Goal: Task Accomplishment & Management: Complete application form

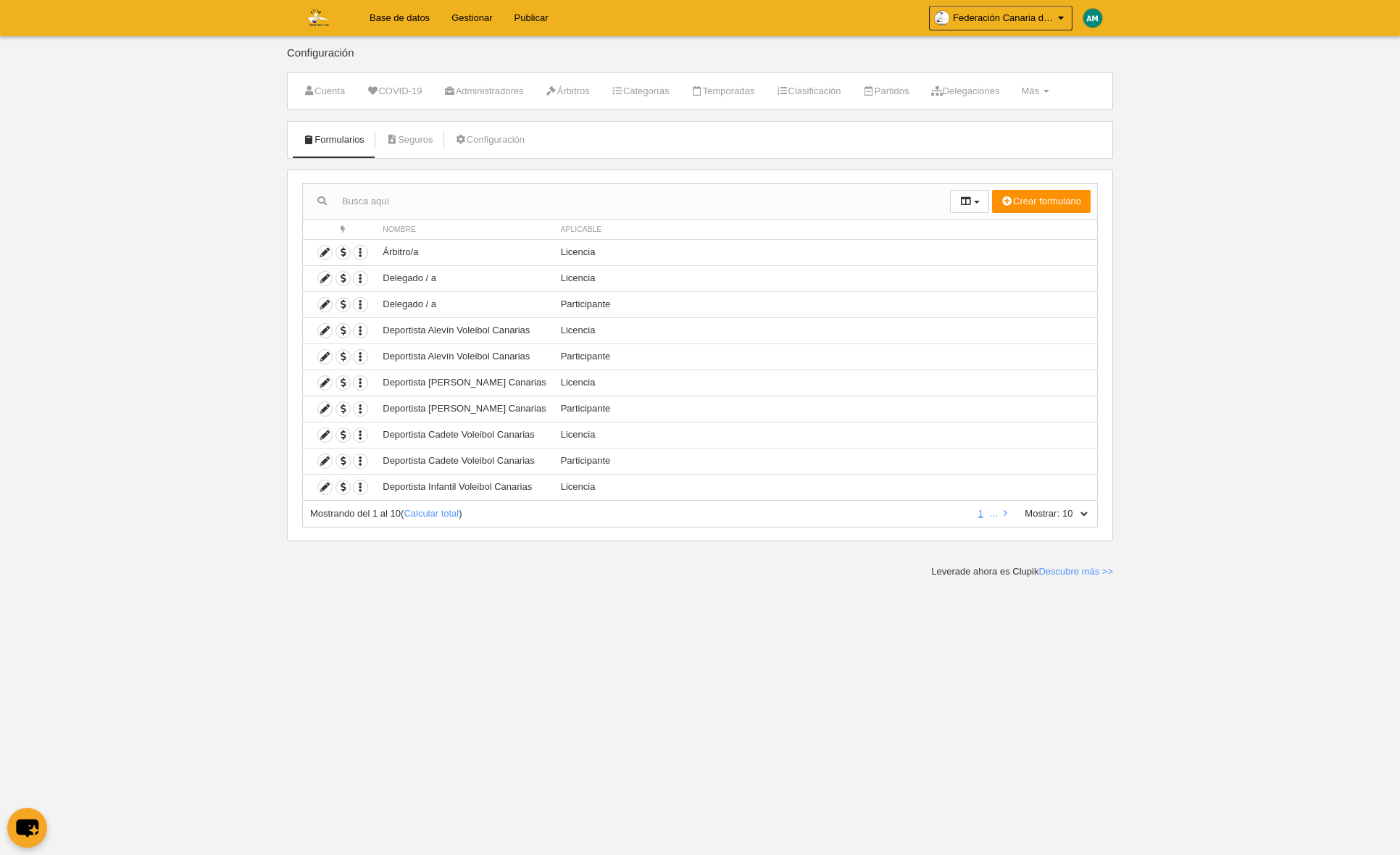
click at [1087, 510] on select "10 25 50 100 500" at bounding box center [1074, 514] width 31 height 13
select select "500"
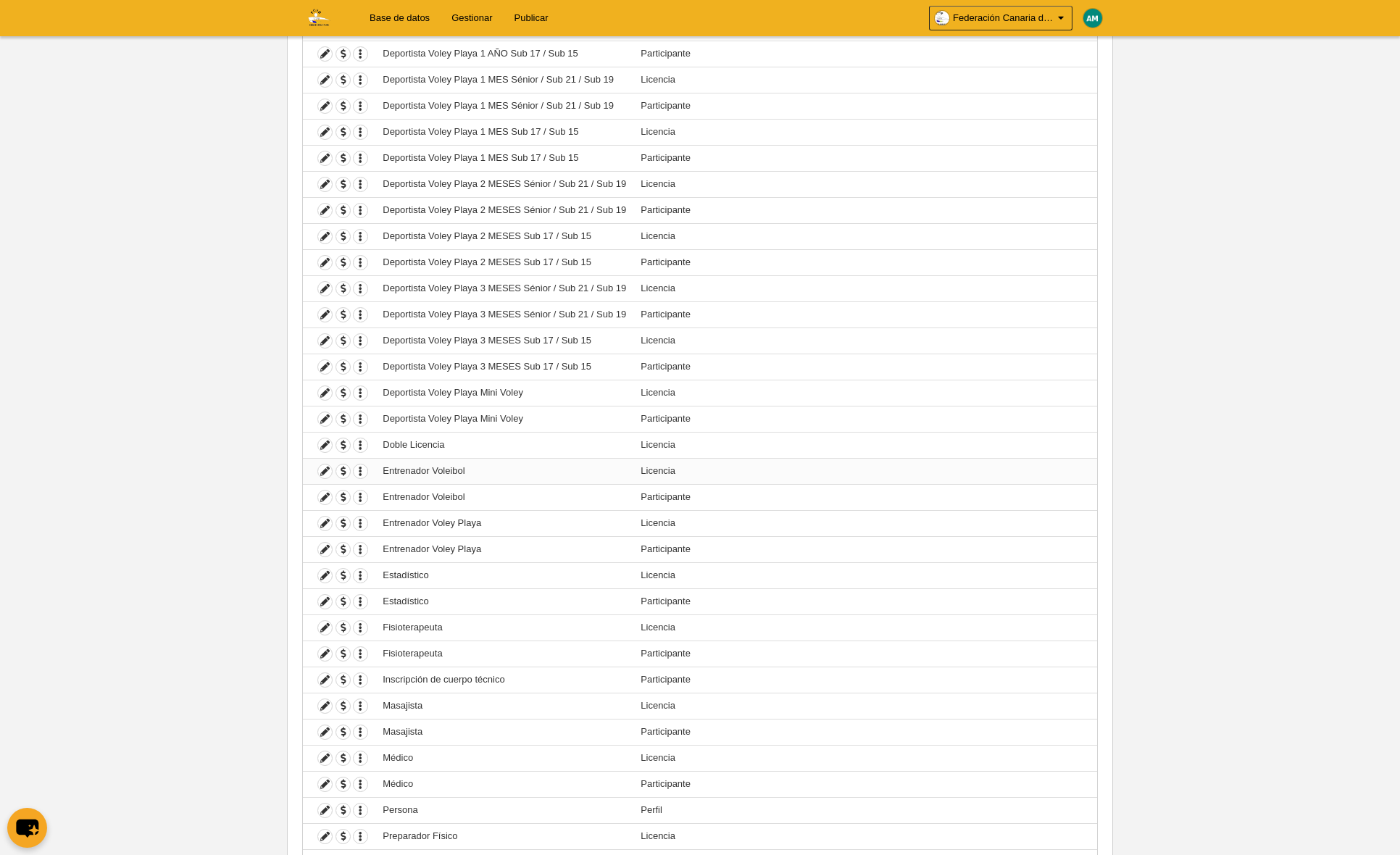
scroll to position [719, 0]
click at [324, 471] on icon at bounding box center [325, 473] width 14 height 14
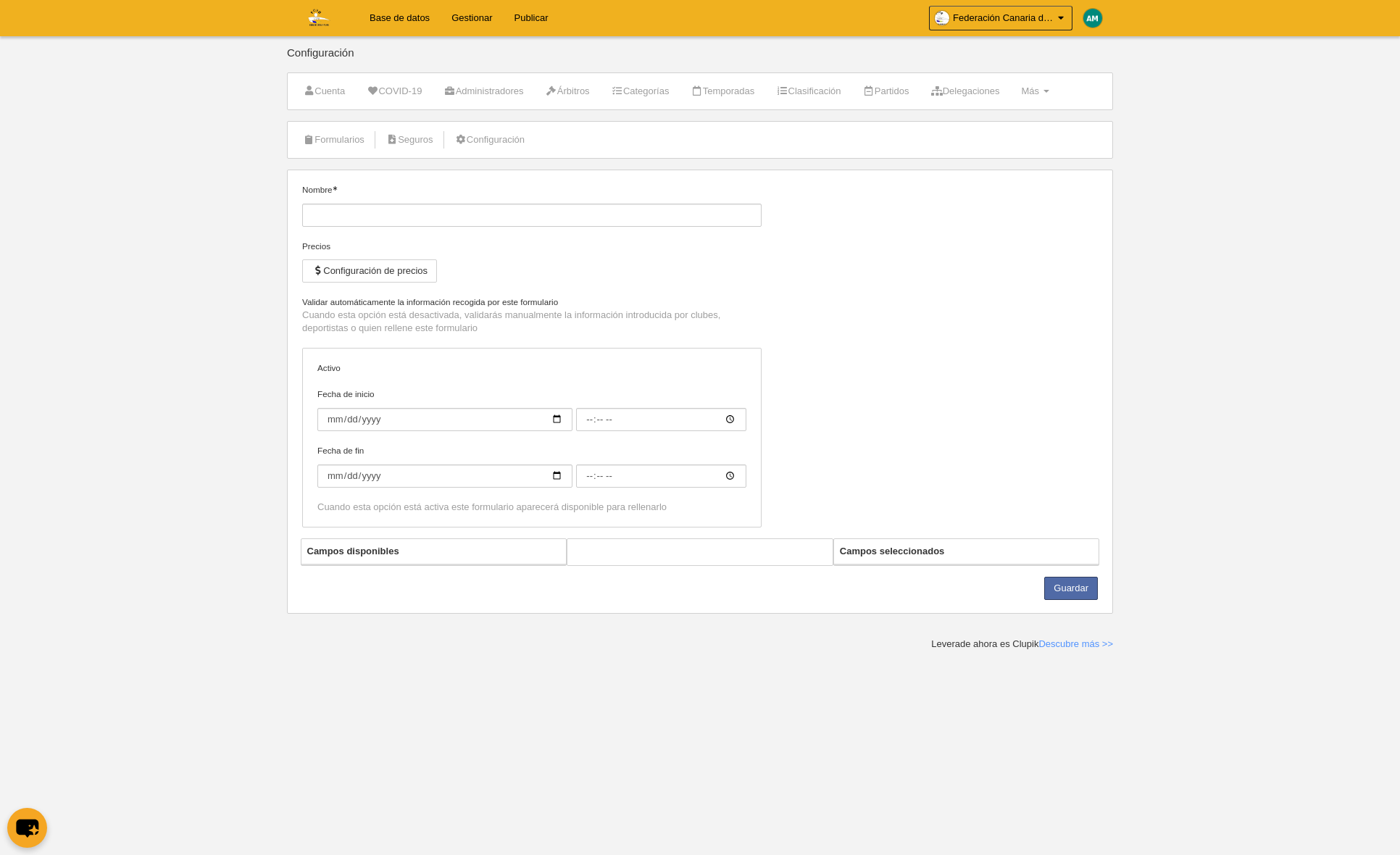
type input "Entrenador Voleibol"
checkbox input "true"
select select "selected"
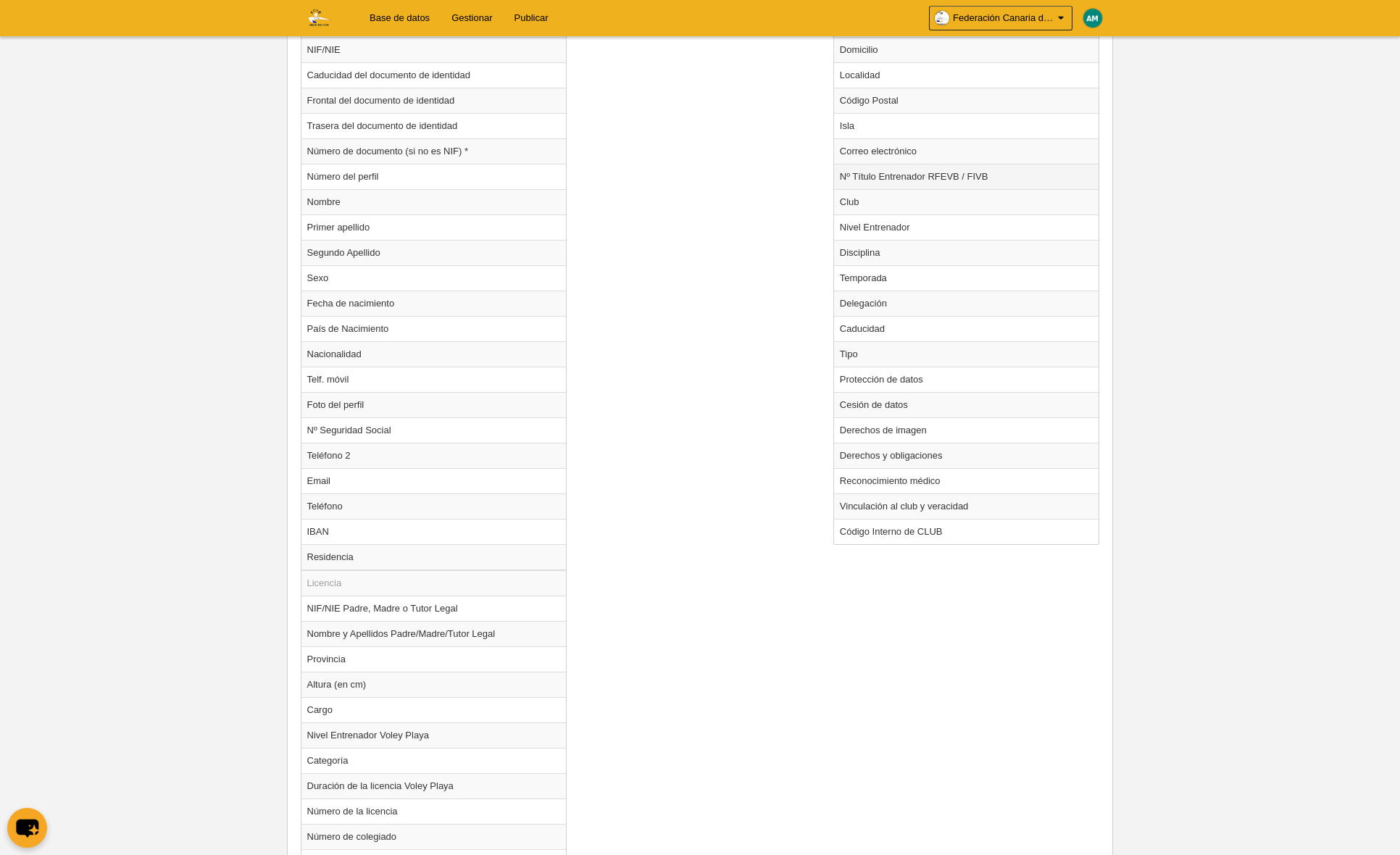
scroll to position [635, 0]
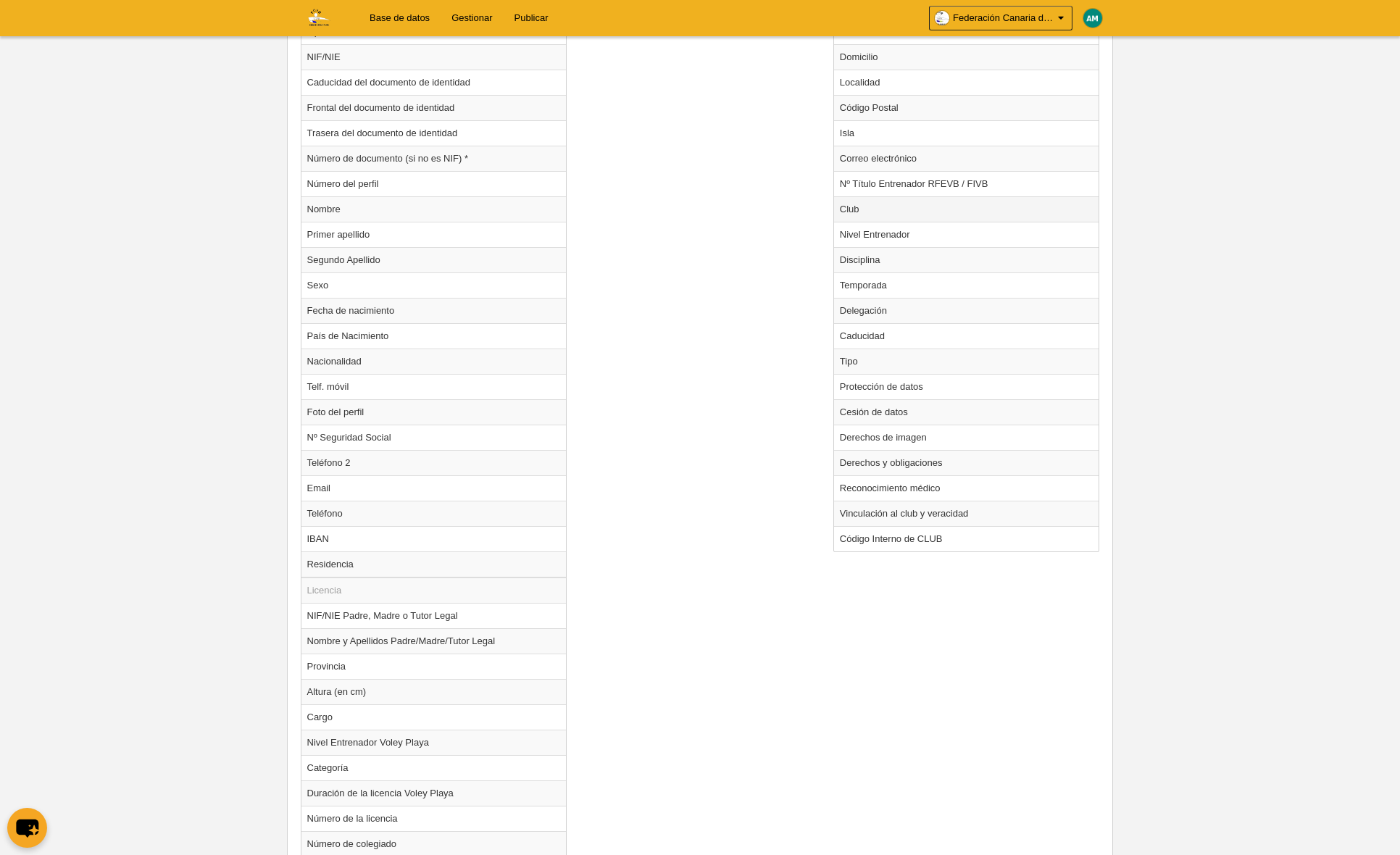
click at [882, 210] on td "Club" at bounding box center [966, 209] width 265 height 26
radio input "true"
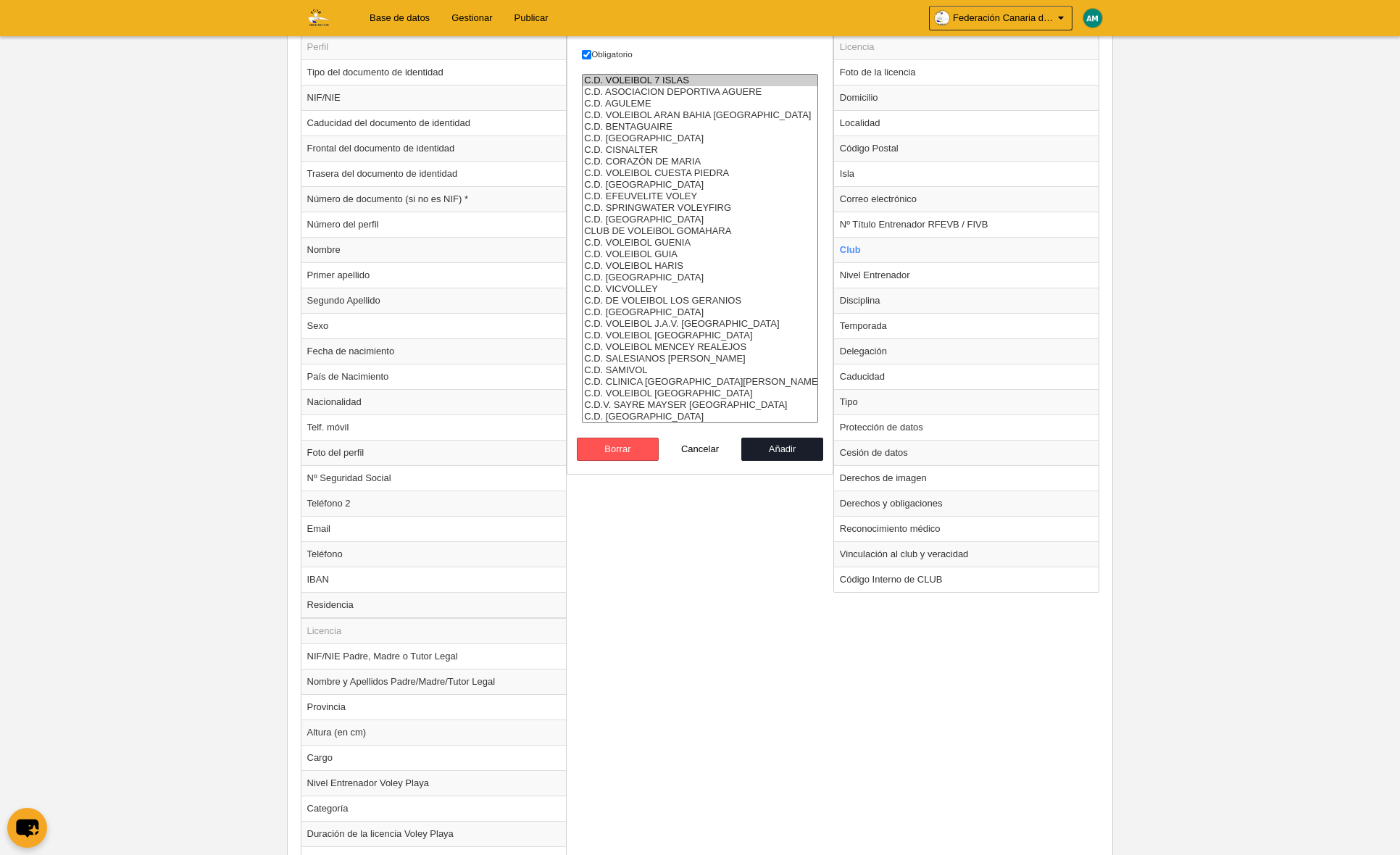
scroll to position [585, 0]
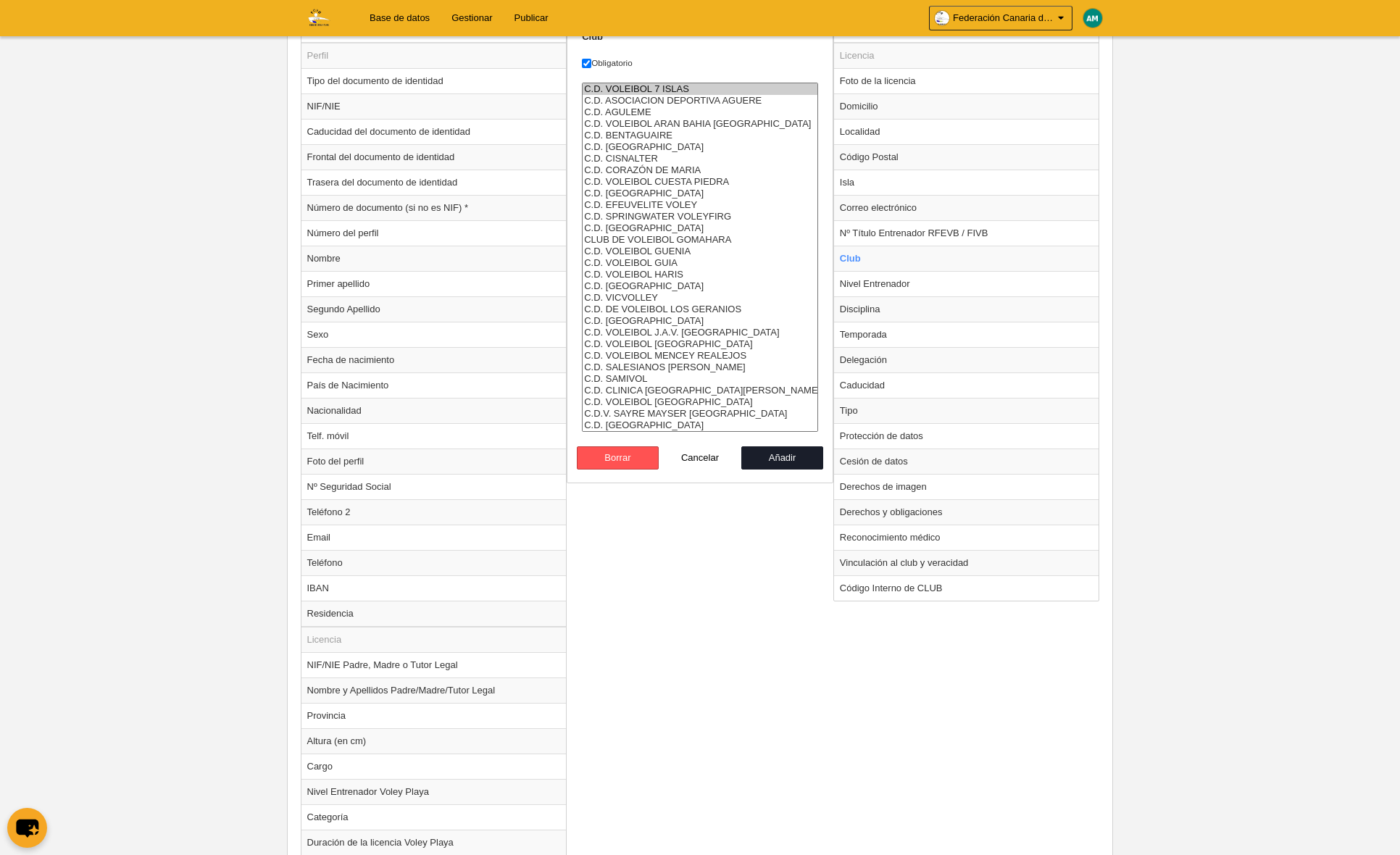
click at [667, 84] on option "C.D. VOLEIBOL 7 ISLAS" at bounding box center [700, 89] width 234 height 11
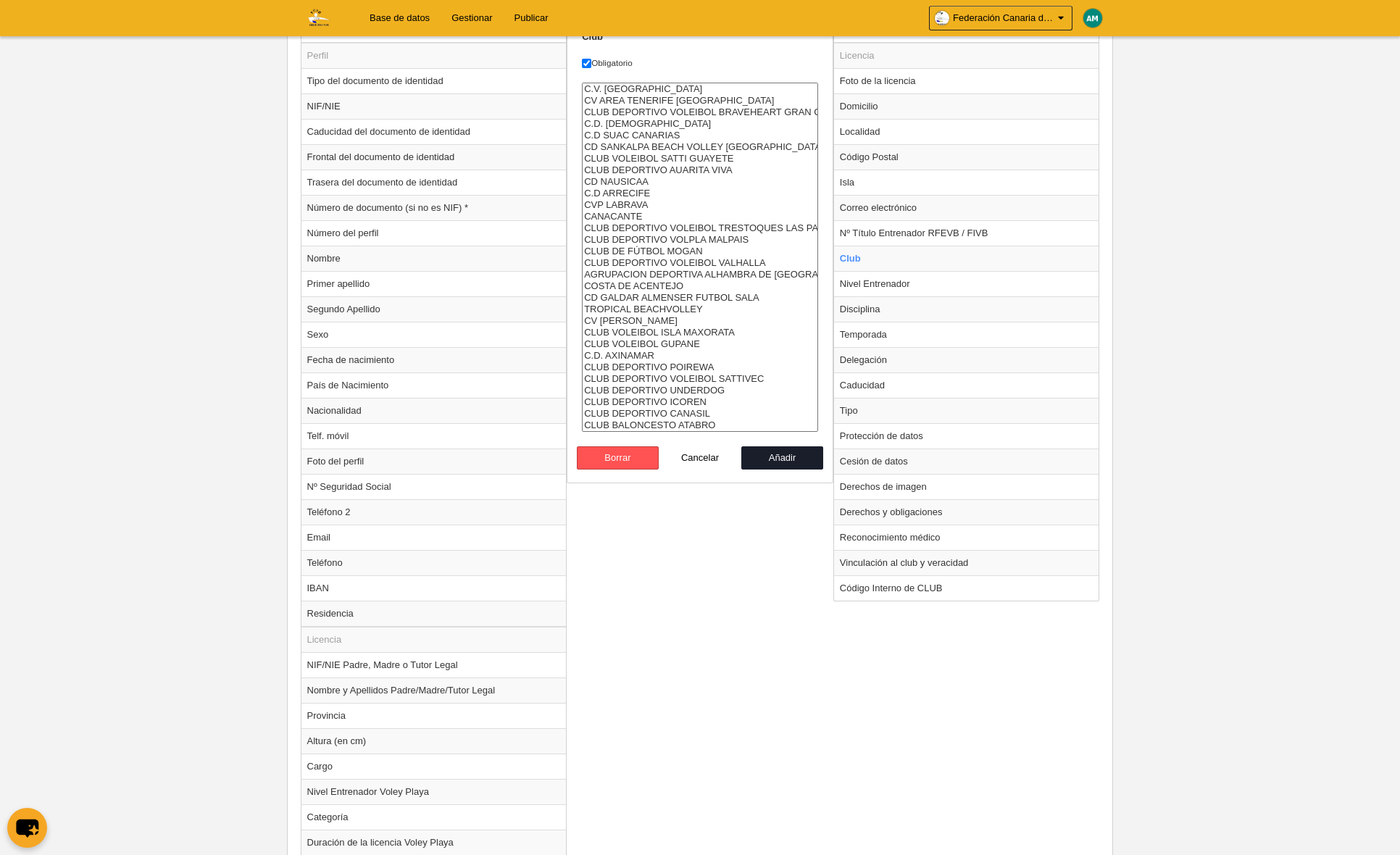
select select "4496857"
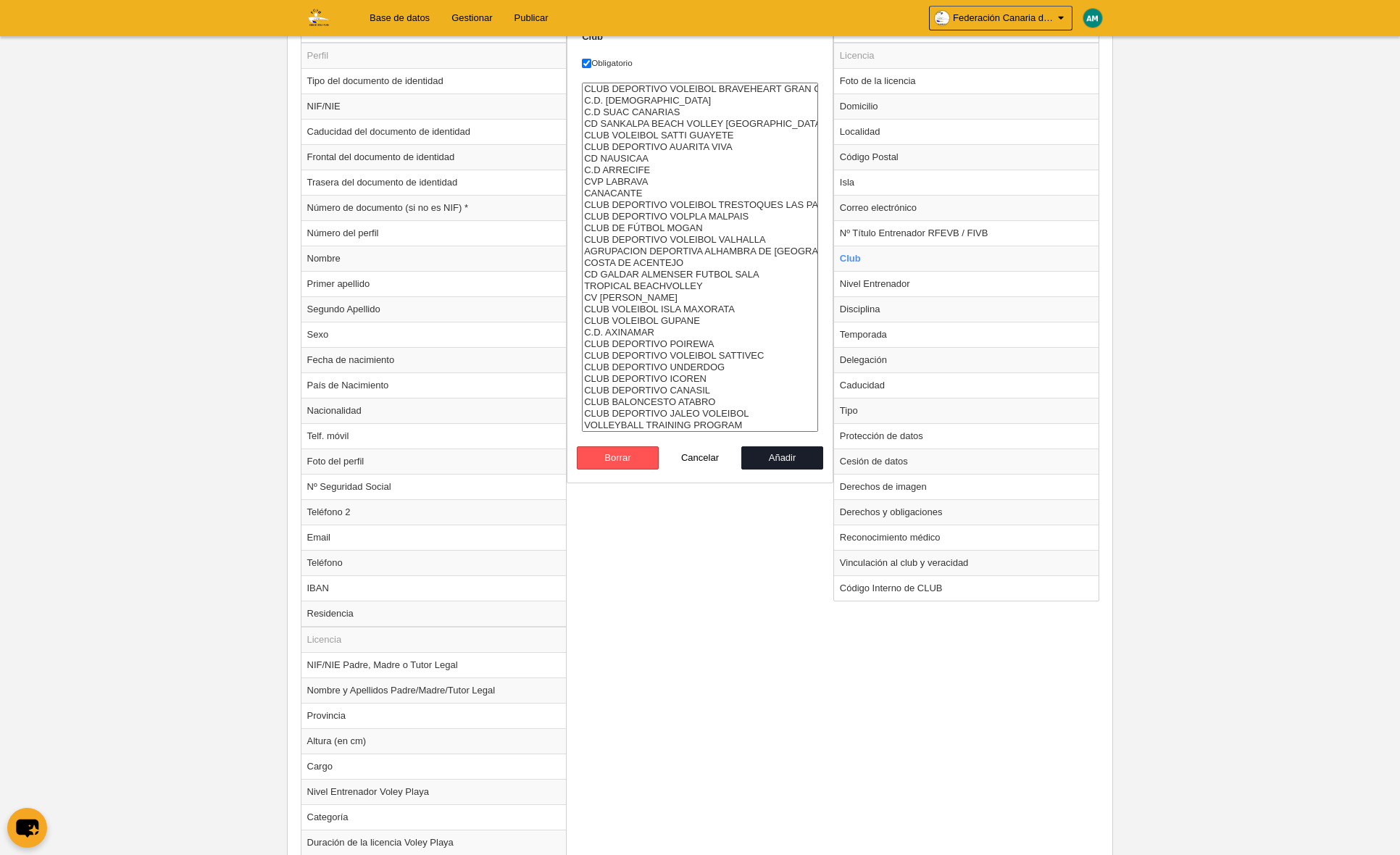
scroll to position [590, 0]
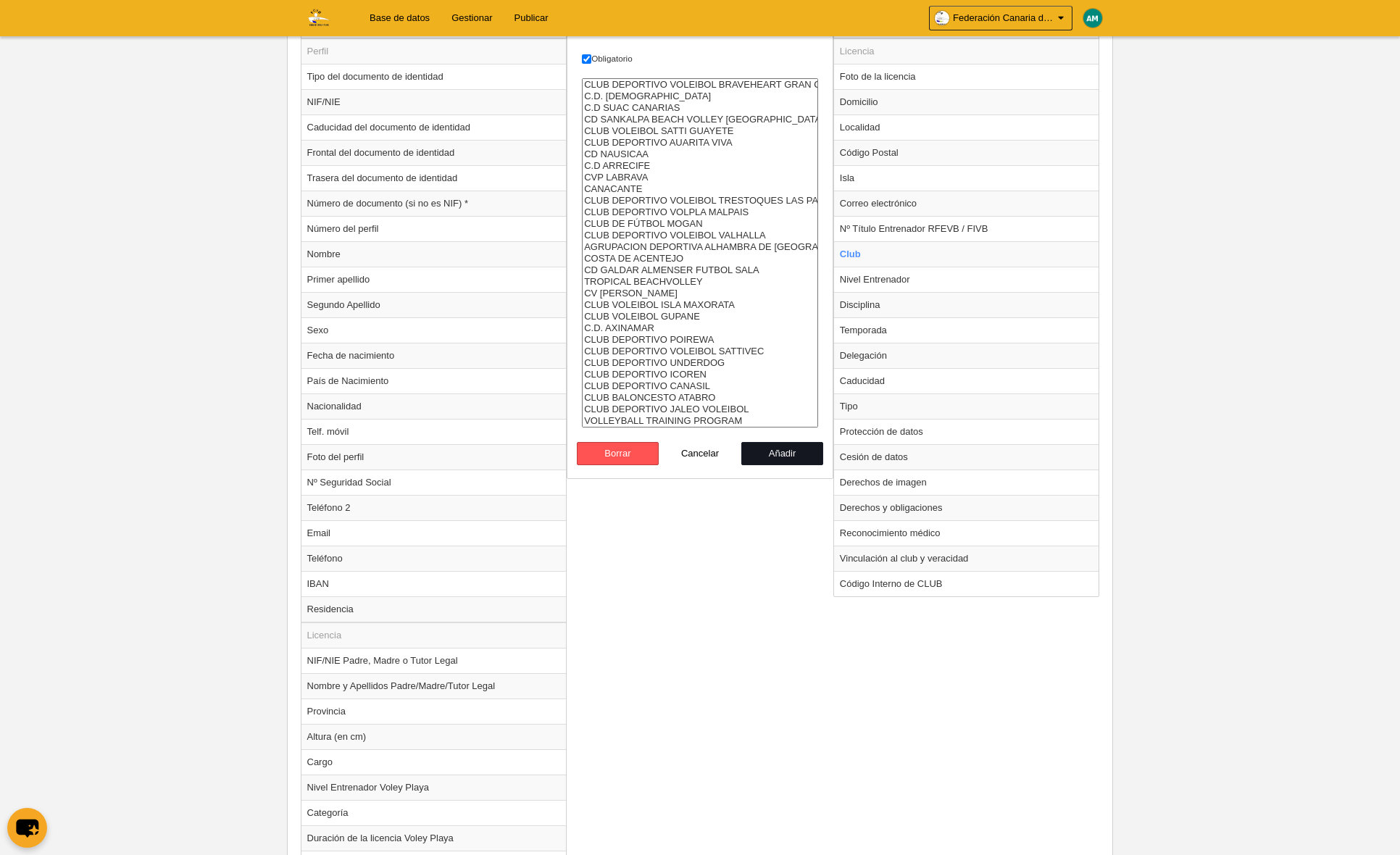
click at [766, 454] on button "Añadir" at bounding box center [782, 454] width 83 height 23
radio input "false"
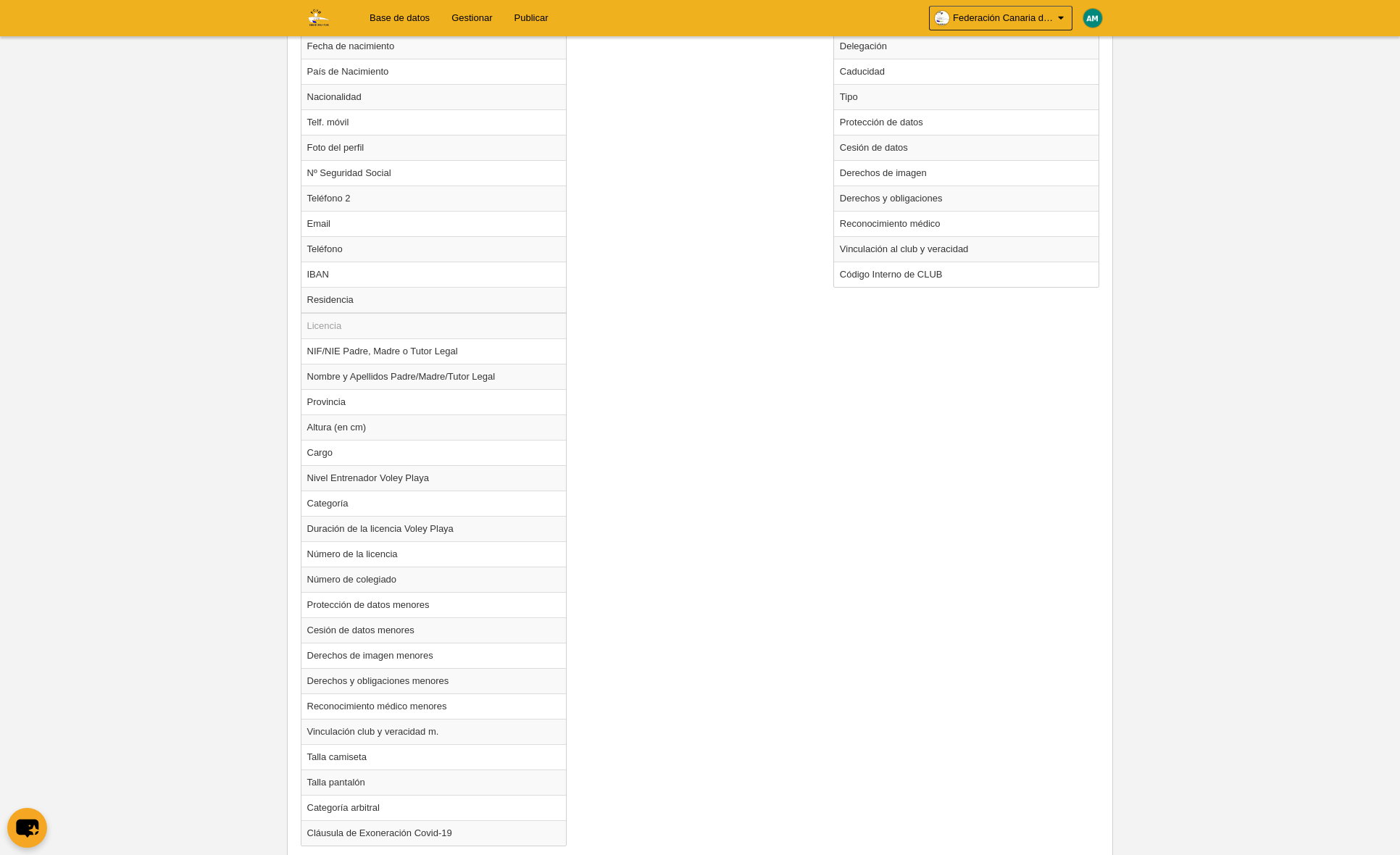
scroll to position [975, 0]
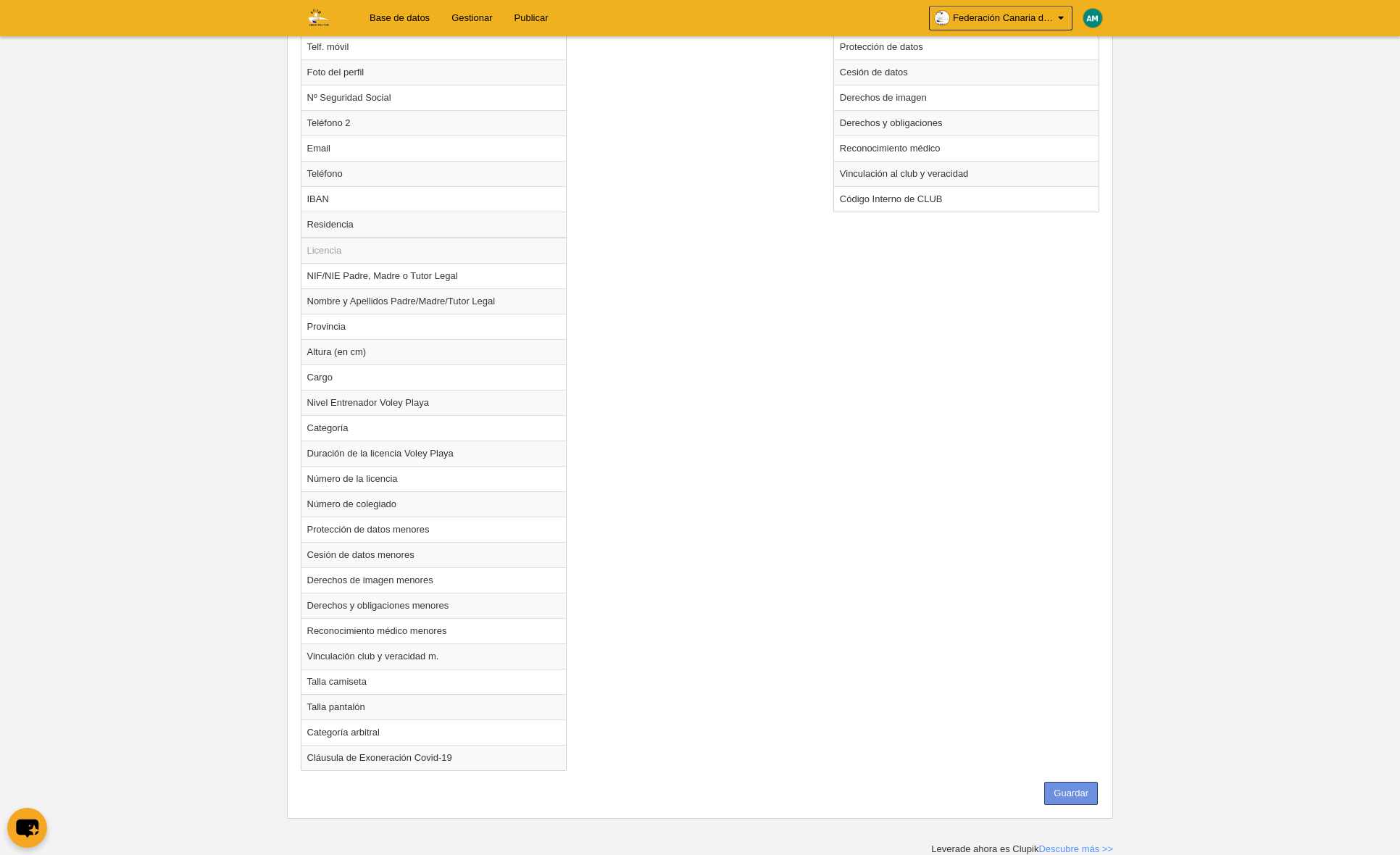
click at [1085, 797] on button "Guardar" at bounding box center [1070, 793] width 54 height 23
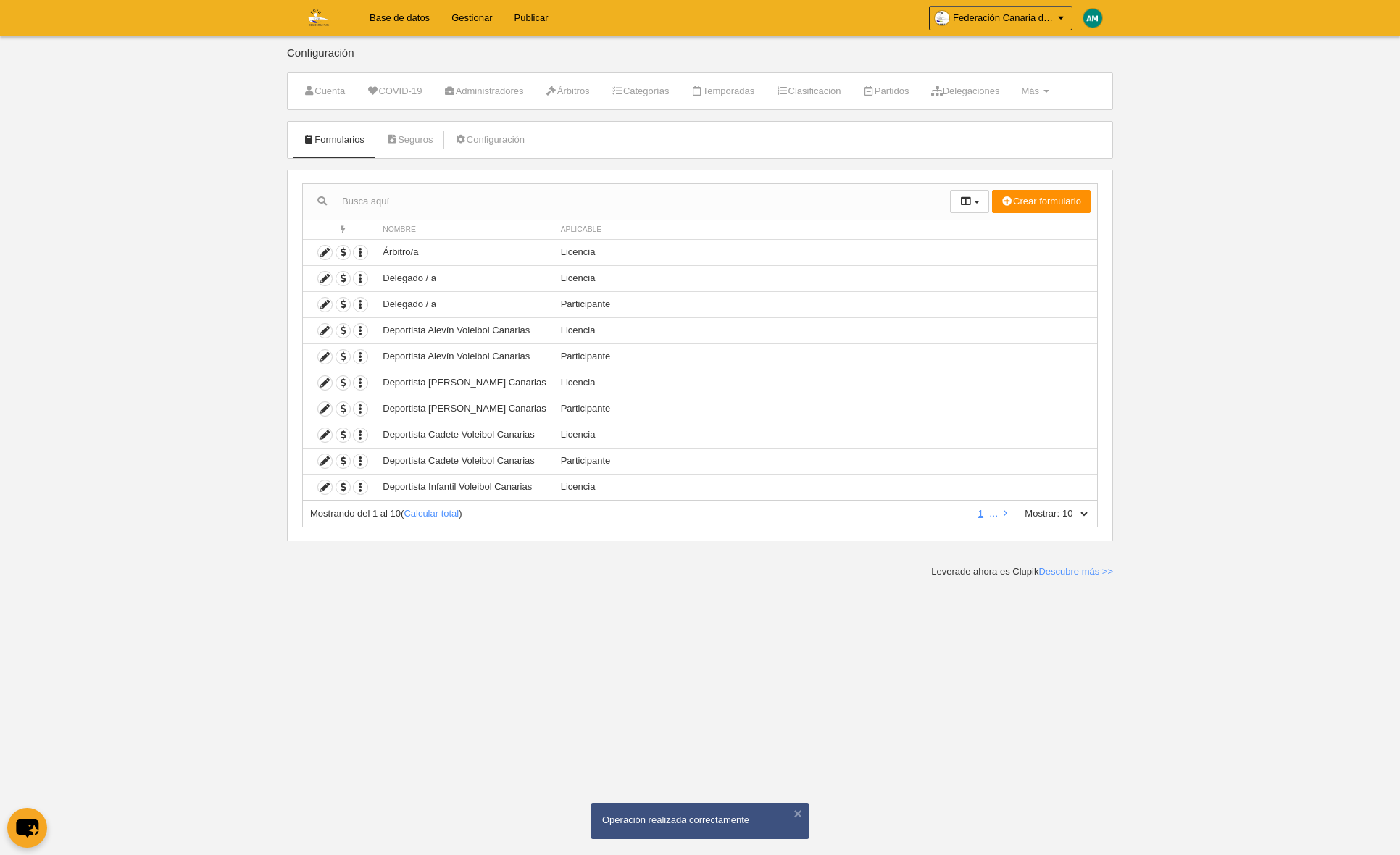
click at [1089, 511] on select "10 25 50 100 500" at bounding box center [1074, 514] width 31 height 13
select select "500"
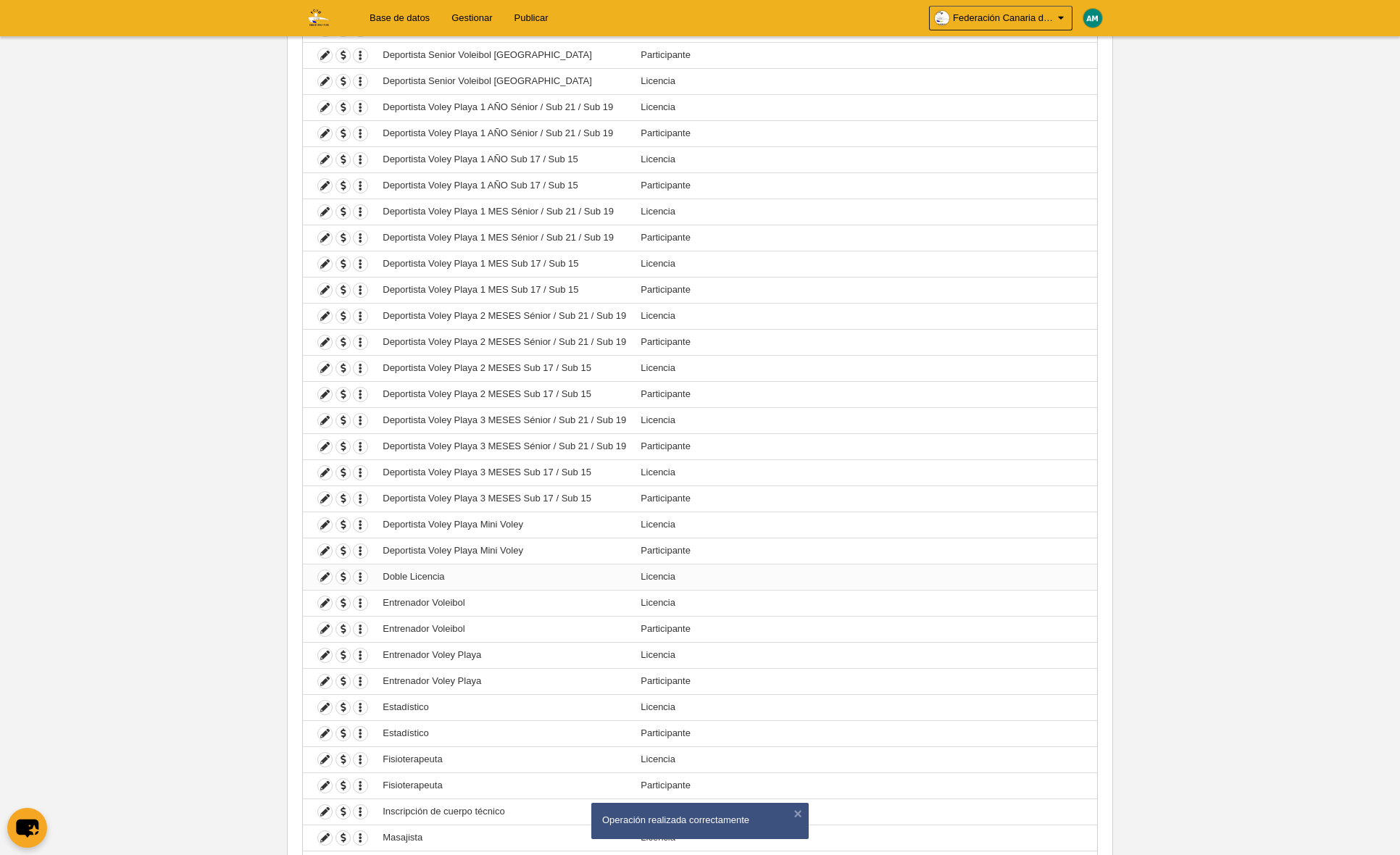
scroll to position [590, 0]
click at [324, 607] on icon at bounding box center [325, 603] width 14 height 14
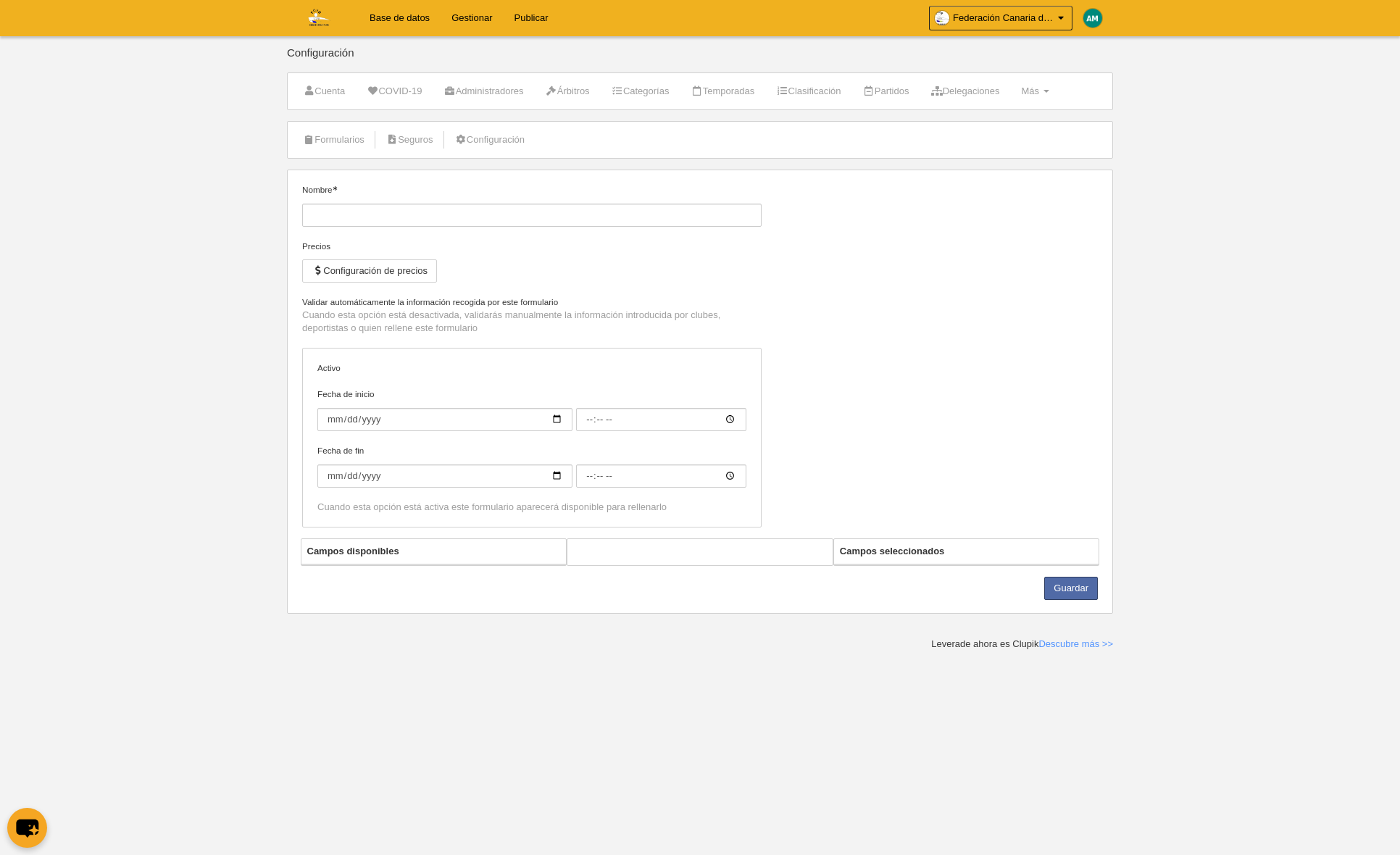
type input "Entrenador Voleibol"
checkbox input "true"
select select "selected"
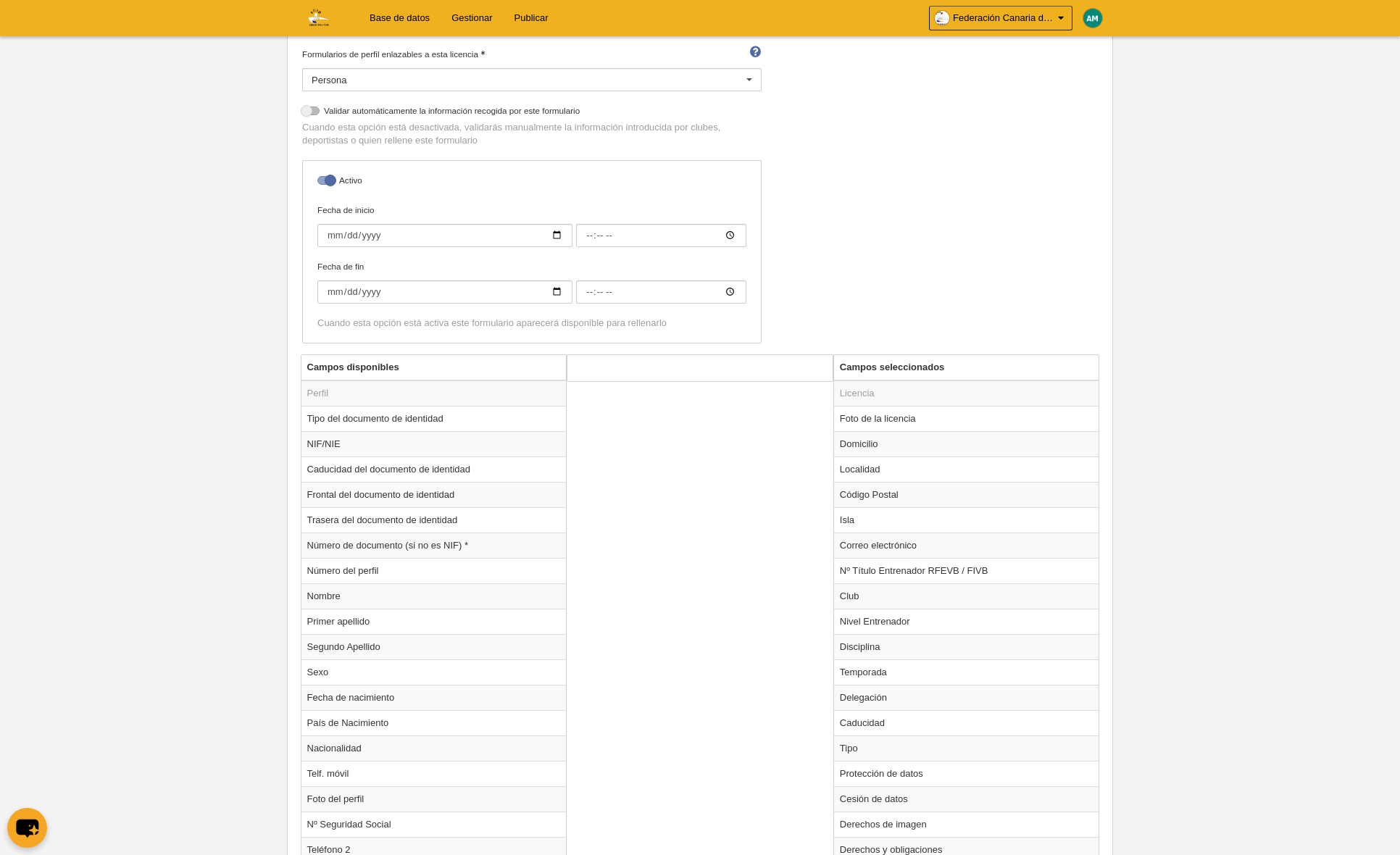
scroll to position [296, 0]
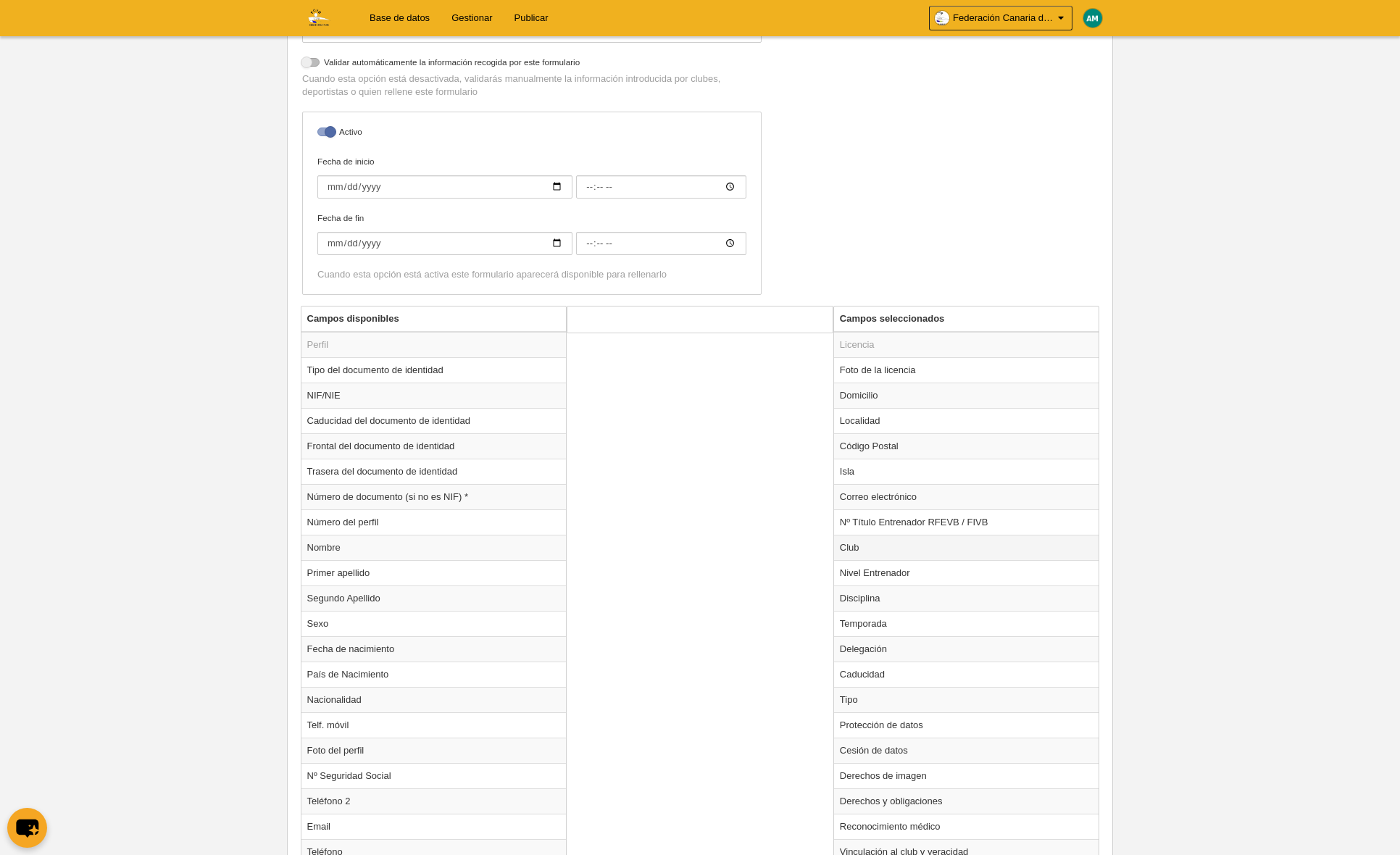
click at [909, 560] on td "Club" at bounding box center [966, 547] width 265 height 26
radio input "true"
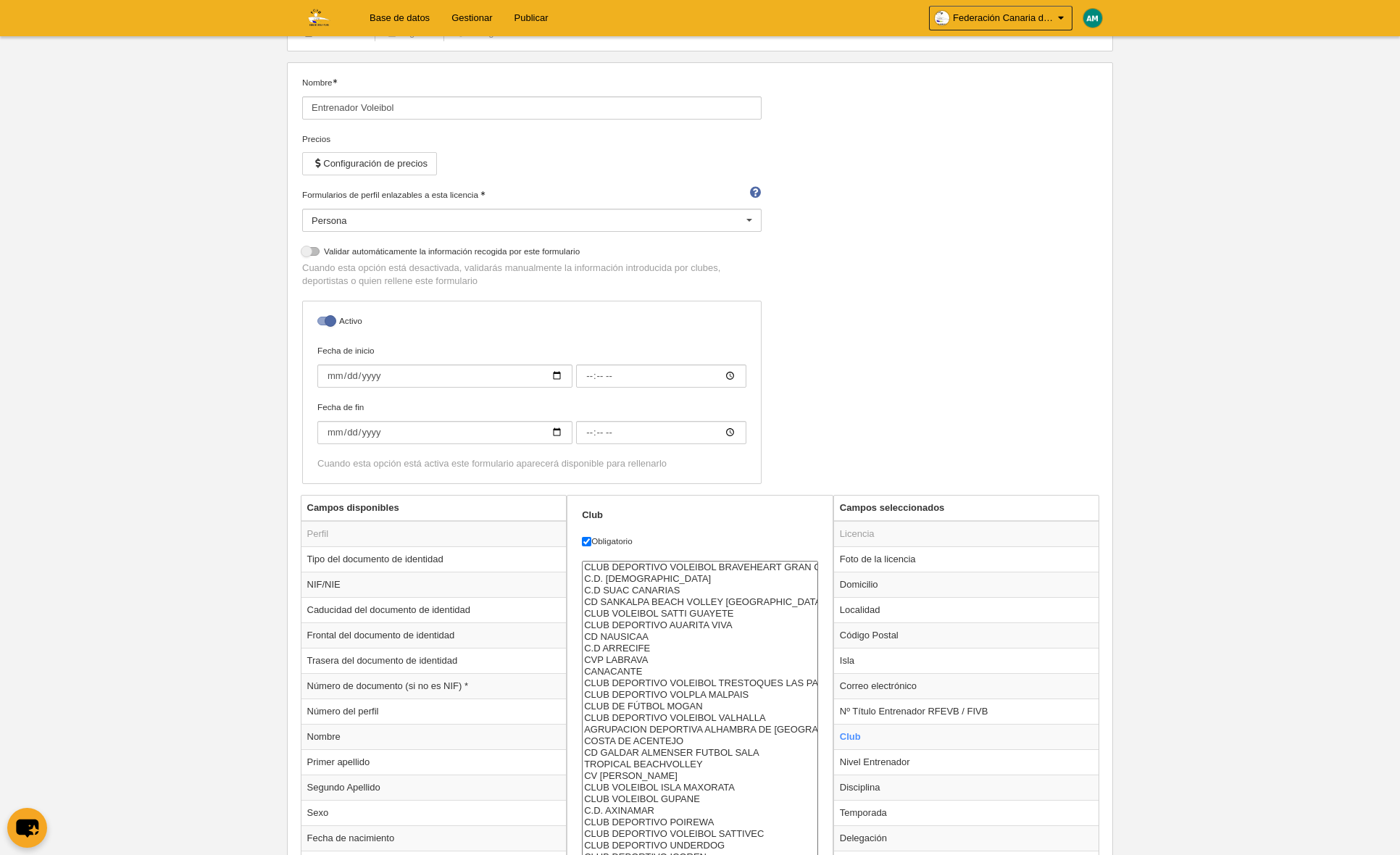
scroll to position [0, 0]
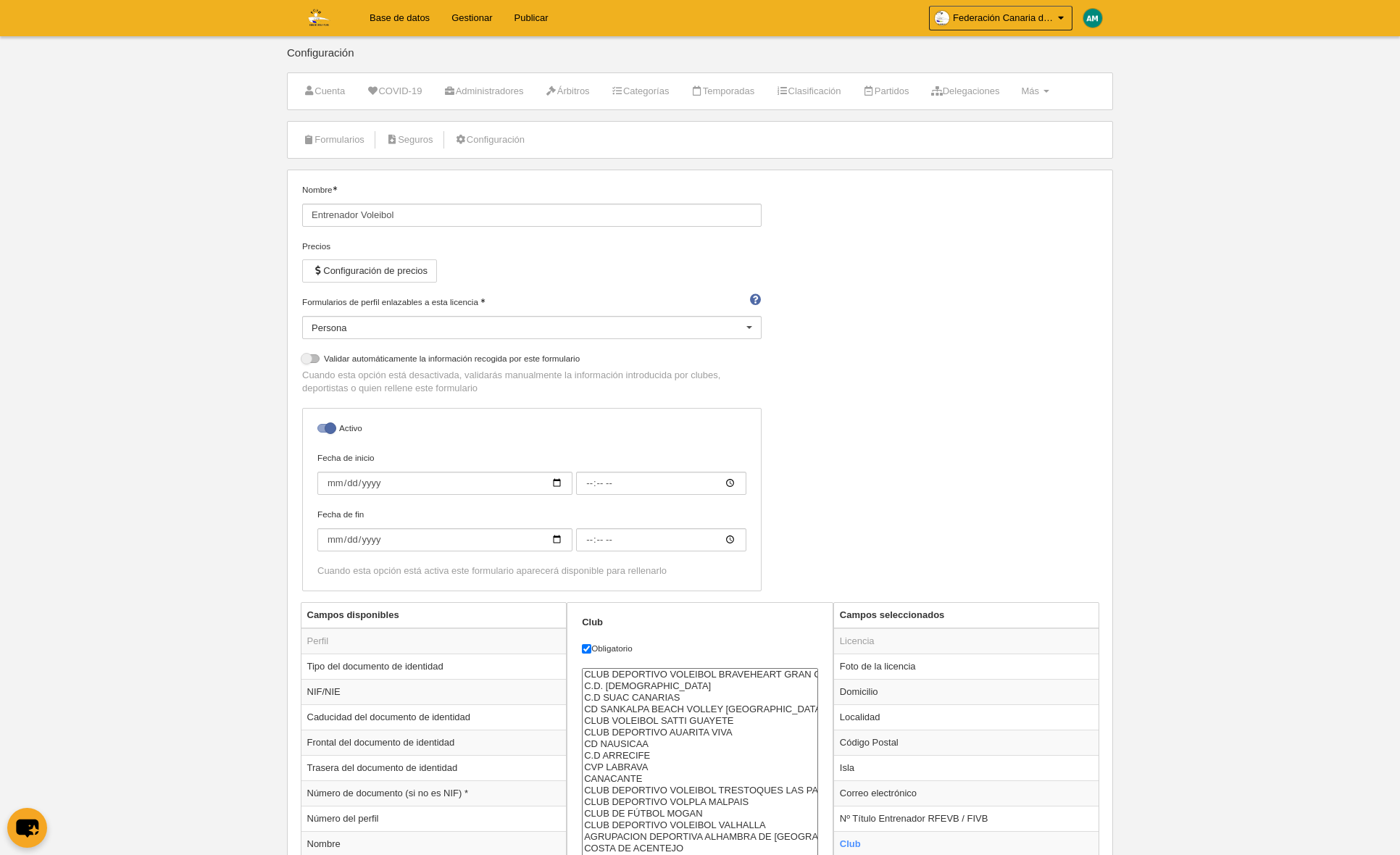
click at [405, 22] on link "Base de datos" at bounding box center [399, 18] width 82 height 36
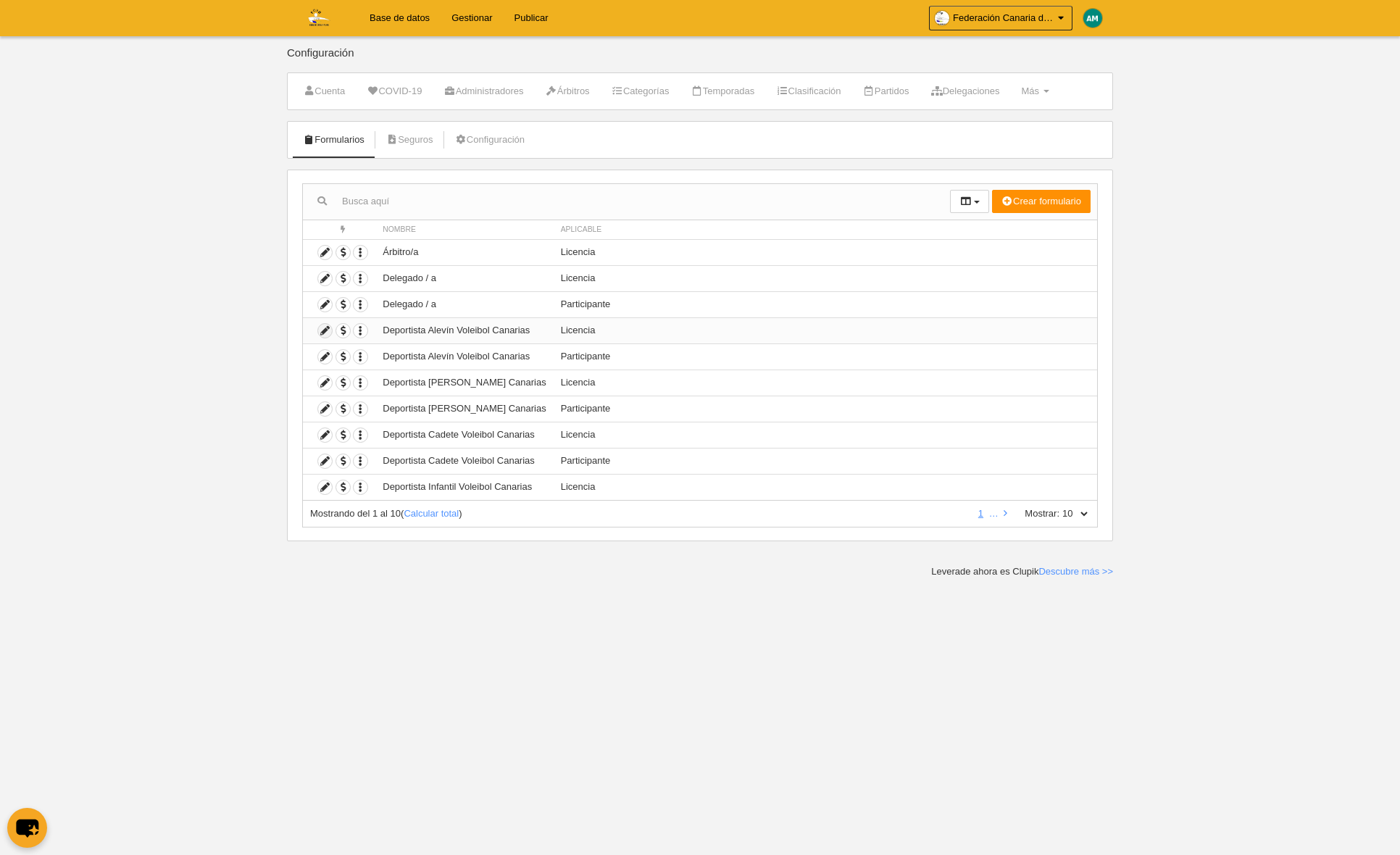
click at [324, 328] on icon at bounding box center [325, 331] width 14 height 14
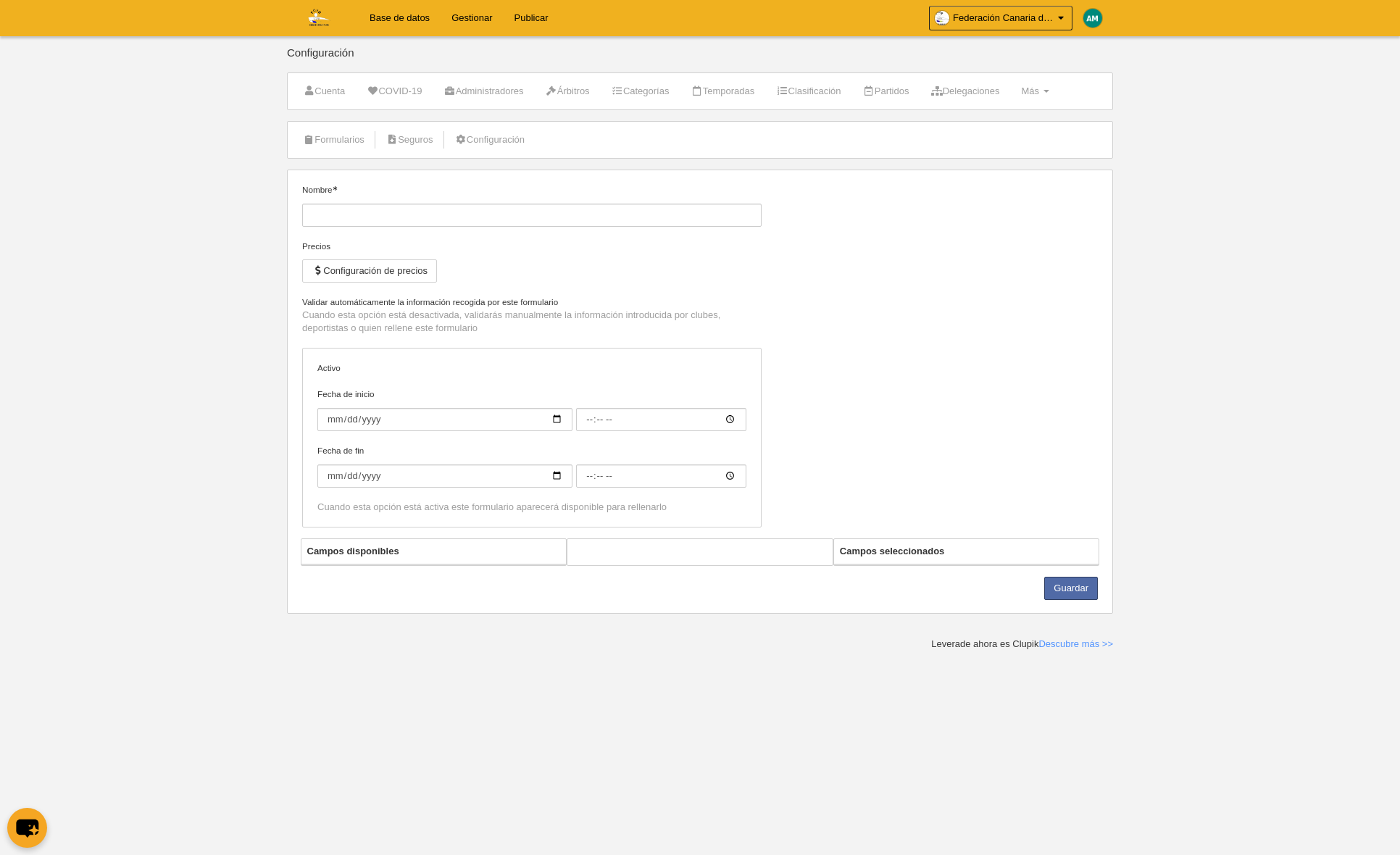
type input "Deportista Alevín Voleibol Canarias"
checkbox input "true"
select select "selected"
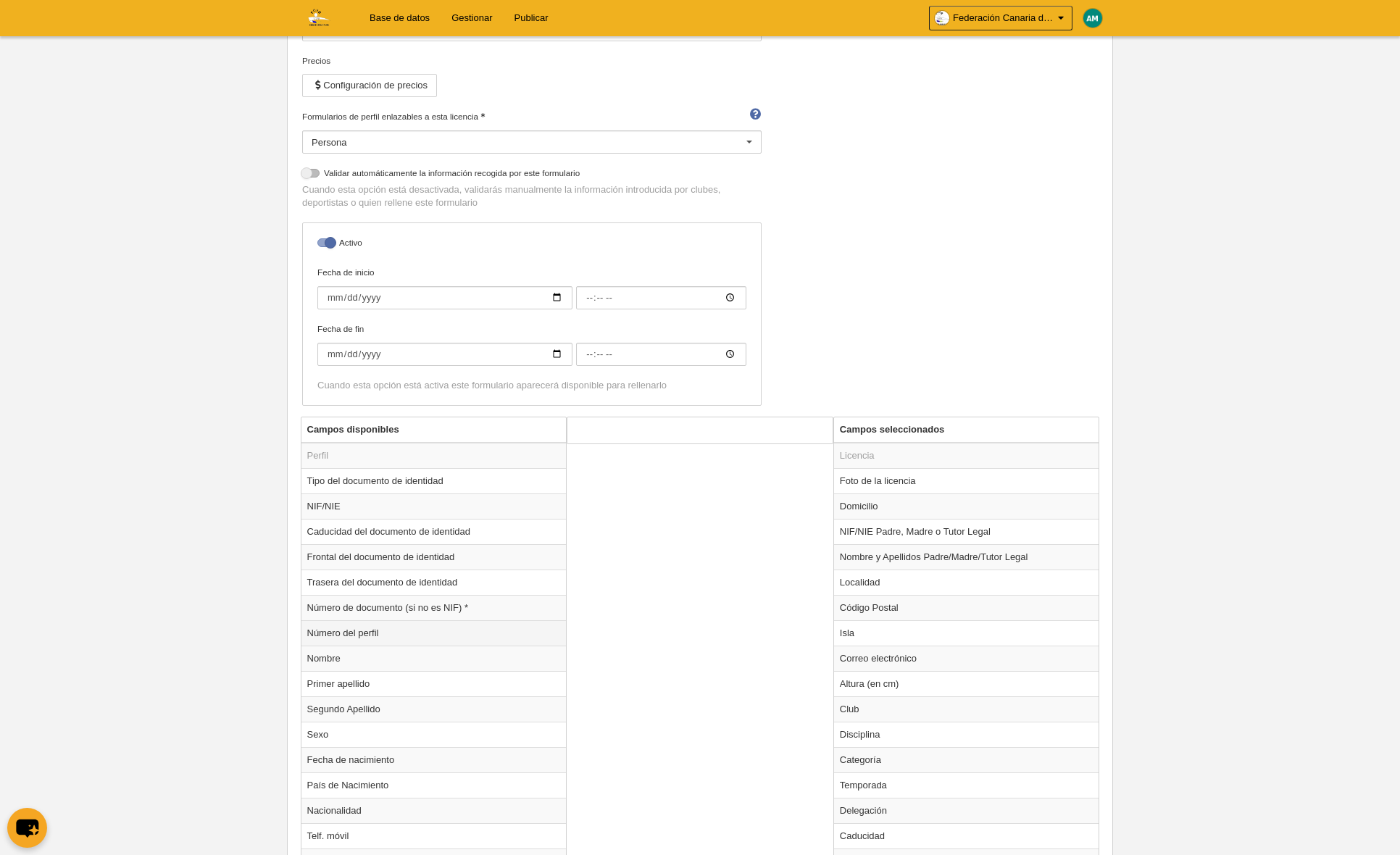
scroll to position [197, 0]
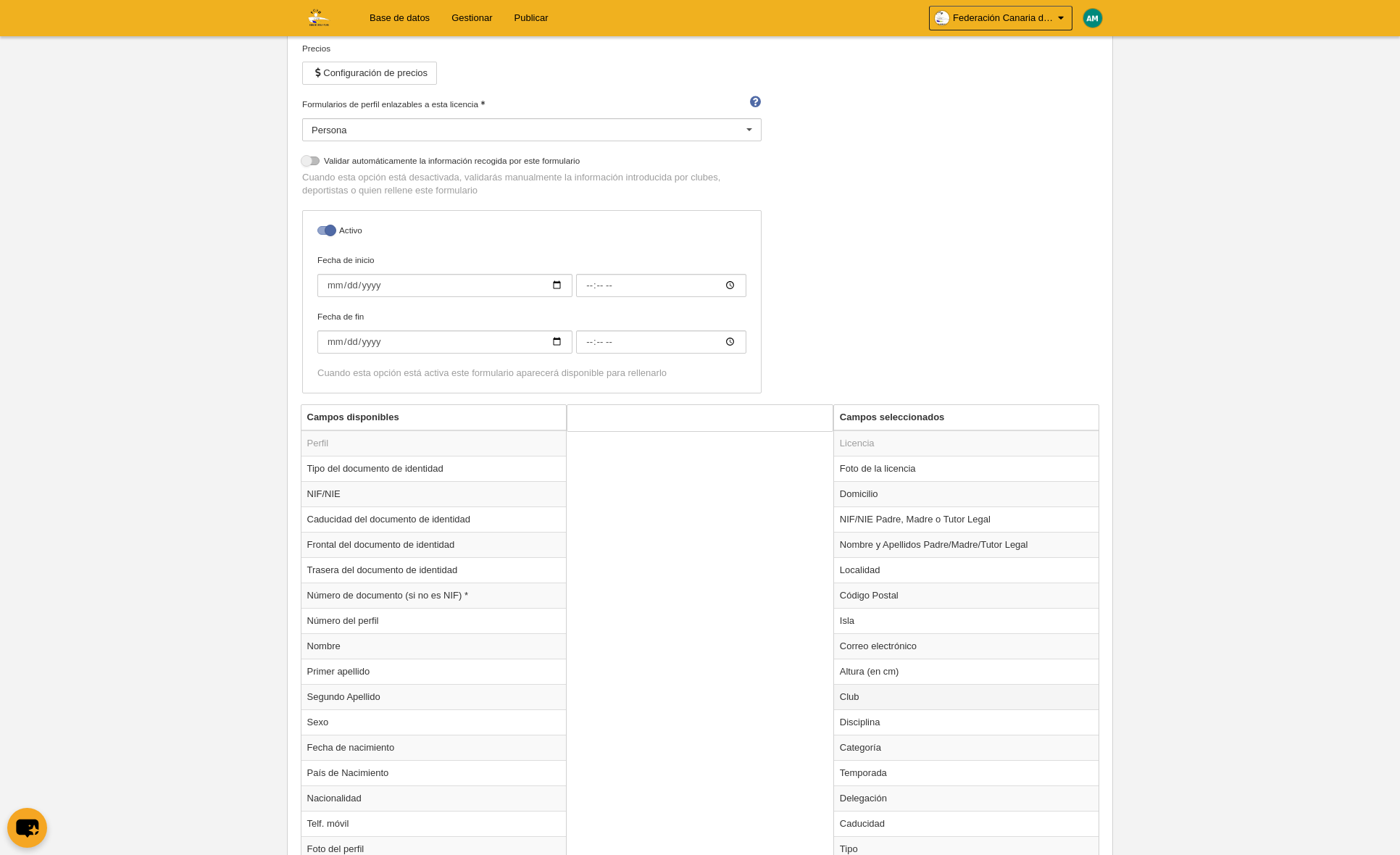
click at [846, 692] on td "Club" at bounding box center [966, 696] width 265 height 26
radio input "true"
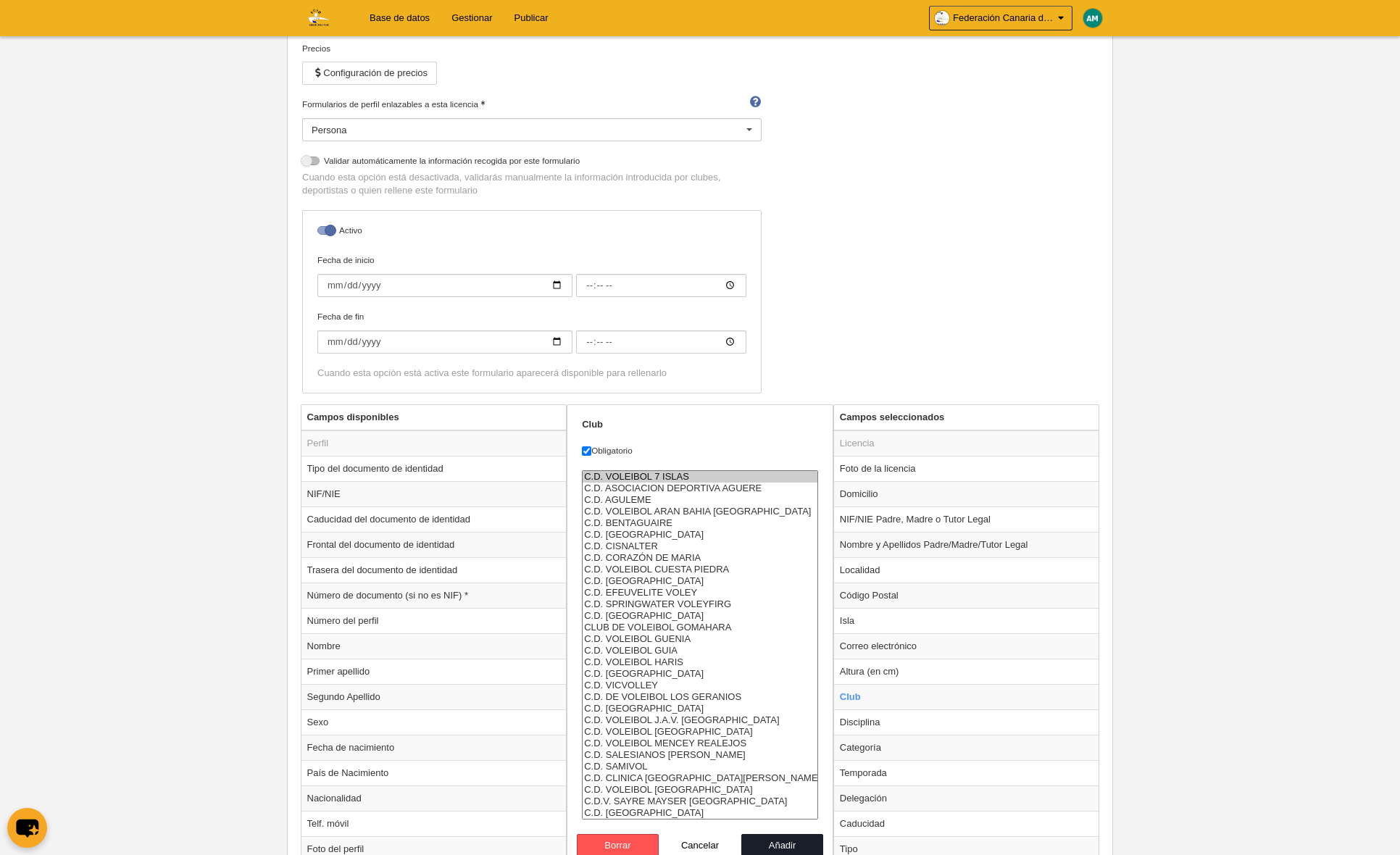
click at [613, 474] on option "C.D. VOLEIBOL 7 ISLAS" at bounding box center [700, 476] width 234 height 11
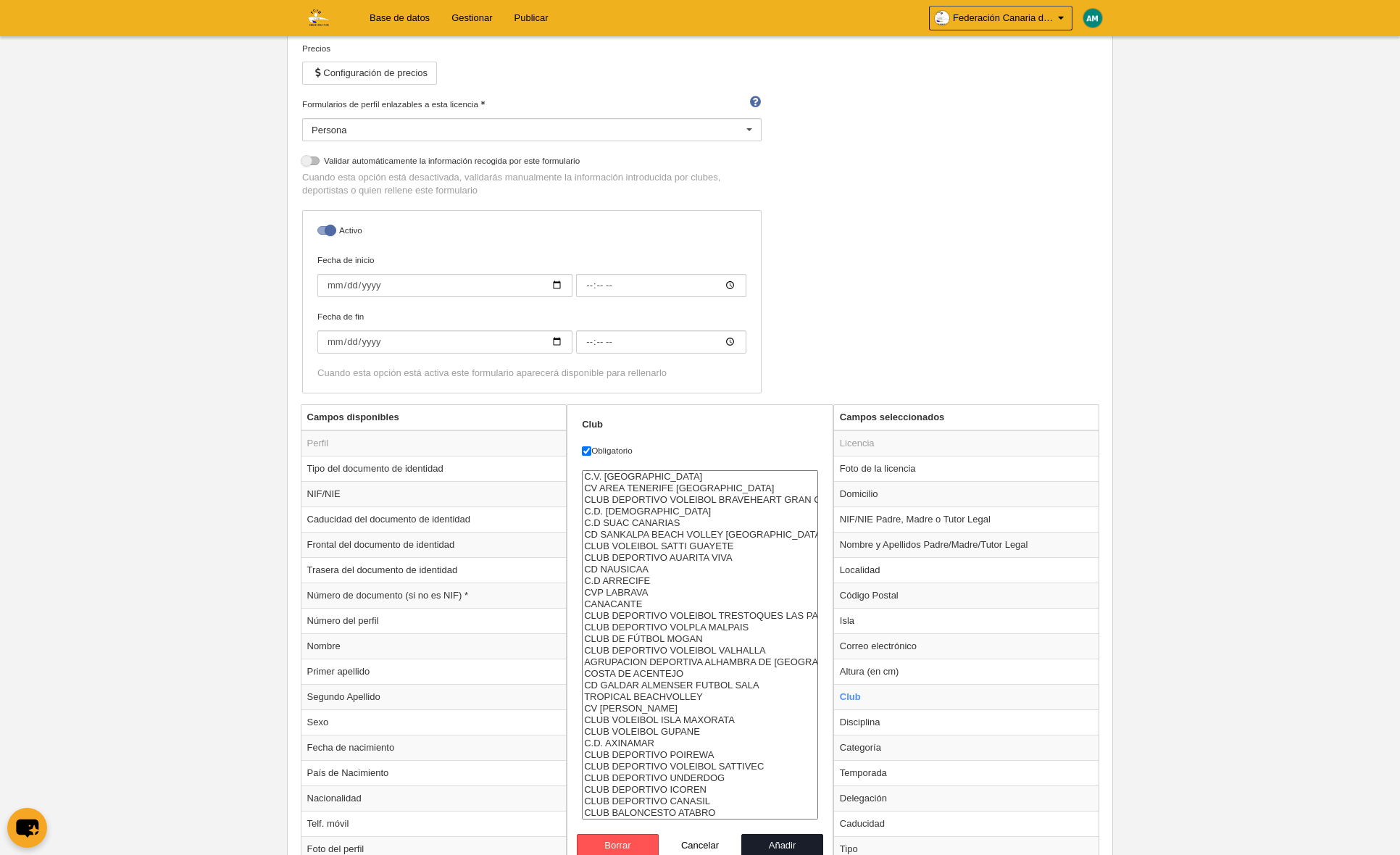
select select "4496857"
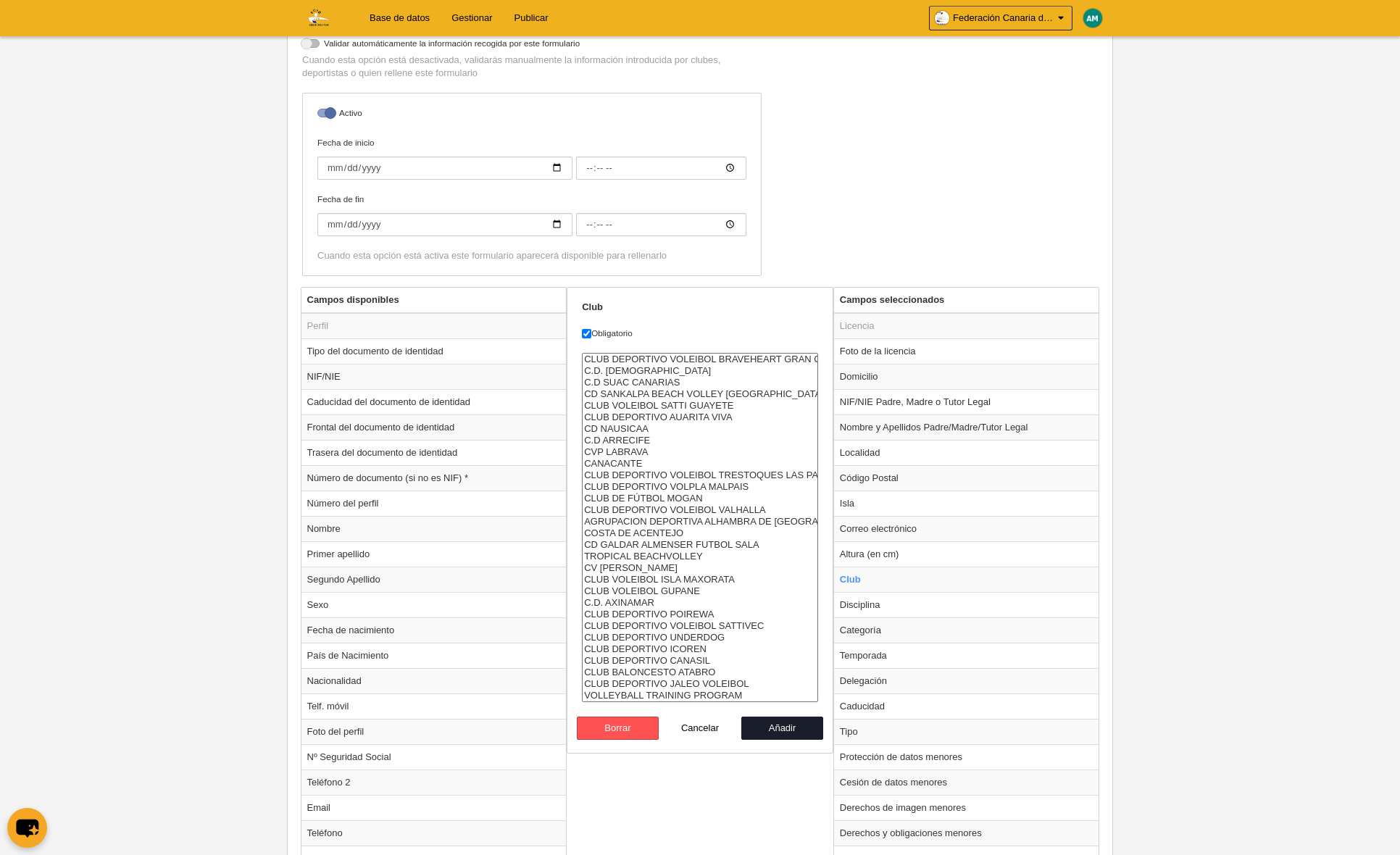
scroll to position [324, 0]
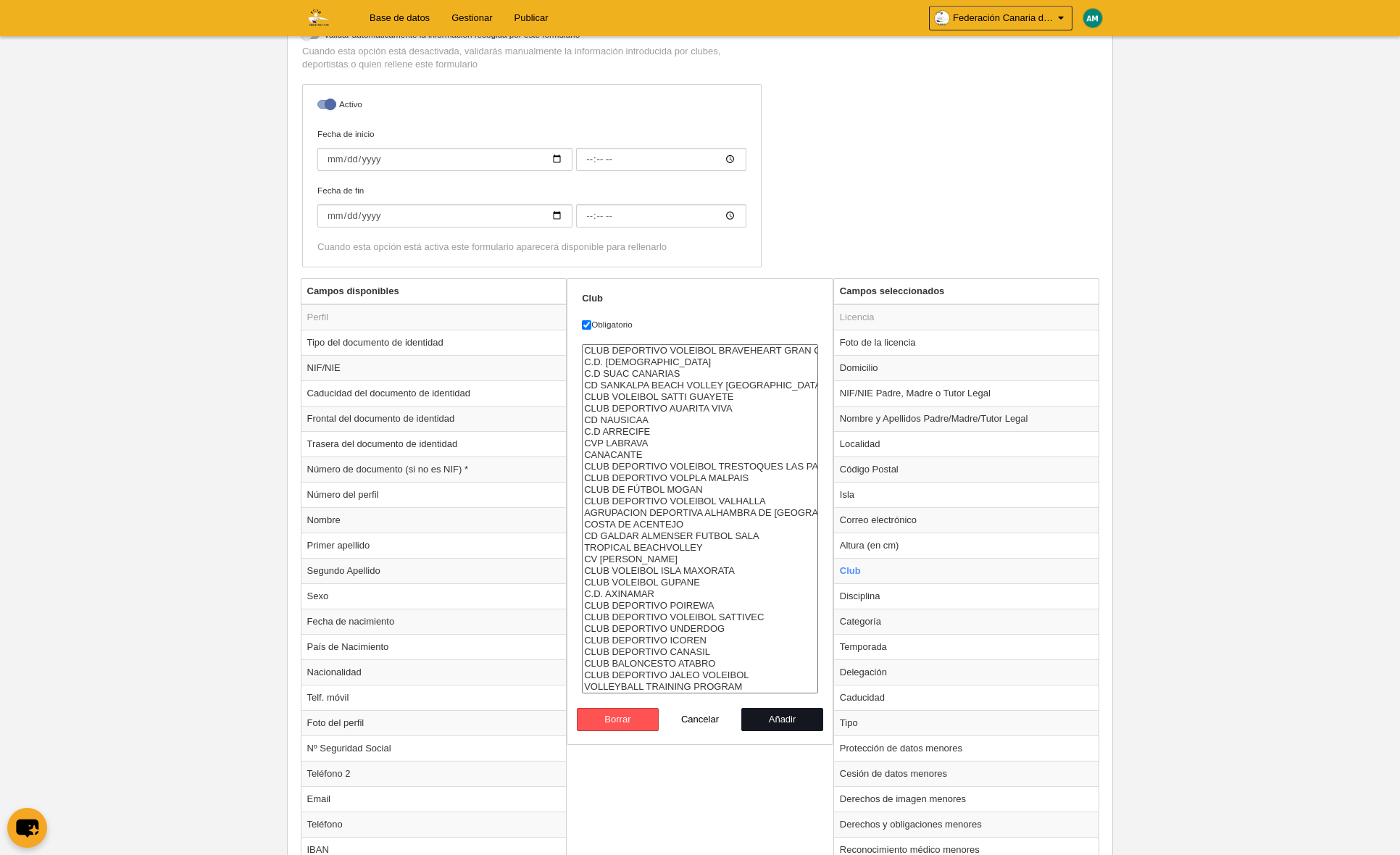
click at [786, 719] on button "Añadir" at bounding box center [782, 719] width 83 height 23
radio input "false"
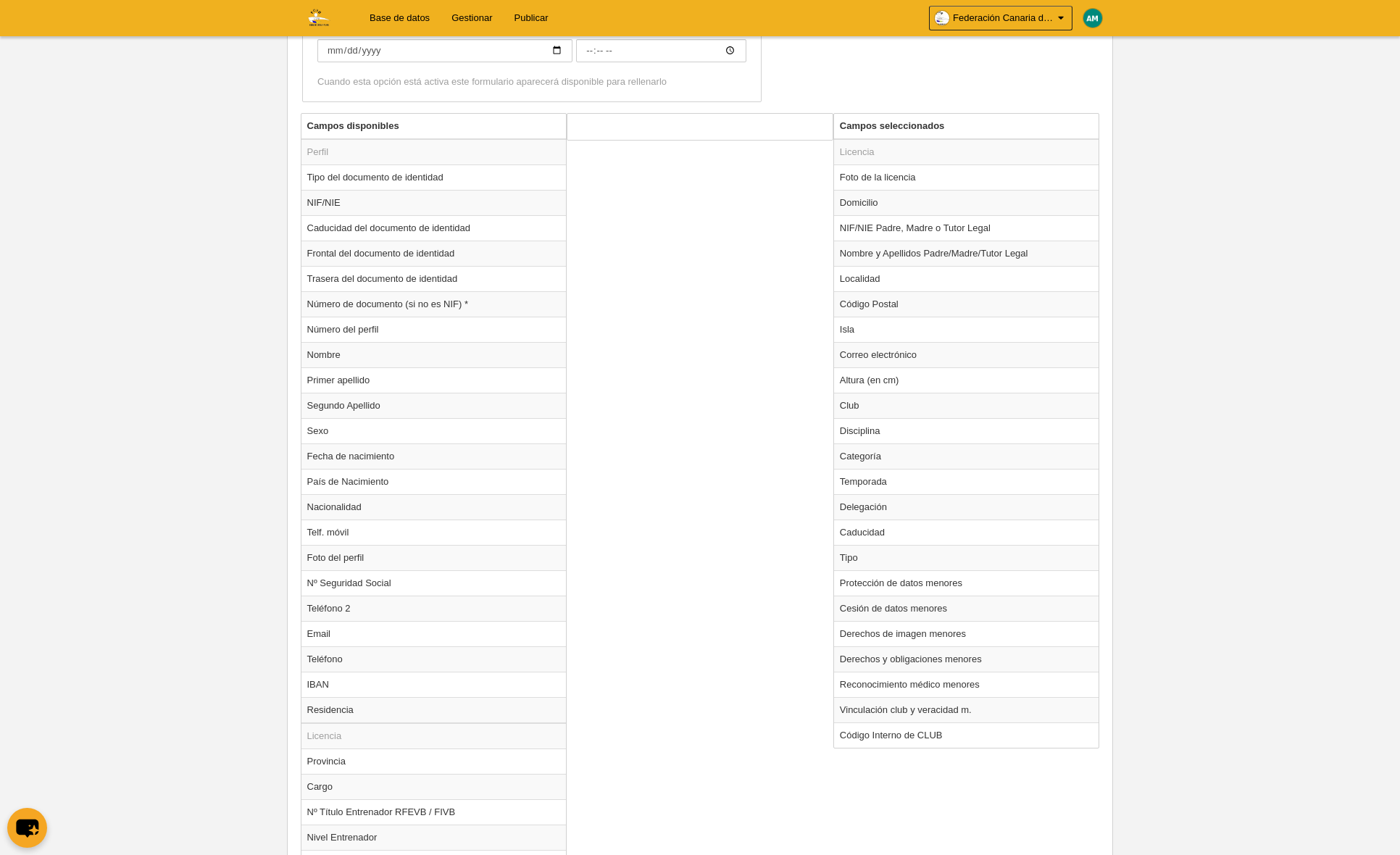
scroll to position [924, 0]
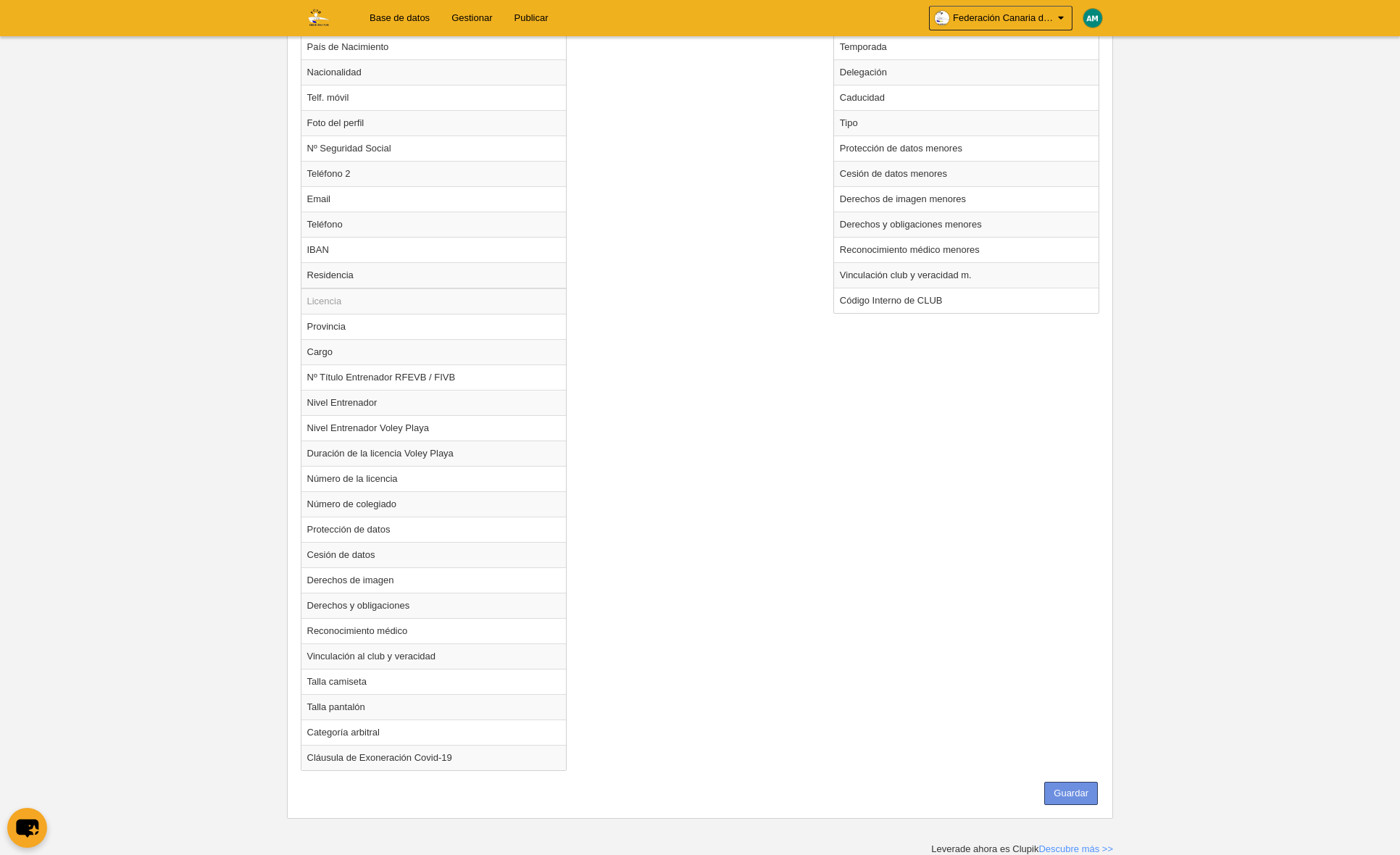
click at [1082, 790] on button "Guardar" at bounding box center [1070, 793] width 54 height 23
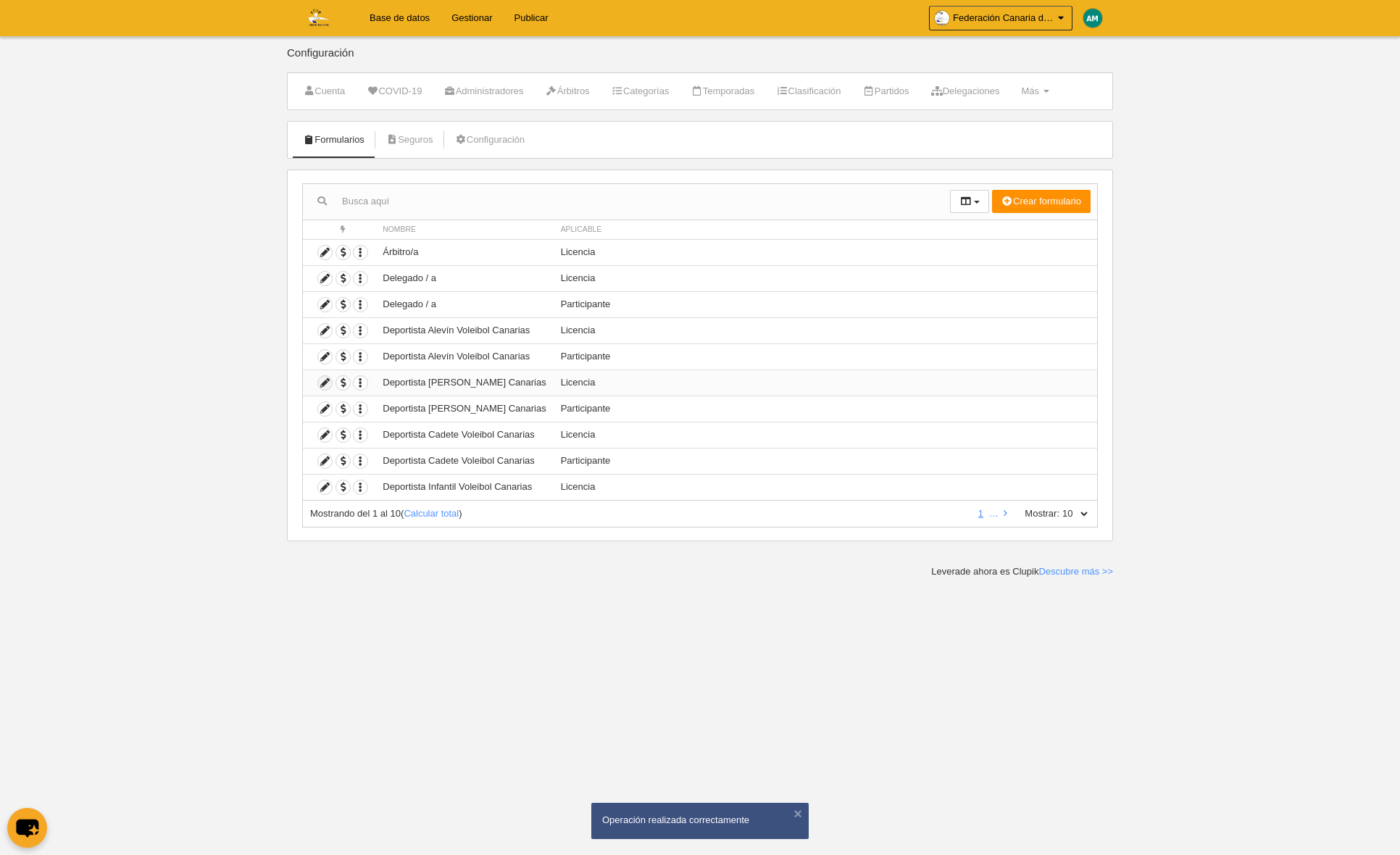
click at [322, 385] on icon at bounding box center [325, 383] width 14 height 14
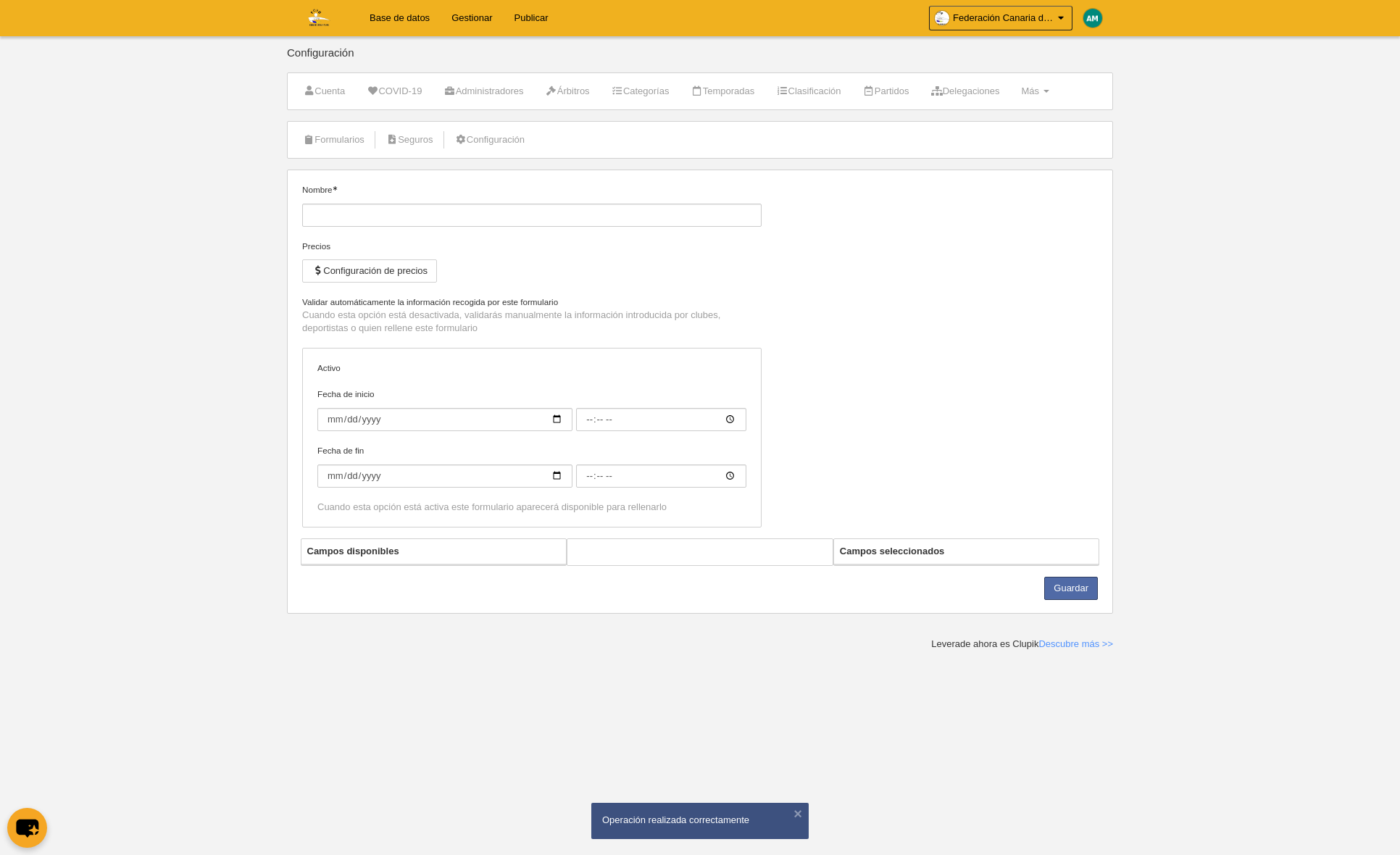
type input "Deportista [PERSON_NAME] Canarias"
checkbox input "true"
select select "selected"
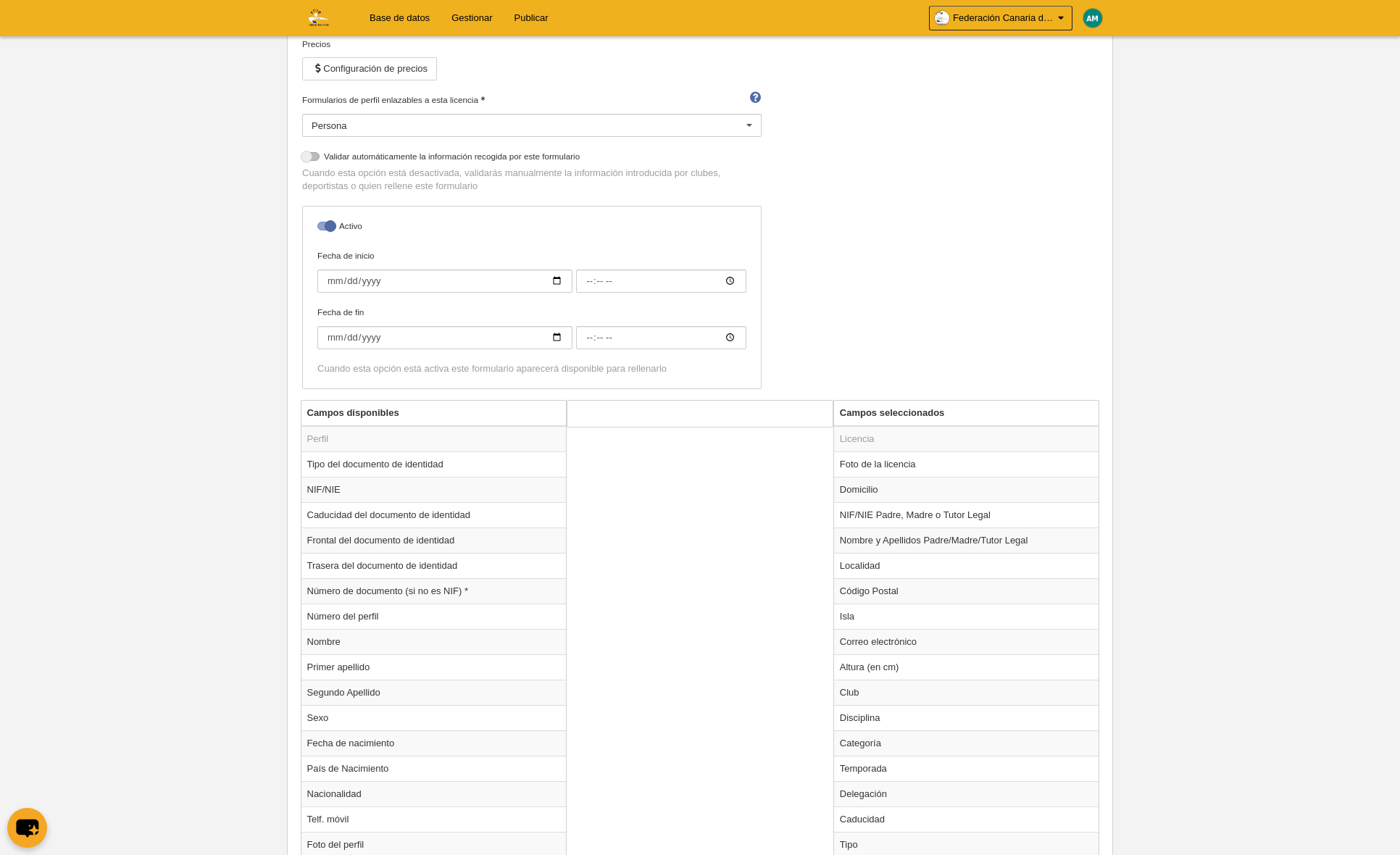
scroll to position [234, 0]
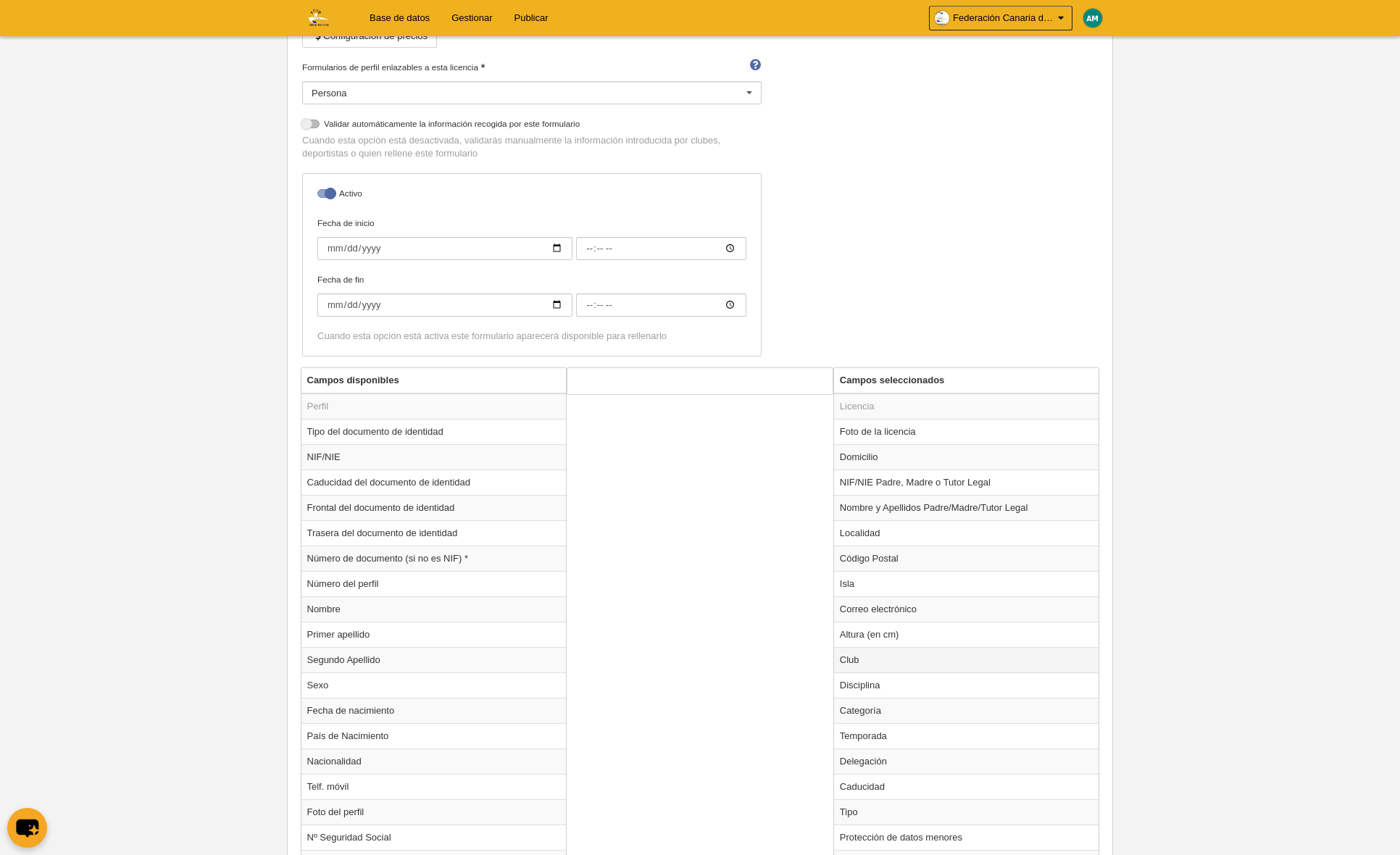
click at [840, 661] on td "Club" at bounding box center [966, 659] width 265 height 26
radio input "true"
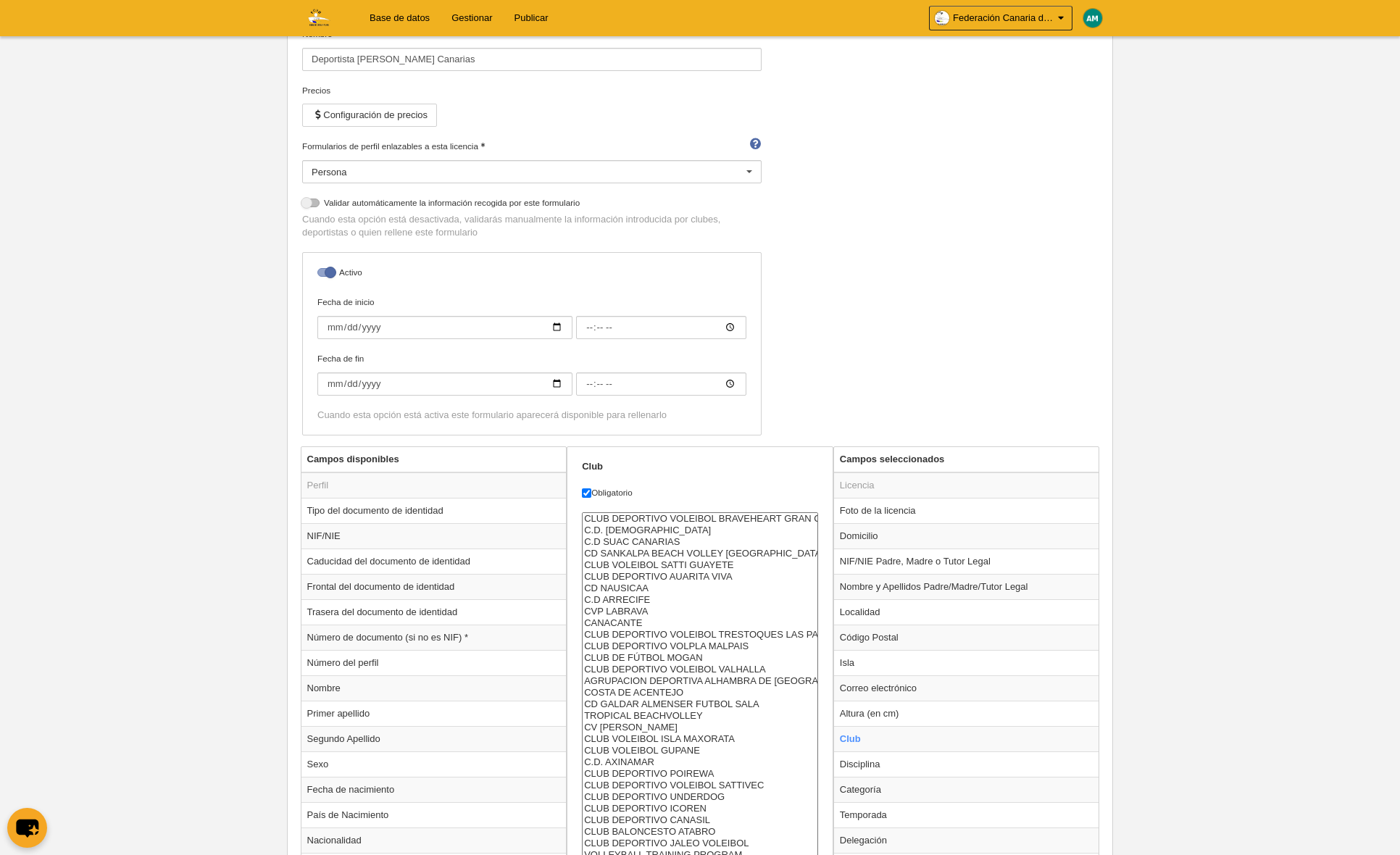
scroll to position [241, 0]
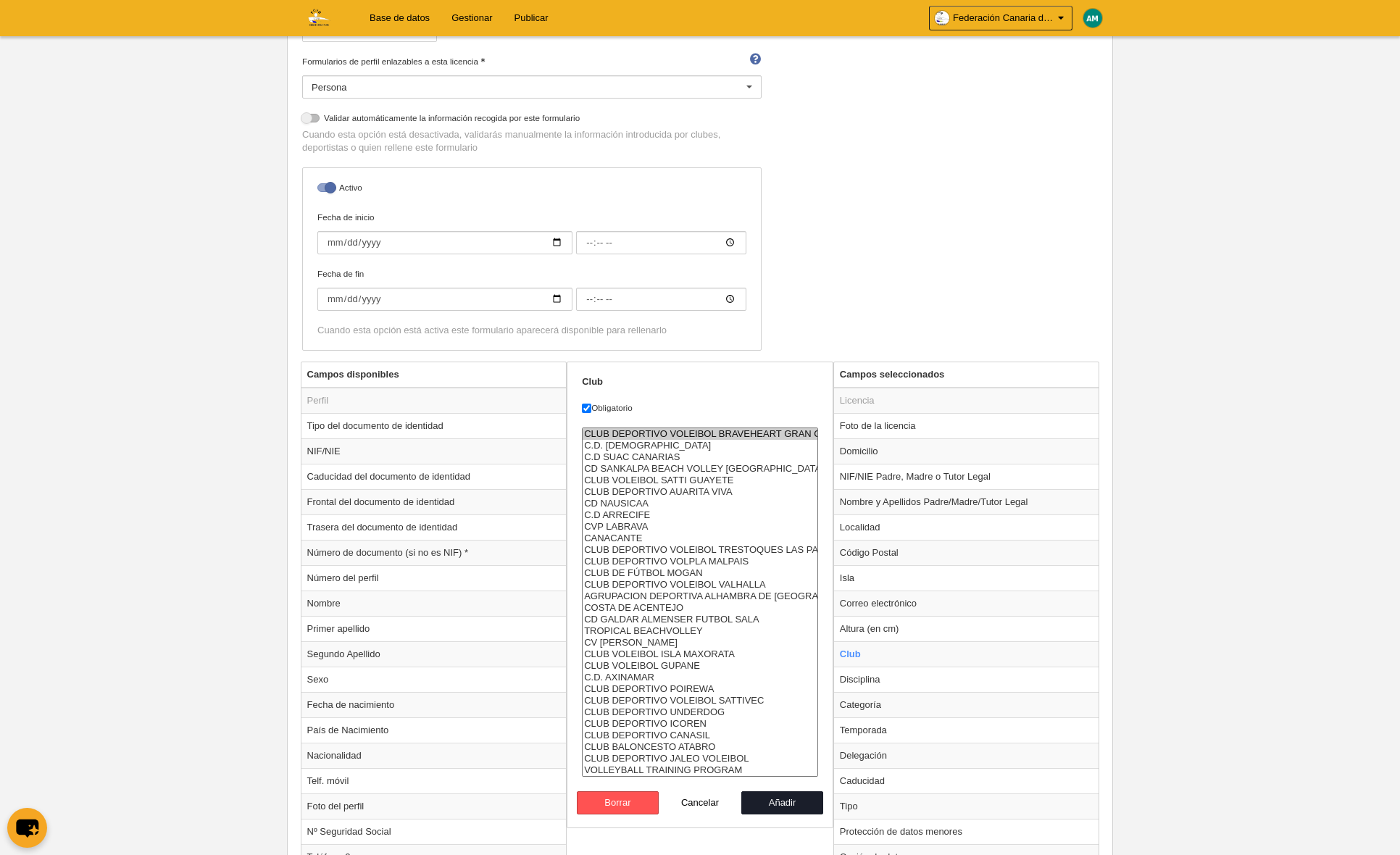
click at [693, 432] on option "CLUB DEPORTIVO VOLEIBOL BRAVEHEART GRAN CANARIA" at bounding box center [700, 434] width 234 height 11
select select "8012570"
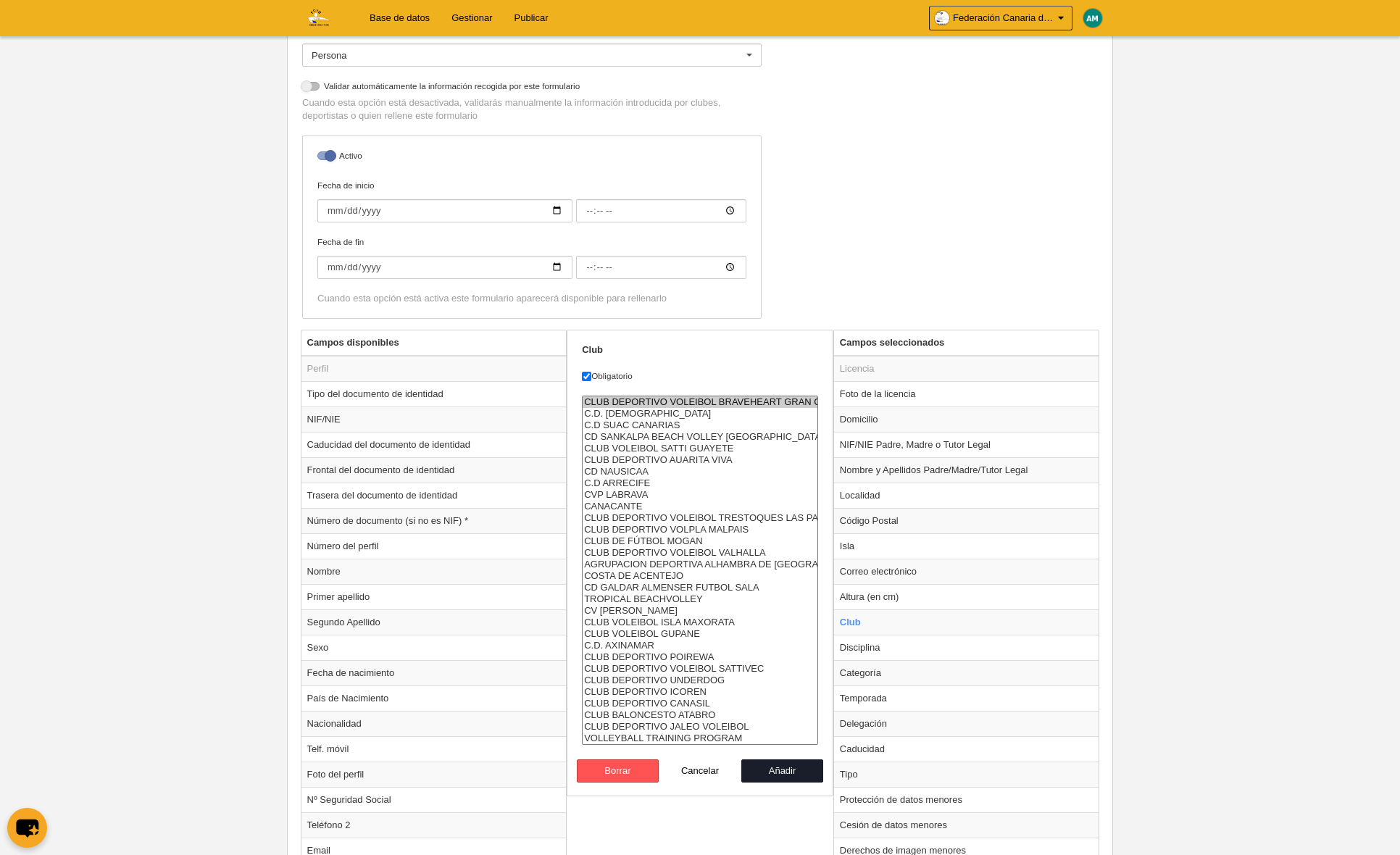
scroll to position [275, 0]
click at [771, 769] on button "Añadir" at bounding box center [782, 768] width 83 height 23
radio input "false"
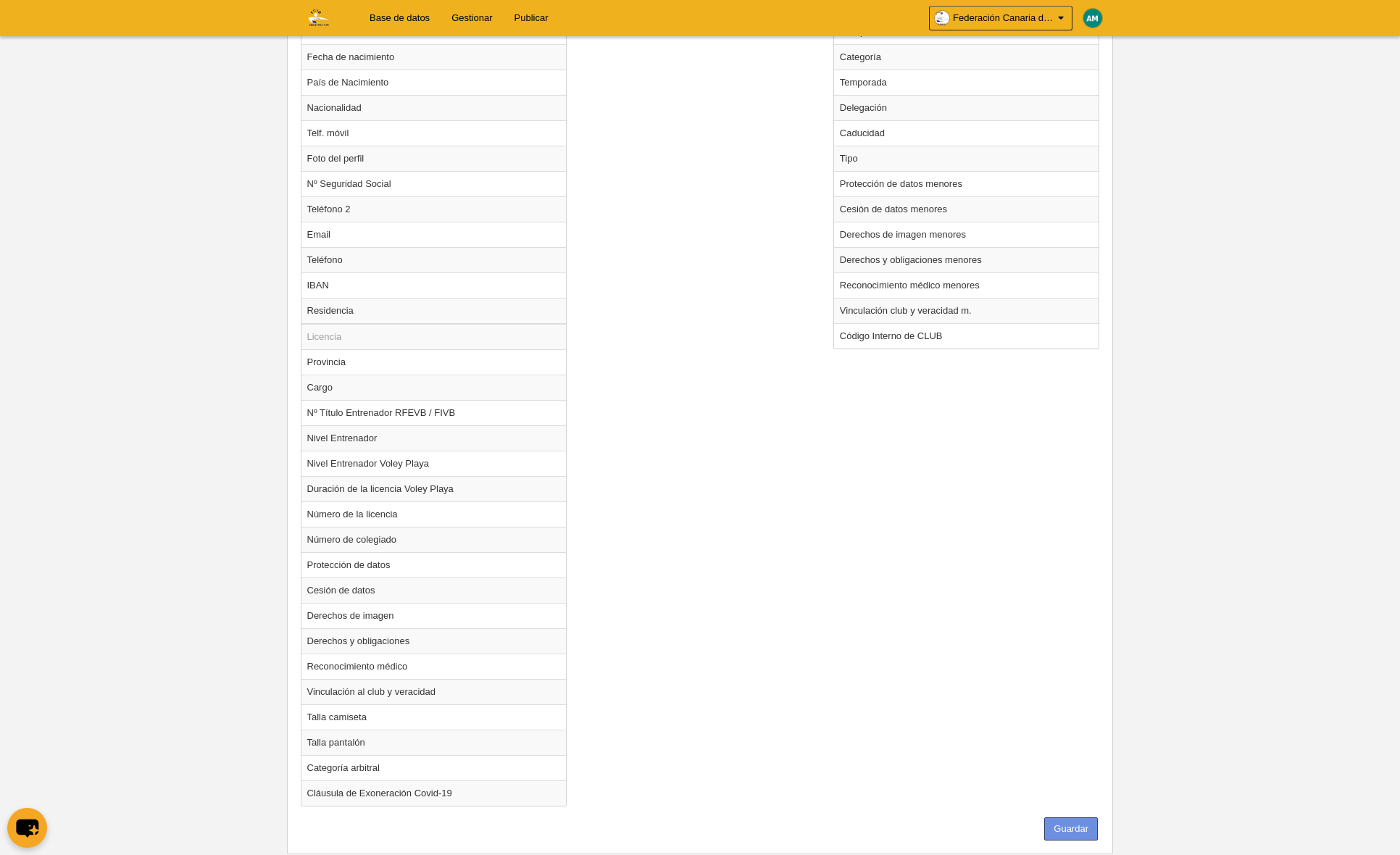
scroll to position [887, 0]
click at [1075, 834] on button "Guardar" at bounding box center [1070, 831] width 54 height 23
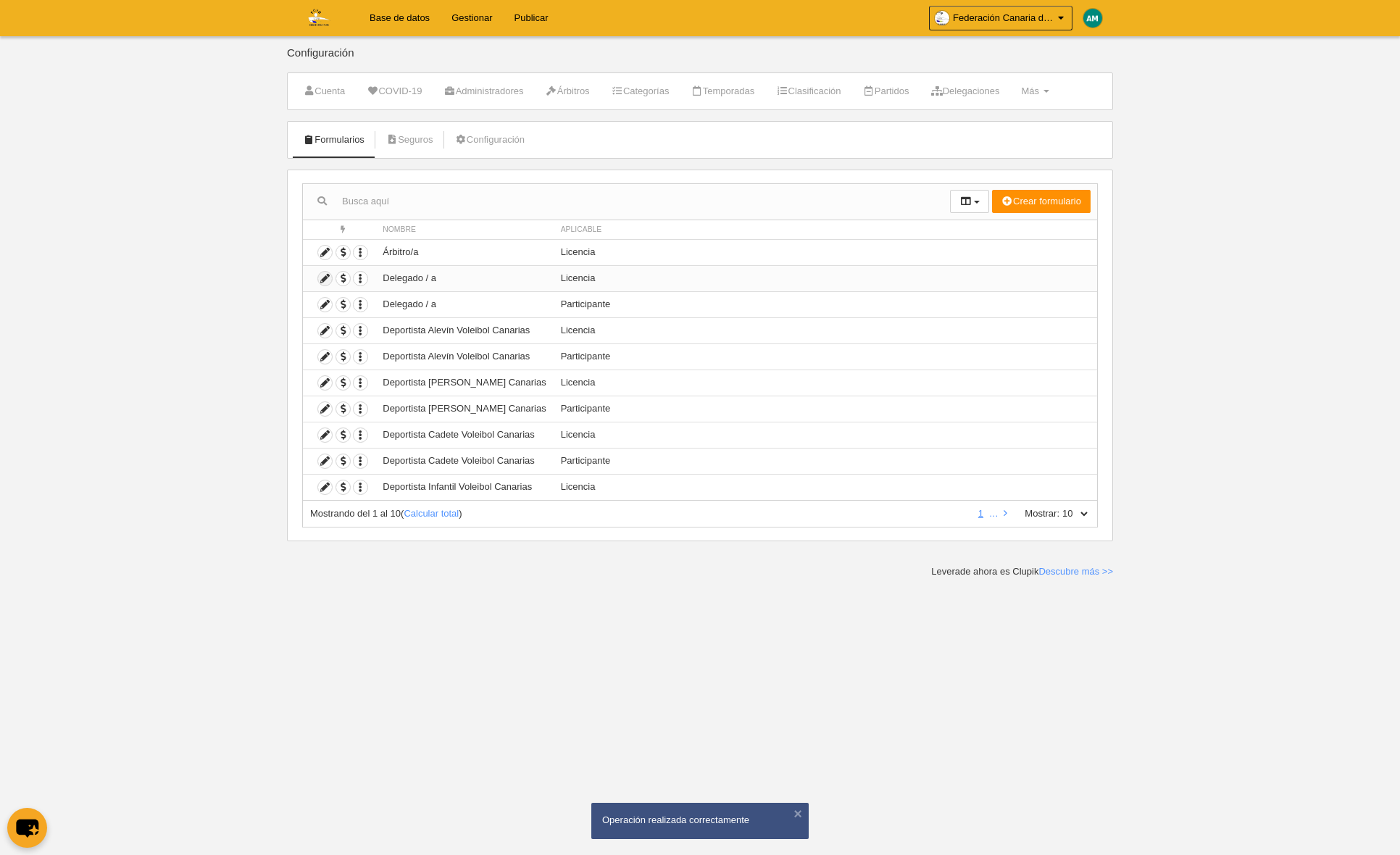
click at [320, 279] on icon at bounding box center [325, 279] width 14 height 14
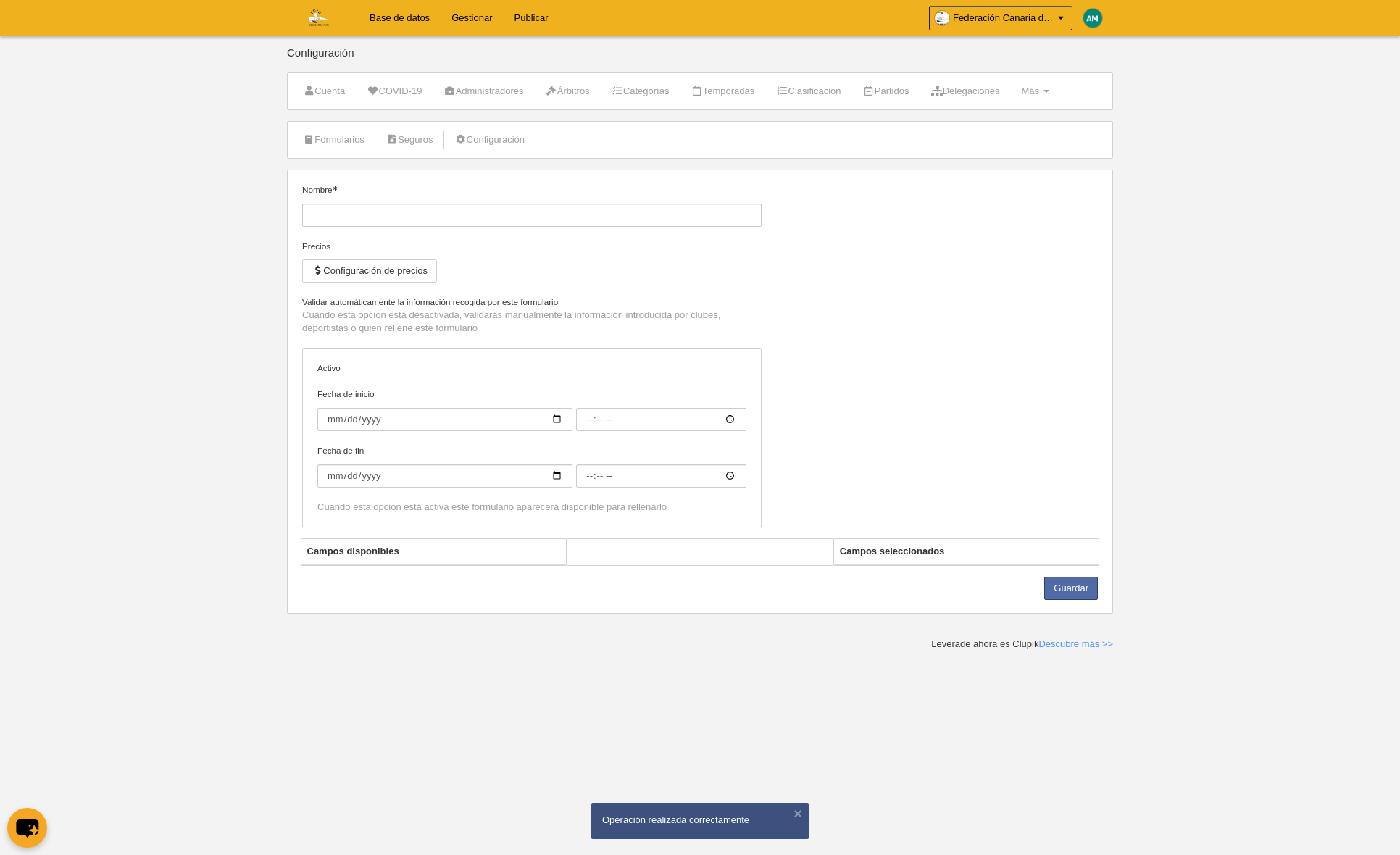
type input "Delegado / a"
checkbox input "true"
select select "selected"
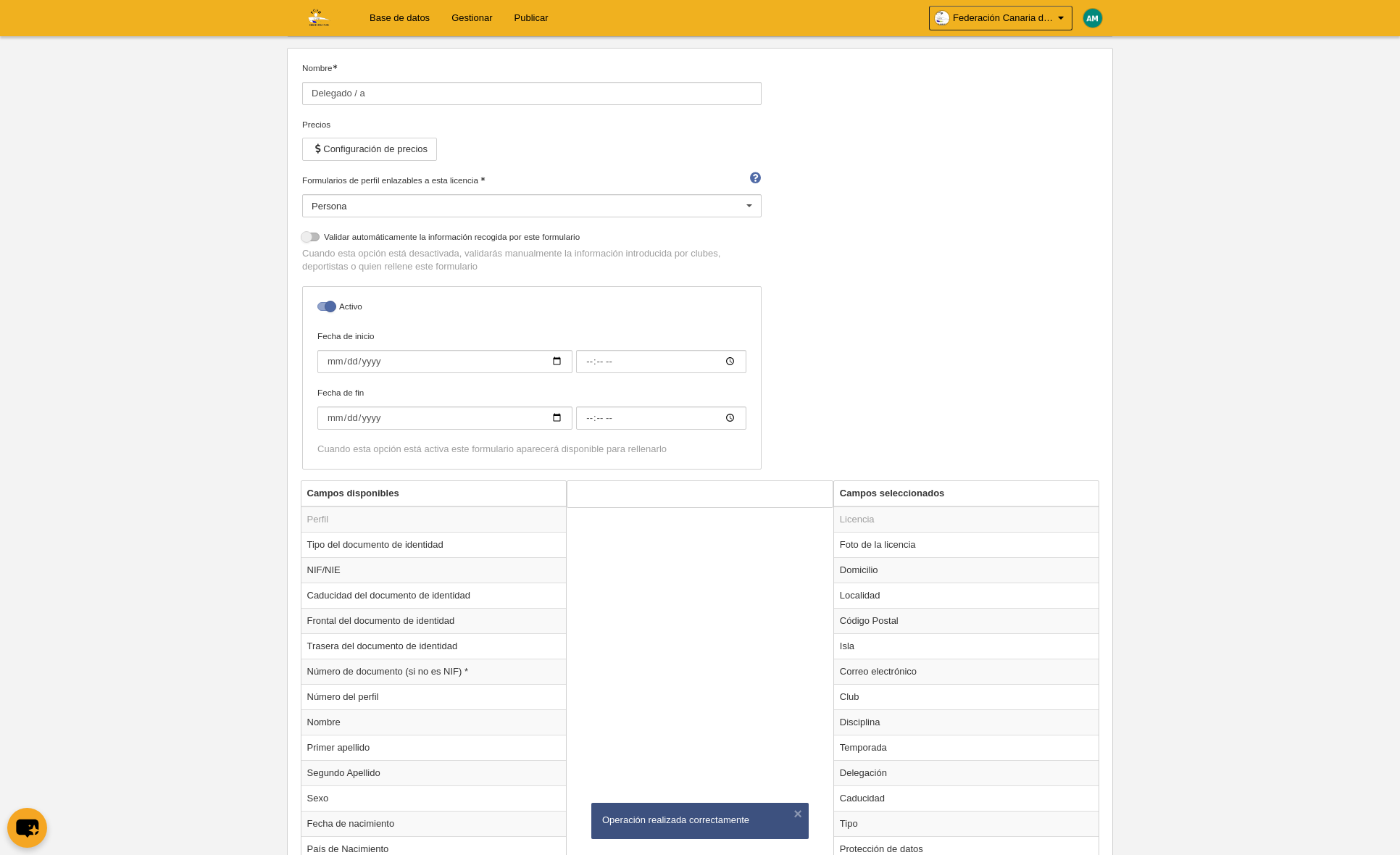
scroll to position [455, 0]
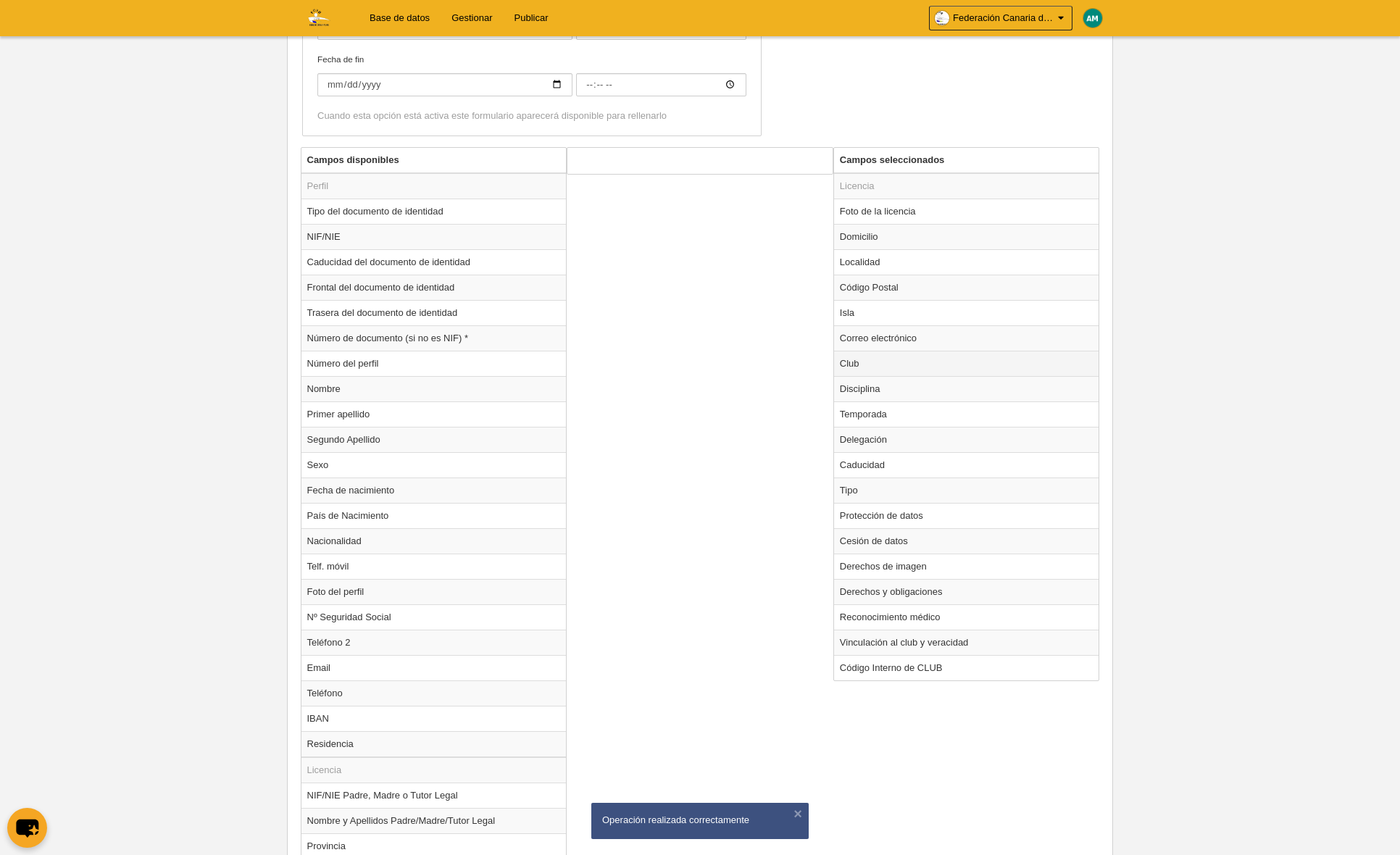
click at [867, 360] on td "Club" at bounding box center [966, 363] width 265 height 26
radio input "true"
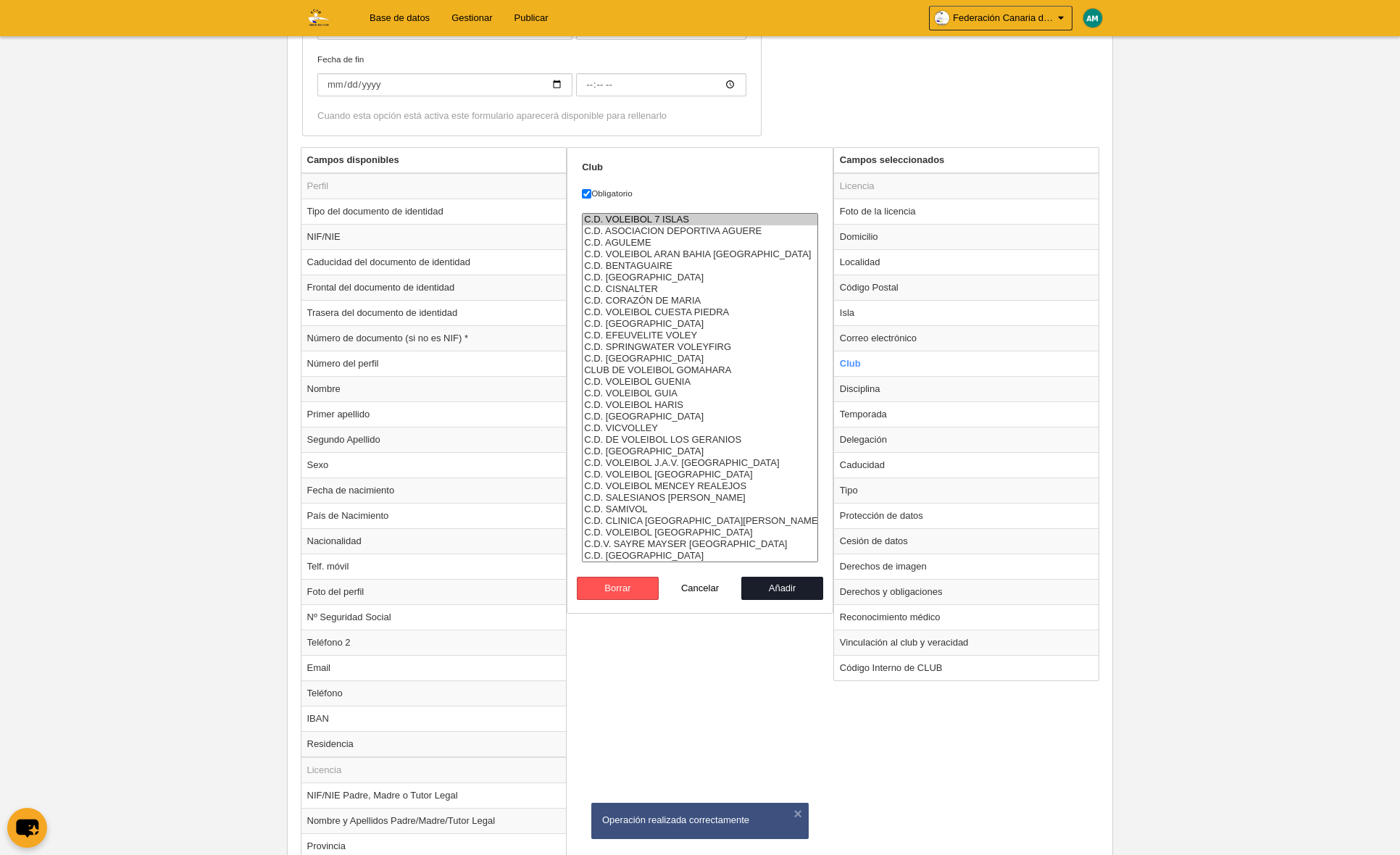
click at [639, 219] on option "C.D. VOLEIBOL 7 ISLAS" at bounding box center [700, 219] width 234 height 11
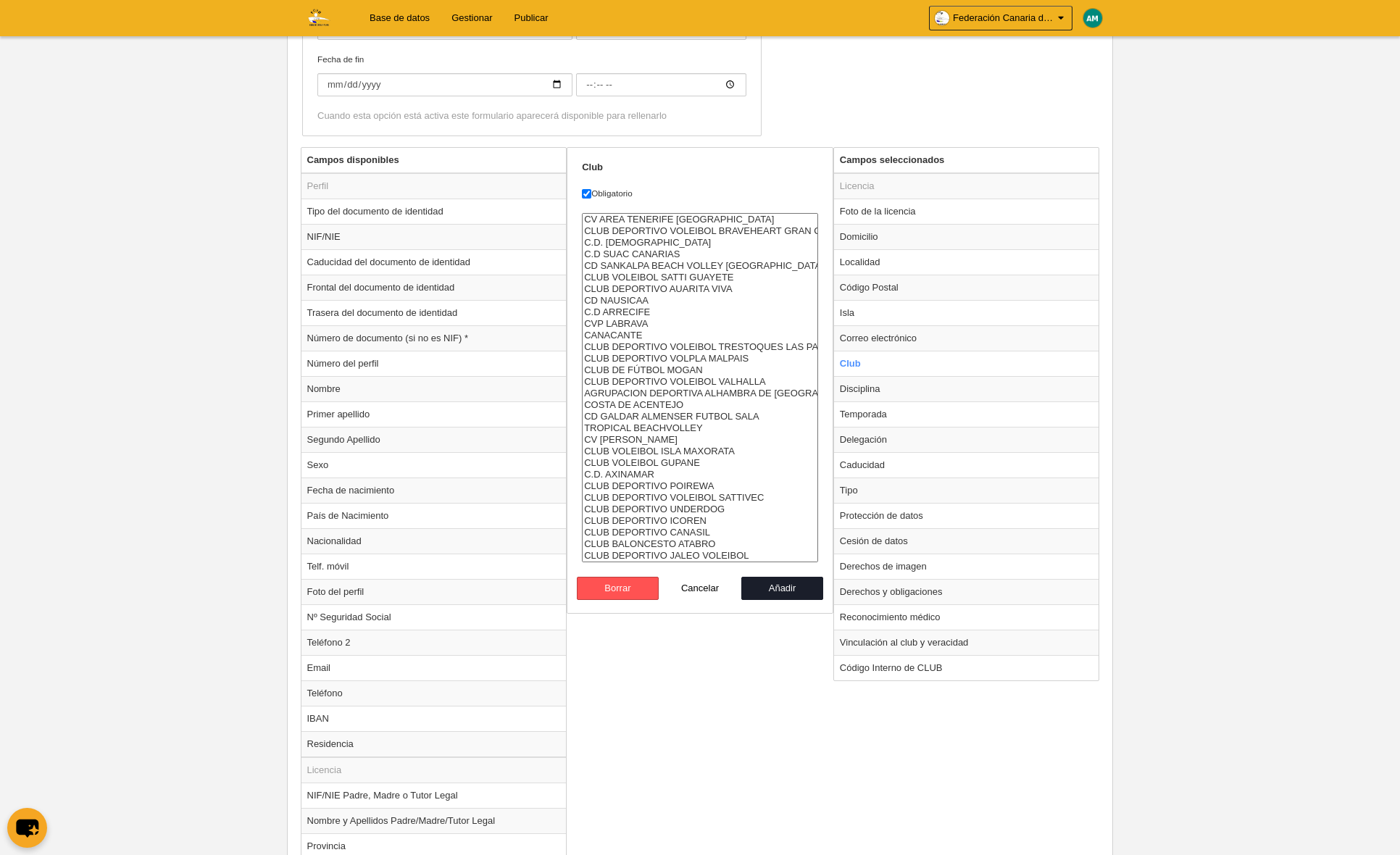
select select "4496857"
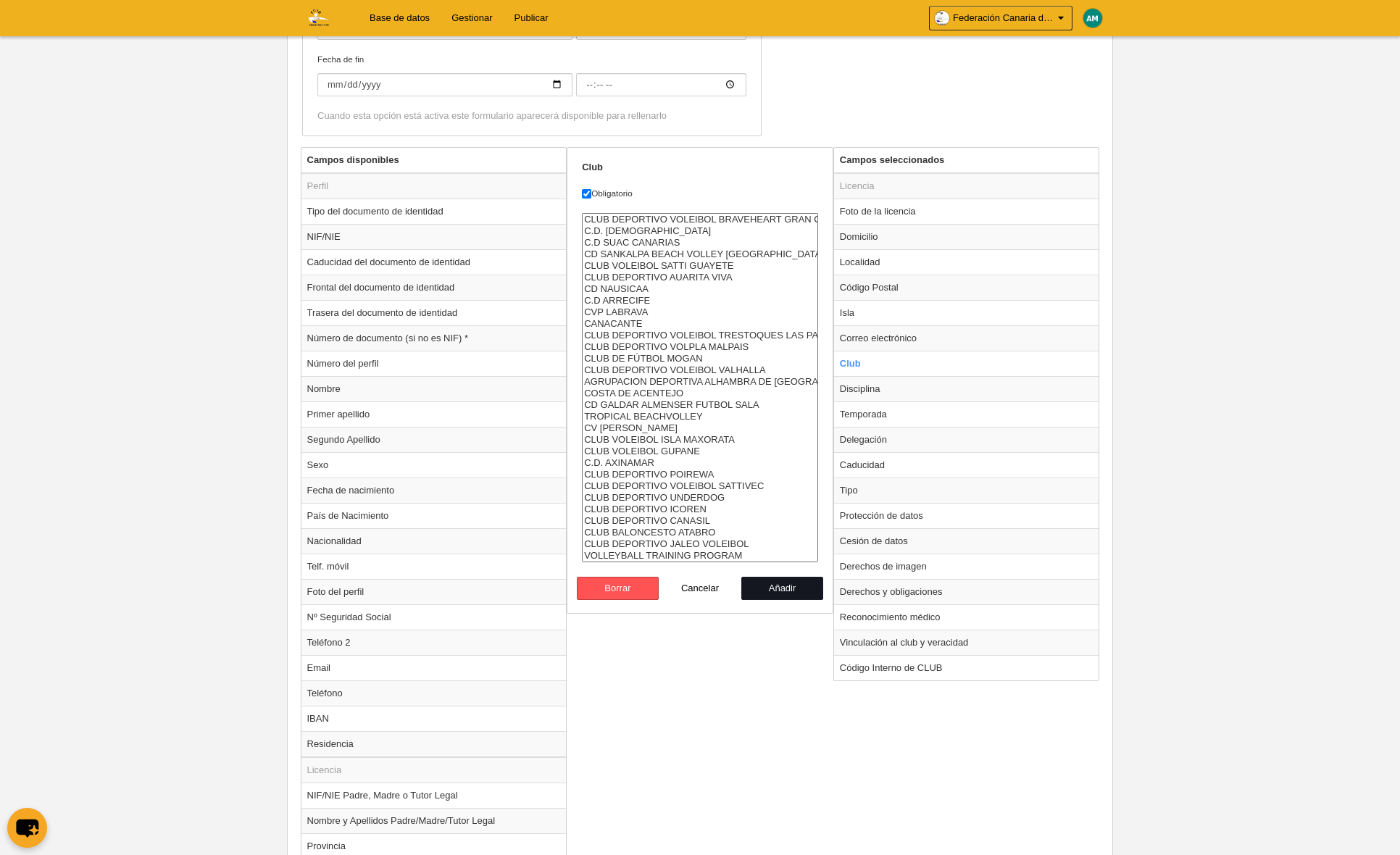
click at [805, 584] on button "Añadir" at bounding box center [782, 589] width 83 height 23
radio input "false"
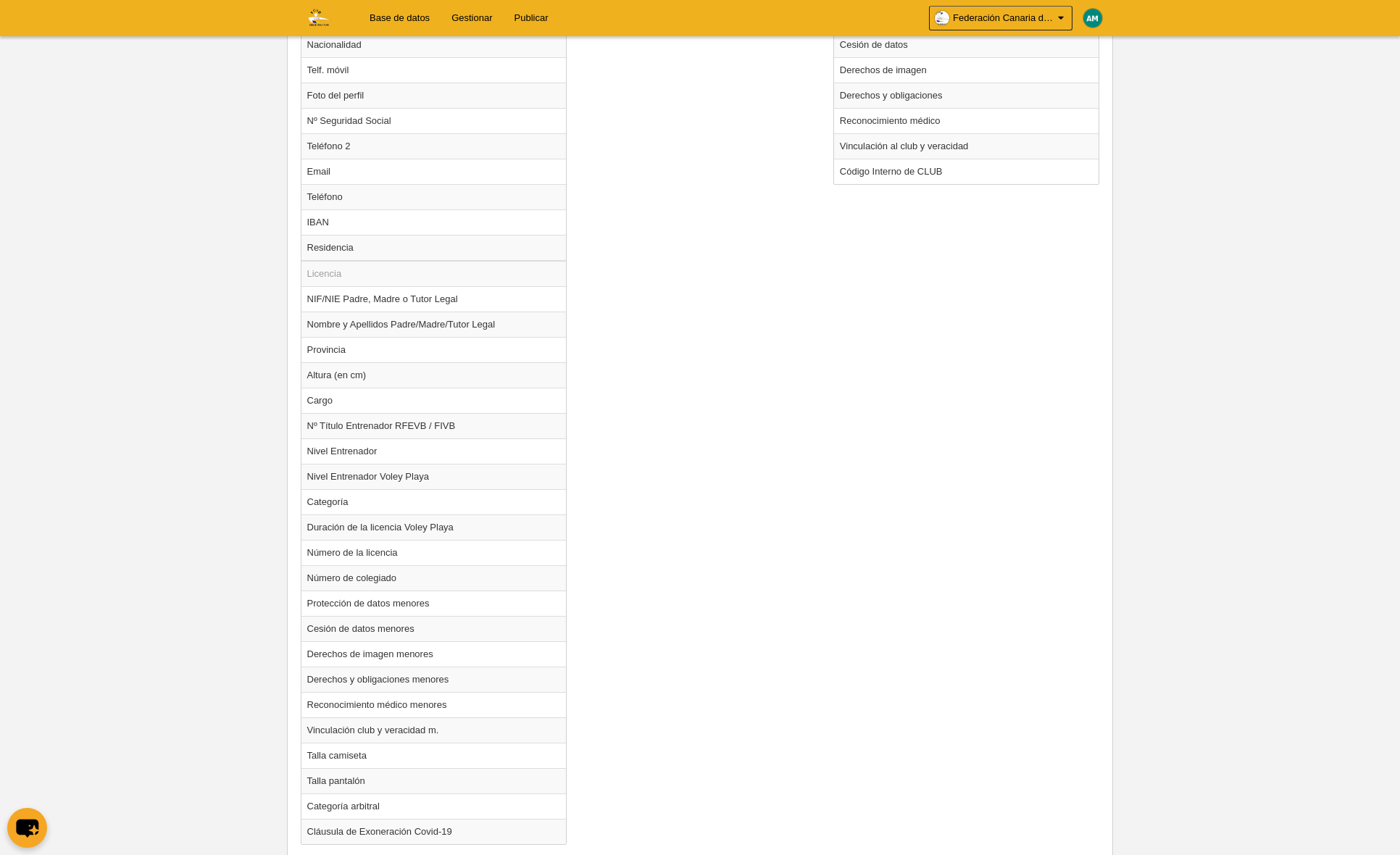
scroll to position [1026, 0]
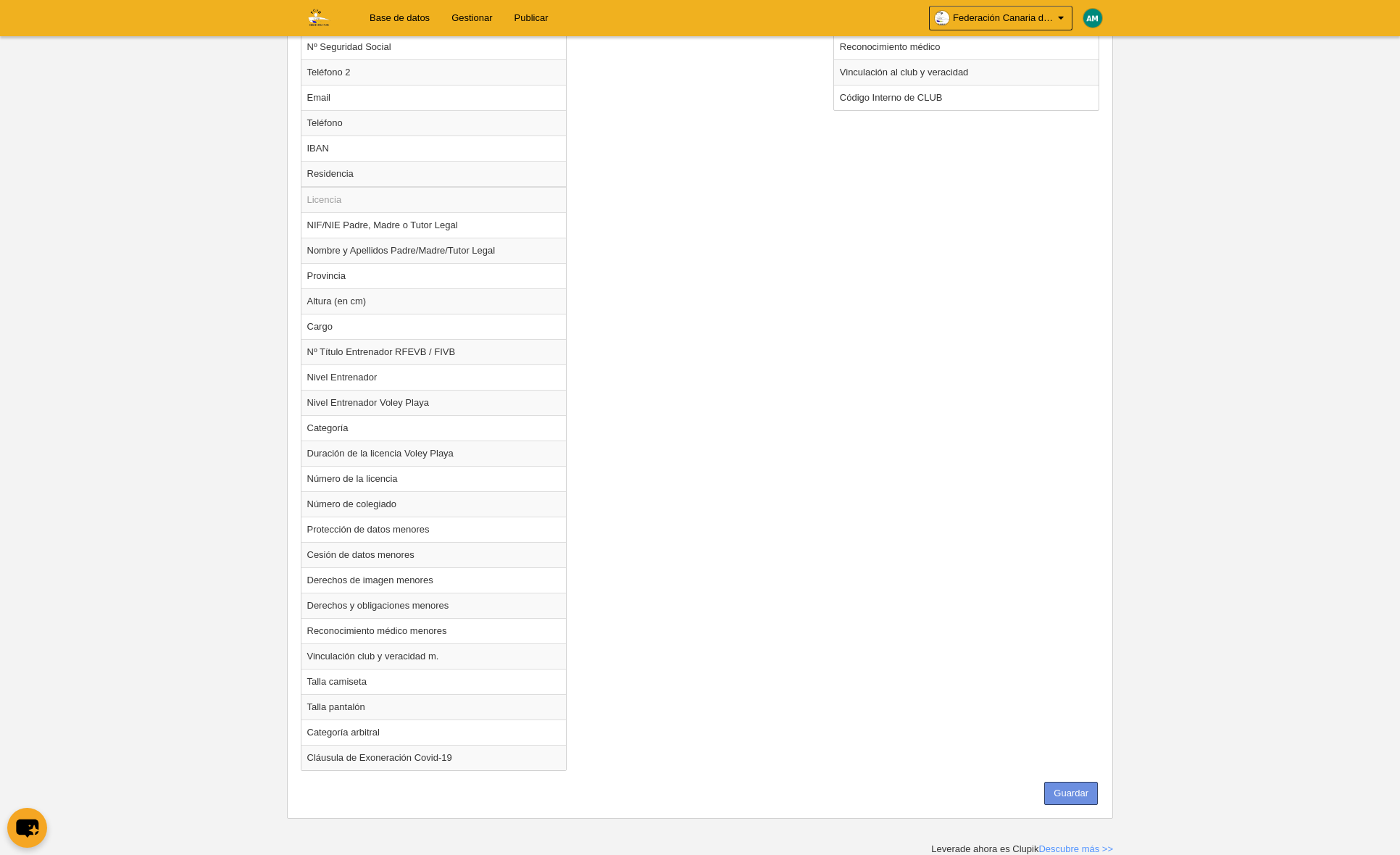
click at [1071, 792] on button "Guardar" at bounding box center [1070, 793] width 54 height 23
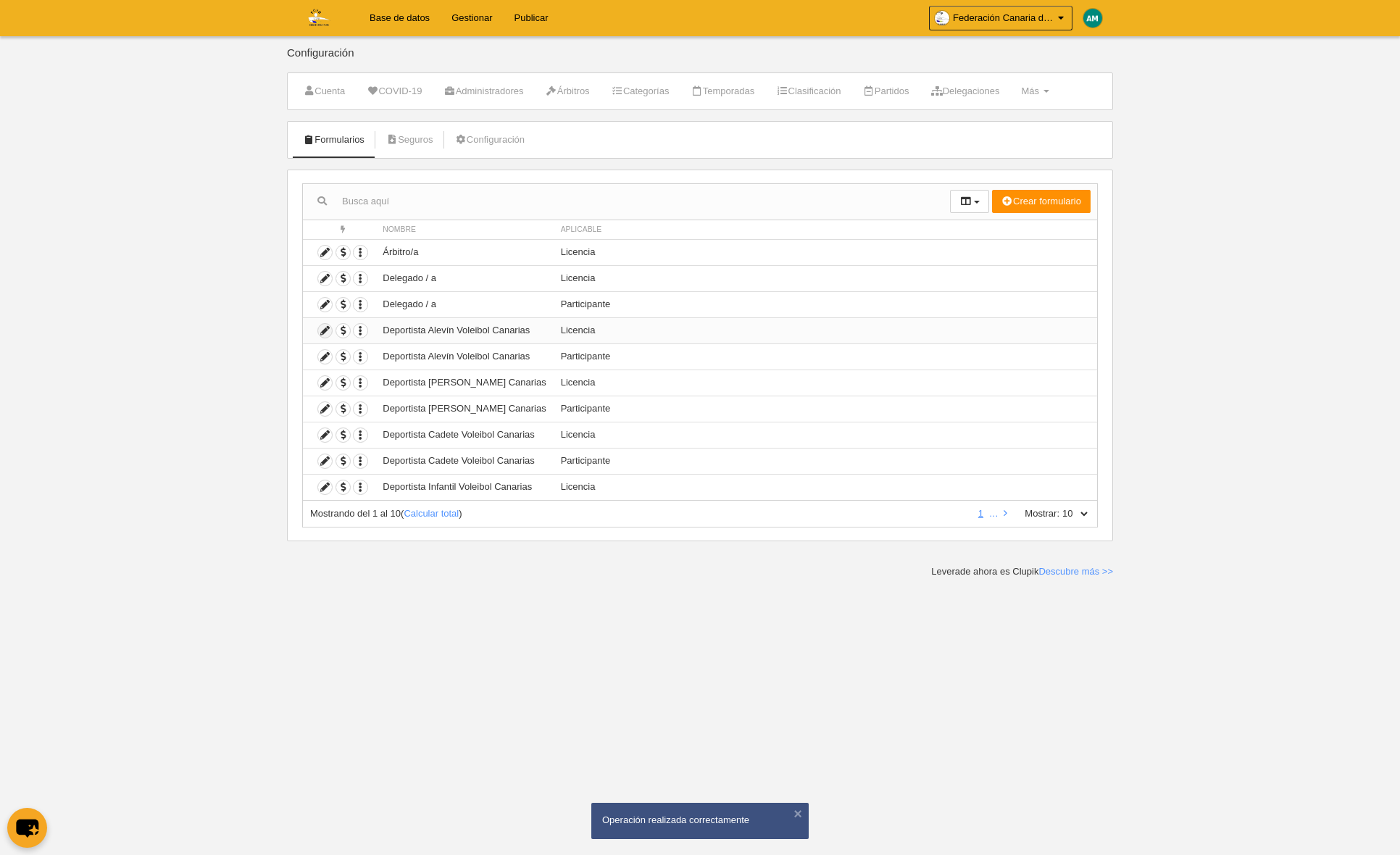
click at [318, 327] on icon at bounding box center [325, 331] width 14 height 14
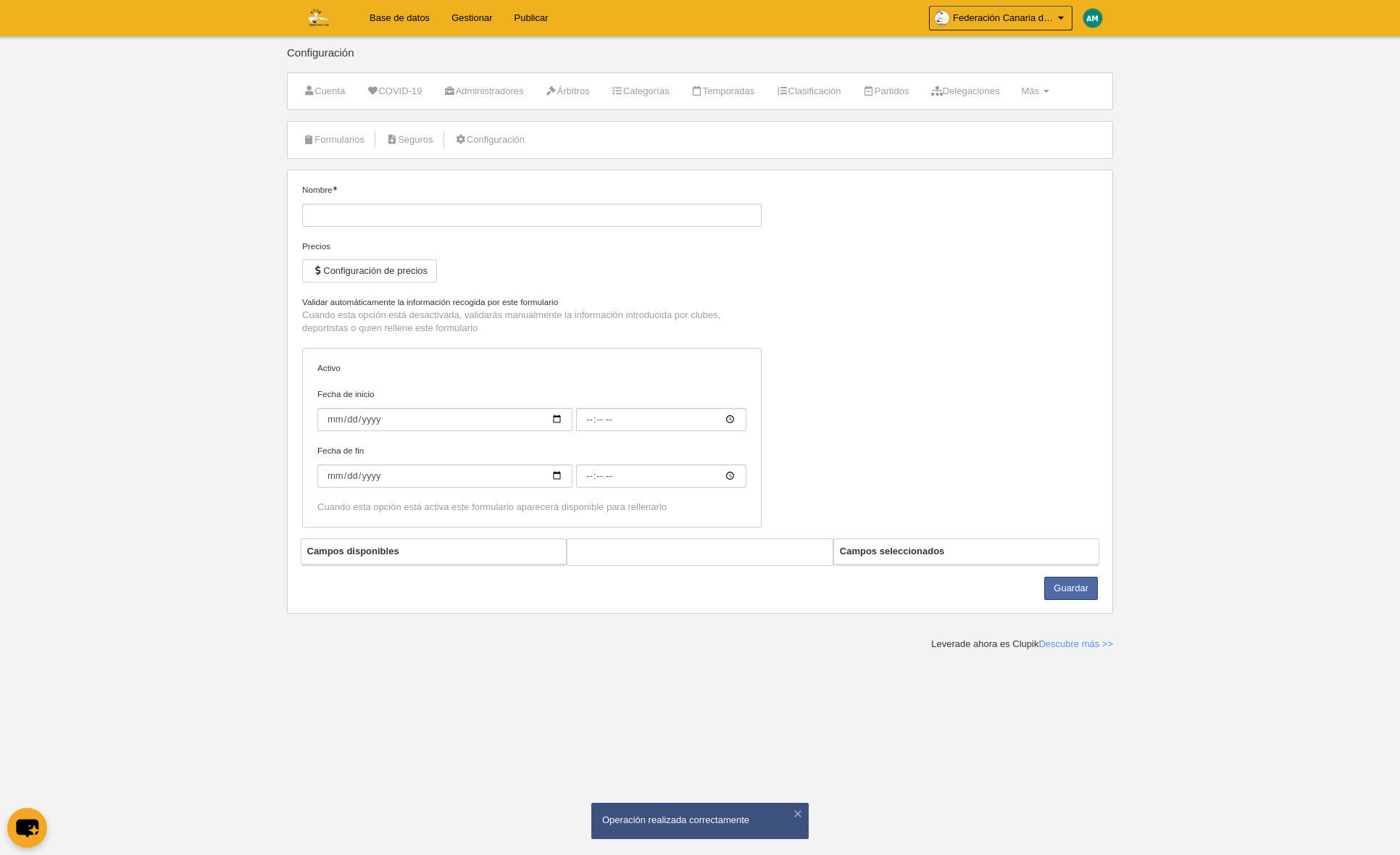
type input "Deportista Alevín Voleibol Canarias"
checkbox input "true"
select select "selected"
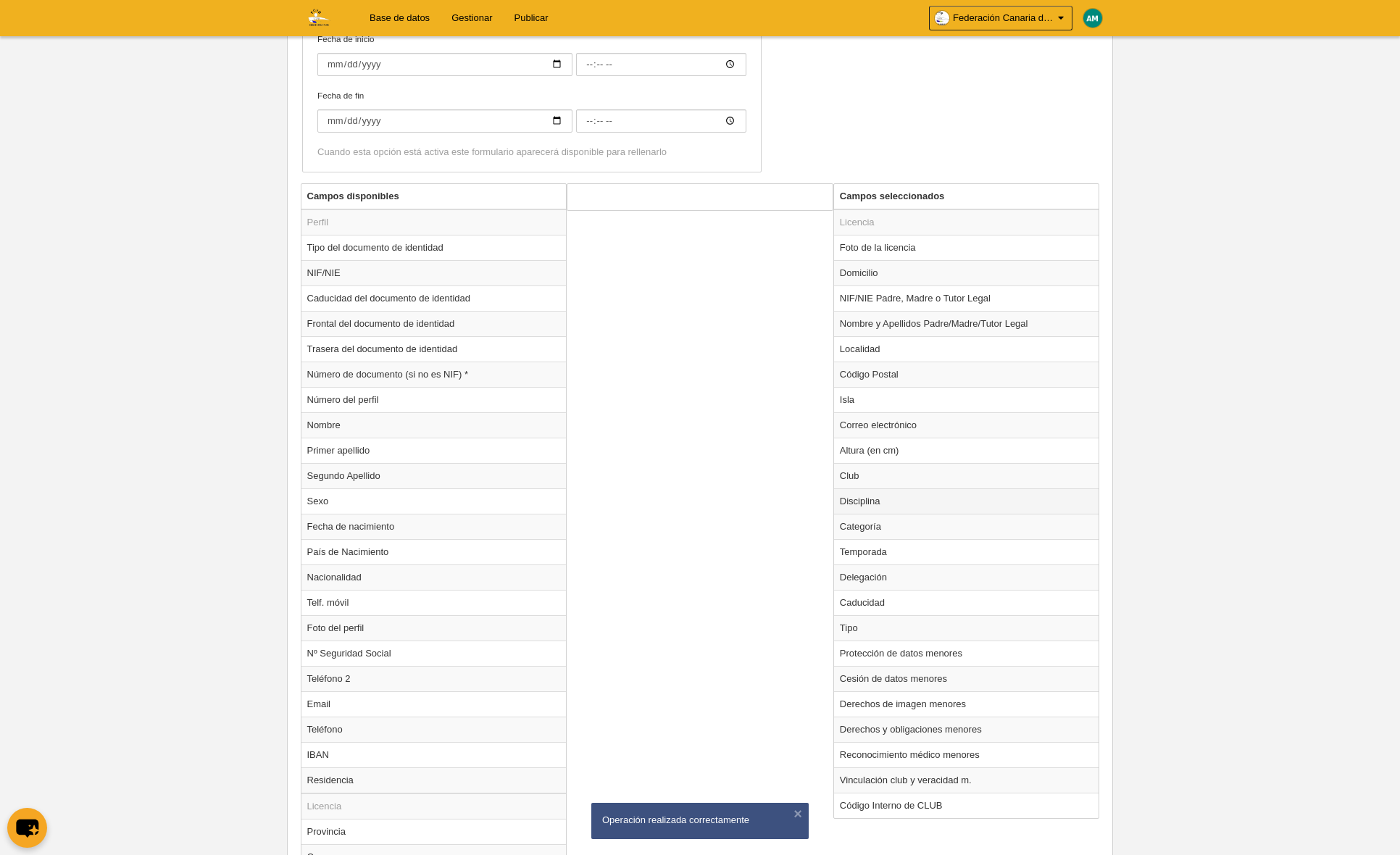
scroll to position [434, 0]
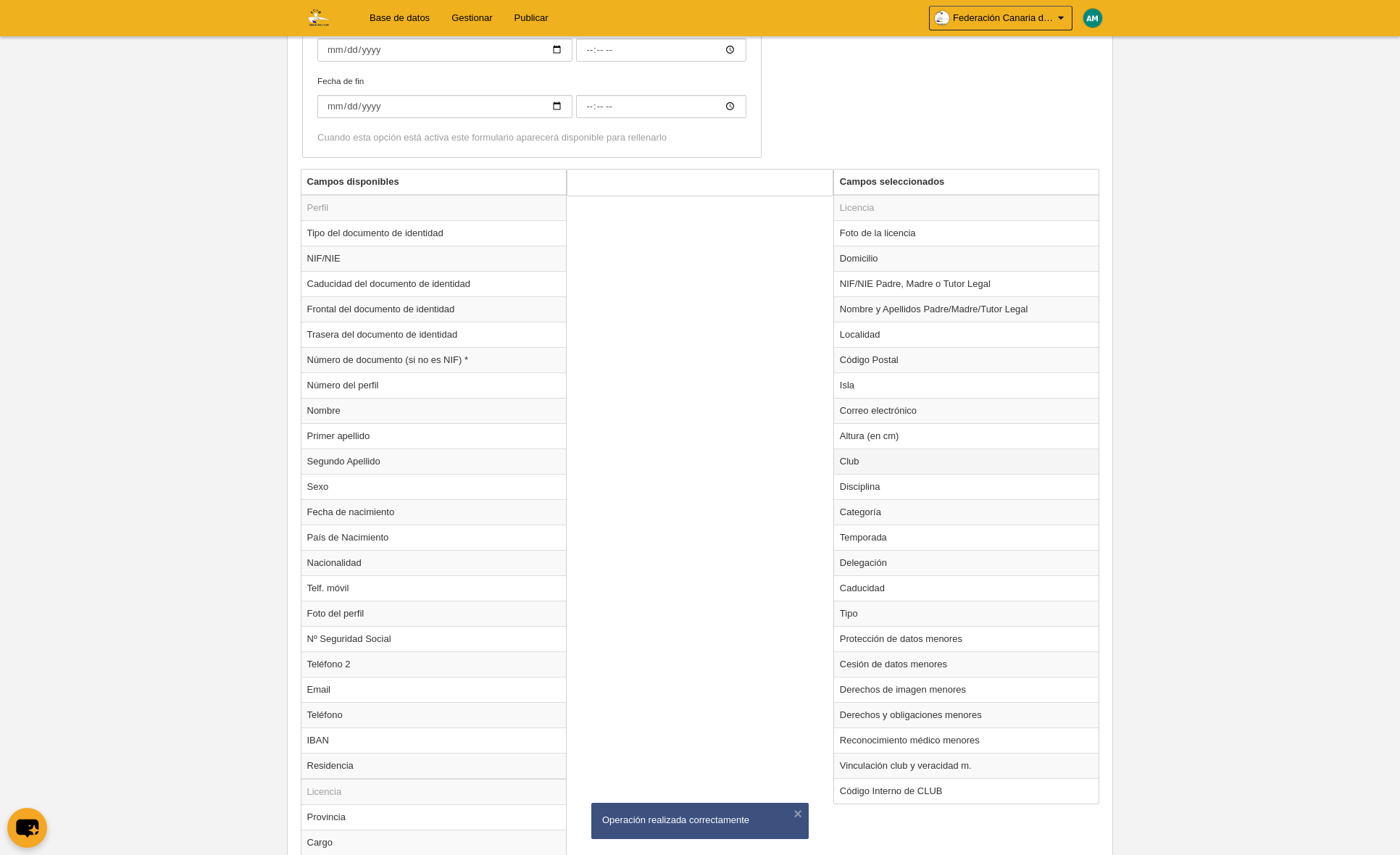
click at [856, 463] on td "Club" at bounding box center [966, 461] width 265 height 26
radio input "true"
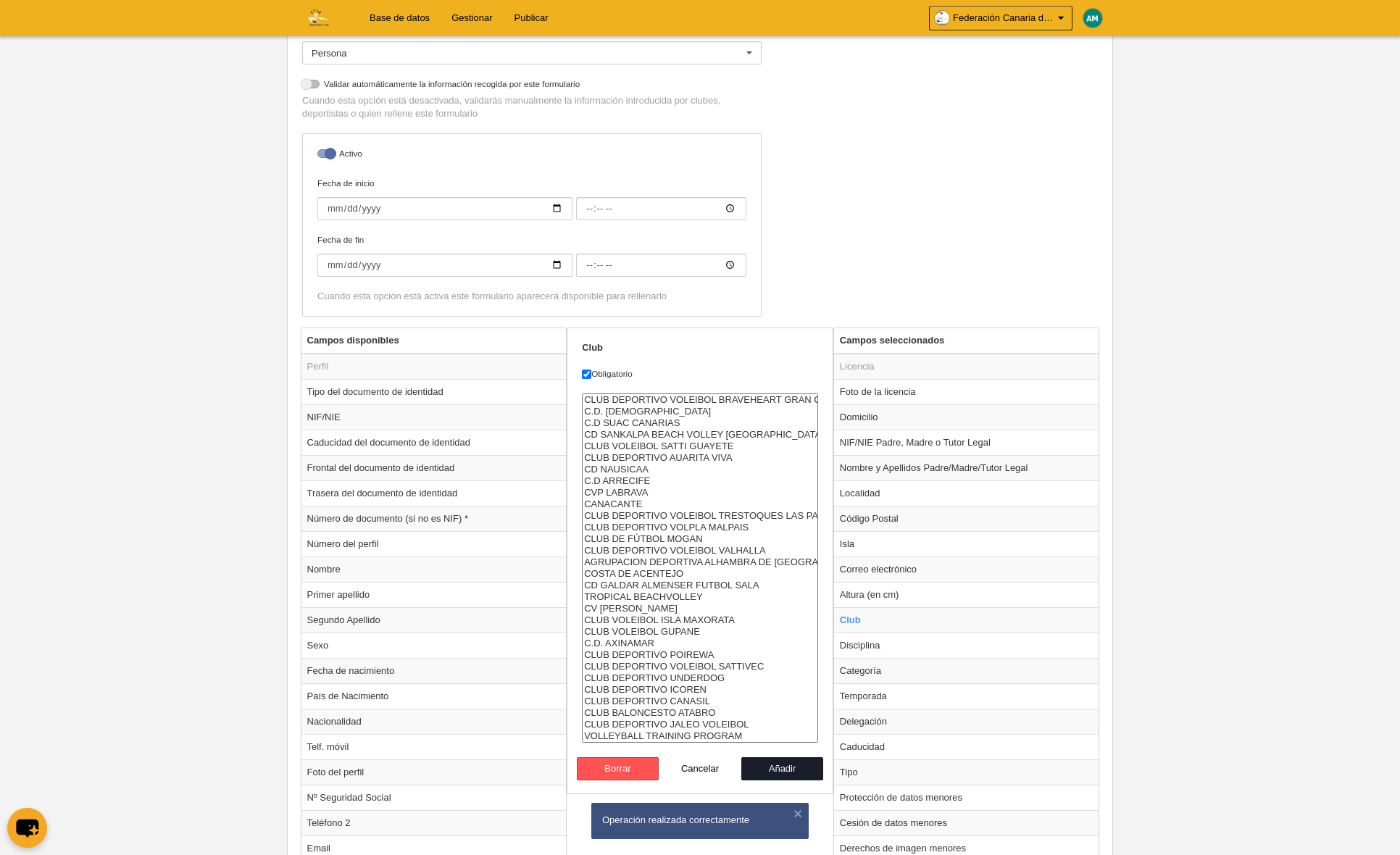
scroll to position [317, 0]
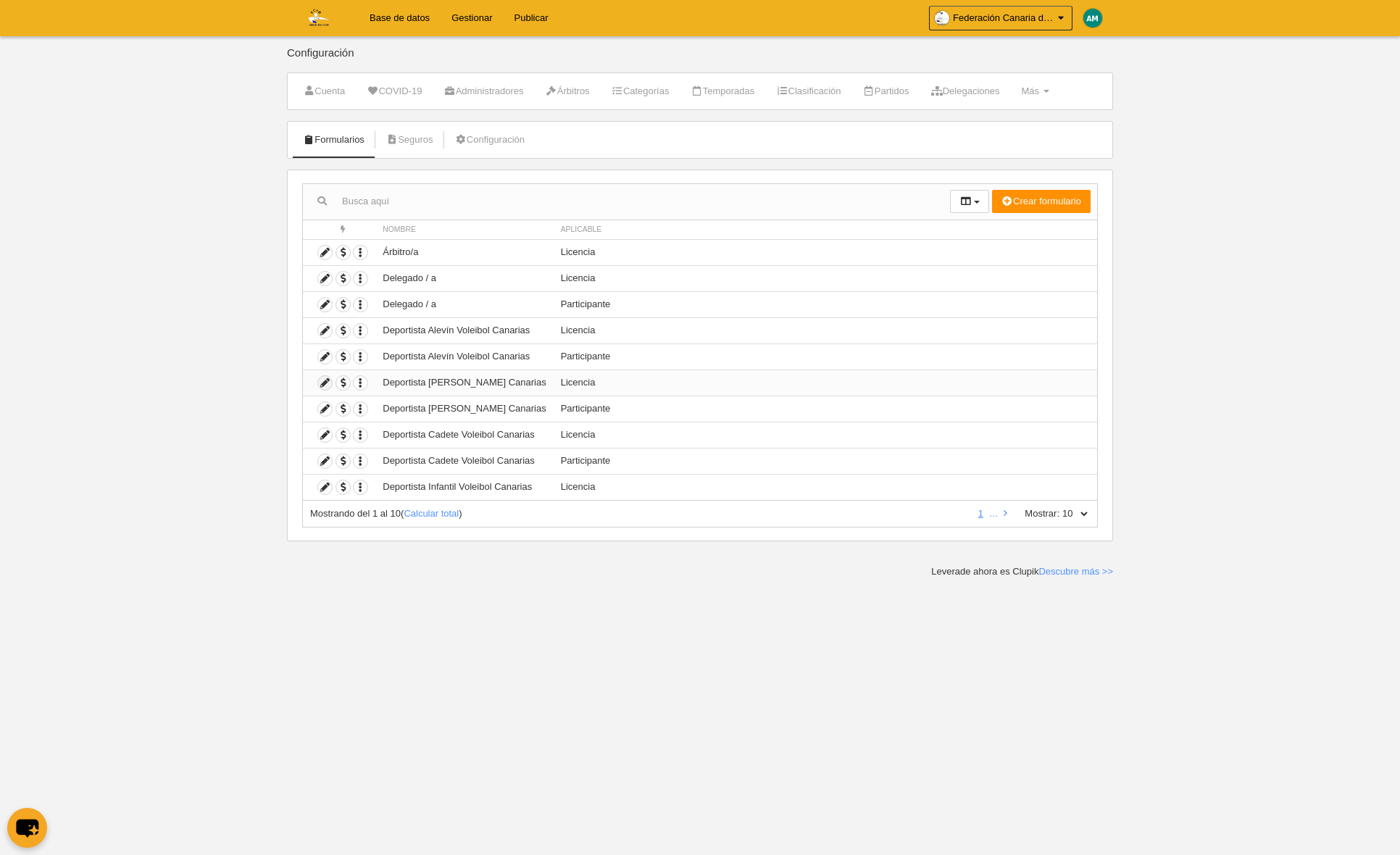
click at [327, 382] on icon at bounding box center [325, 383] width 14 height 14
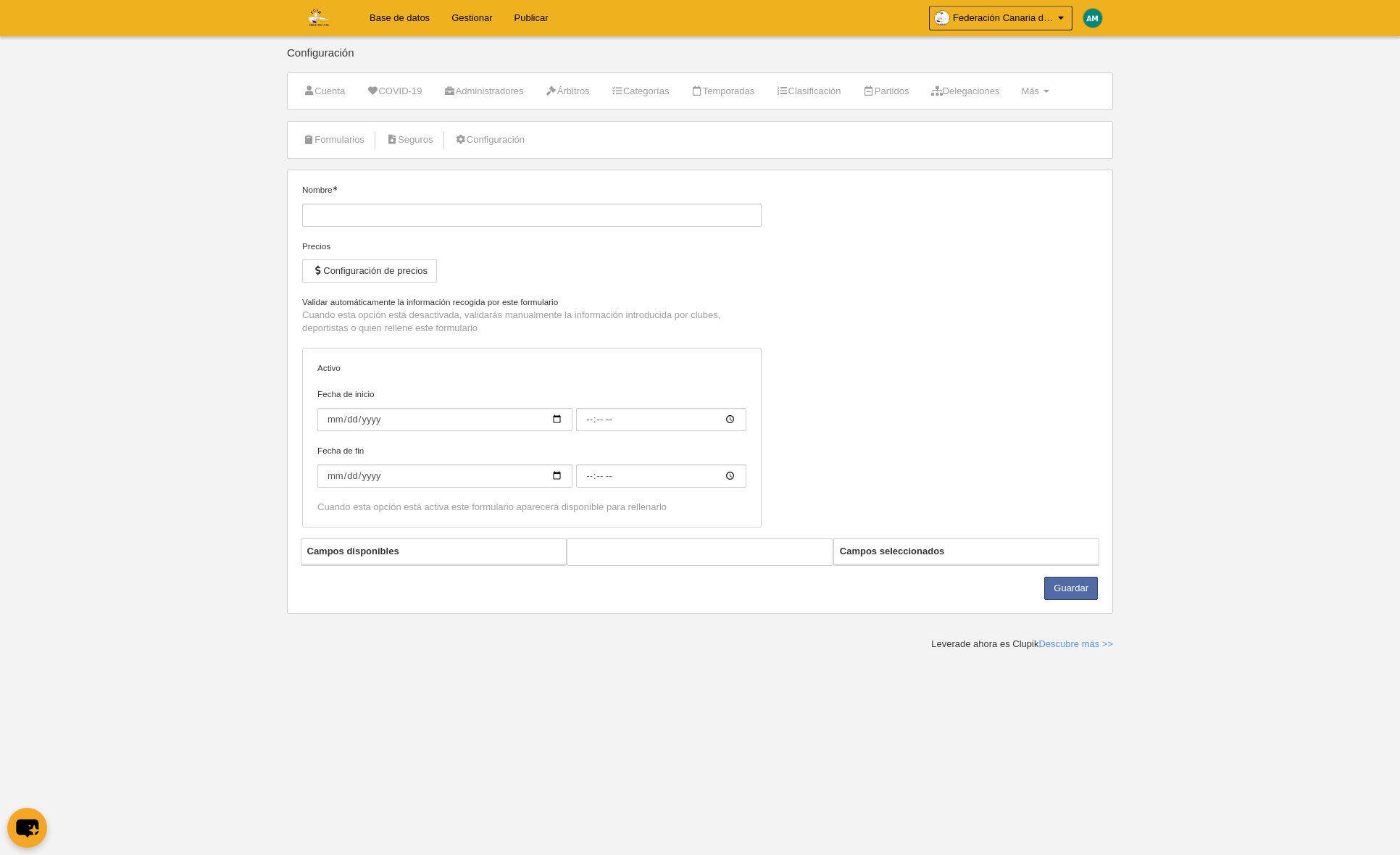
type input "Deportista [PERSON_NAME] Canarias"
checkbox input "true"
select select "selected"
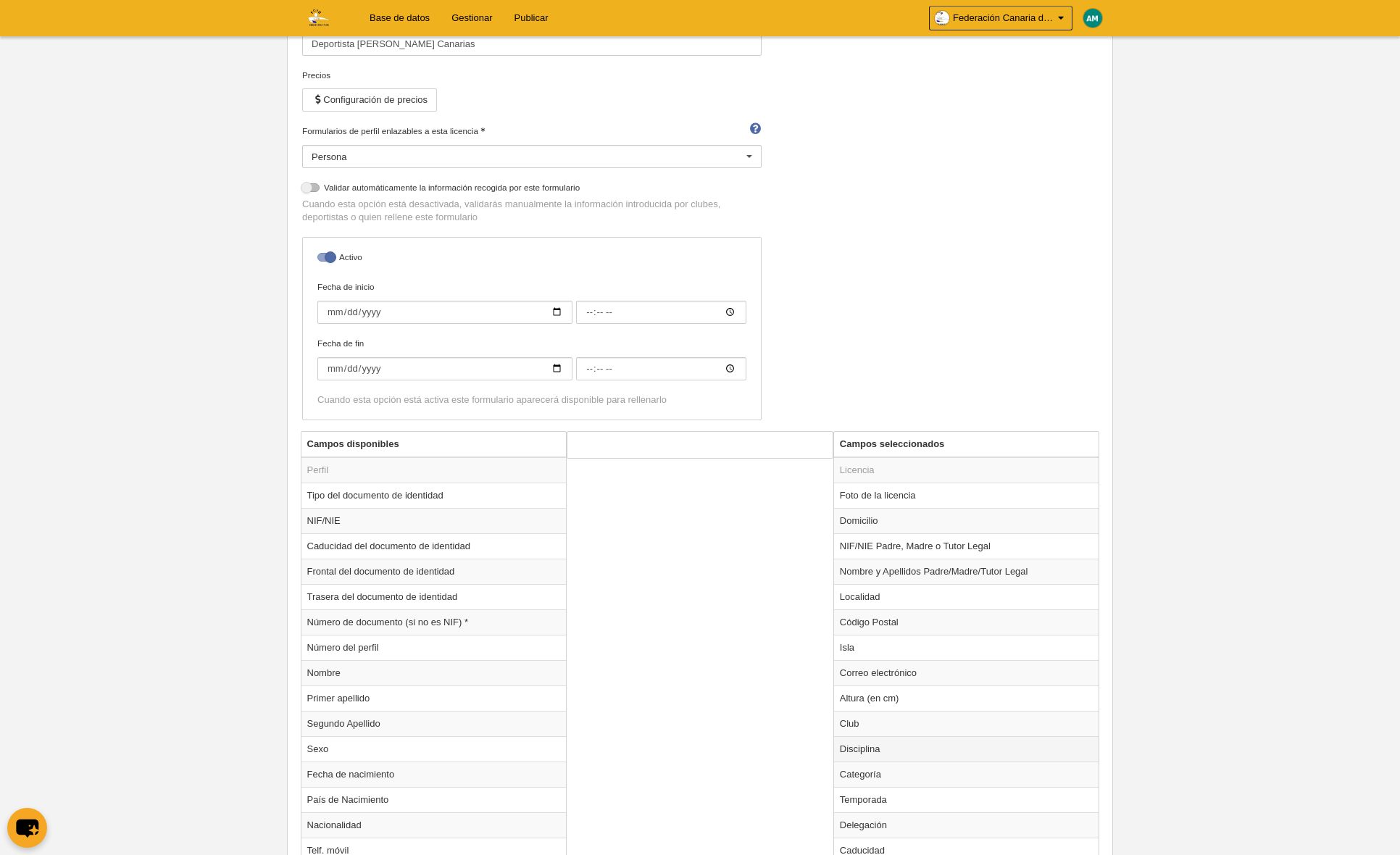
scroll to position [174, 0]
click at [854, 726] on td "Club" at bounding box center [966, 721] width 265 height 26
radio input "true"
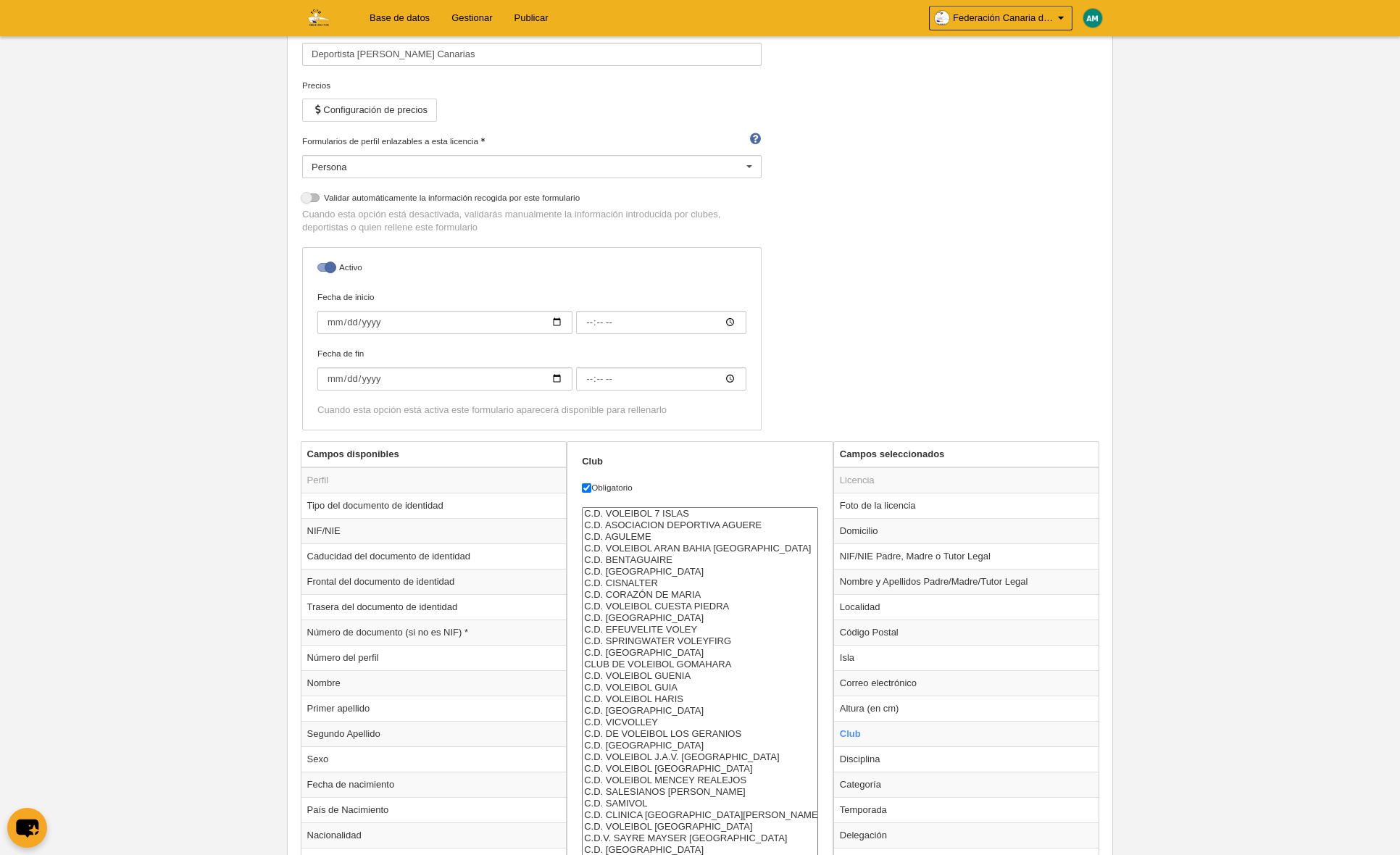
scroll to position [2, 0]
click at [693, 610] on select "C.D. VOLEIBOL 7 ISLAS C.D. ASOCIACION DEPORTIVA AGUERE C.D. AGULEME C.D. VOLEIB…" at bounding box center [700, 682] width 236 height 349
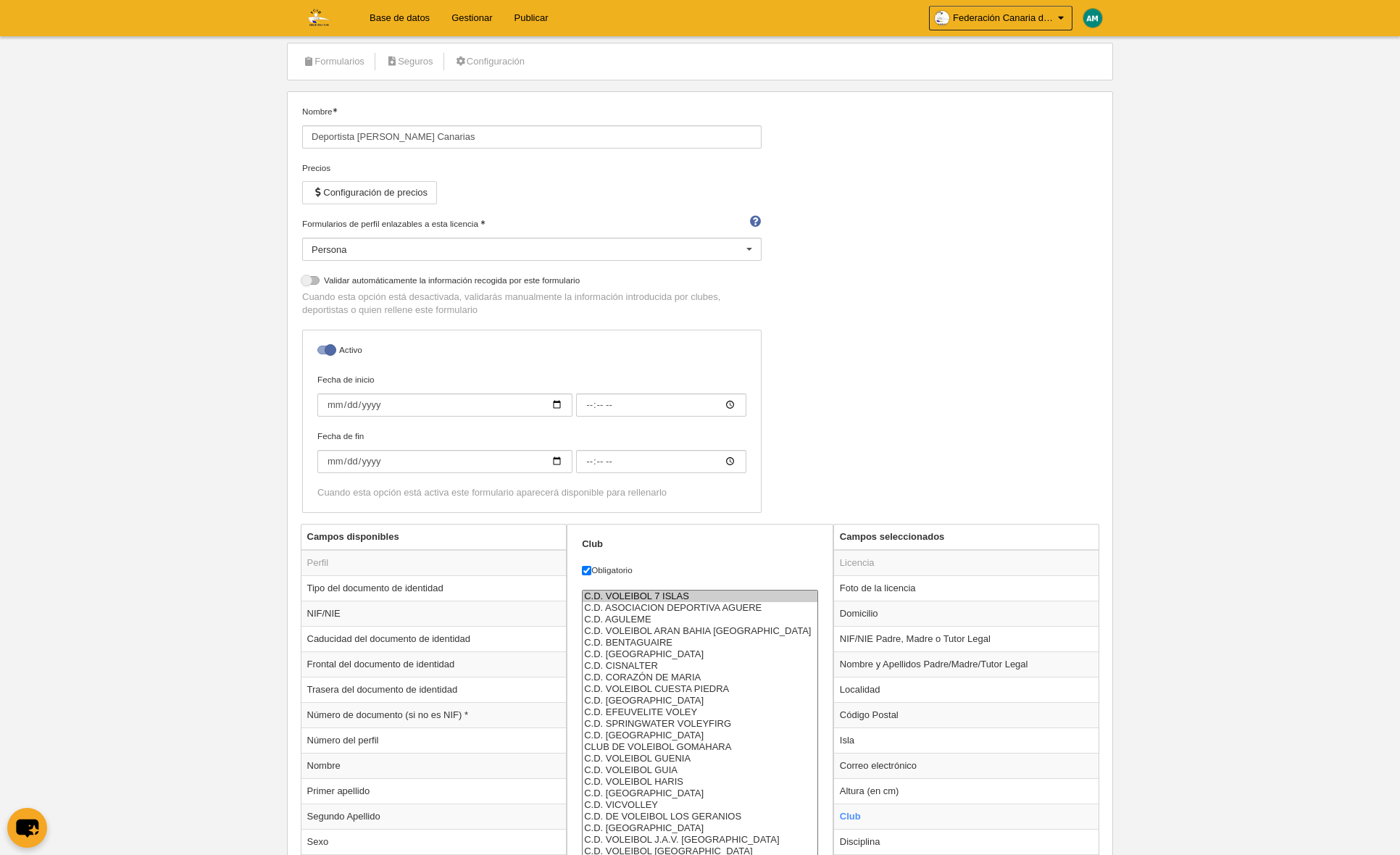
scroll to position [65, 0]
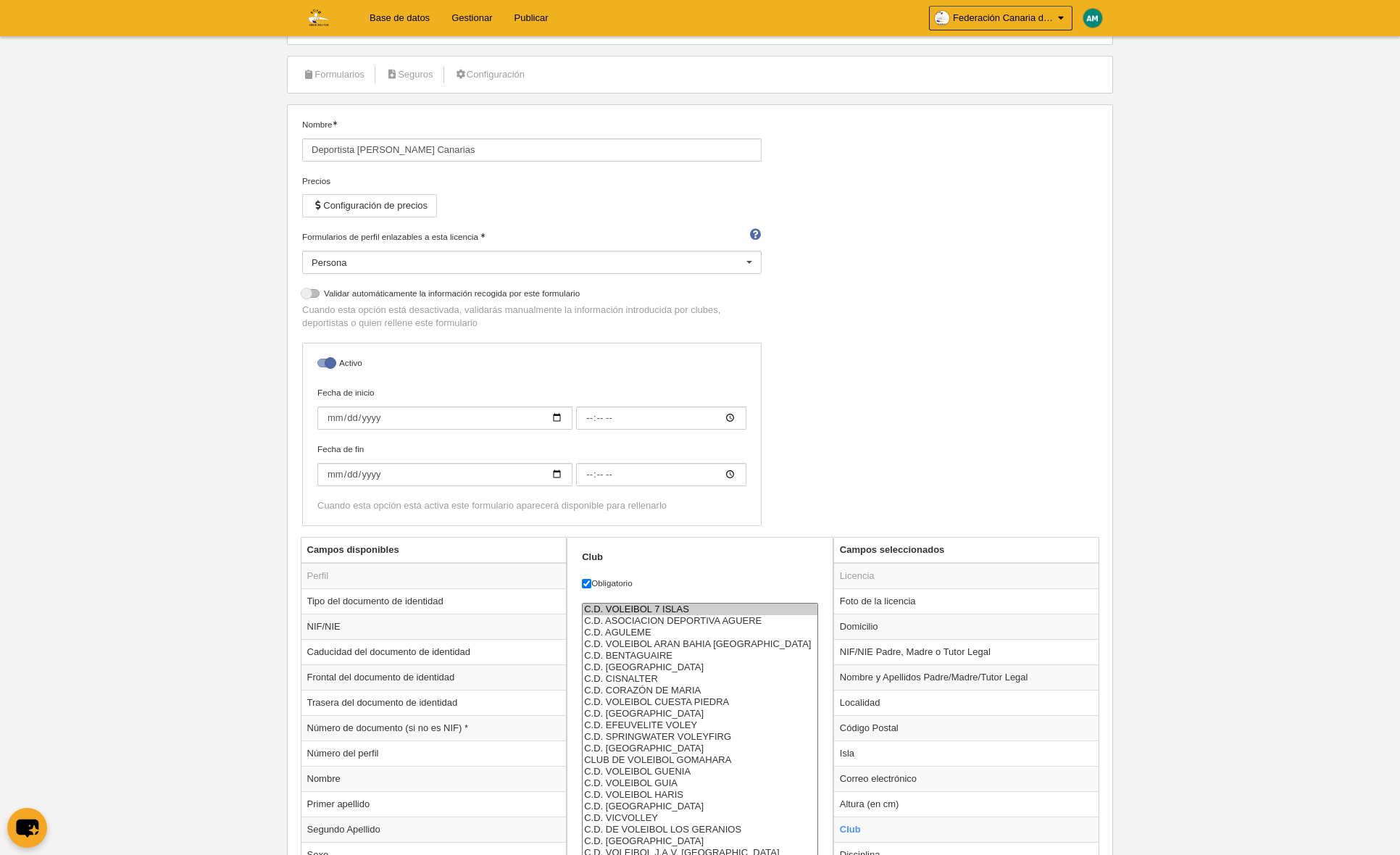
click at [684, 604] on option "C.D. VOLEIBOL 7 ISLAS" at bounding box center [700, 609] width 234 height 11
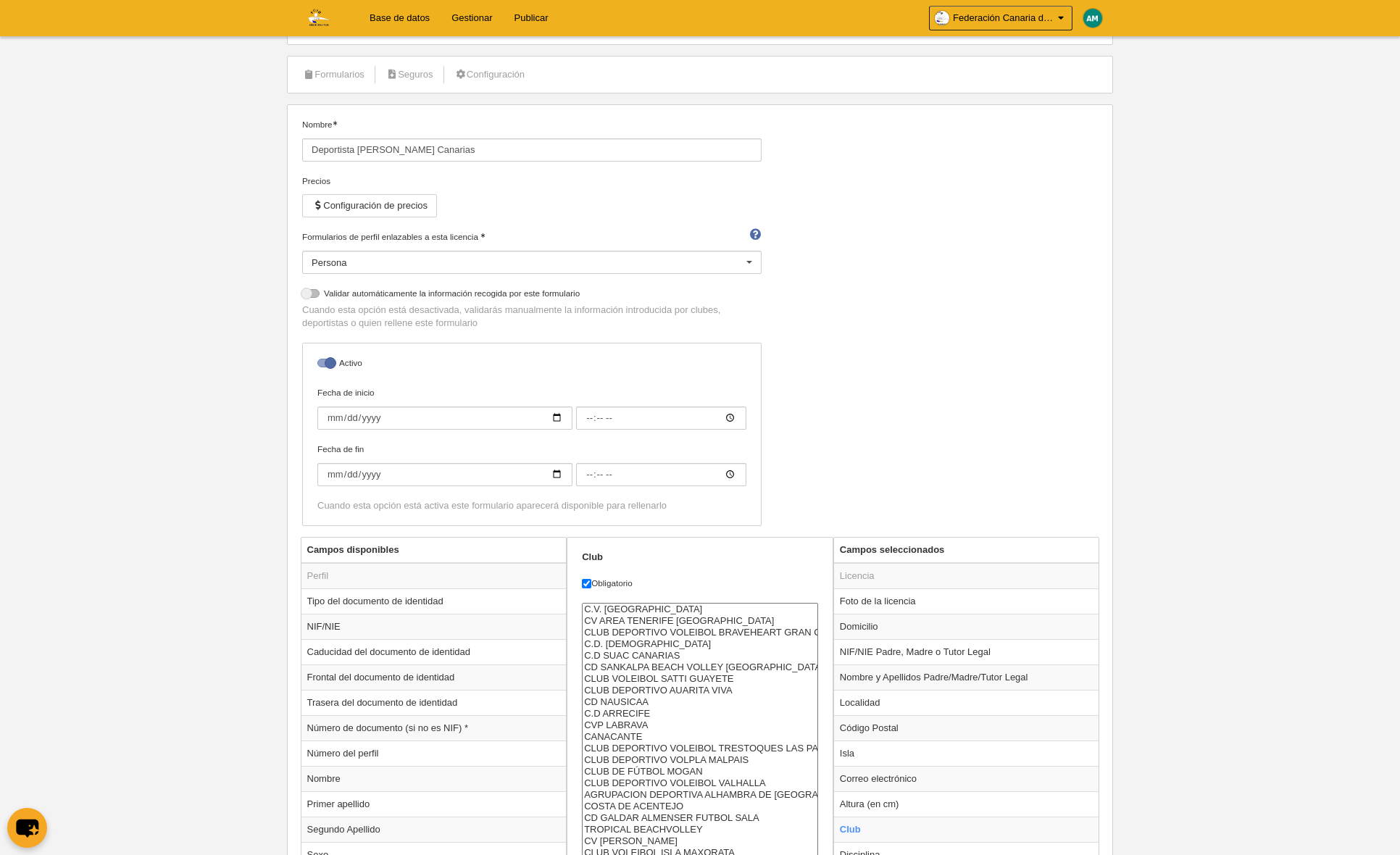
select select "4496857"
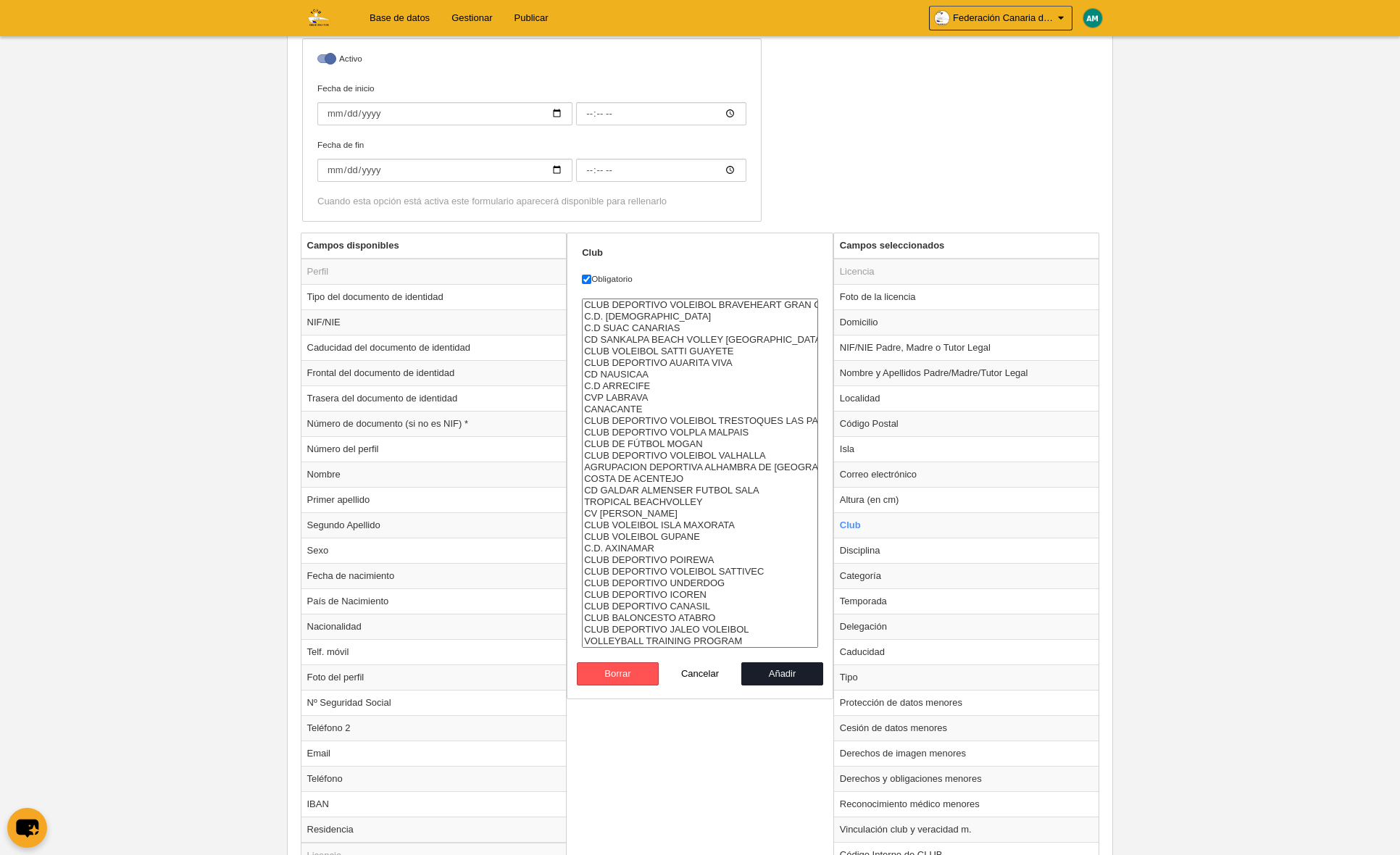
scroll to position [371, 0]
click at [781, 675] on button "Añadir" at bounding box center [782, 673] width 83 height 23
radio input "false"
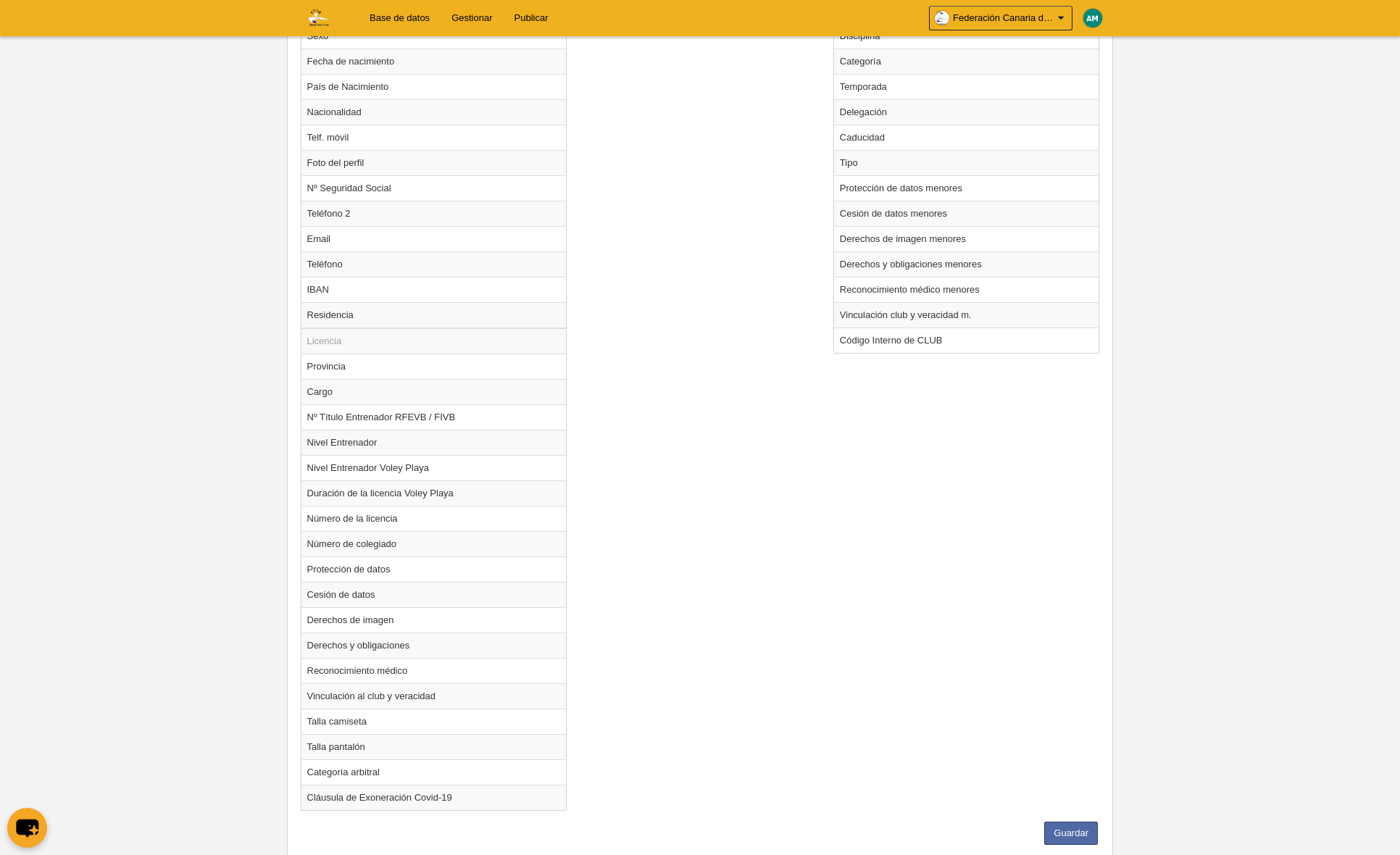
scroll to position [924, 0]
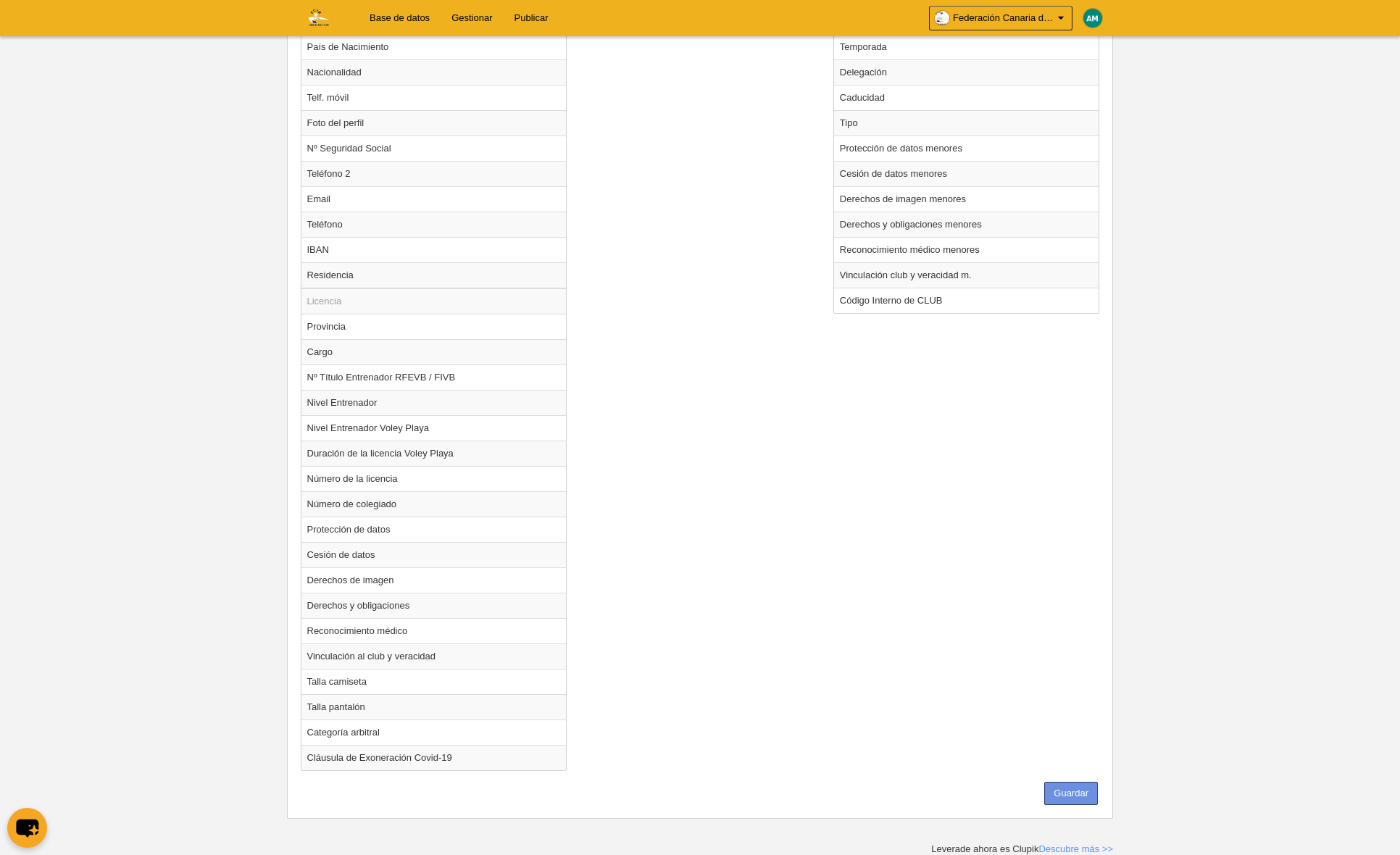
click at [1076, 792] on button "Guardar" at bounding box center [1070, 793] width 54 height 23
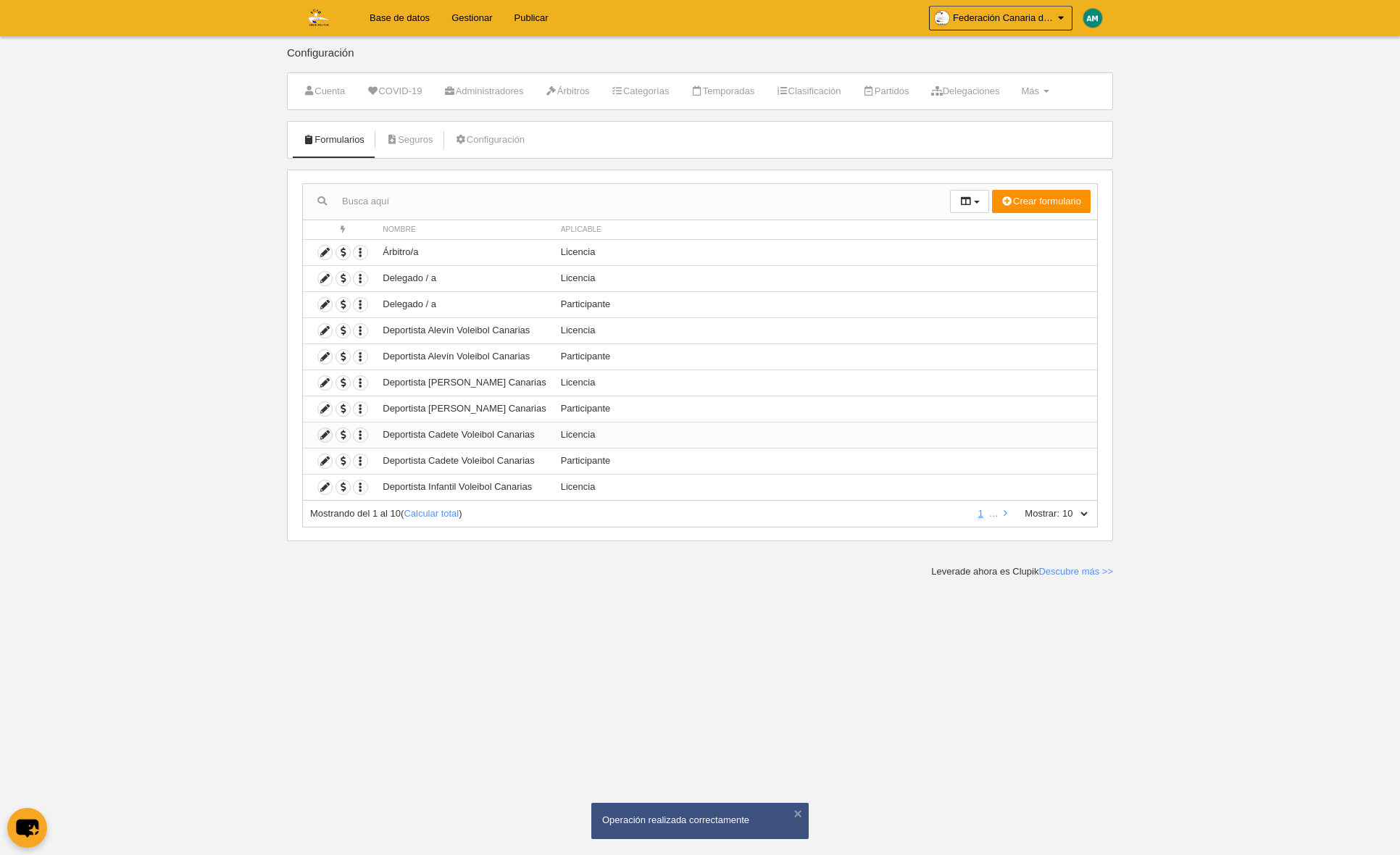
click at [322, 435] on icon at bounding box center [325, 435] width 14 height 14
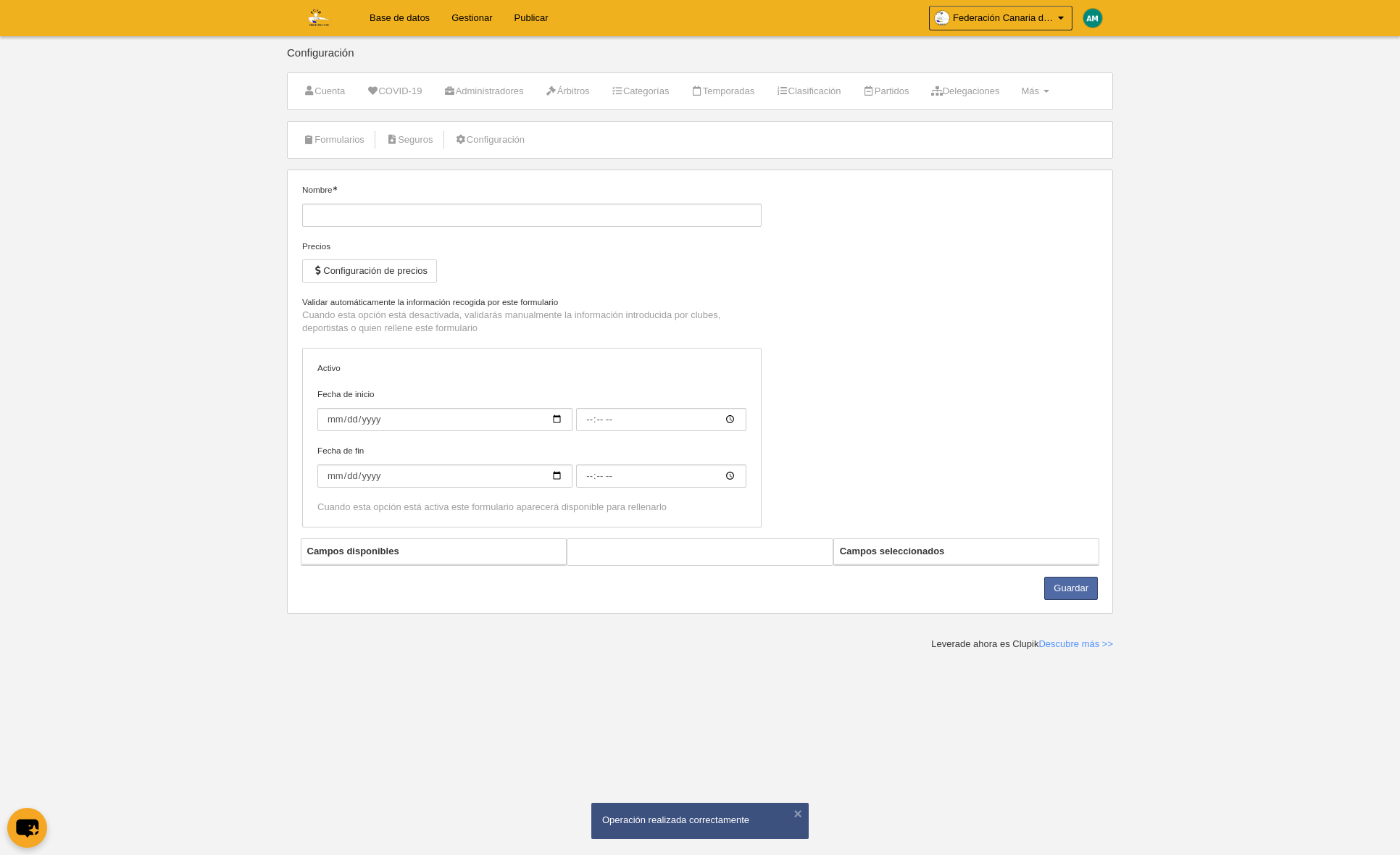
type input "Deportista Cadete Voleibol Canarias"
checkbox input "true"
select select "selected"
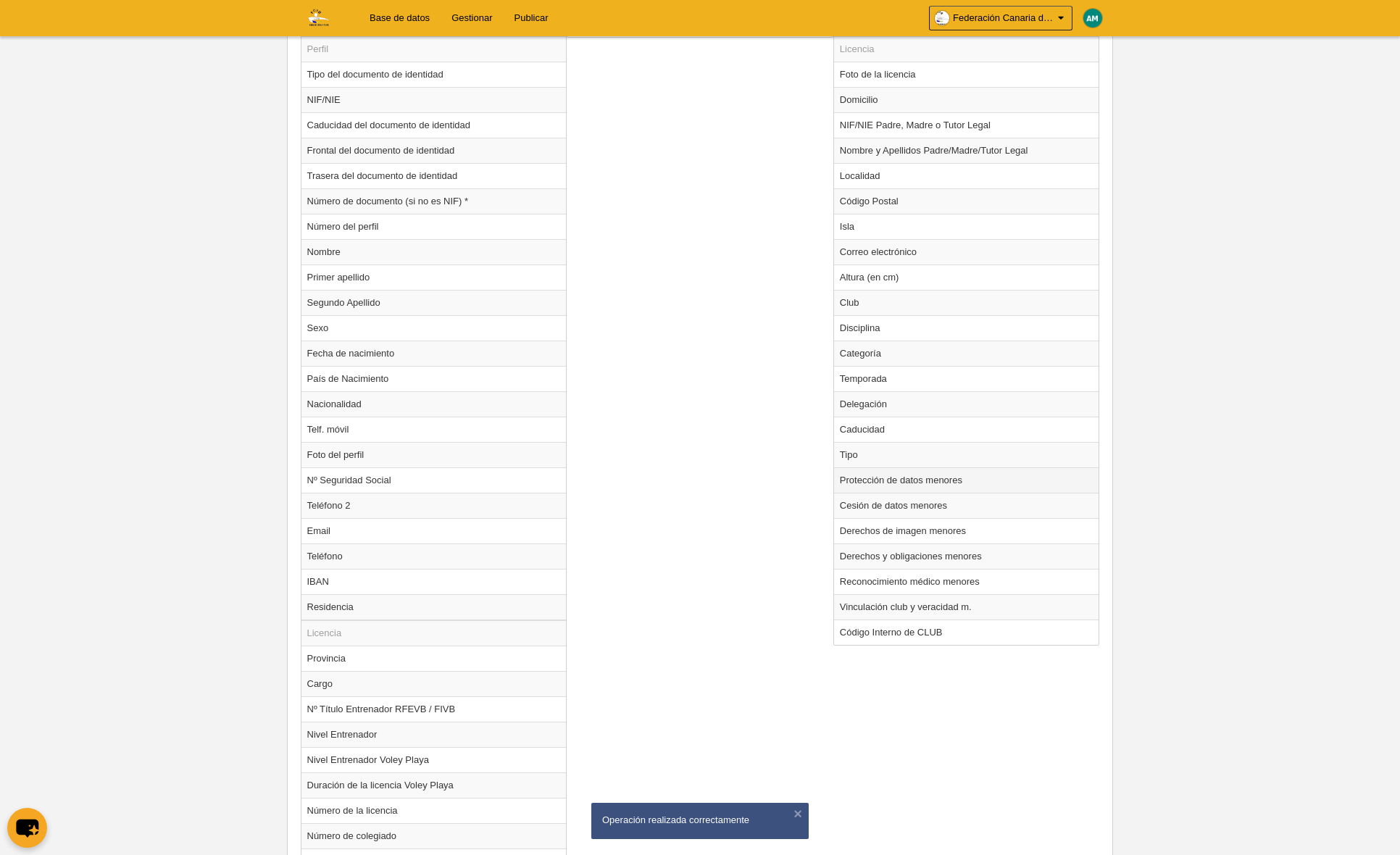
scroll to position [601, 0]
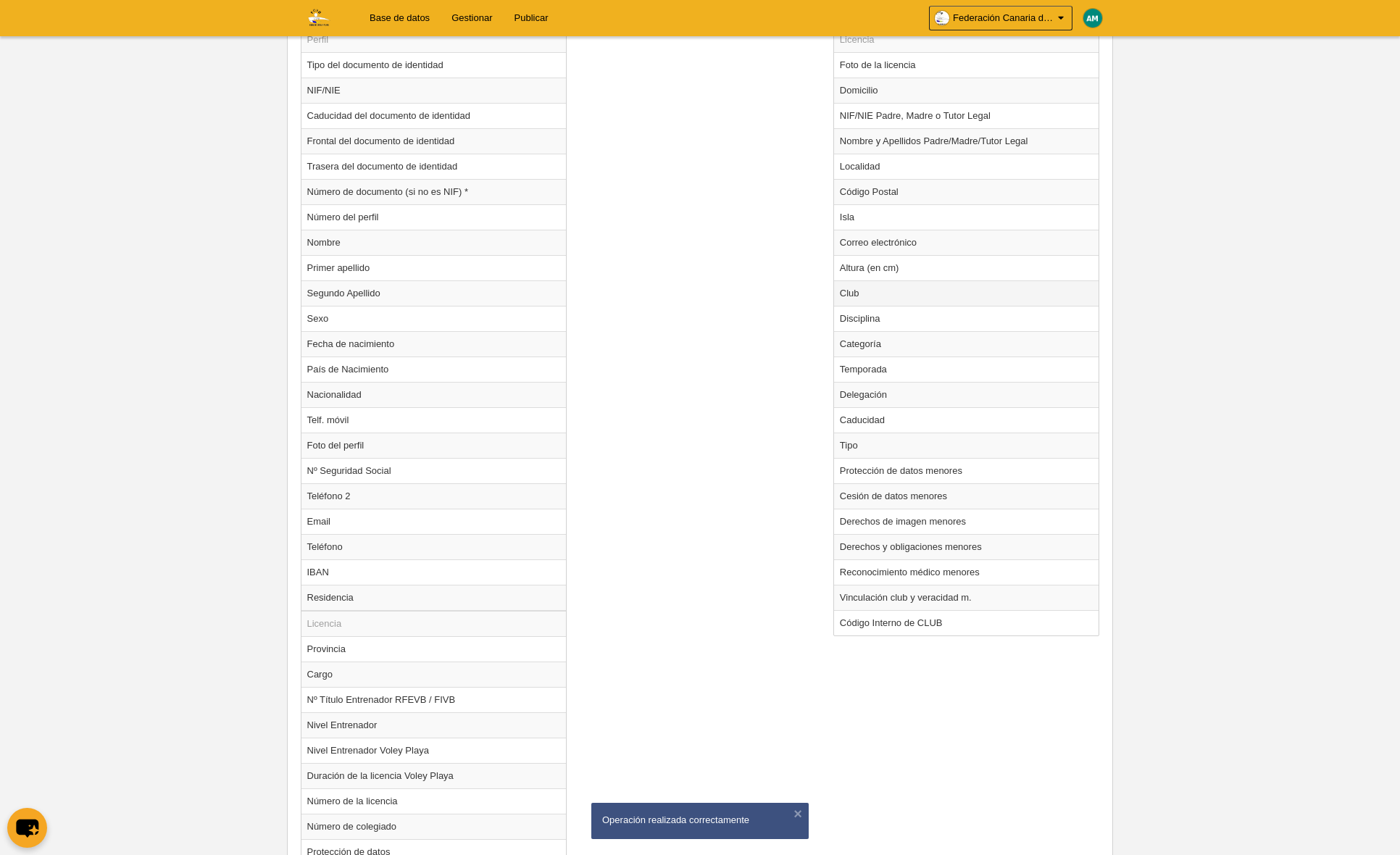
click at [868, 294] on td "Club" at bounding box center [966, 293] width 265 height 26
radio input "true"
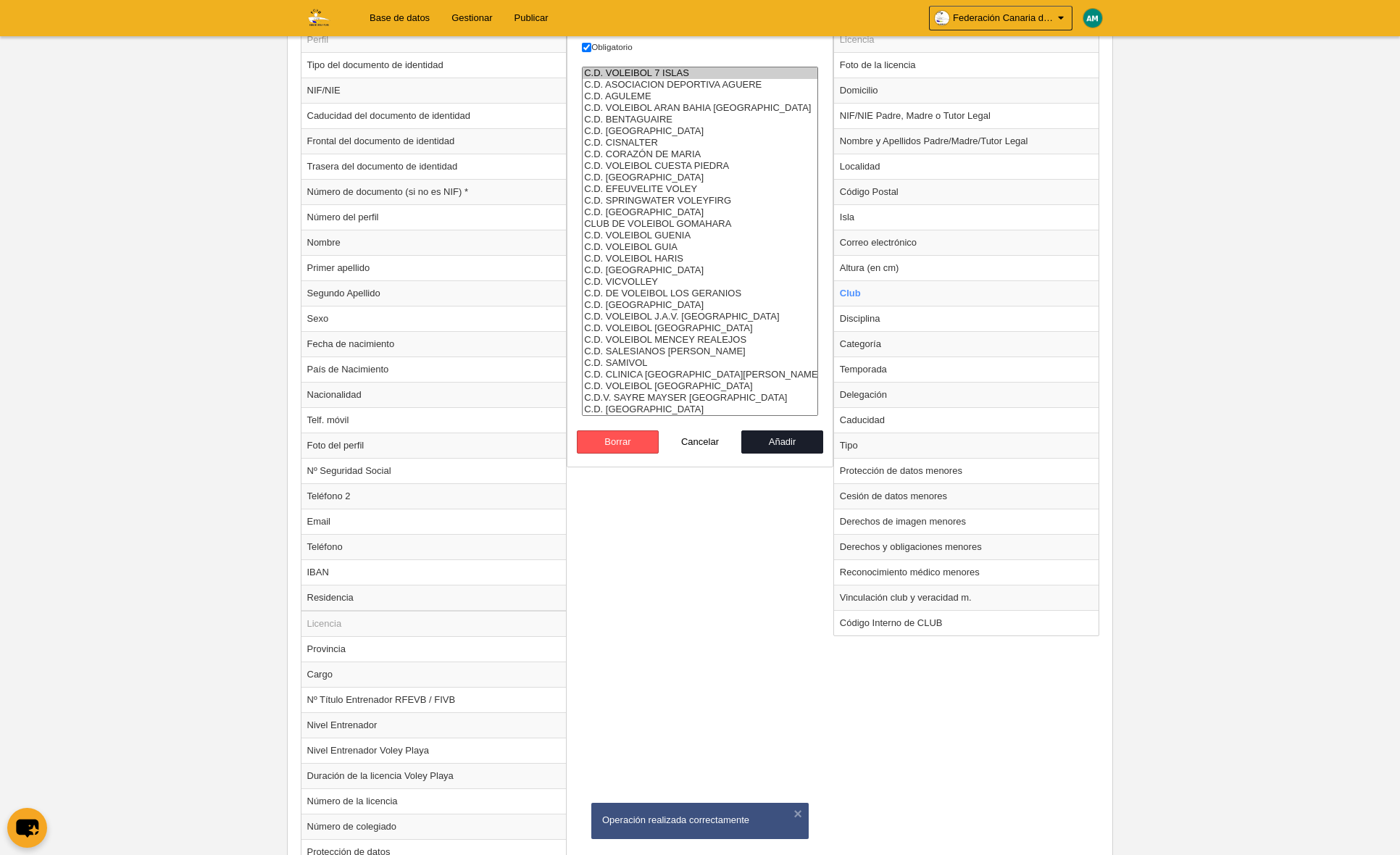
click at [646, 71] on option "C.D. VOLEIBOL 7 ISLAS" at bounding box center [700, 72] width 234 height 11
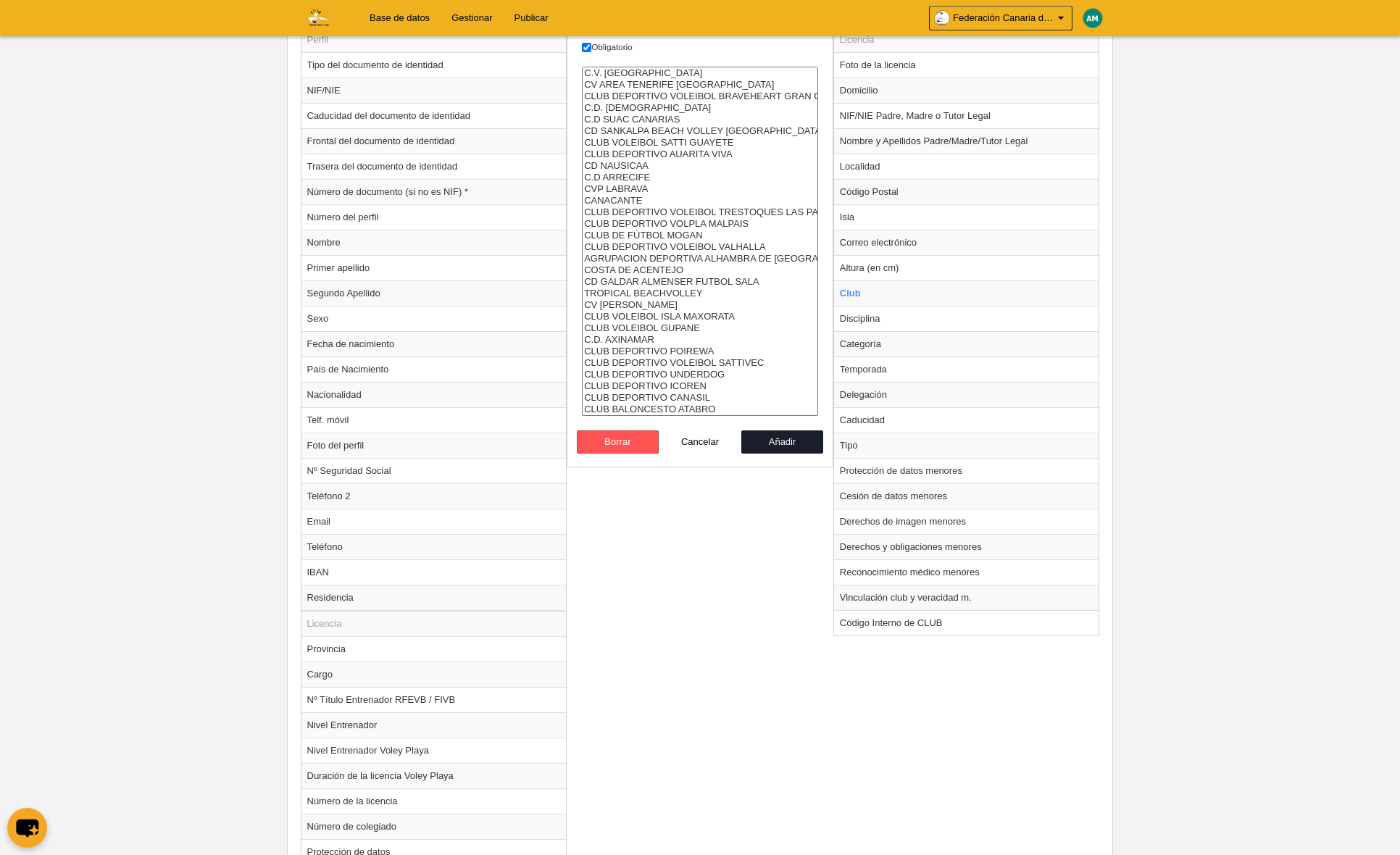
select select "4496857"
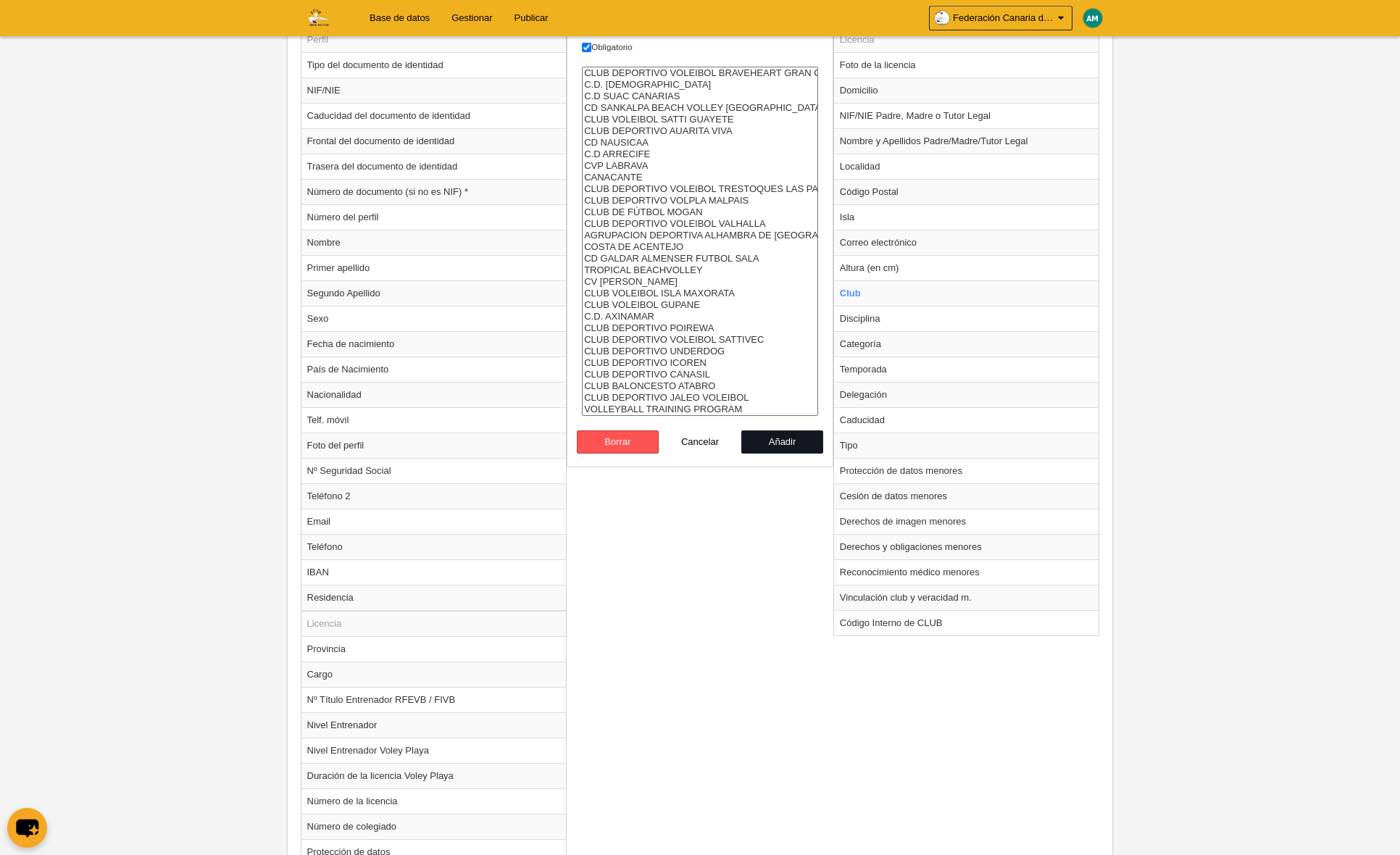
click at [773, 441] on button "Añadir" at bounding box center [782, 442] width 83 height 23
radio input "false"
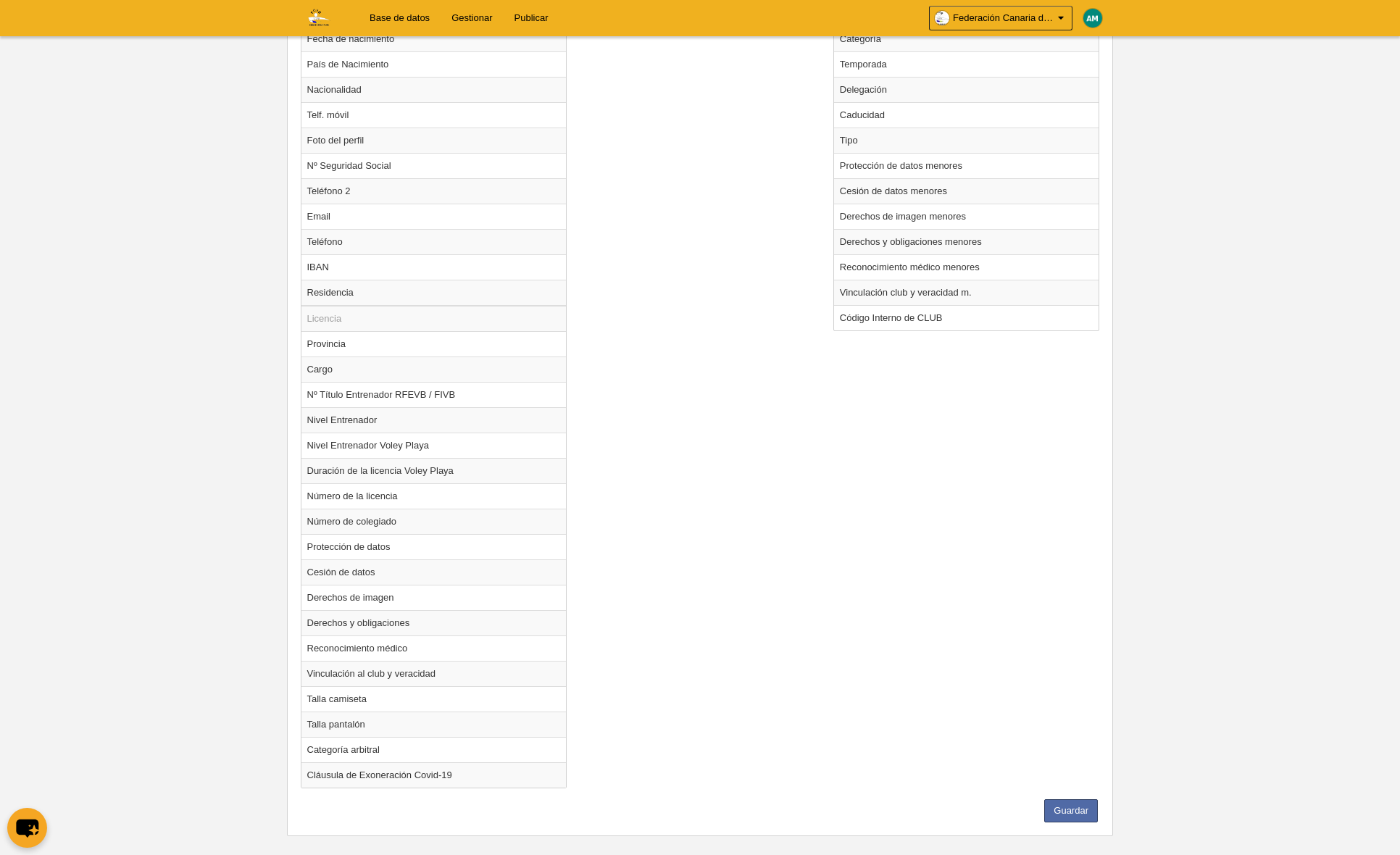
scroll to position [924, 0]
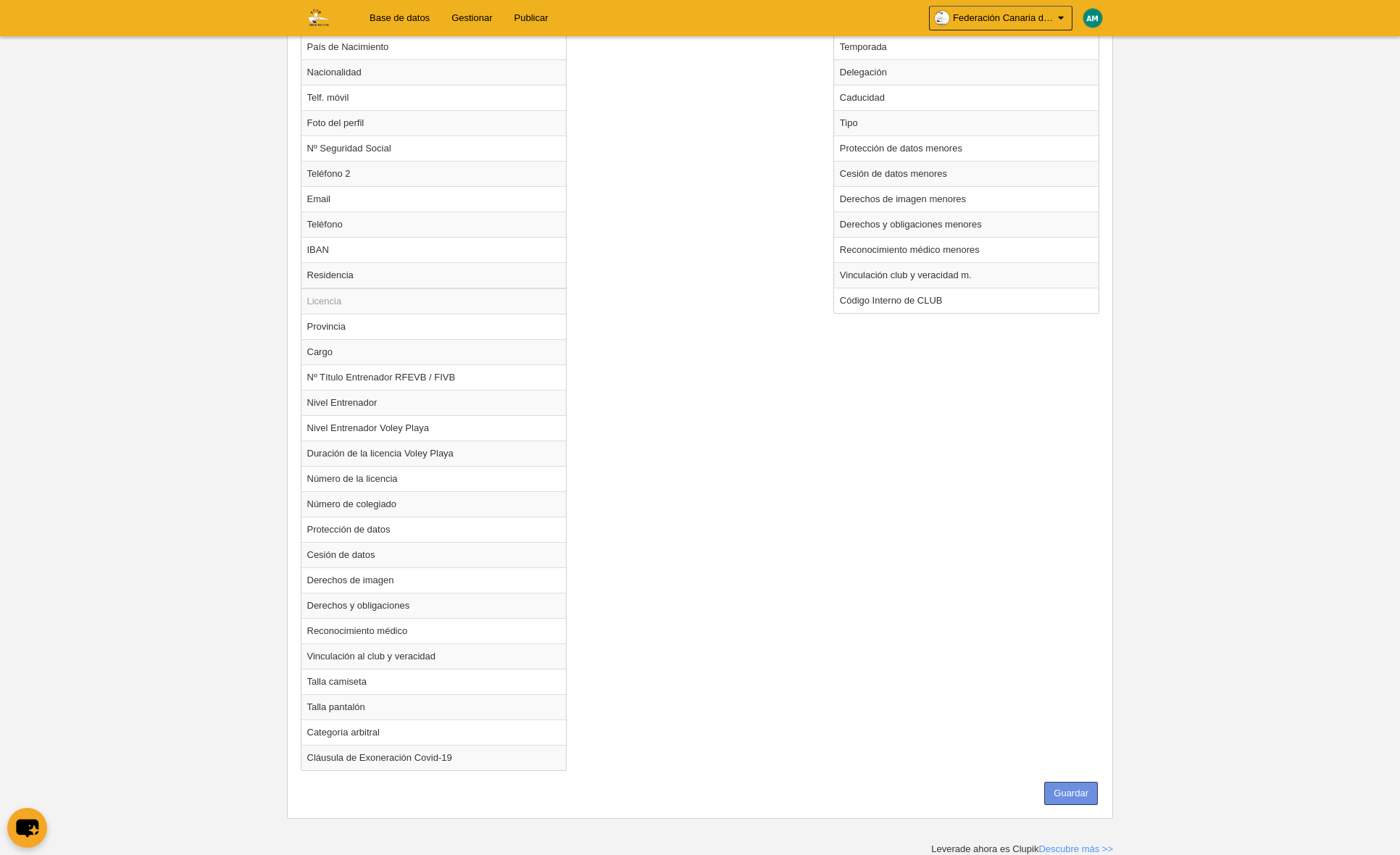
click at [1066, 785] on button "Guardar" at bounding box center [1070, 793] width 54 height 23
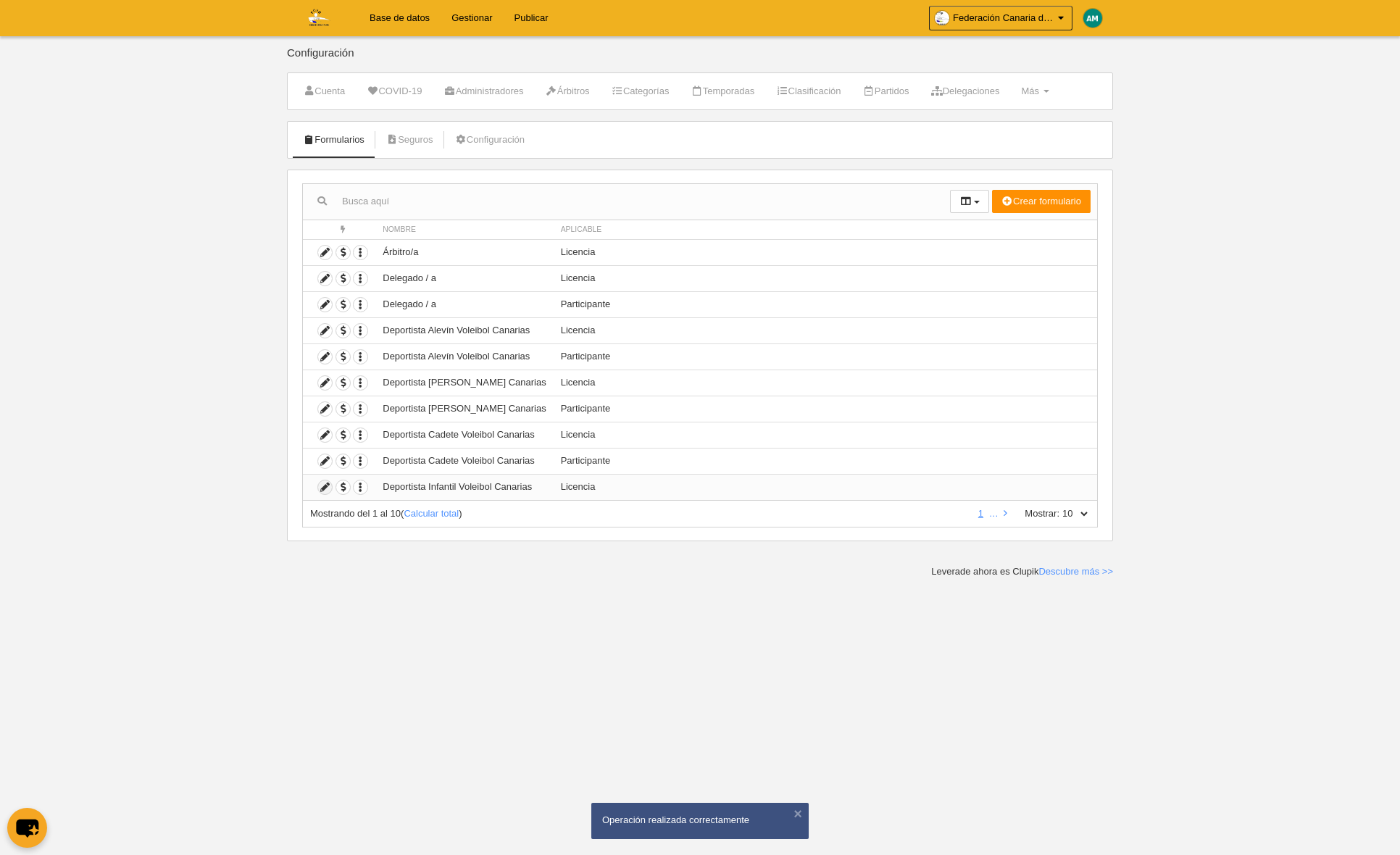
click at [322, 487] on icon at bounding box center [325, 487] width 14 height 14
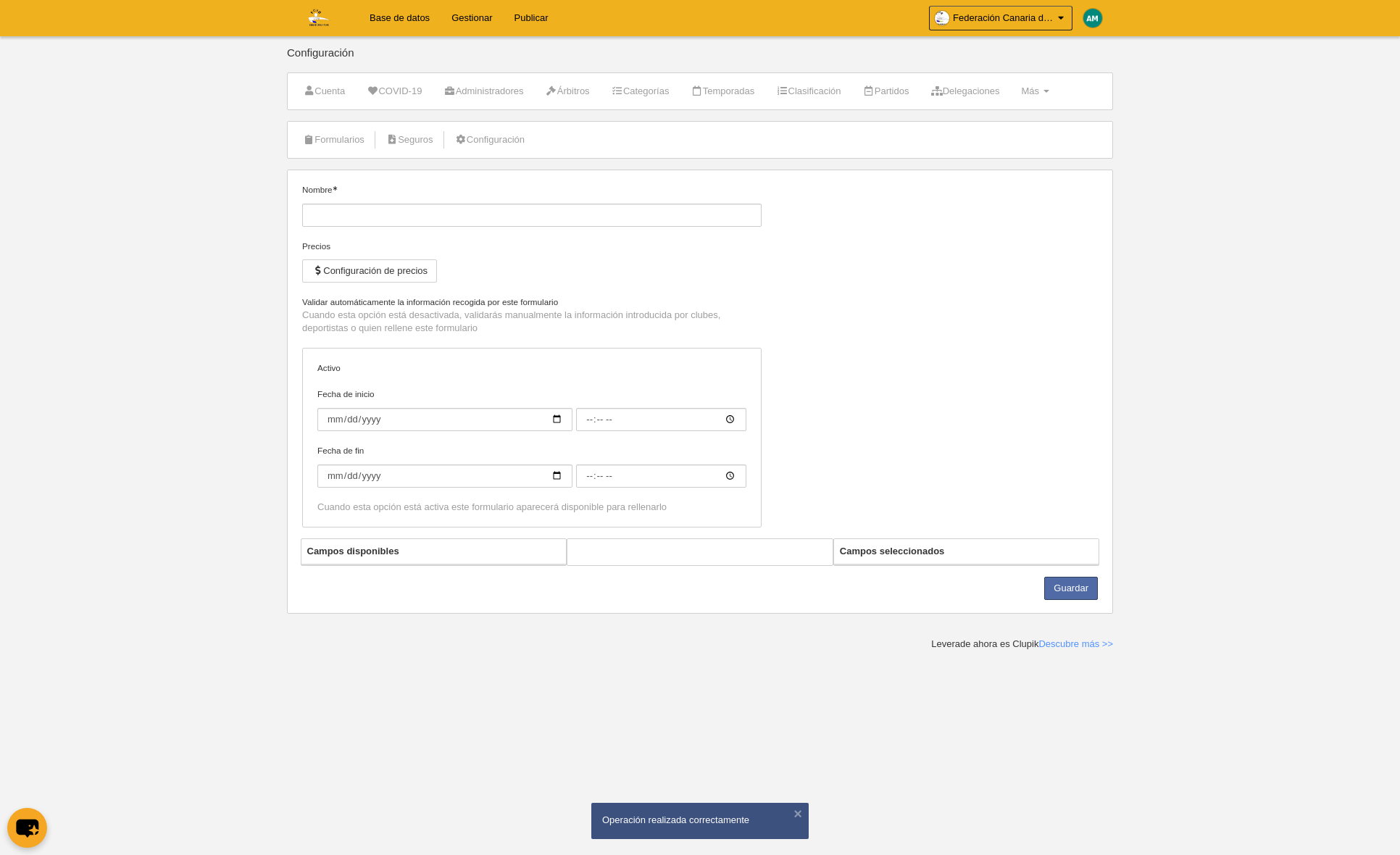
type input "Deportista Infantil Voleibol Canarias"
checkbox input "true"
select select "selected"
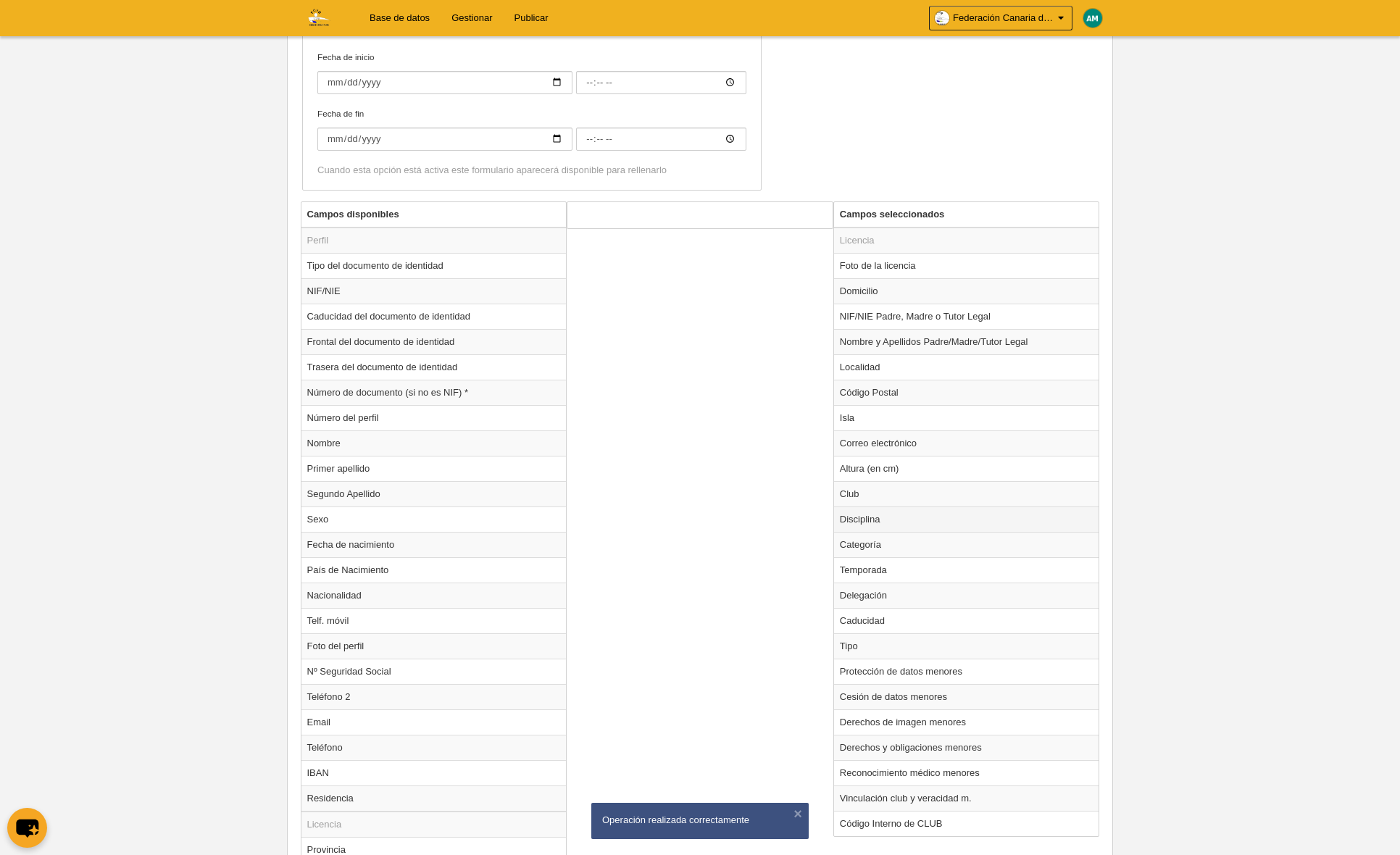
scroll to position [404, 0]
click at [859, 495] on td "Club" at bounding box center [966, 491] width 265 height 26
radio input "true"
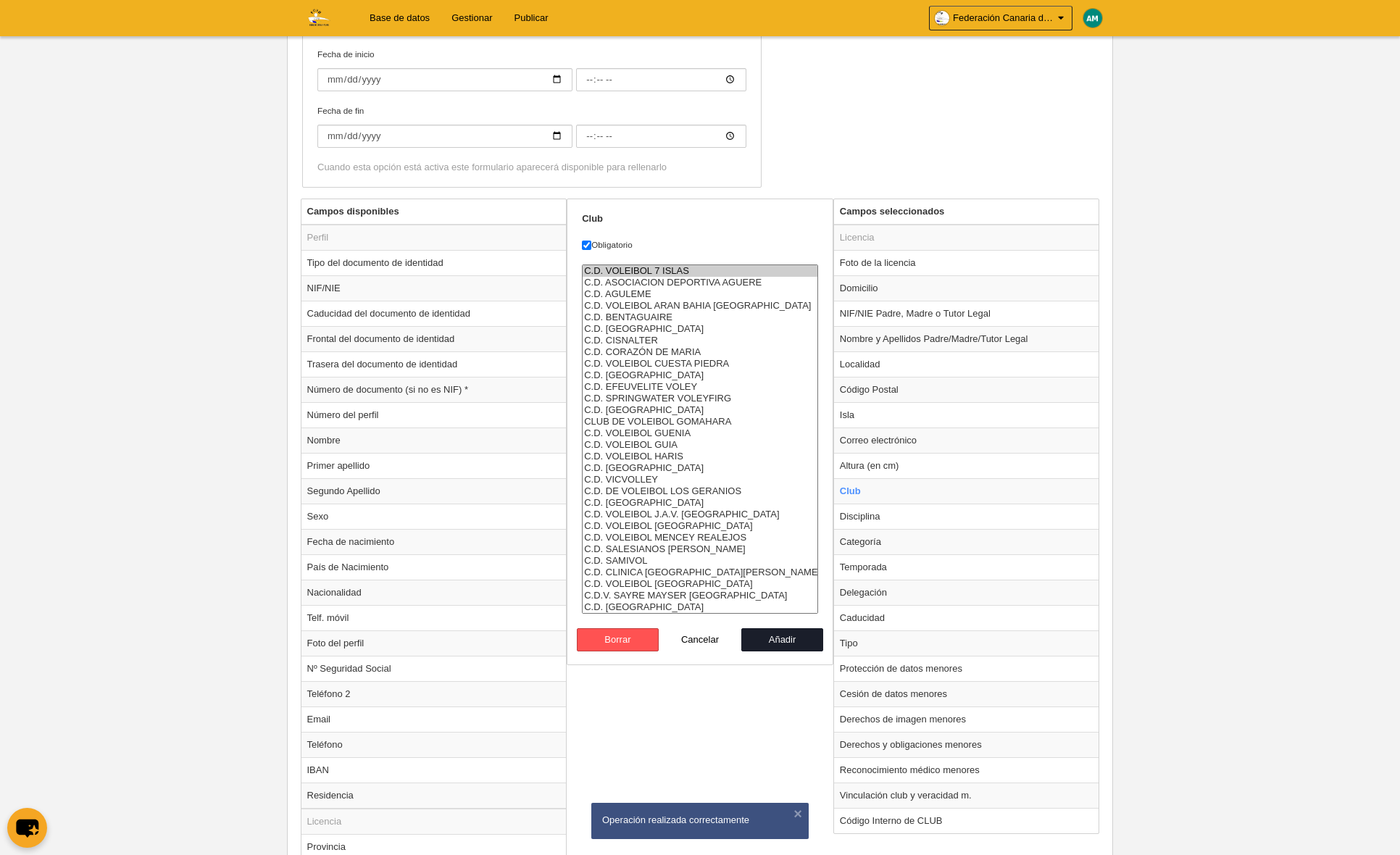
click at [646, 269] on option "C.D. VOLEIBOL 7 ISLAS" at bounding box center [700, 271] width 234 height 11
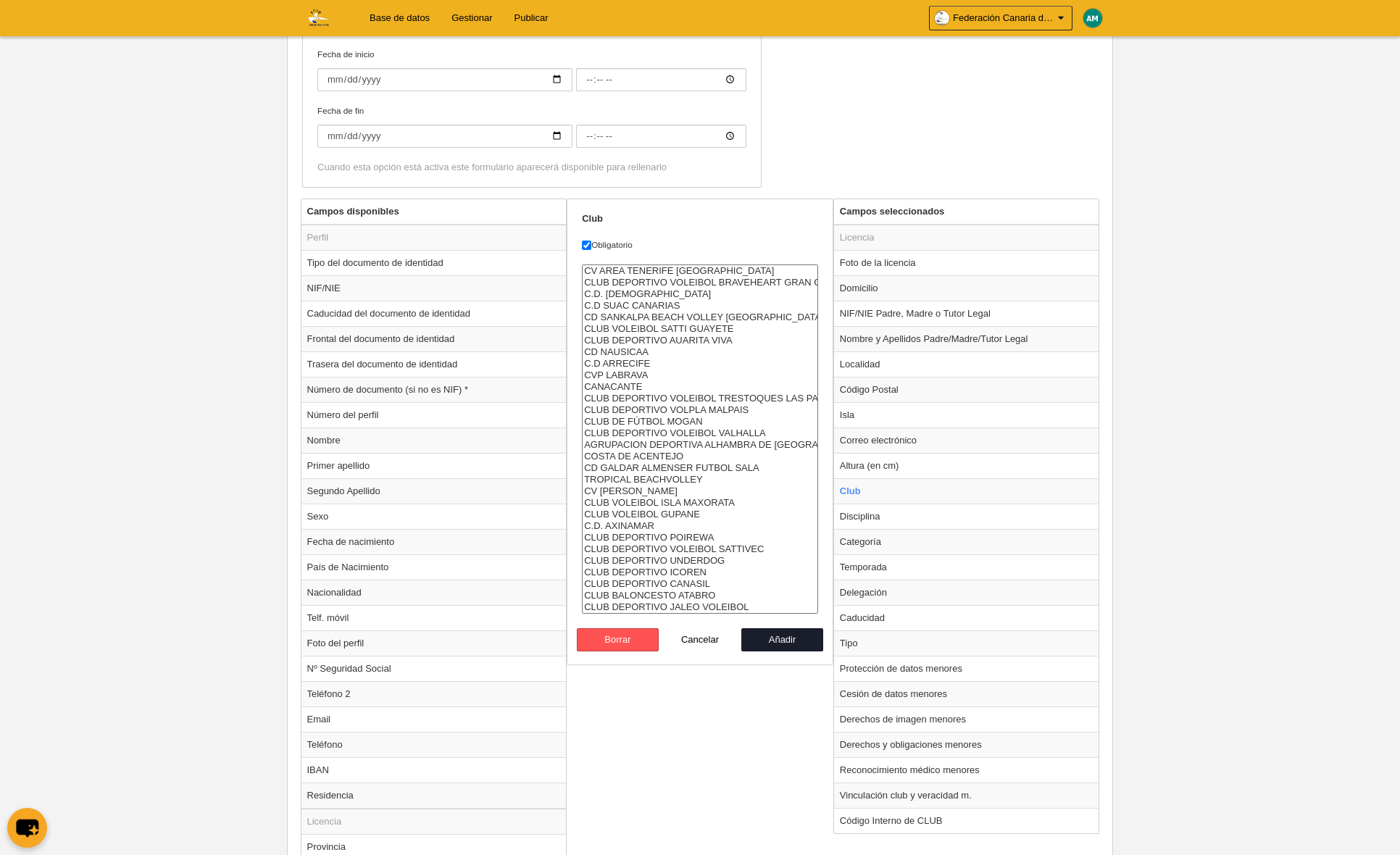
select select "4496857"
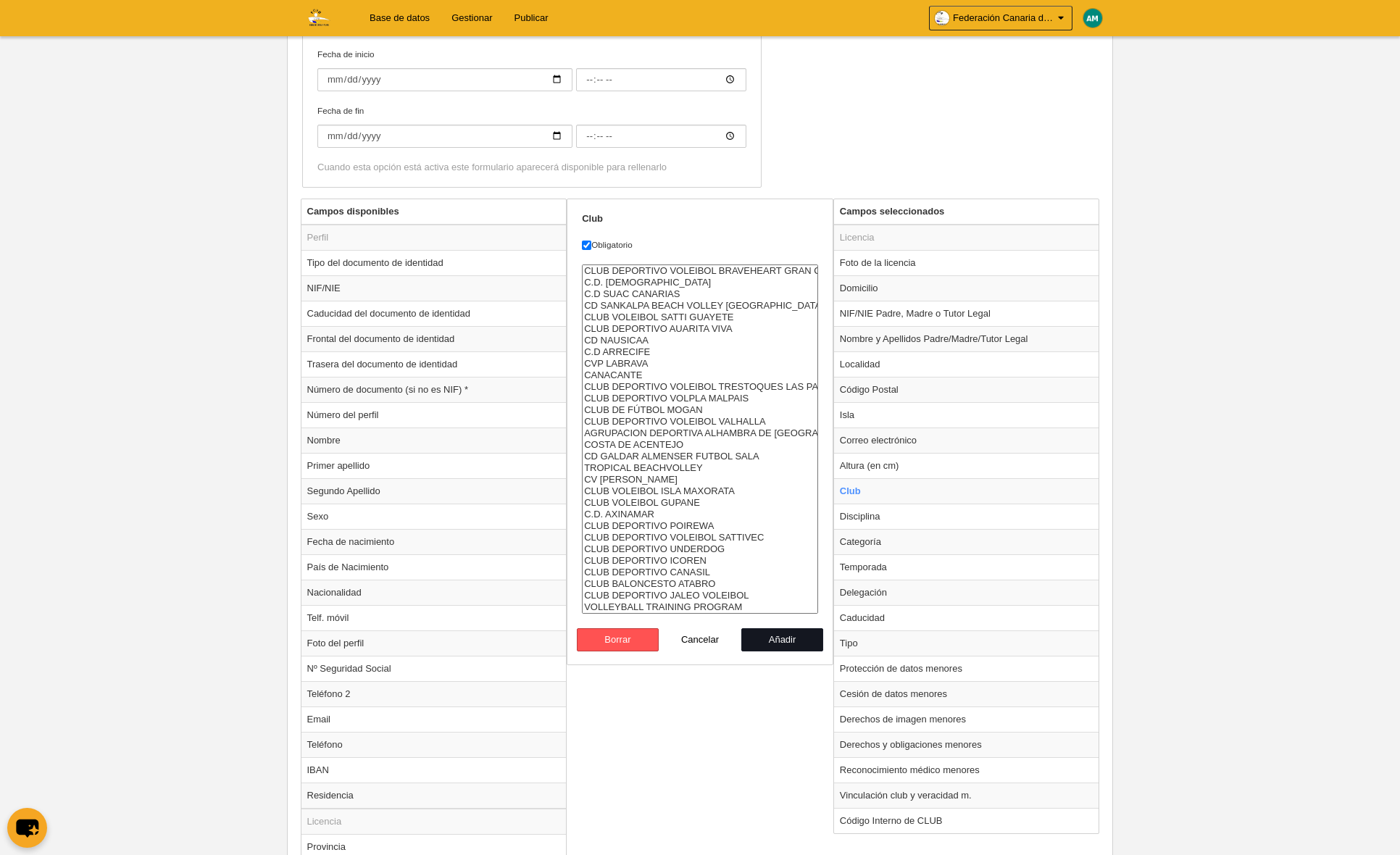
click at [785, 640] on button "Añadir" at bounding box center [782, 640] width 83 height 23
radio input "false"
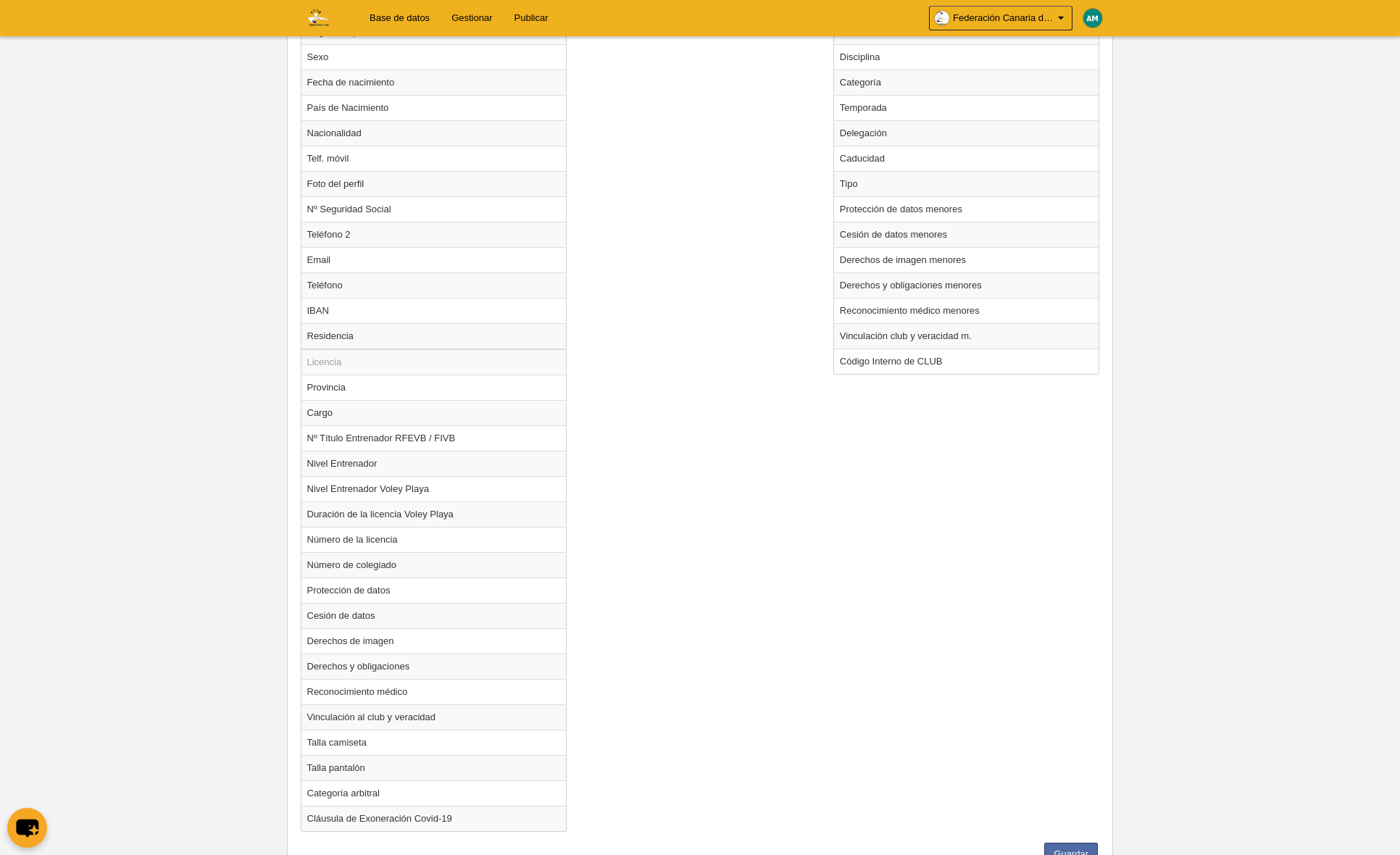
scroll to position [924, 0]
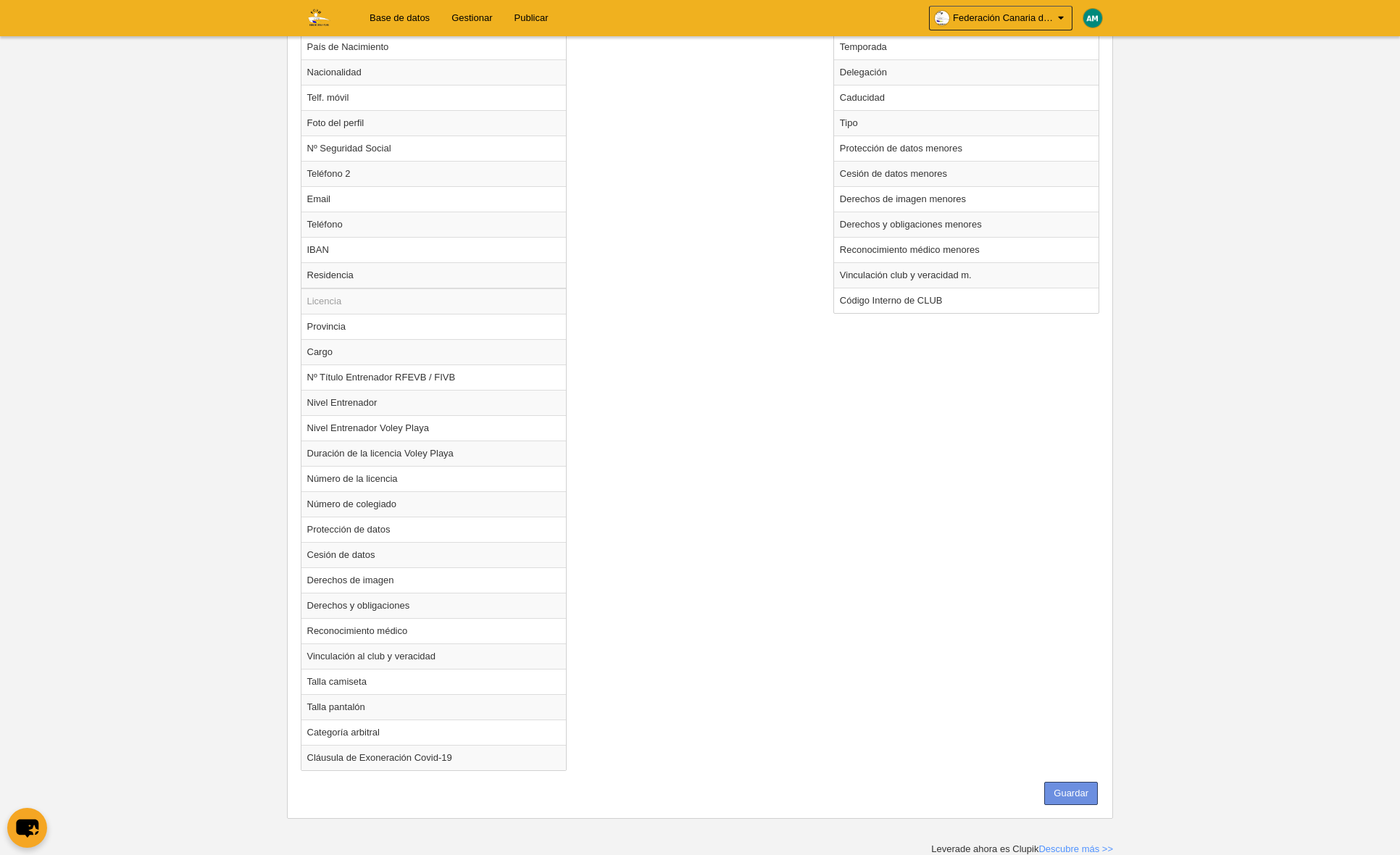
click at [1058, 793] on button "Guardar" at bounding box center [1070, 793] width 54 height 23
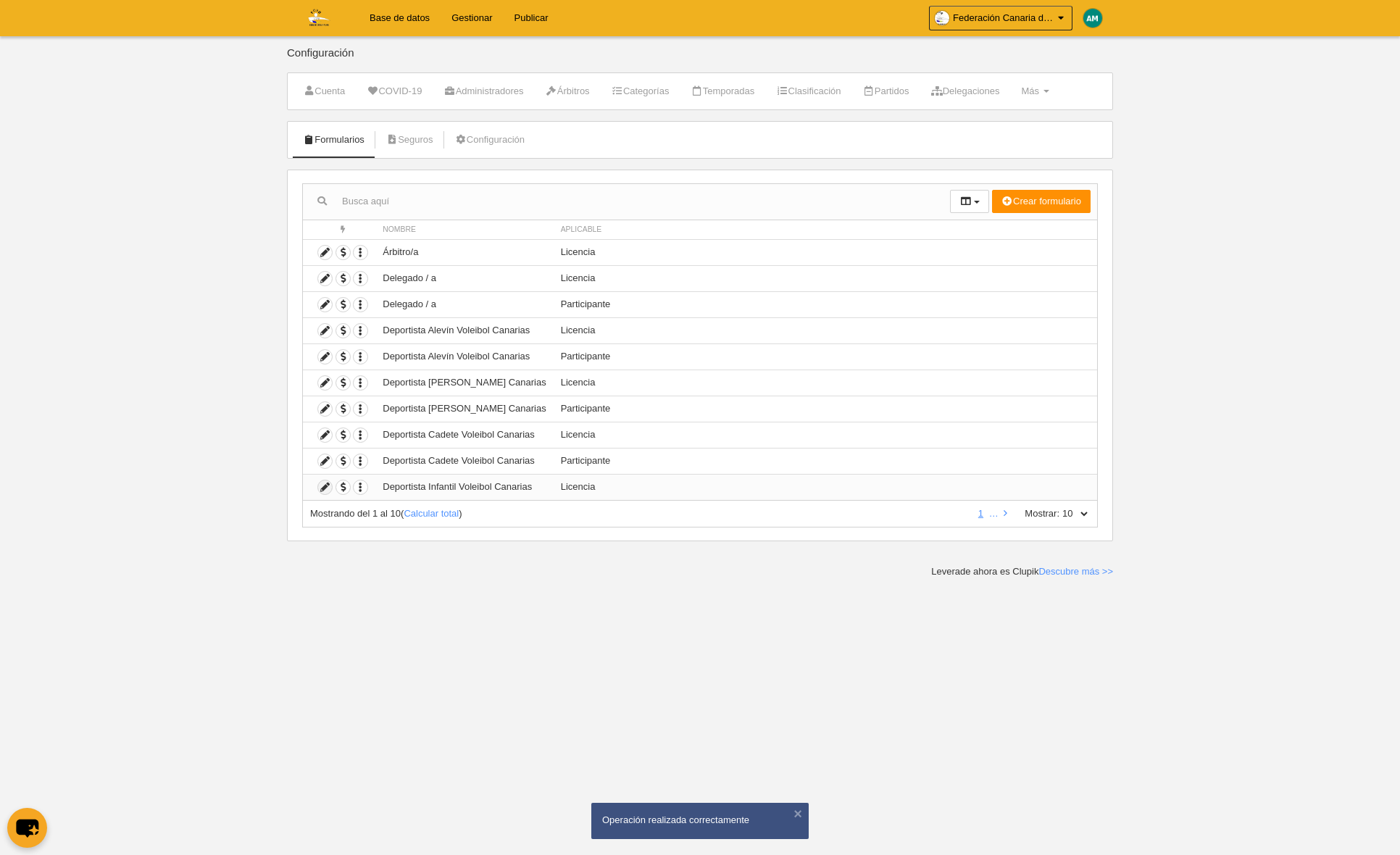
click at [326, 487] on icon at bounding box center [325, 487] width 14 height 14
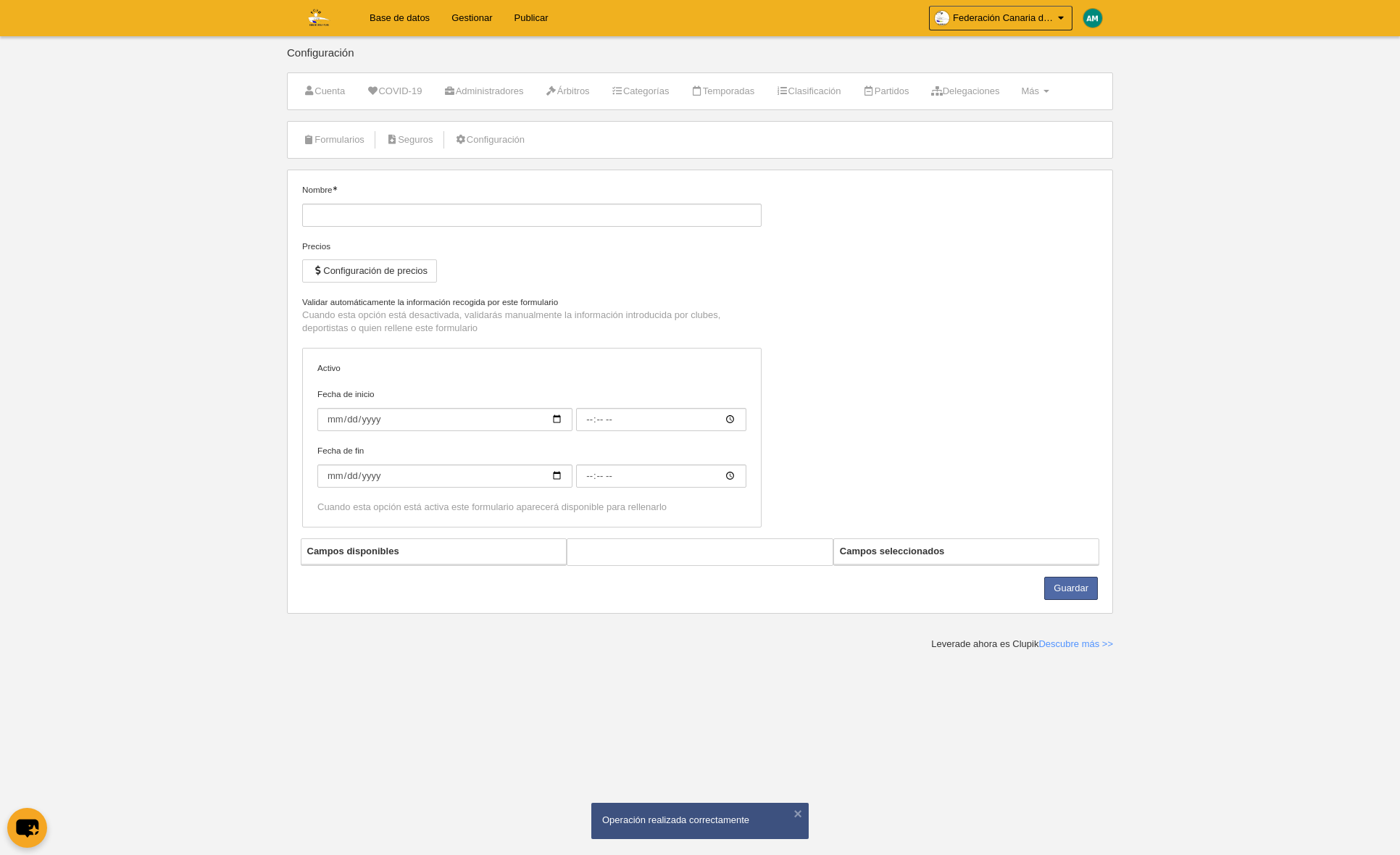
type input "Deportista Infantil Voleibol Canarias"
checkbox input "true"
select select "selected"
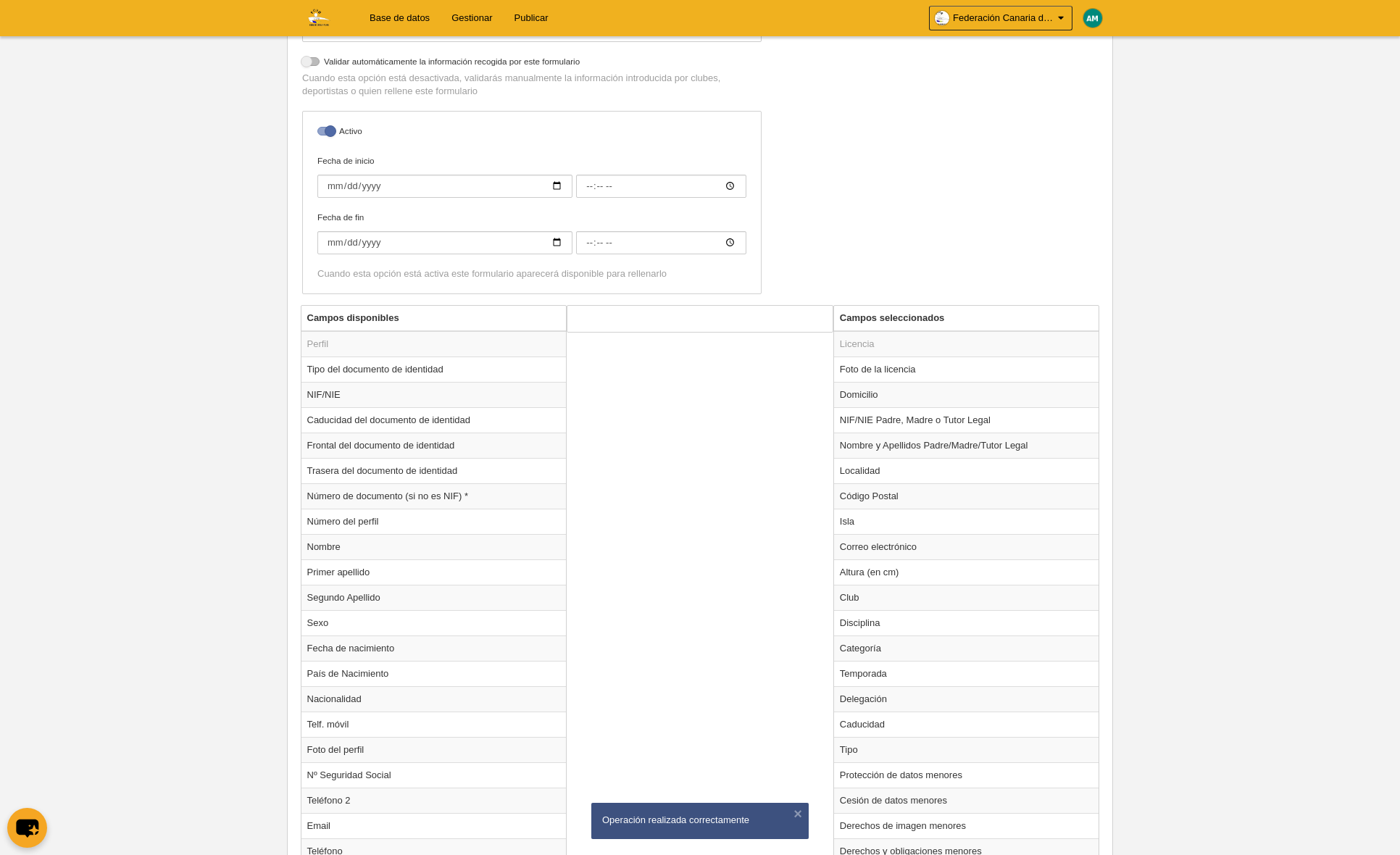
scroll to position [397, 0]
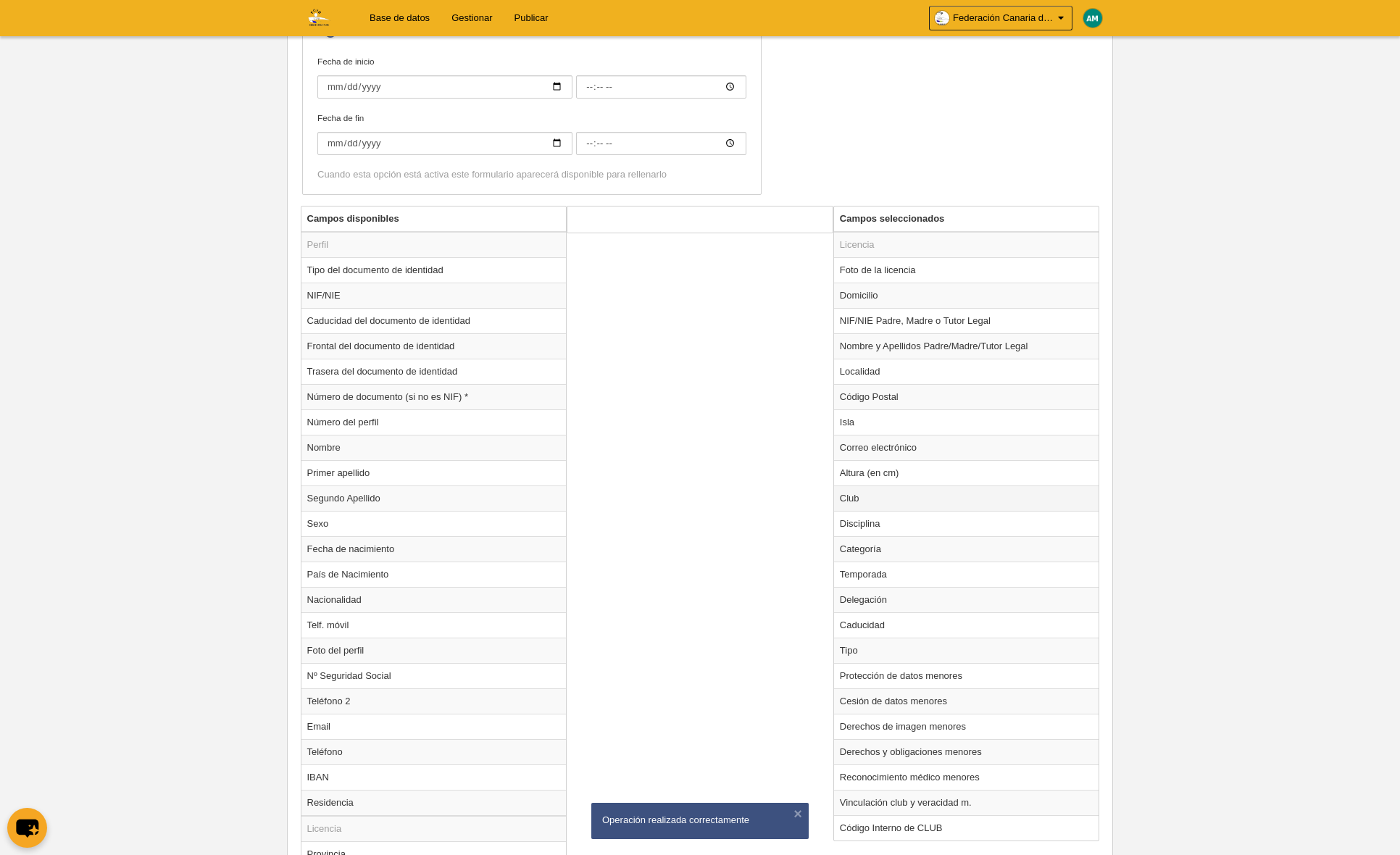
click at [893, 495] on td "Club" at bounding box center [966, 498] width 265 height 26
radio input "true"
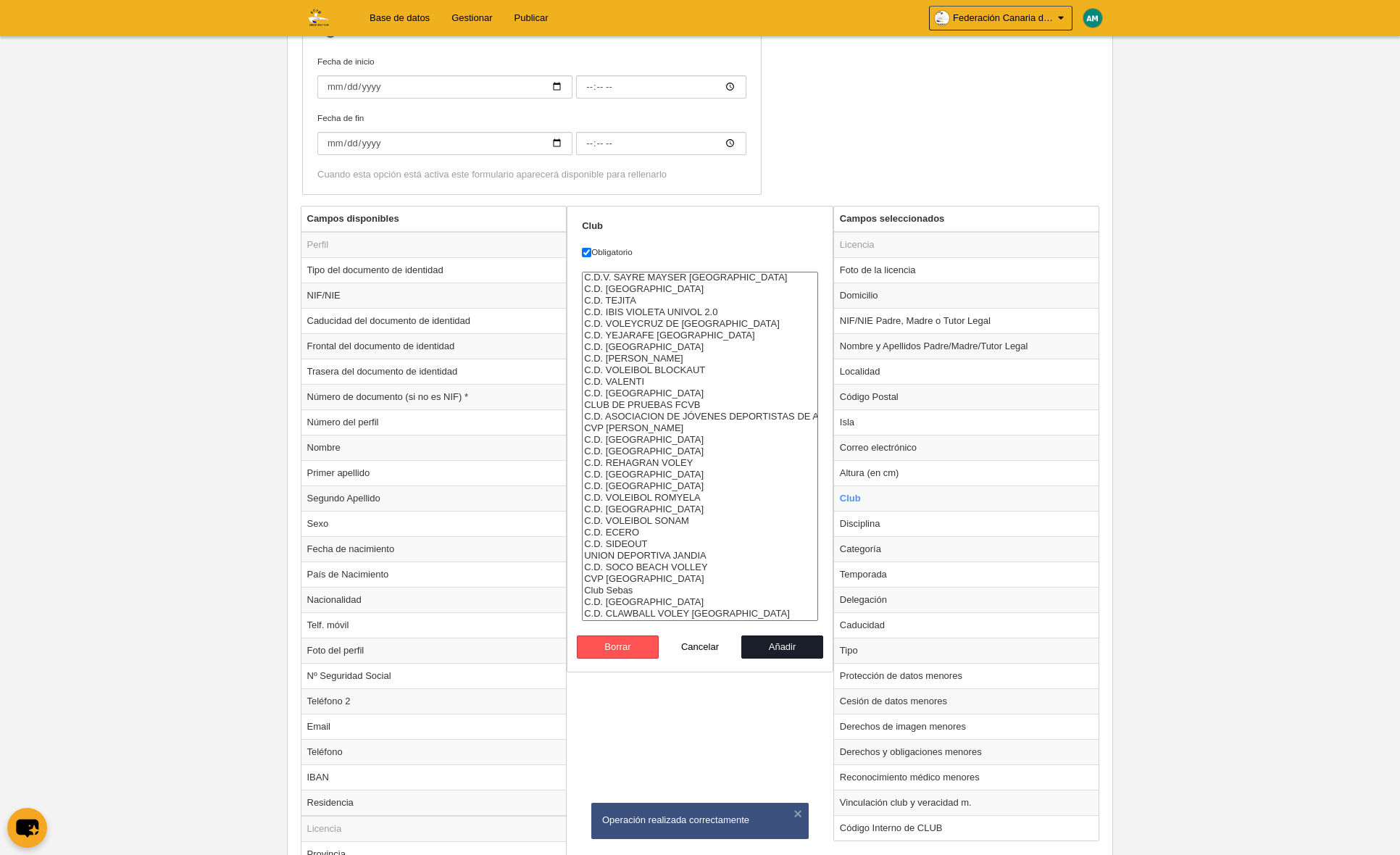
scroll to position [835, 0]
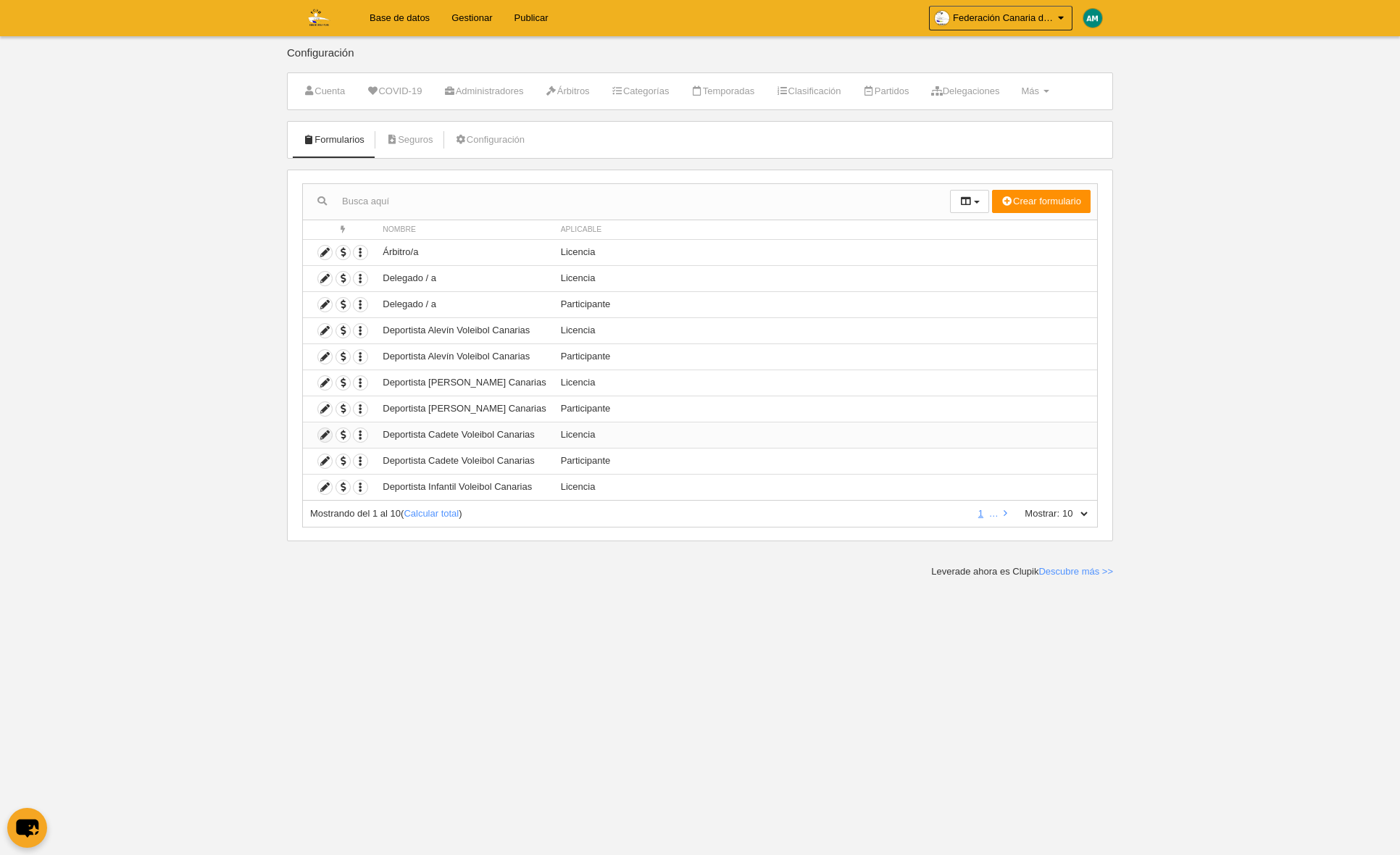
click at [325, 434] on icon at bounding box center [325, 435] width 14 height 14
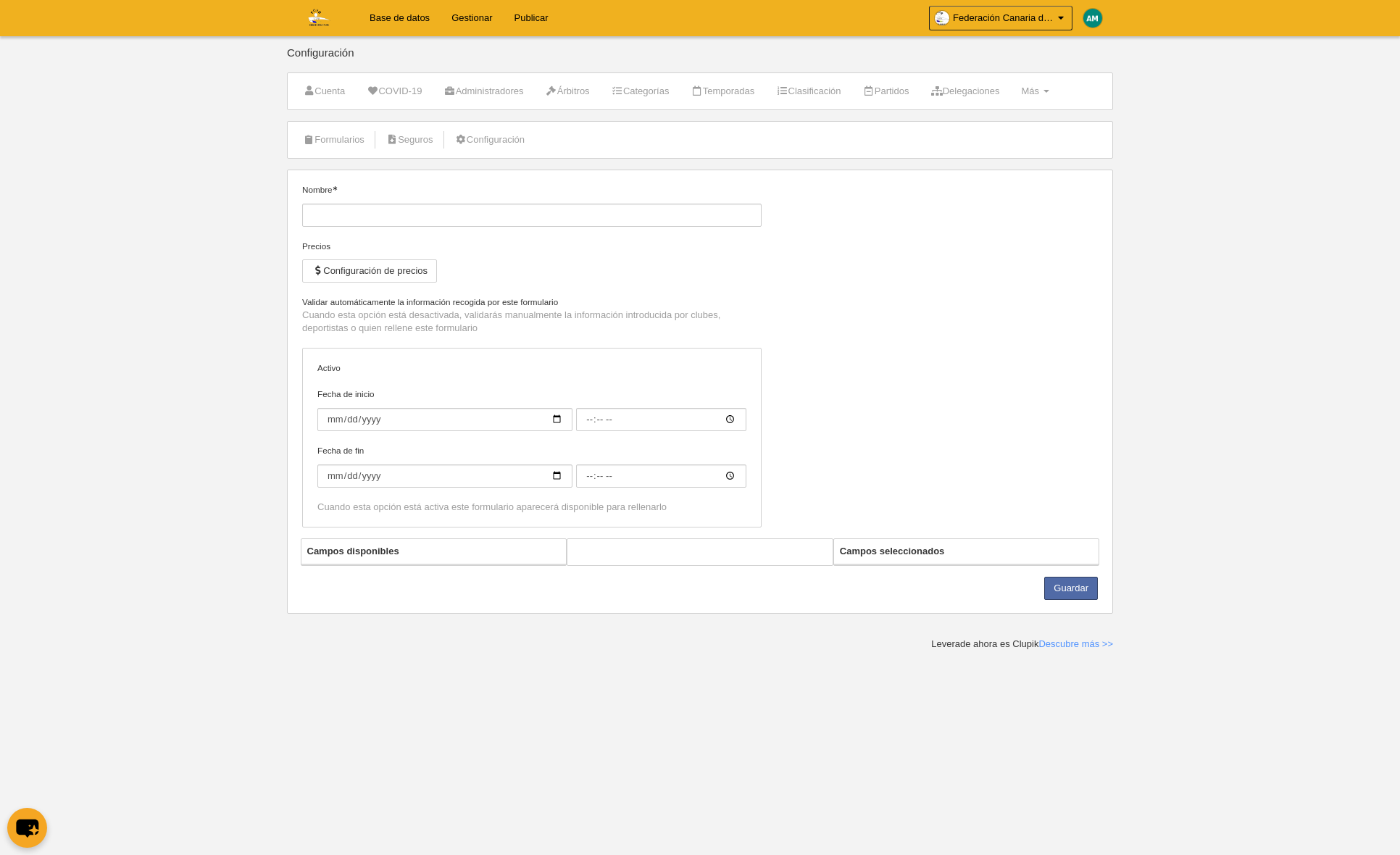
type input "Deportista Cadete Voleibol Canarias"
checkbox input "true"
select select "selected"
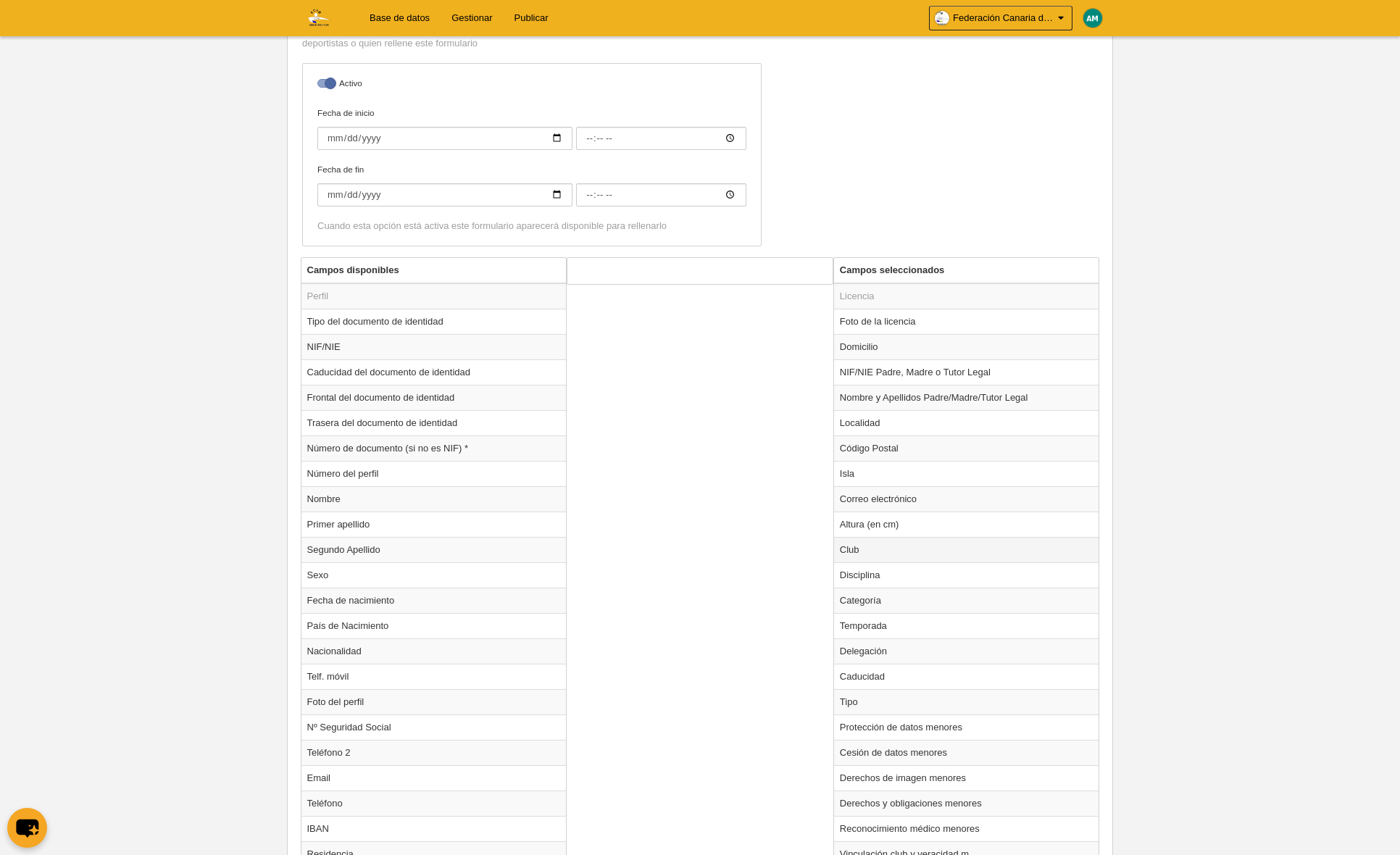
scroll to position [347, 0]
click at [858, 550] on td "Club" at bounding box center [966, 547] width 265 height 26
radio input "true"
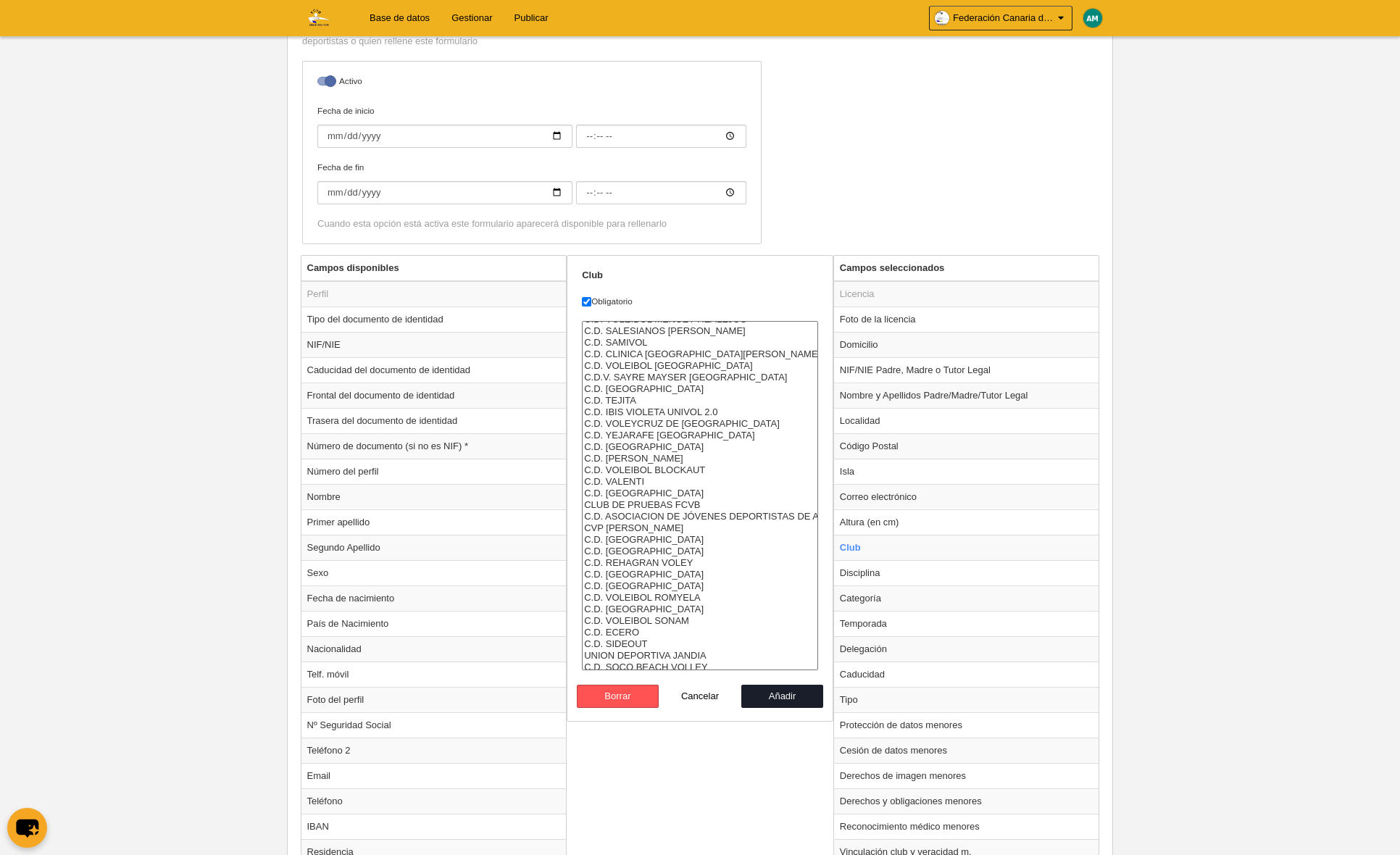
scroll to position [835, 0]
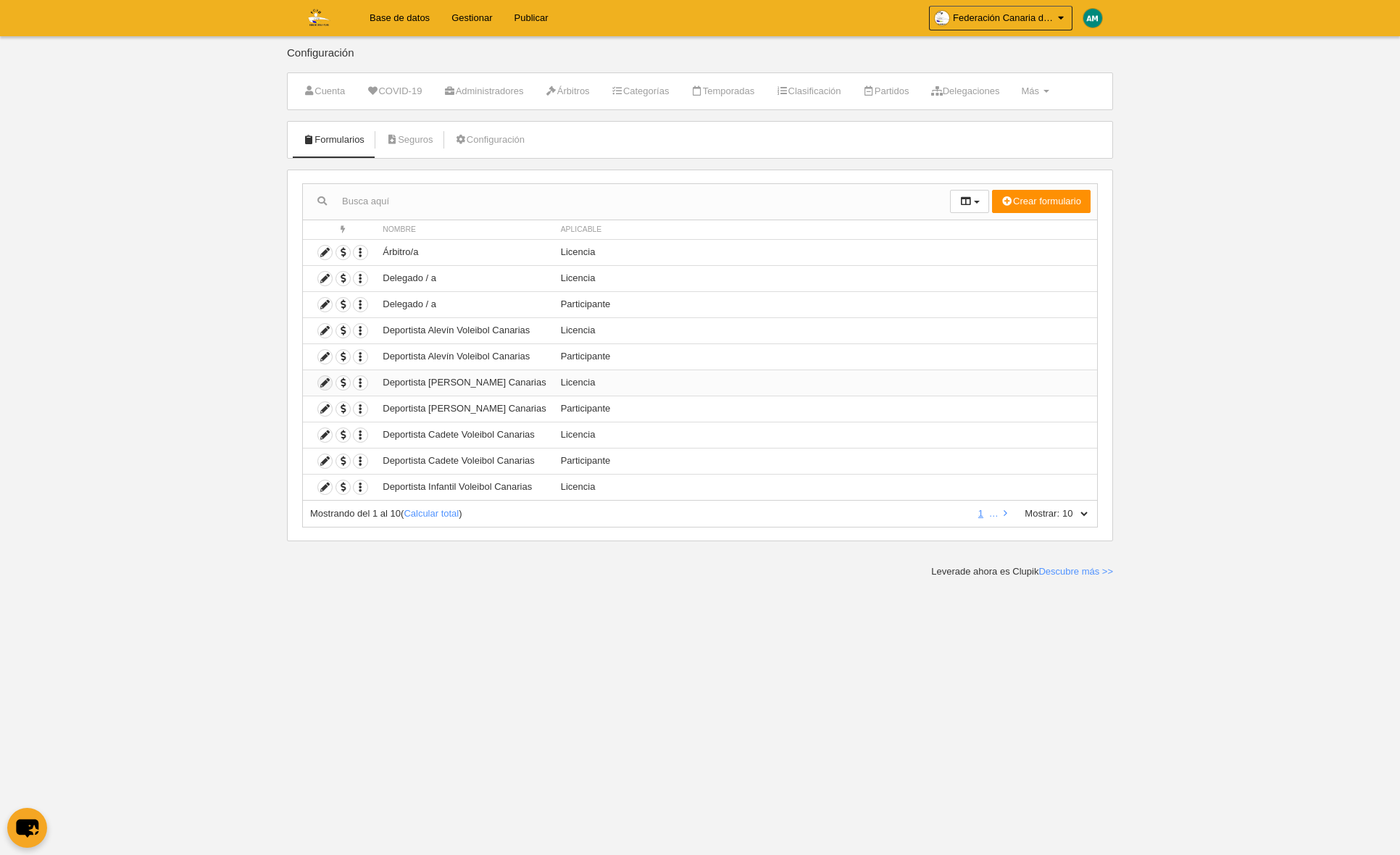
click at [328, 382] on icon at bounding box center [325, 383] width 14 height 14
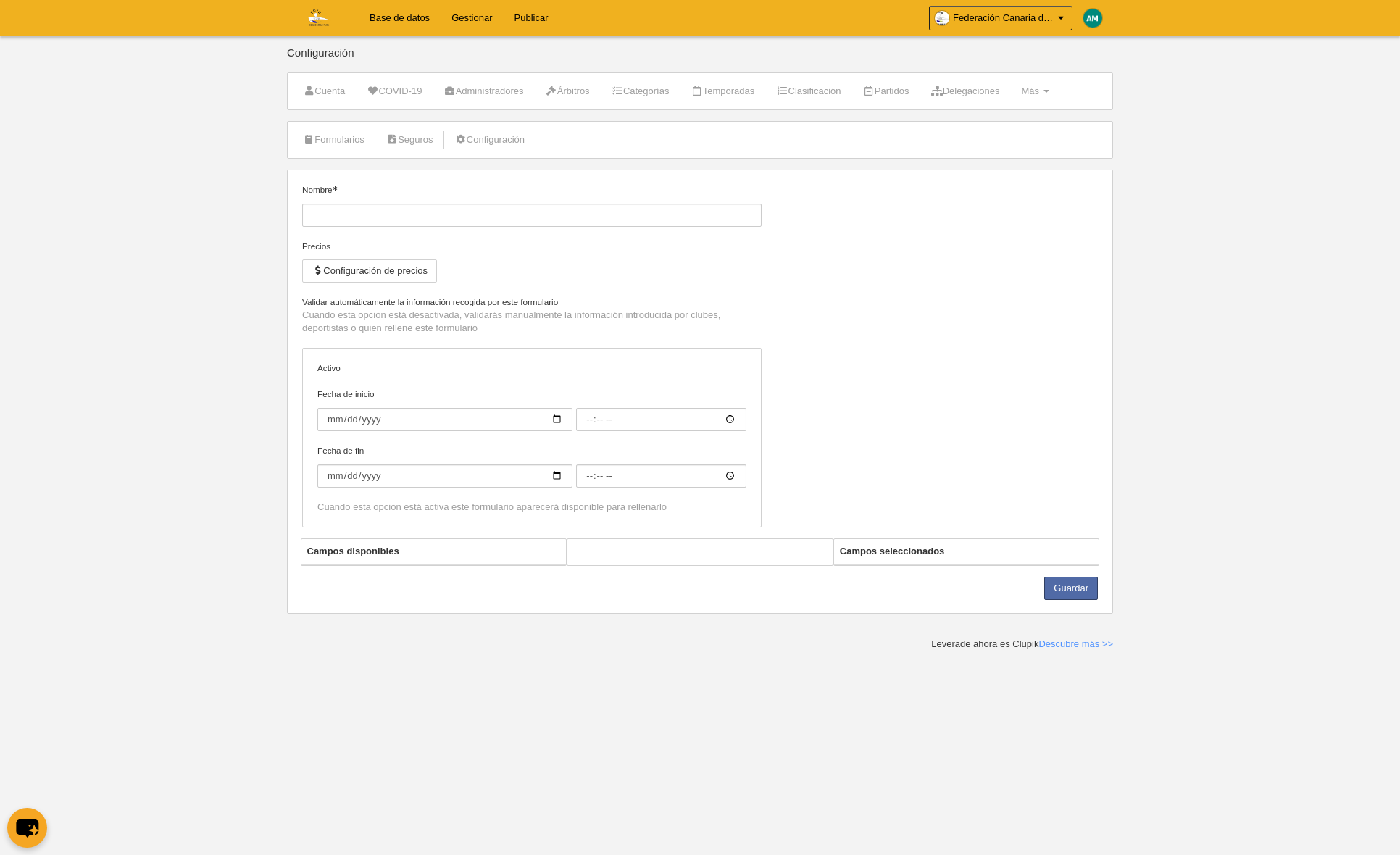
type input "Deportista [PERSON_NAME] Canarias"
checkbox input "true"
select select "selected"
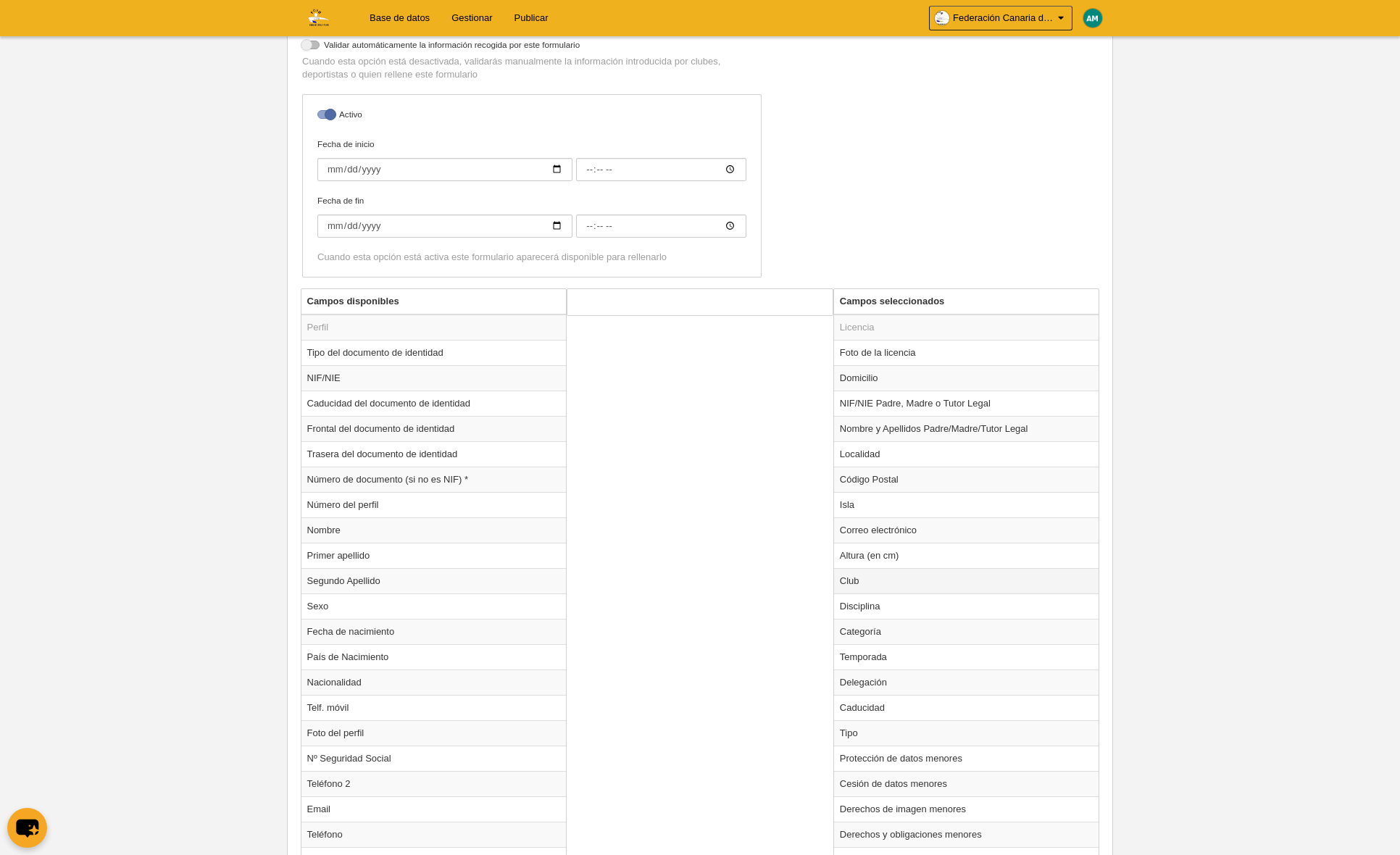
scroll to position [328, 0]
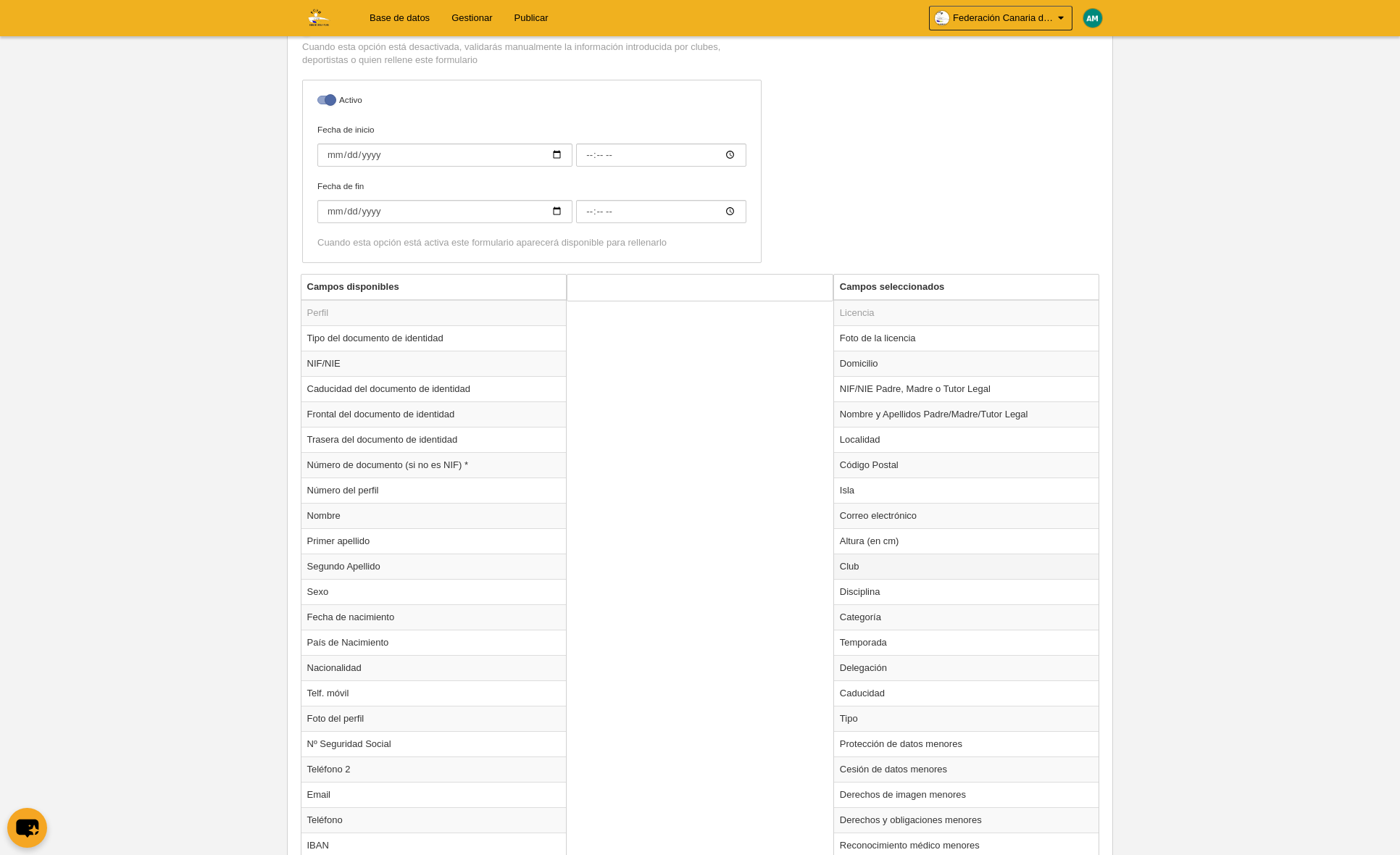
click at [868, 565] on td "Club" at bounding box center [966, 566] width 265 height 26
radio input "true"
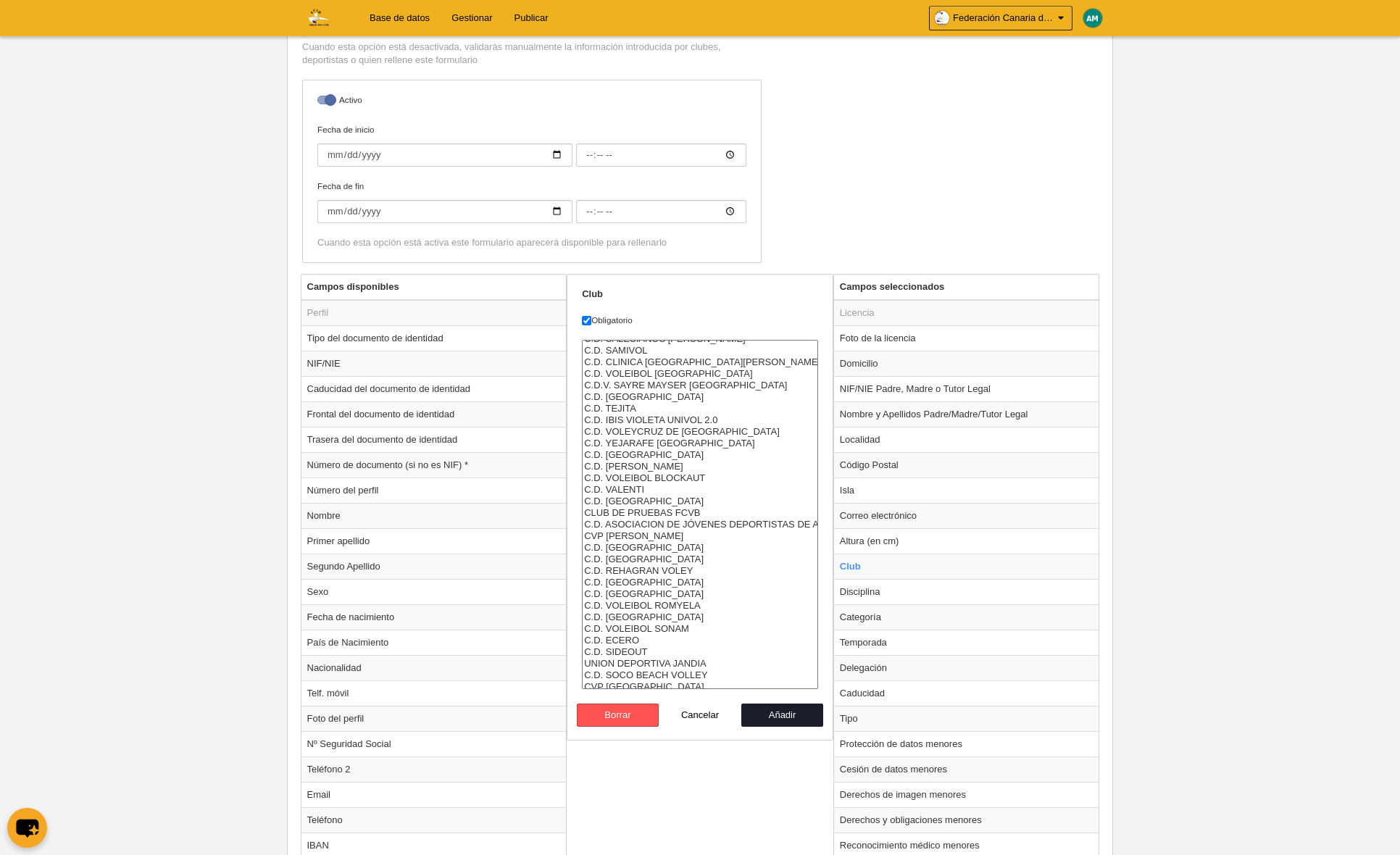
scroll to position [835, 0]
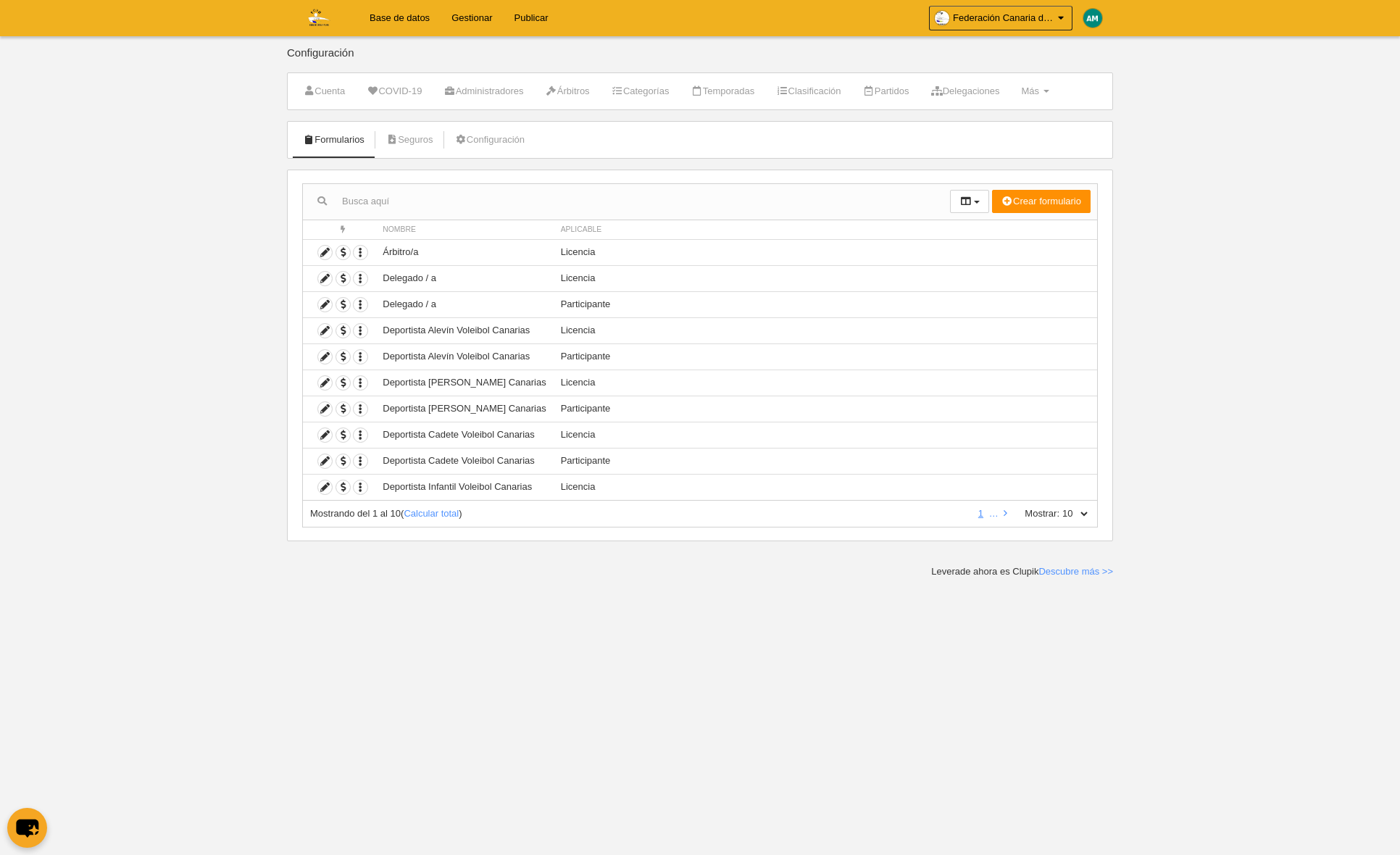
click at [1085, 512] on select "10 25 50 100 500" at bounding box center [1074, 514] width 31 height 13
select select "50"
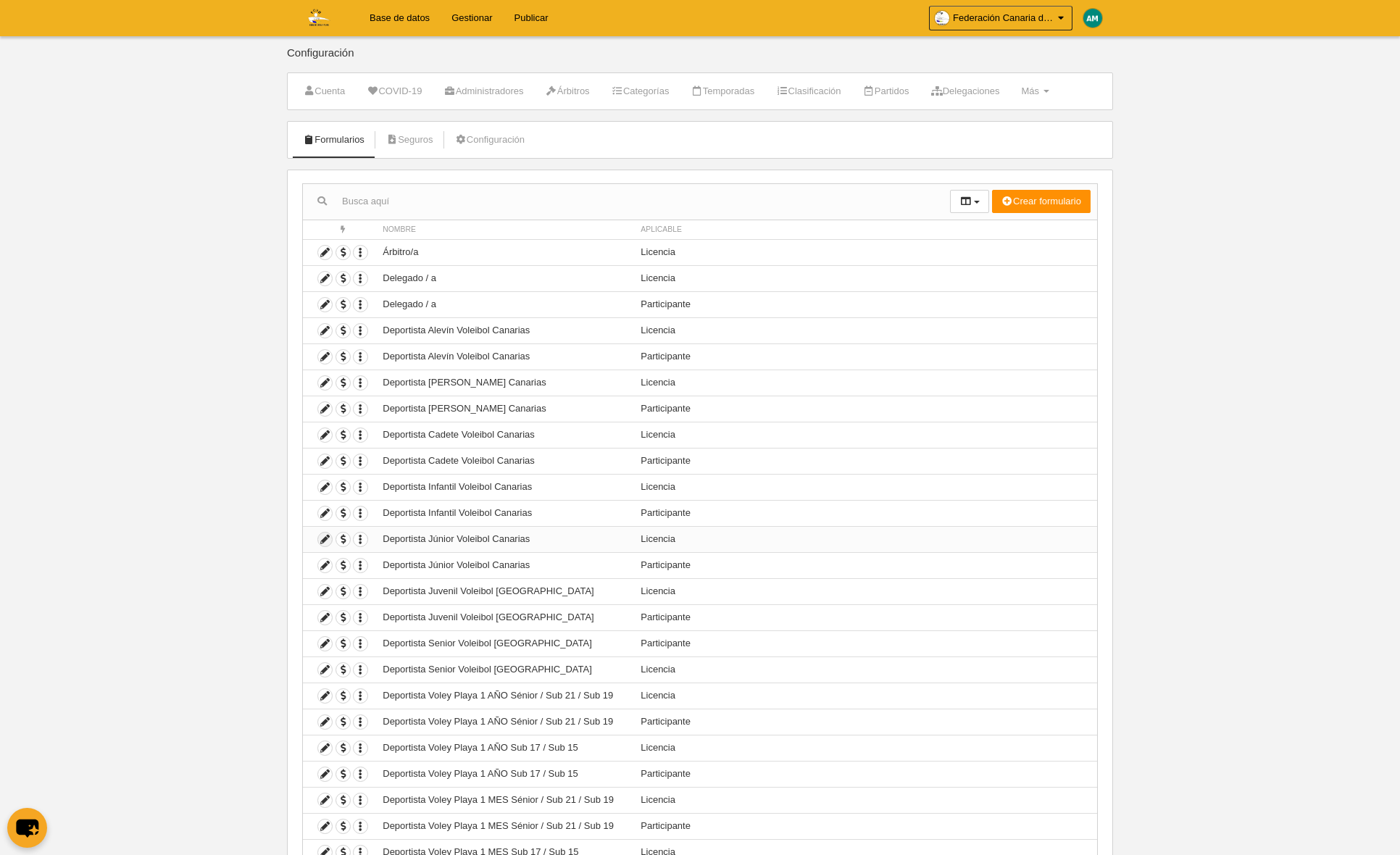
click at [322, 542] on icon at bounding box center [325, 539] width 14 height 14
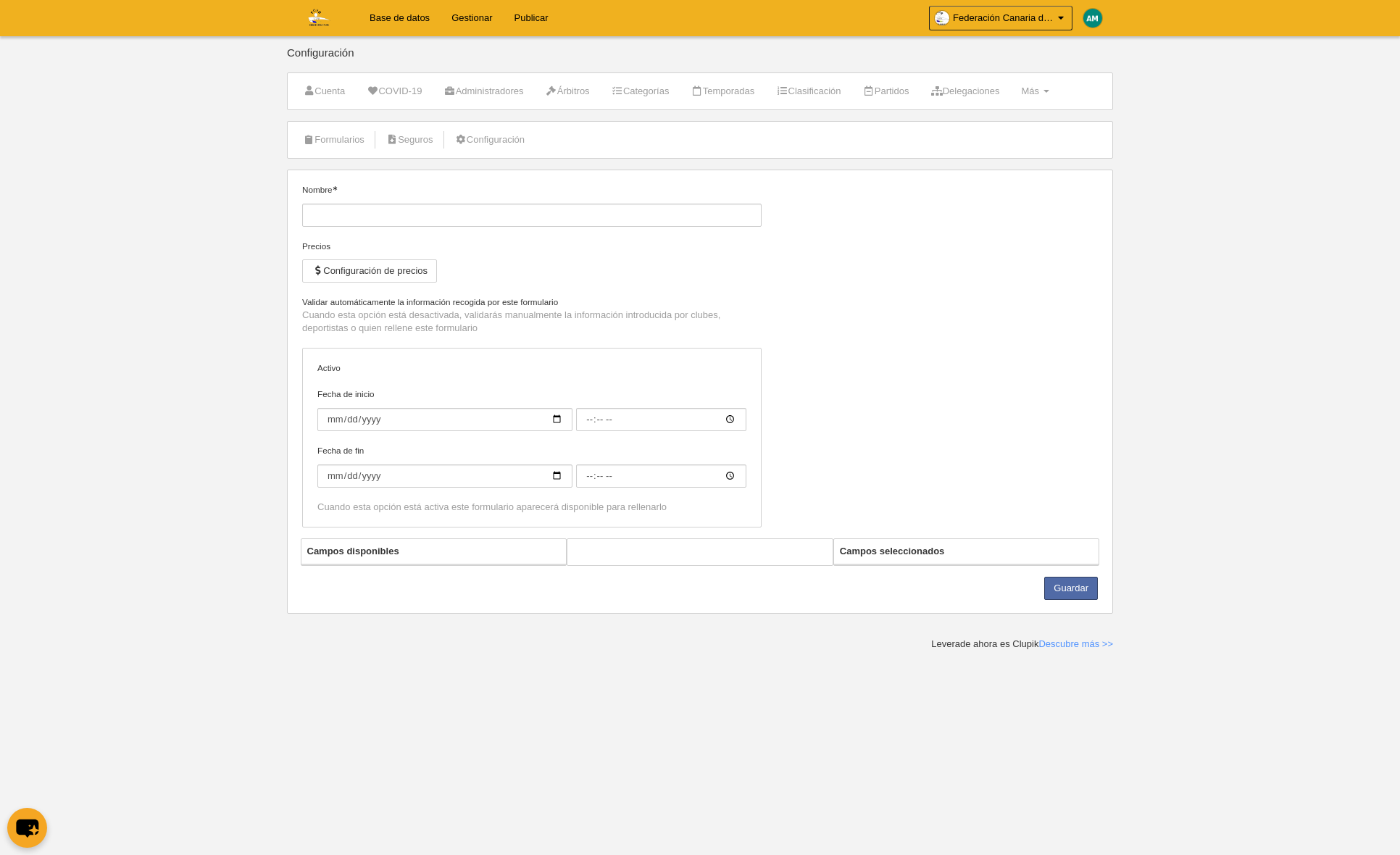
type input "Deportista Júnior Voleibol Canarias"
checkbox input "true"
select select "selected"
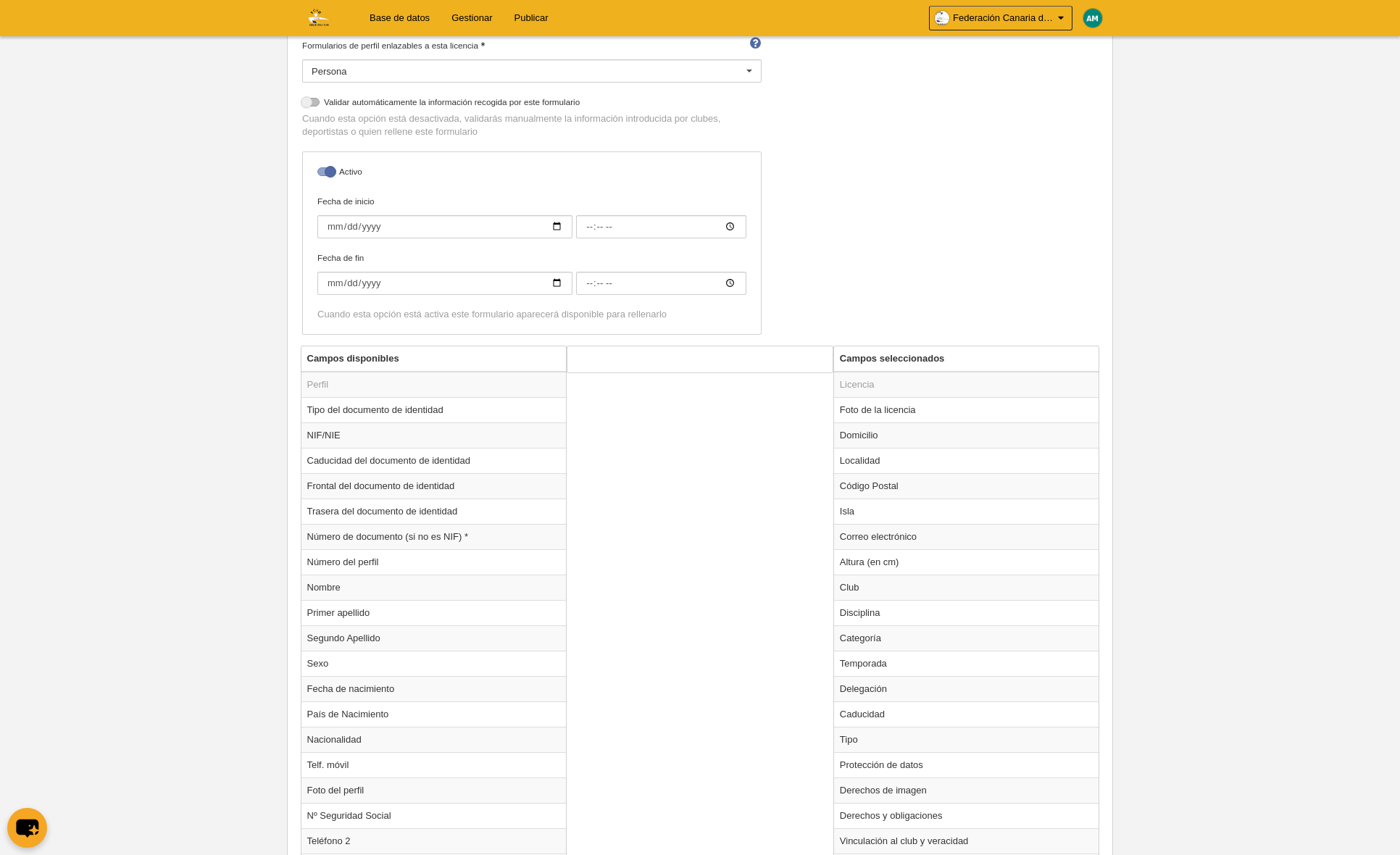
scroll to position [259, 0]
click at [891, 584] on td "Club" at bounding box center [966, 584] width 265 height 26
radio input "true"
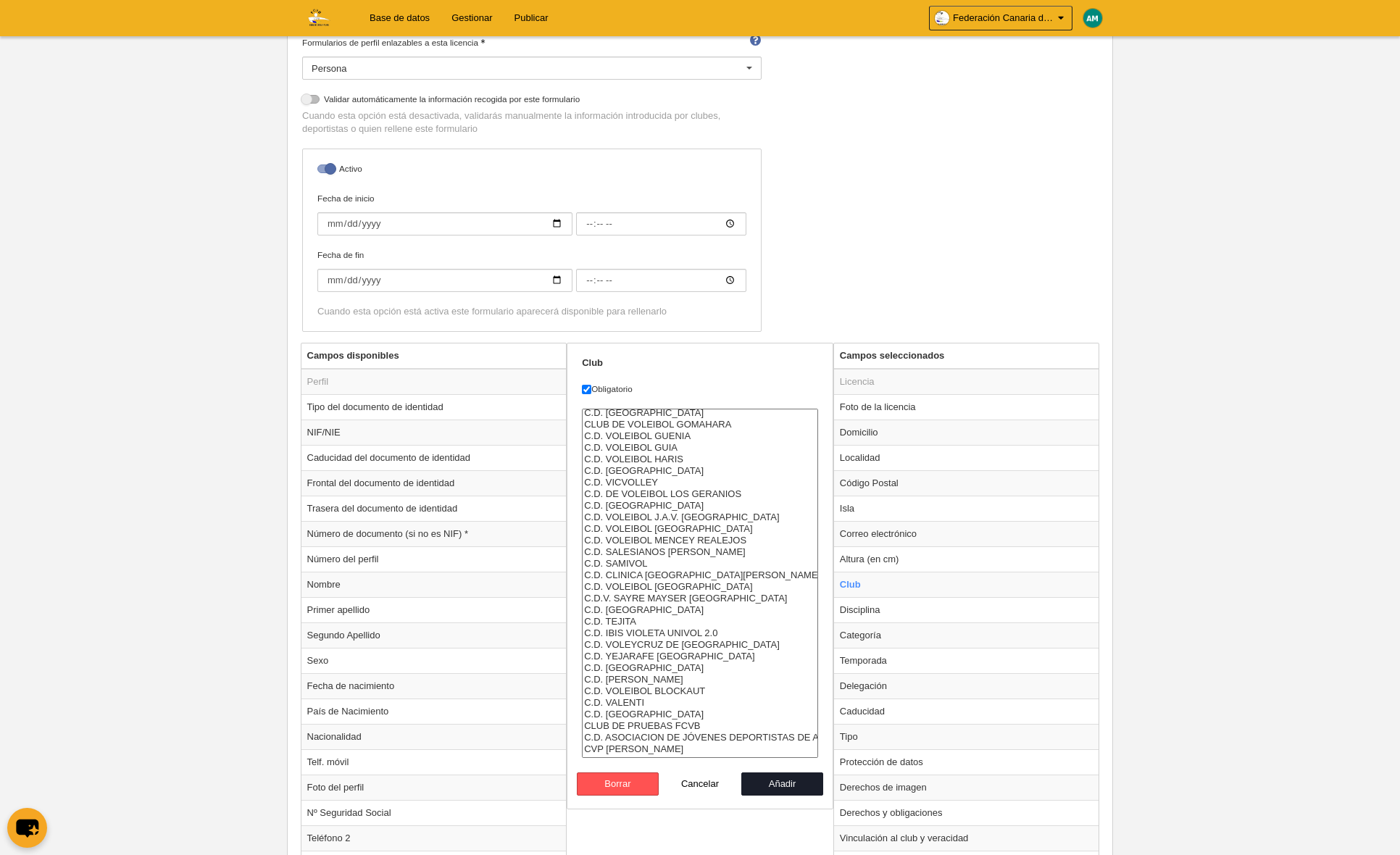
scroll to position [0, 0]
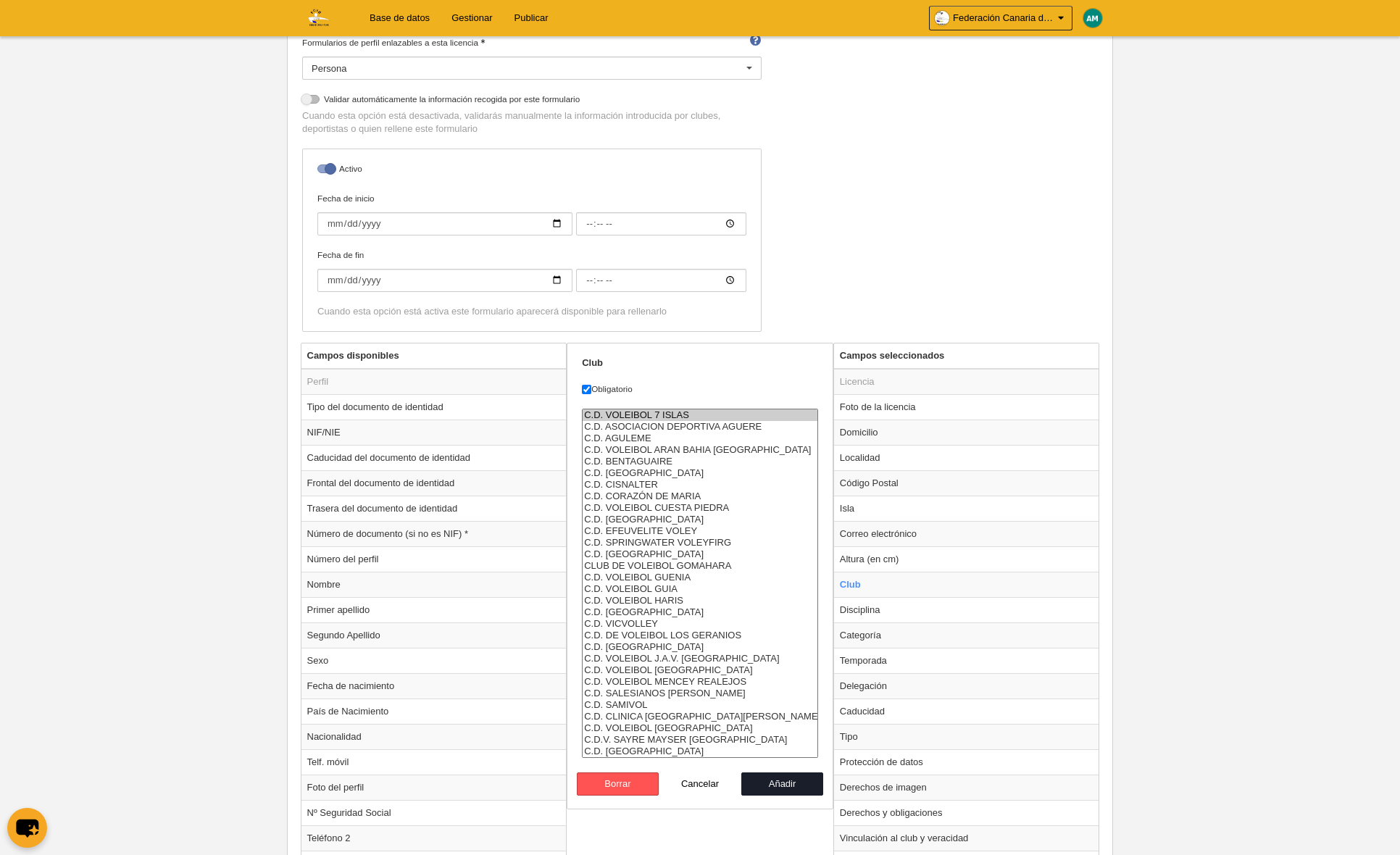
click at [656, 409] on select "C.D. VOLEIBOL 7 ISLAS C.D. ASOCIACION DEPORTIVA AGUERE C.D. AGULEME C.D. VOLEIB…" at bounding box center [700, 584] width 236 height 349
click at [638, 410] on option "C.D. VOLEIBOL 7 ISLAS" at bounding box center [700, 415] width 234 height 11
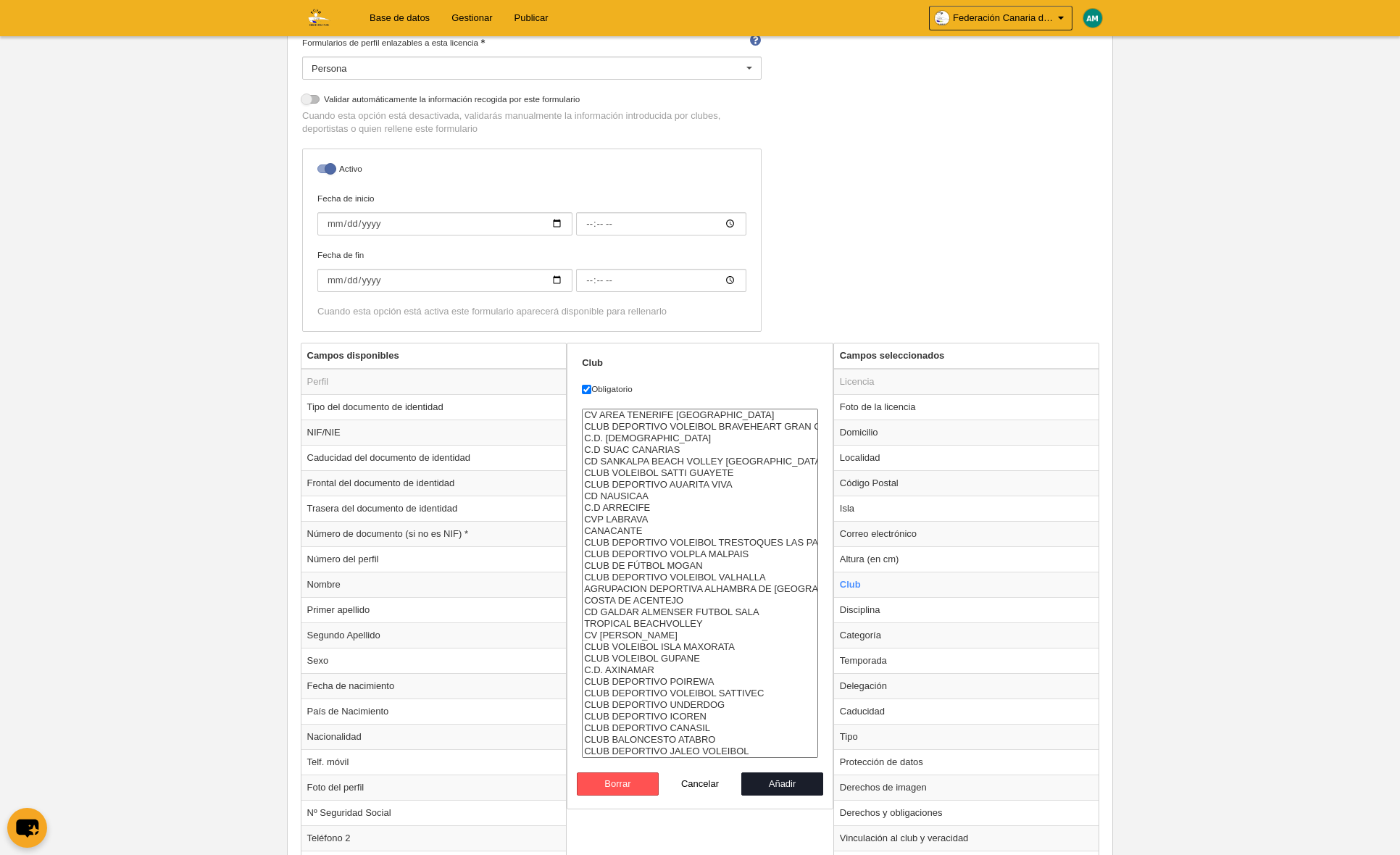
select select "4496857"
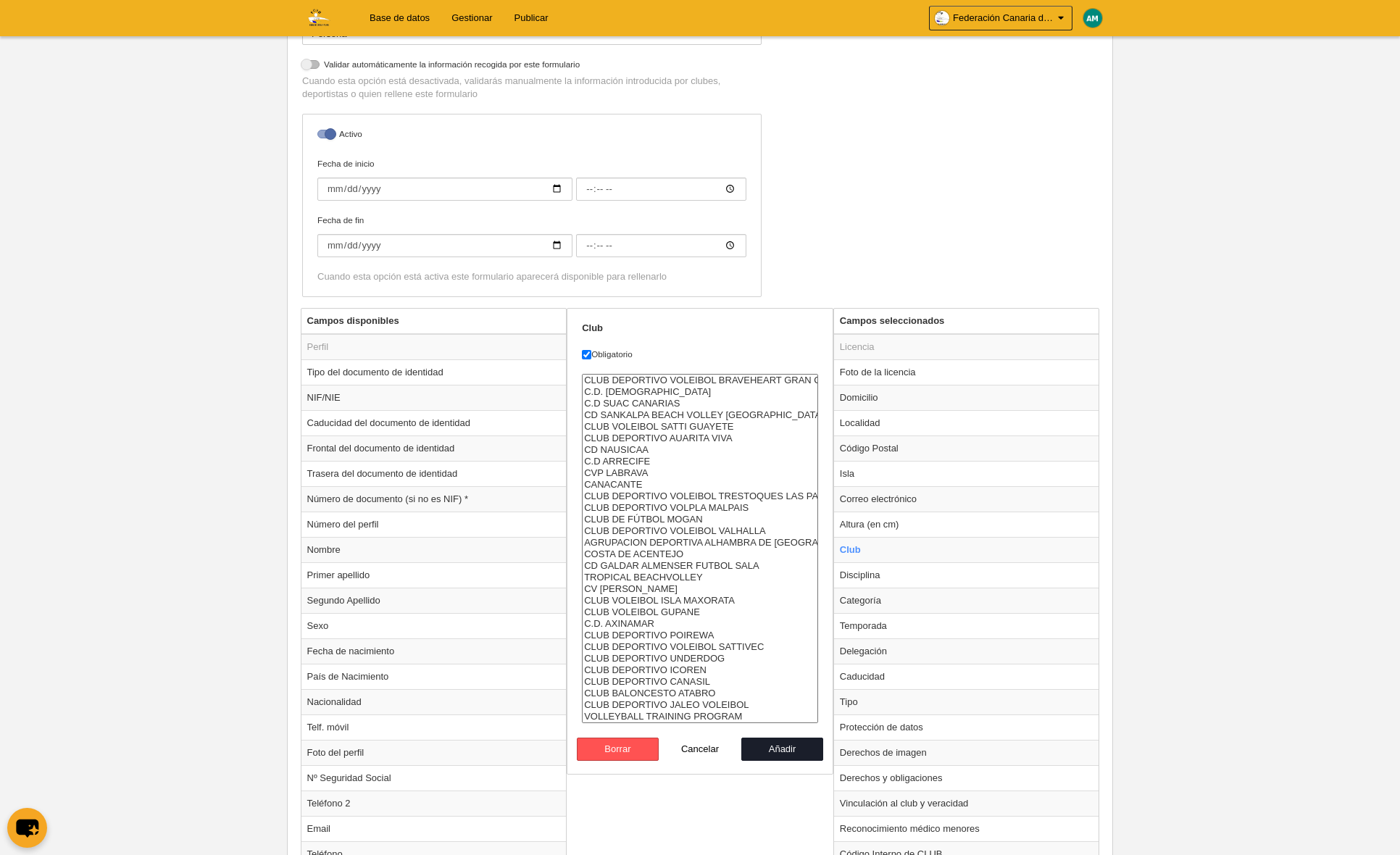
scroll to position [312, 0]
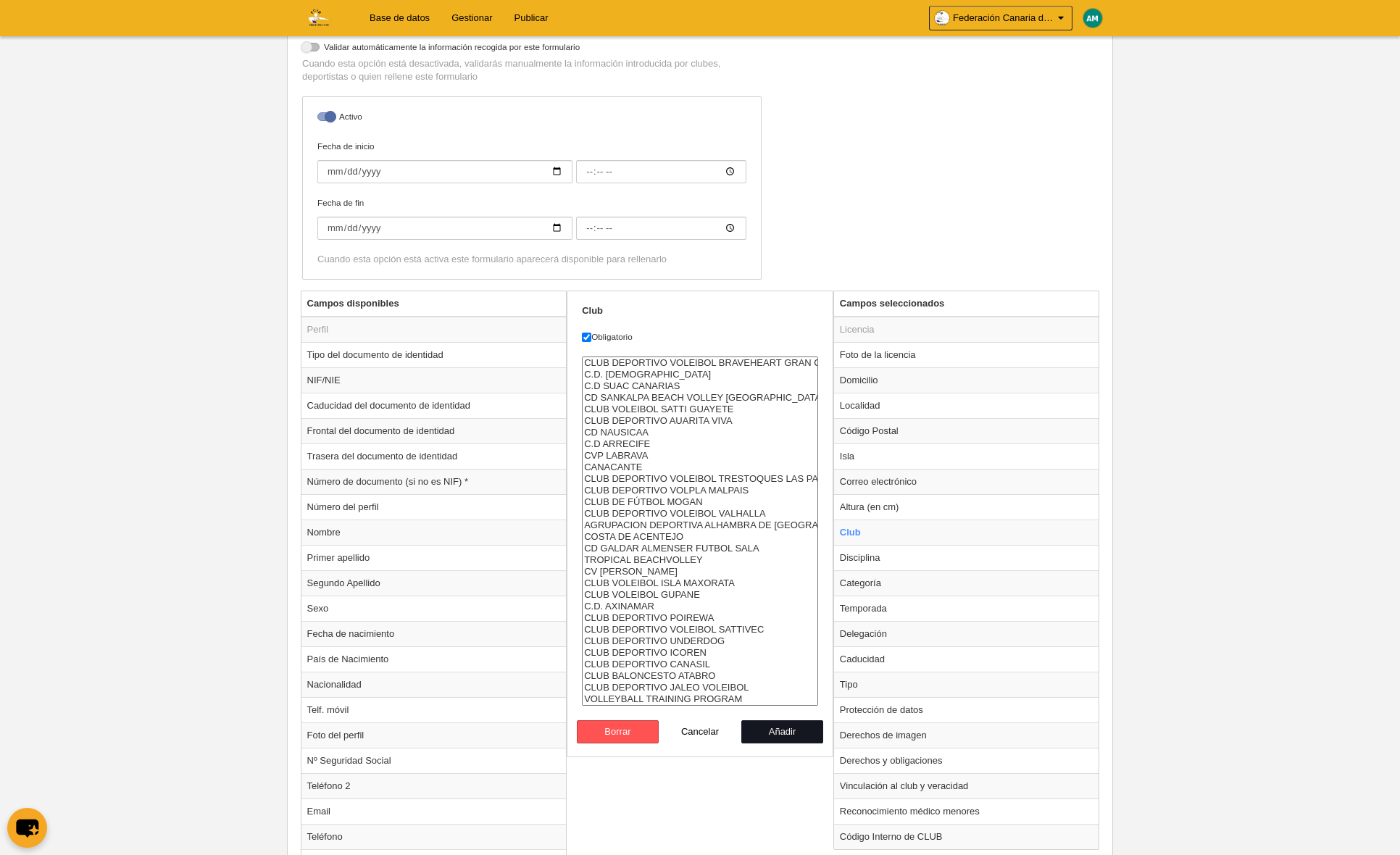
click at [781, 732] on button "Añadir" at bounding box center [782, 732] width 83 height 23
radio input "false"
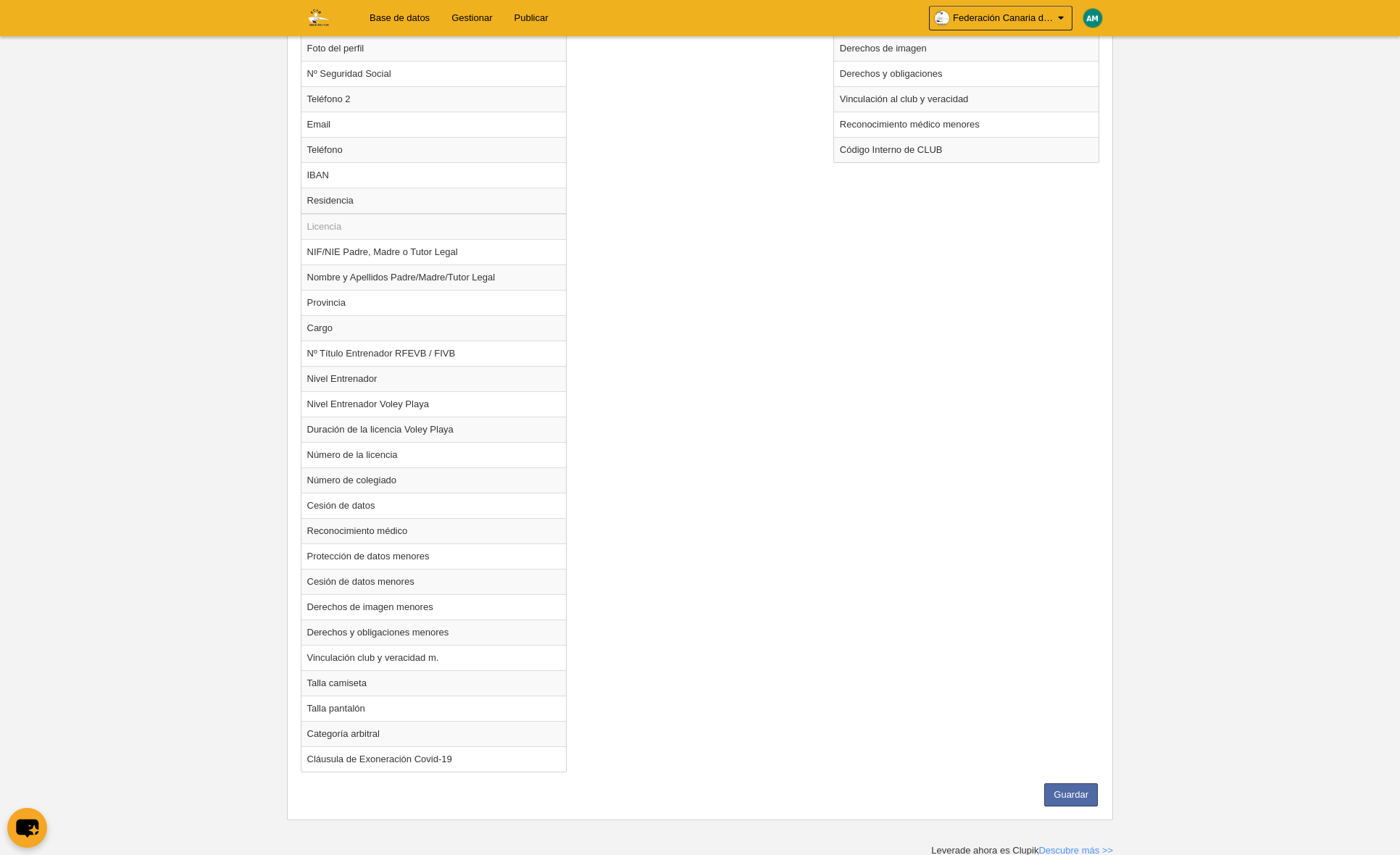
scroll to position [1000, 0]
click at [1078, 792] on button "Guardar" at bounding box center [1070, 793] width 54 height 23
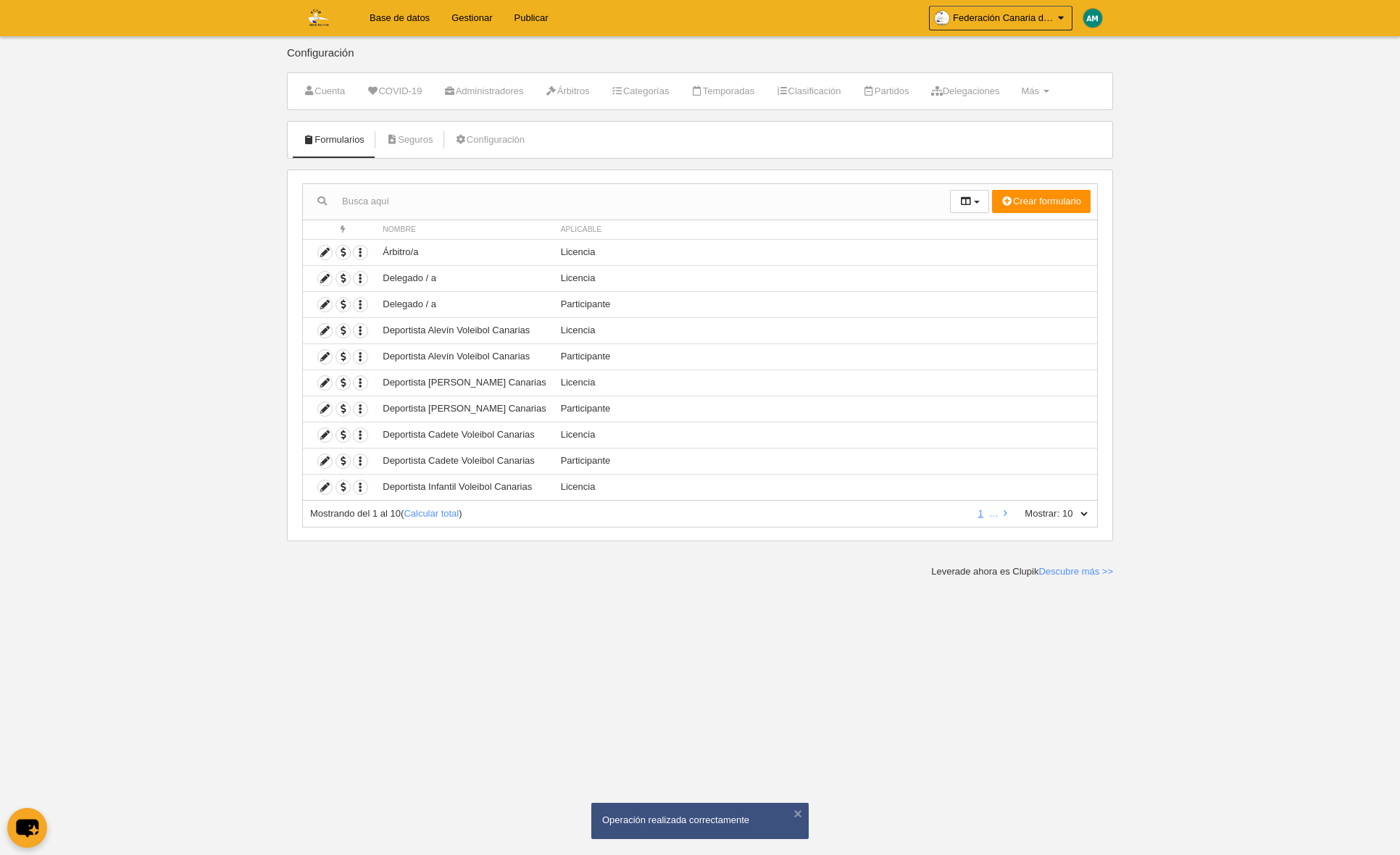
click at [1085, 514] on select "10 25 50 100 500" at bounding box center [1074, 514] width 31 height 13
select select "100"
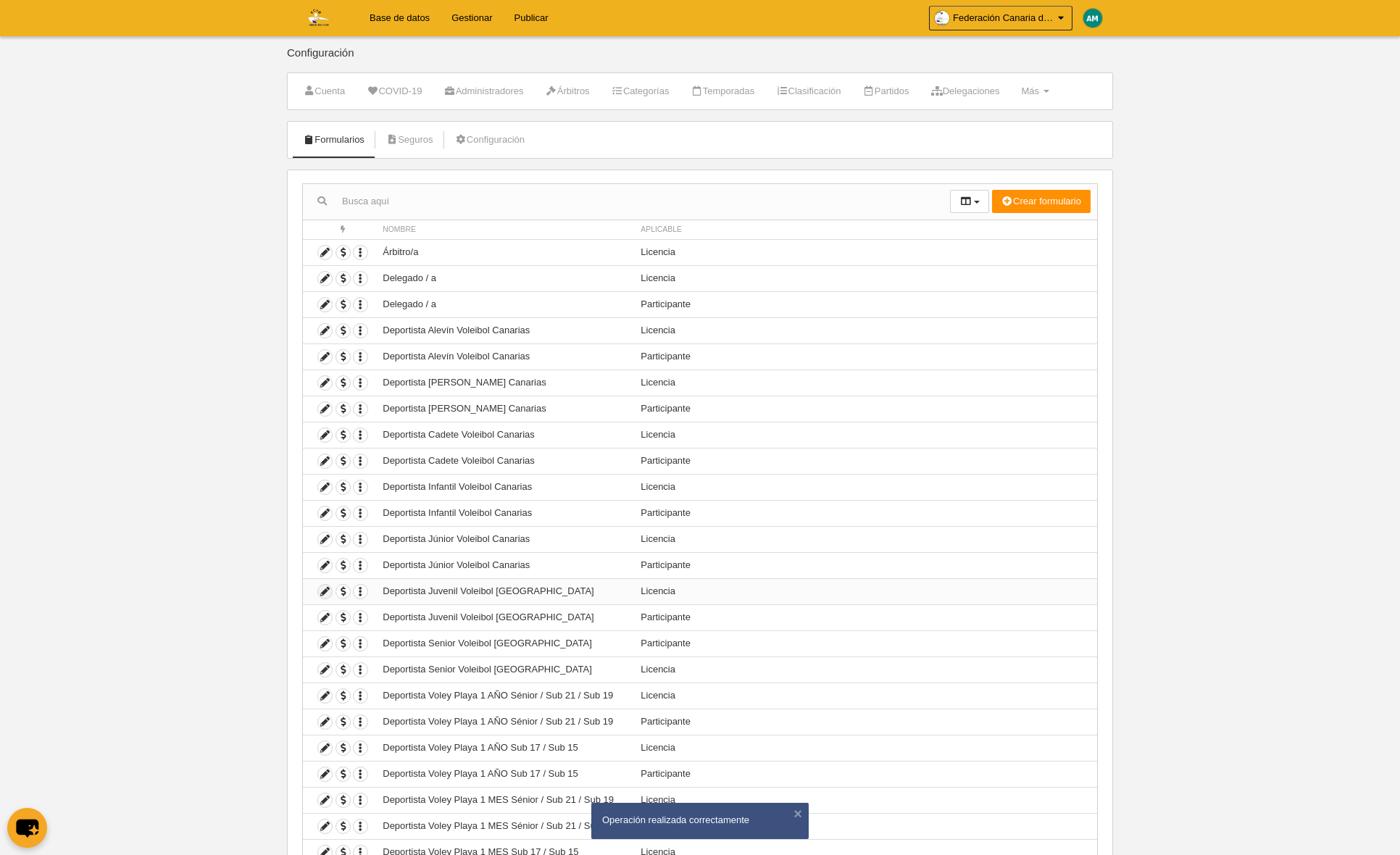
click at [320, 593] on icon at bounding box center [325, 592] width 14 height 14
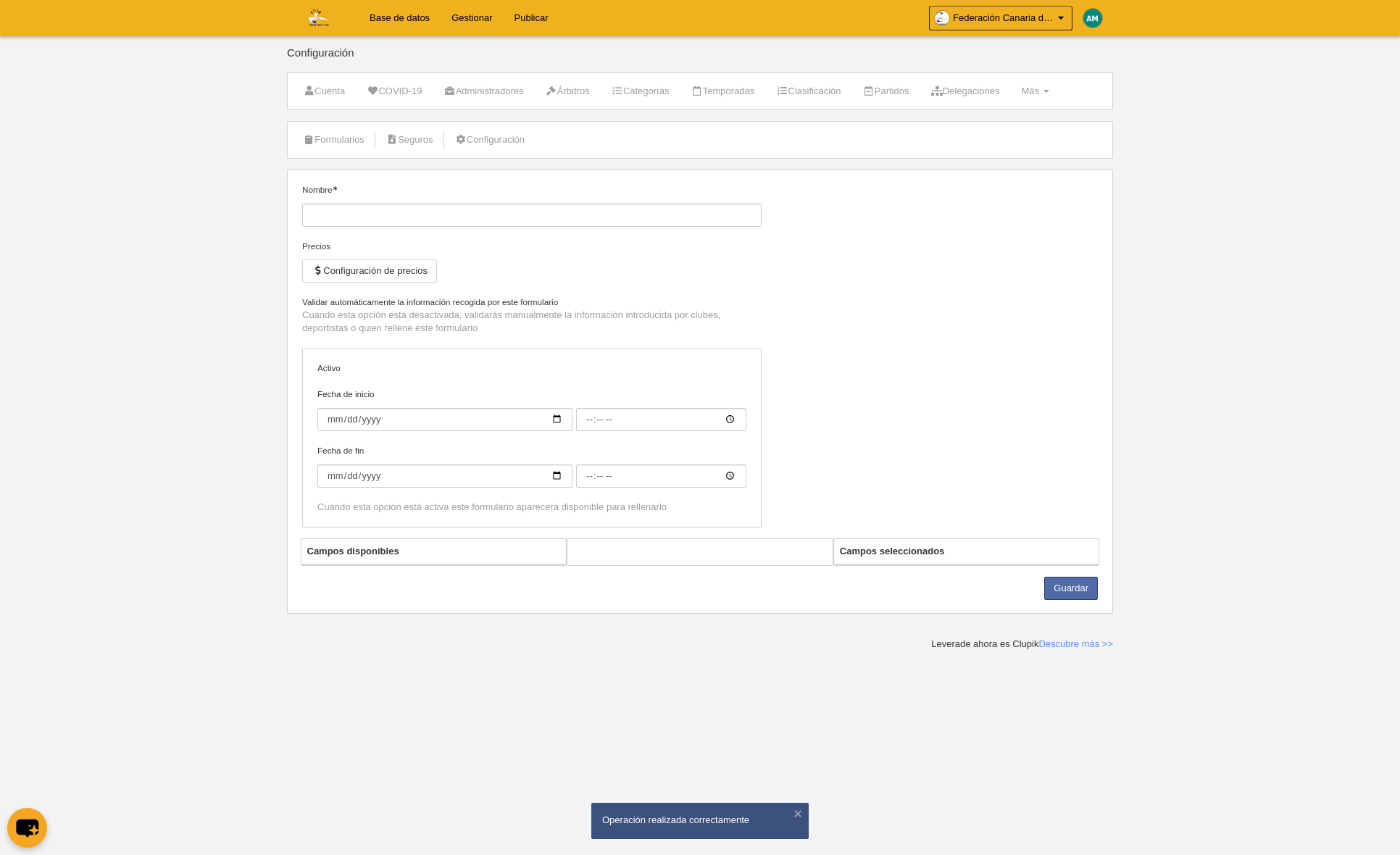
type input "Deportista Juvenil Voleibol [GEOGRAPHIC_DATA]"
checkbox input "true"
select select "selected"
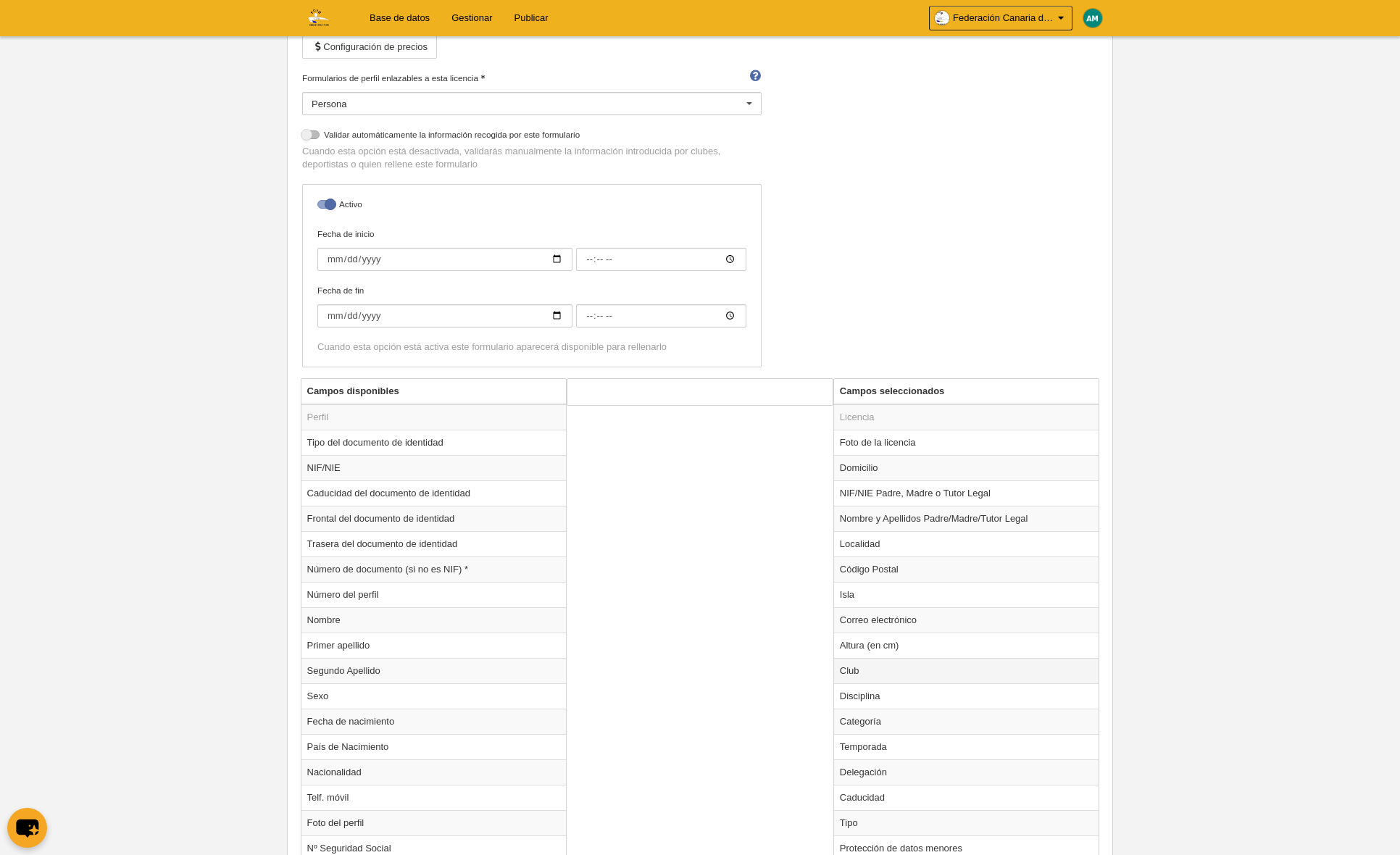
scroll to position [226, 0]
click at [871, 676] on td "Club" at bounding box center [966, 669] width 265 height 26
radio input "true"
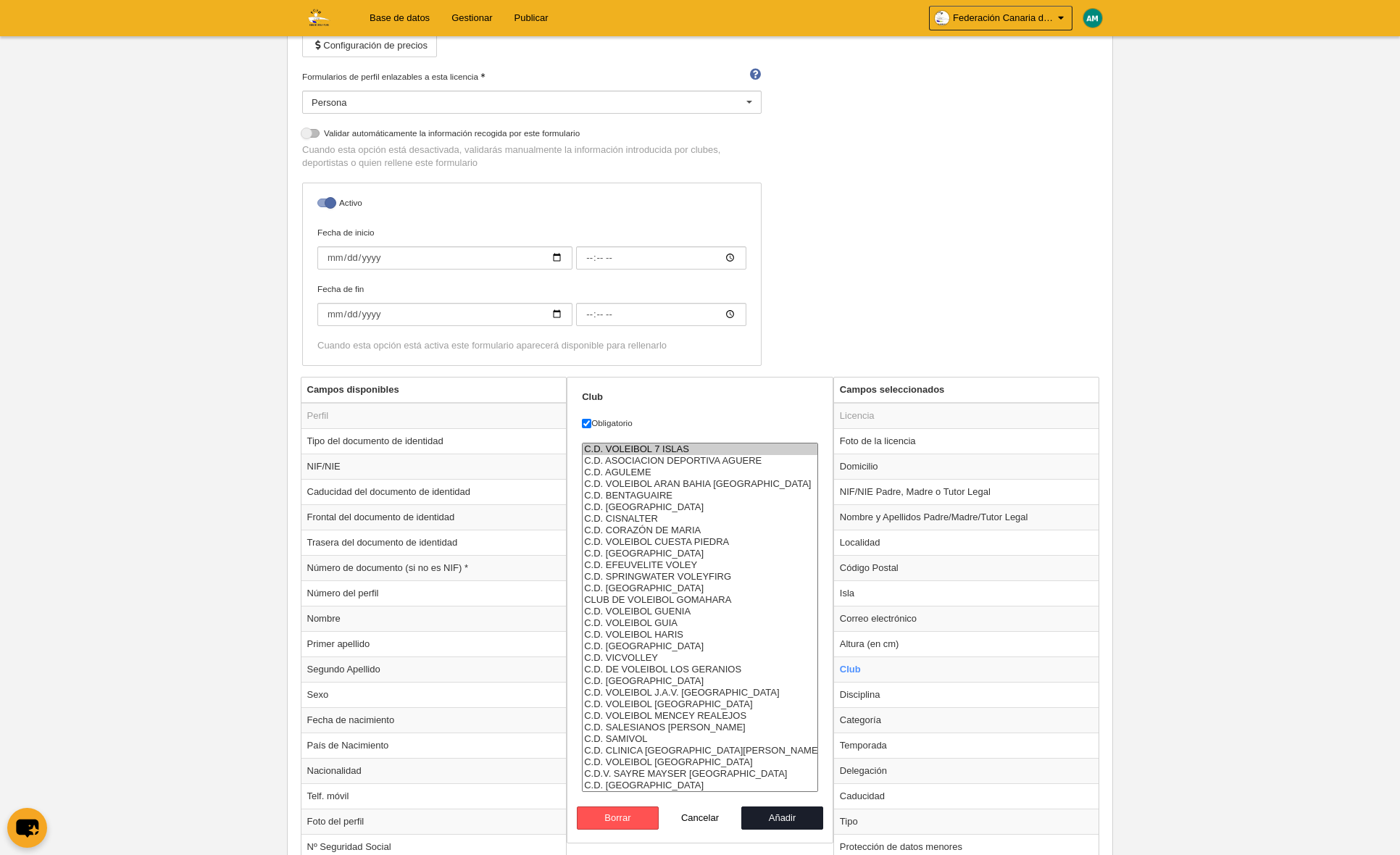
click at [655, 446] on option "C.D. VOLEIBOL 7 ISLAS" at bounding box center [700, 449] width 234 height 11
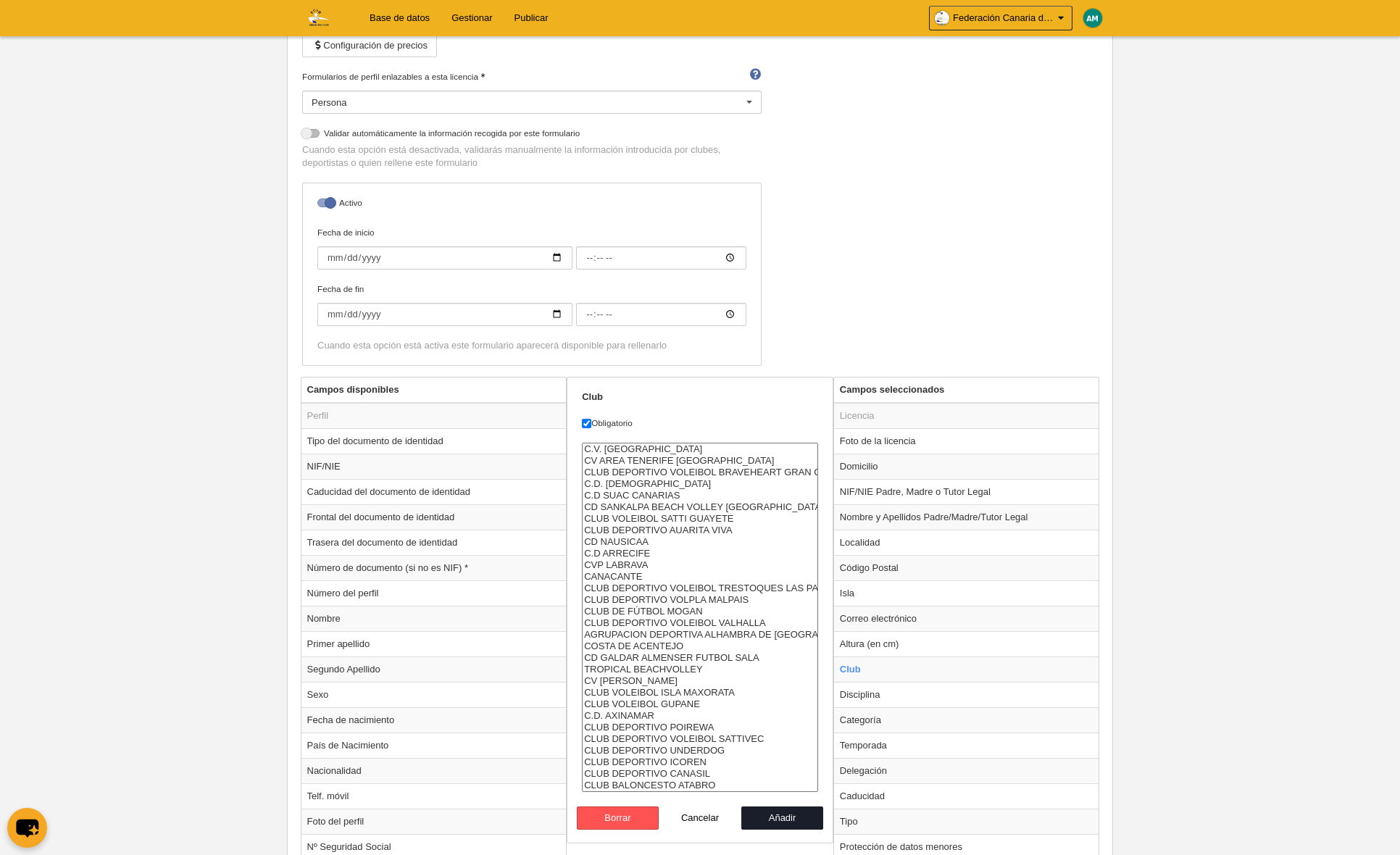
select select "4496857"
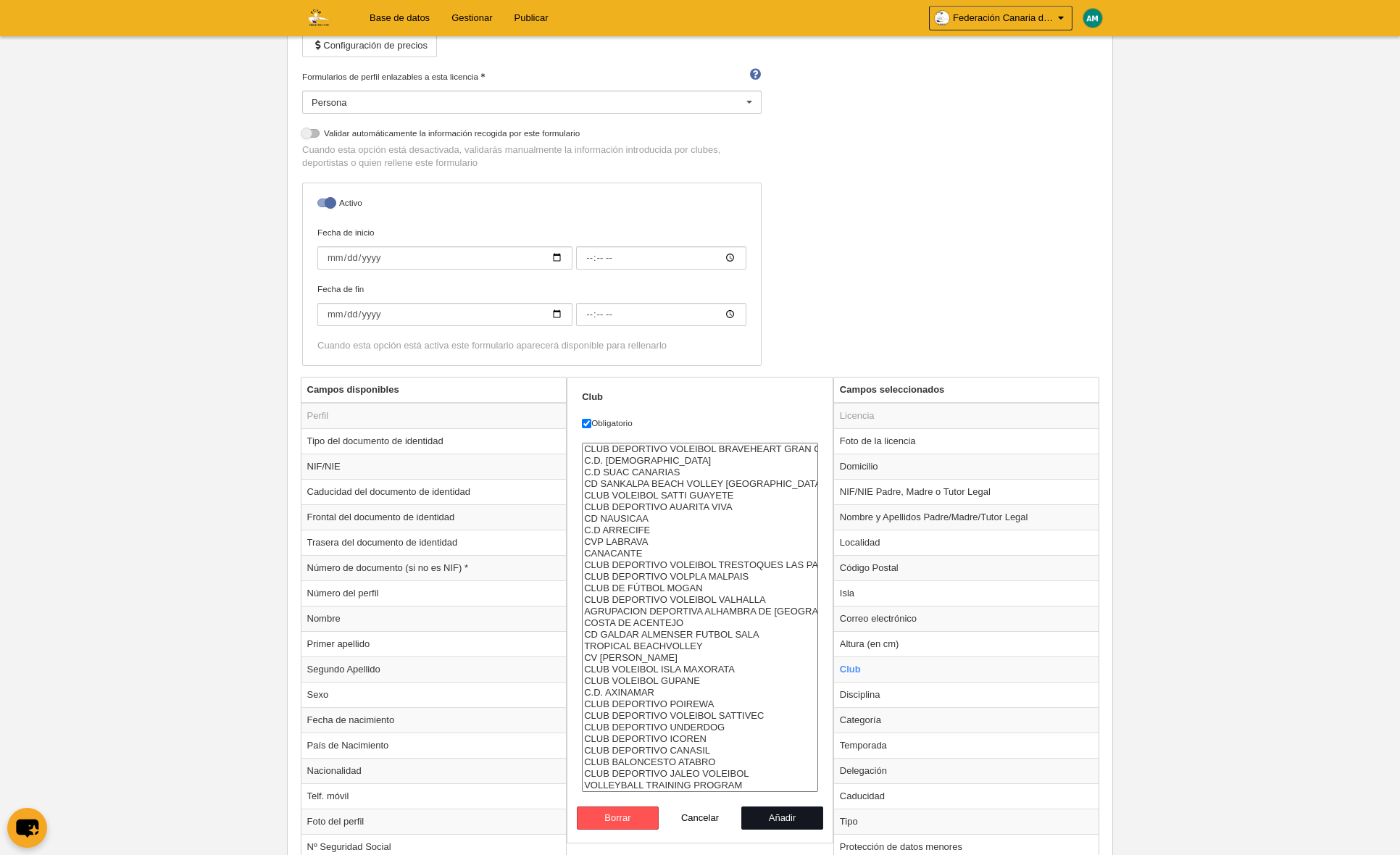
click at [776, 819] on button "Añadir" at bounding box center [782, 818] width 83 height 23
radio input "false"
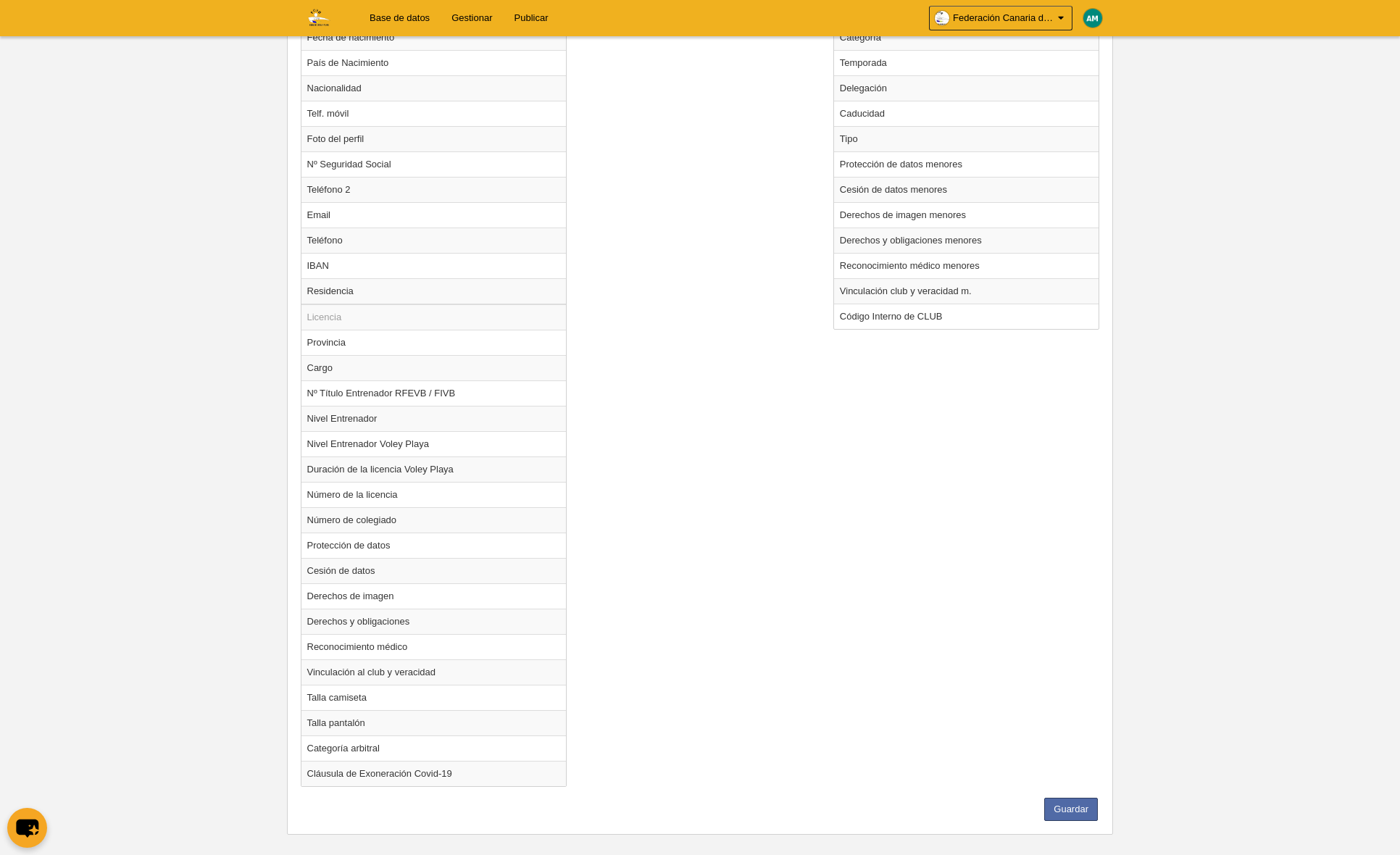
scroll to position [924, 0]
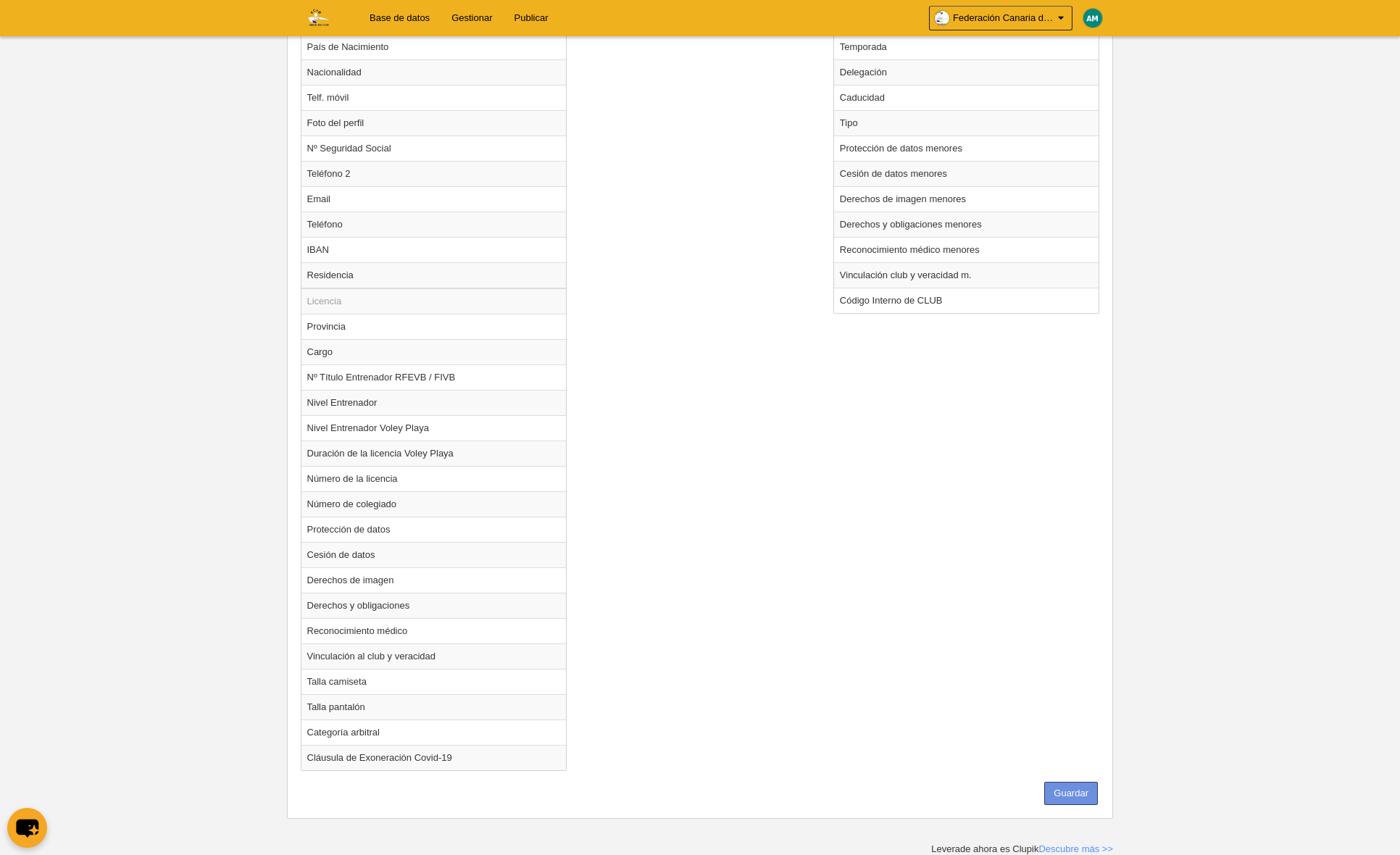
click at [1072, 792] on button "Guardar" at bounding box center [1070, 793] width 54 height 23
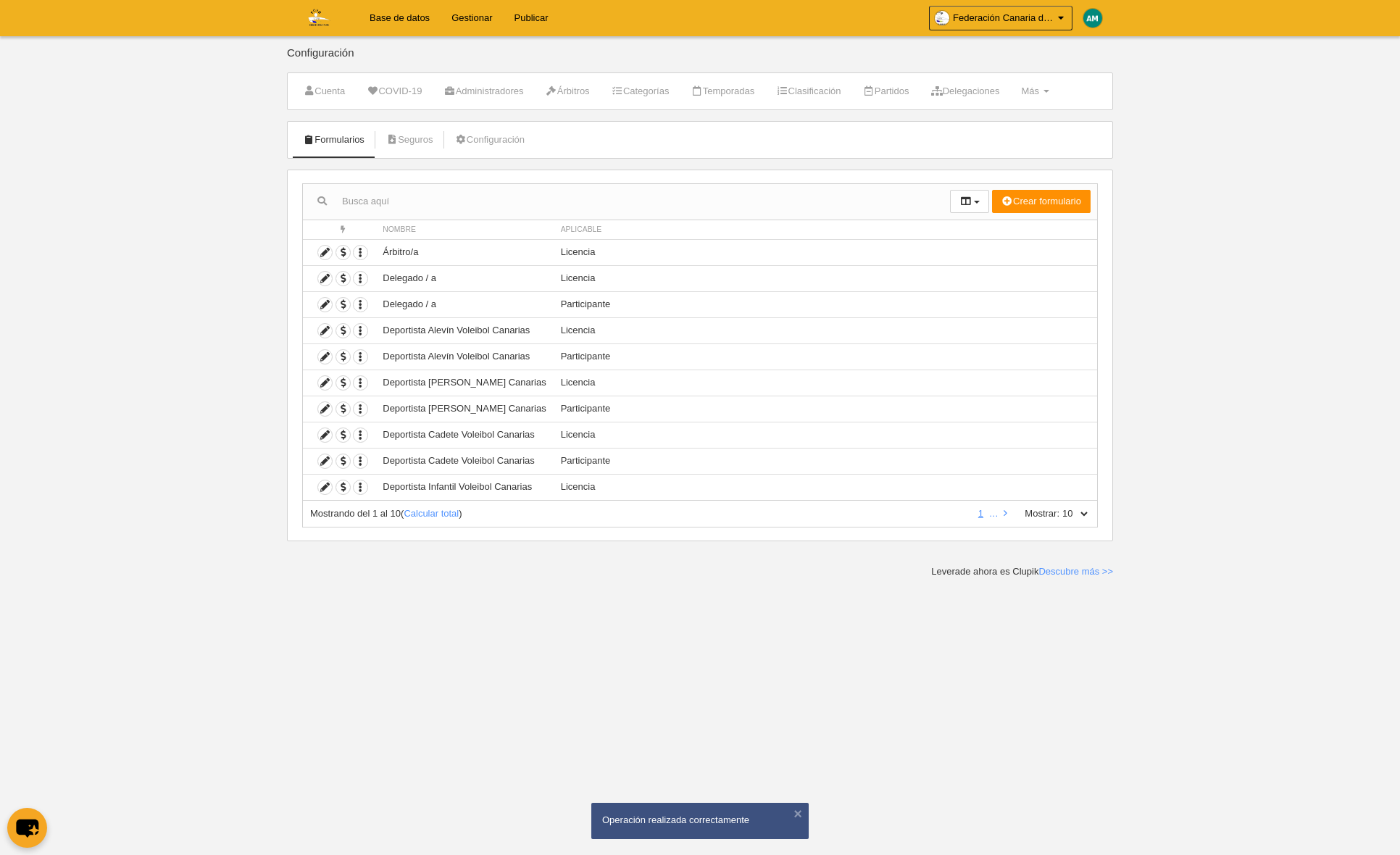
click at [1089, 516] on select "10 25 50 100 500" at bounding box center [1074, 514] width 31 height 13
select select "100"
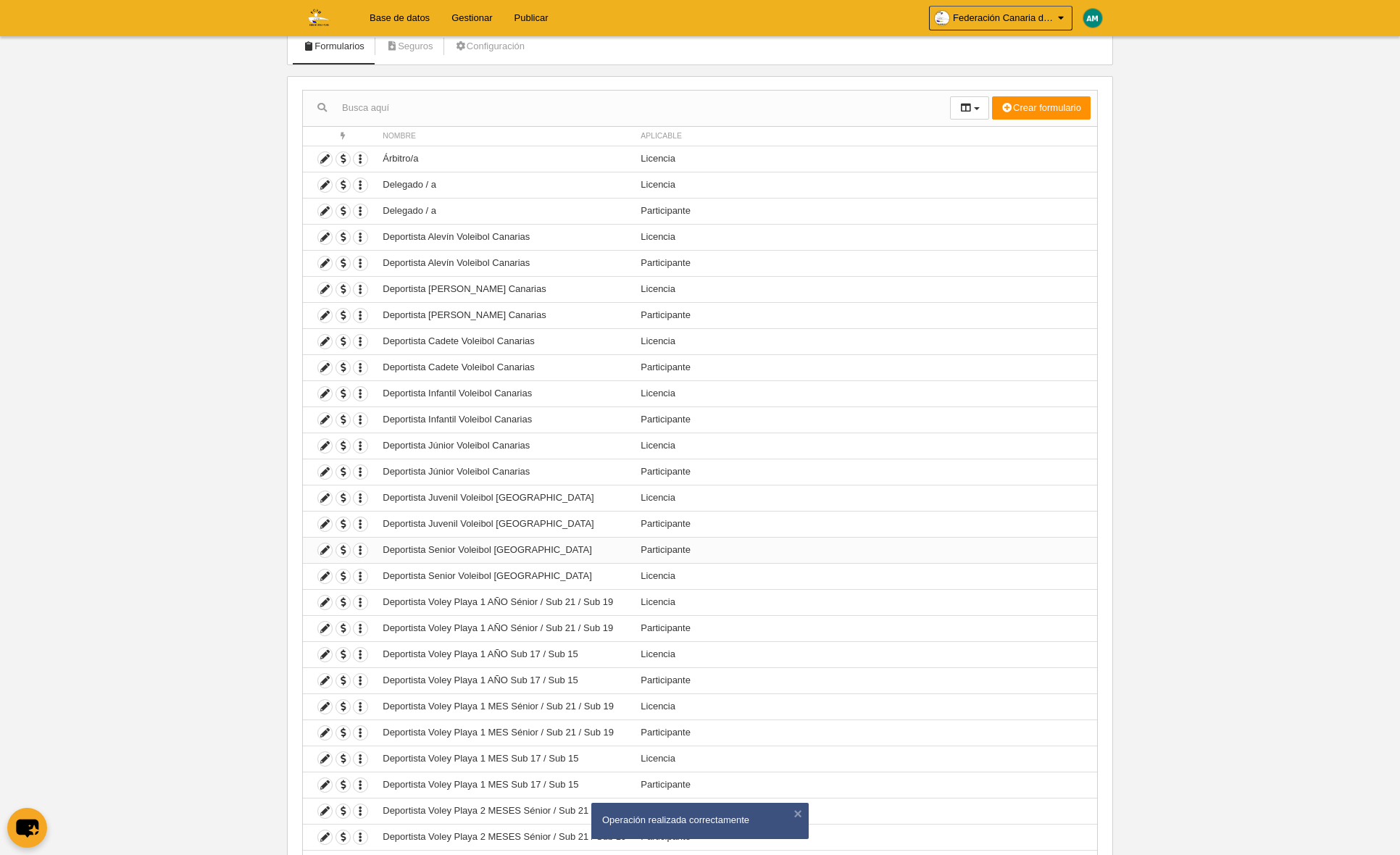
scroll to position [97, 0]
click at [322, 496] on icon at bounding box center [325, 494] width 14 height 14
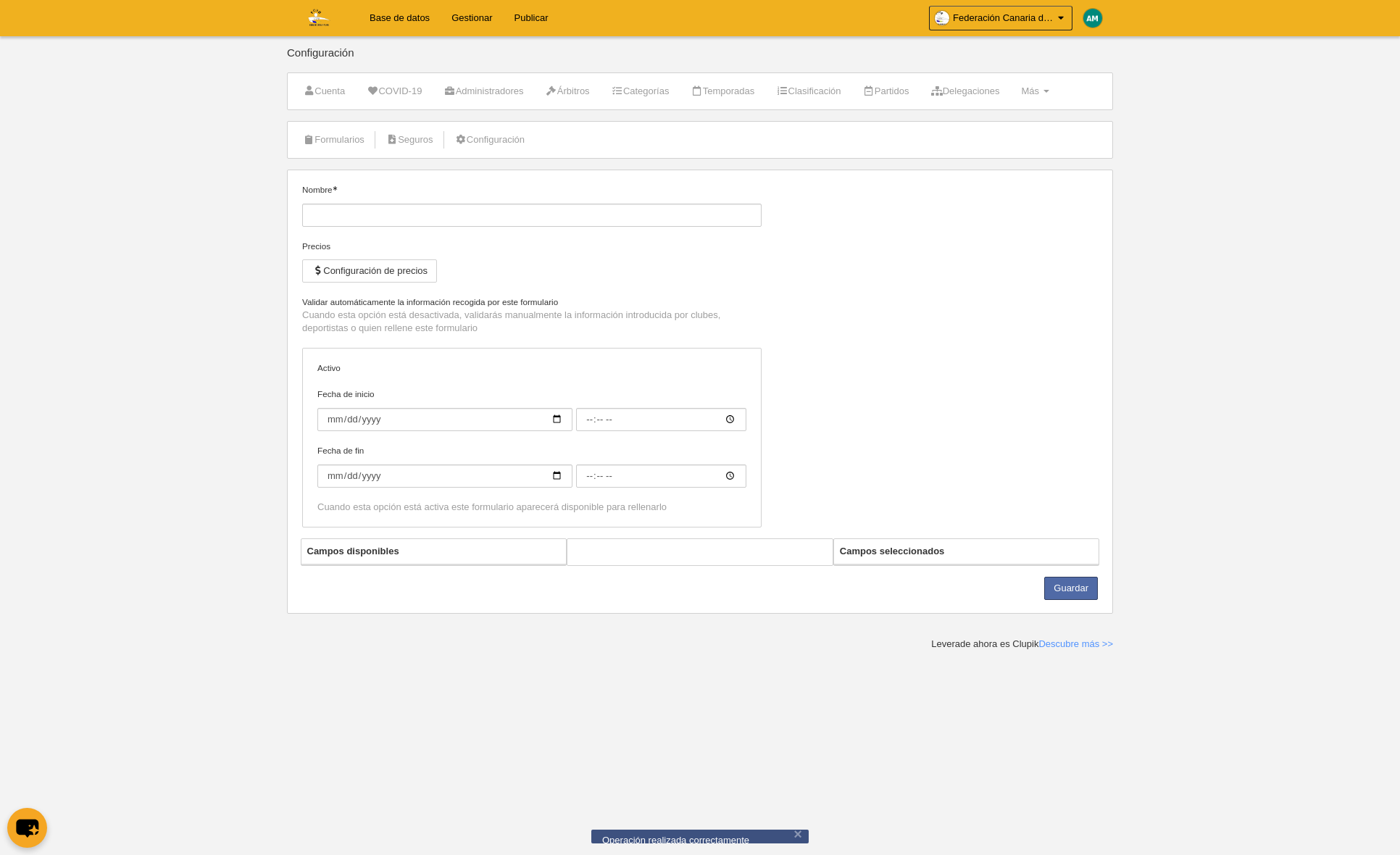
type input "Deportista Juvenil Voleibol [GEOGRAPHIC_DATA]"
checkbox input "true"
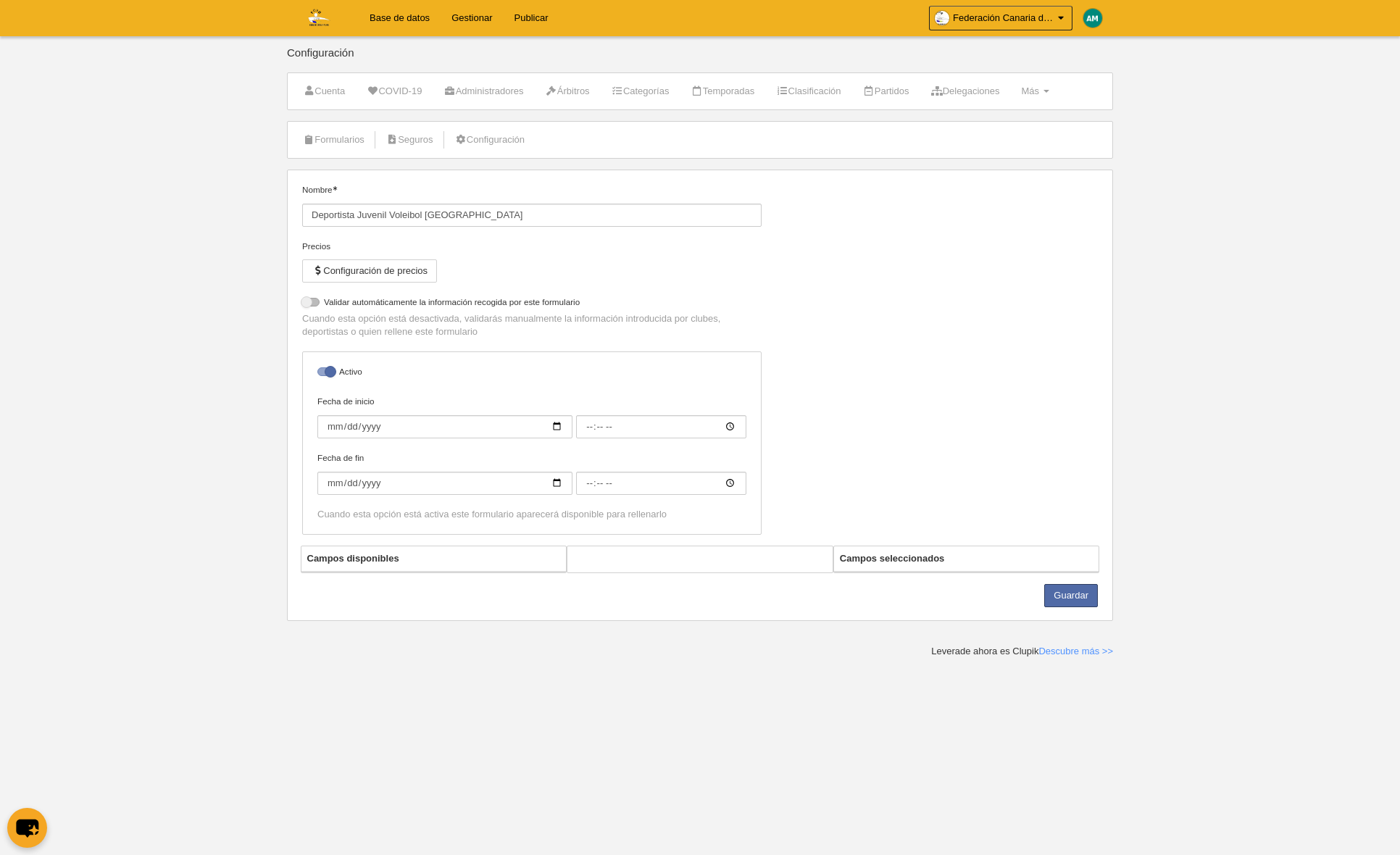
select select "selected"
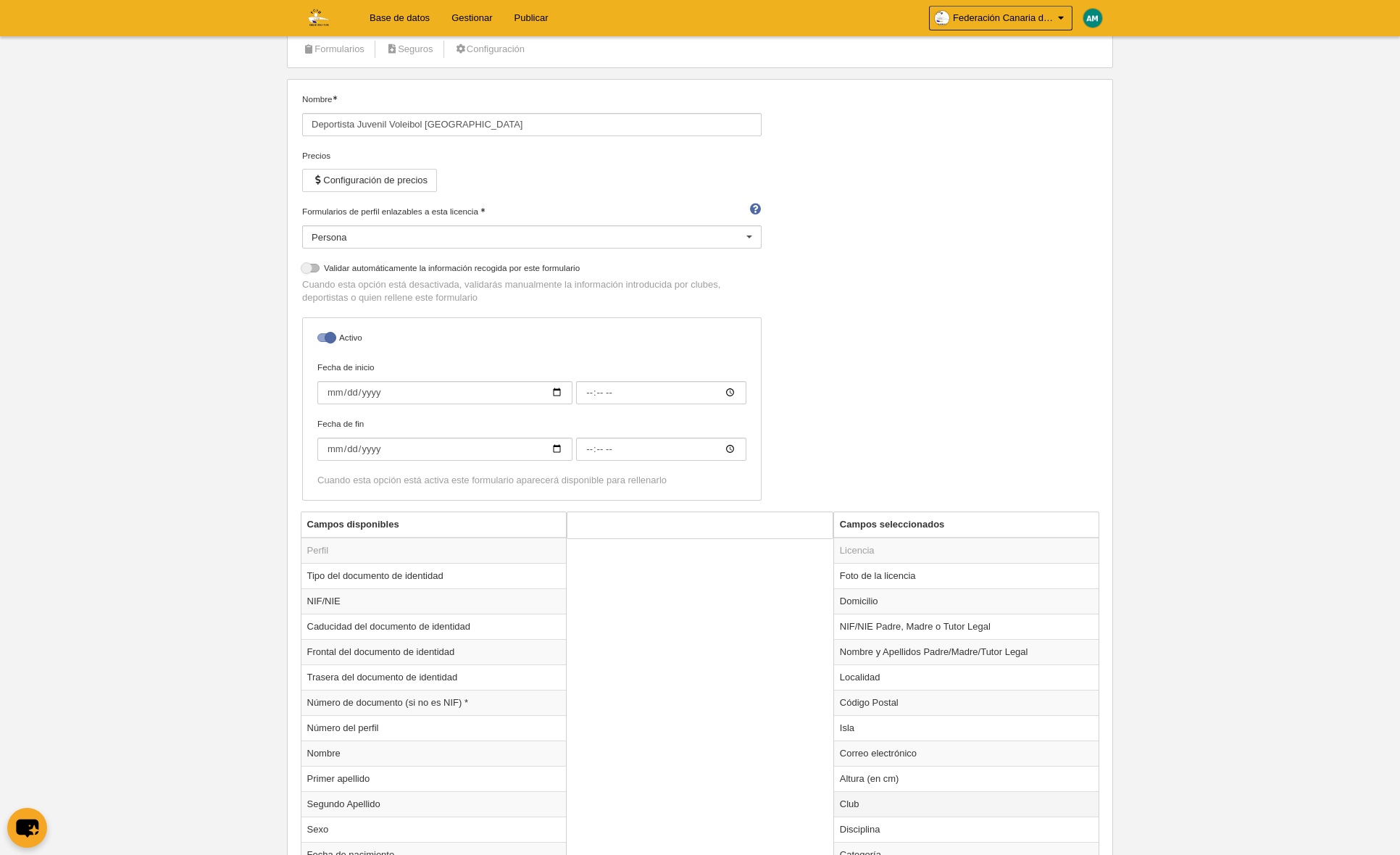
scroll to position [98, 0]
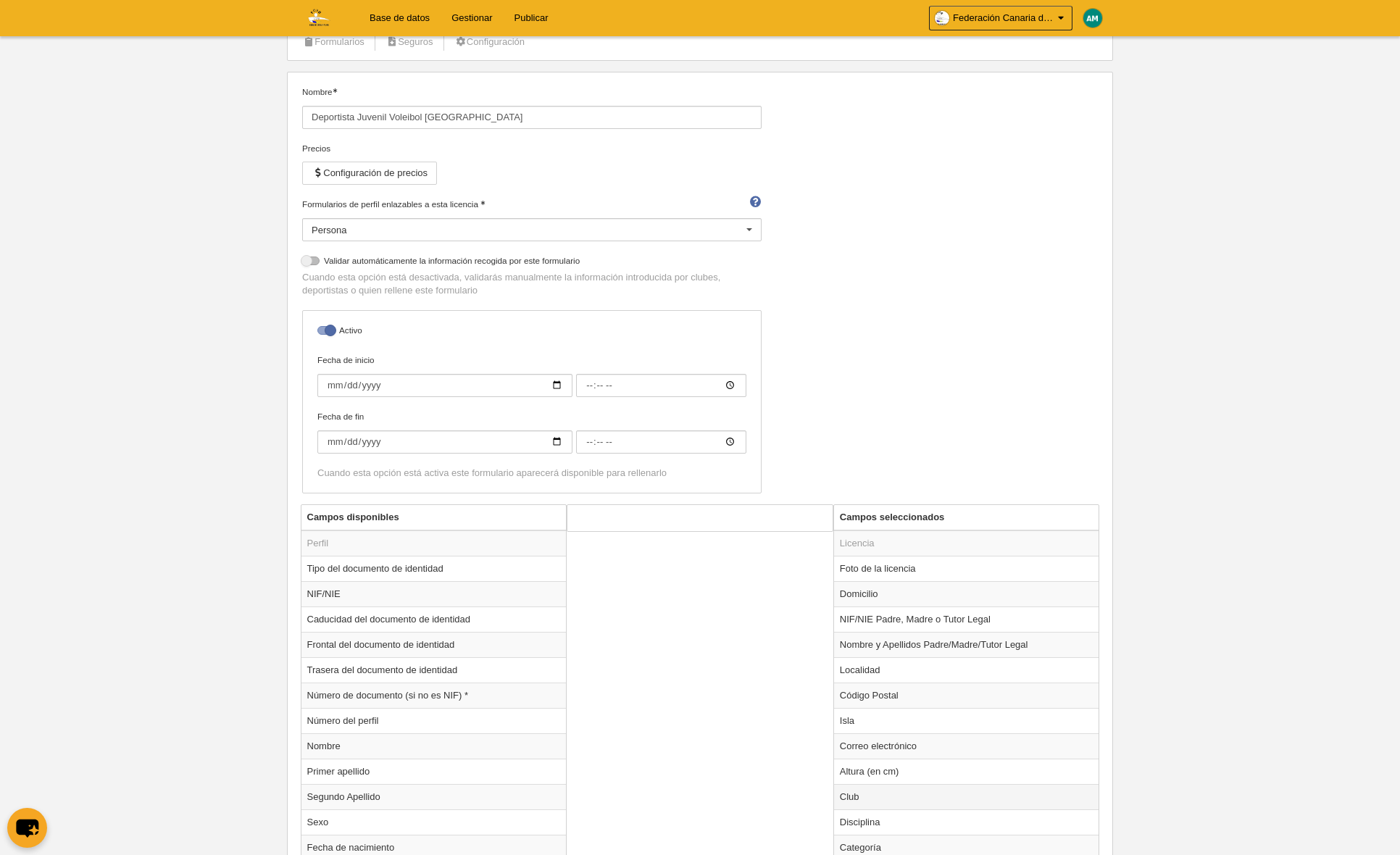
click at [924, 789] on td "Club" at bounding box center [966, 797] width 265 height 26
radio input "true"
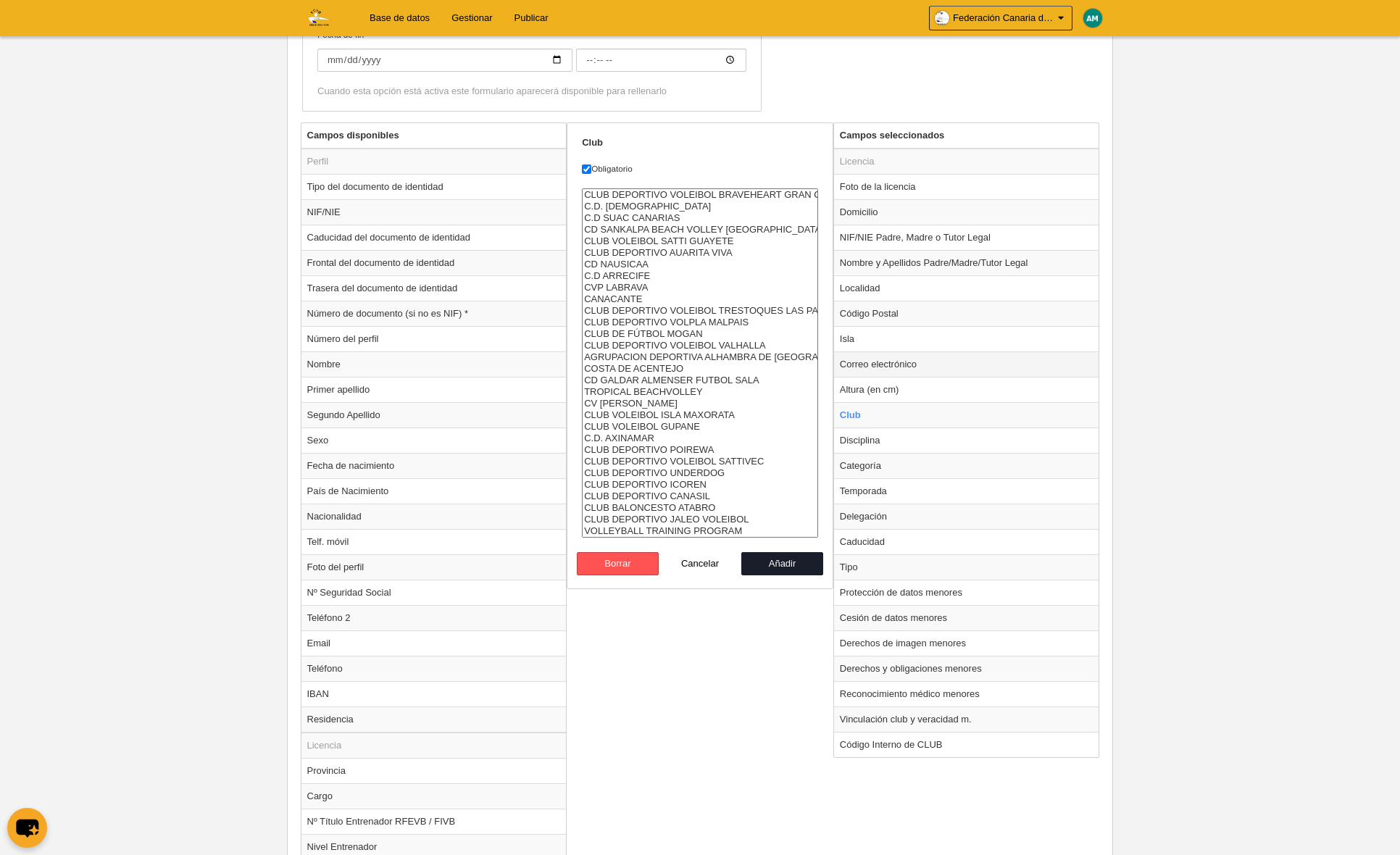
scroll to position [503, 0]
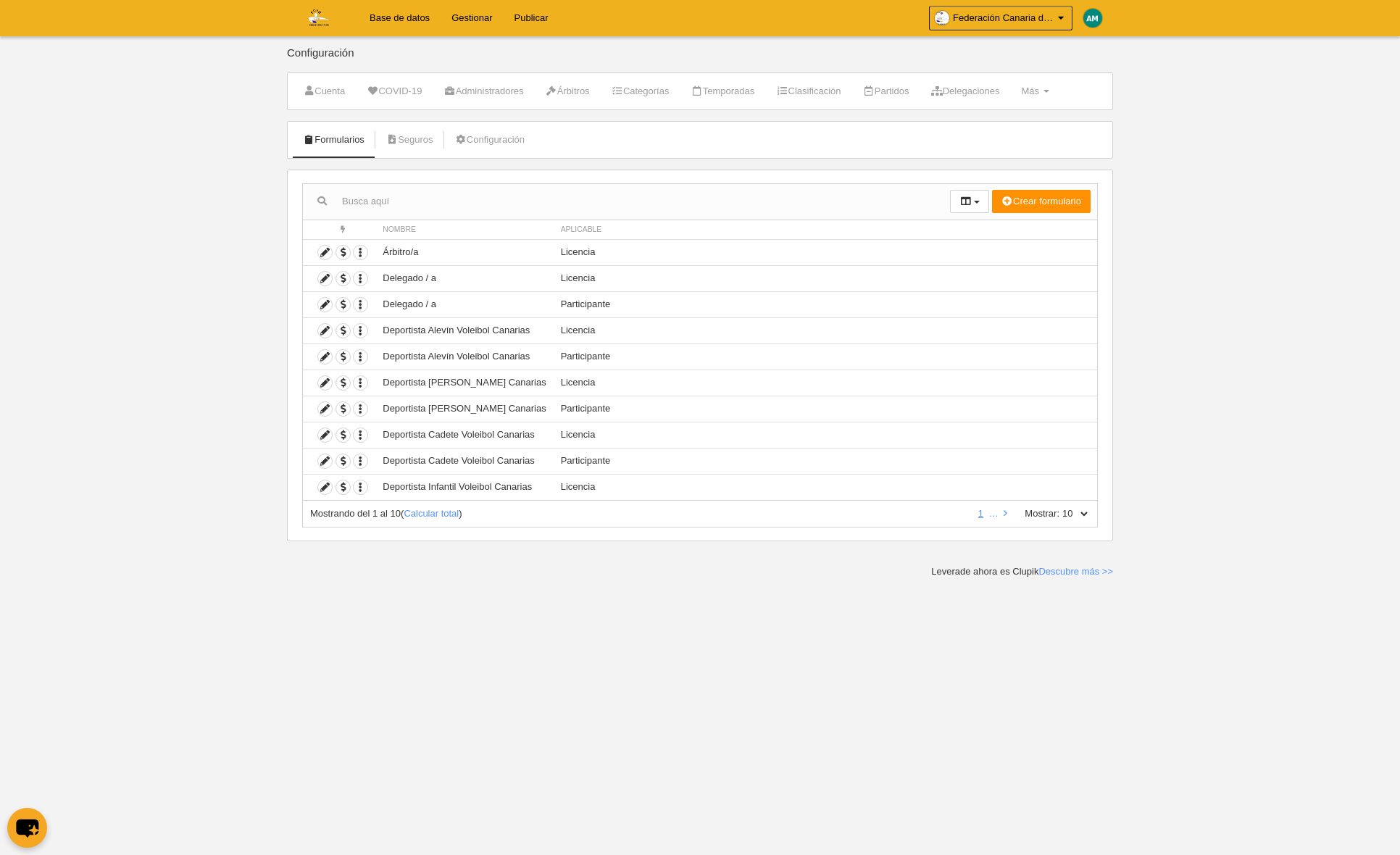
click at [1089, 514] on select "10 25 50 100 500" at bounding box center [1074, 514] width 31 height 13
select select "100"
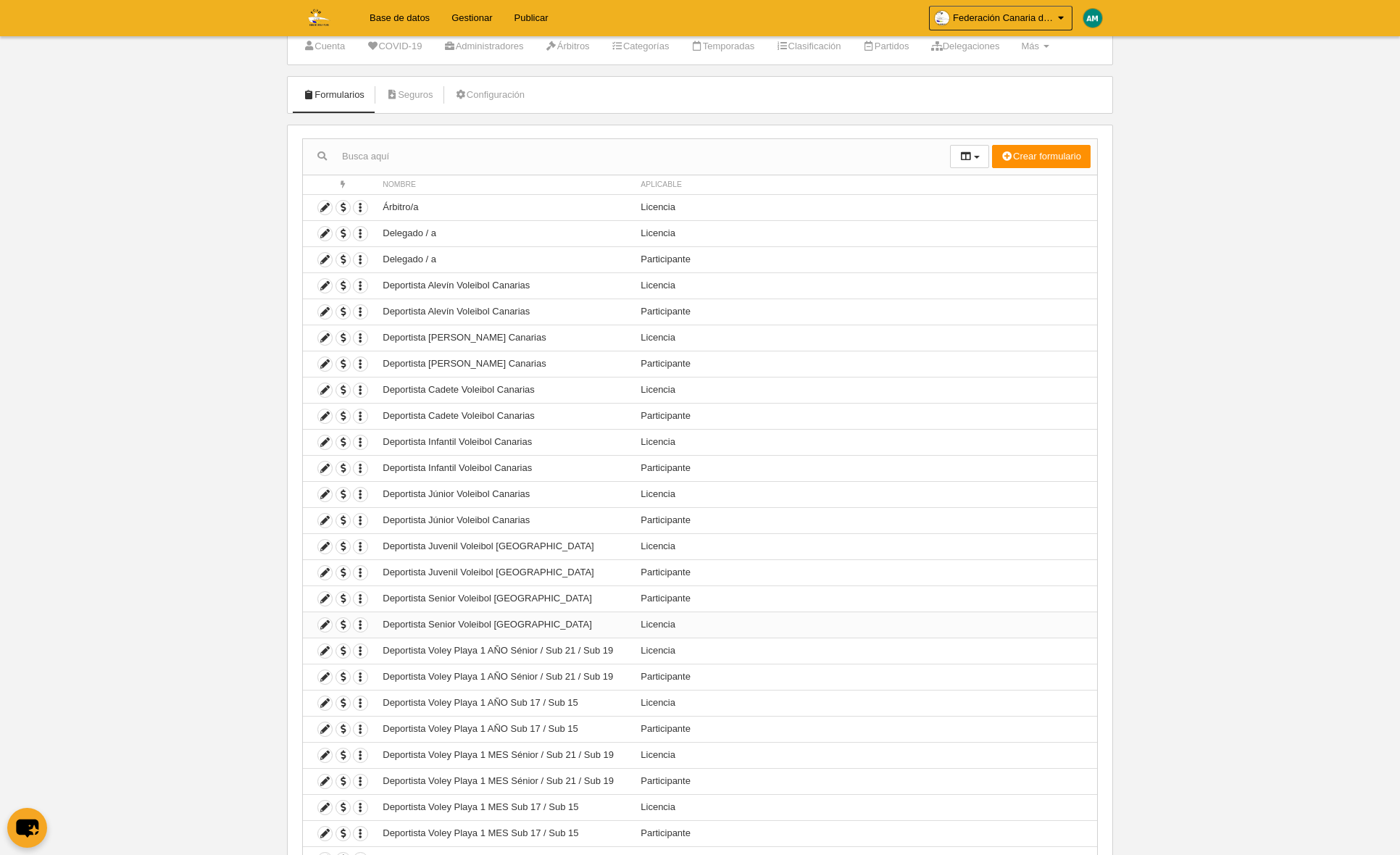
scroll to position [48, 0]
click at [327, 620] on icon at bounding box center [325, 621] width 14 height 14
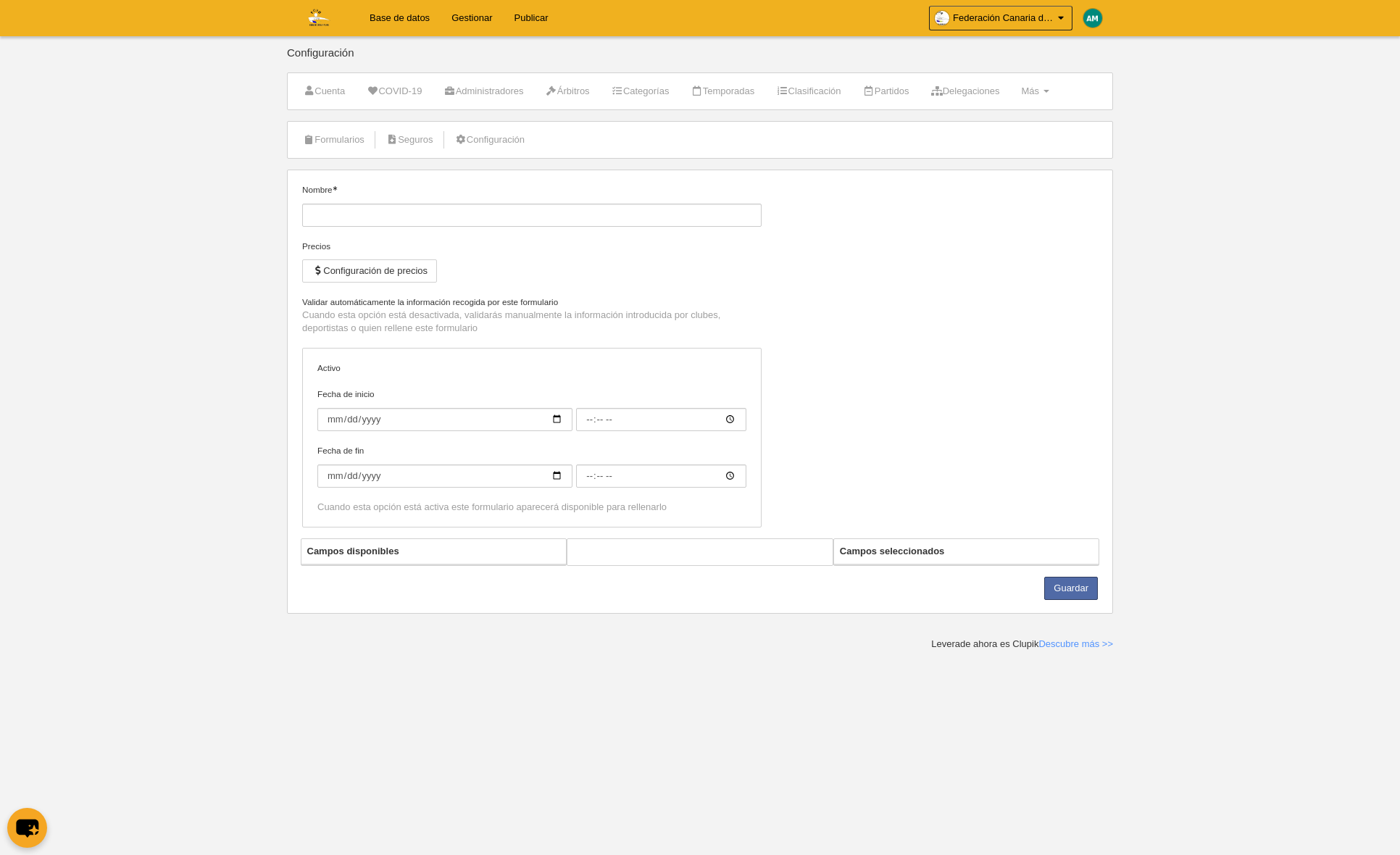
type input "Deportista Senior Voleibol [GEOGRAPHIC_DATA]"
checkbox input "true"
select select "selected"
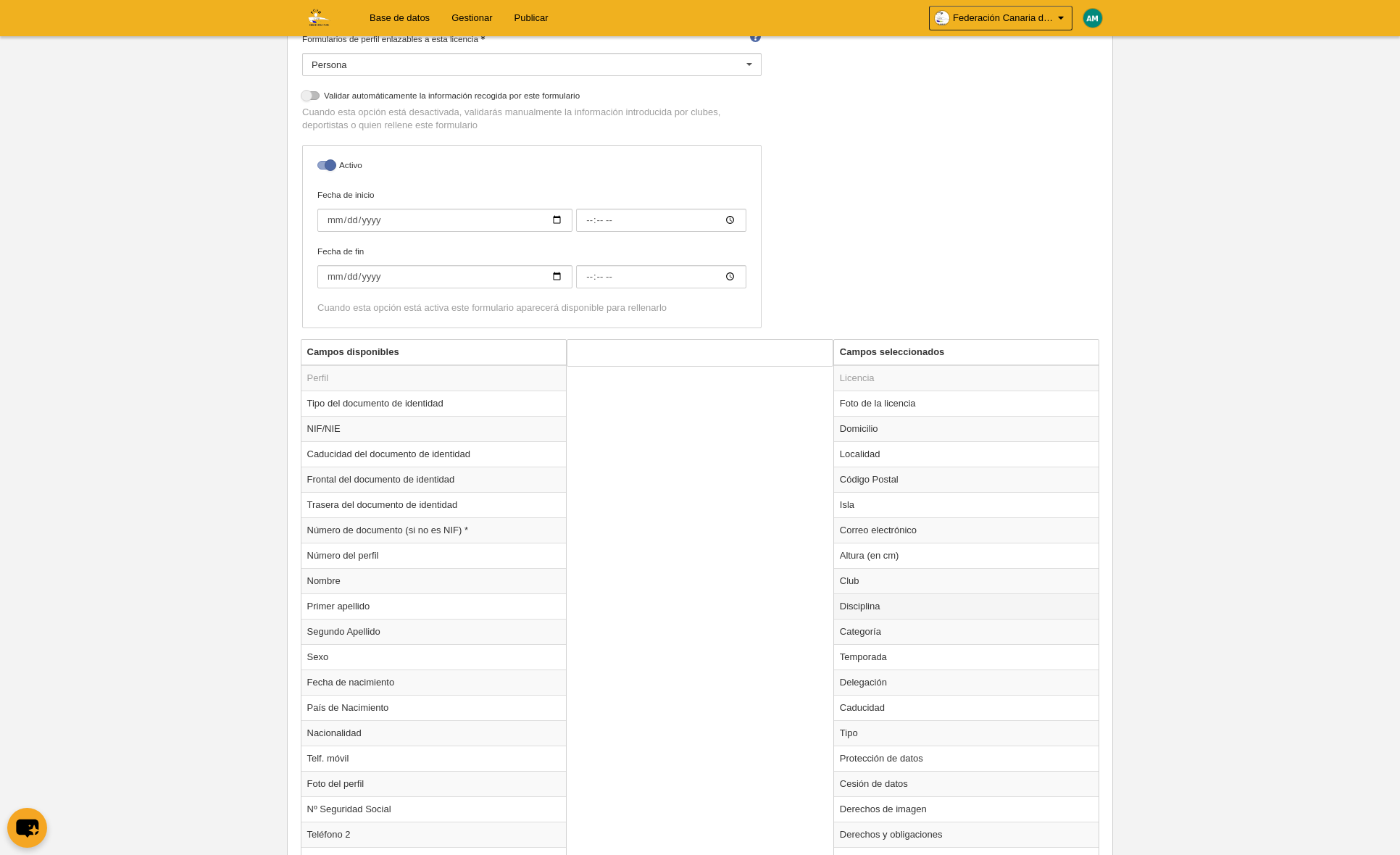
scroll to position [264, 0]
click at [866, 582] on td "Club" at bounding box center [966, 579] width 265 height 26
radio input "true"
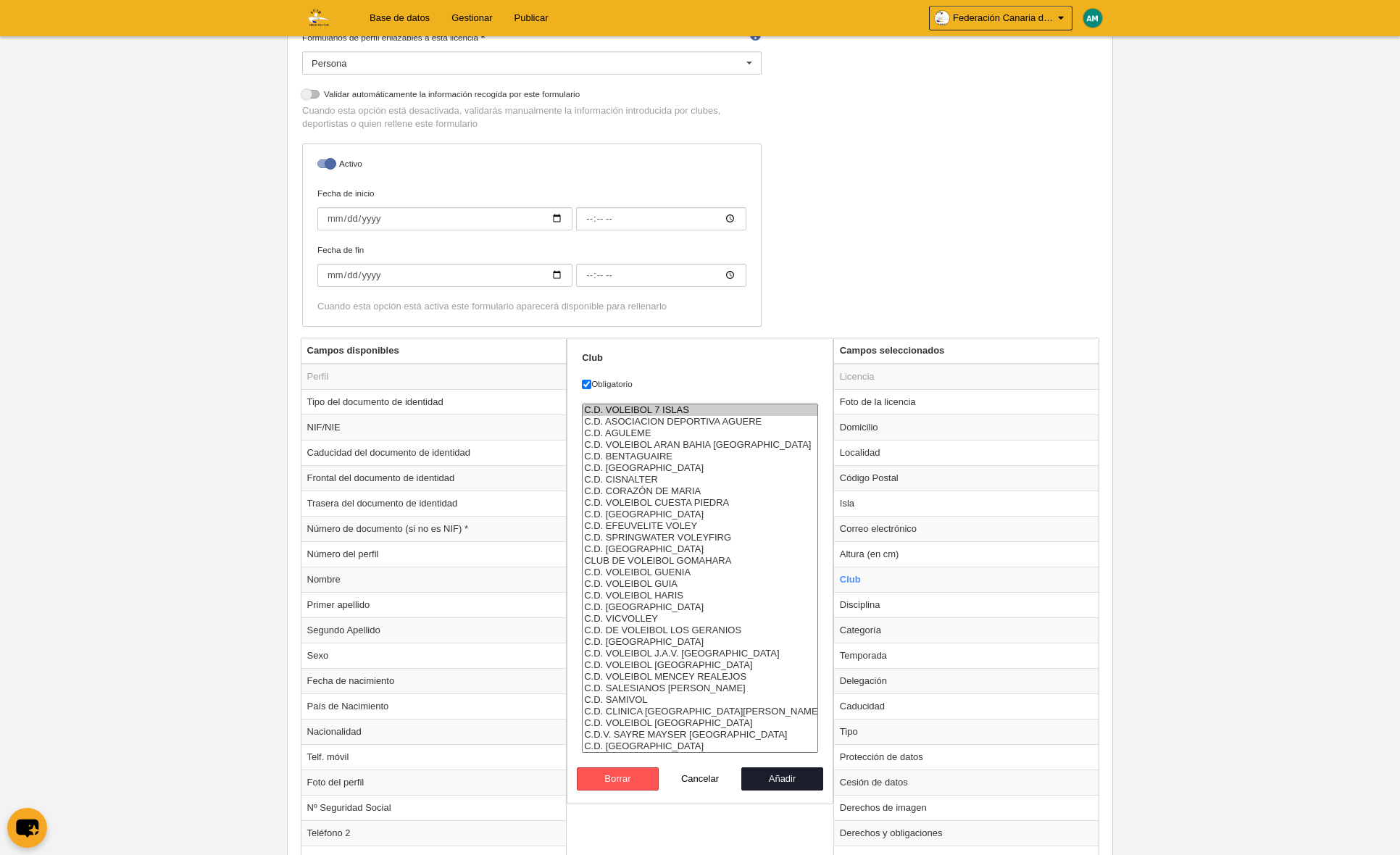
click at [663, 410] on option "C.D. VOLEIBOL 7 ISLAS" at bounding box center [700, 410] width 234 height 11
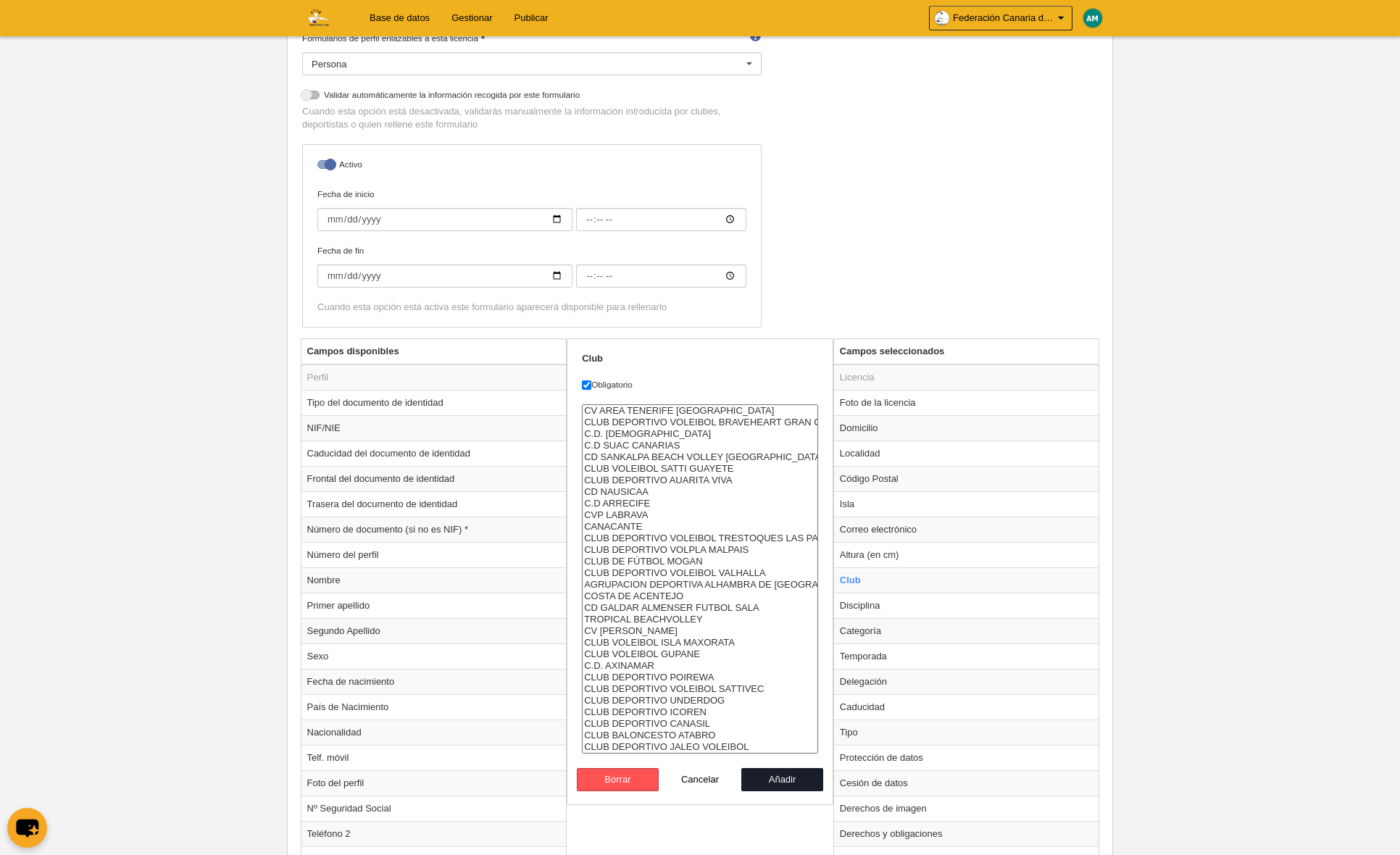
select select "4496857"
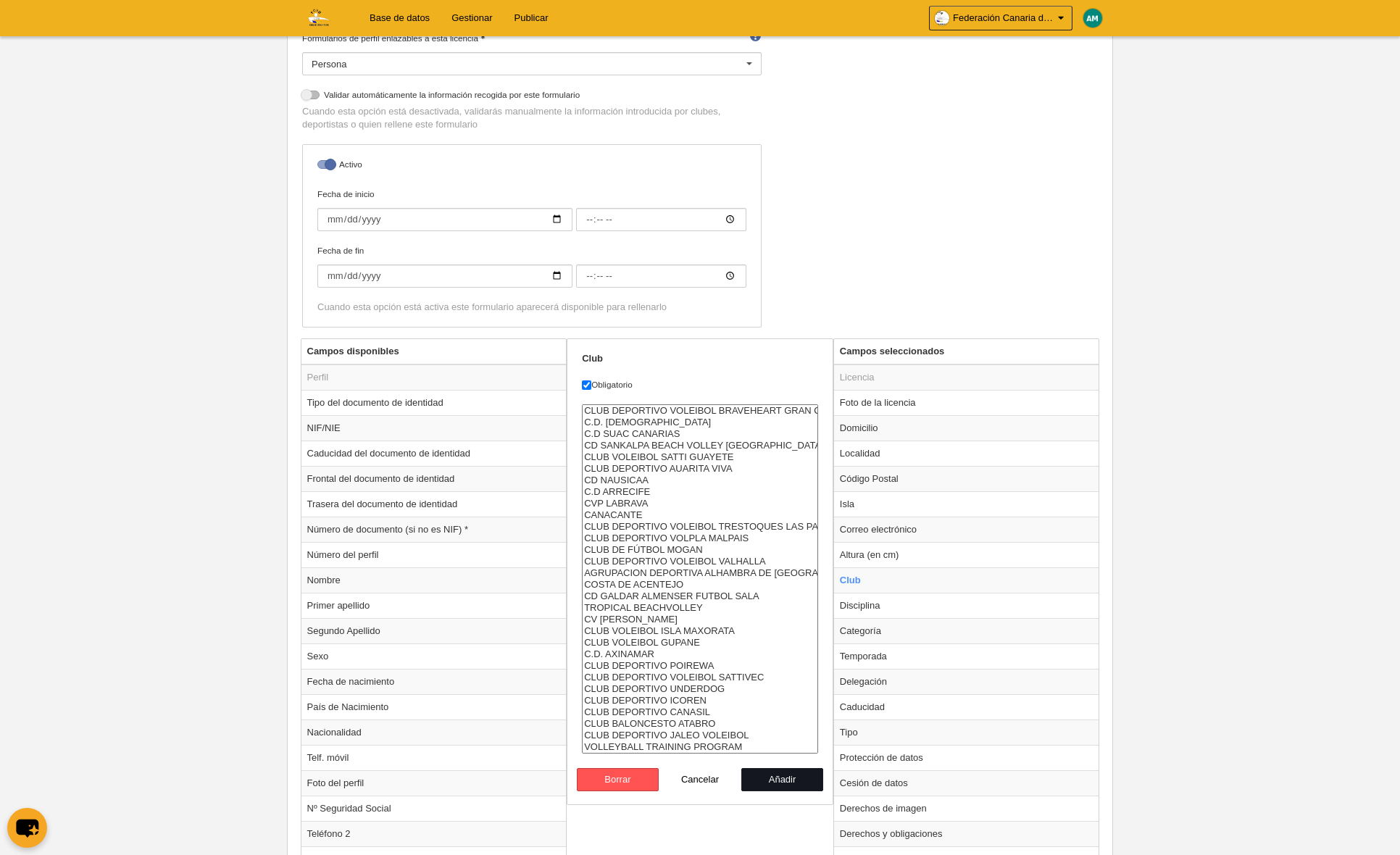
click at [790, 778] on button "Añadir" at bounding box center [782, 780] width 83 height 23
radio input "false"
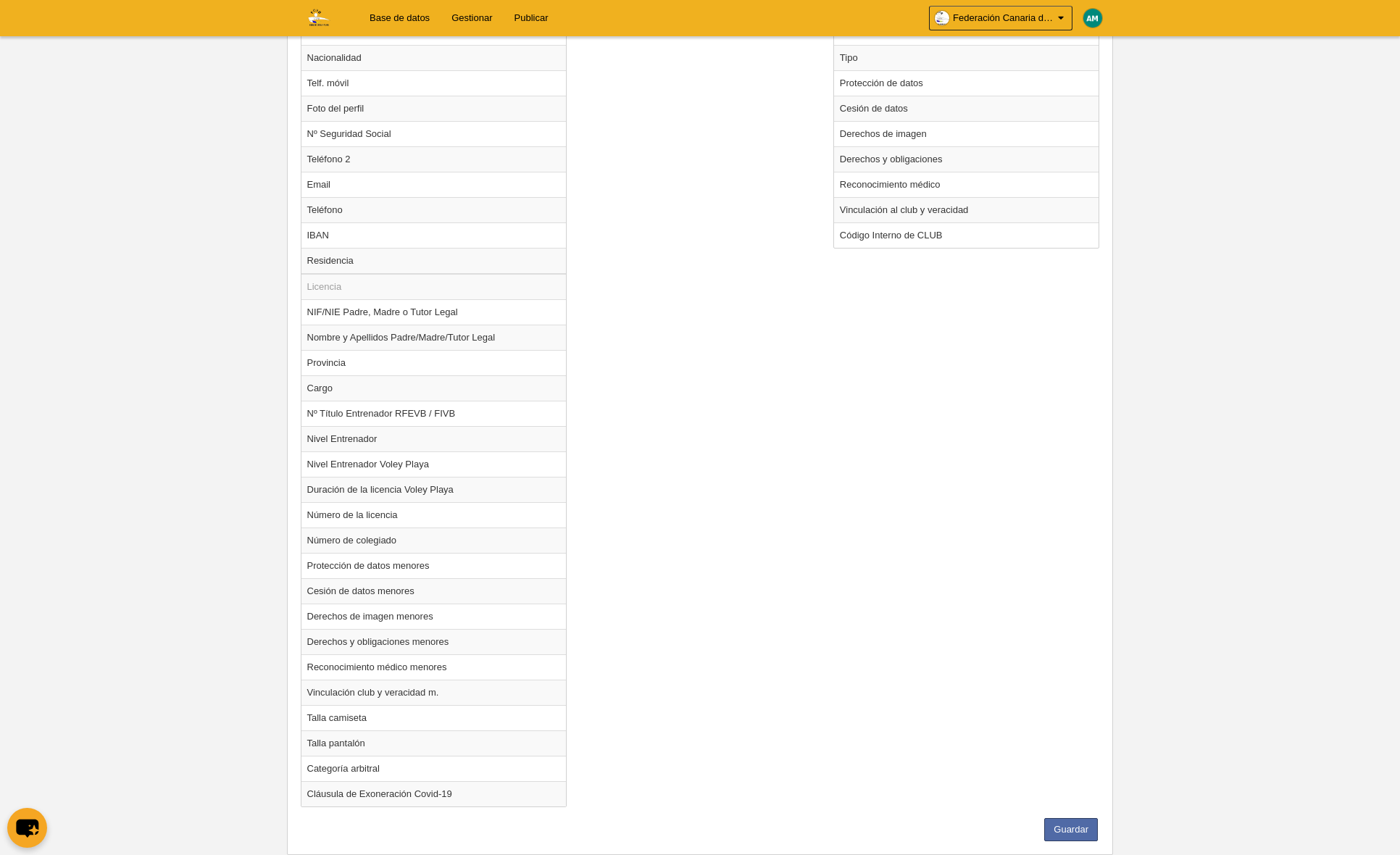
scroll to position [975, 0]
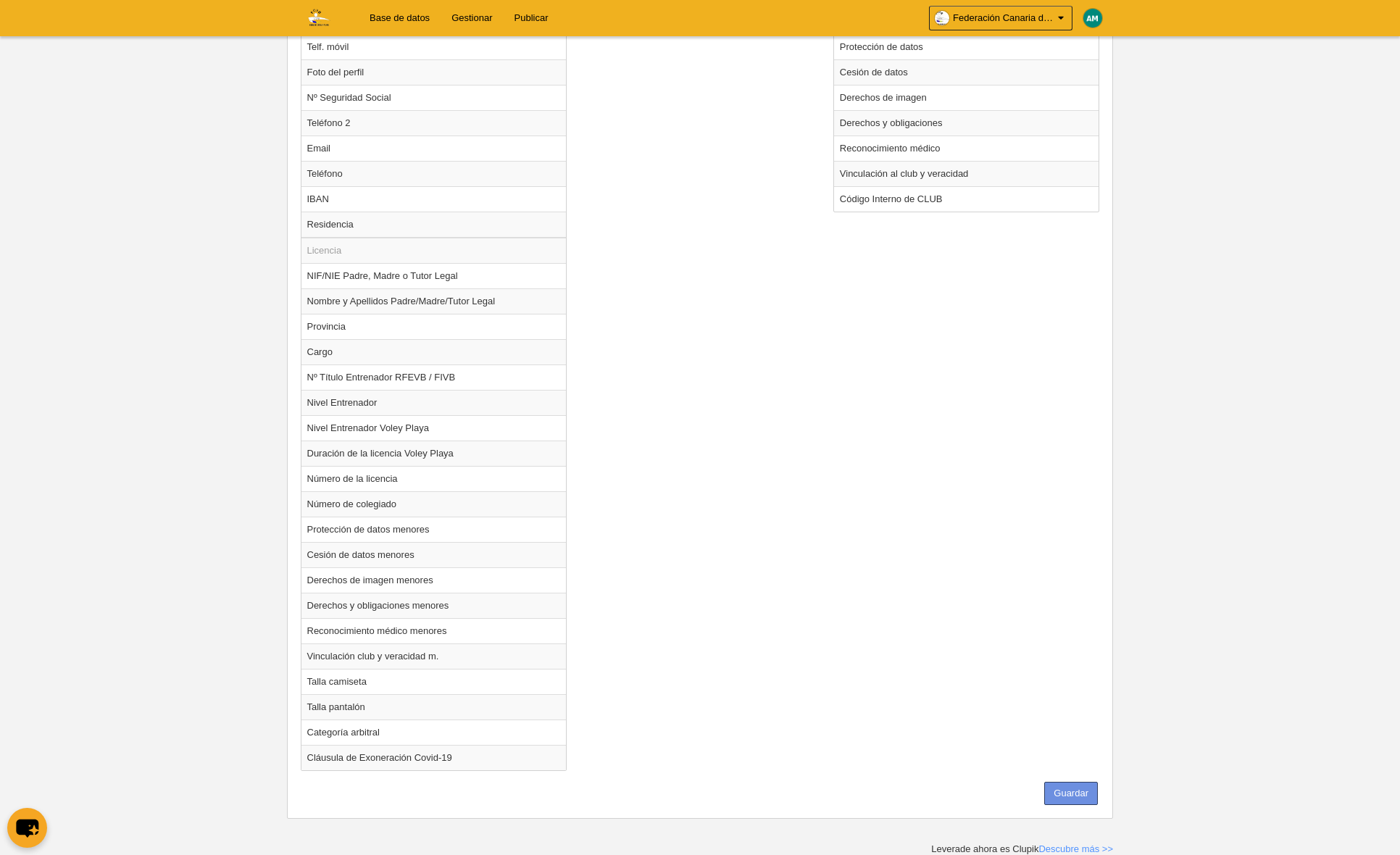
click at [1070, 787] on button "Guardar" at bounding box center [1070, 793] width 54 height 23
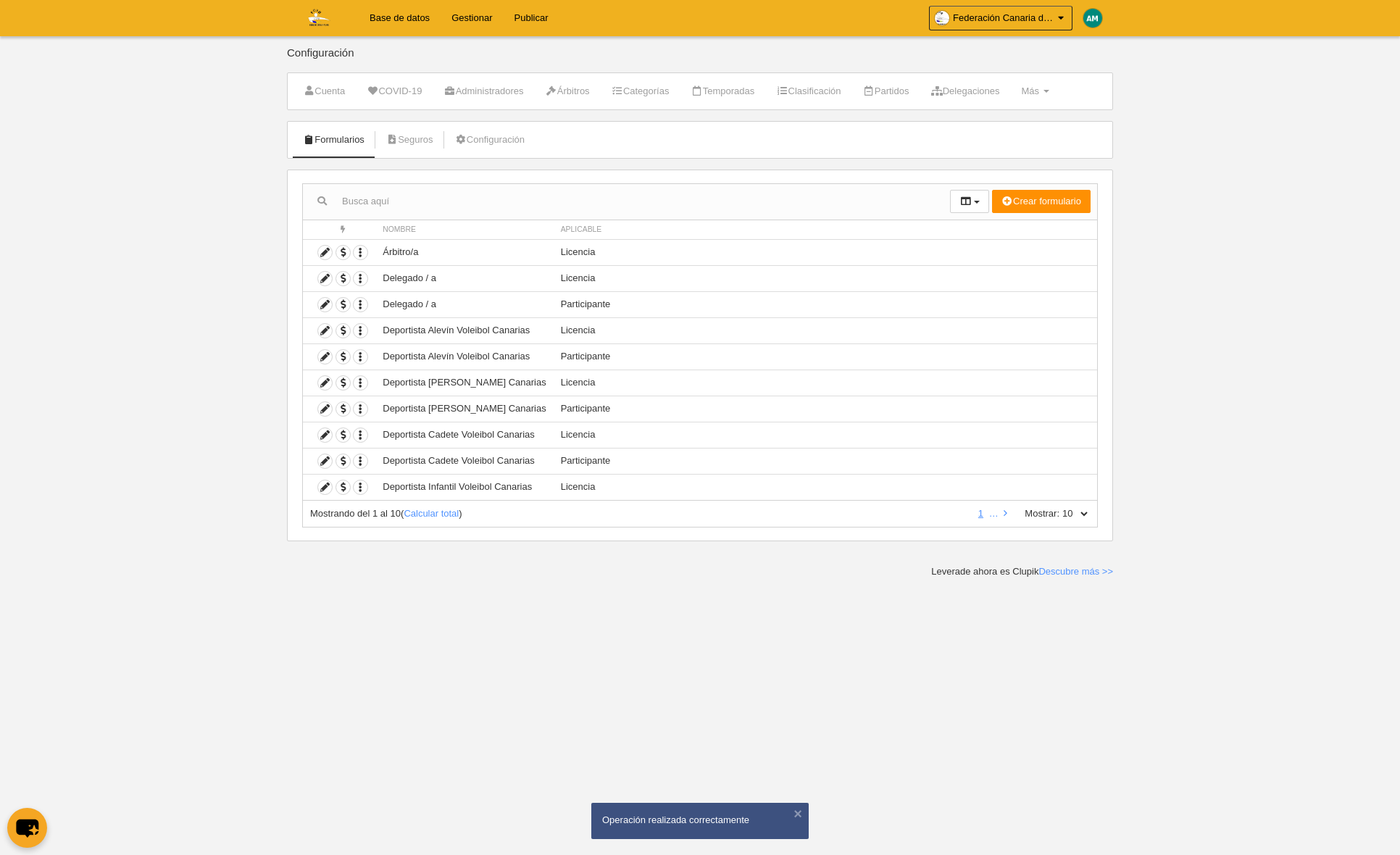
click at [1078, 516] on select "10 25 50 100 500" at bounding box center [1074, 514] width 31 height 13
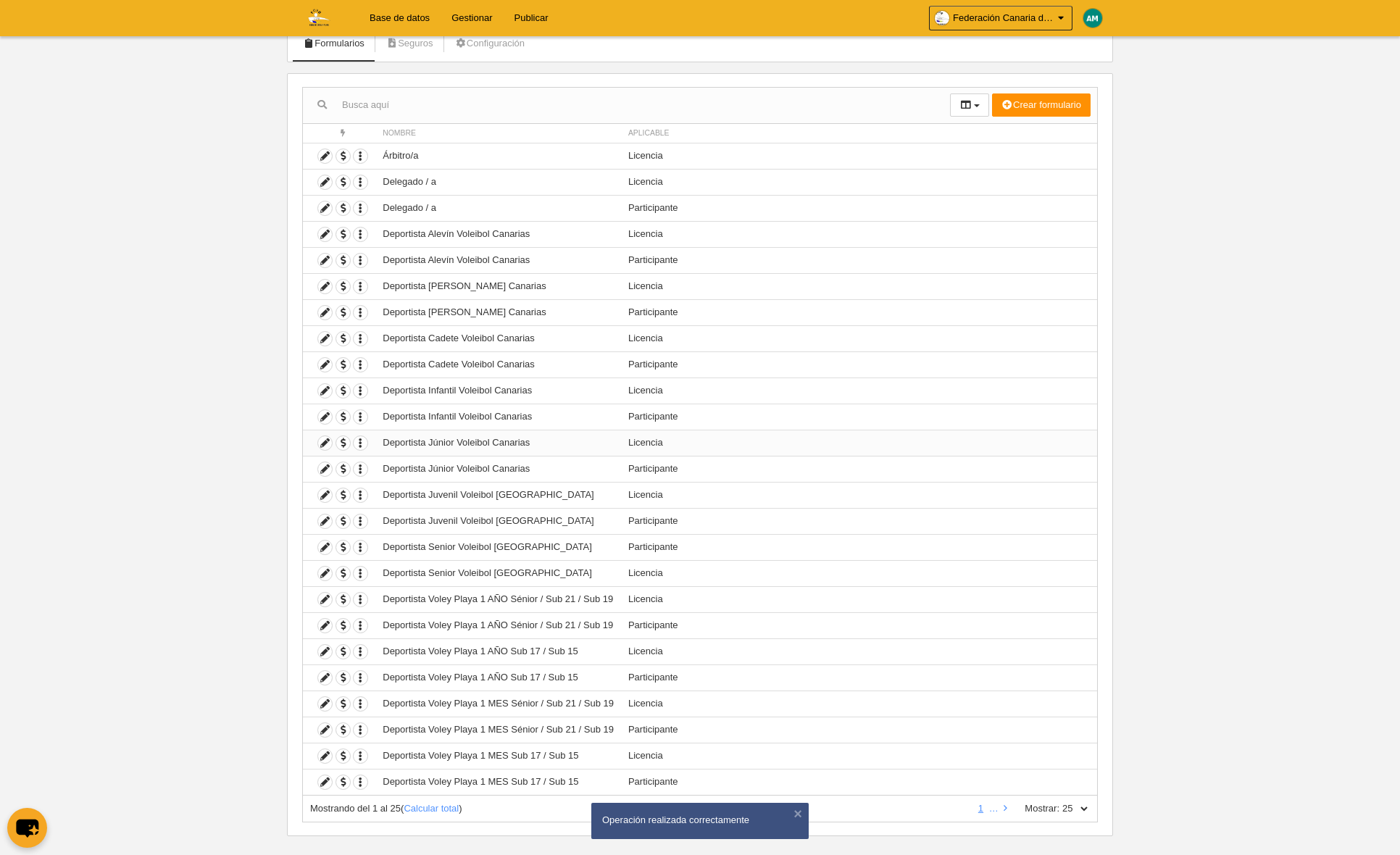
scroll to position [114, 0]
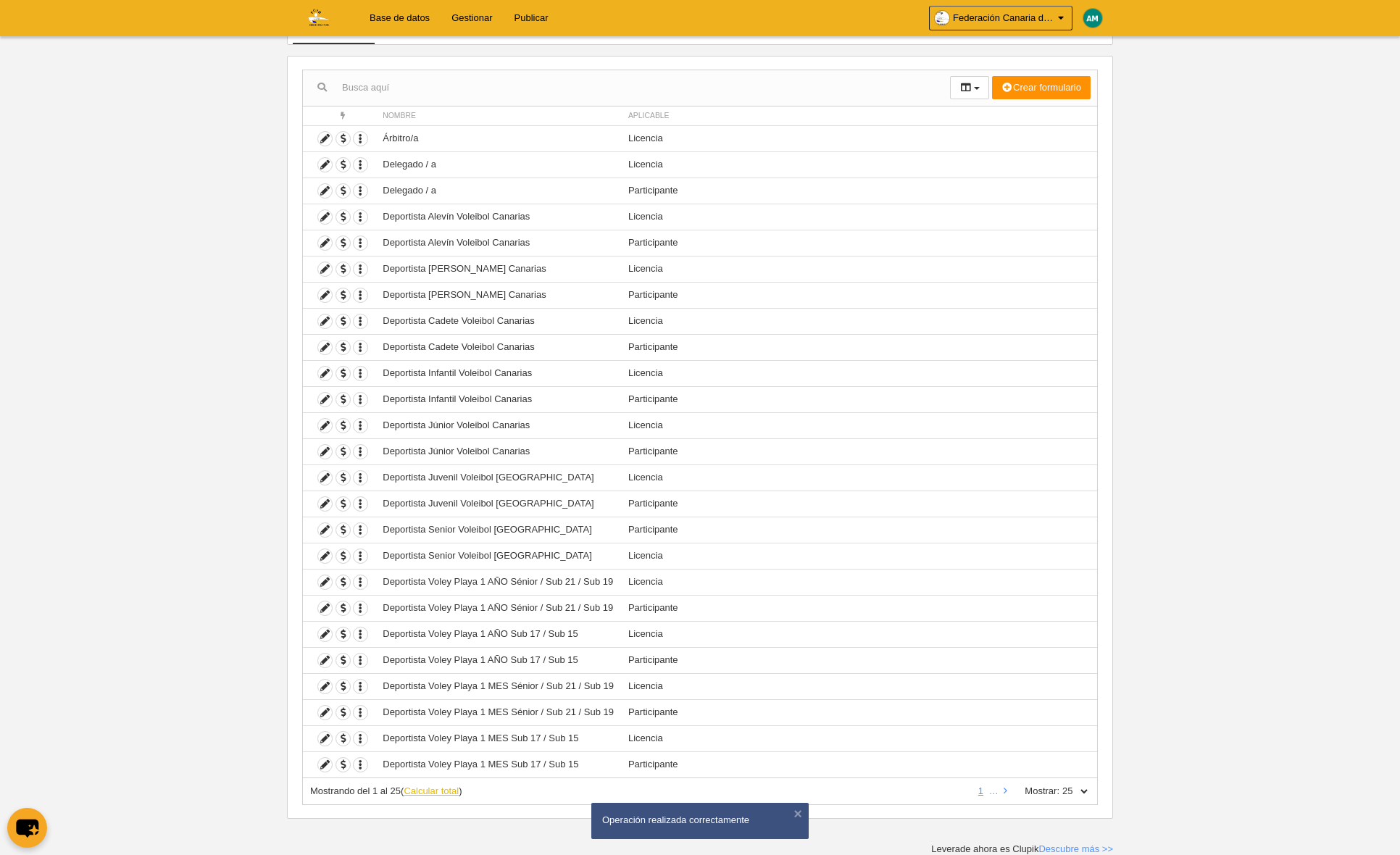
click at [450, 793] on link "Calcular total" at bounding box center [431, 791] width 55 height 11
click at [1085, 794] on select "10 25 50 100 500" at bounding box center [1074, 792] width 31 height 13
select select "100"
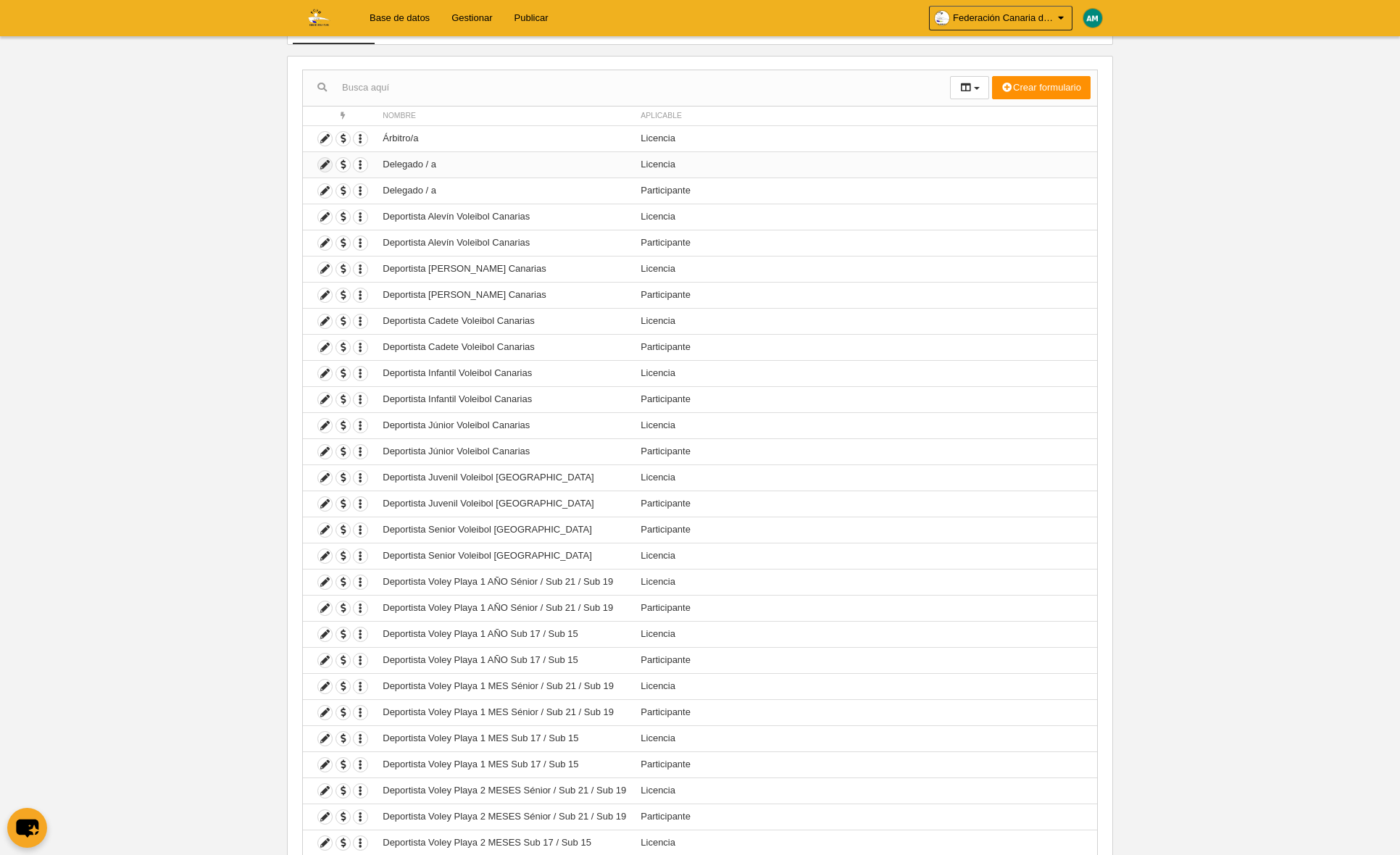
click at [322, 163] on icon at bounding box center [325, 165] width 14 height 14
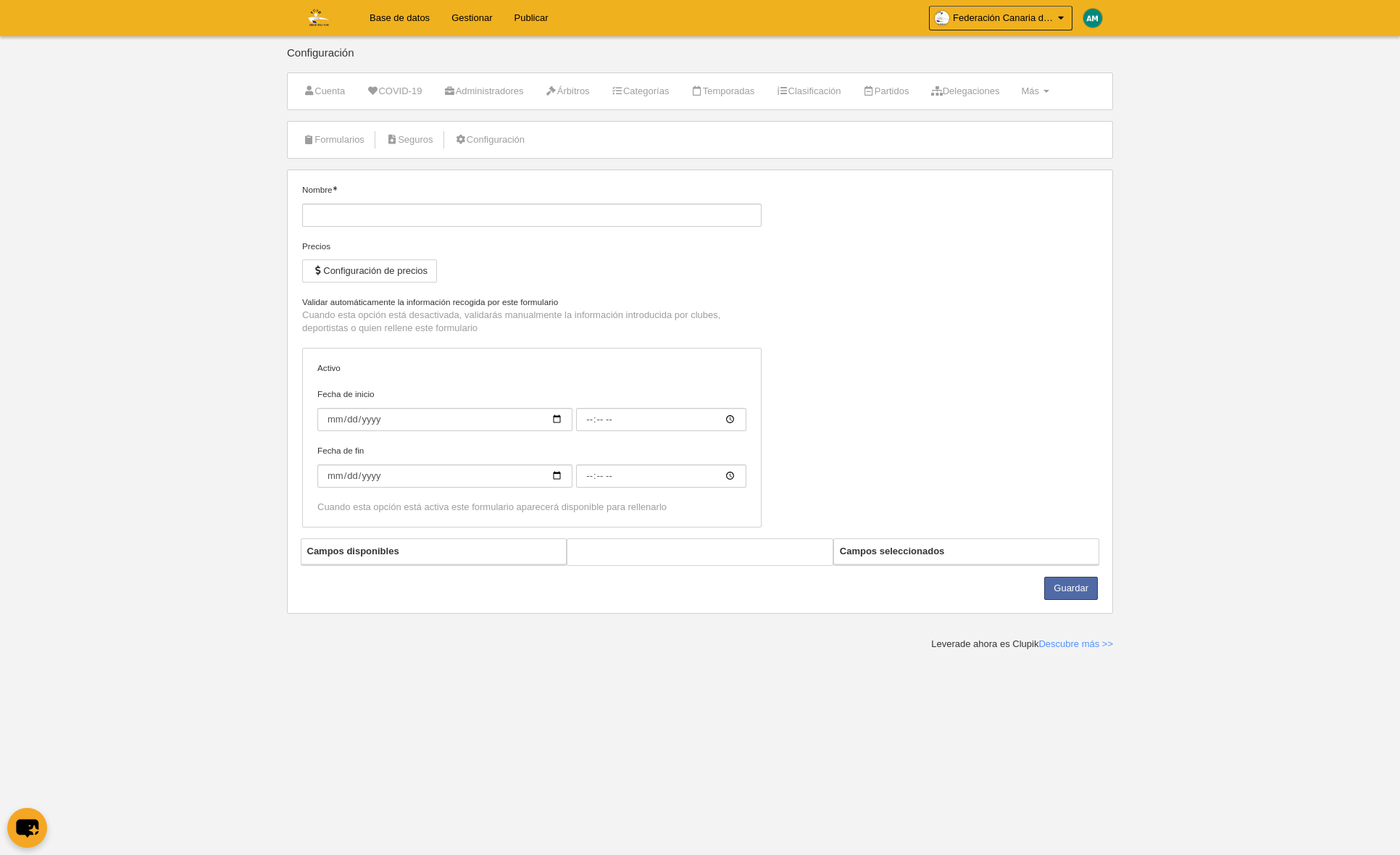
type input "Delegado / a"
checkbox input "true"
select select "selected"
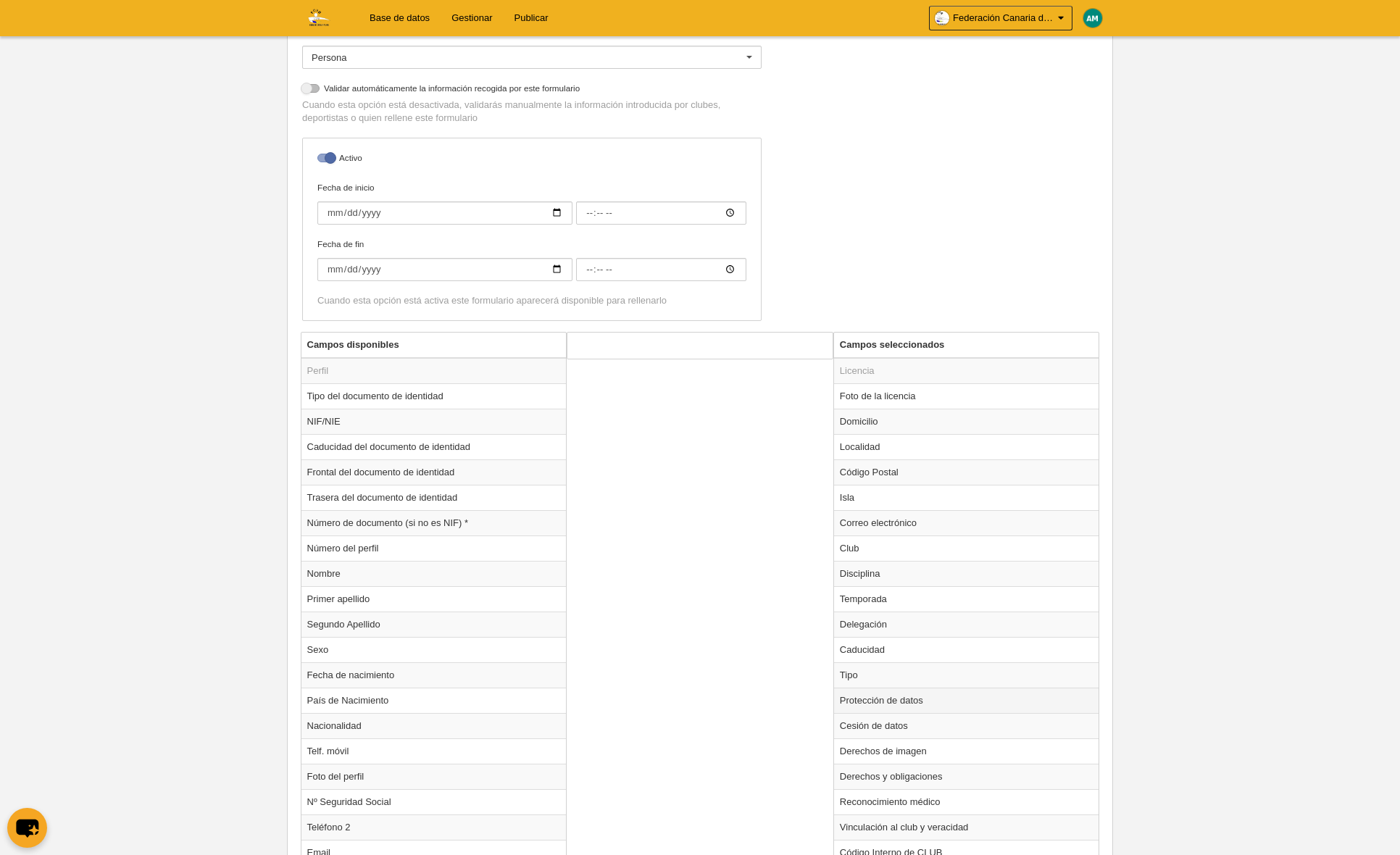
scroll to position [271, 0]
click at [880, 548] on td "Club" at bounding box center [966, 546] width 265 height 26
radio input "true"
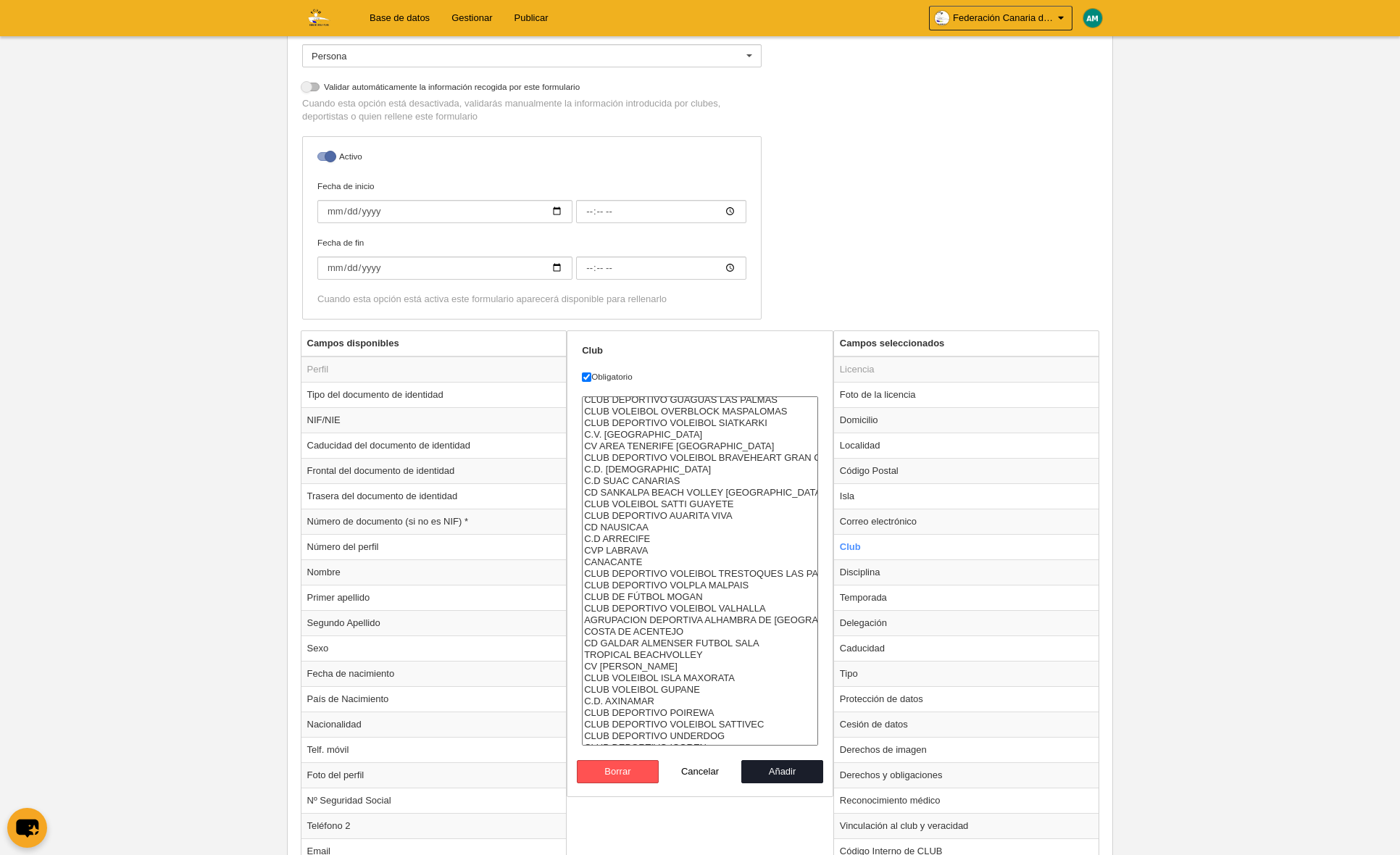
scroll to position [835, 0]
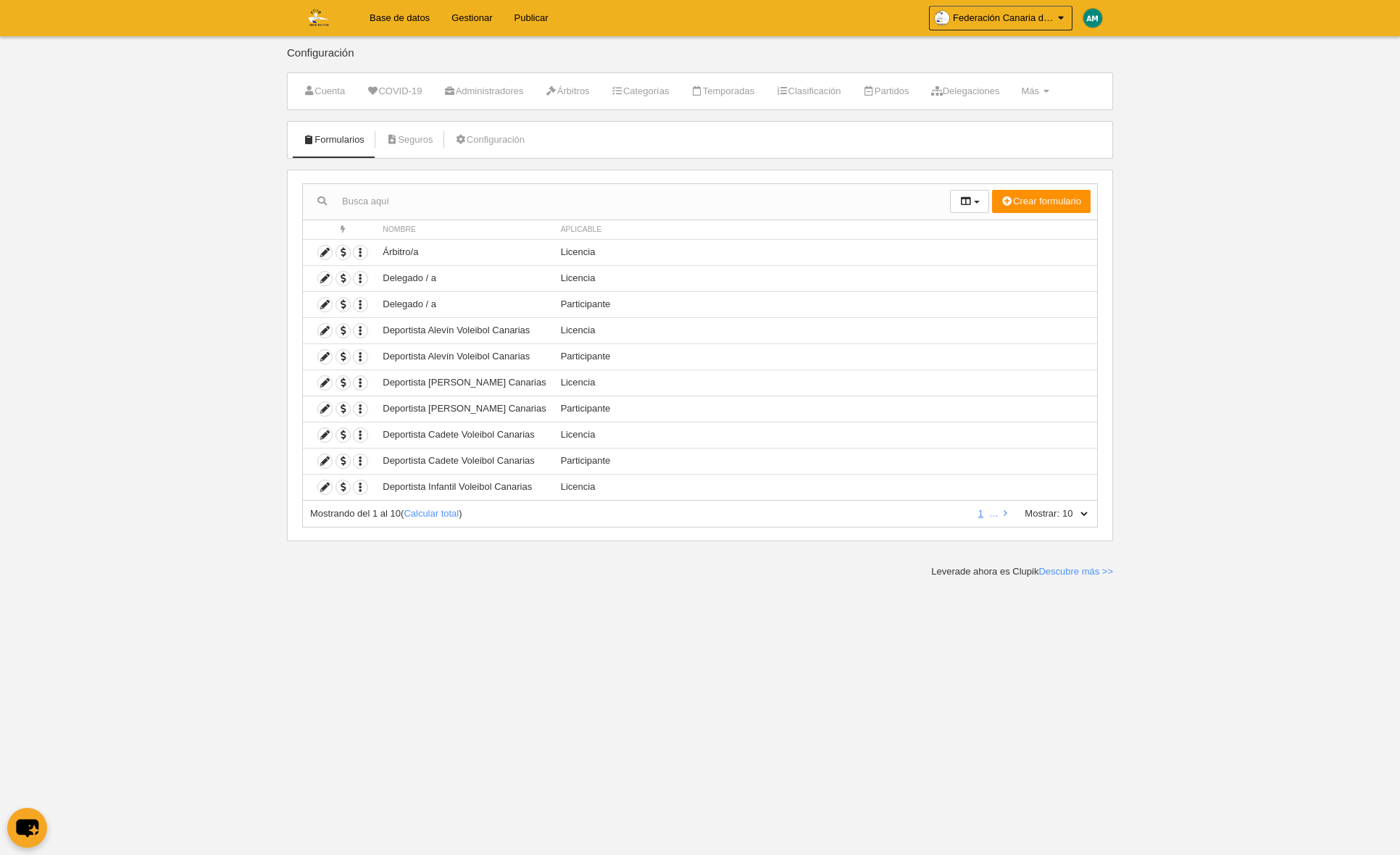
click at [1087, 511] on select "10 25 50 100 500" at bounding box center [1074, 514] width 31 height 13
select select "500"
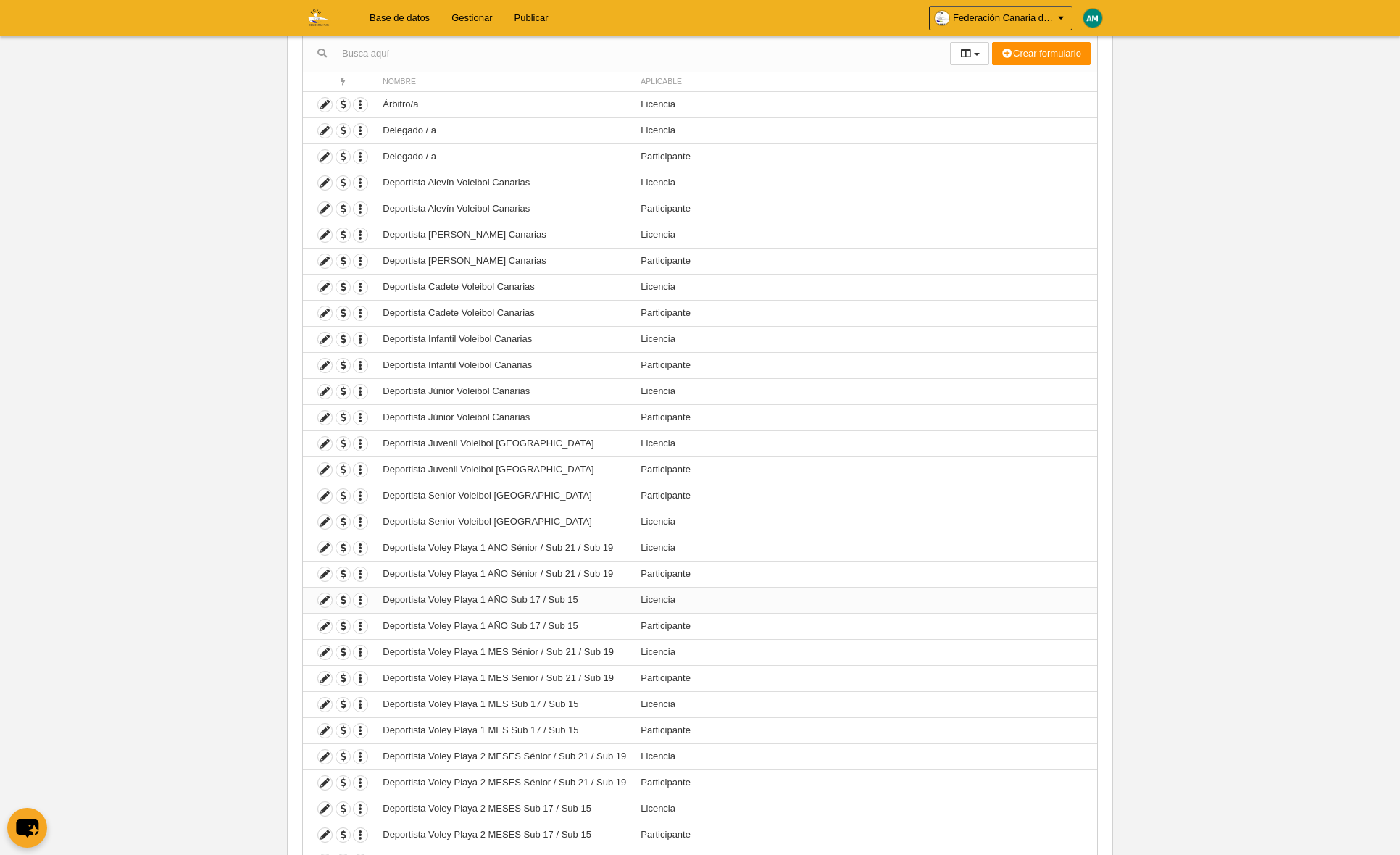
scroll to position [149, 0]
click at [322, 552] on icon at bounding box center [325, 547] width 14 height 14
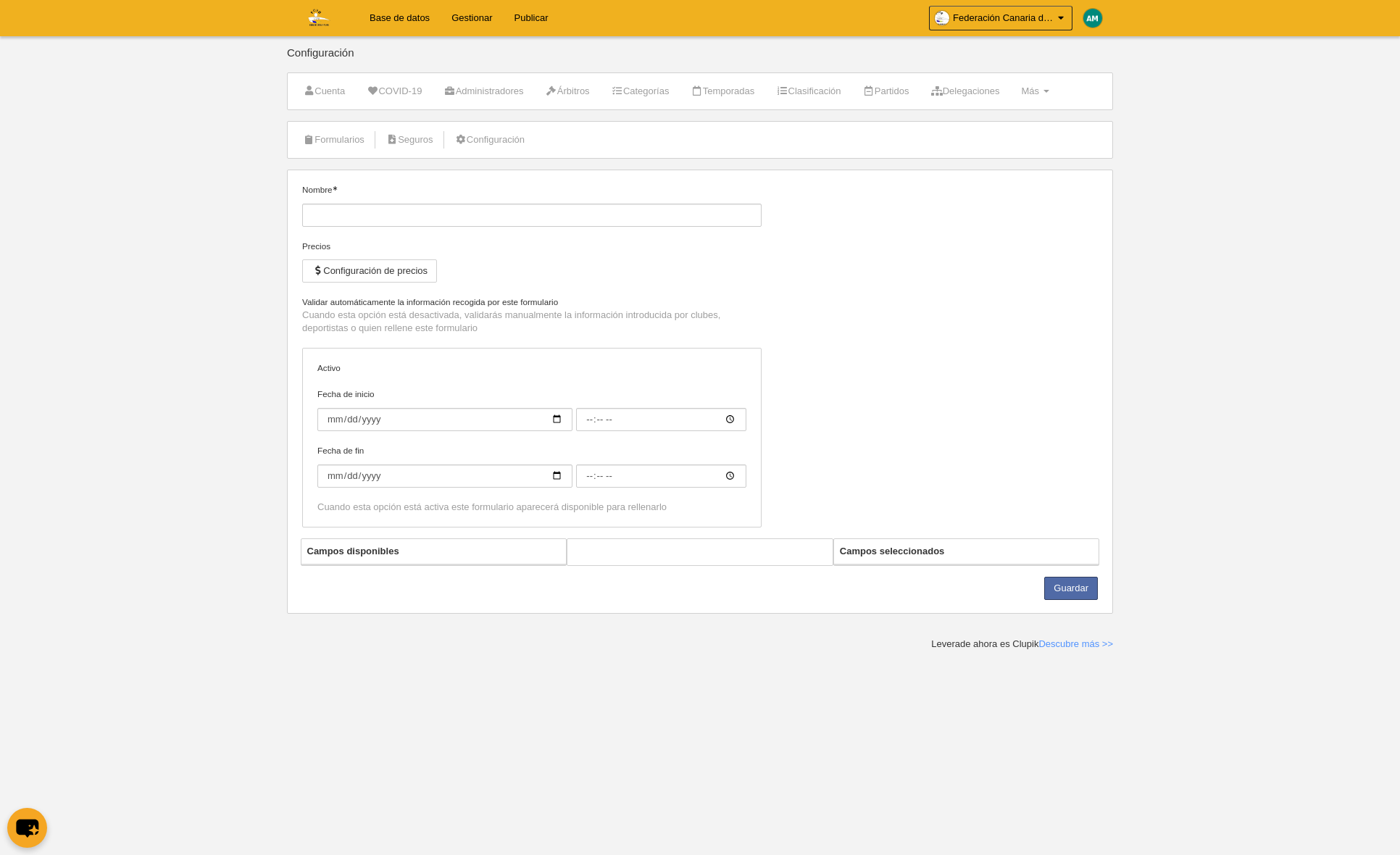
type input "Deportista Voley Playa 1 AÑO Sénior / Sub 21 / Sub 19"
checkbox input "true"
select select "selected"
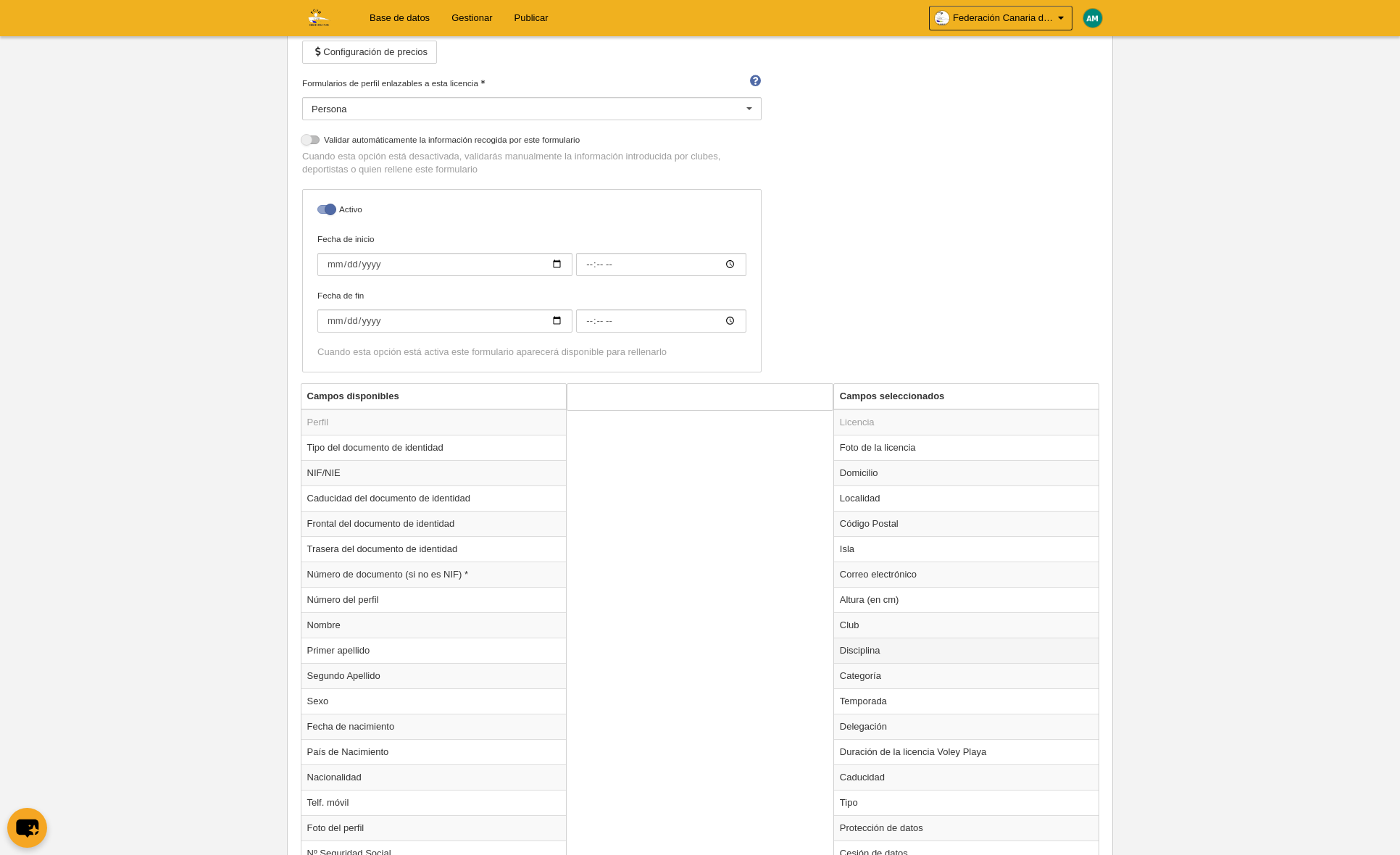
scroll to position [255, 0]
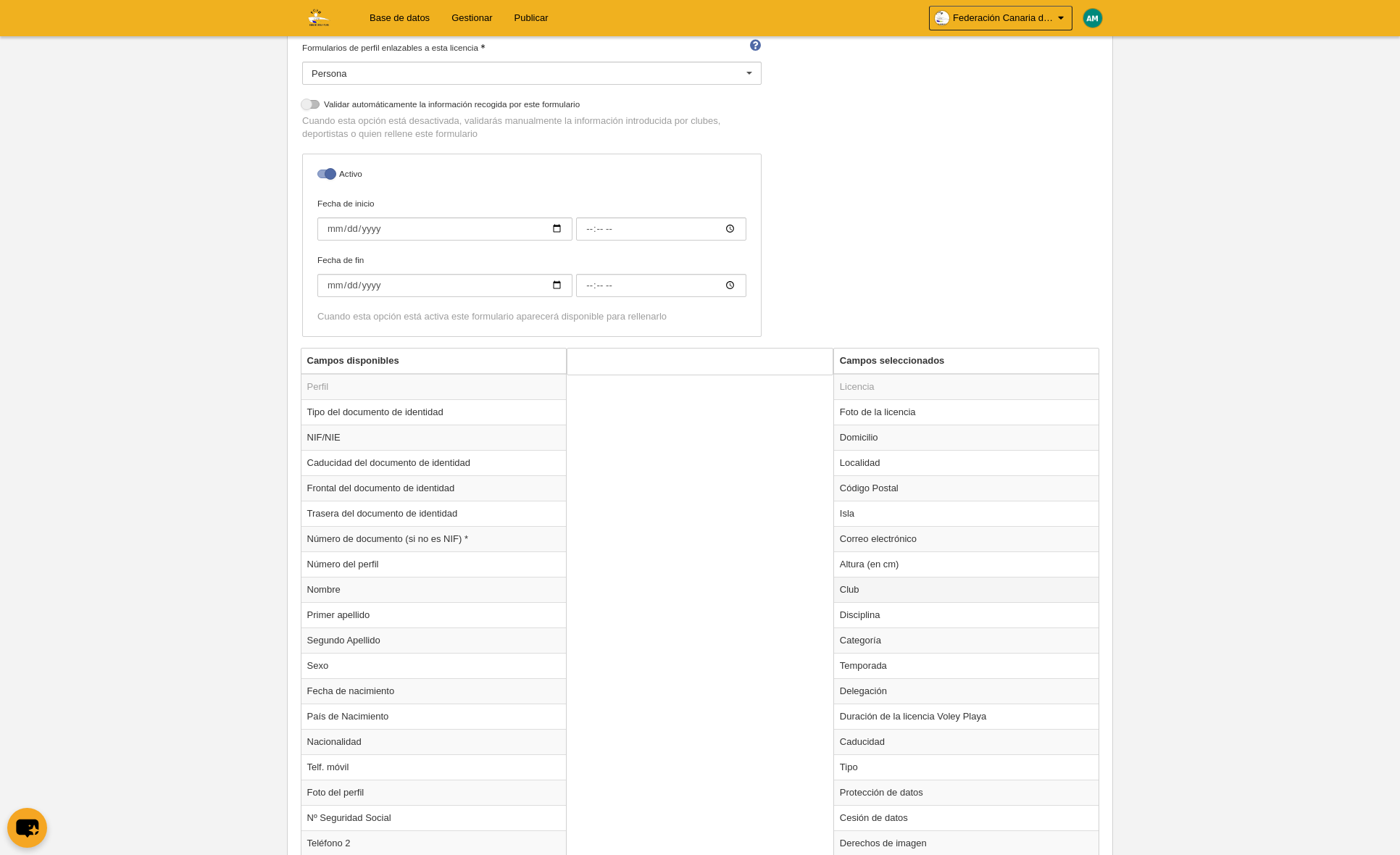
click at [868, 590] on td "Club" at bounding box center [966, 590] width 265 height 26
radio input "true"
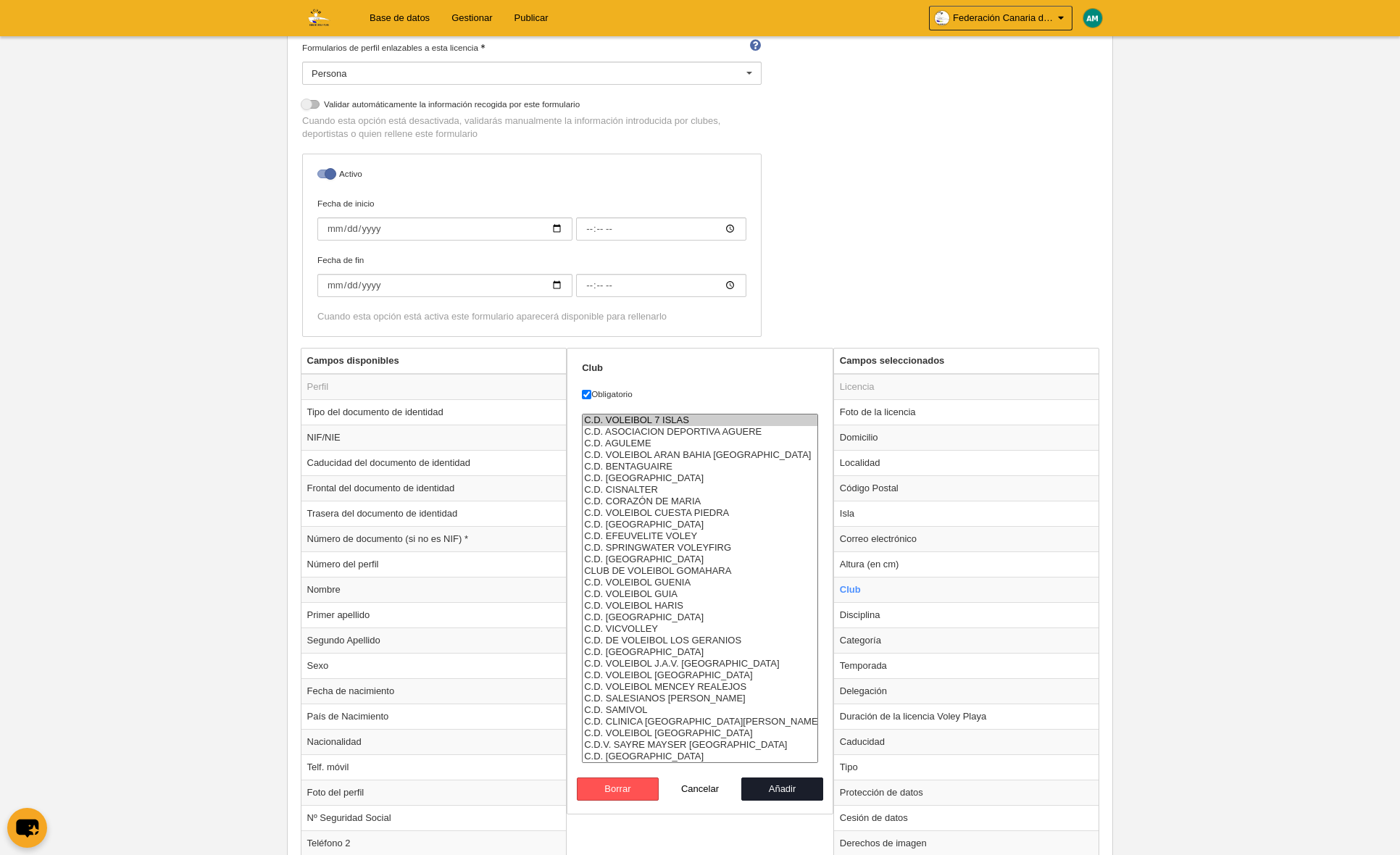
click at [642, 420] on option "C.D. VOLEIBOL 7 ISLAS" at bounding box center [700, 420] width 234 height 11
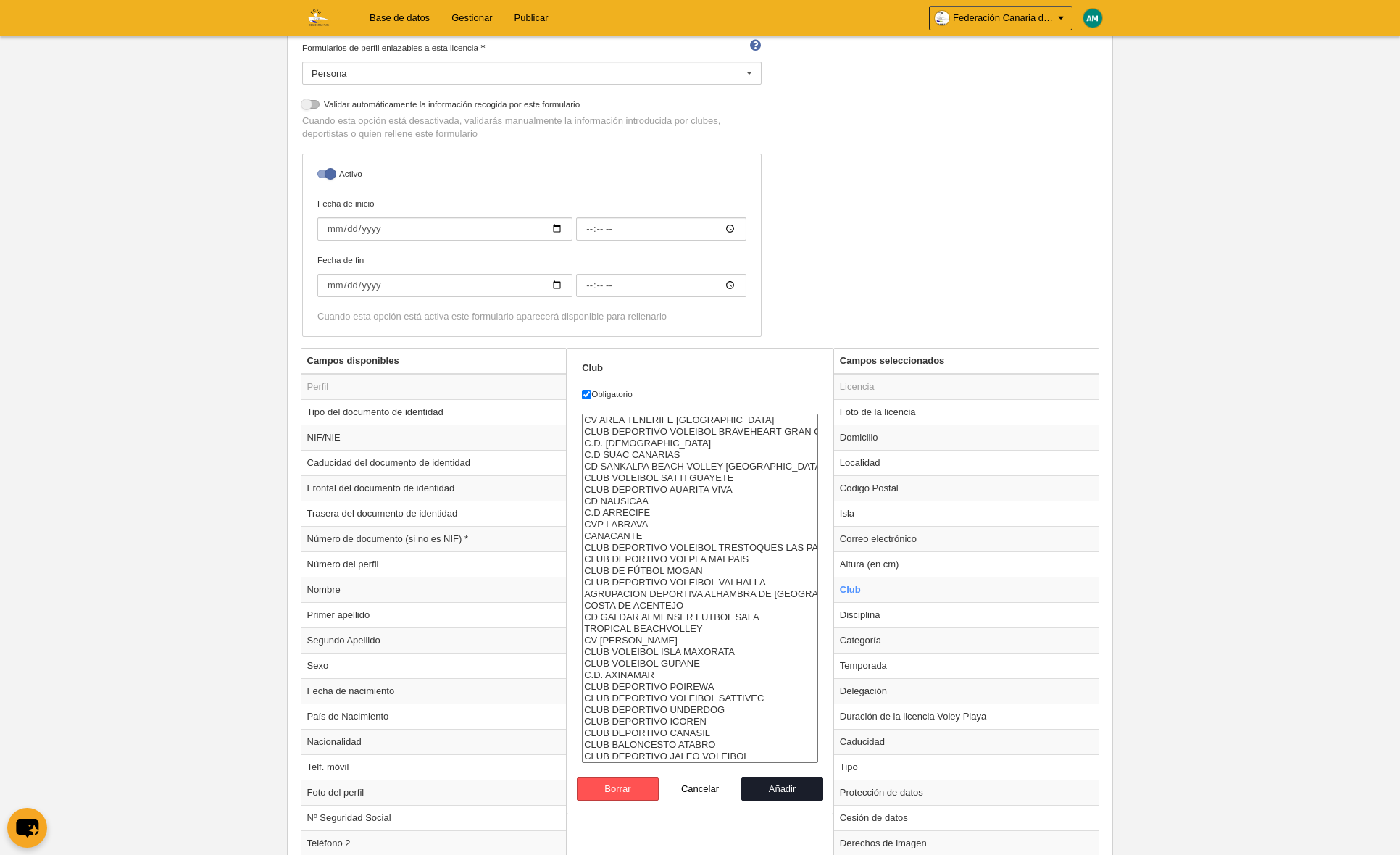
select select "4496857"
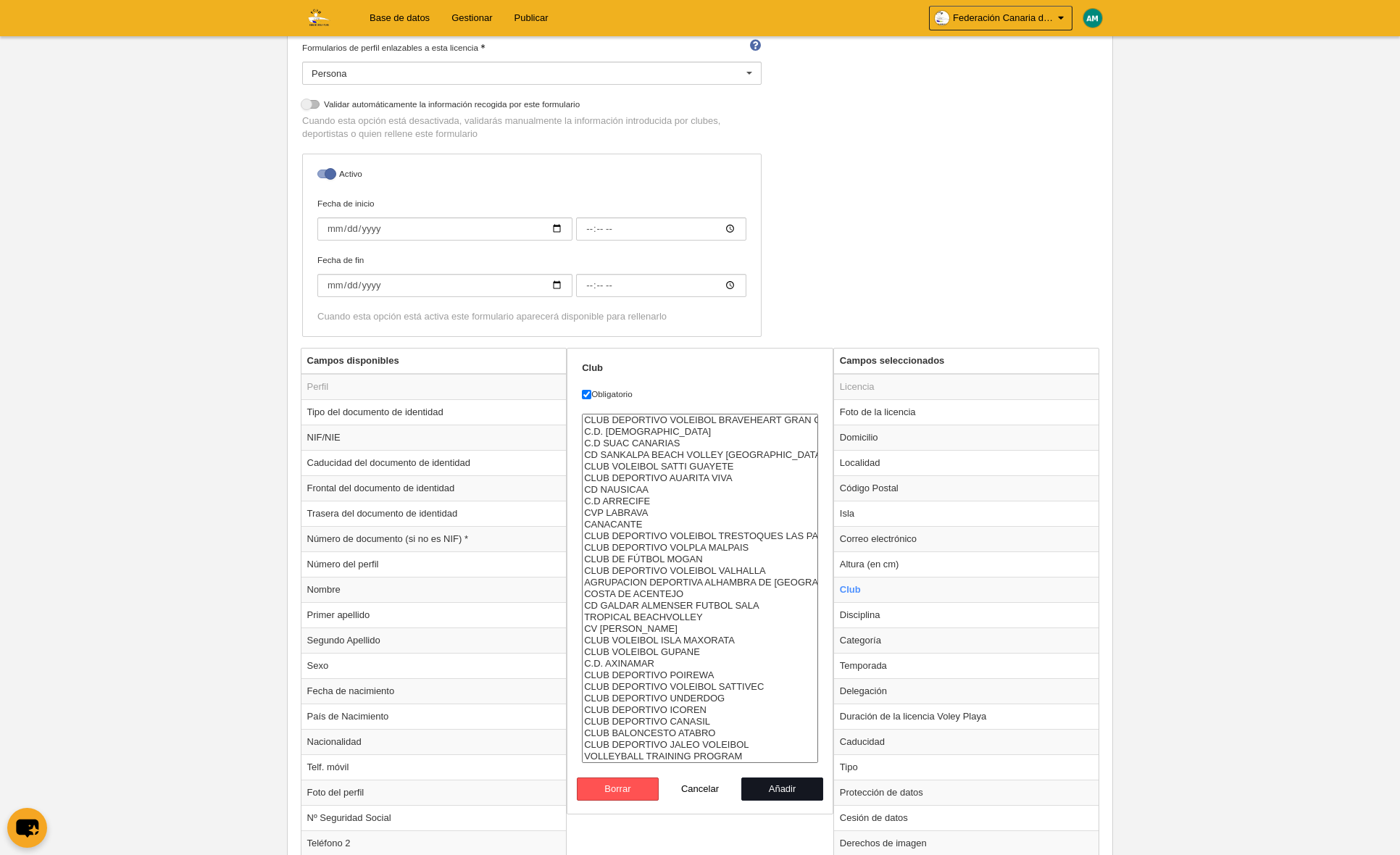
click at [785, 796] on button "Añadir" at bounding box center [782, 789] width 83 height 23
radio input "false"
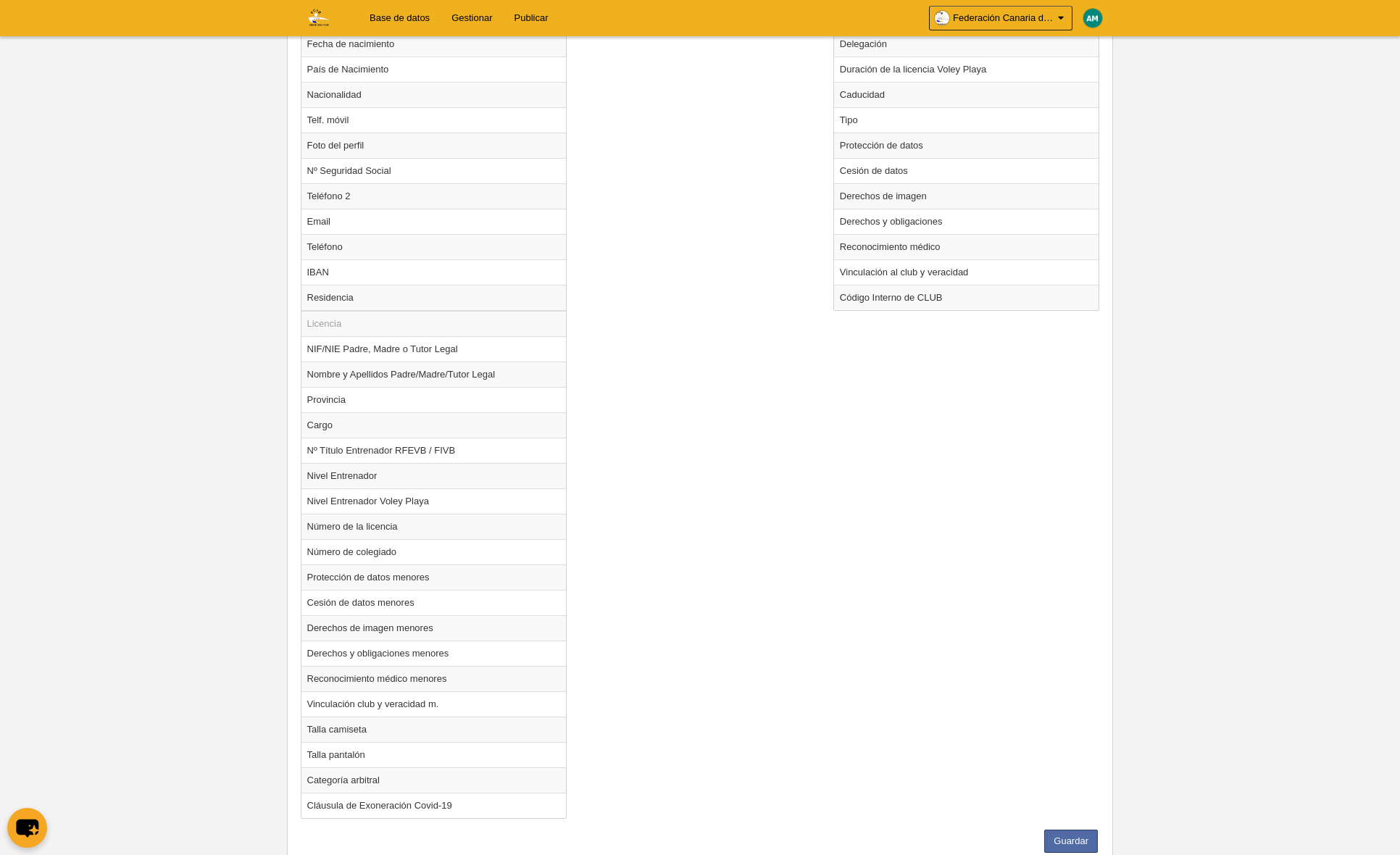
scroll to position [949, 0]
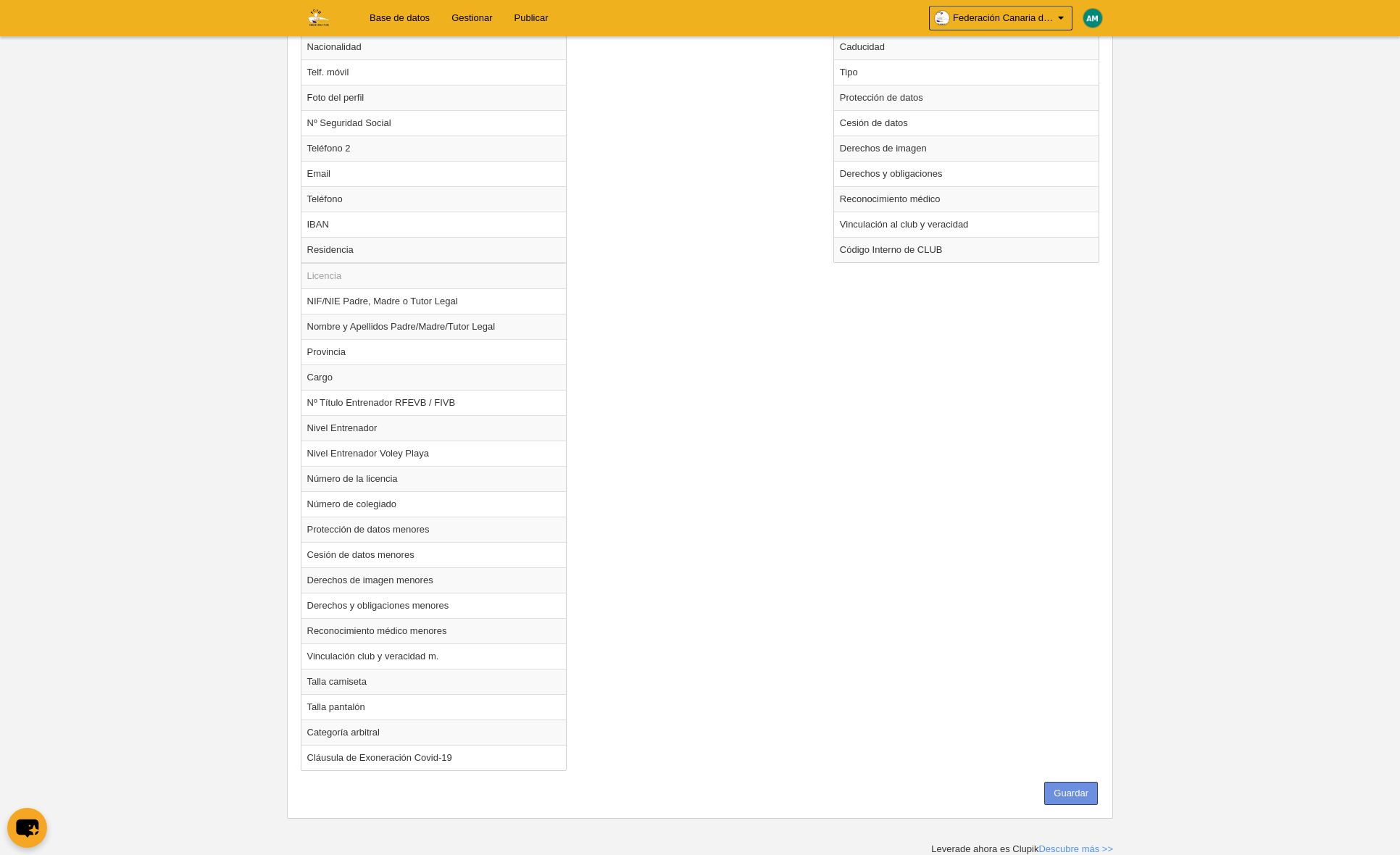
click at [1065, 789] on button "Guardar" at bounding box center [1070, 793] width 54 height 23
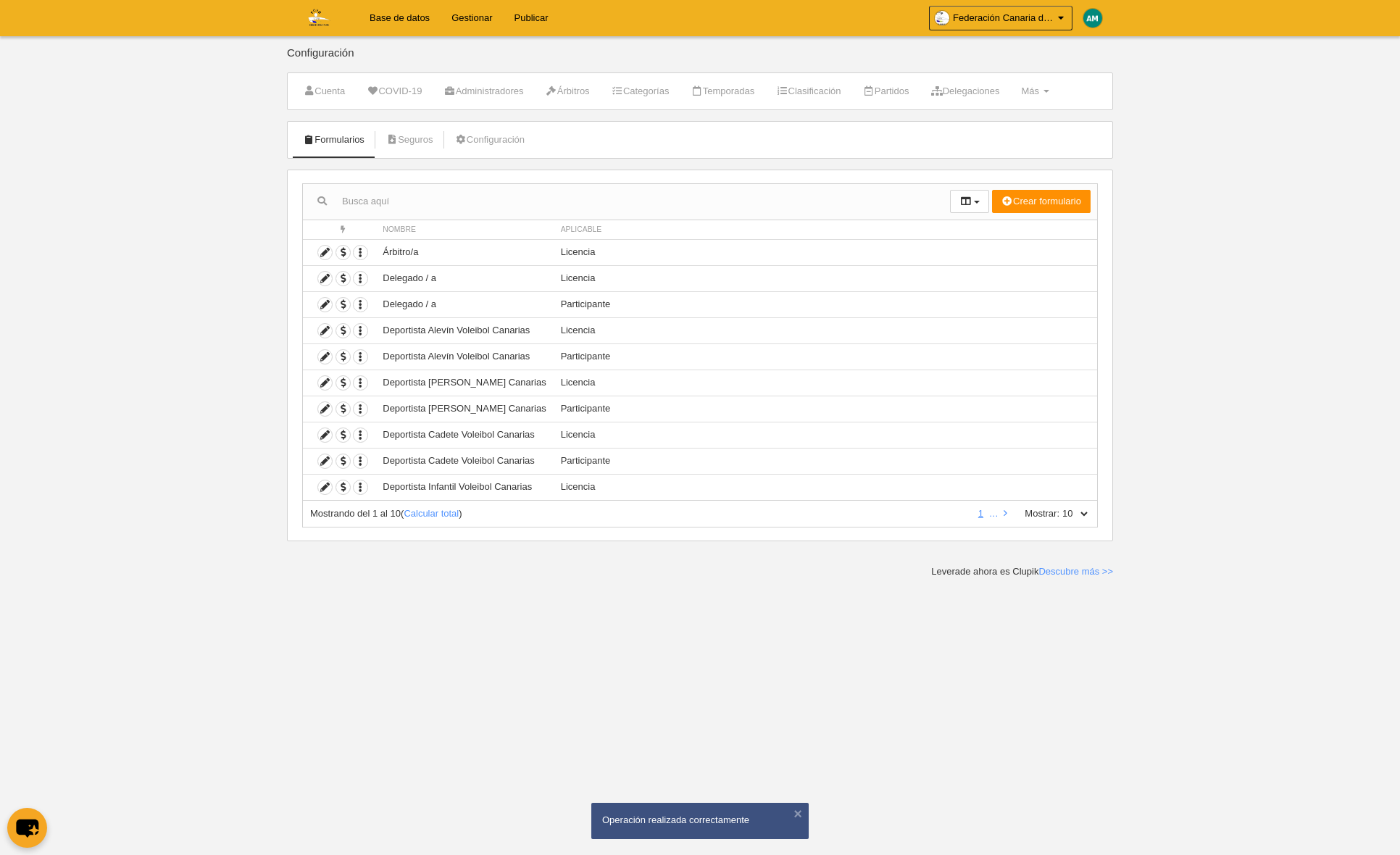
click at [1086, 512] on select "10 25 50 100 500" at bounding box center [1074, 514] width 31 height 13
select select "100"
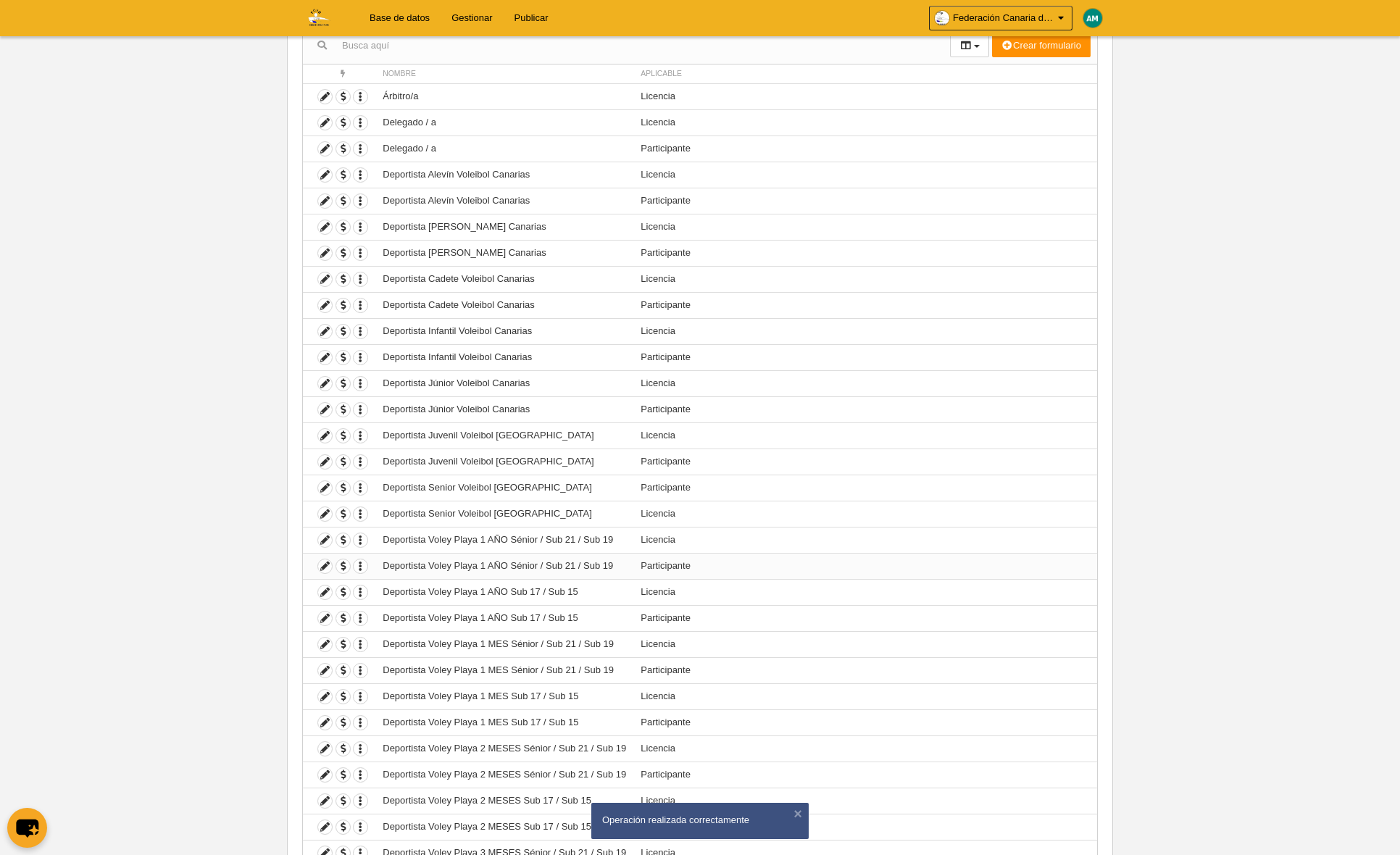
scroll to position [165, 0]
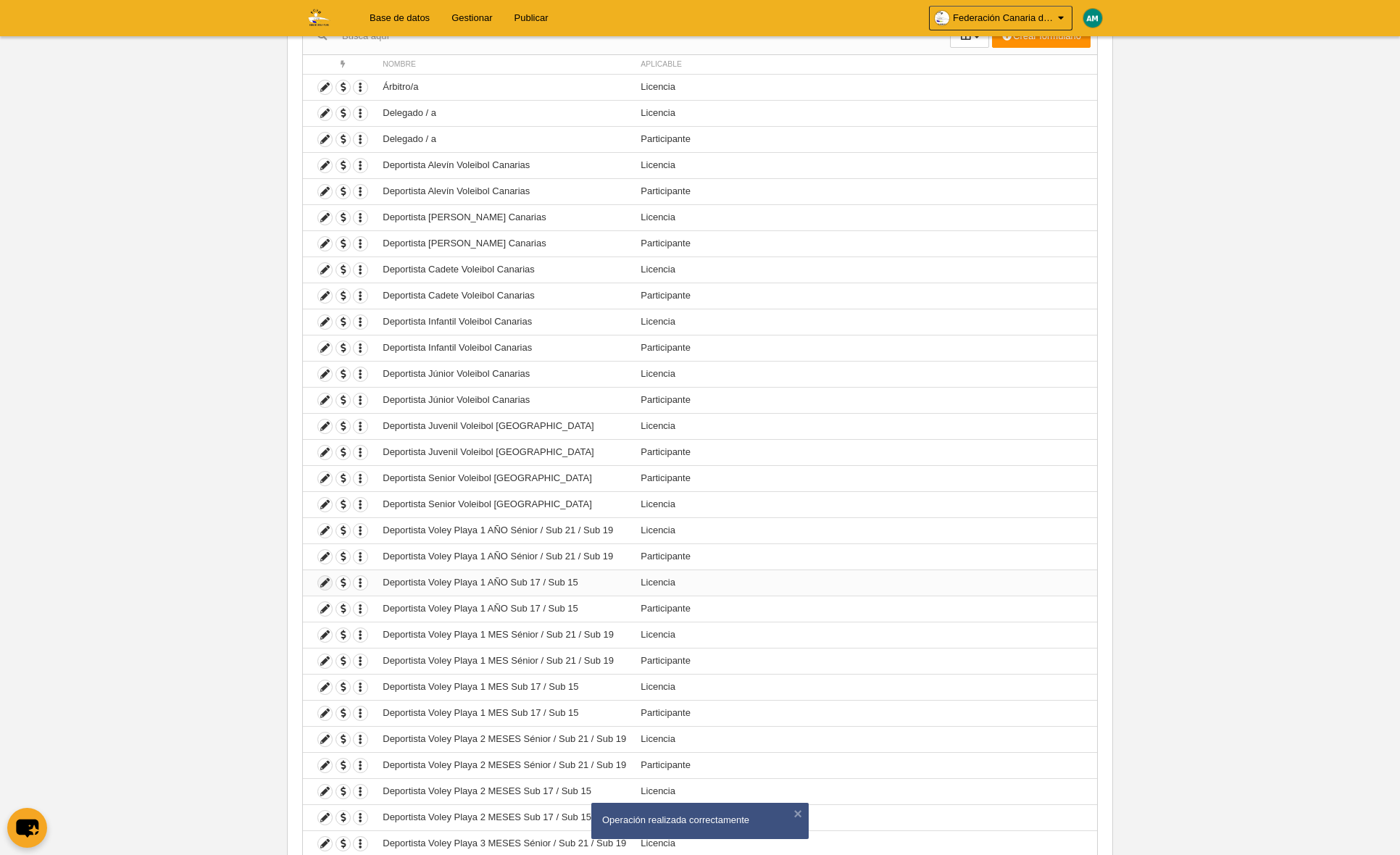
click at [324, 583] on icon at bounding box center [325, 584] width 14 height 14
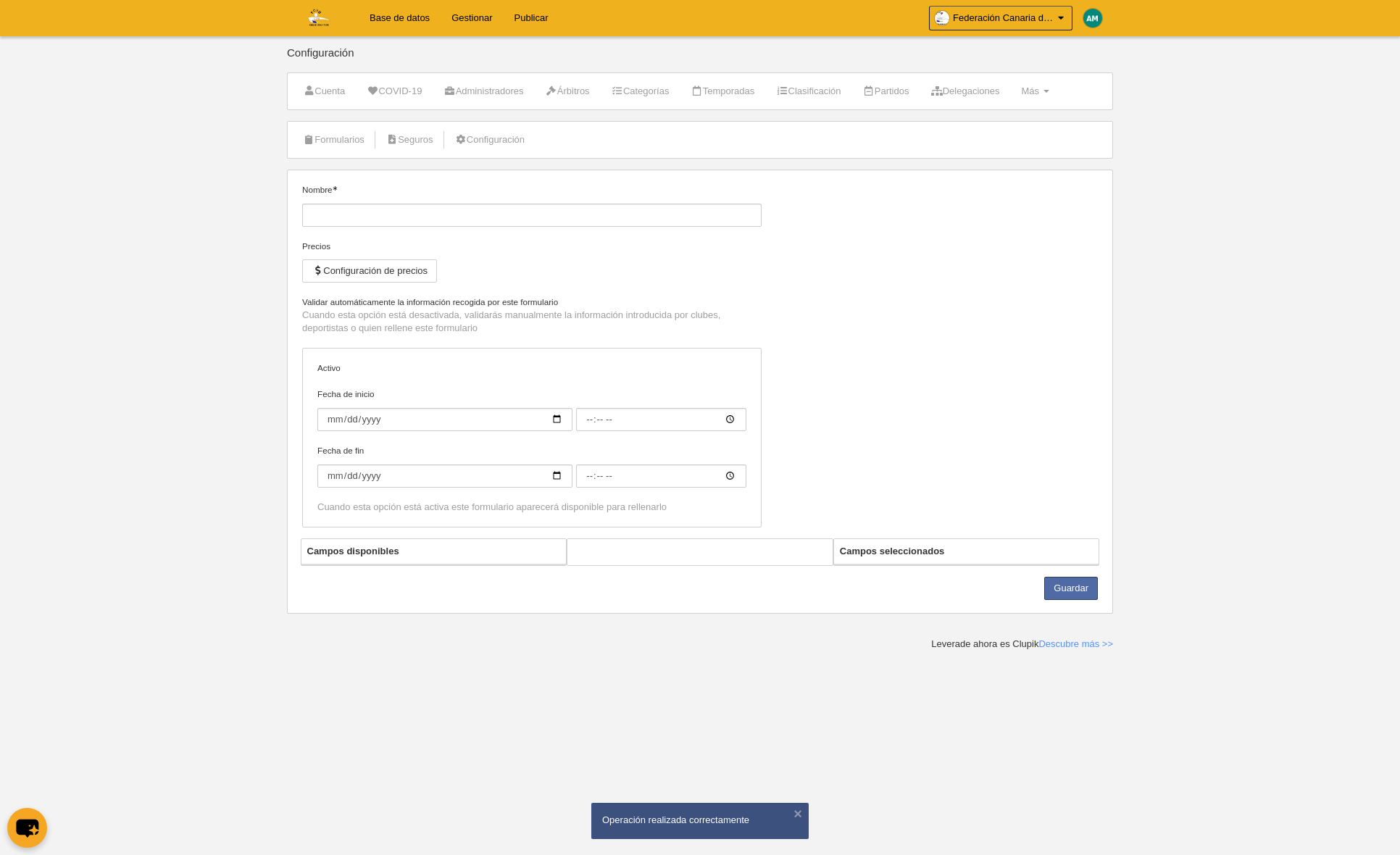
type input "Deportista Voley Playa 1 AÑO Sub 17 / Sub 15"
checkbox input "true"
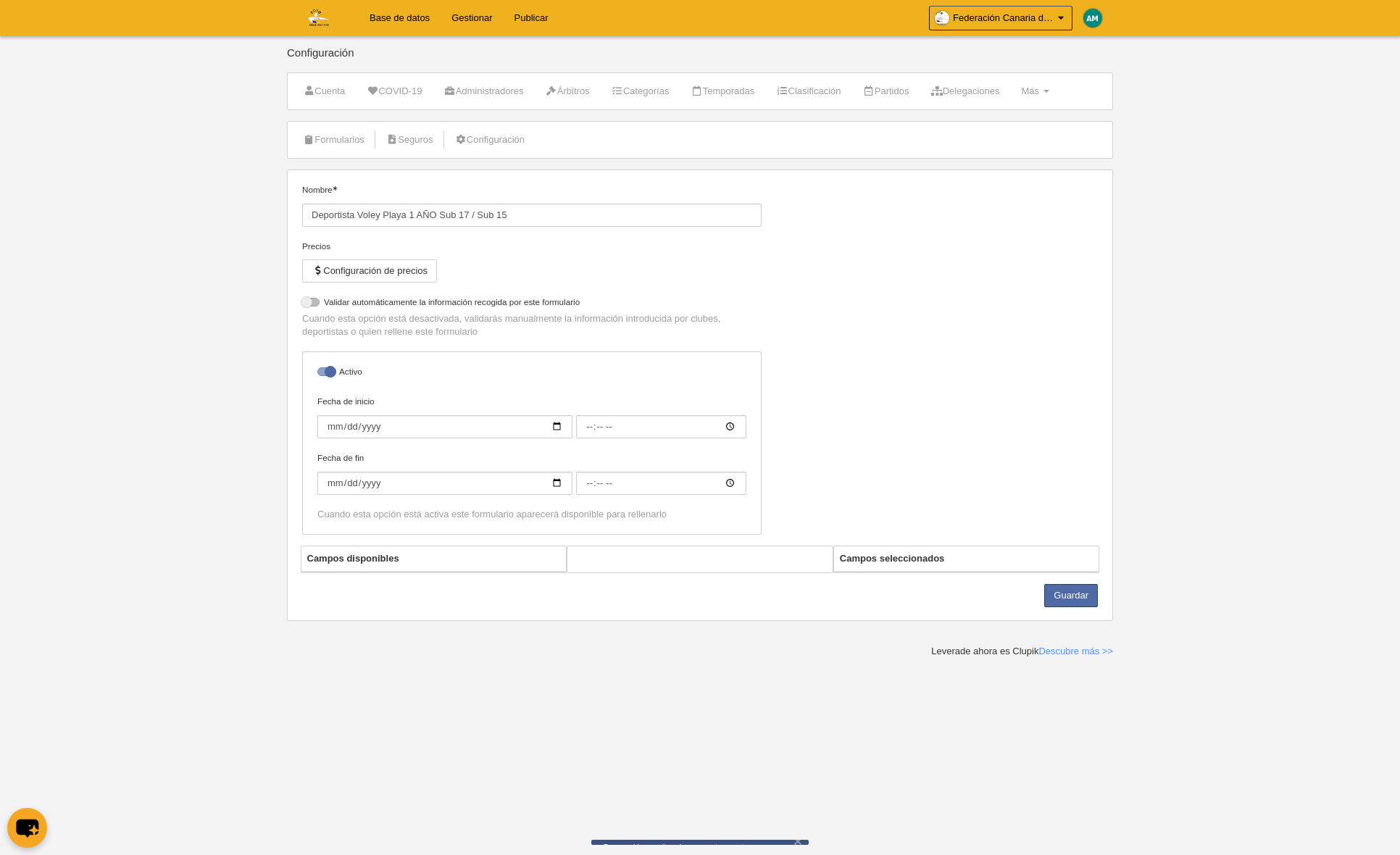
select select "selected"
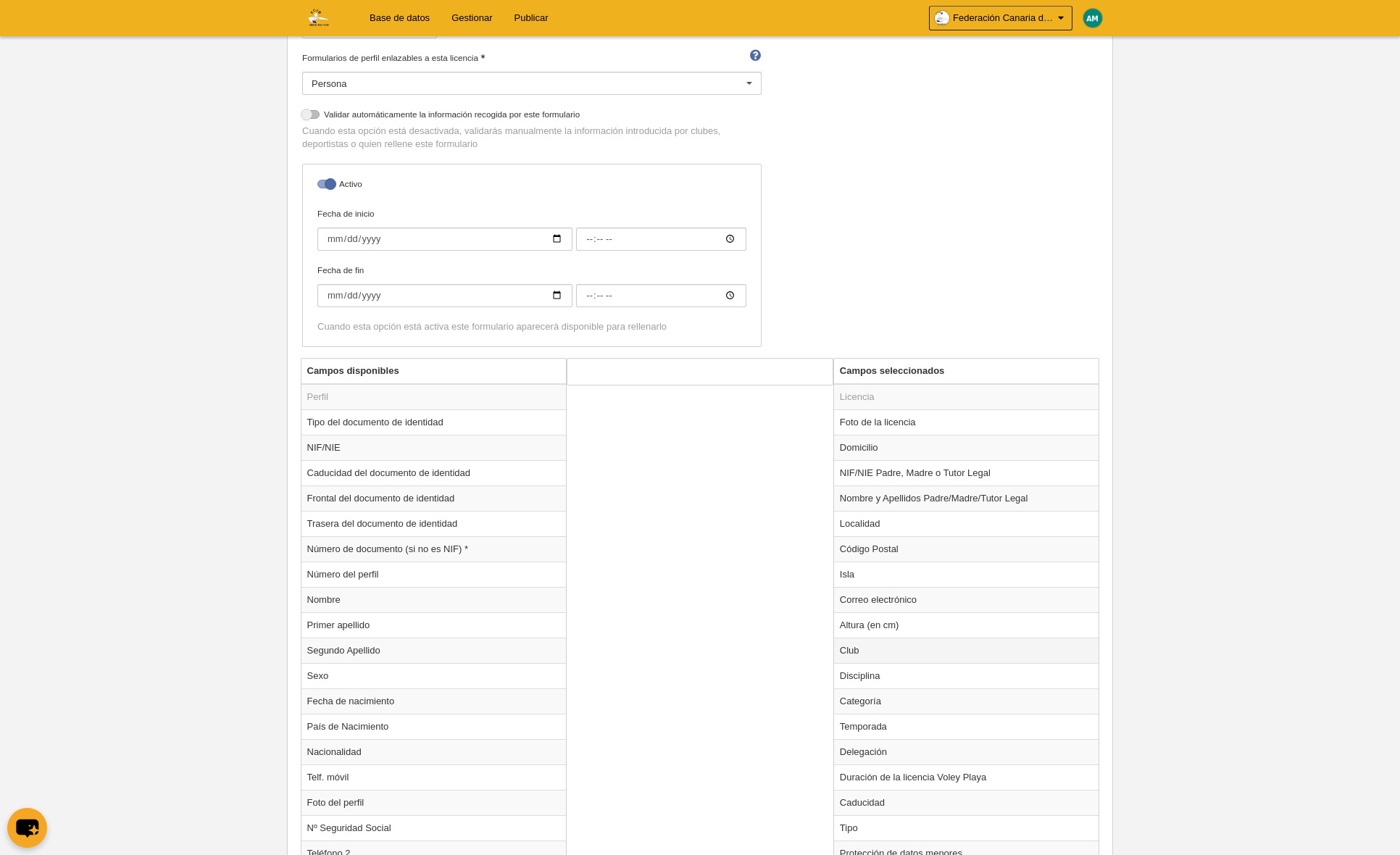
scroll to position [246, 0]
click at [870, 651] on td "Club" at bounding box center [966, 649] width 265 height 26
radio input "true"
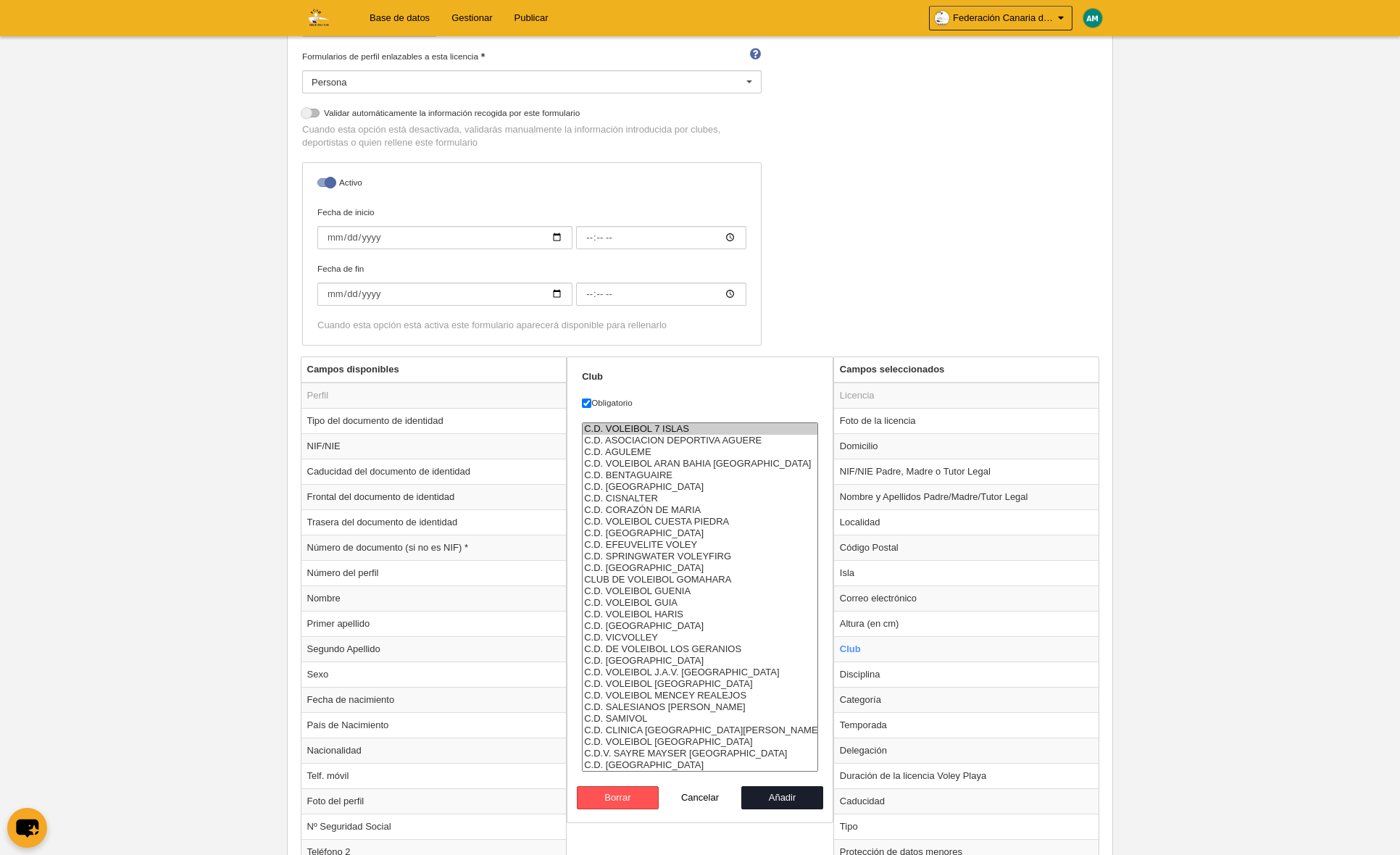
click at [655, 433] on option "C.D. VOLEIBOL 7 ISLAS" at bounding box center [700, 428] width 234 height 11
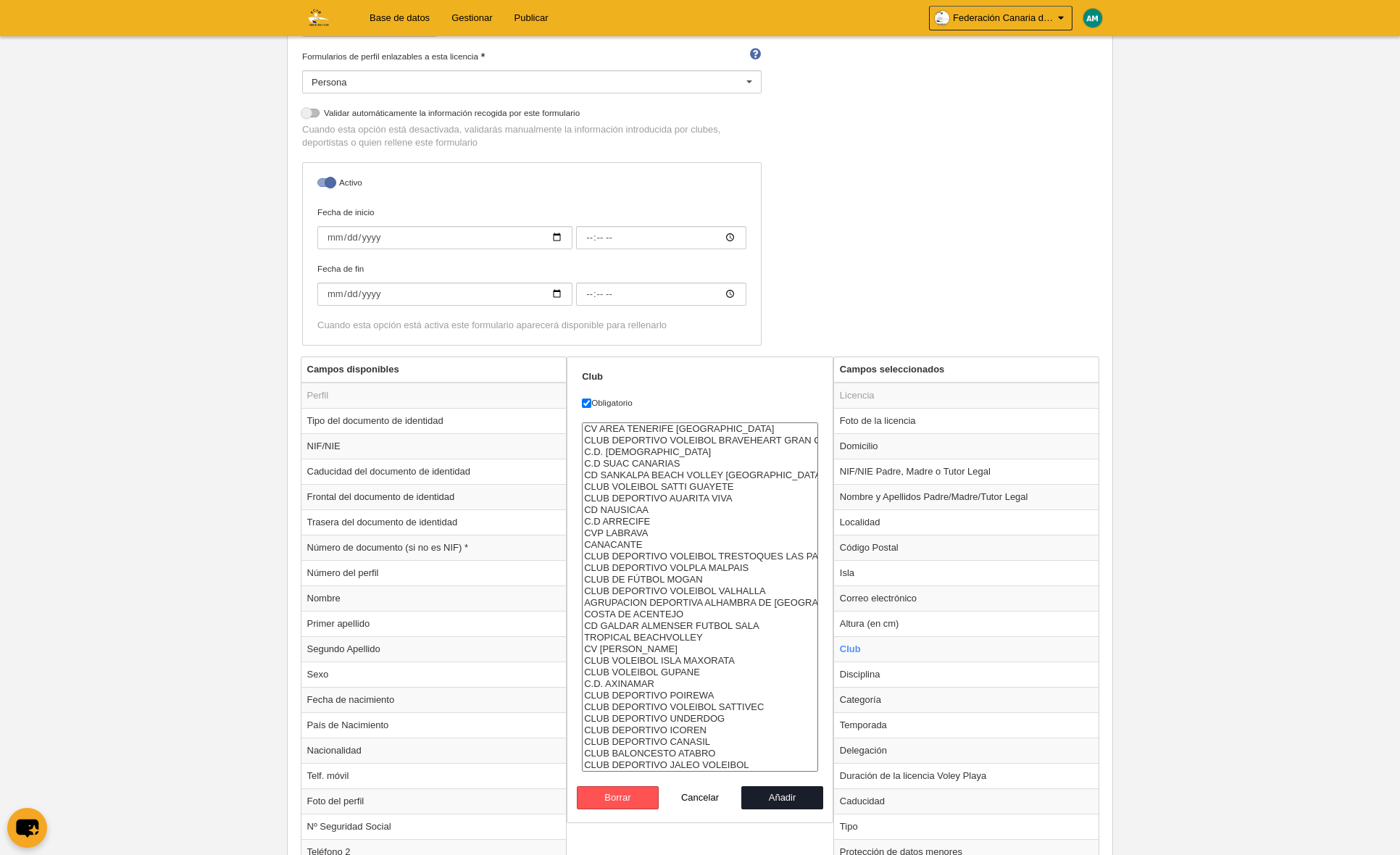
select select "4496857"
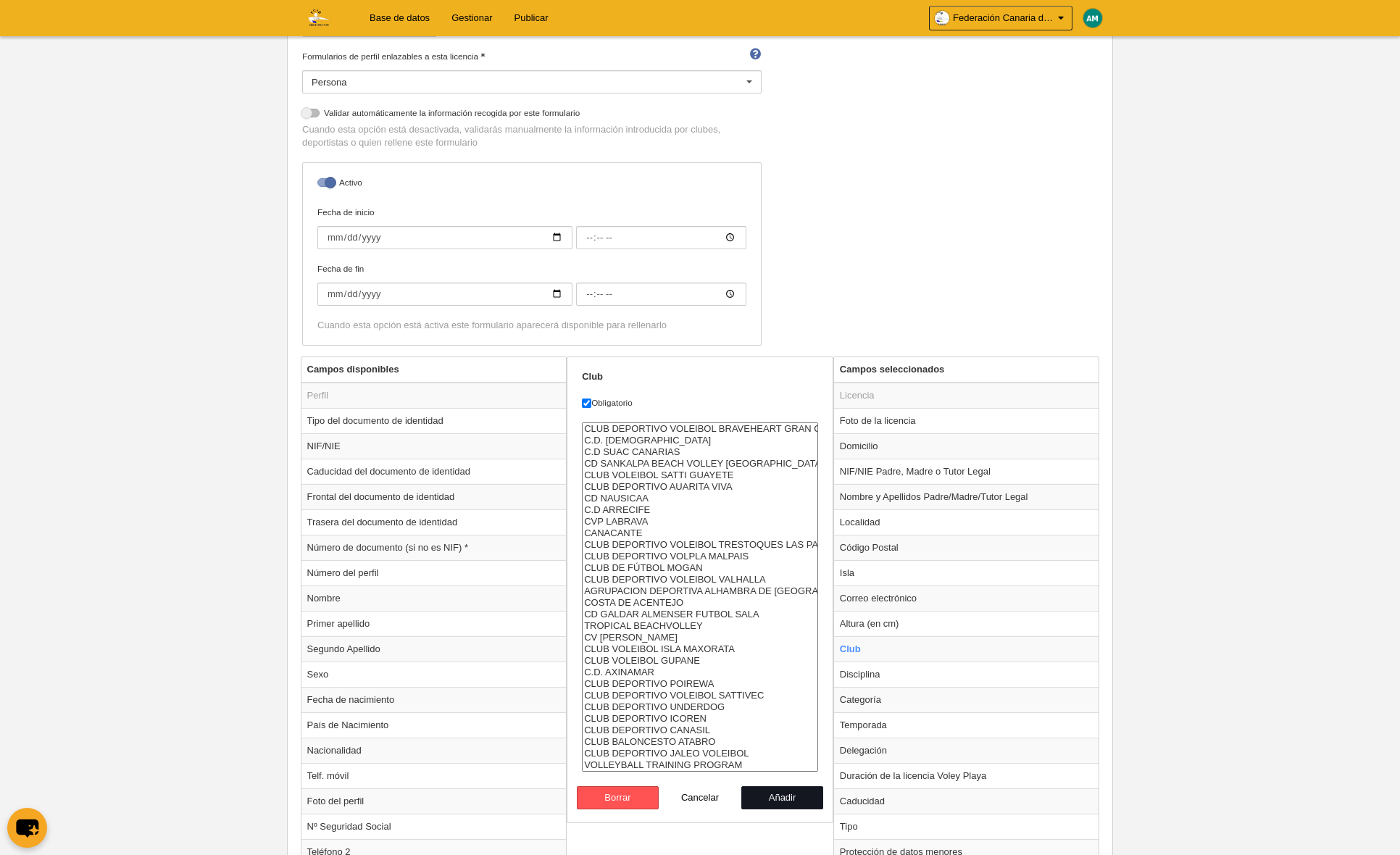
click at [771, 797] on button "Añadir" at bounding box center [782, 798] width 83 height 23
radio input "false"
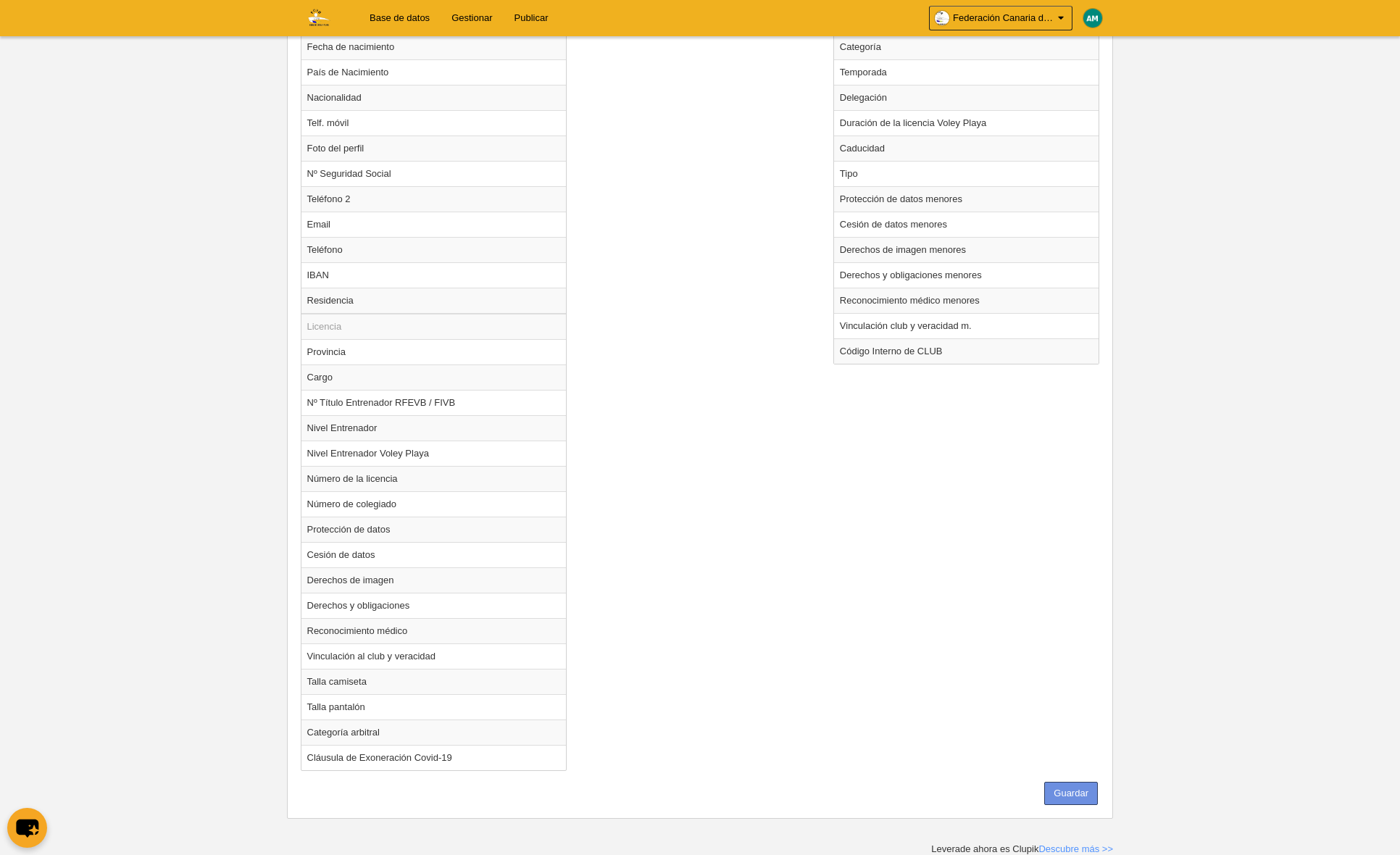
click at [1070, 788] on button "Guardar" at bounding box center [1070, 793] width 54 height 23
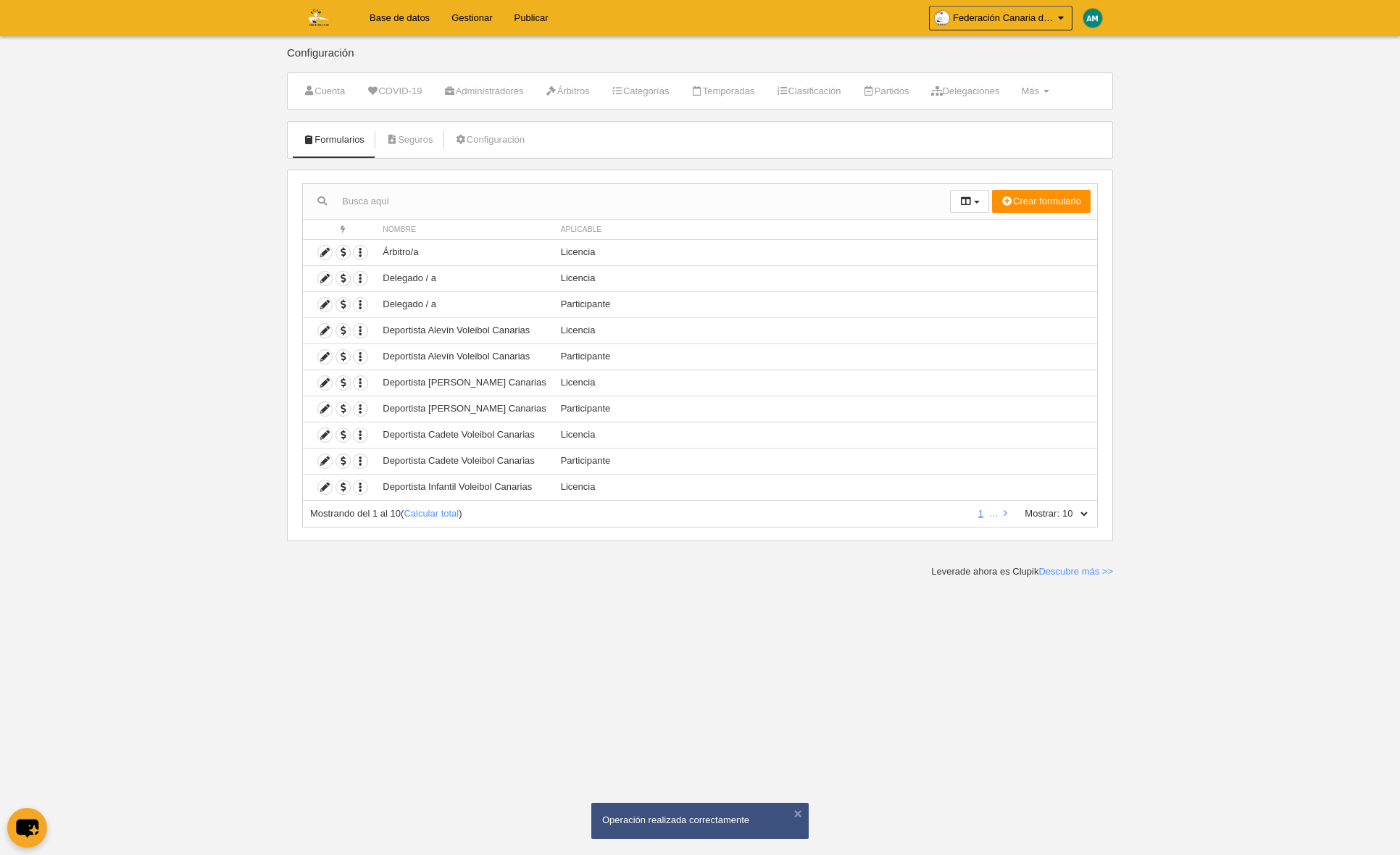
click at [1083, 512] on select "10 25 50 100 500" at bounding box center [1074, 514] width 31 height 13
select select "100"
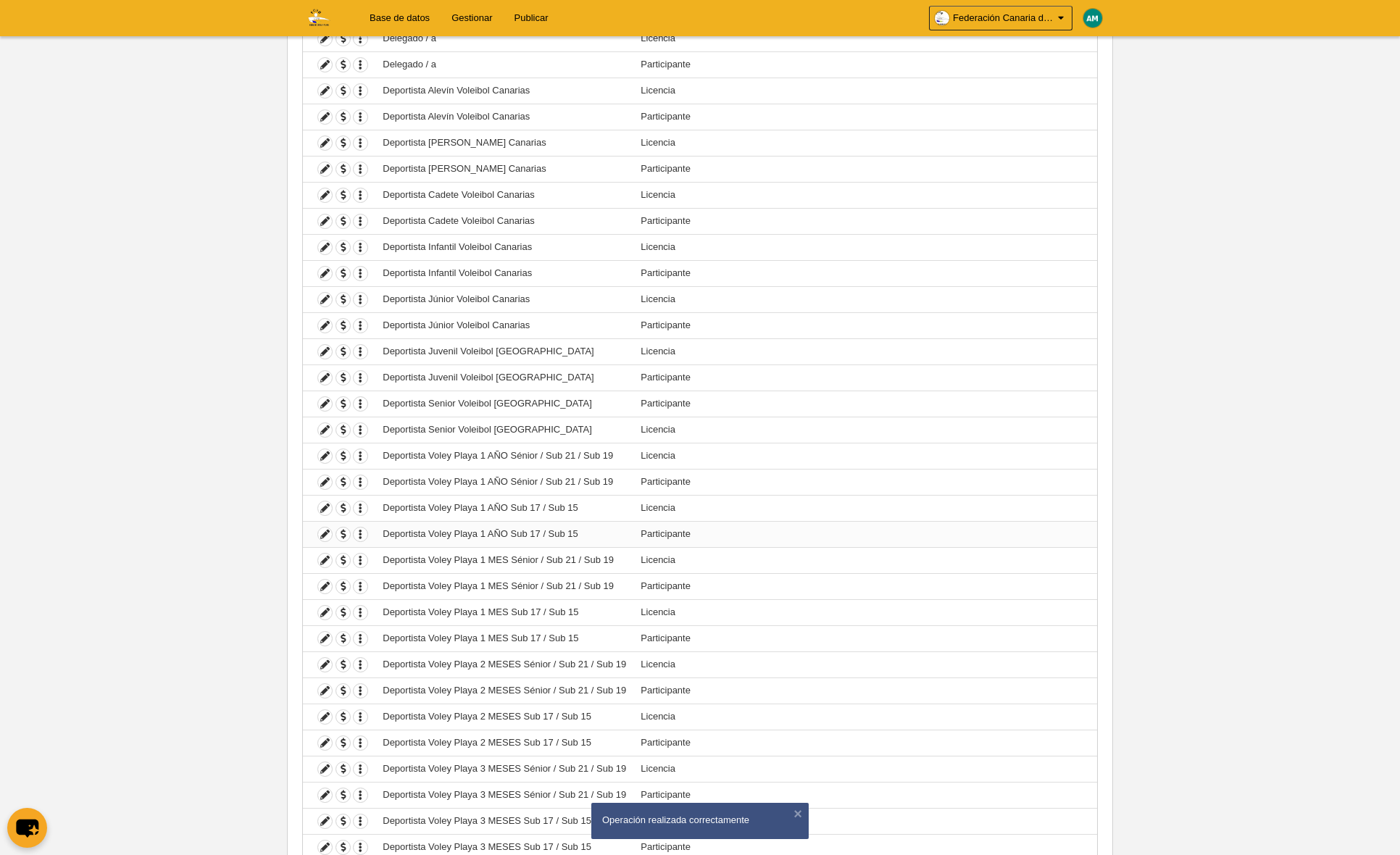
scroll to position [242, 0]
click at [323, 560] on icon at bounding box center [325, 560] width 14 height 14
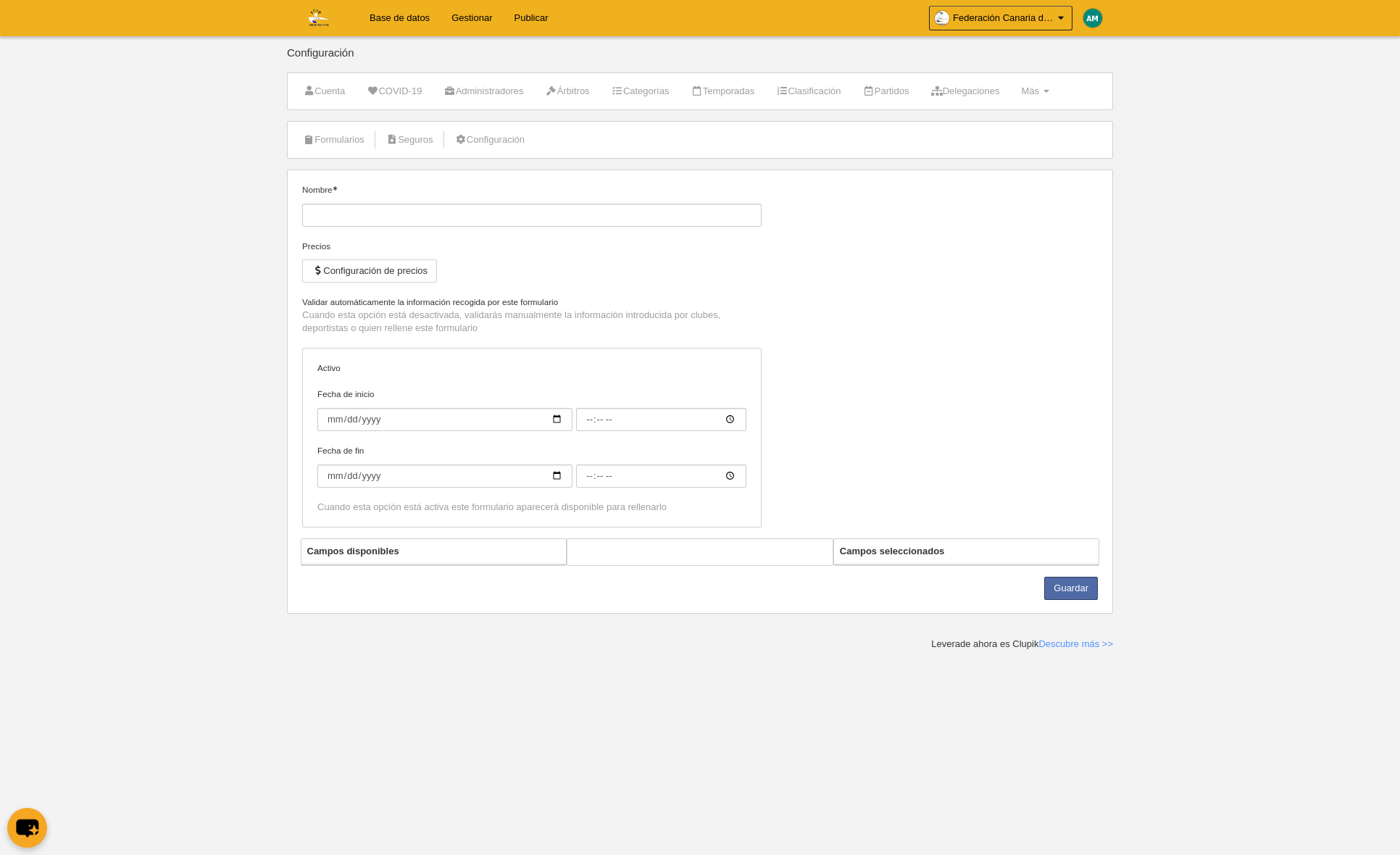
type input "Deportista Voley Playa 1 MES Sénior / Sub 21 / Sub 19"
checkbox input "true"
select select "selected"
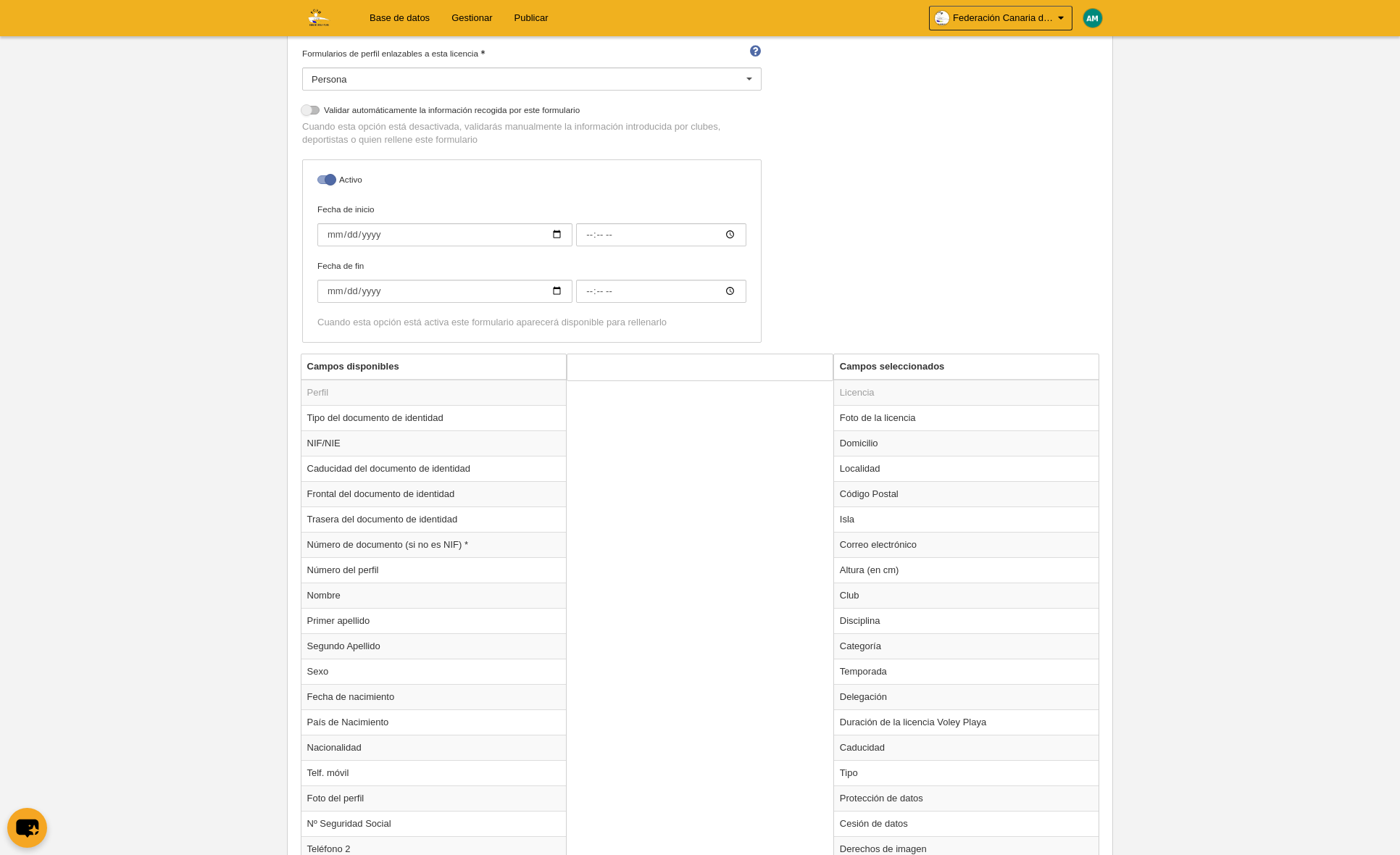
scroll to position [278, 0]
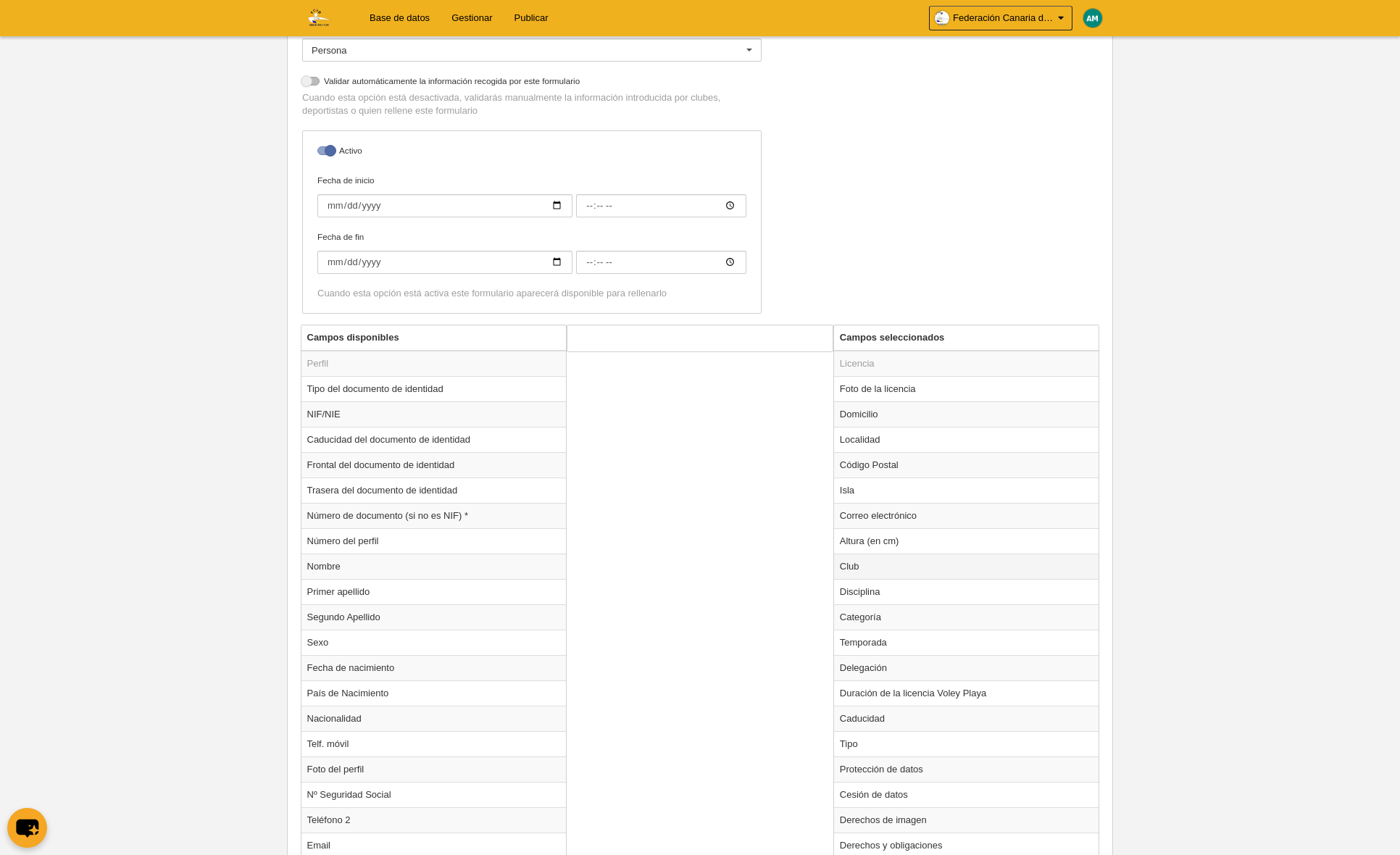
click at [884, 562] on td "Club" at bounding box center [966, 566] width 265 height 26
radio input "true"
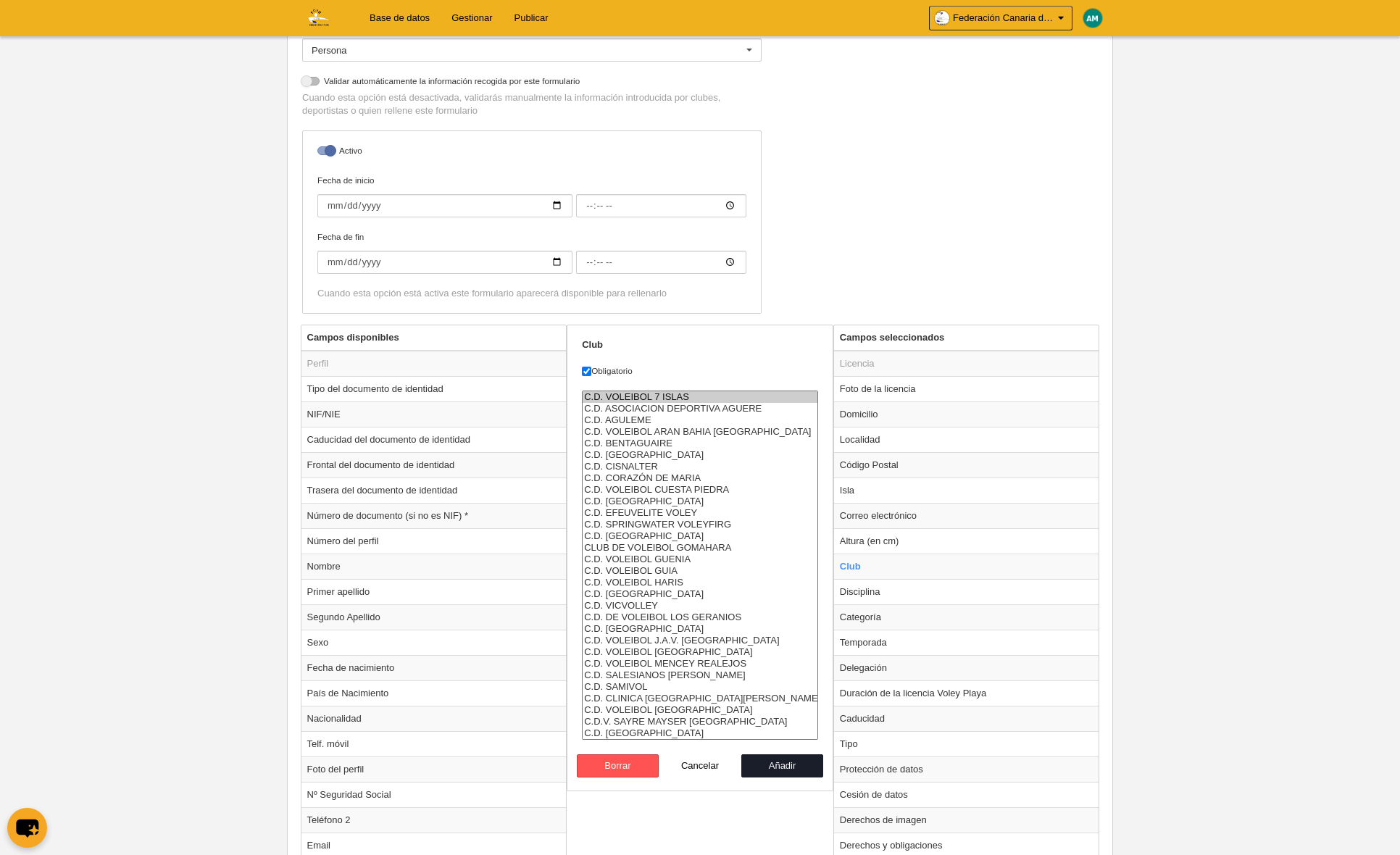
click at [667, 395] on option "C.D. VOLEIBOL 7 ISLAS" at bounding box center [700, 397] width 234 height 11
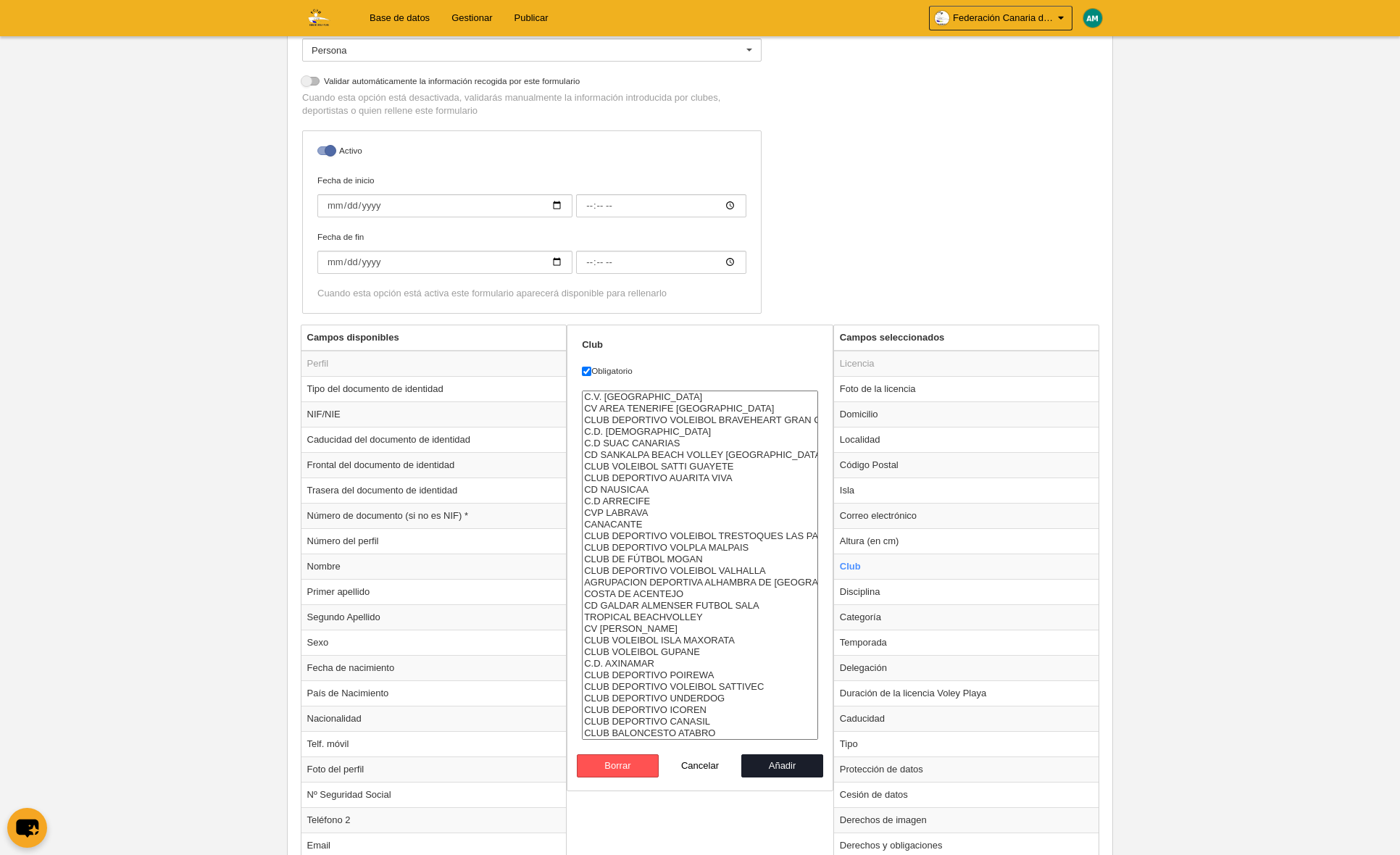
select select "4496857"
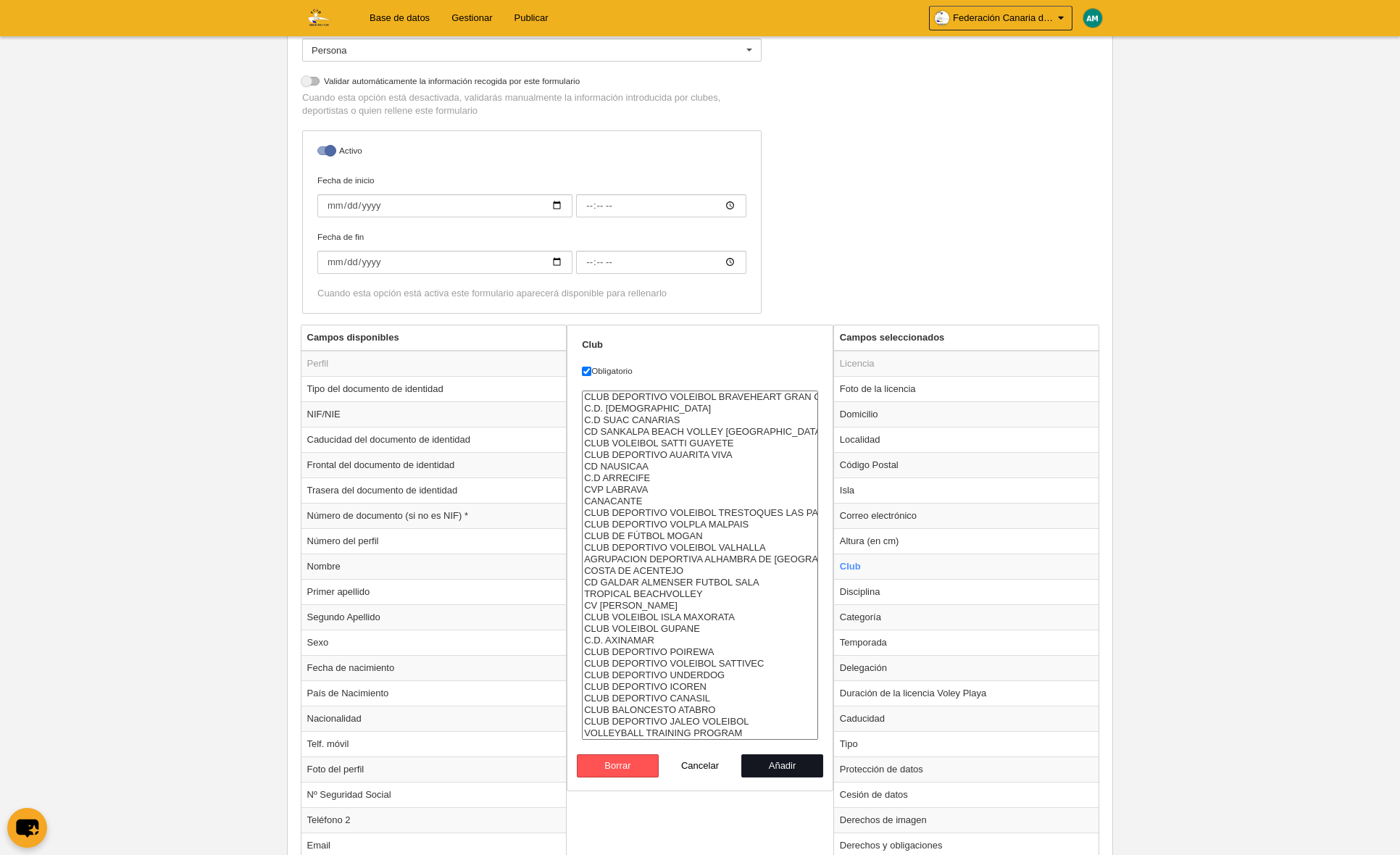
click at [789, 770] on button "Añadir" at bounding box center [782, 766] width 83 height 23
radio input "false"
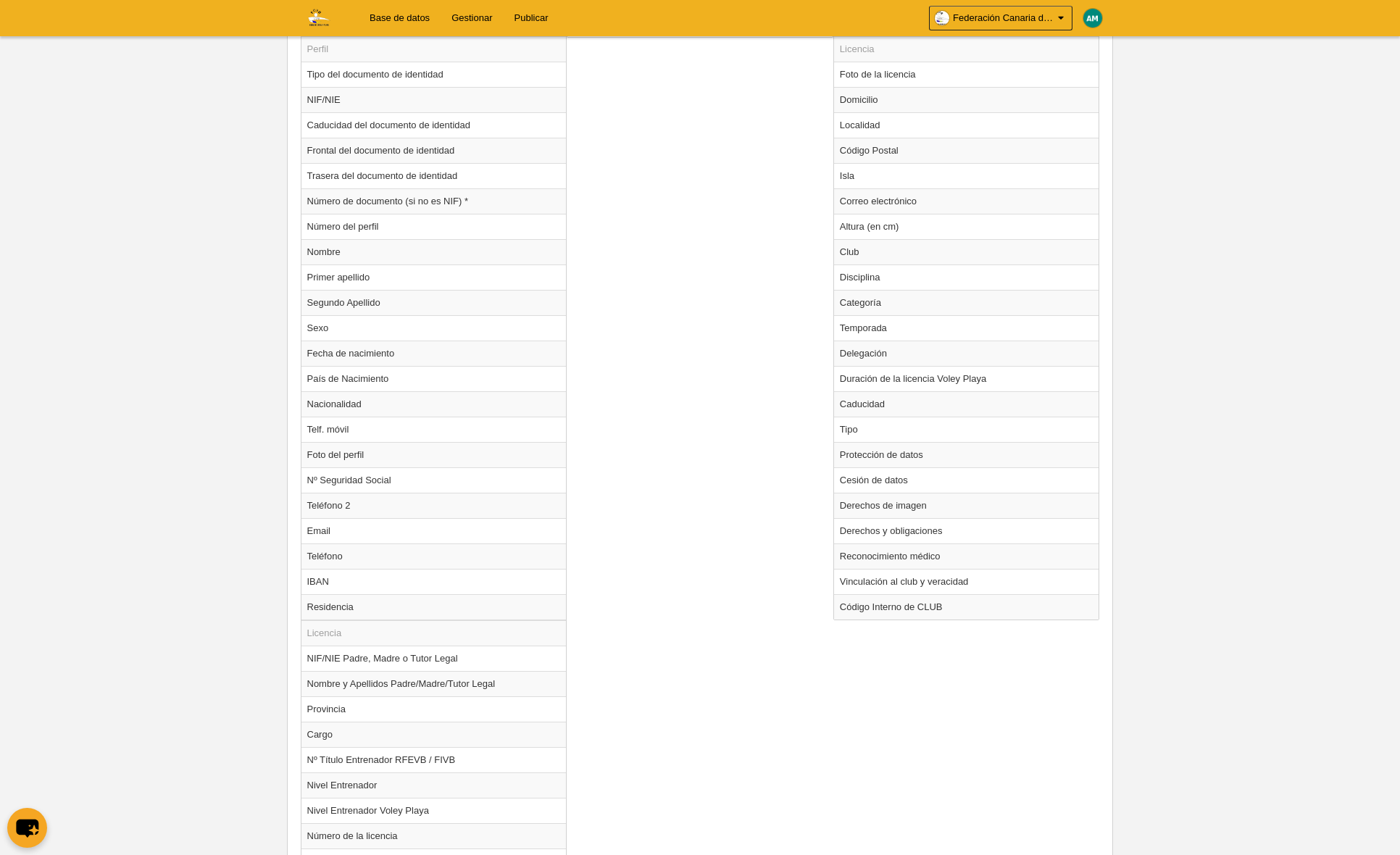
scroll to position [949, 0]
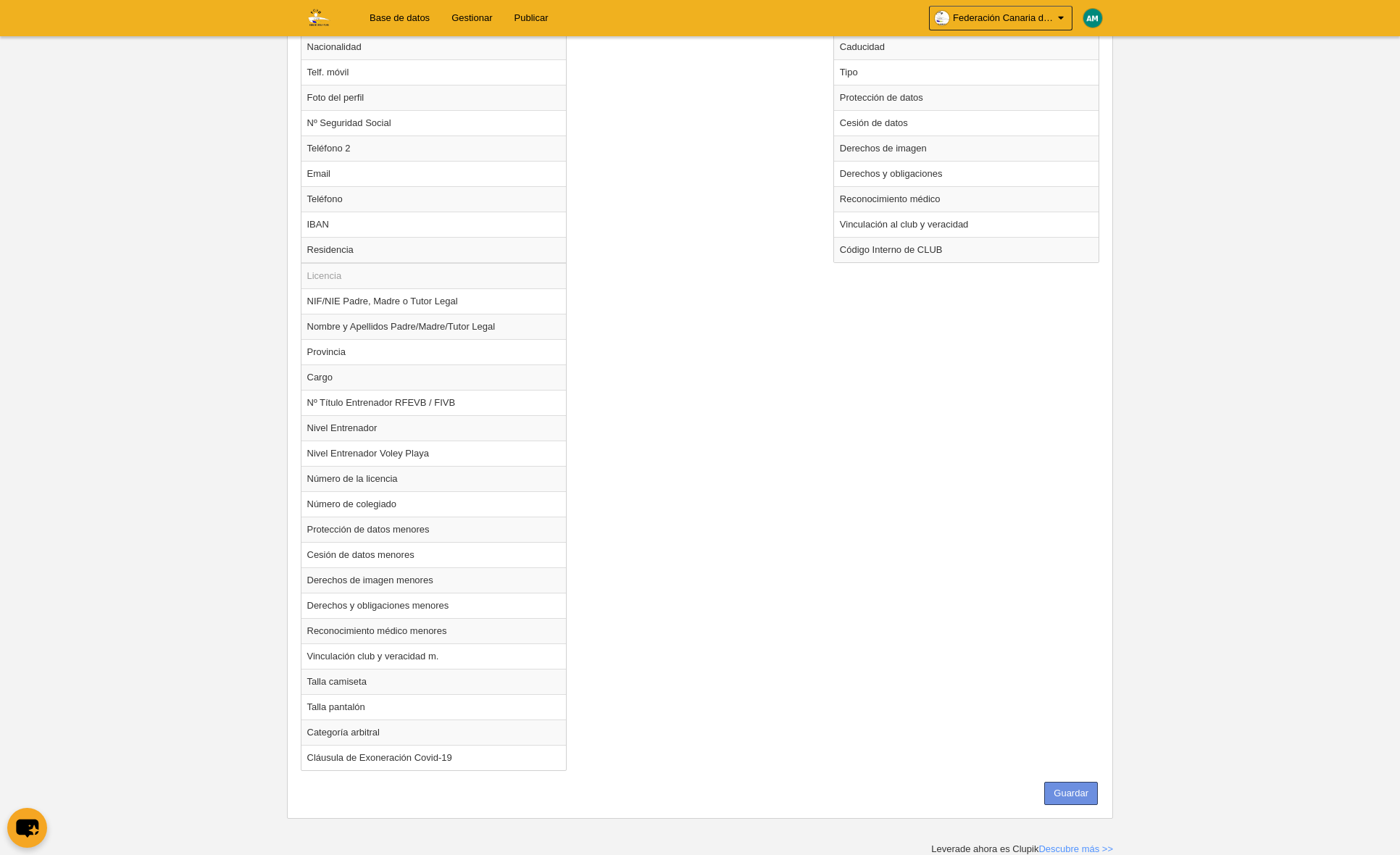
click at [1066, 784] on button "Guardar" at bounding box center [1070, 793] width 54 height 23
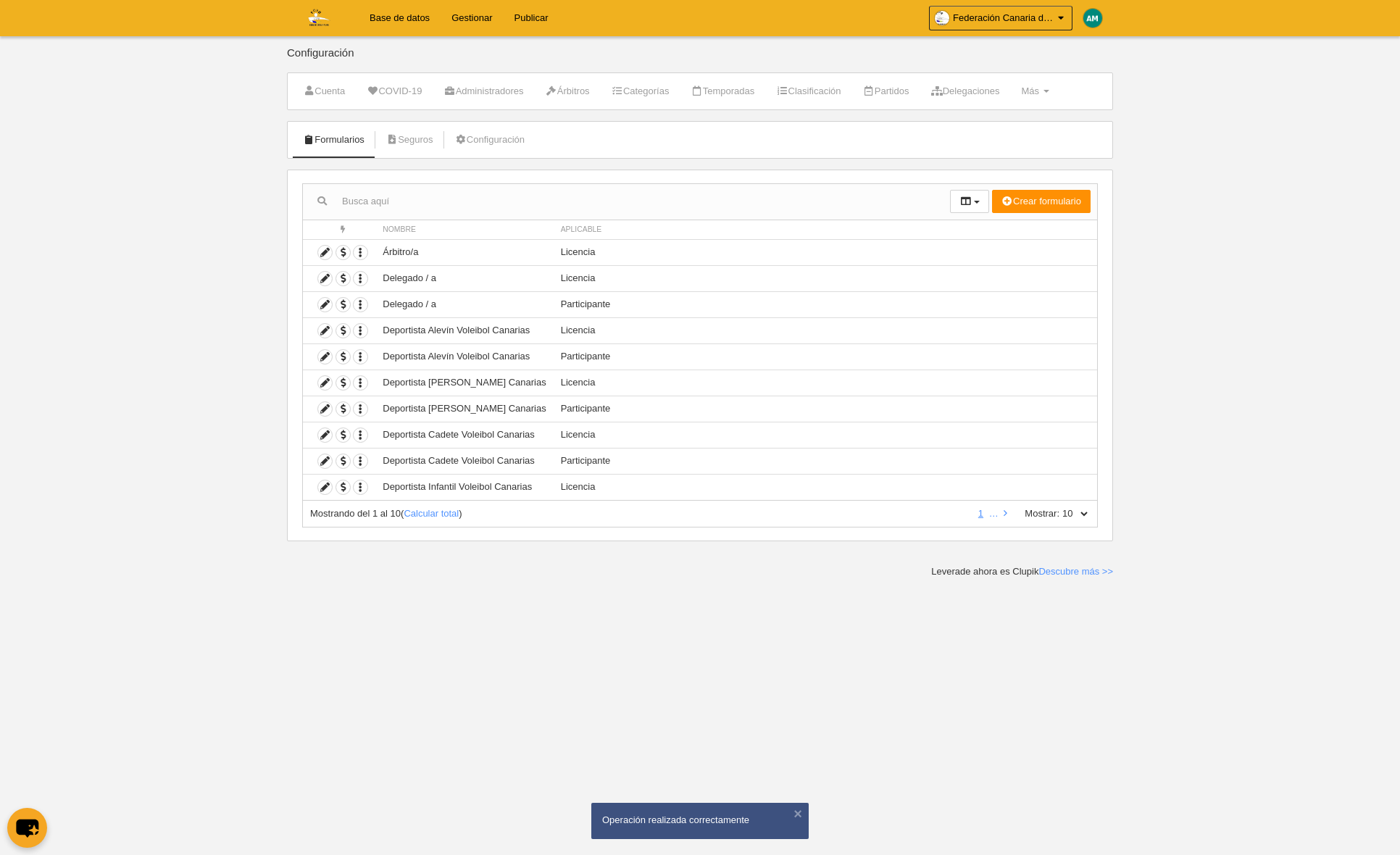
click at [1085, 512] on select "10 25 50 100 500" at bounding box center [1074, 514] width 31 height 13
select select "500"
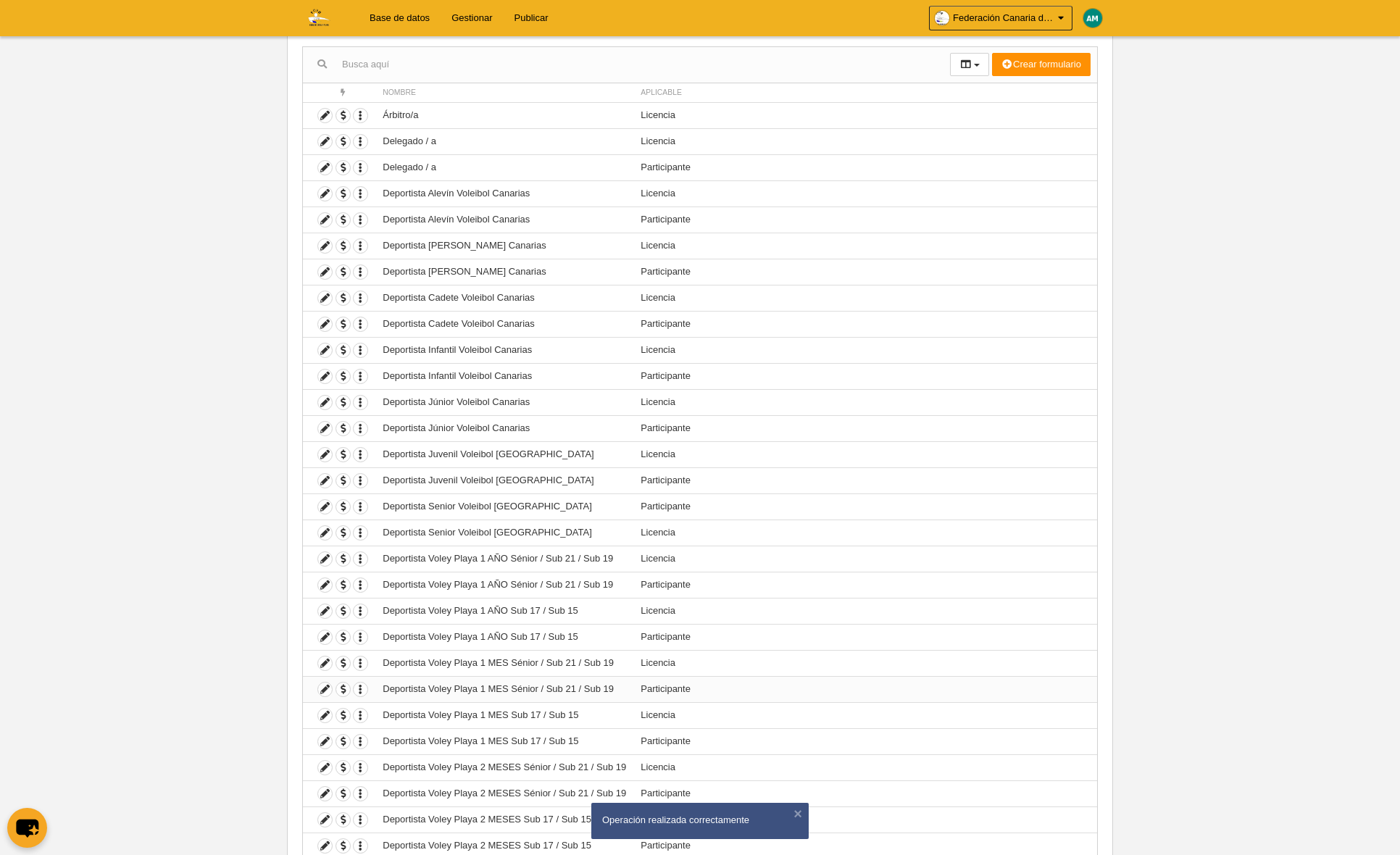
scroll to position [138, 0]
click at [327, 717] on icon at bounding box center [325, 715] width 14 height 14
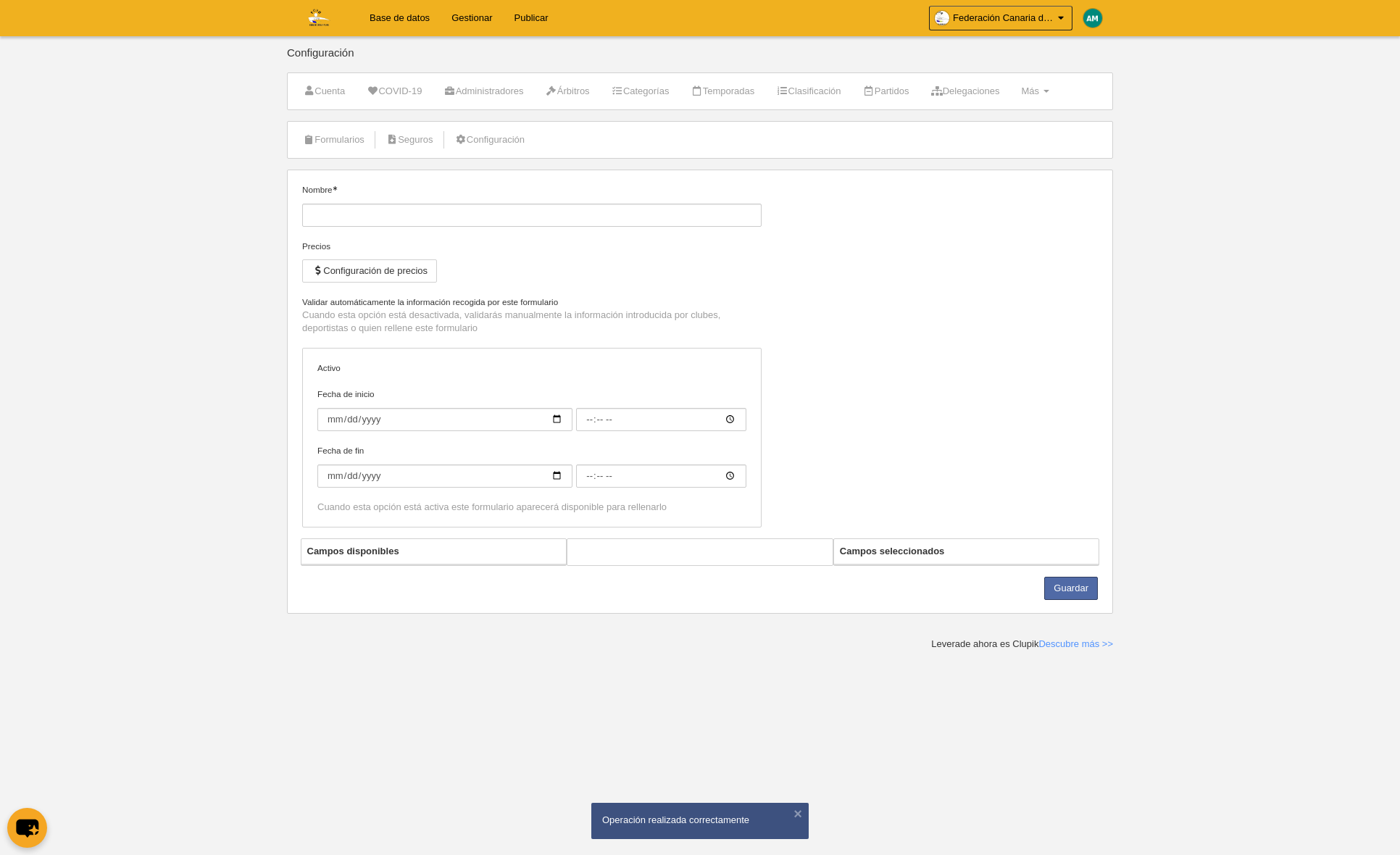
type input "Deportista Voley Playa 1 MES Sub 17 / Sub 15"
checkbox input "true"
select select "selected"
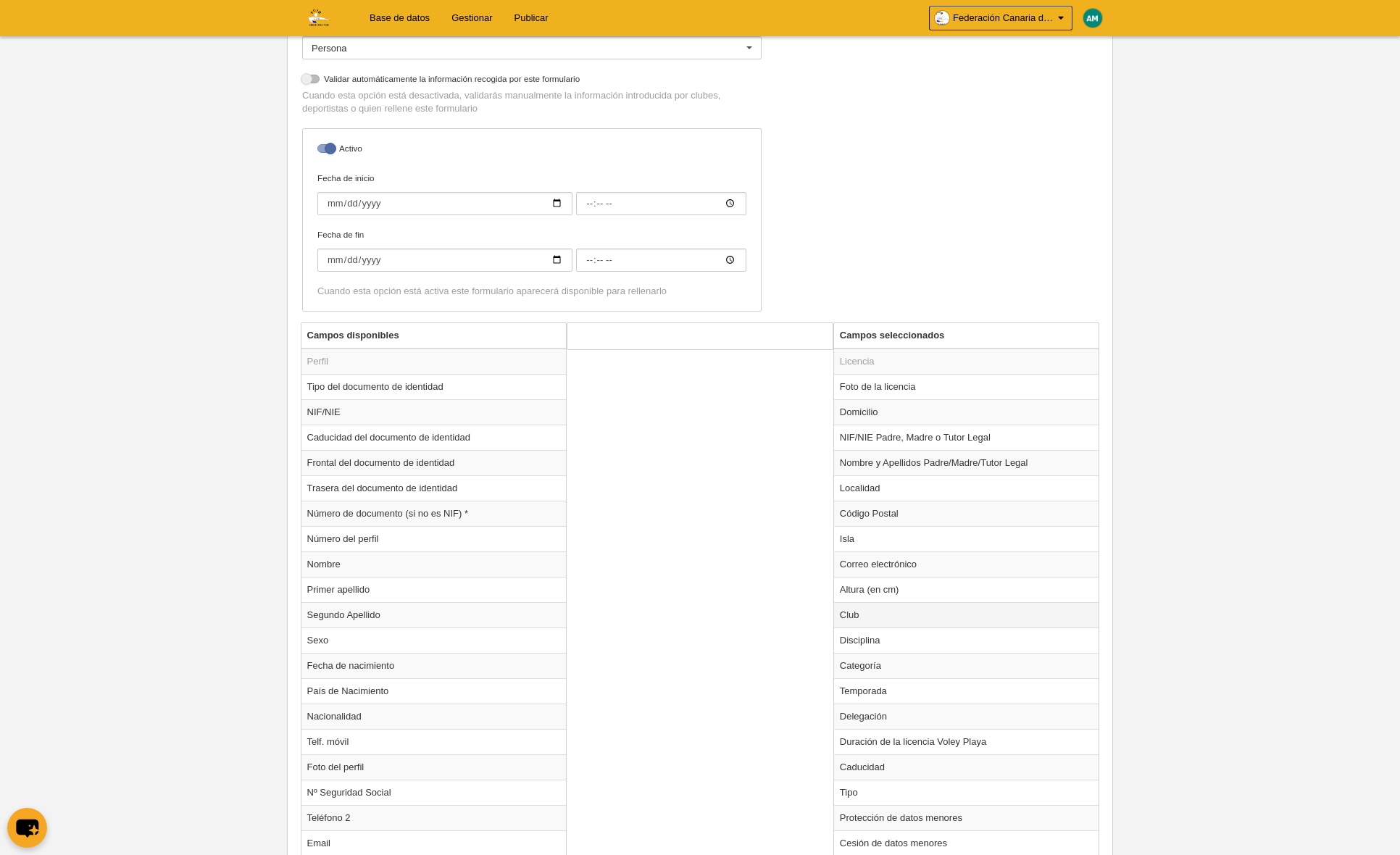
scroll to position [288, 0]
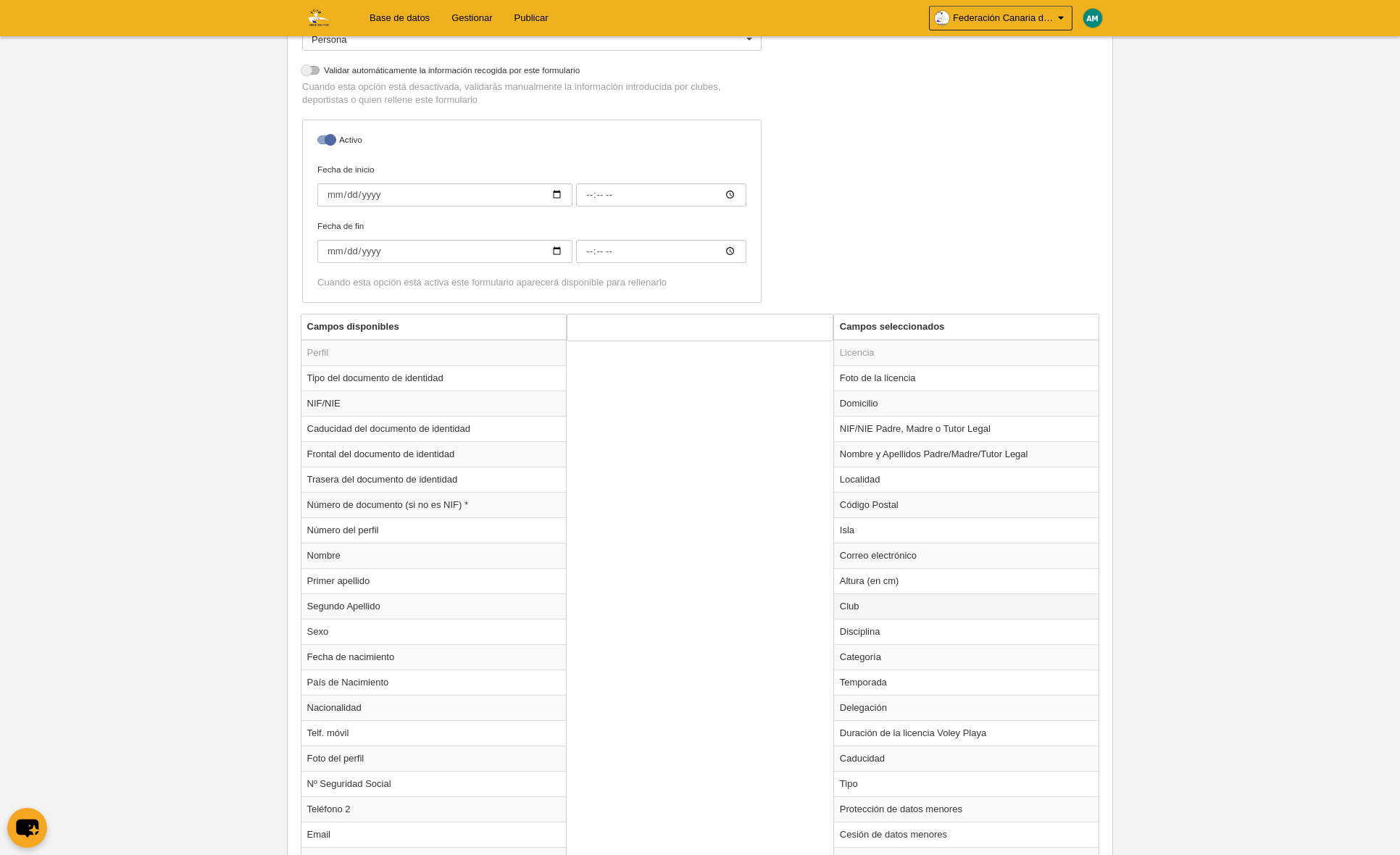
click at [896, 603] on td "Club" at bounding box center [966, 606] width 265 height 26
radio input "true"
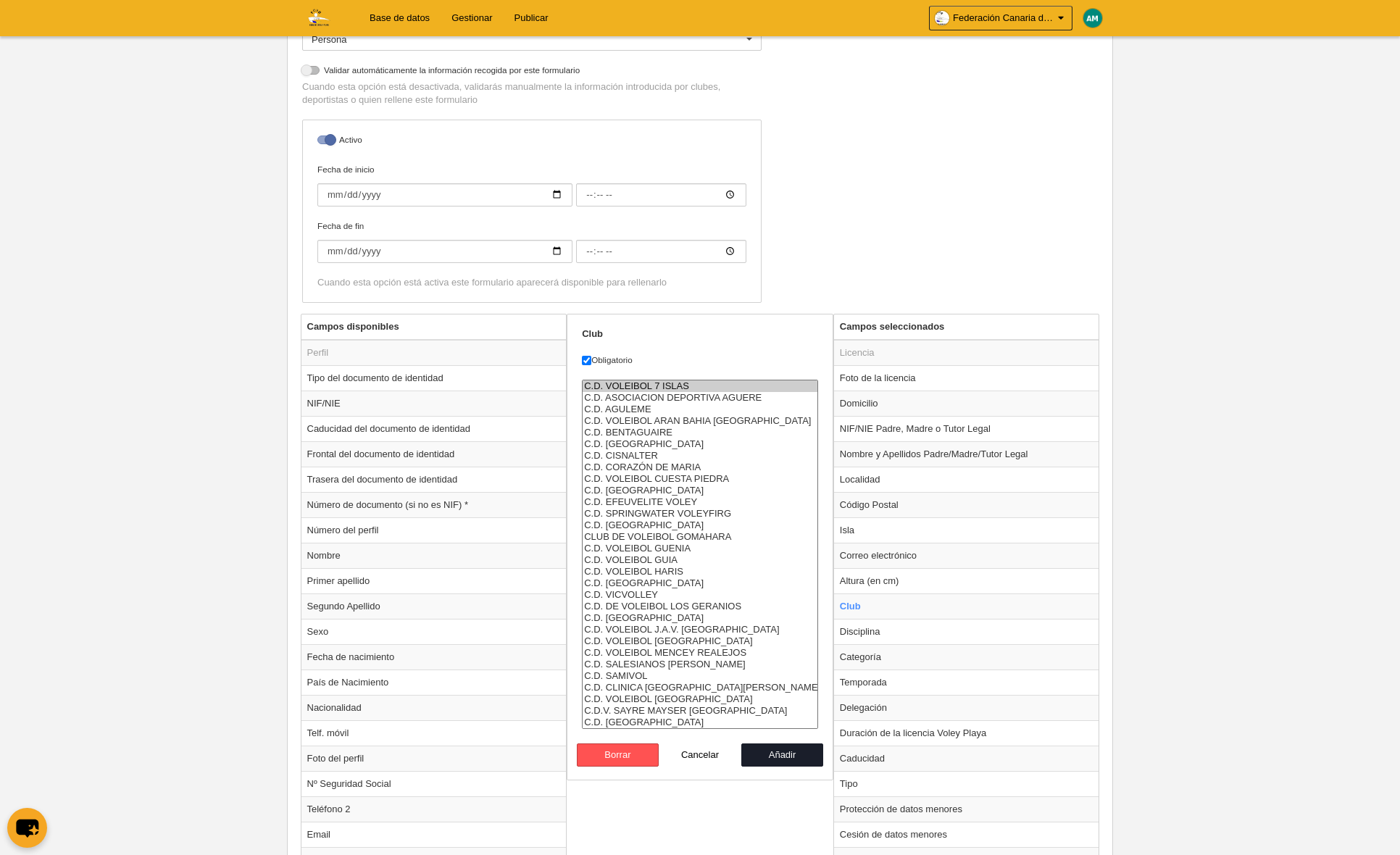
click at [654, 380] on select "C.D. VOLEIBOL 7 ISLAS C.D. ASOCIACION DEPORTIVA AGUERE C.D. AGULEME C.D. VOLEIB…" at bounding box center [700, 554] width 236 height 349
click at [653, 383] on option "C.D. VOLEIBOL 7 ISLAS" at bounding box center [700, 386] width 234 height 11
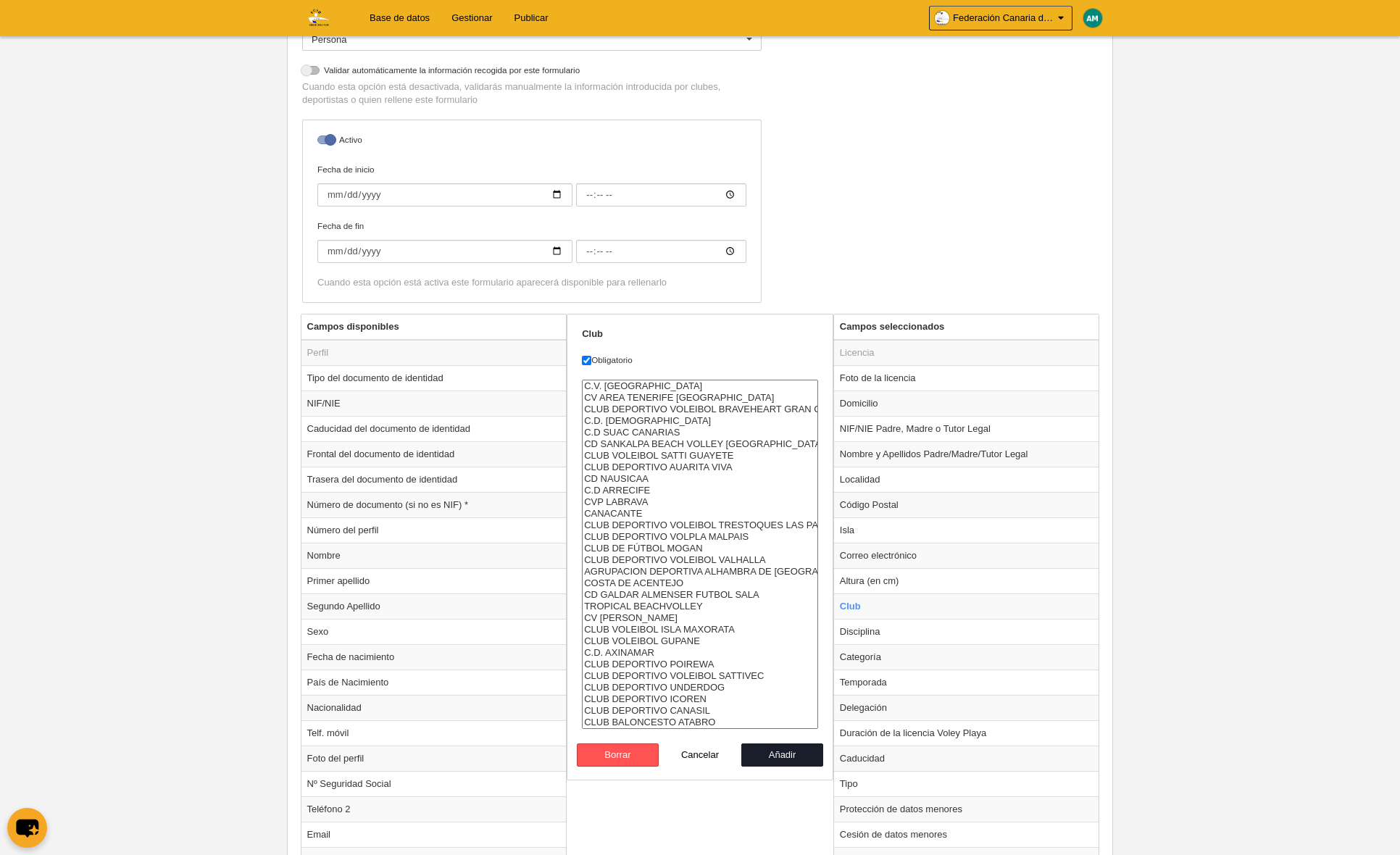
select select "4496857"
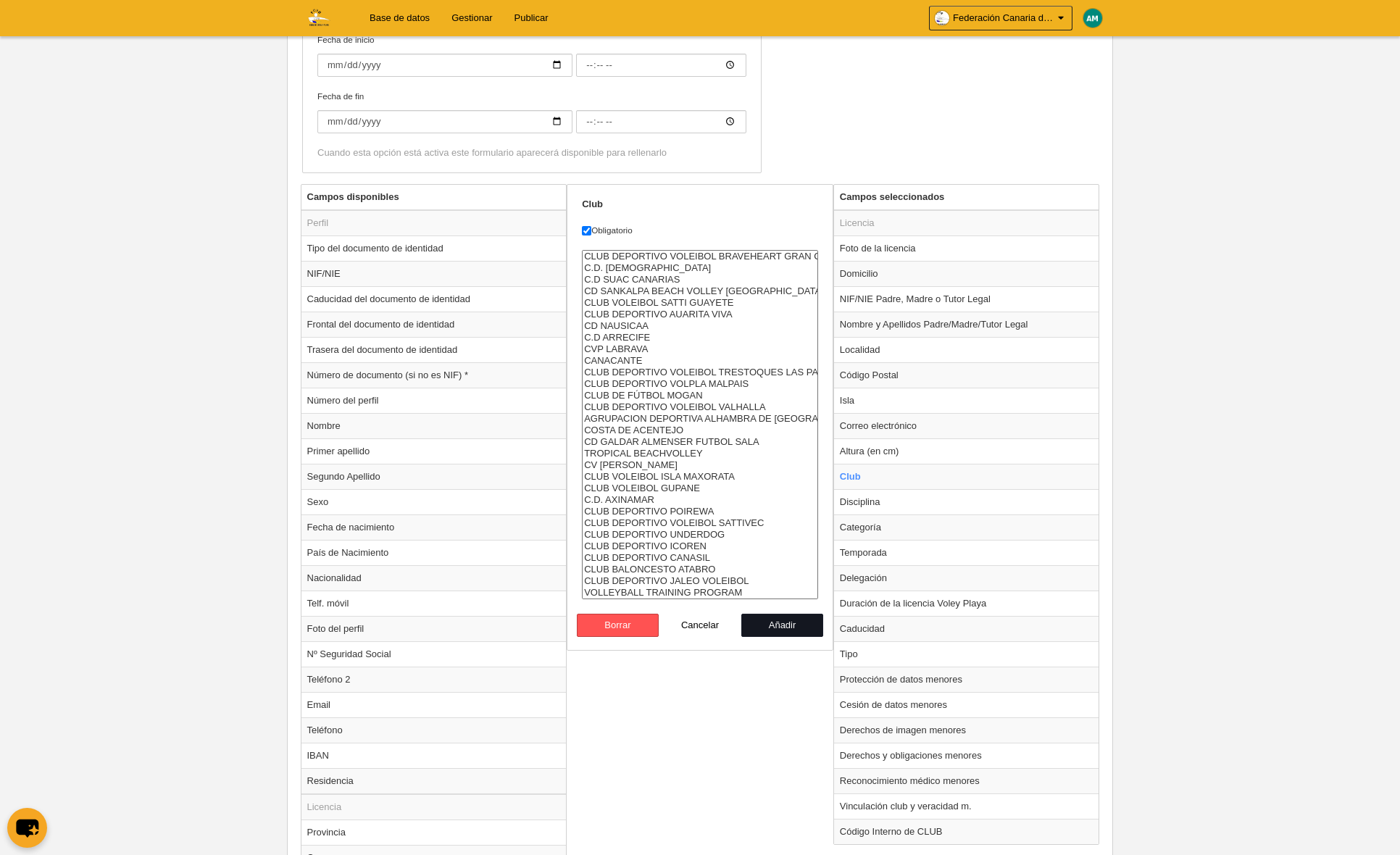
click at [781, 630] on button "Añadir" at bounding box center [782, 625] width 83 height 23
radio input "false"
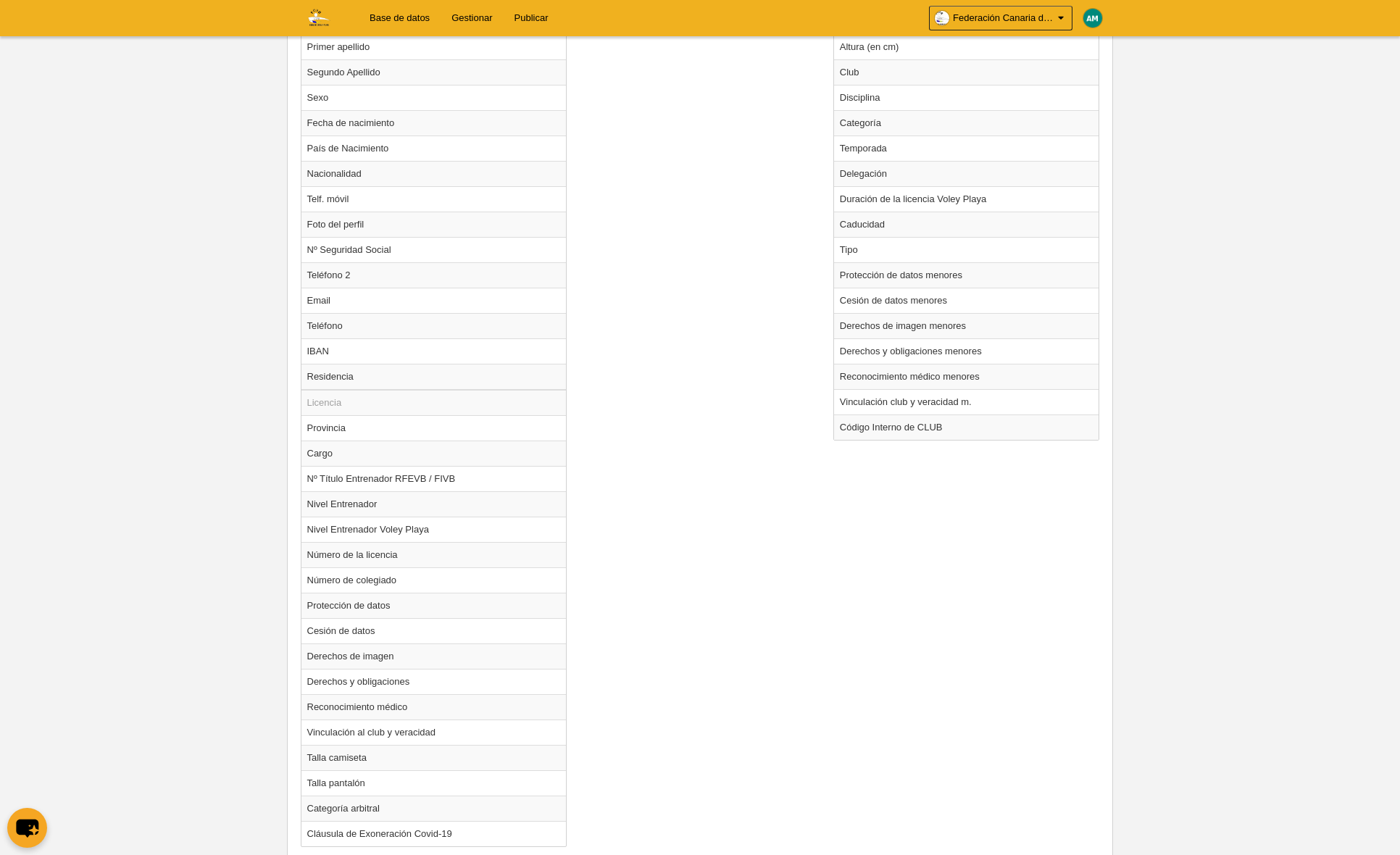
scroll to position [899, 0]
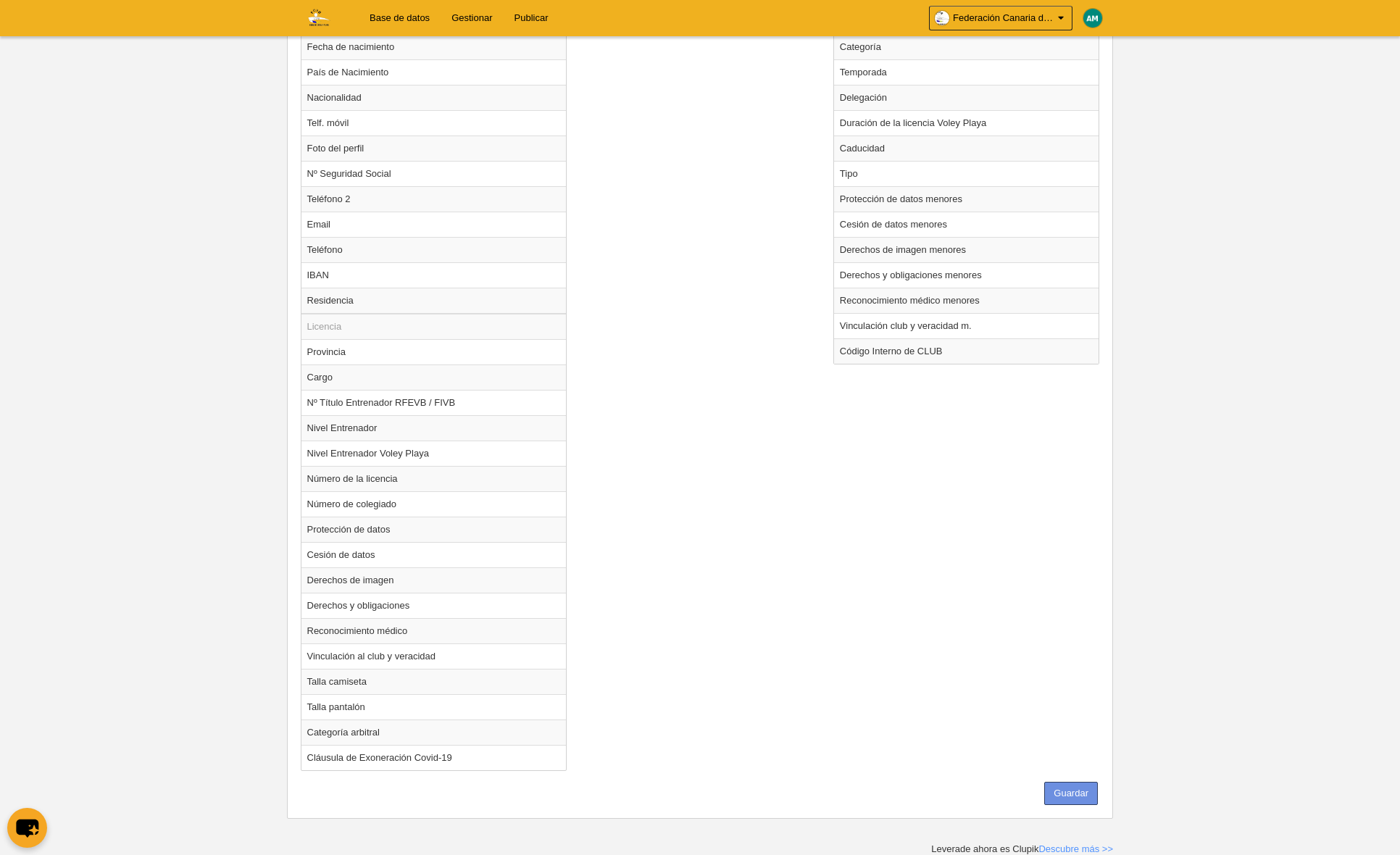
click at [1065, 799] on button "Guardar" at bounding box center [1070, 793] width 54 height 23
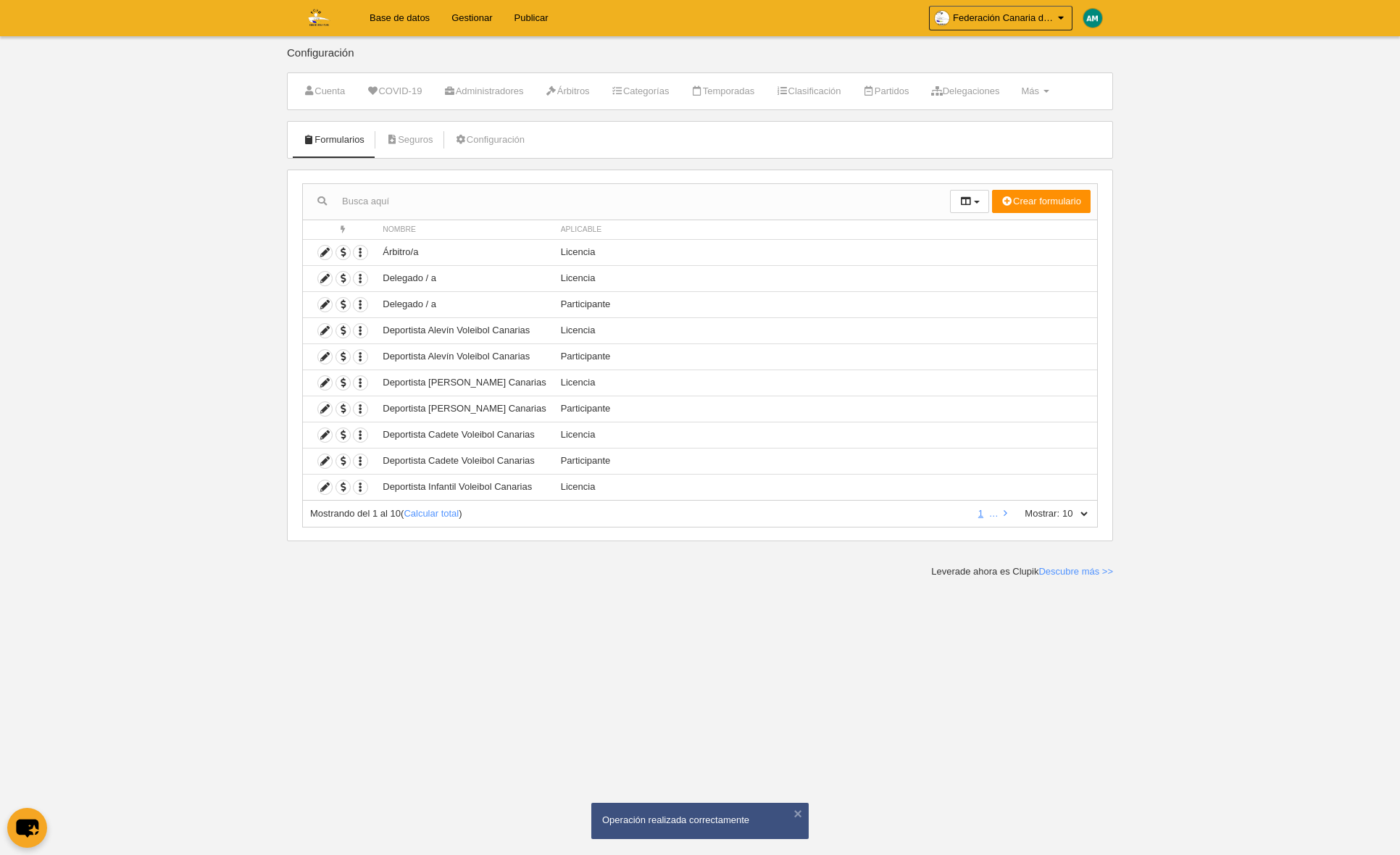
drag, startPoint x: 1093, startPoint y: 514, endPoint x: 1085, endPoint y: 513, distance: 8.1
click at [1093, 514] on div "Mostrando del 1 al 10 ( Calcular total ) 1 … Mostrar: 10 25 50 100 500" at bounding box center [700, 514] width 796 height 26
click at [1085, 514] on select "10 25 50 100 500" at bounding box center [1074, 514] width 31 height 13
select select "100"
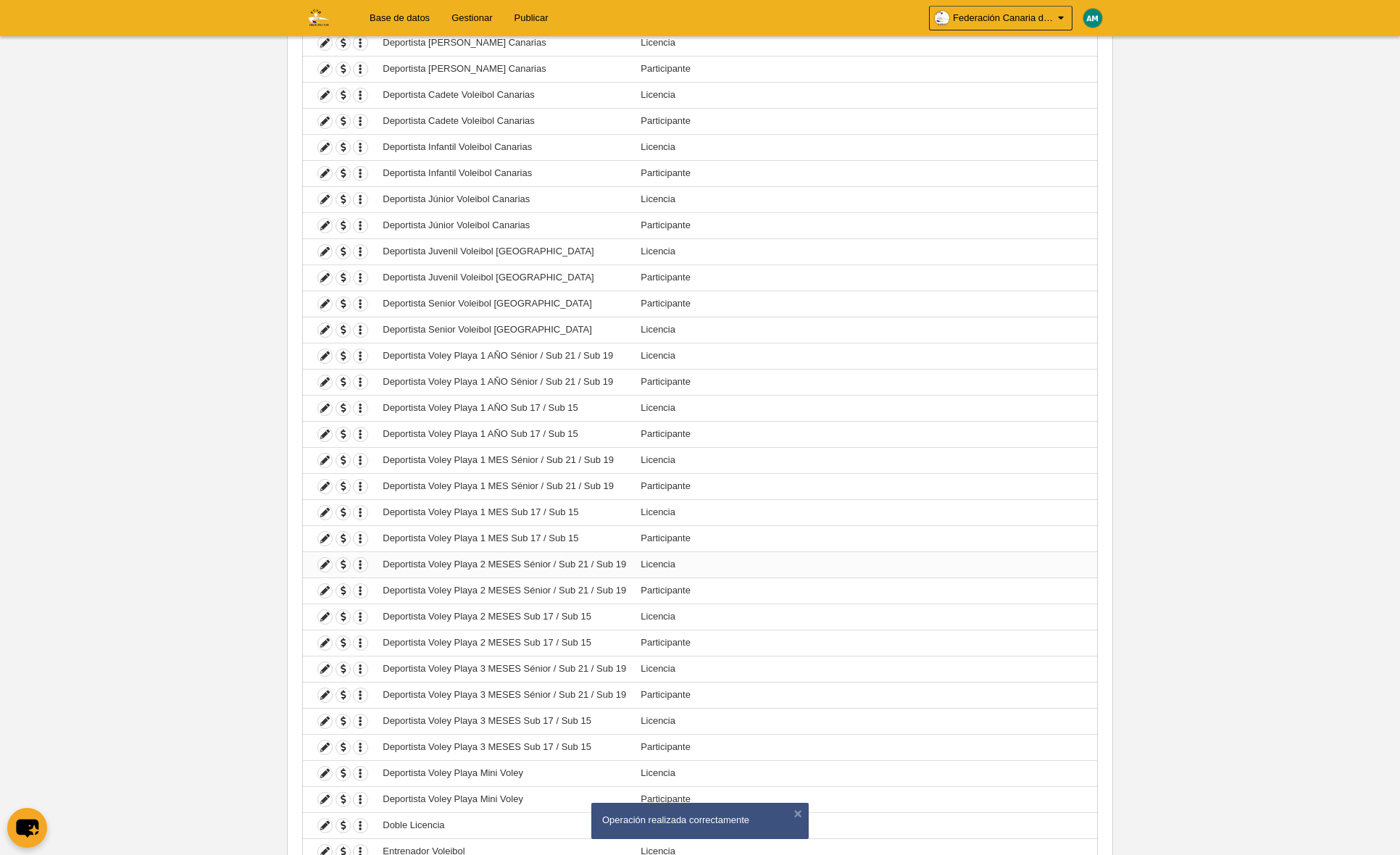
scroll to position [345, 0]
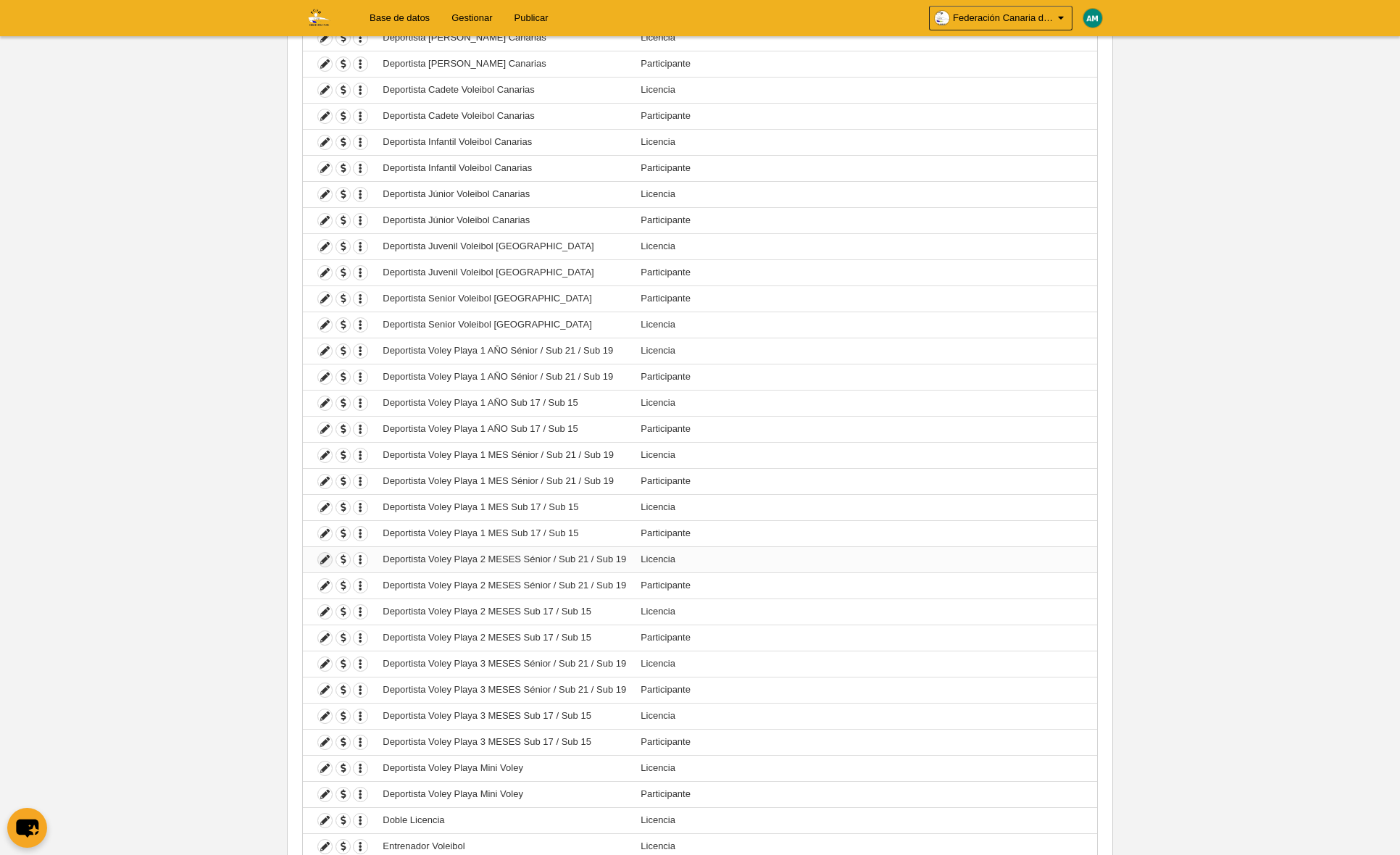
click at [324, 561] on icon at bounding box center [325, 560] width 14 height 14
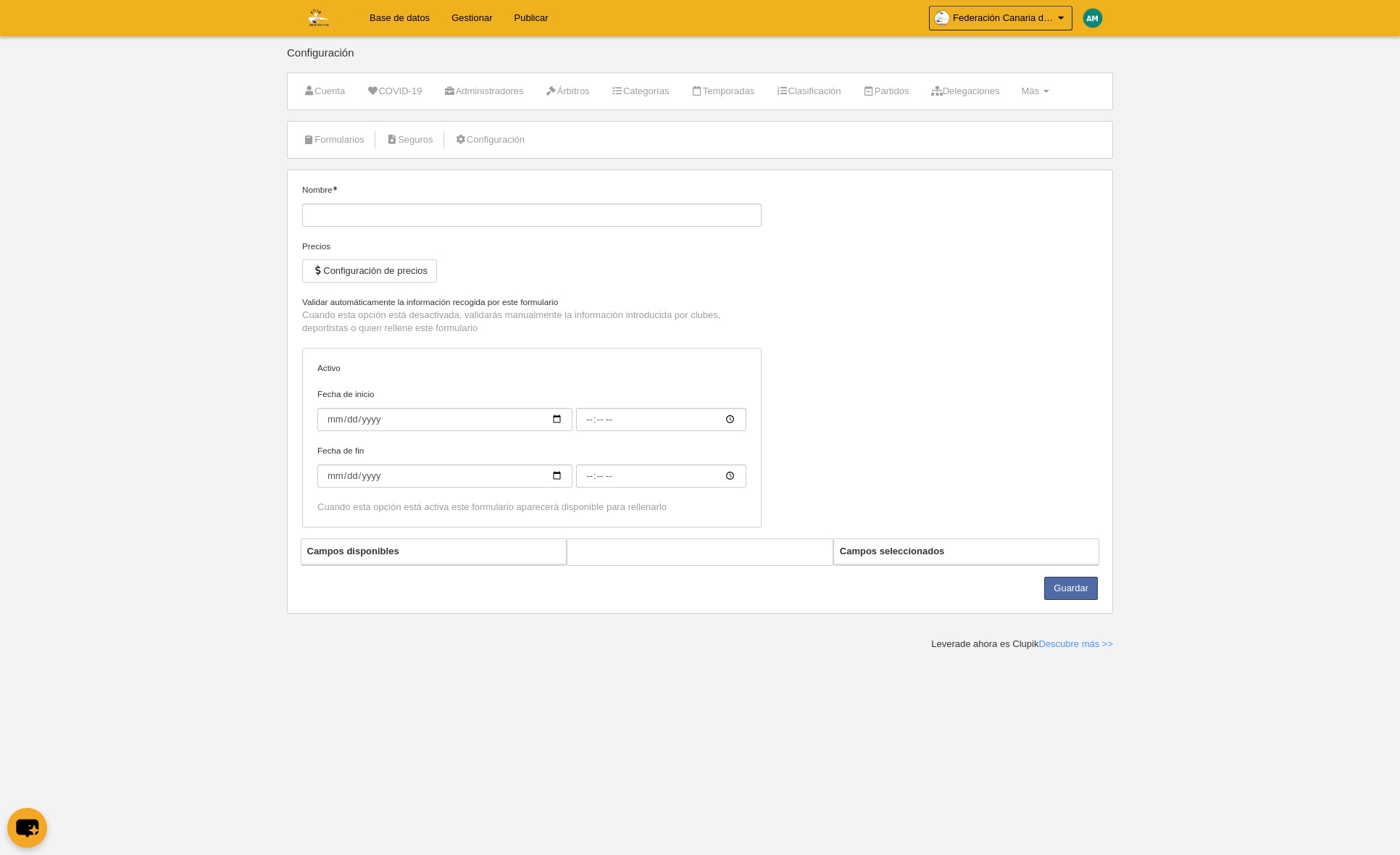
type input "Deportista Voley Playa 2 MESES Sénior / Sub 21 / Sub 19"
checkbox input "true"
select select "selected"
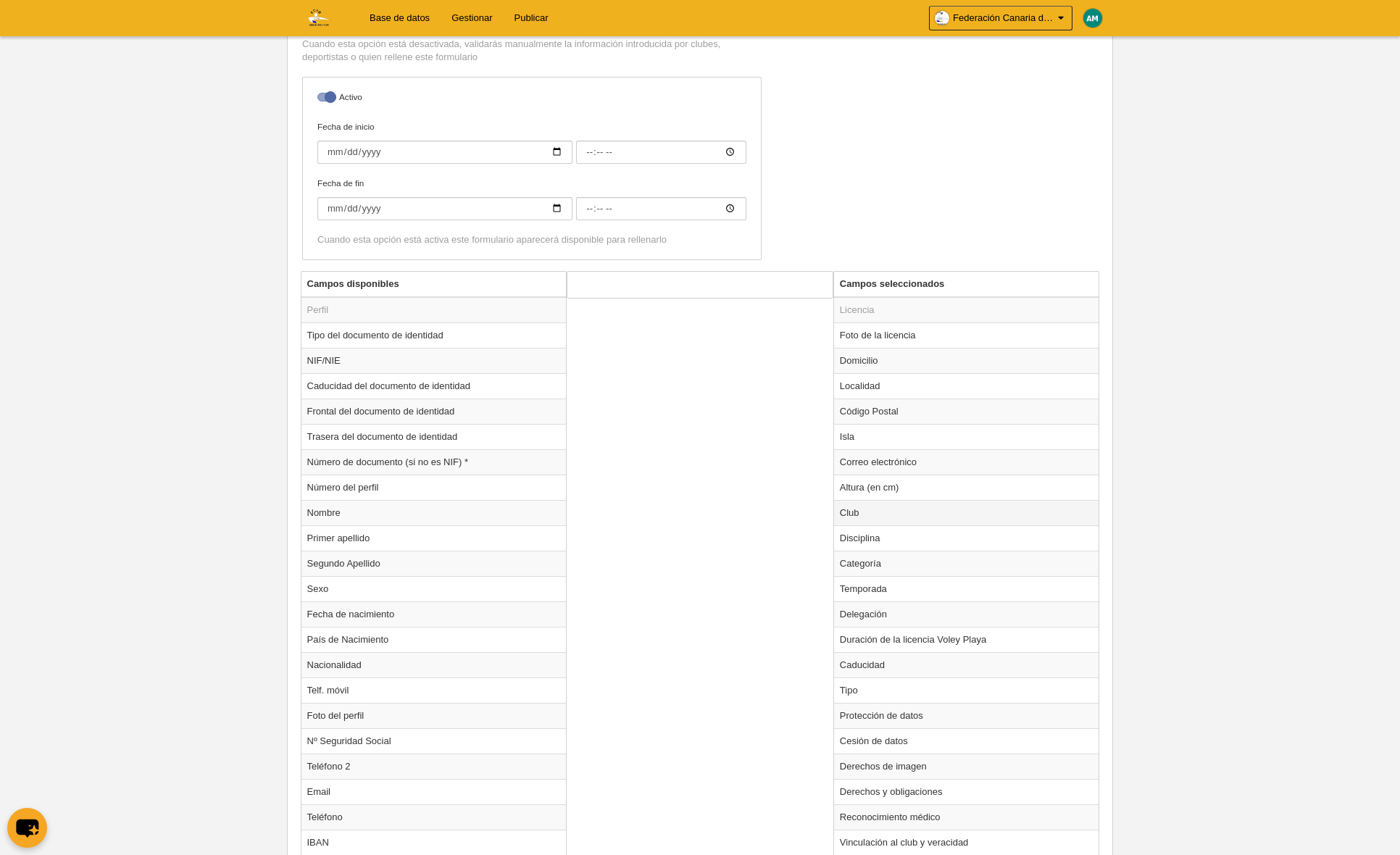
scroll to position [337, 0]
click at [893, 505] on td "Club" at bounding box center [966, 508] width 265 height 26
radio input "true"
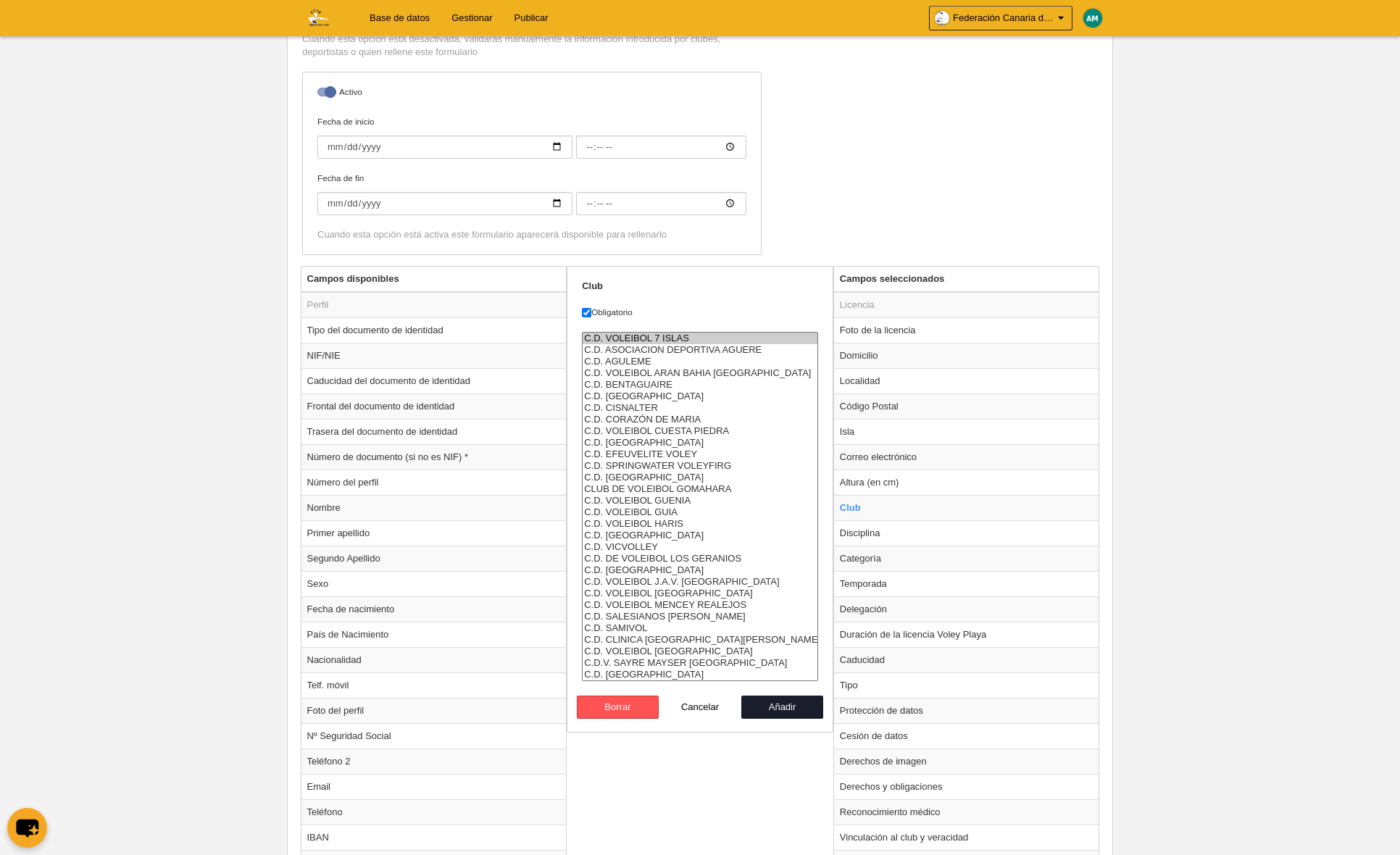
click at [656, 334] on option "C.D. VOLEIBOL 7 ISLAS" at bounding box center [700, 338] width 234 height 11
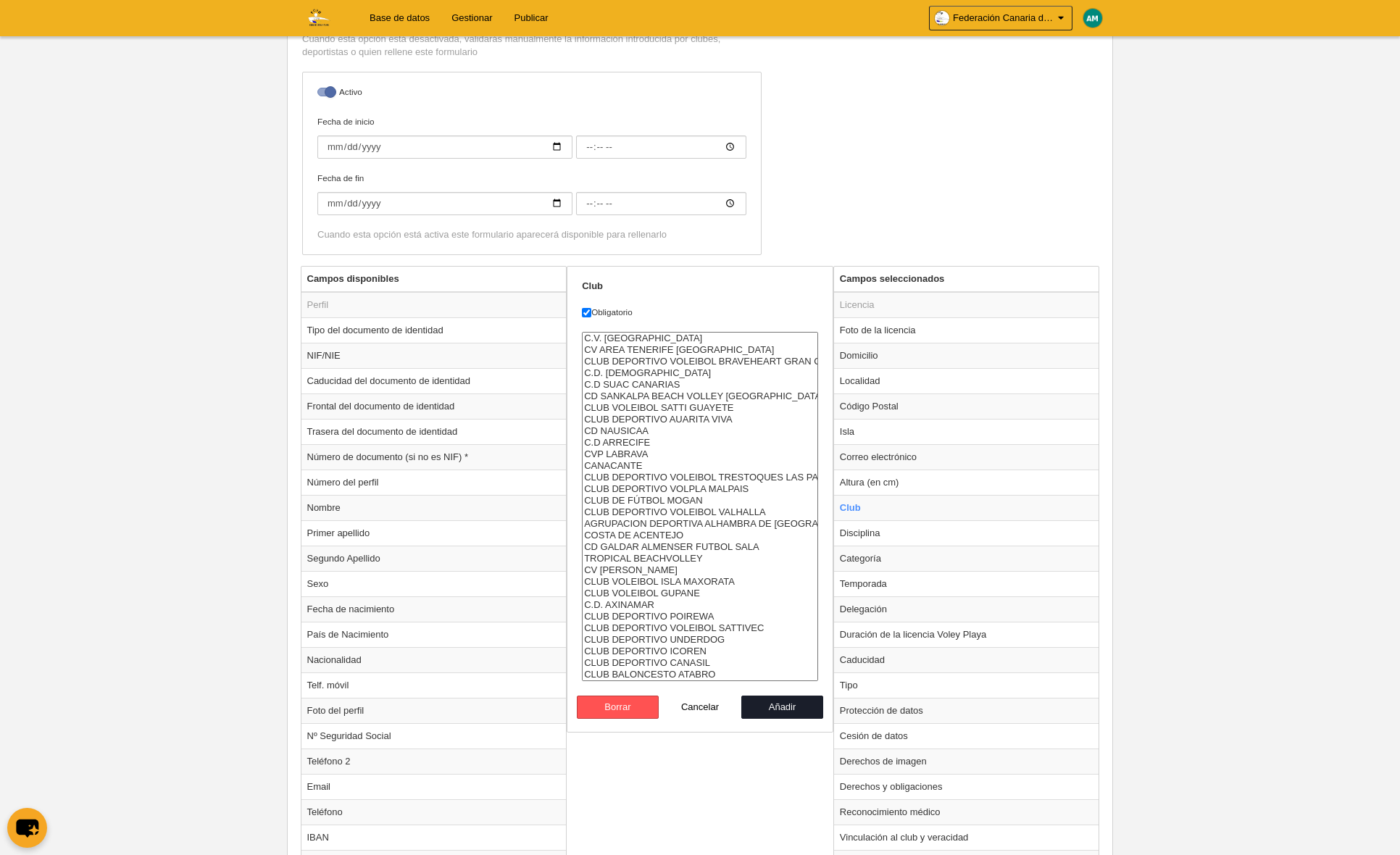
select select "4496857"
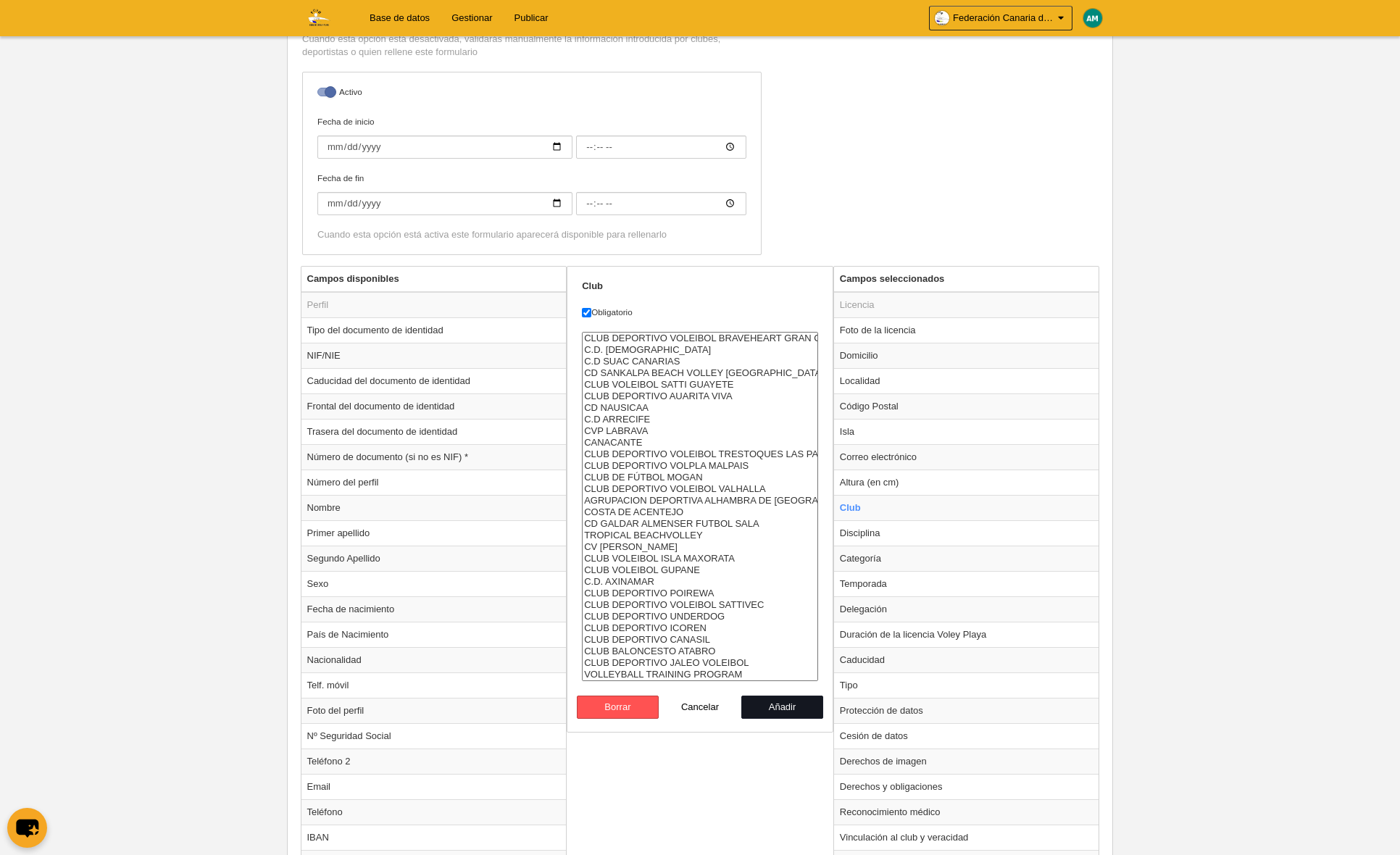
click at [781, 703] on button "Añadir" at bounding box center [782, 707] width 83 height 23
radio input "false"
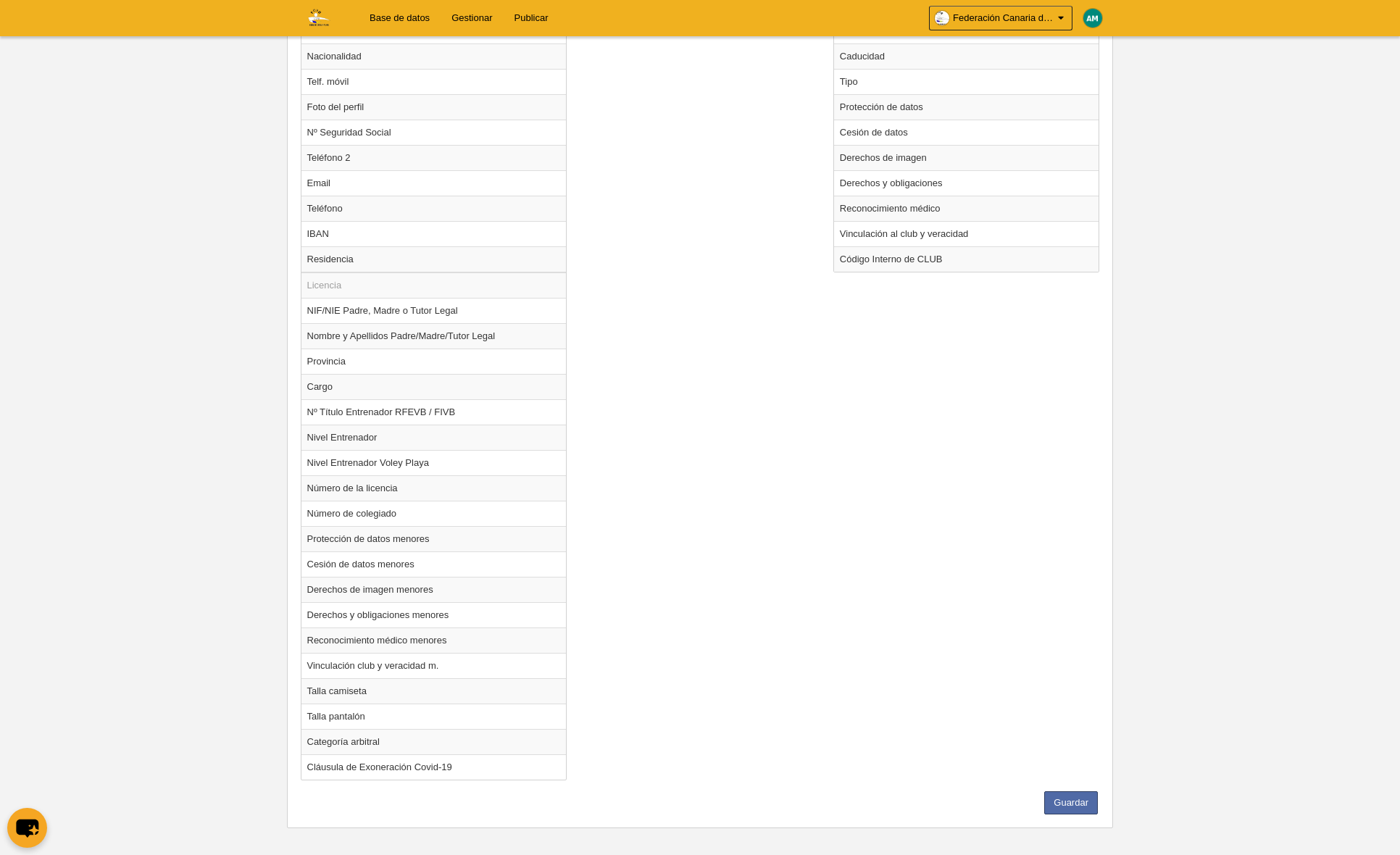
scroll to position [949, 0]
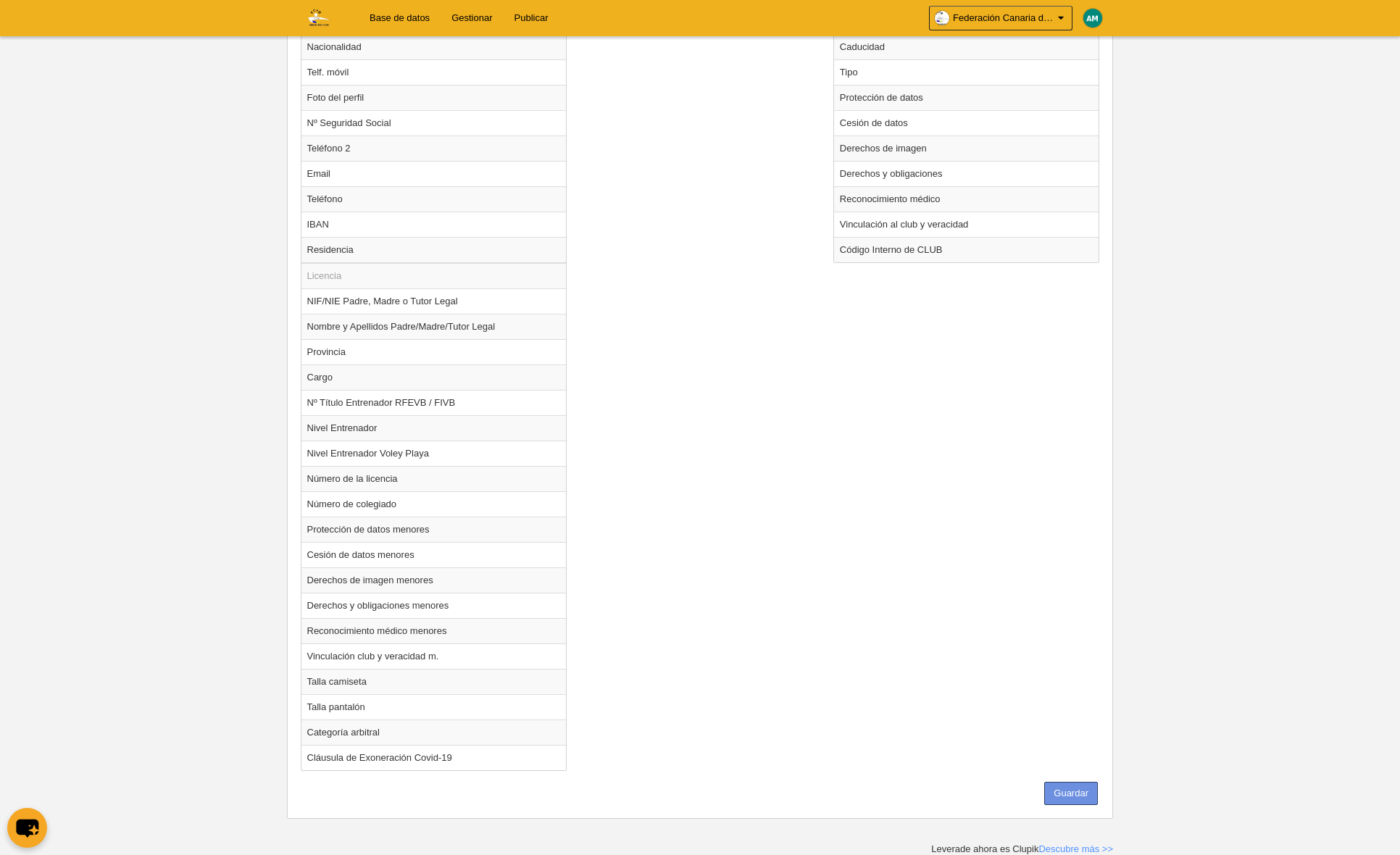
click at [1081, 789] on button "Guardar" at bounding box center [1070, 793] width 54 height 23
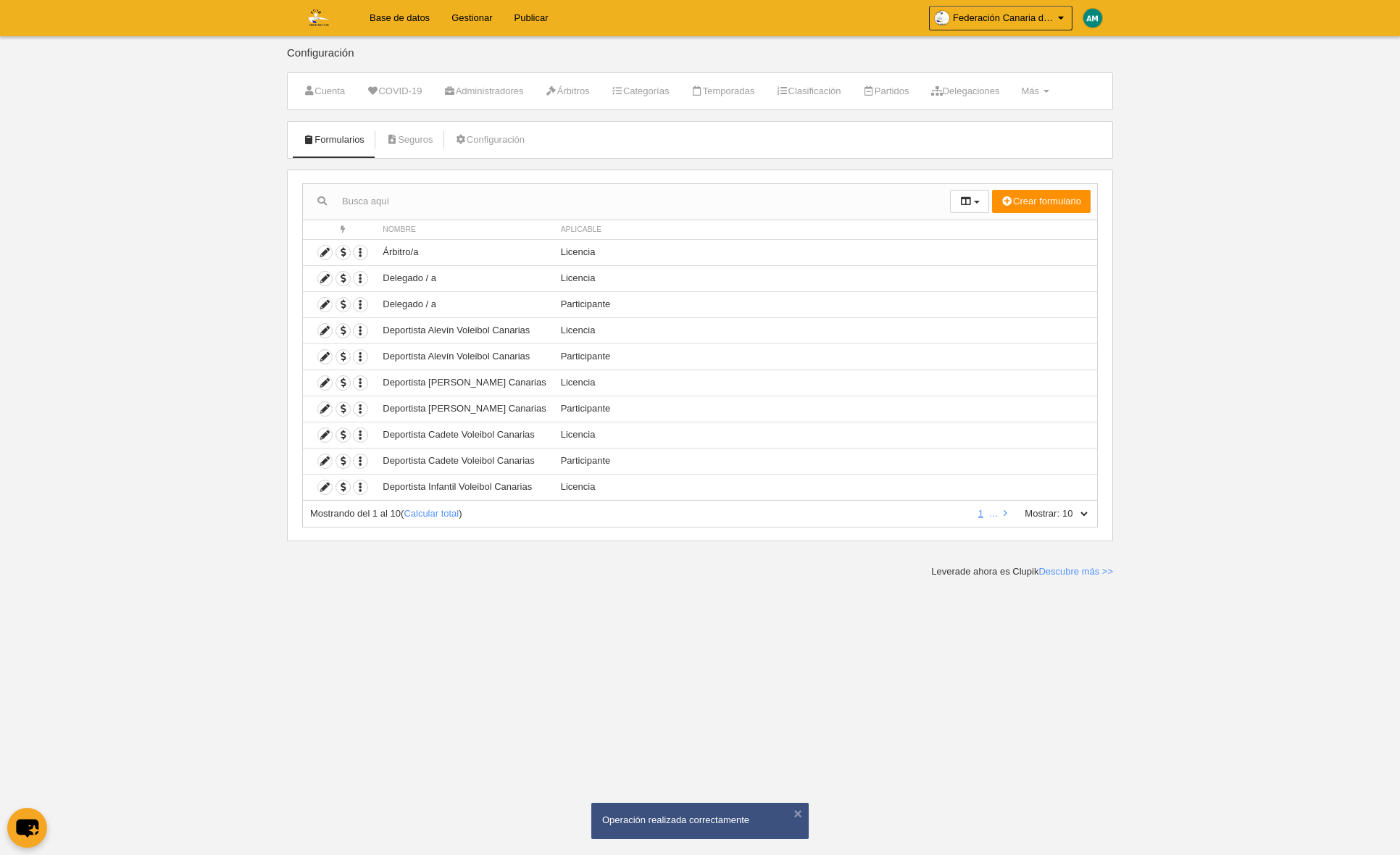
click at [1084, 513] on select "10 25 50 100 500" at bounding box center [1074, 514] width 31 height 13
select select "500"
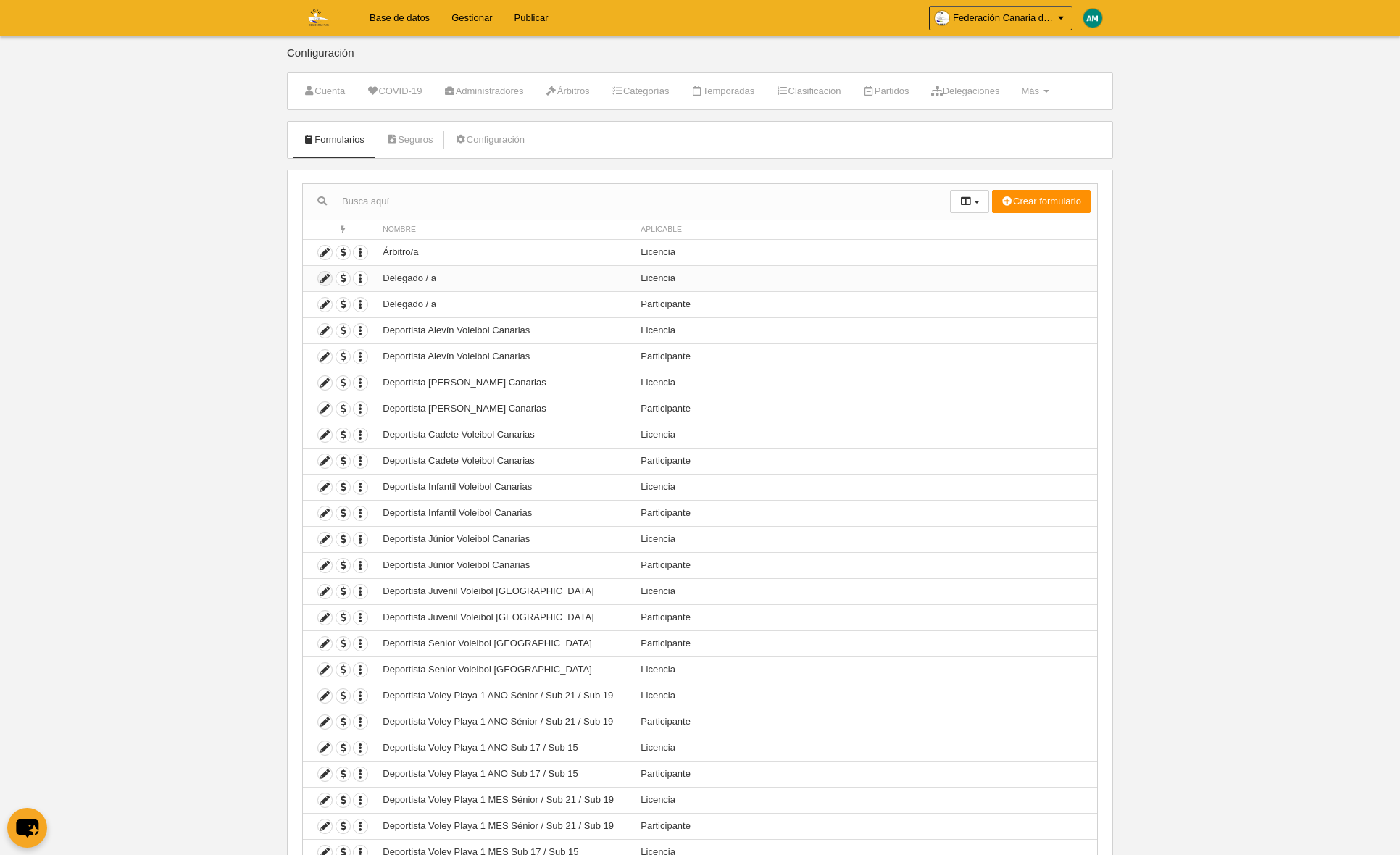
click at [323, 275] on icon at bounding box center [325, 279] width 14 height 14
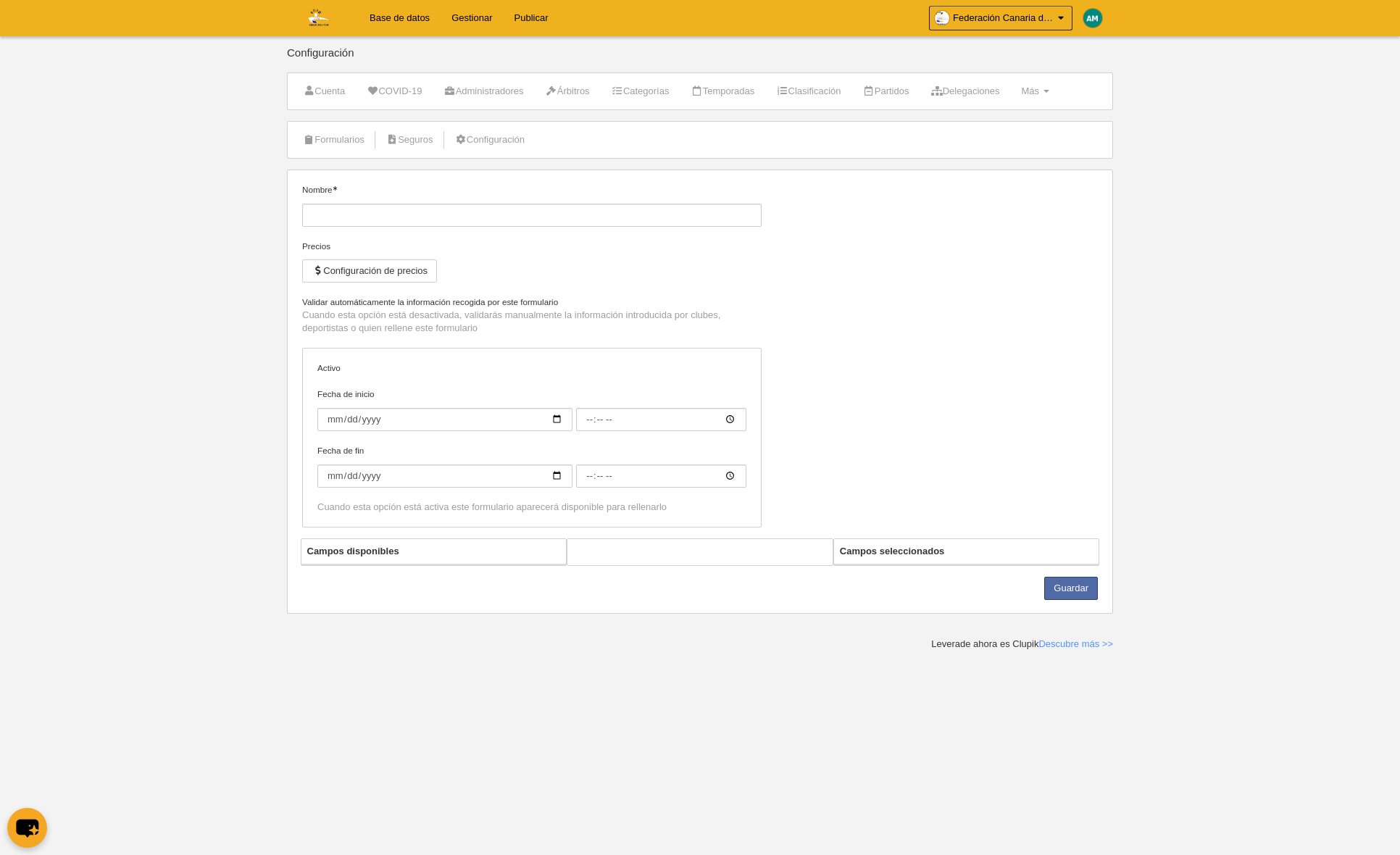
type input "Delegado / a"
checkbox input "true"
select select "selected"
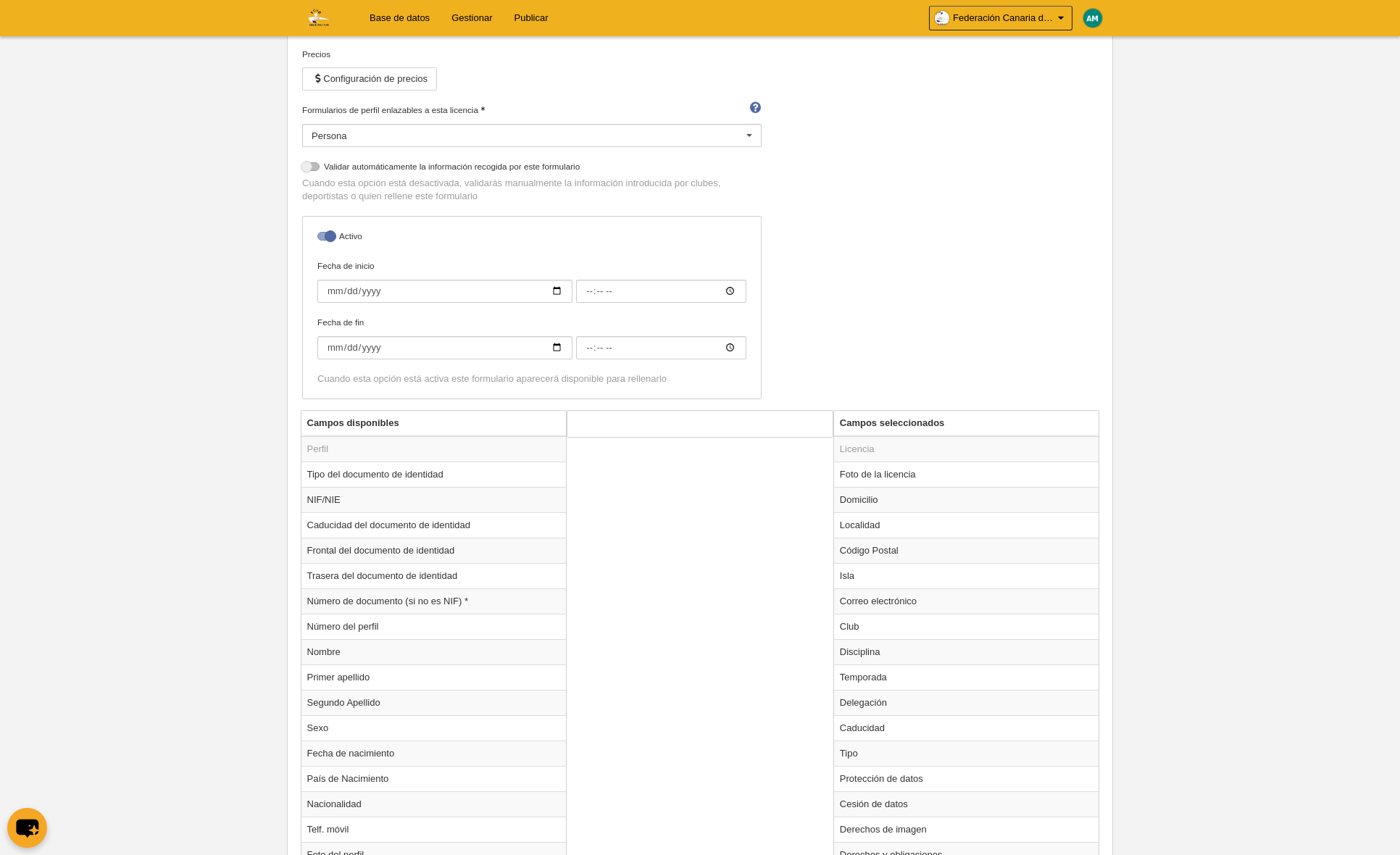
scroll to position [282, 0]
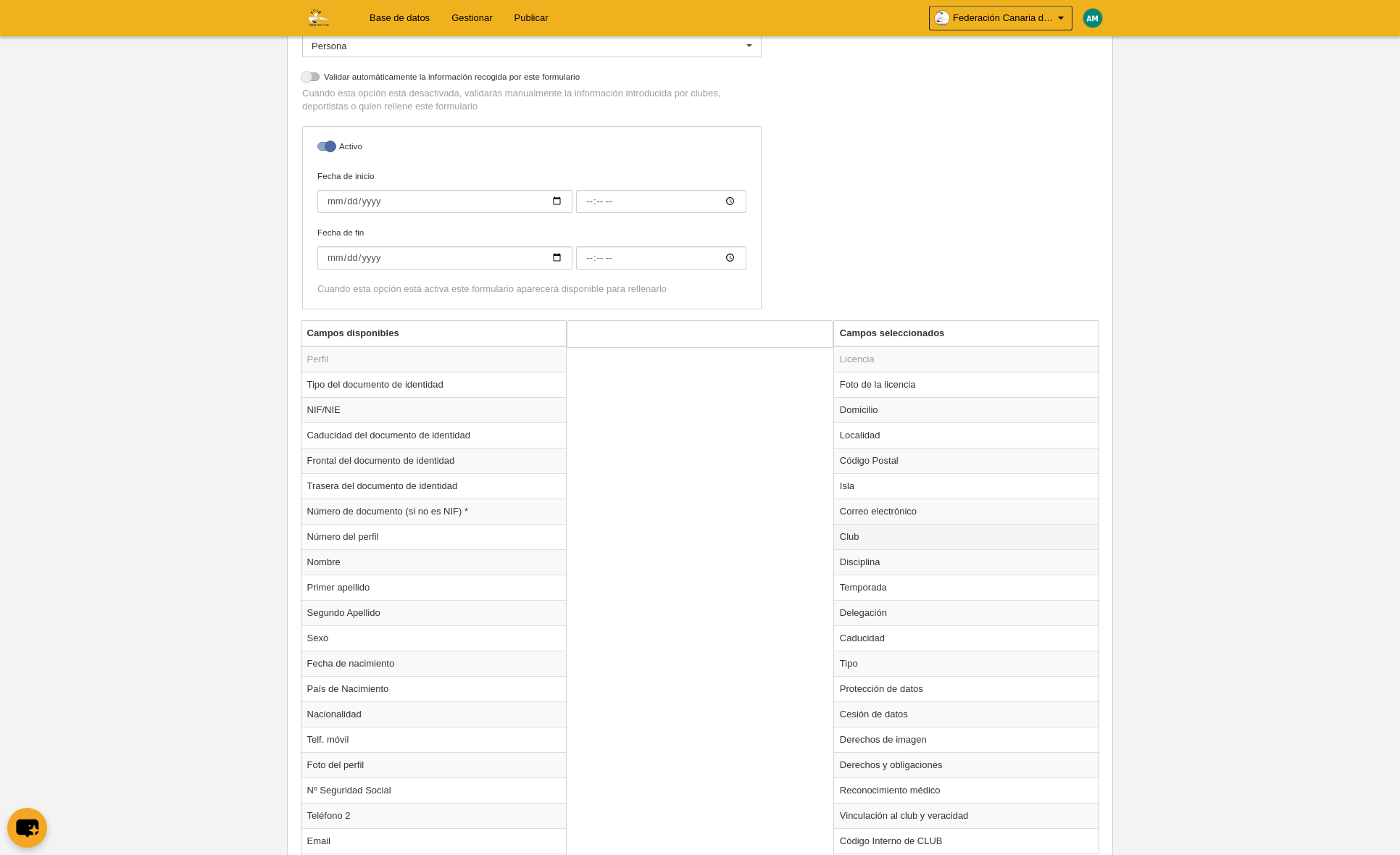
click at [905, 532] on td "Club" at bounding box center [966, 537] width 265 height 26
radio input "true"
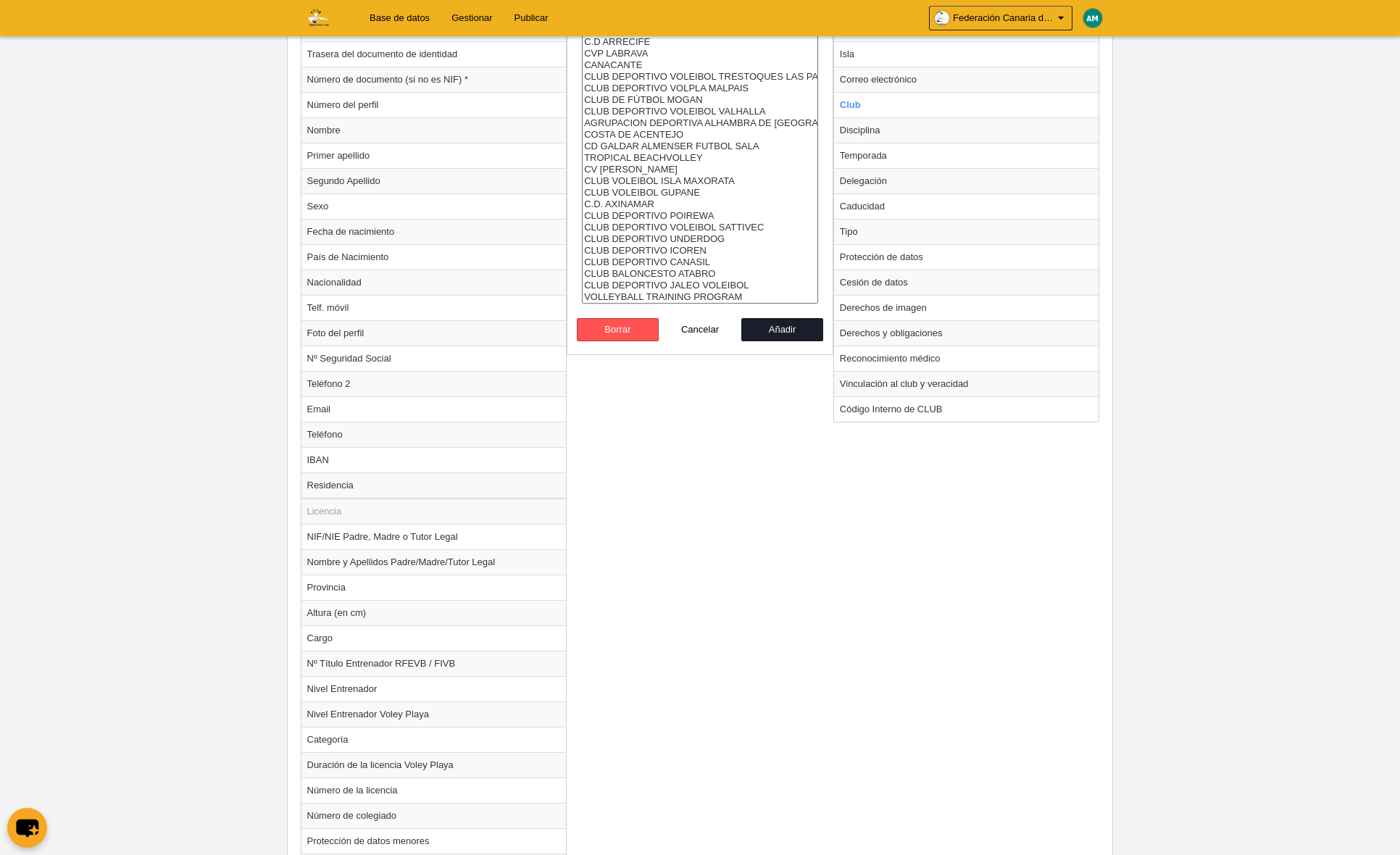
scroll to position [0, 0]
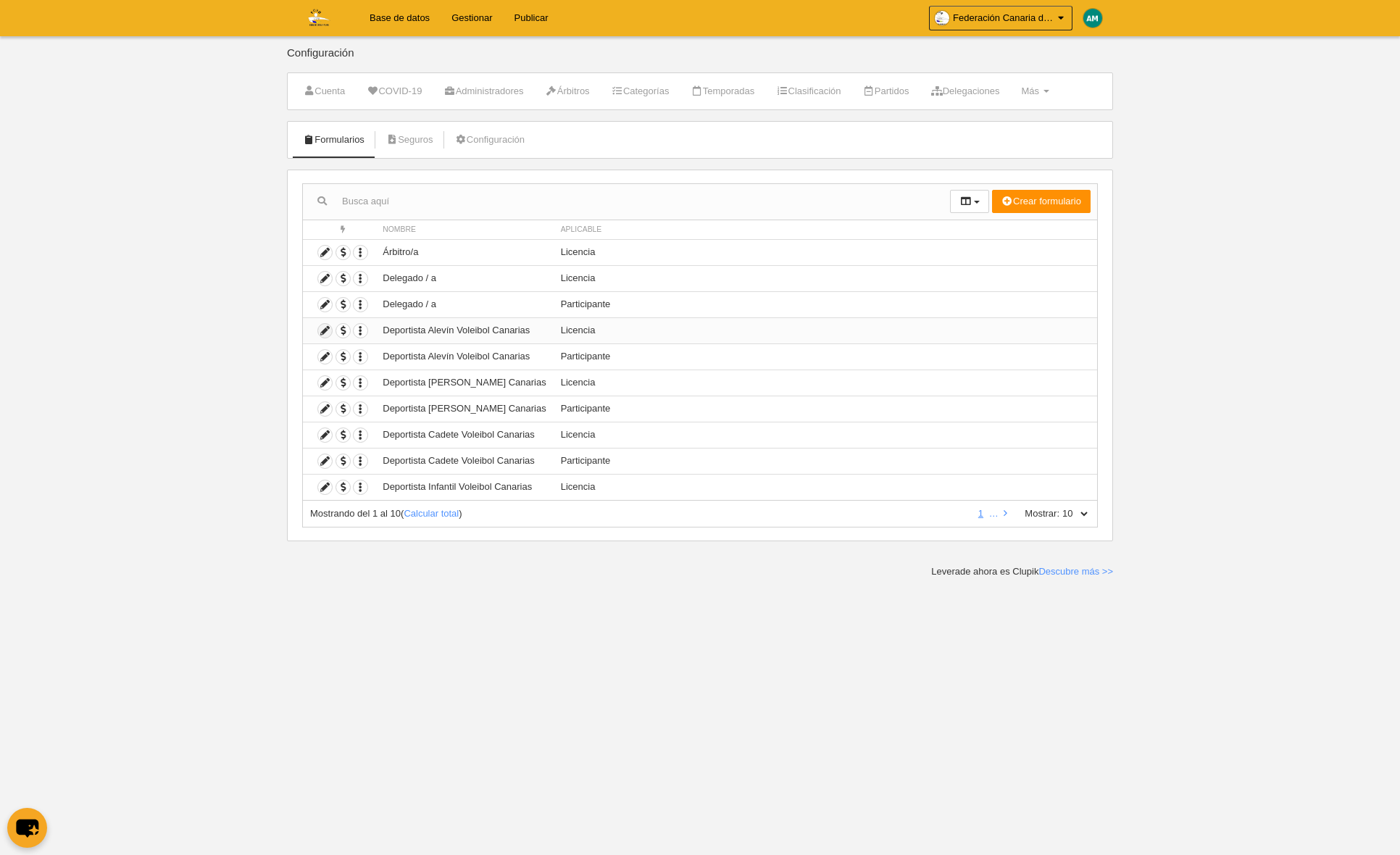
click at [323, 331] on icon at bounding box center [325, 331] width 14 height 14
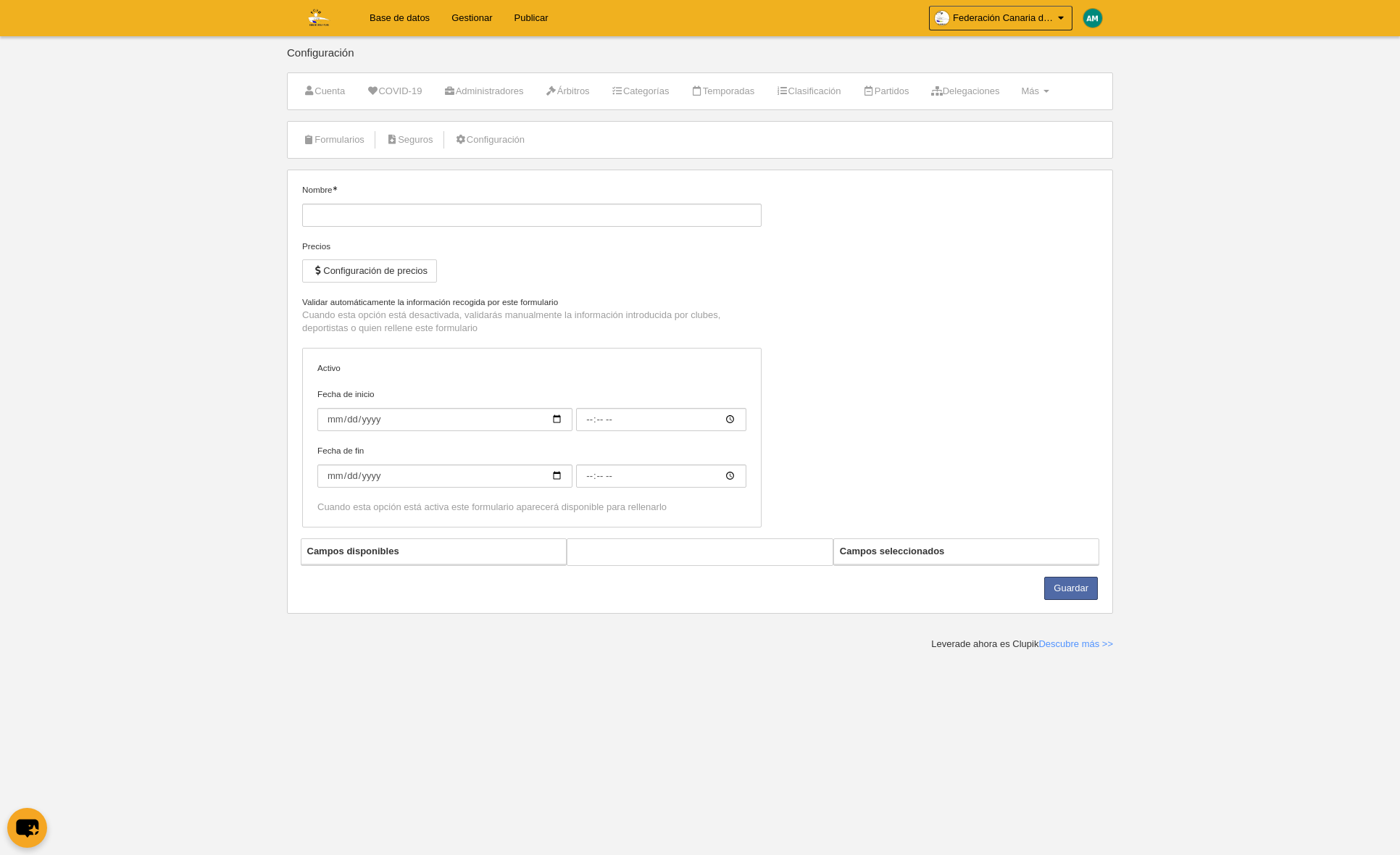
type input "Deportista Alevín Voleibol Canarias"
checkbox input "true"
select select "selected"
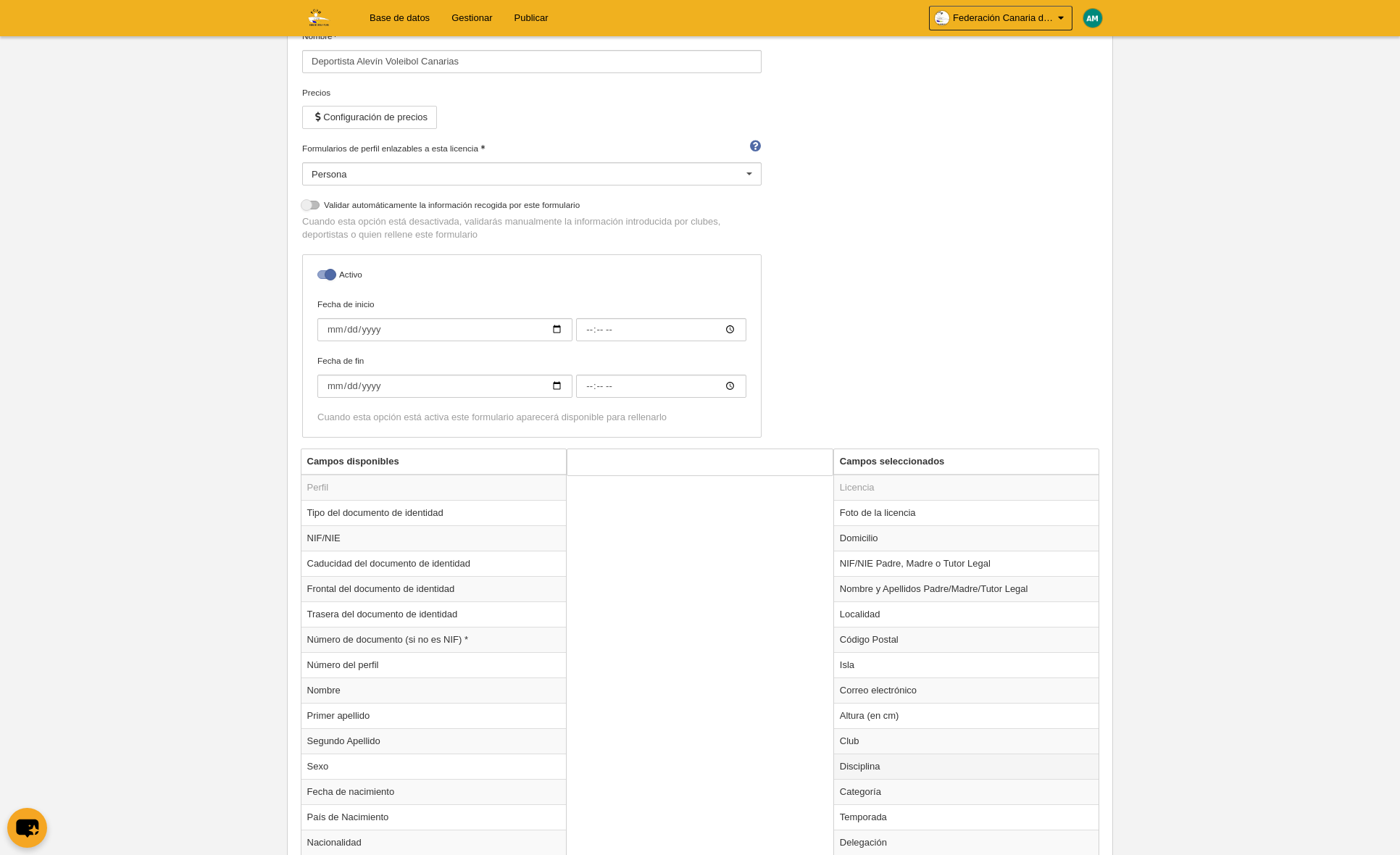
scroll to position [160, 0]
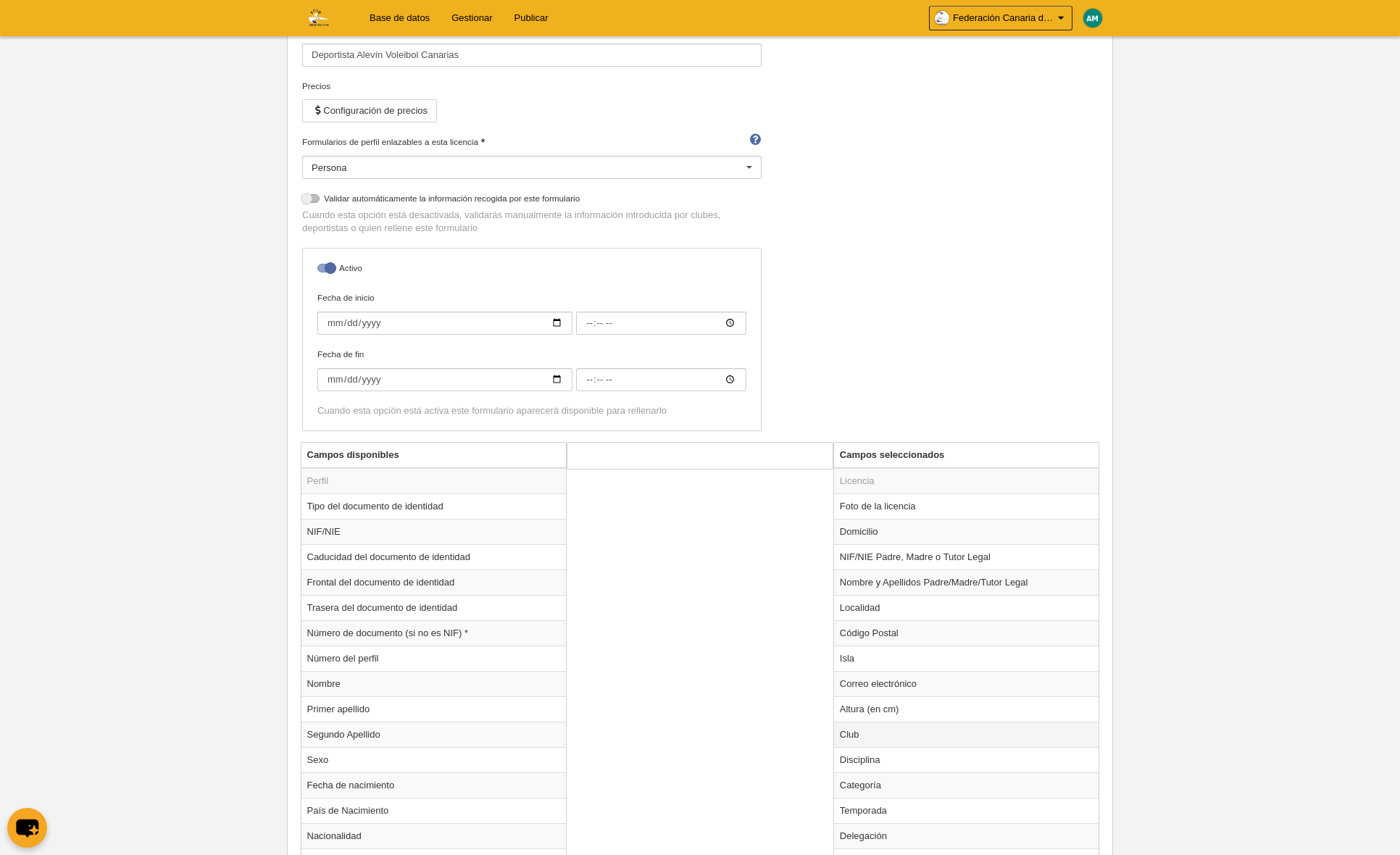
click at [892, 730] on td "Club" at bounding box center [966, 734] width 265 height 26
radio input "true"
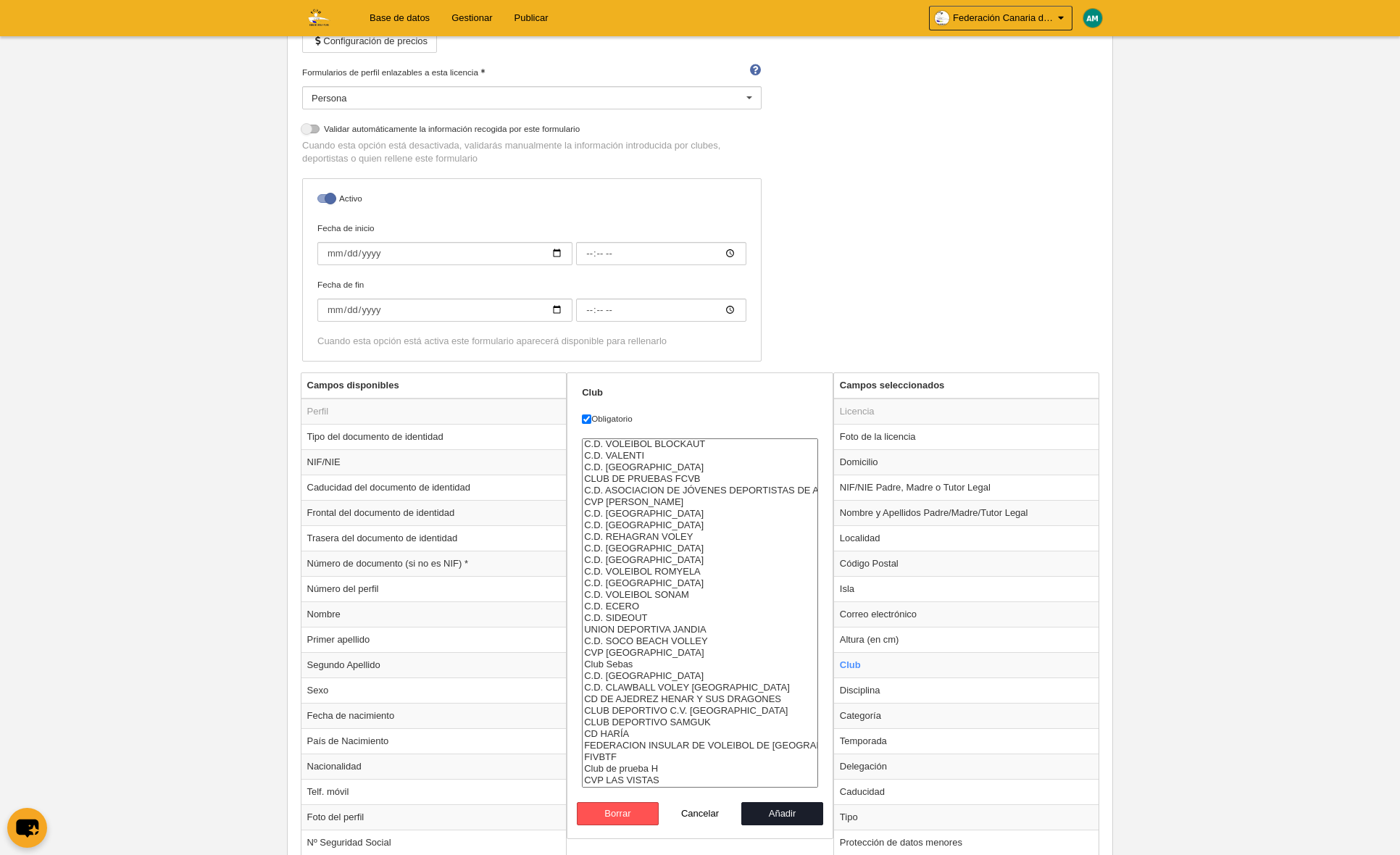
scroll to position [414, 0]
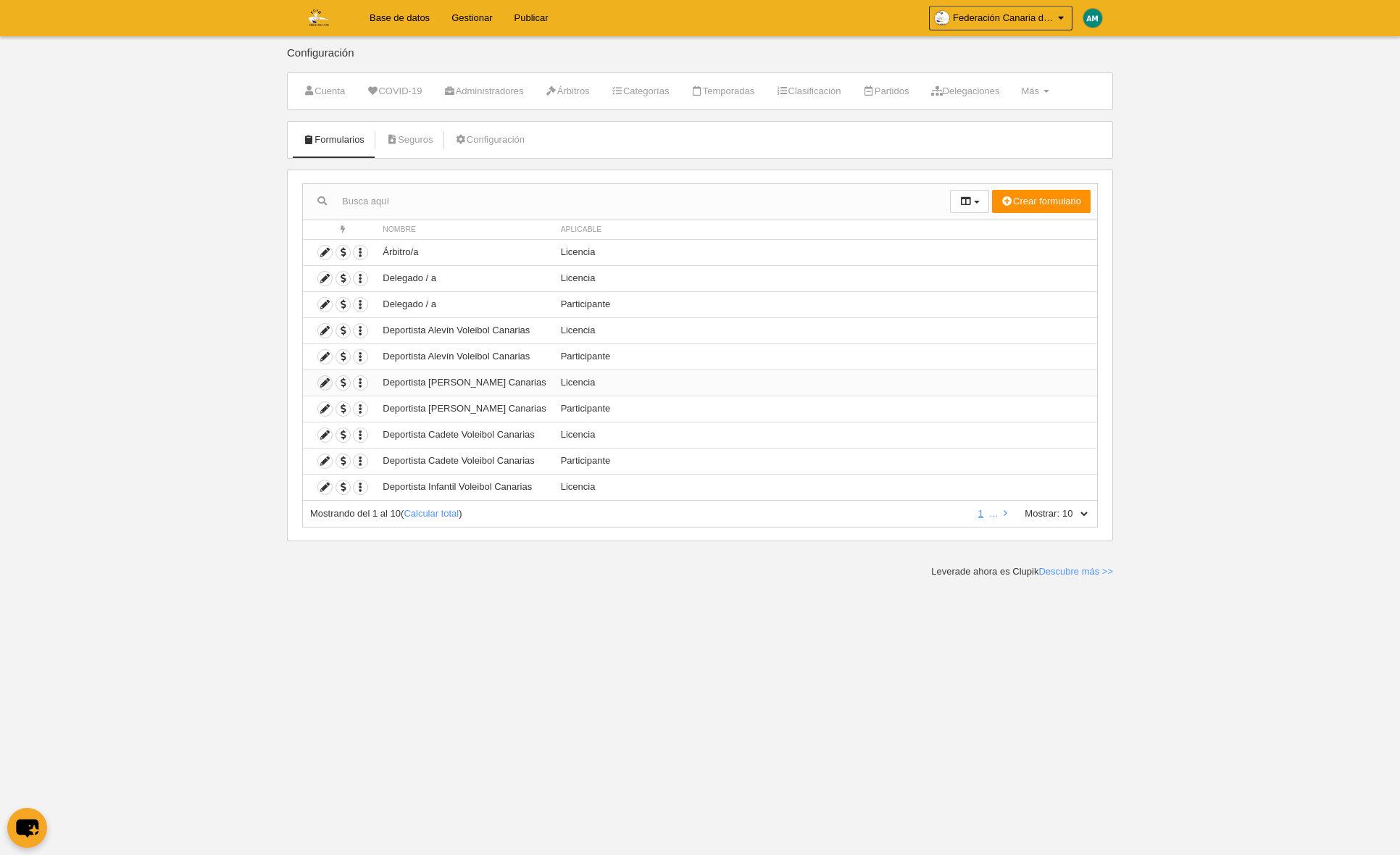
click at [321, 381] on icon at bounding box center [325, 383] width 14 height 14
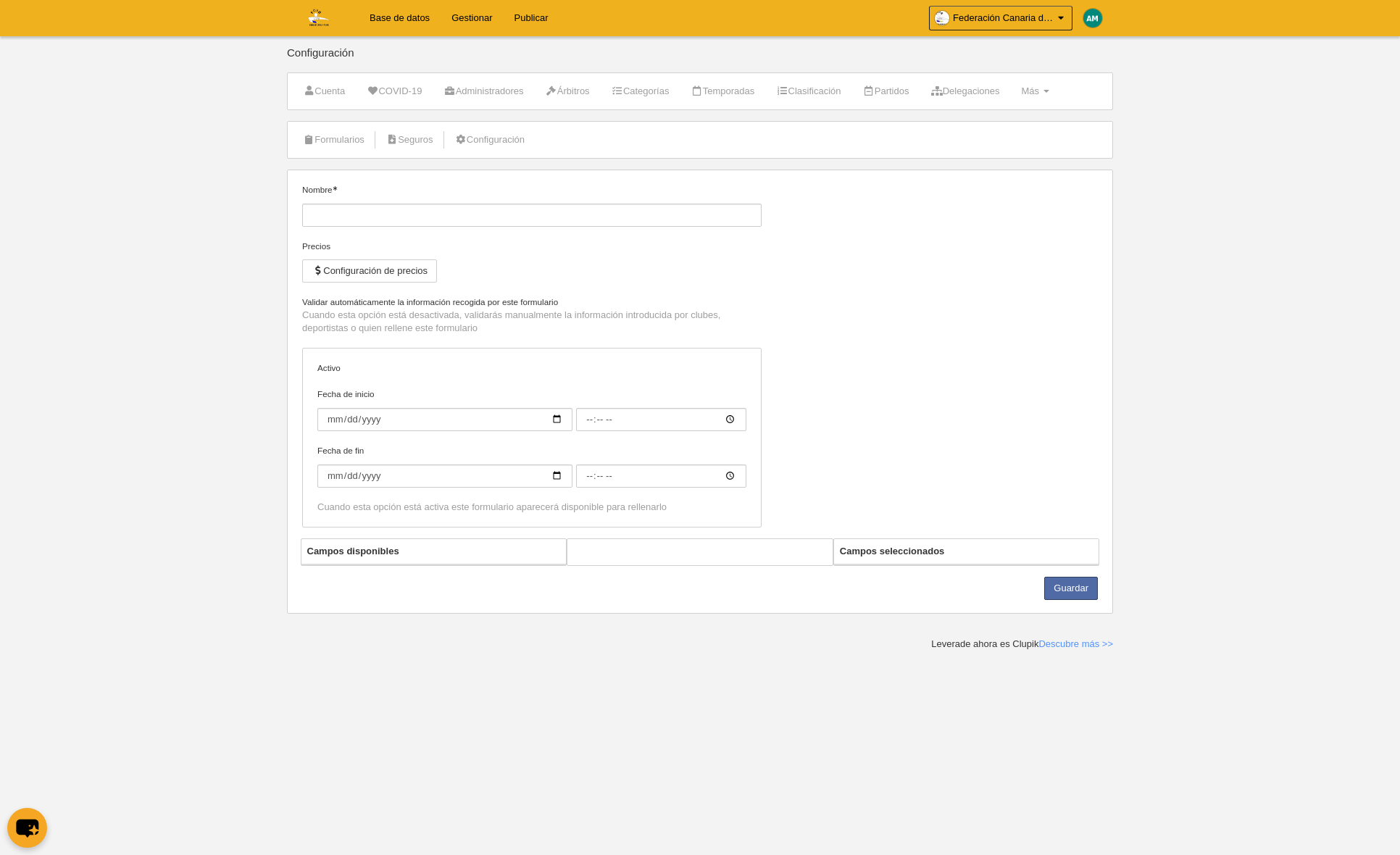
type input "Deportista [PERSON_NAME] Canarias"
checkbox input "true"
select select "selected"
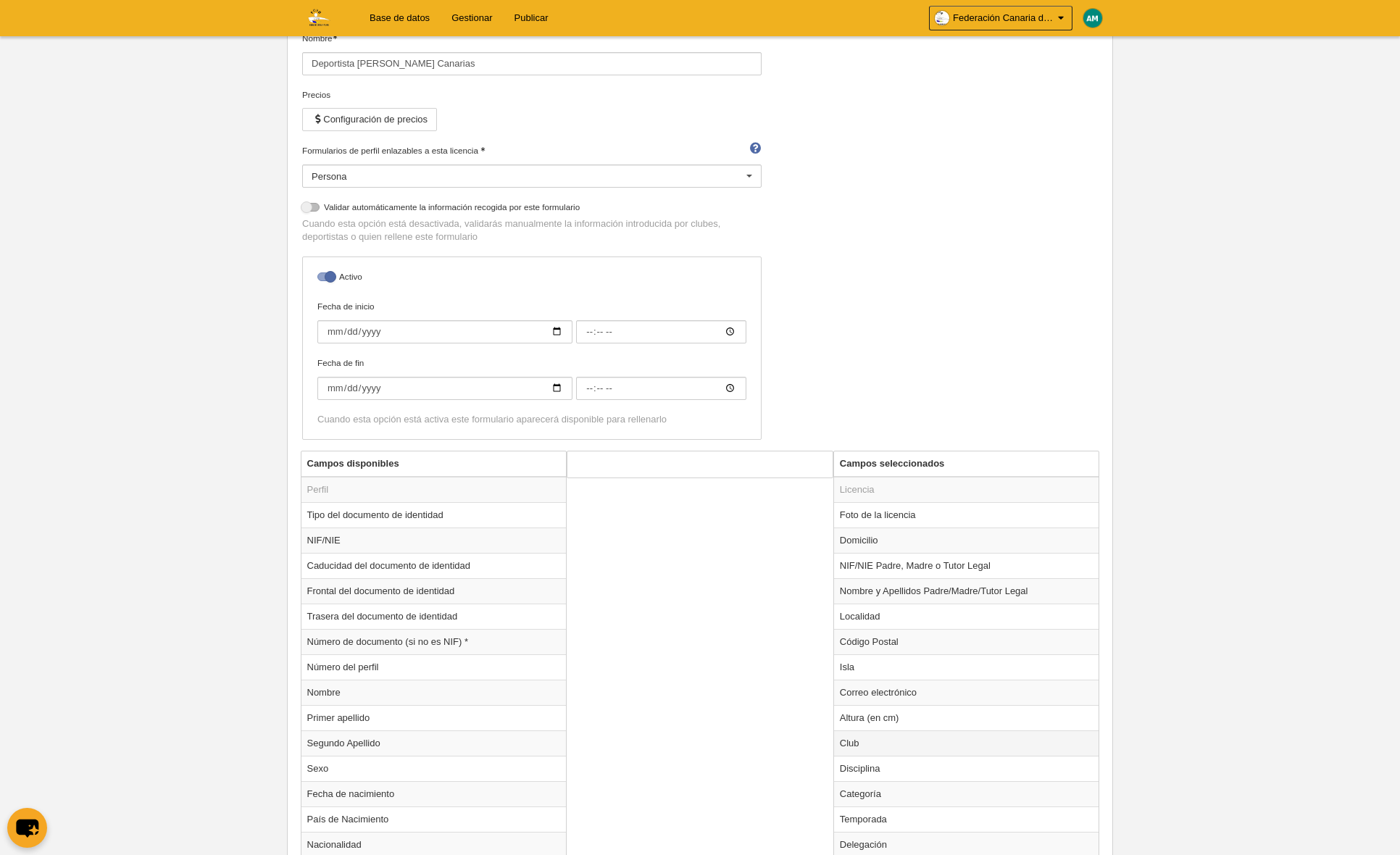
scroll to position [153, 0]
click at [921, 738] on td "Club" at bounding box center [966, 740] width 265 height 26
radio input "true"
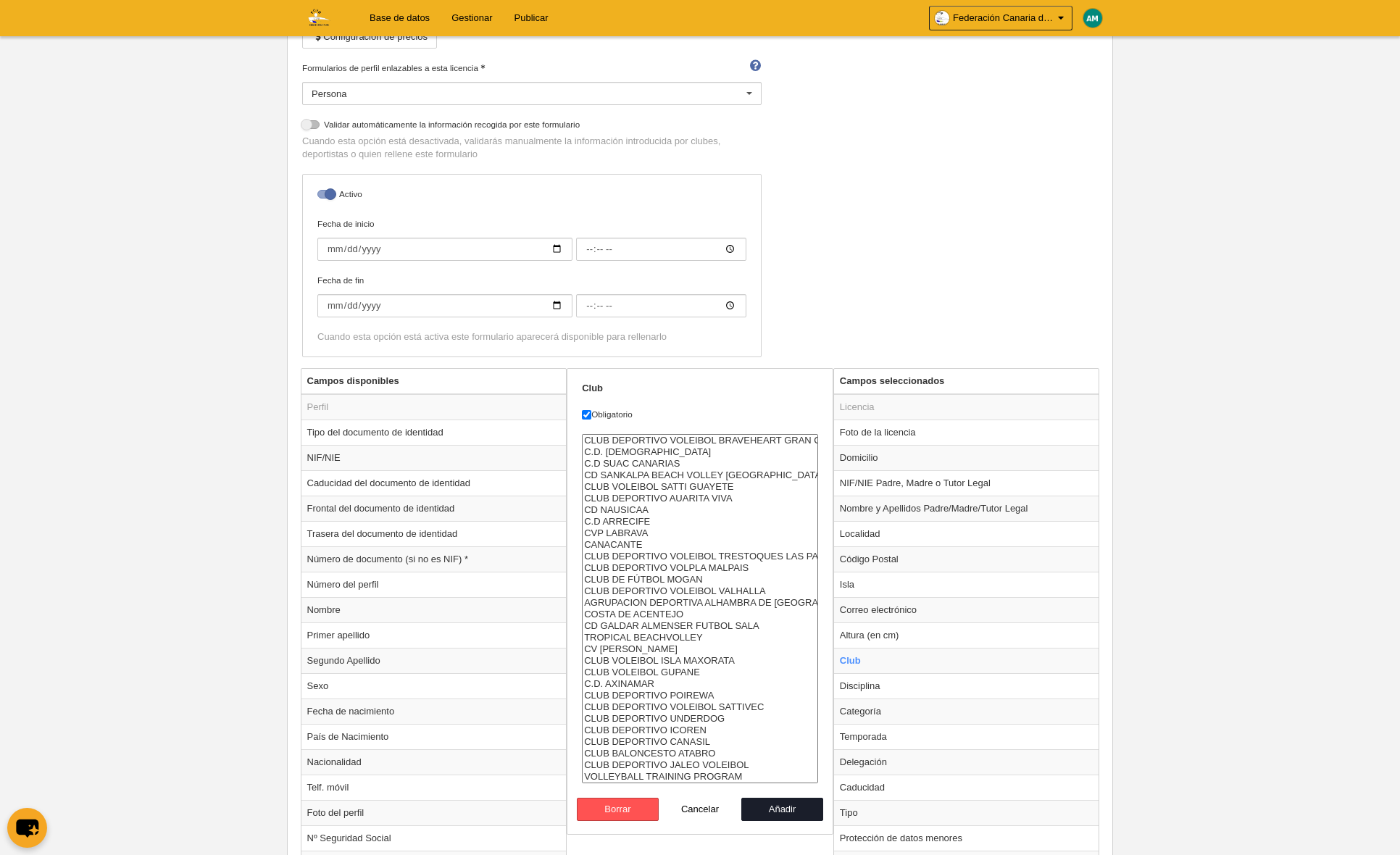
scroll to position [234, 0]
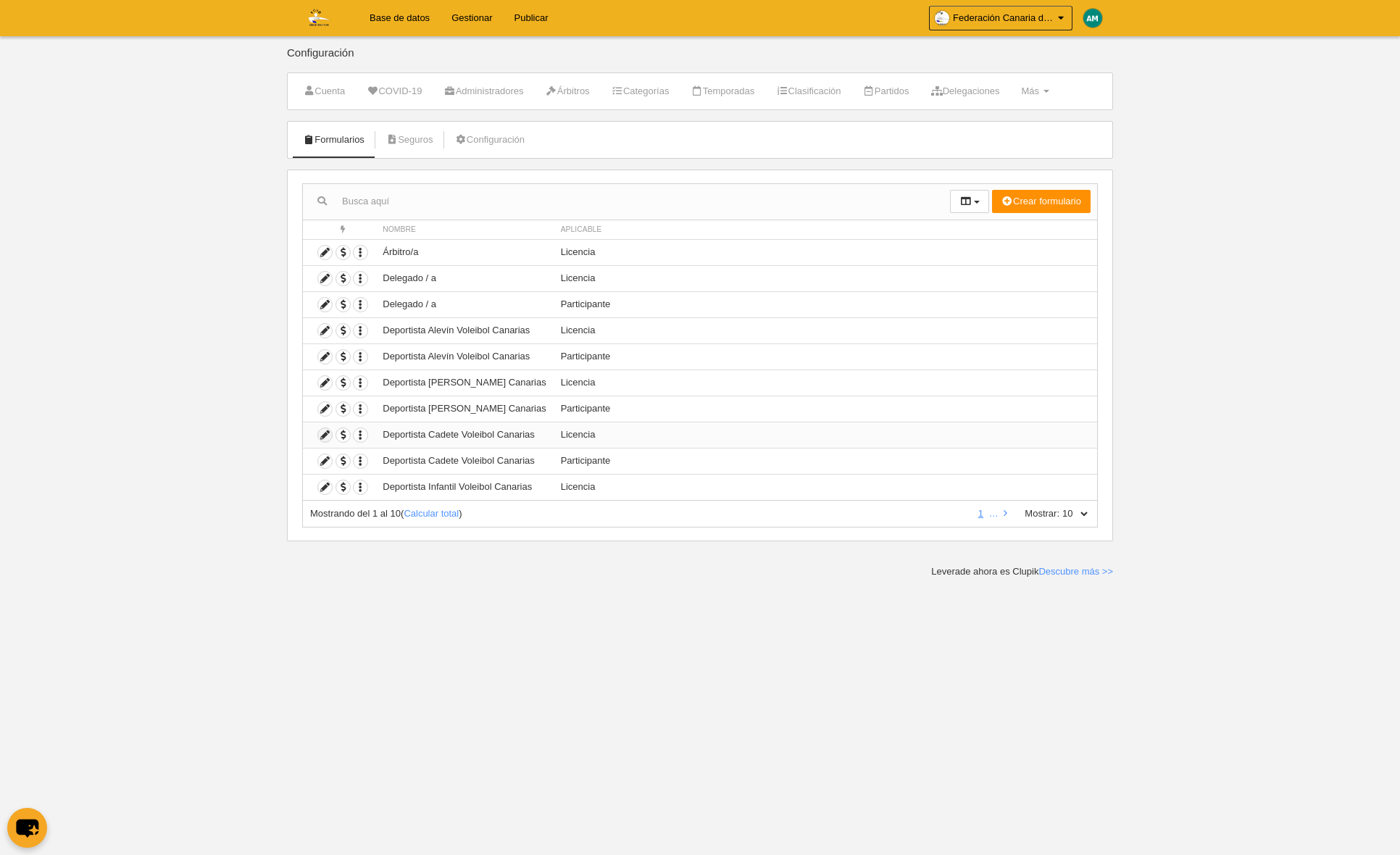
click at [327, 435] on icon at bounding box center [325, 435] width 14 height 14
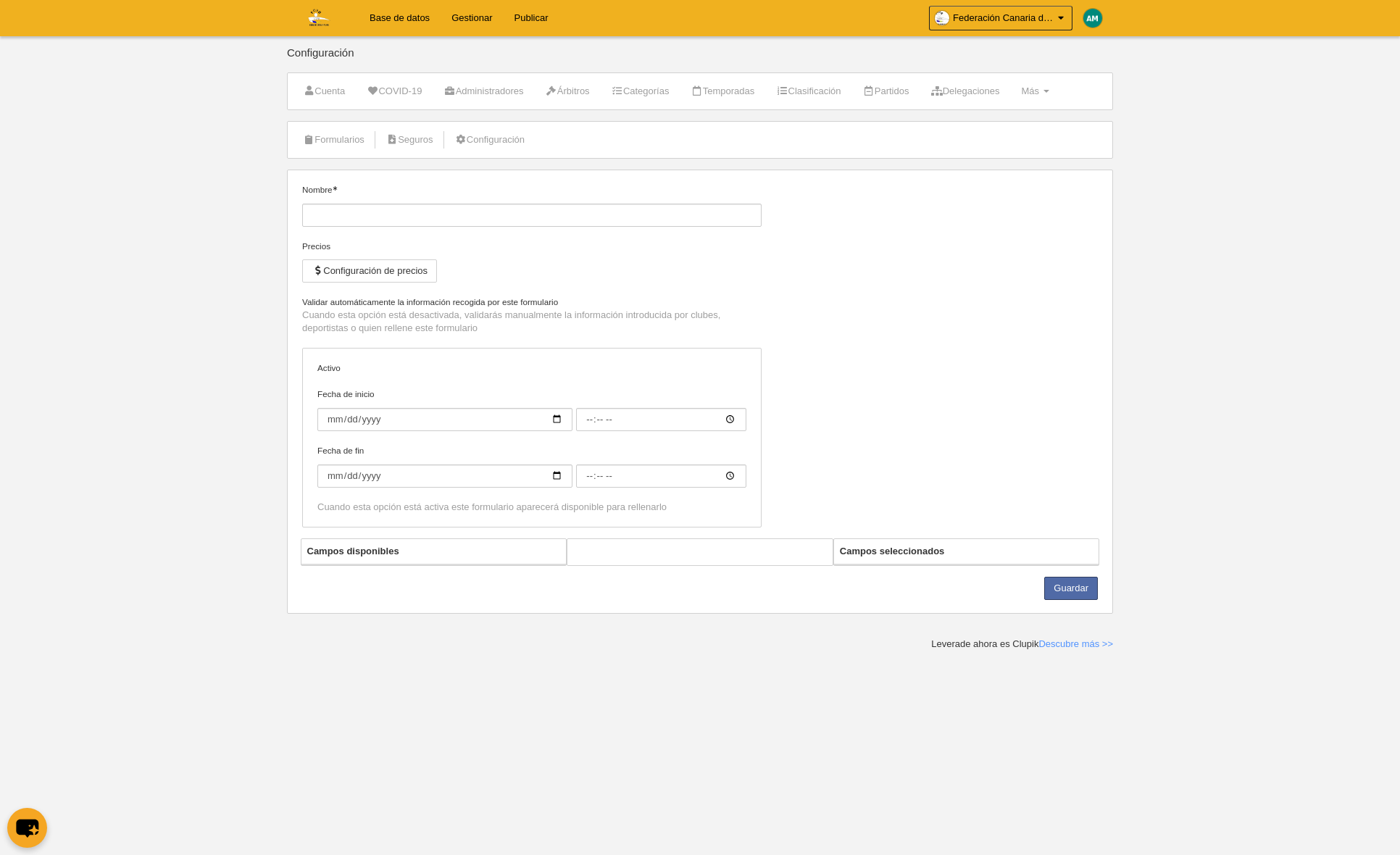
type input "Deportista Cadete Voleibol Canarias"
checkbox input "true"
select select "selected"
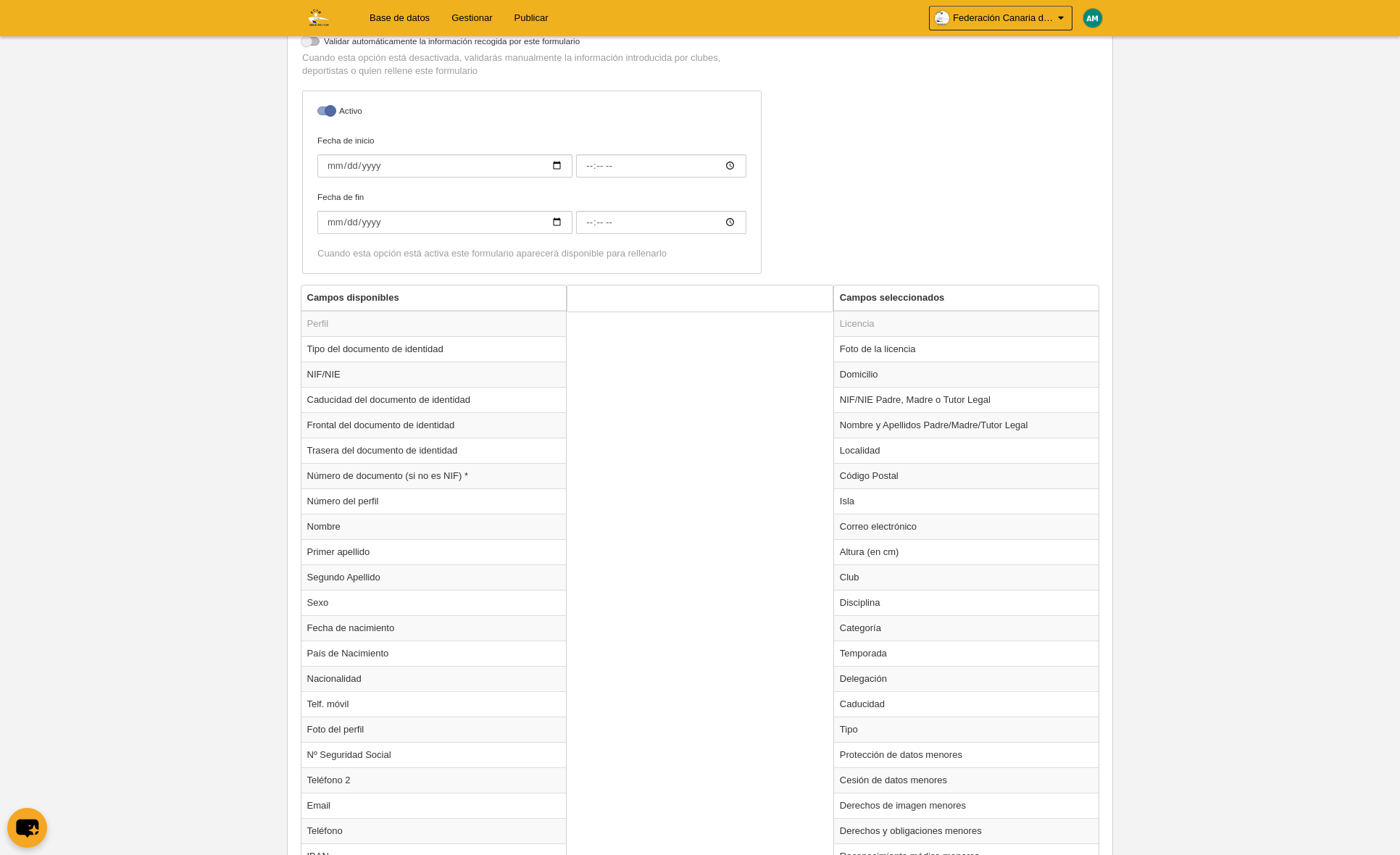
scroll to position [386, 0]
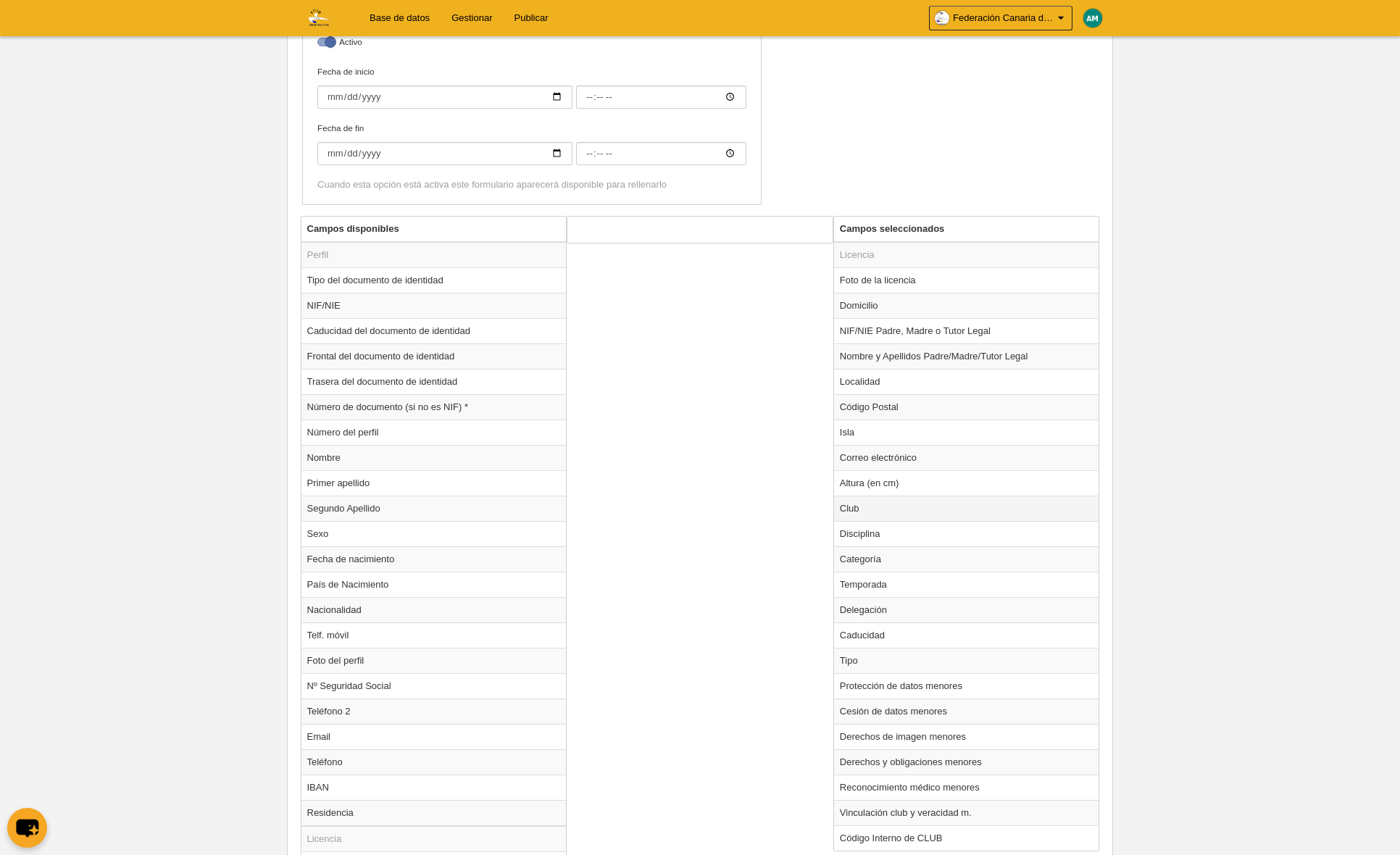
click at [888, 508] on td "Club" at bounding box center [966, 508] width 265 height 26
radio input "true"
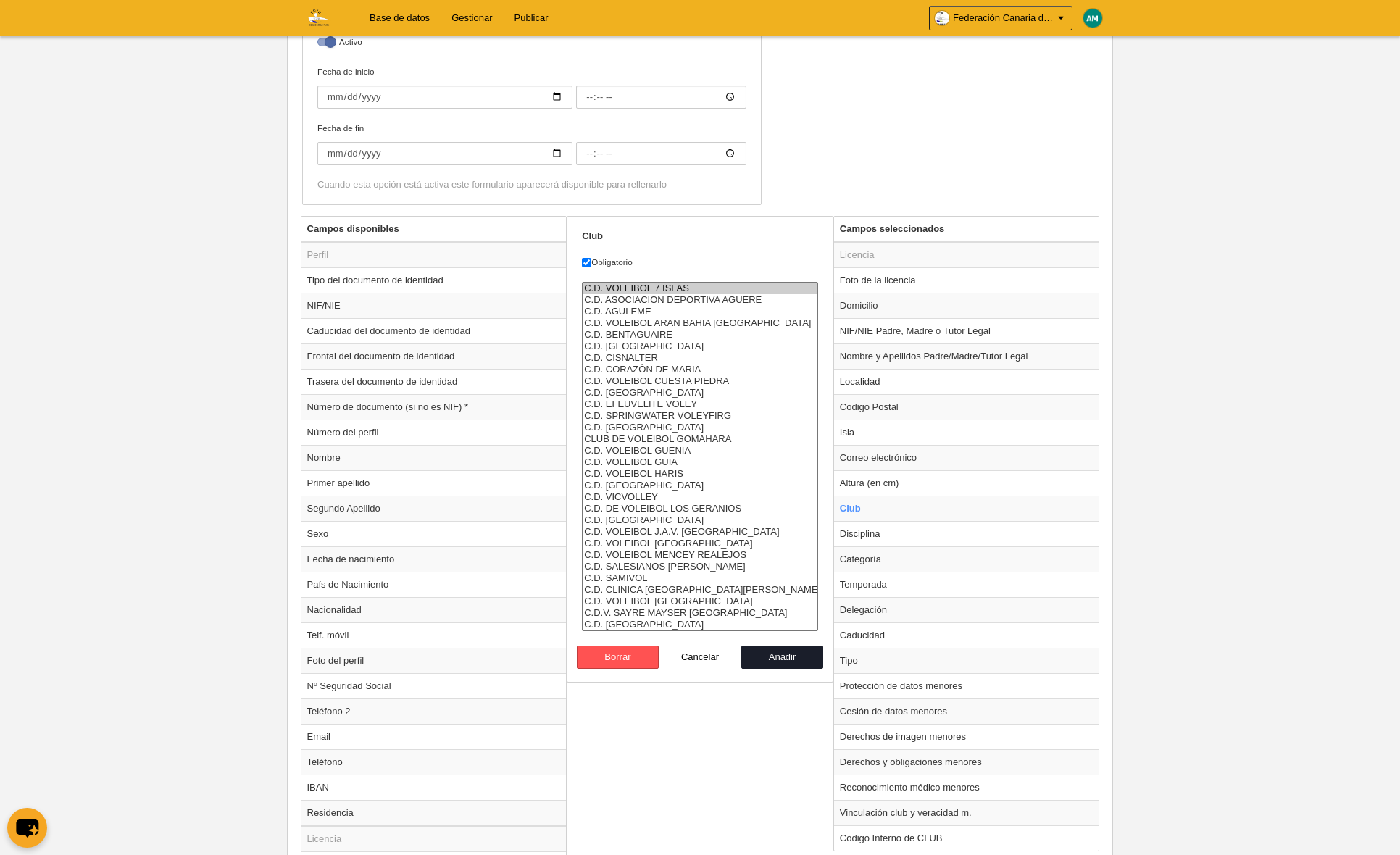
scroll to position [835, 0]
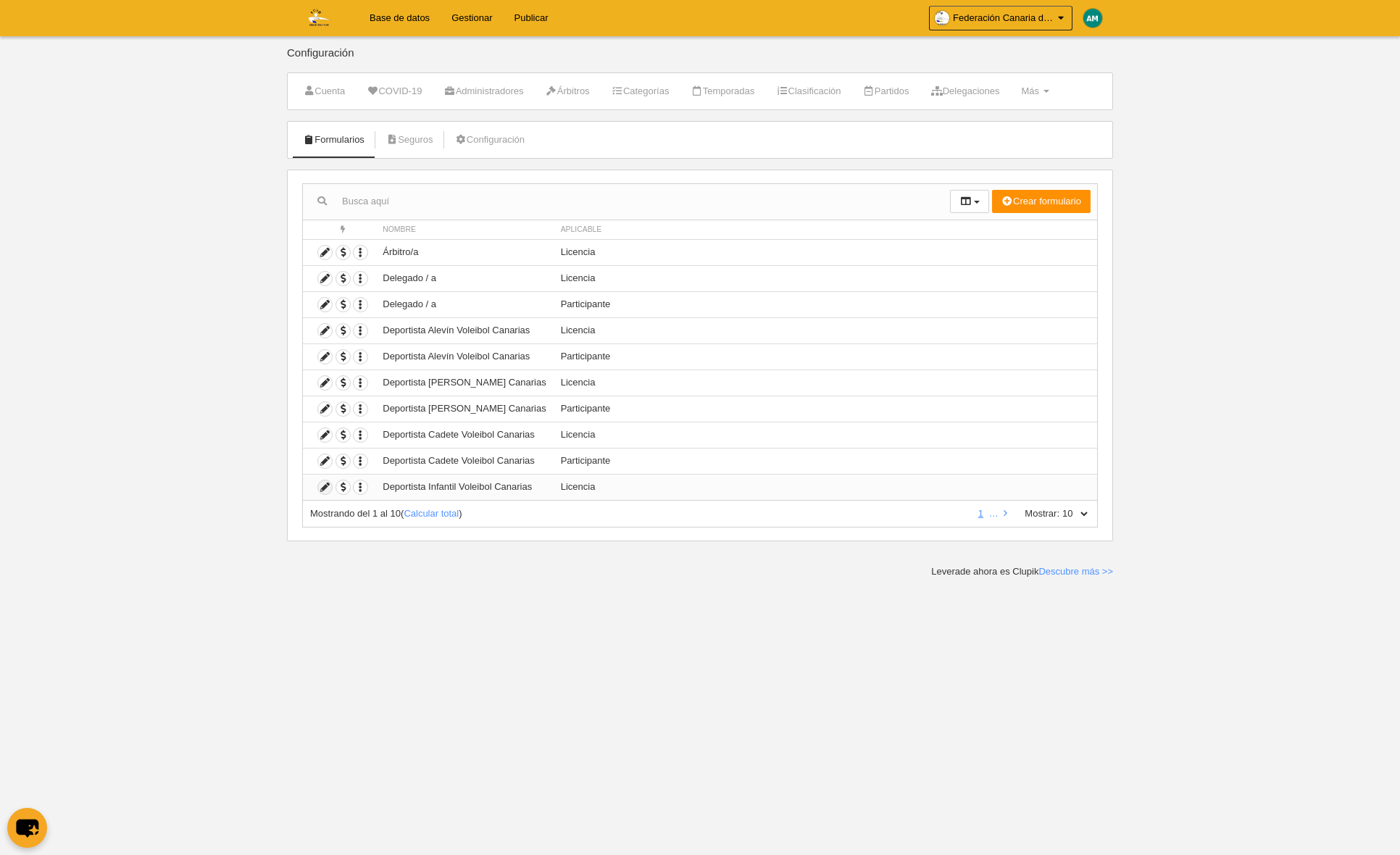
click at [327, 490] on icon at bounding box center [325, 487] width 14 height 14
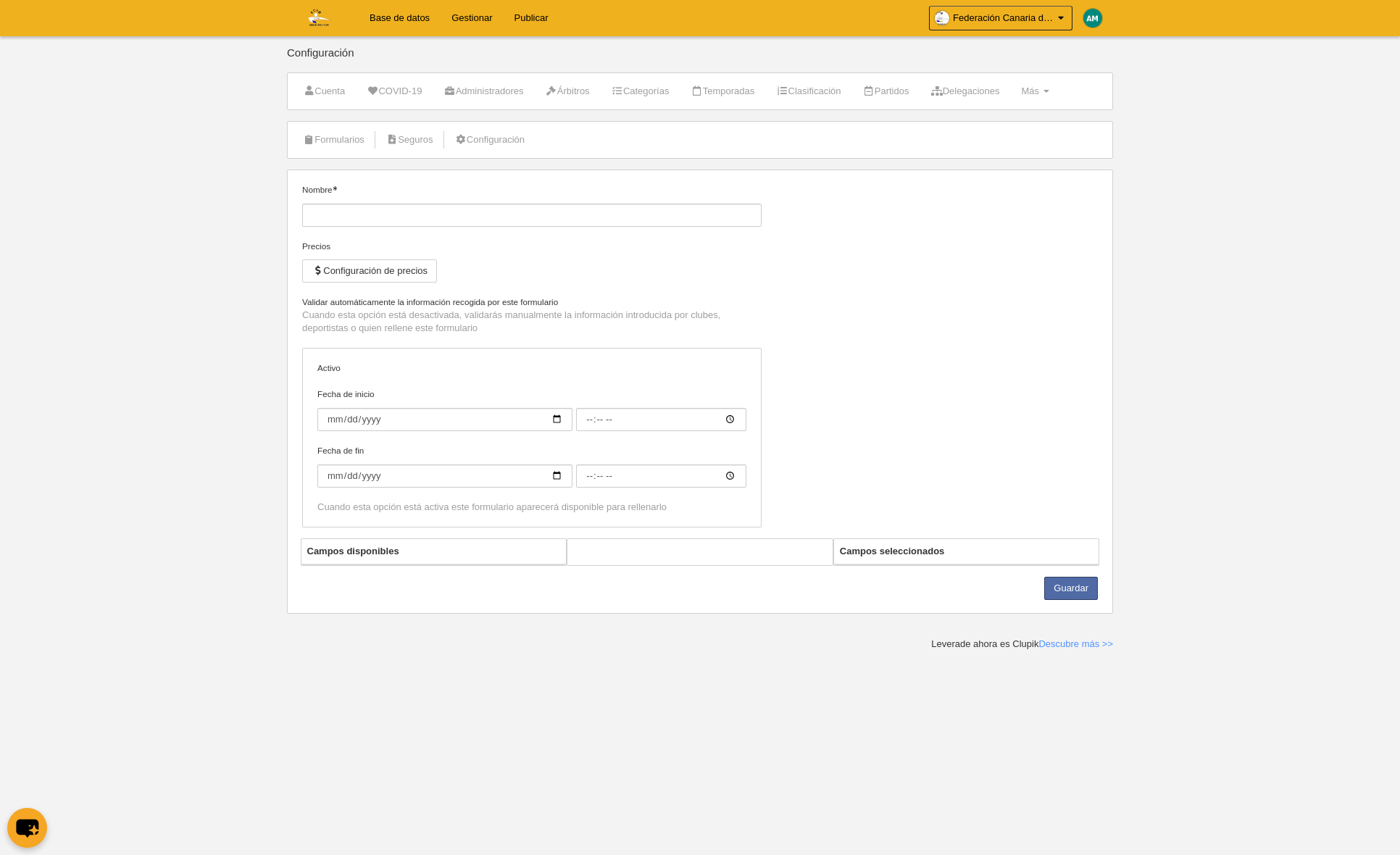
type input "Deportista Infantil Voleibol Canarias"
checkbox input "true"
select select "selected"
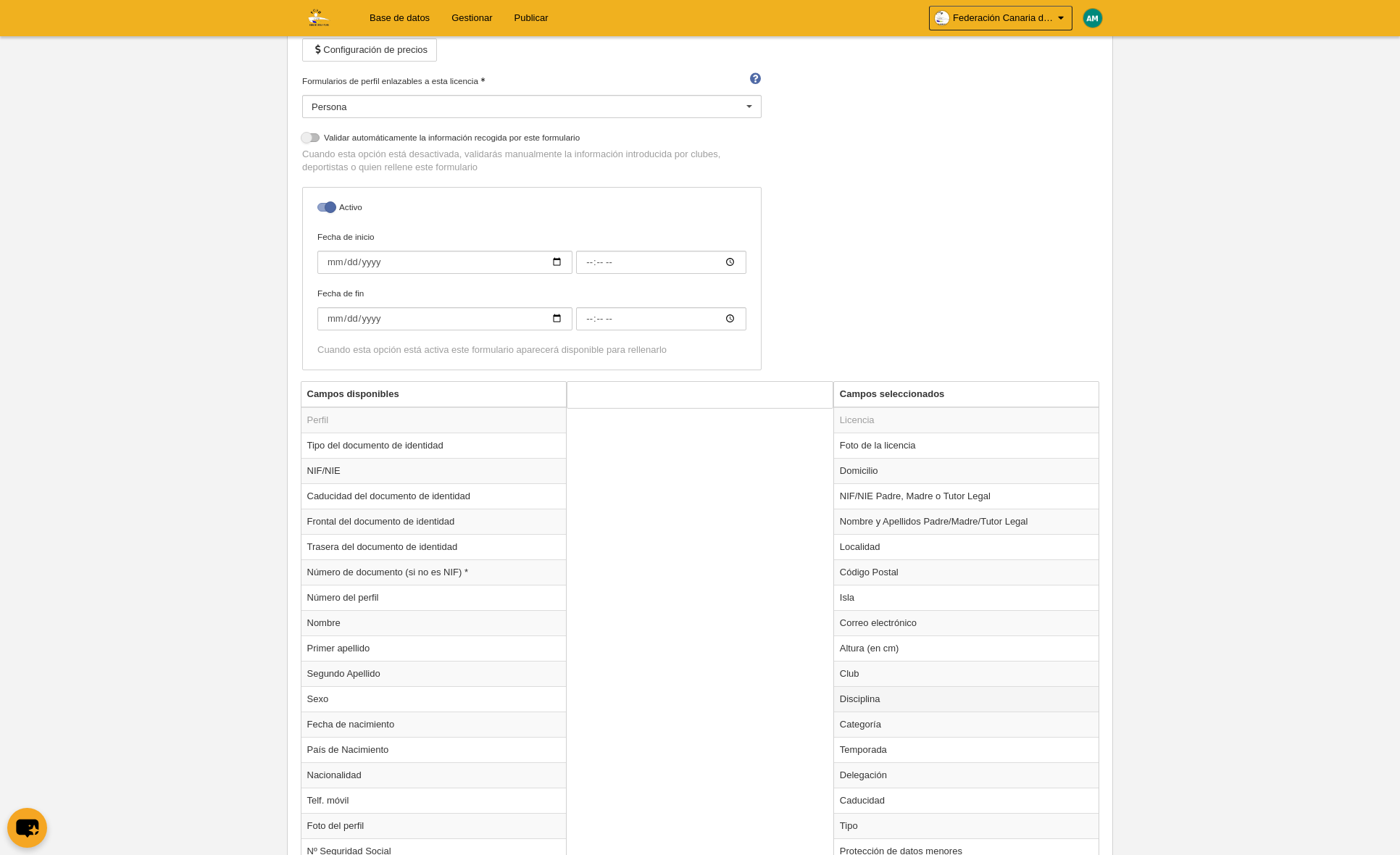
scroll to position [222, 0]
click at [850, 685] on td "Disciplina" at bounding box center [966, 697] width 265 height 26
radio input "true"
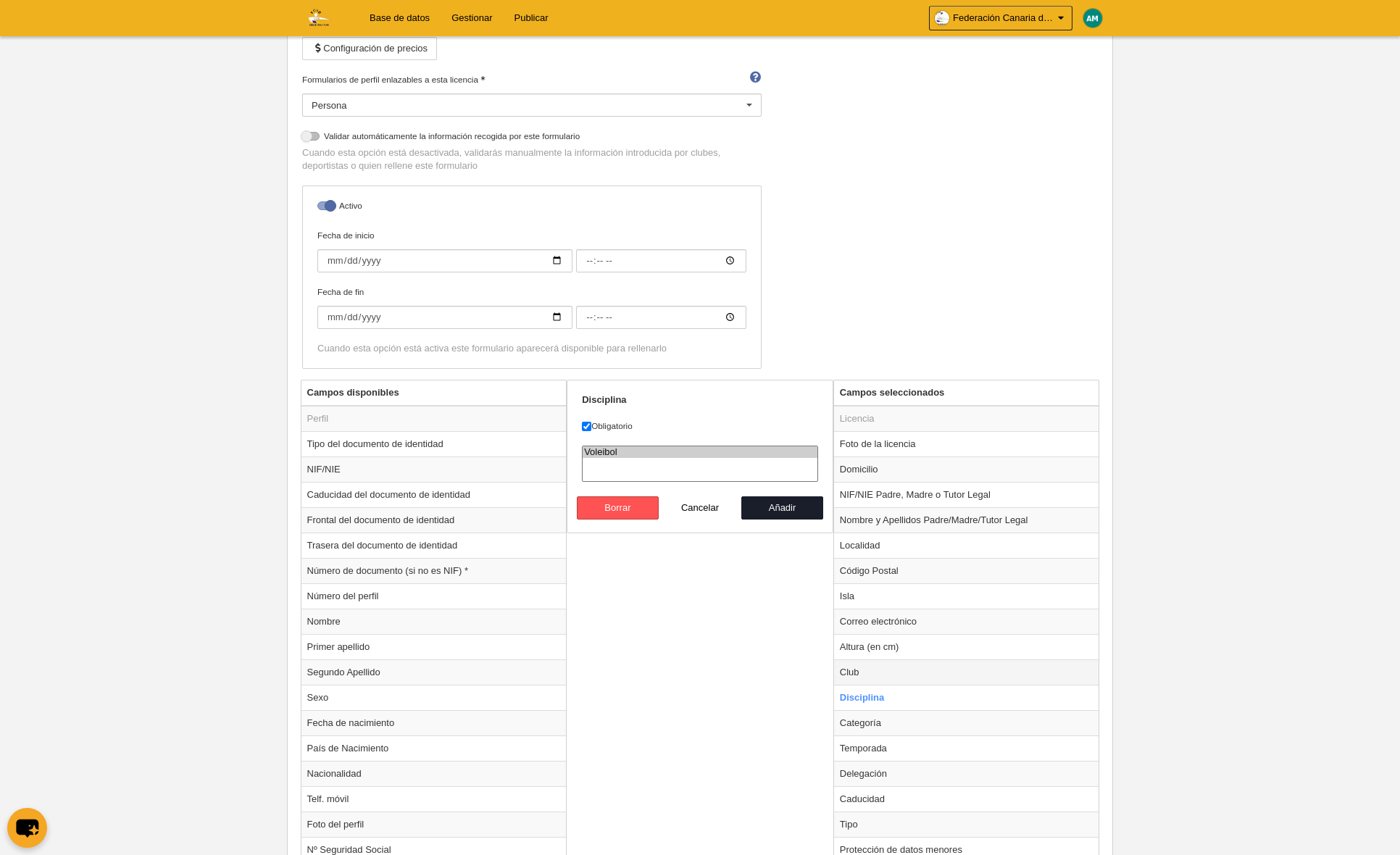
click at [854, 671] on td "Club" at bounding box center [966, 672] width 265 height 26
radio input "true"
select select "4496857"
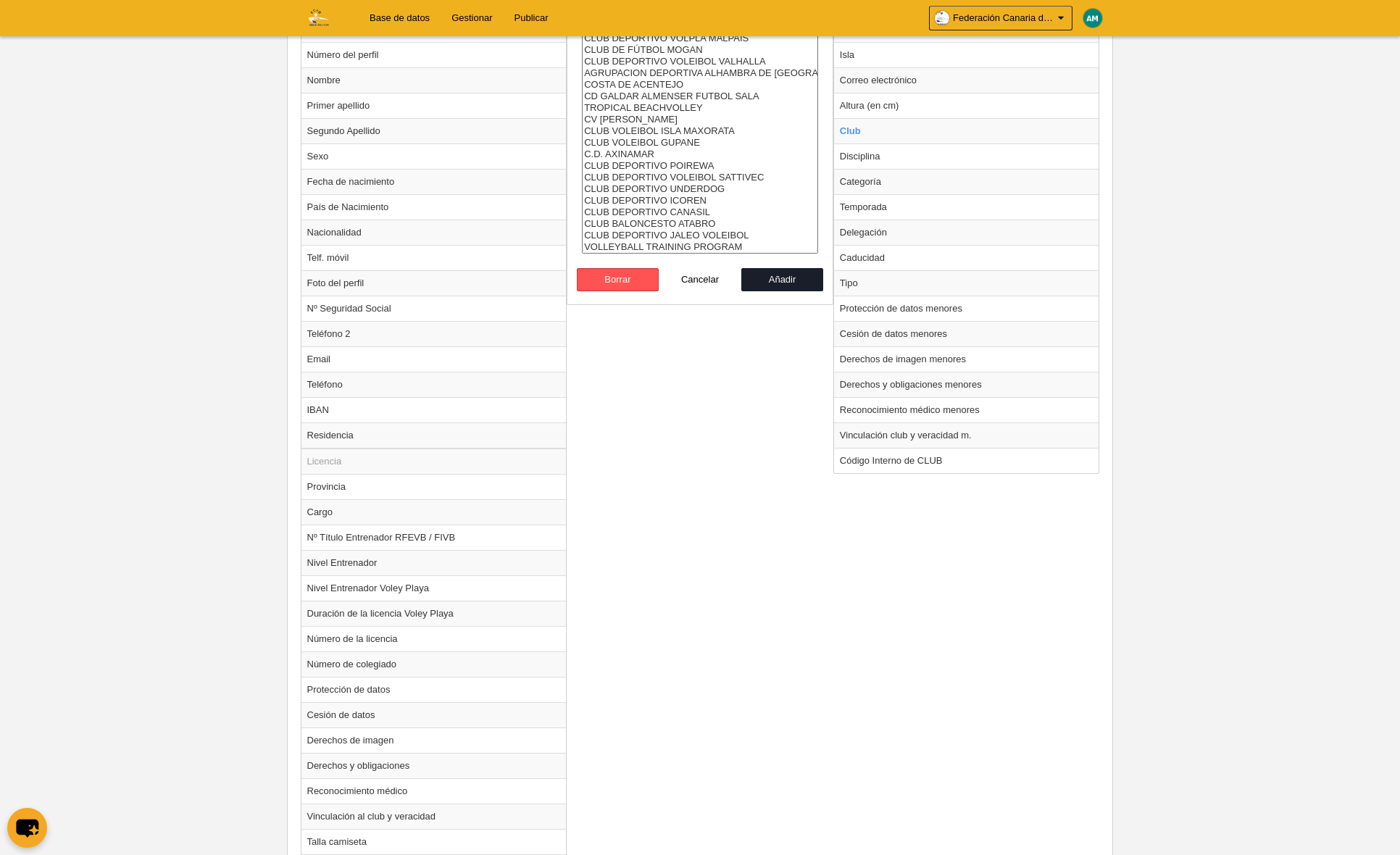
scroll to position [773, 0]
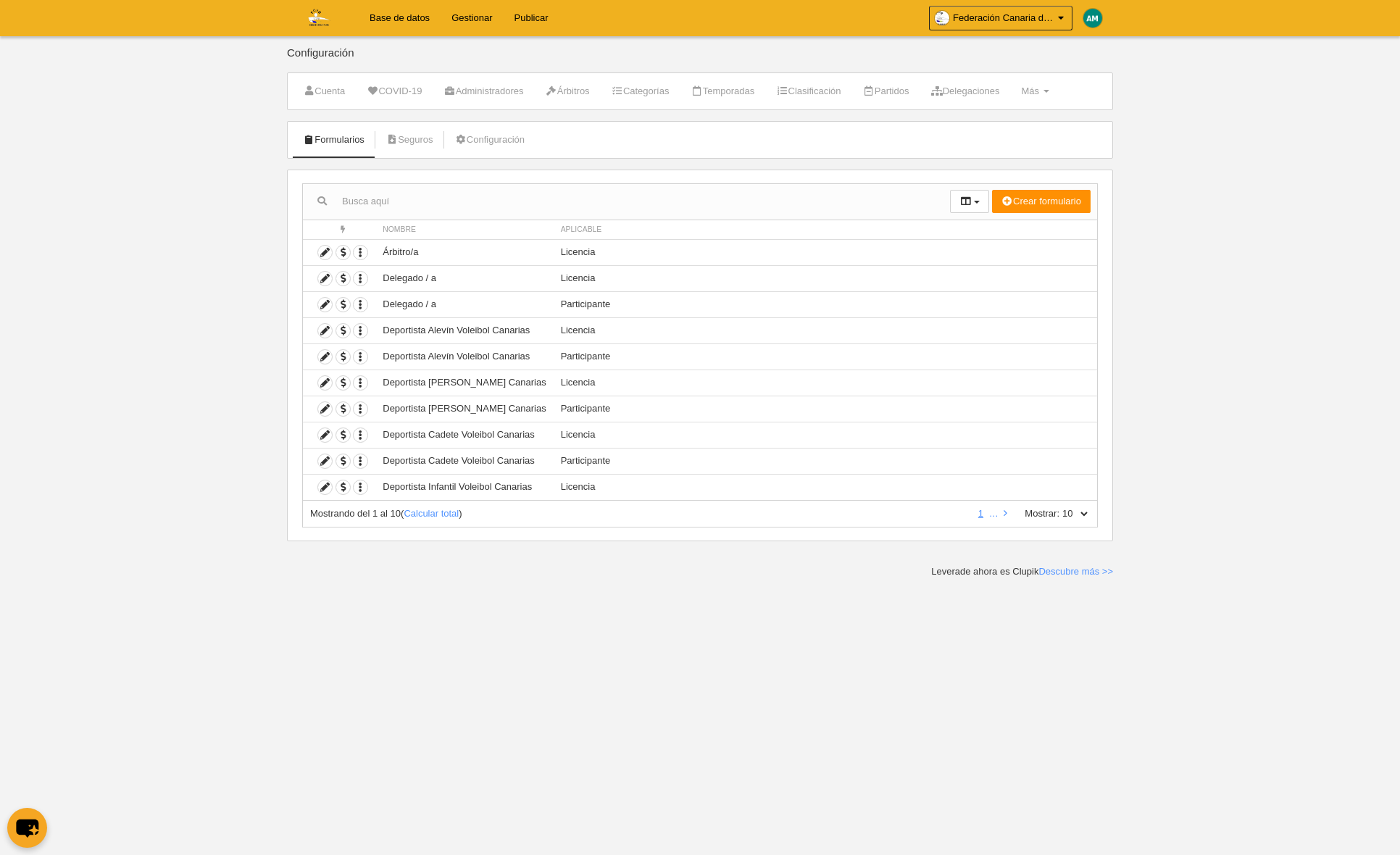
click at [1082, 512] on select "10 25 50 100 500" at bounding box center [1074, 514] width 31 height 13
select select "50"
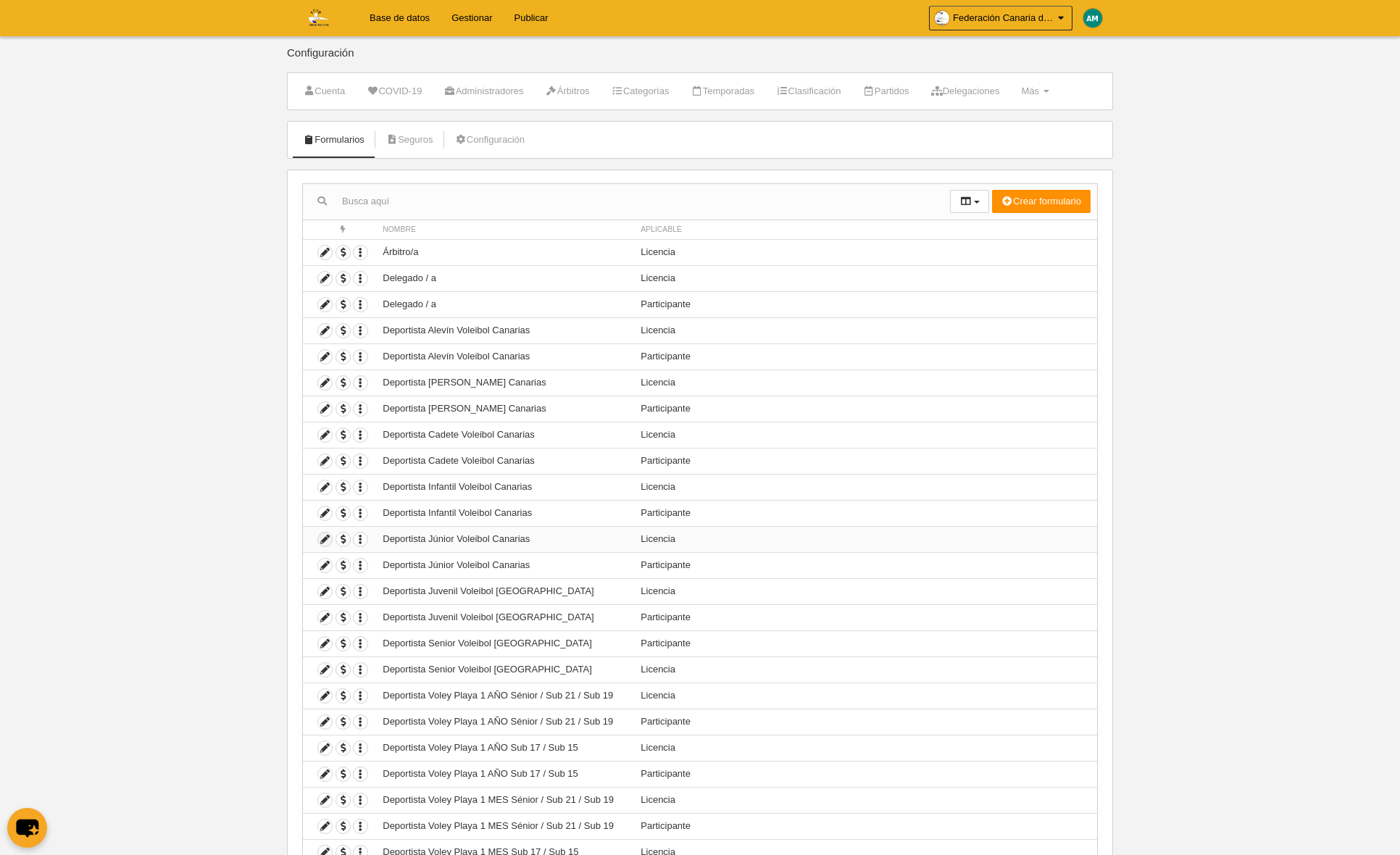
click at [322, 539] on icon at bounding box center [325, 539] width 14 height 14
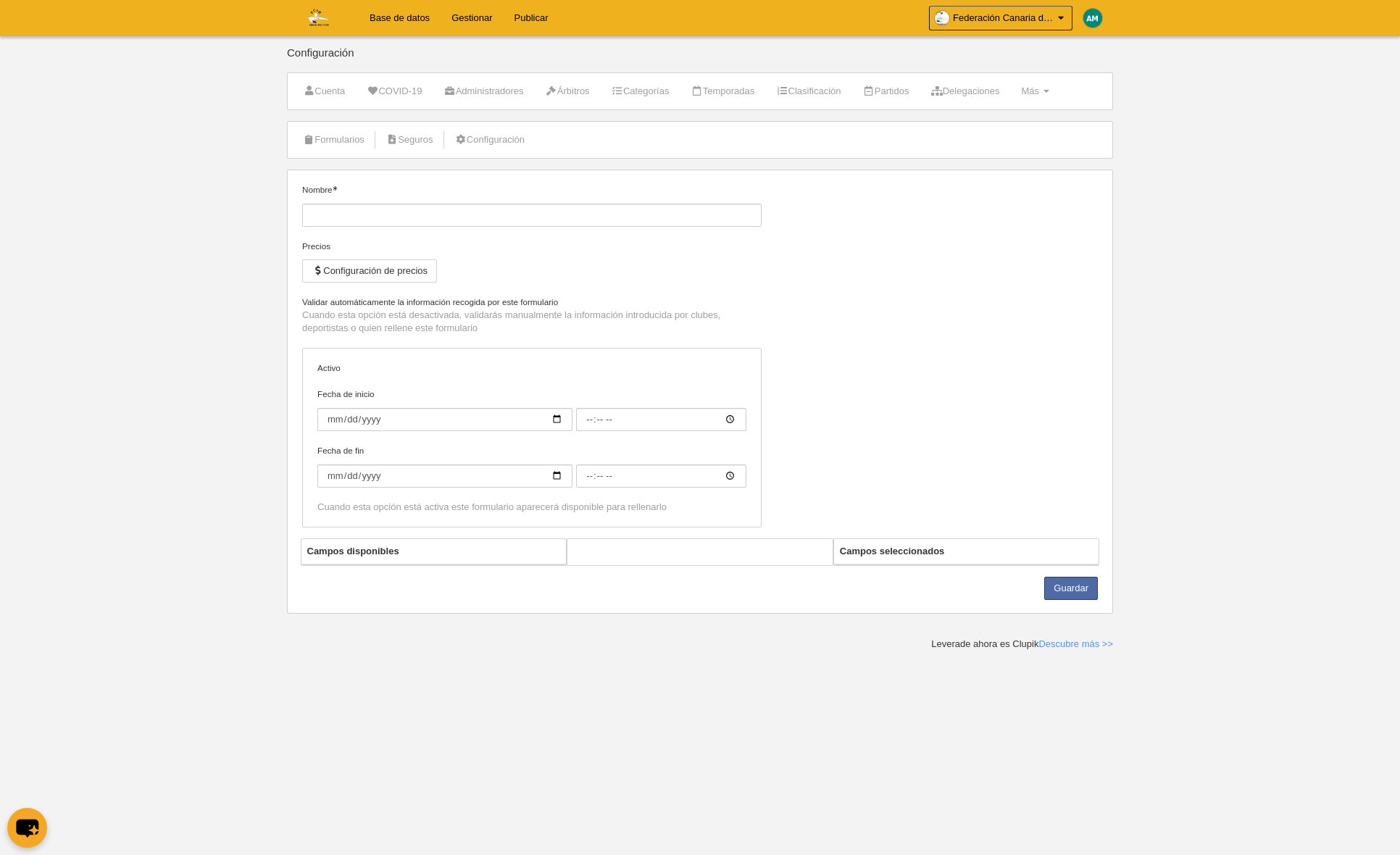
type input "Deportista Júnior Voleibol Canarias"
checkbox input "true"
select select "selected"
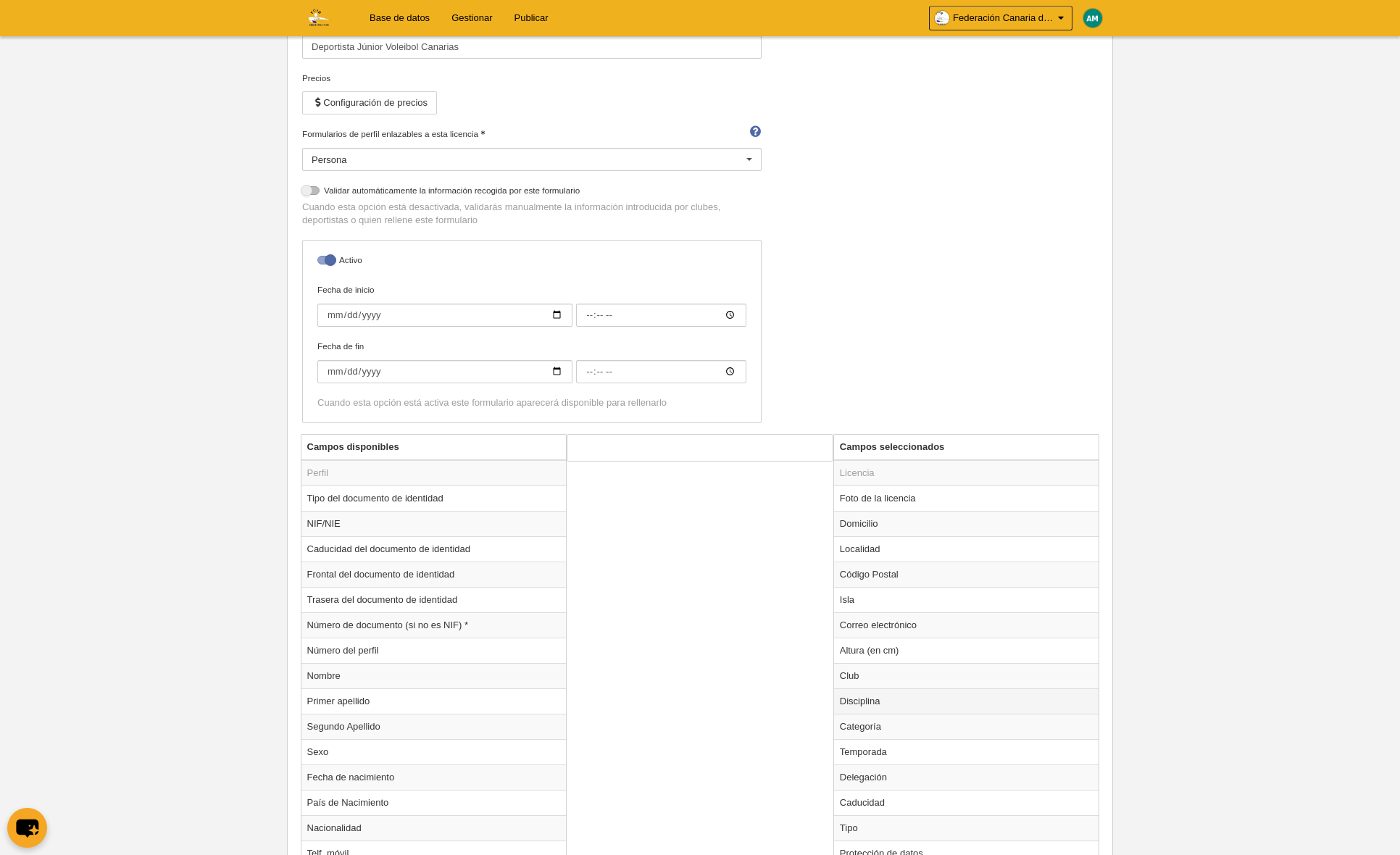
scroll to position [235, 0]
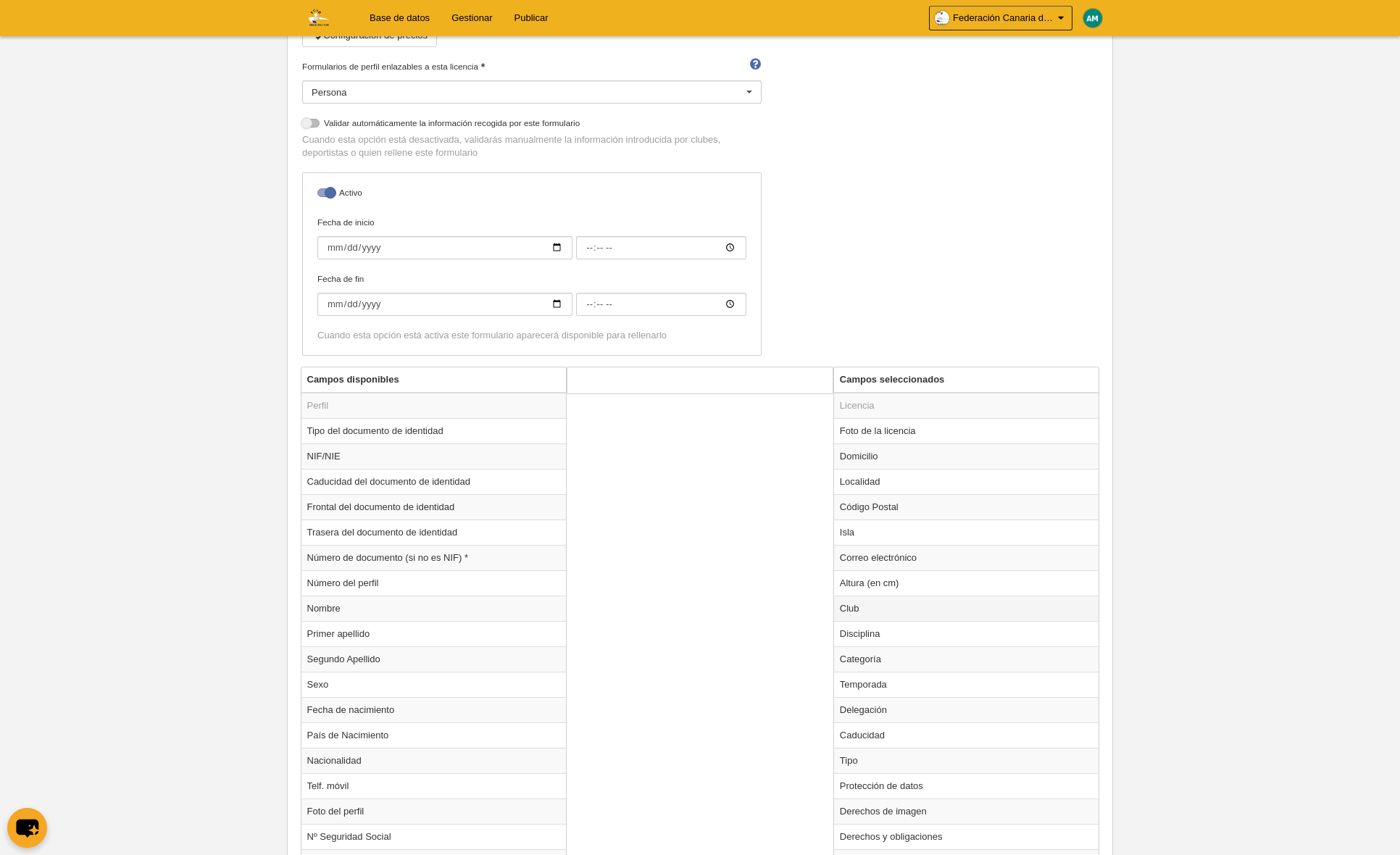
click at [874, 606] on td "Club" at bounding box center [966, 608] width 265 height 26
radio input "true"
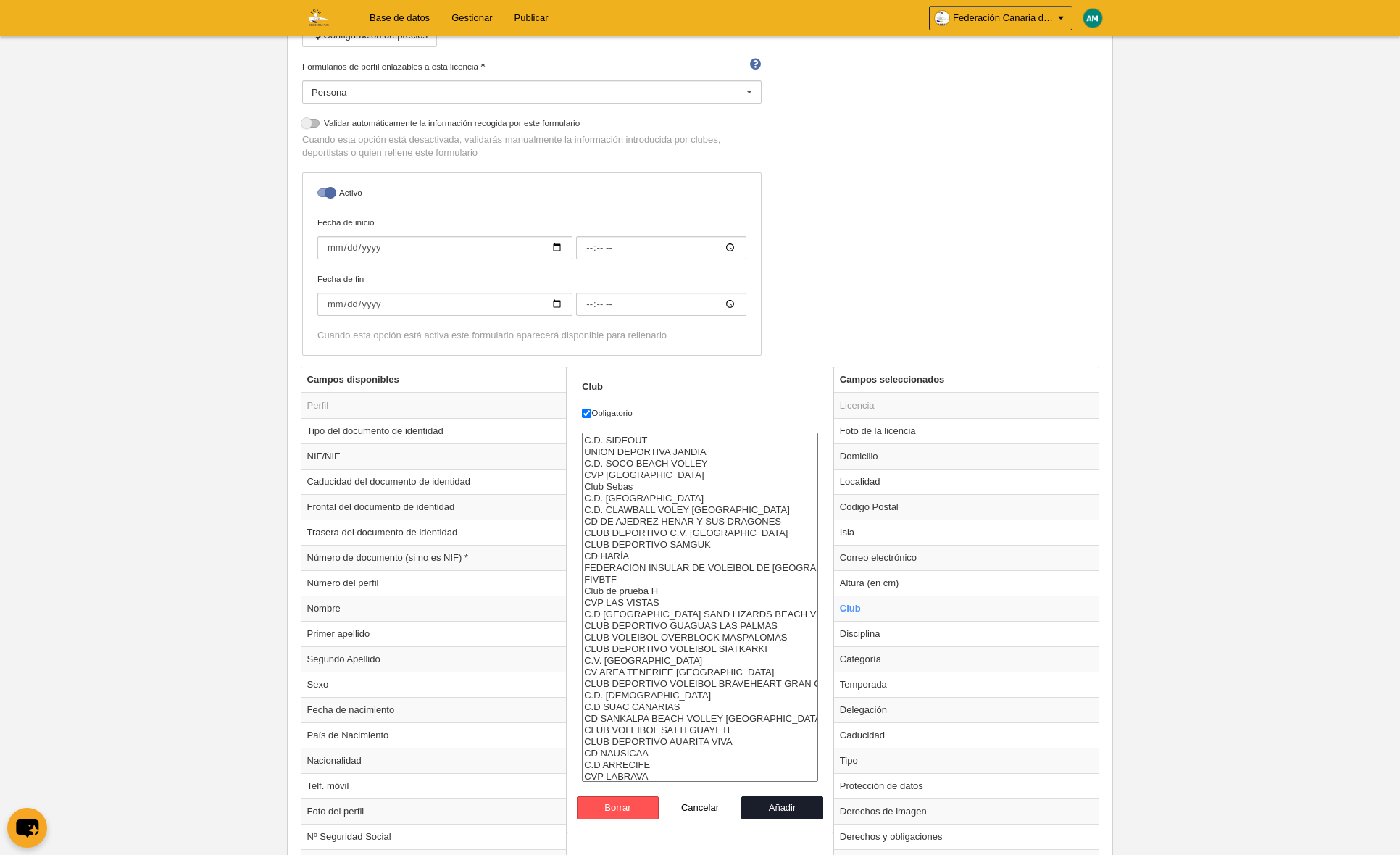
scroll to position [835, 0]
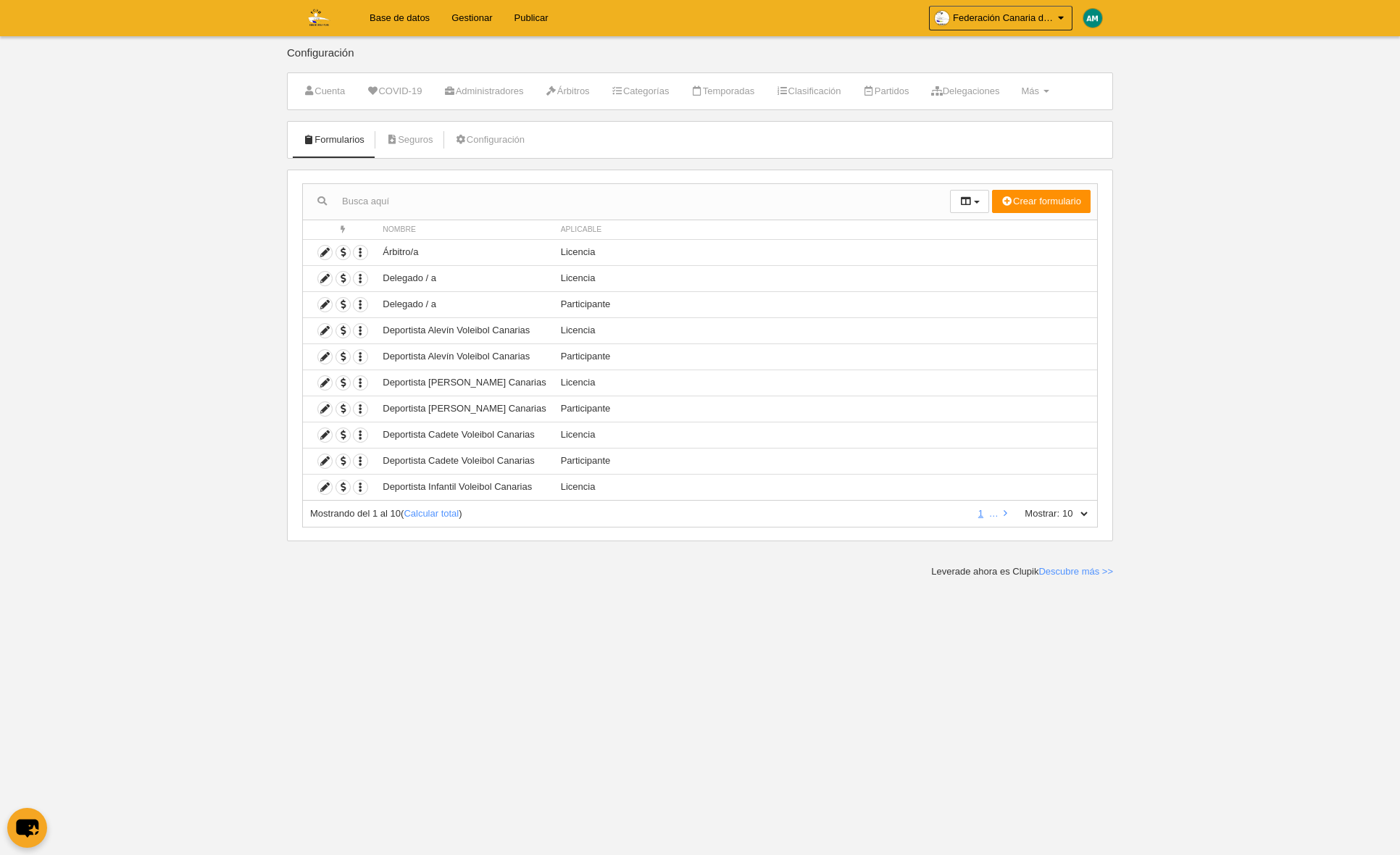
click at [1085, 511] on select "10 25 50 100 500" at bounding box center [1074, 514] width 31 height 13
select select "50"
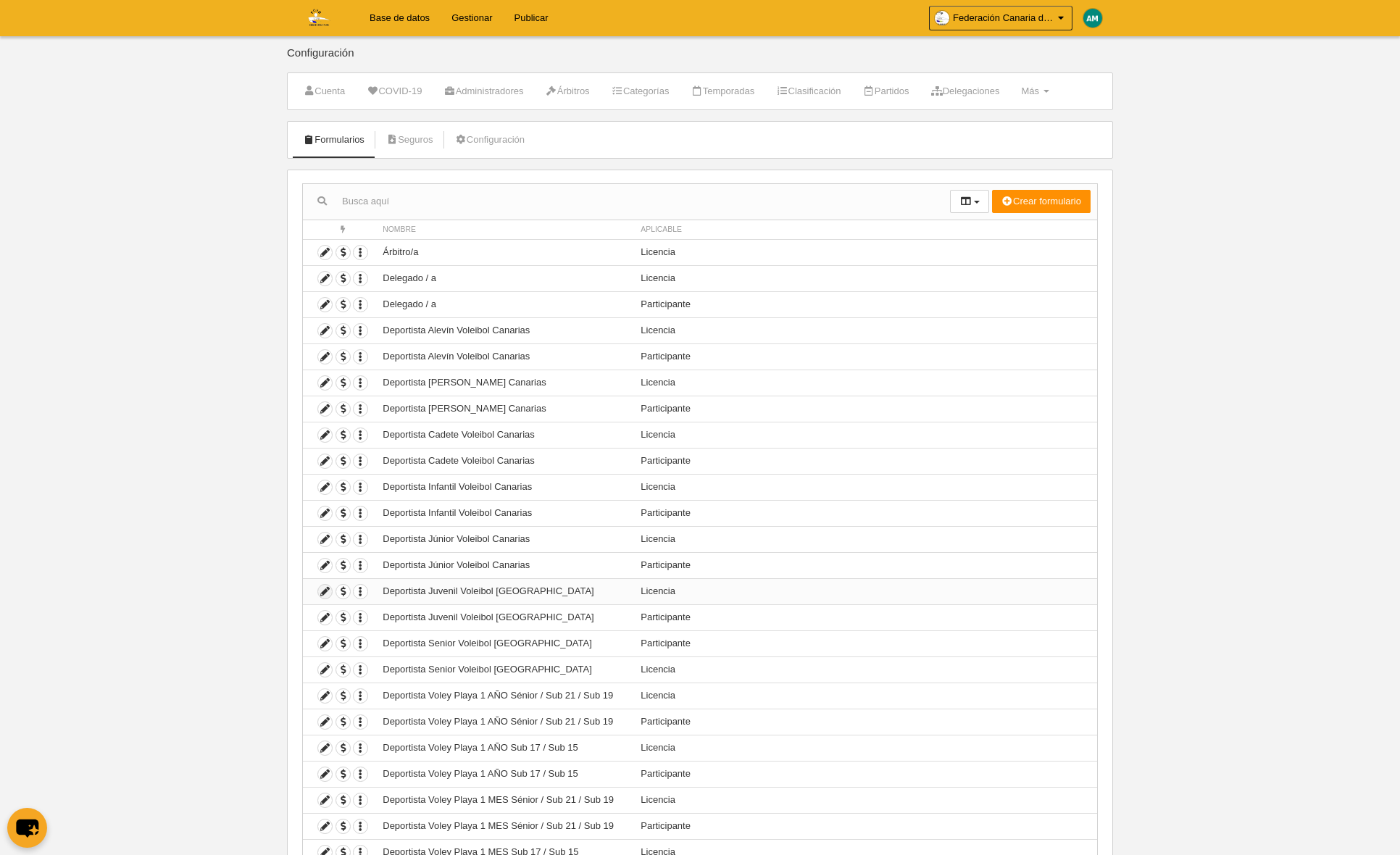
click at [324, 591] on icon at bounding box center [325, 592] width 14 height 14
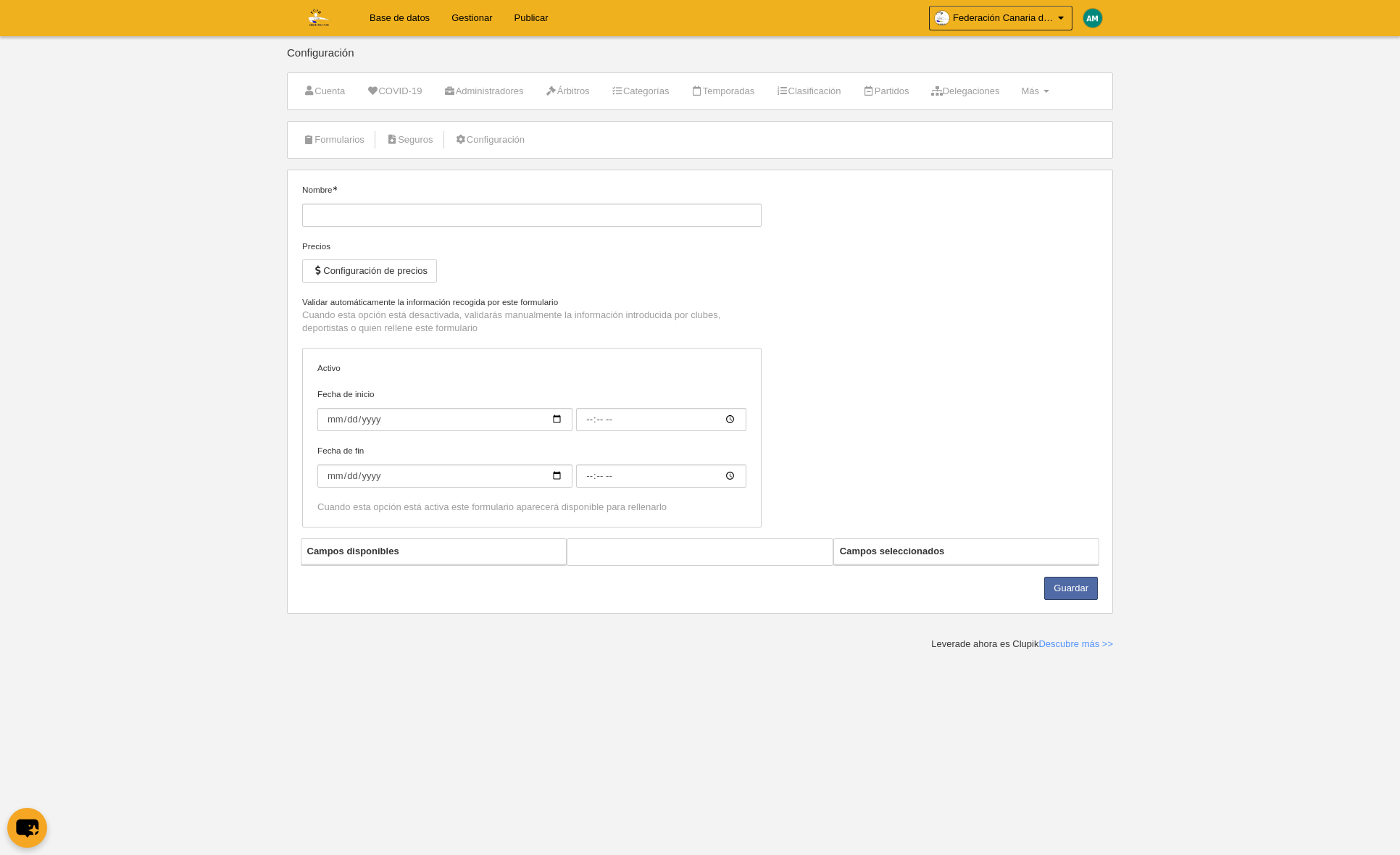
type input "Deportista Juvenil Voleibol [GEOGRAPHIC_DATA]"
checkbox input "true"
select select "selected"
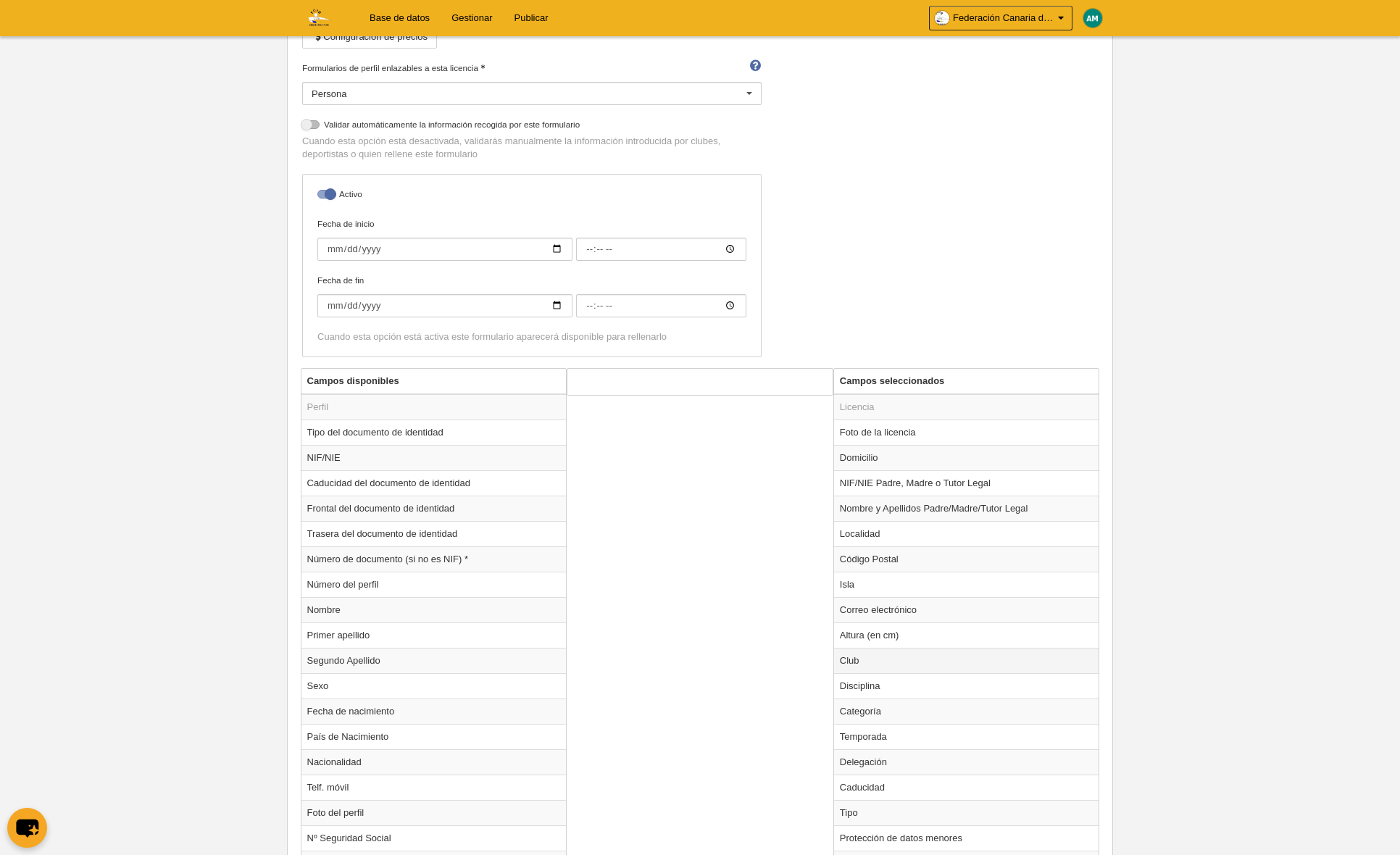
scroll to position [239, 0]
click at [878, 664] on td "Club" at bounding box center [966, 655] width 265 height 26
radio input "true"
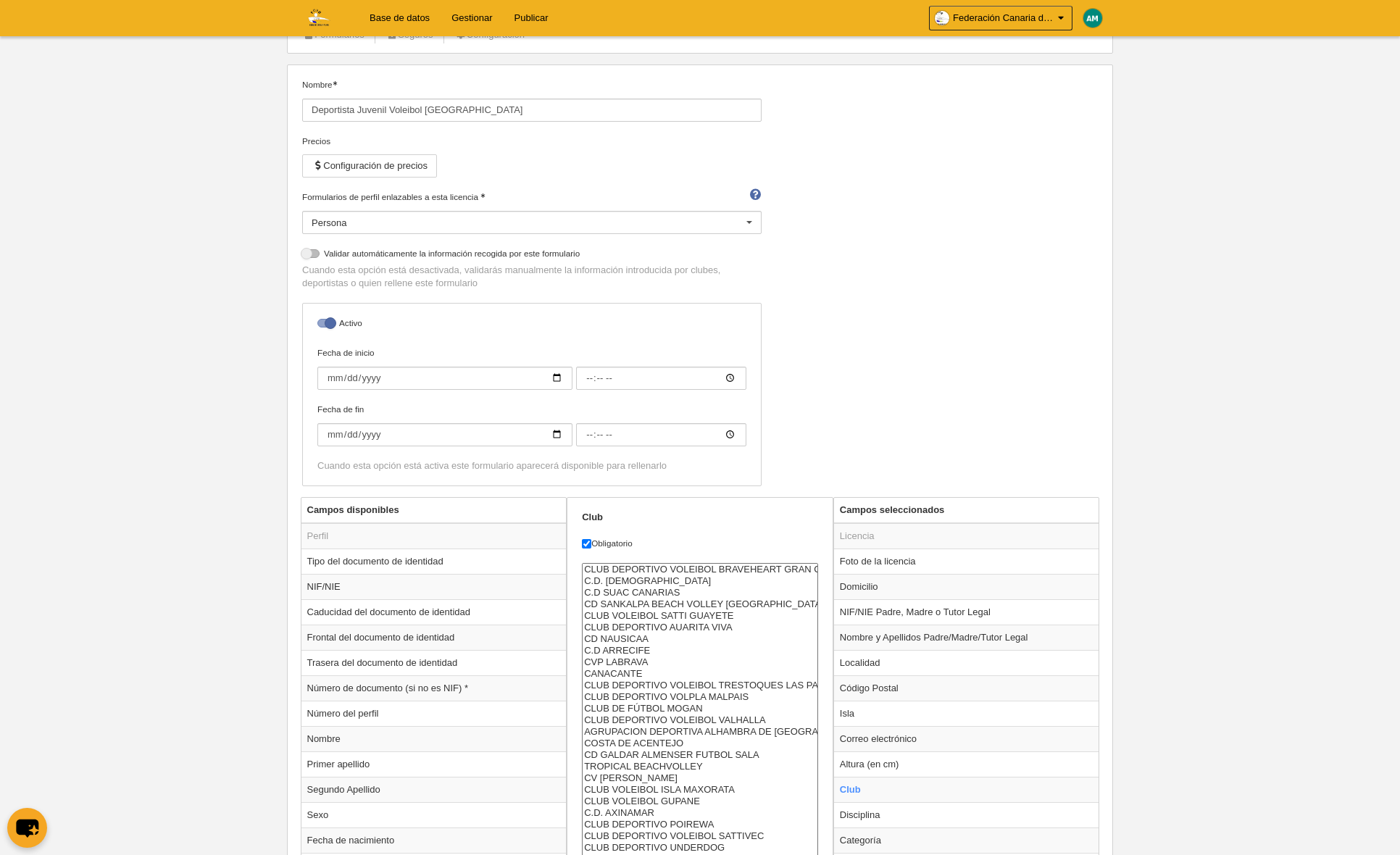
scroll to position [0, 0]
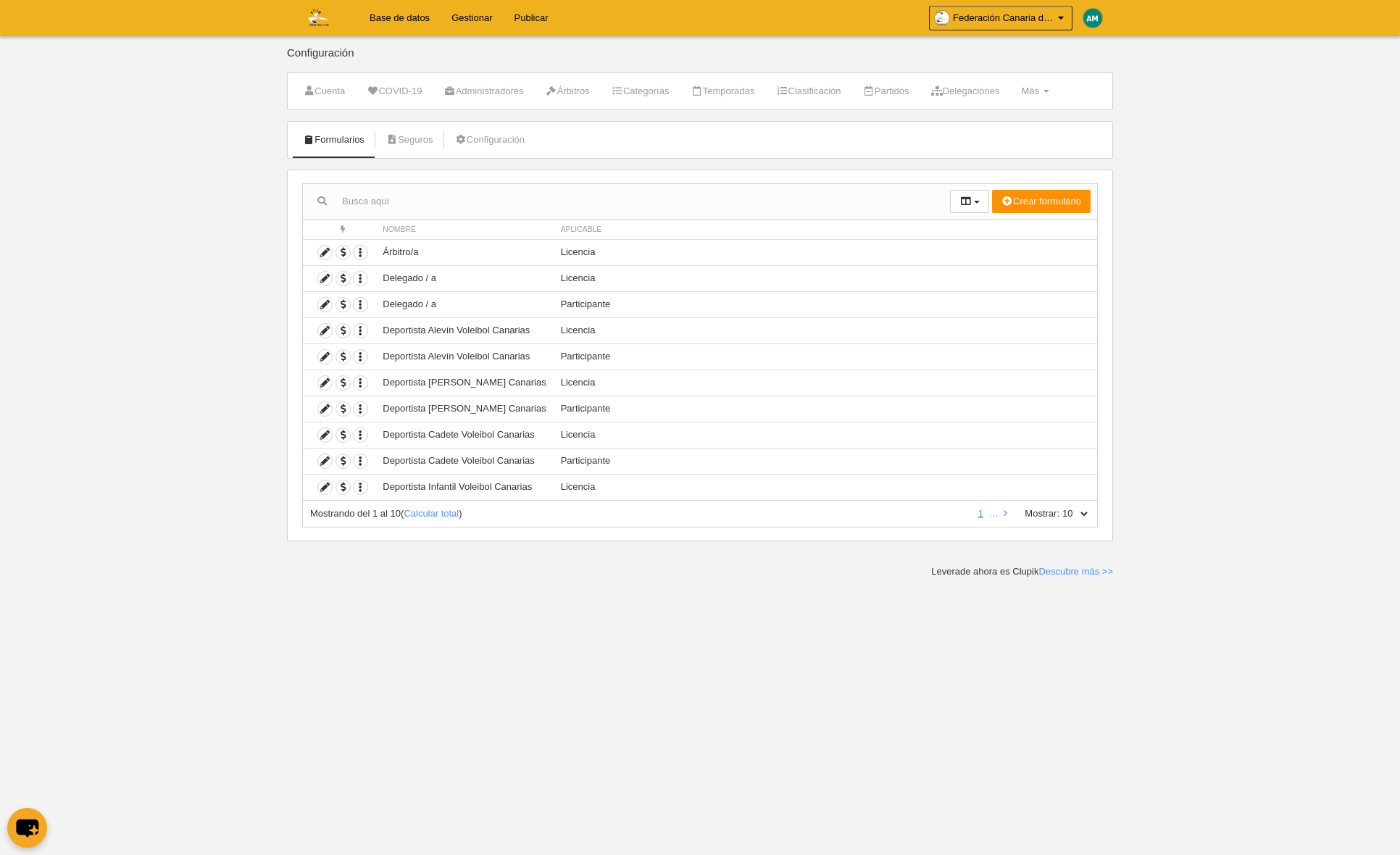
click at [1088, 515] on select "10 25 50 100 500" at bounding box center [1074, 514] width 31 height 13
select select "50"
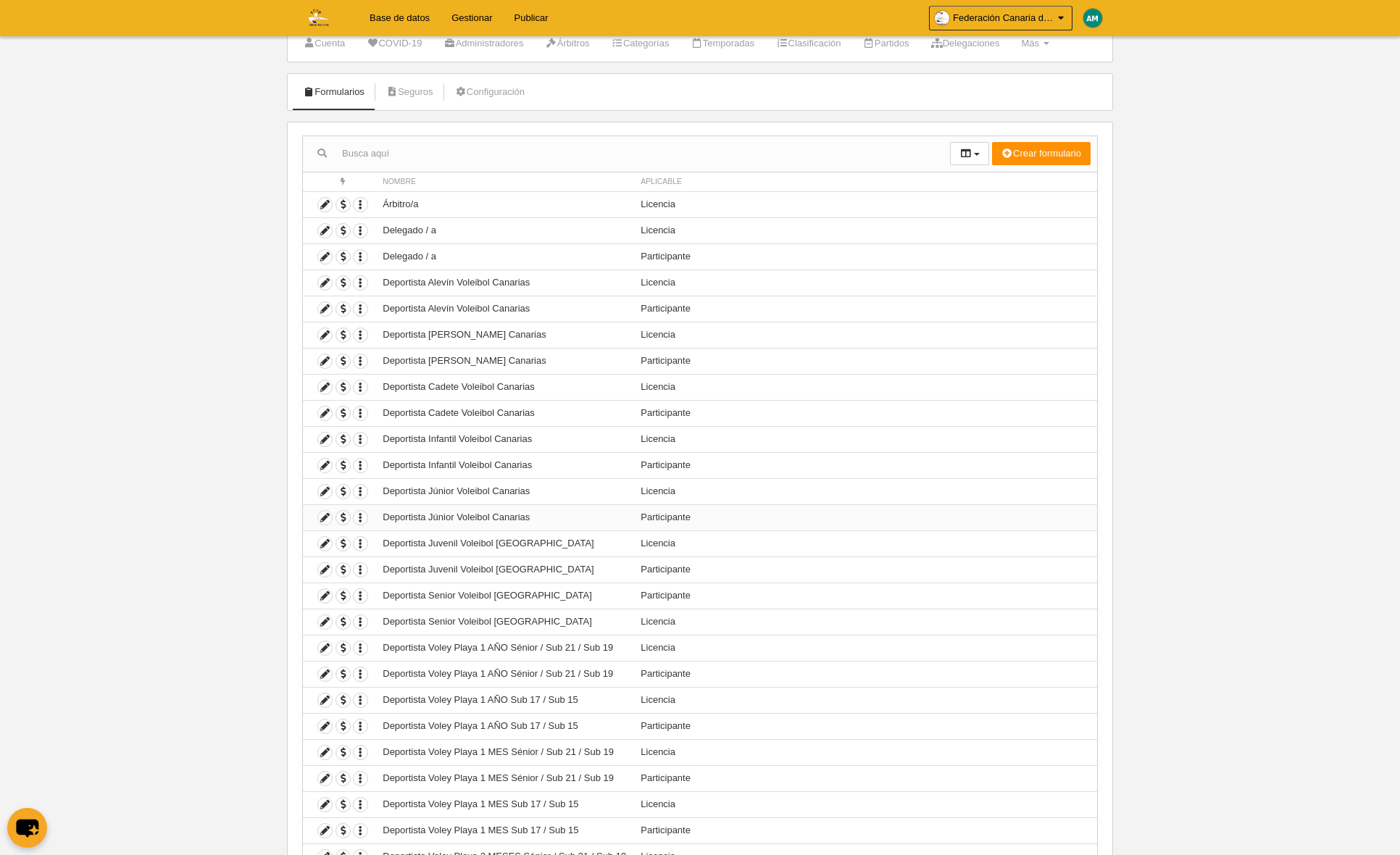
scroll to position [50, 0]
click at [328, 619] on icon at bounding box center [325, 621] width 14 height 14
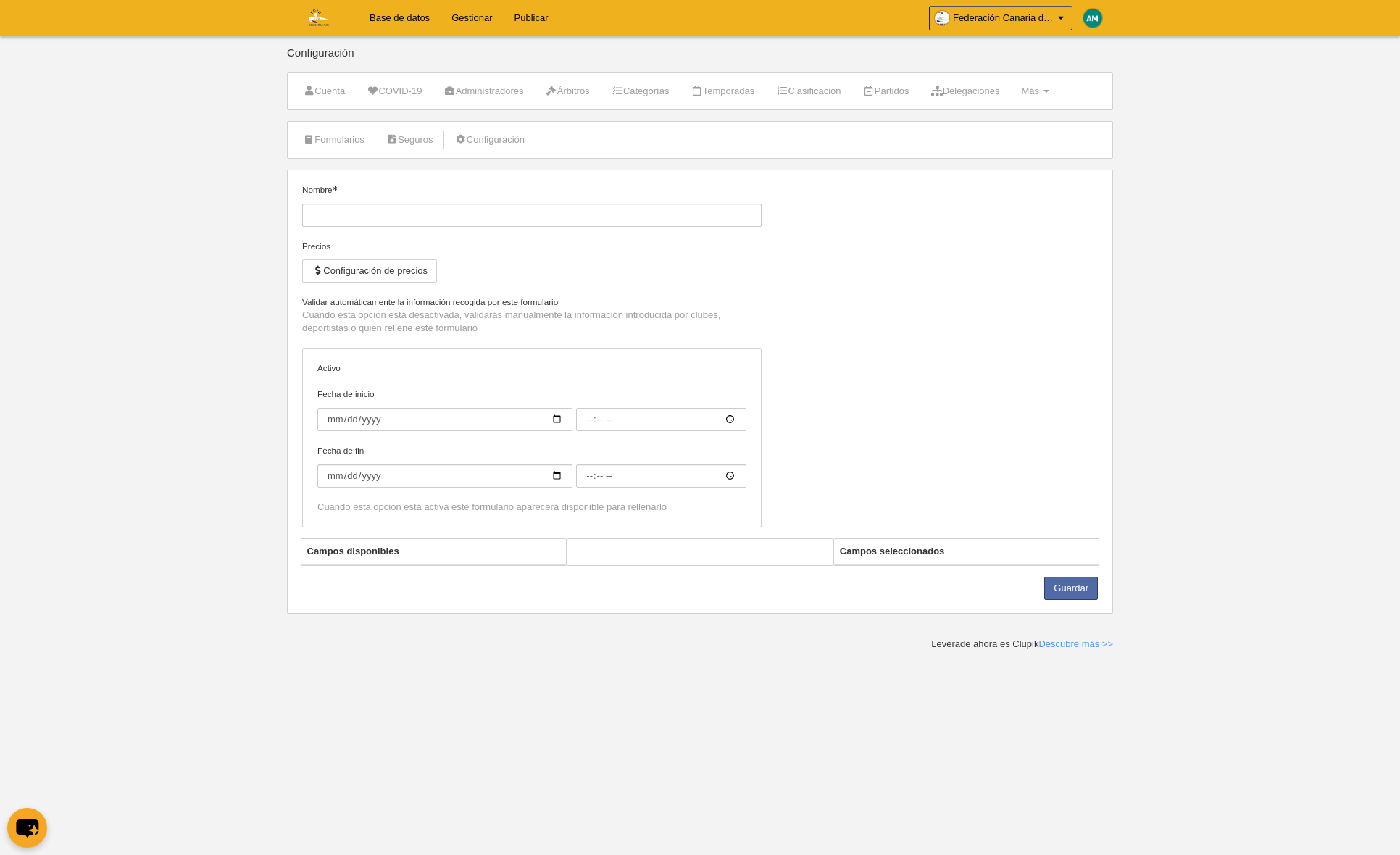
type input "Deportista Senior Voleibol [GEOGRAPHIC_DATA]"
checkbox input "true"
select select "selected"
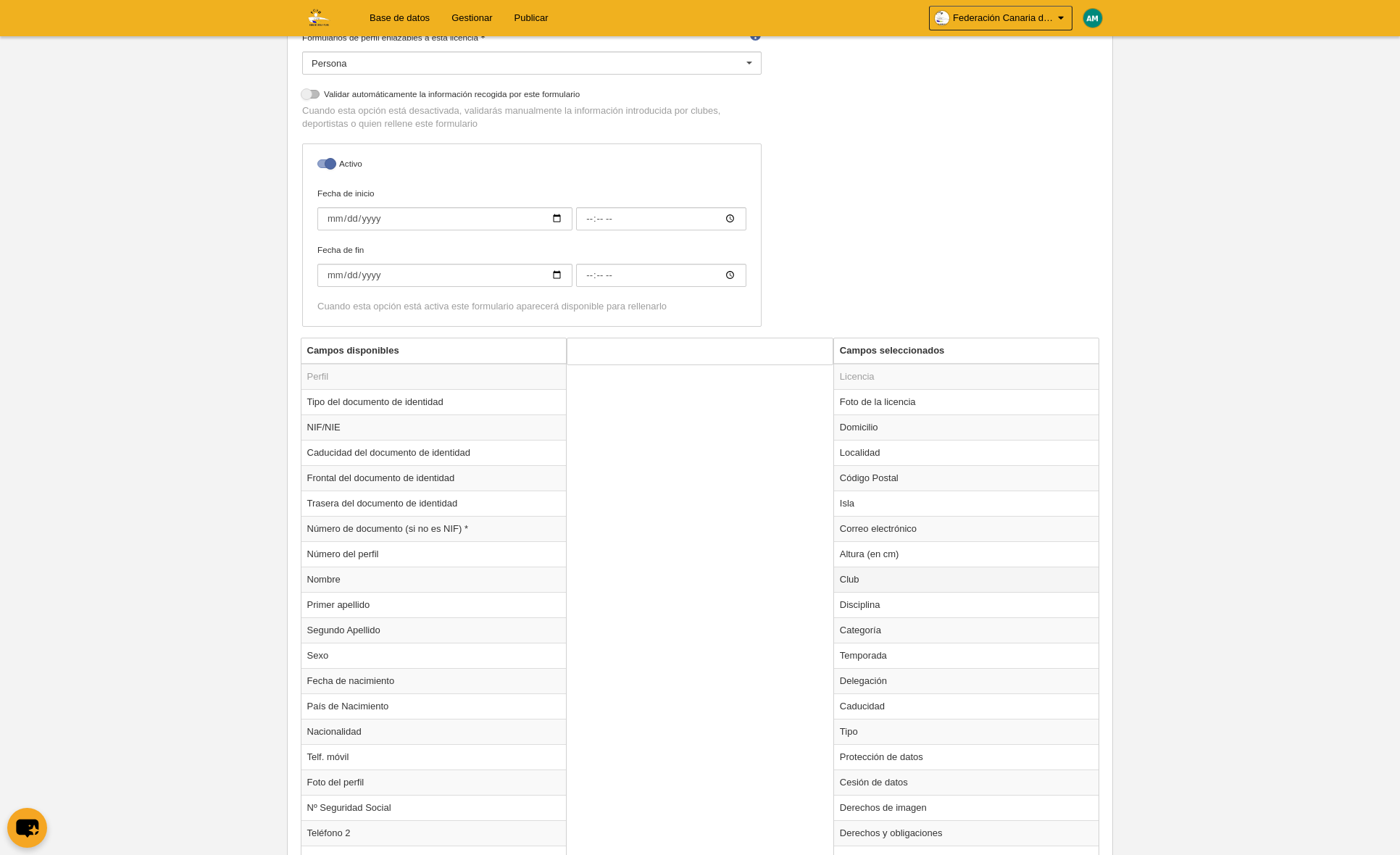
scroll to position [277, 0]
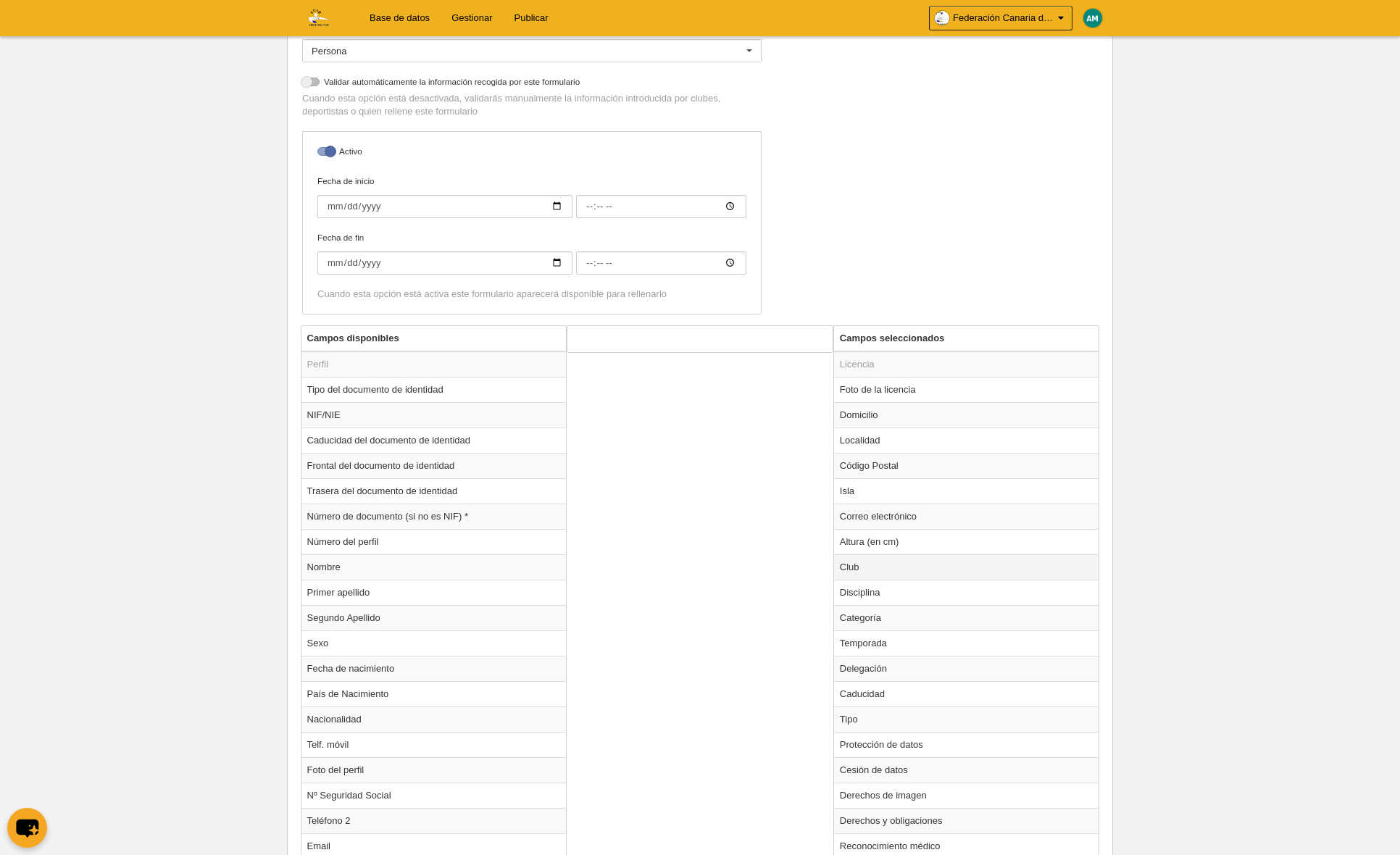
click at [893, 562] on td "Club" at bounding box center [966, 567] width 265 height 26
radio input "true"
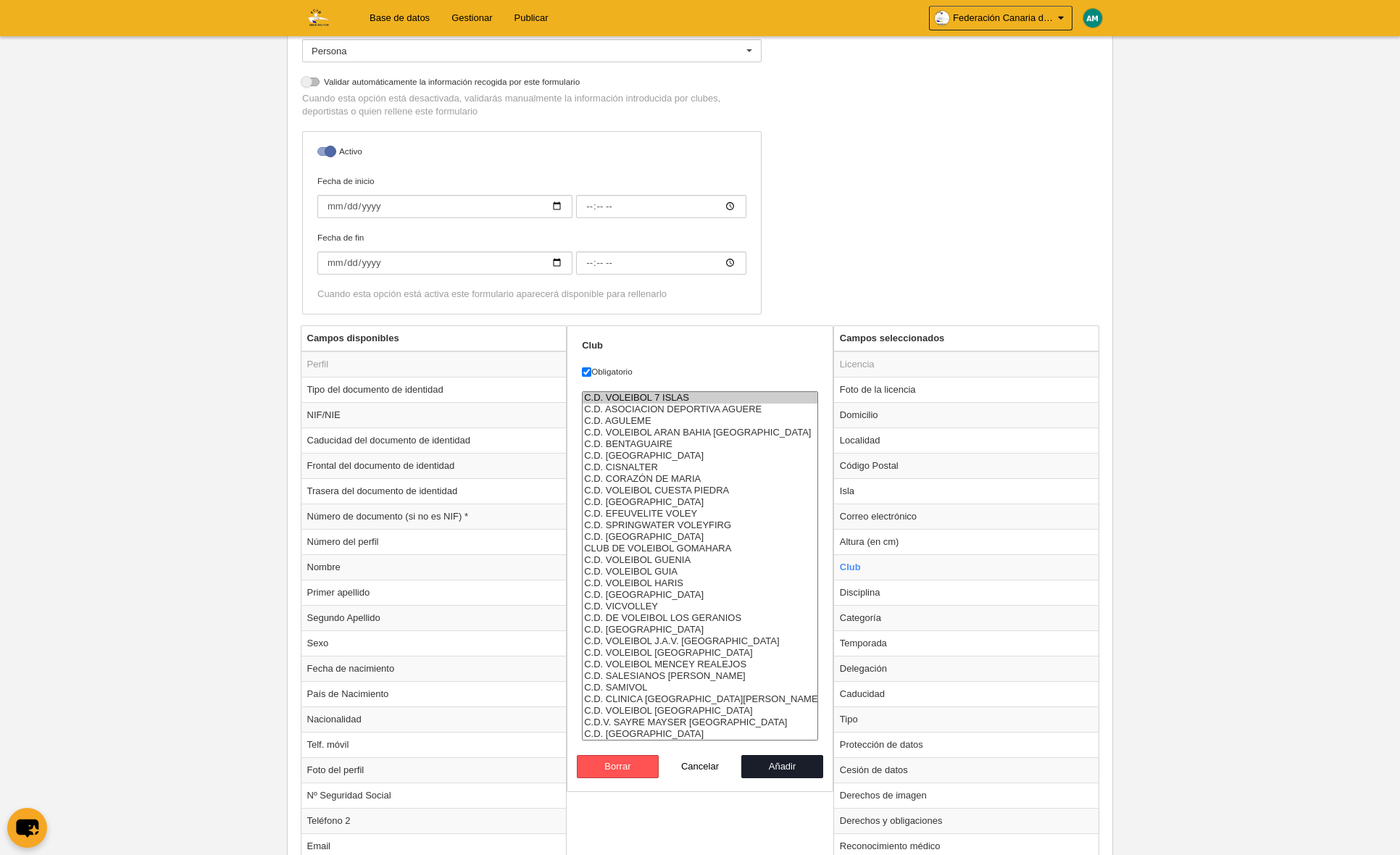
scroll to position [835, 0]
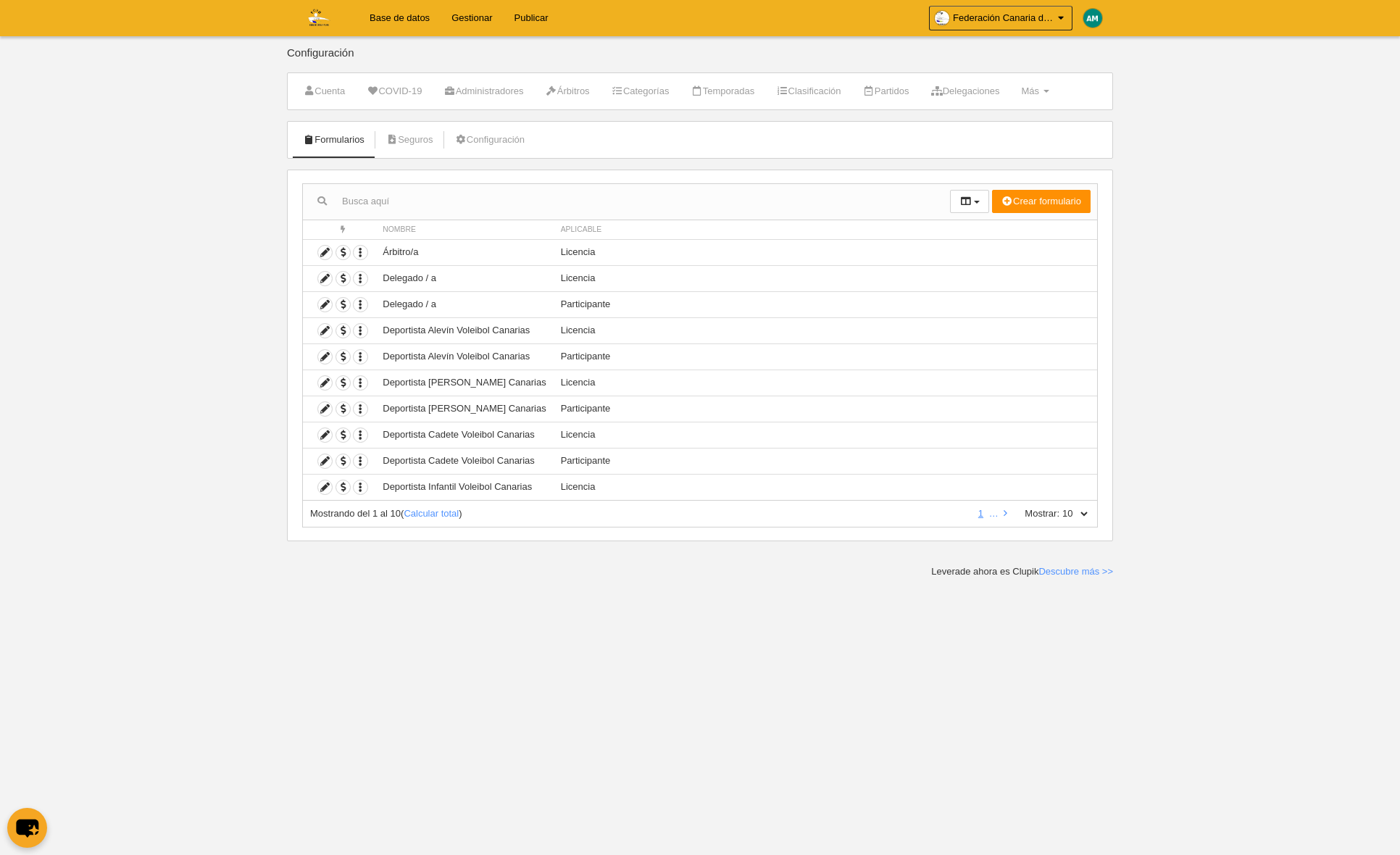
click at [1085, 509] on select "10 25 50 100 500" at bounding box center [1074, 514] width 31 height 13
select select "100"
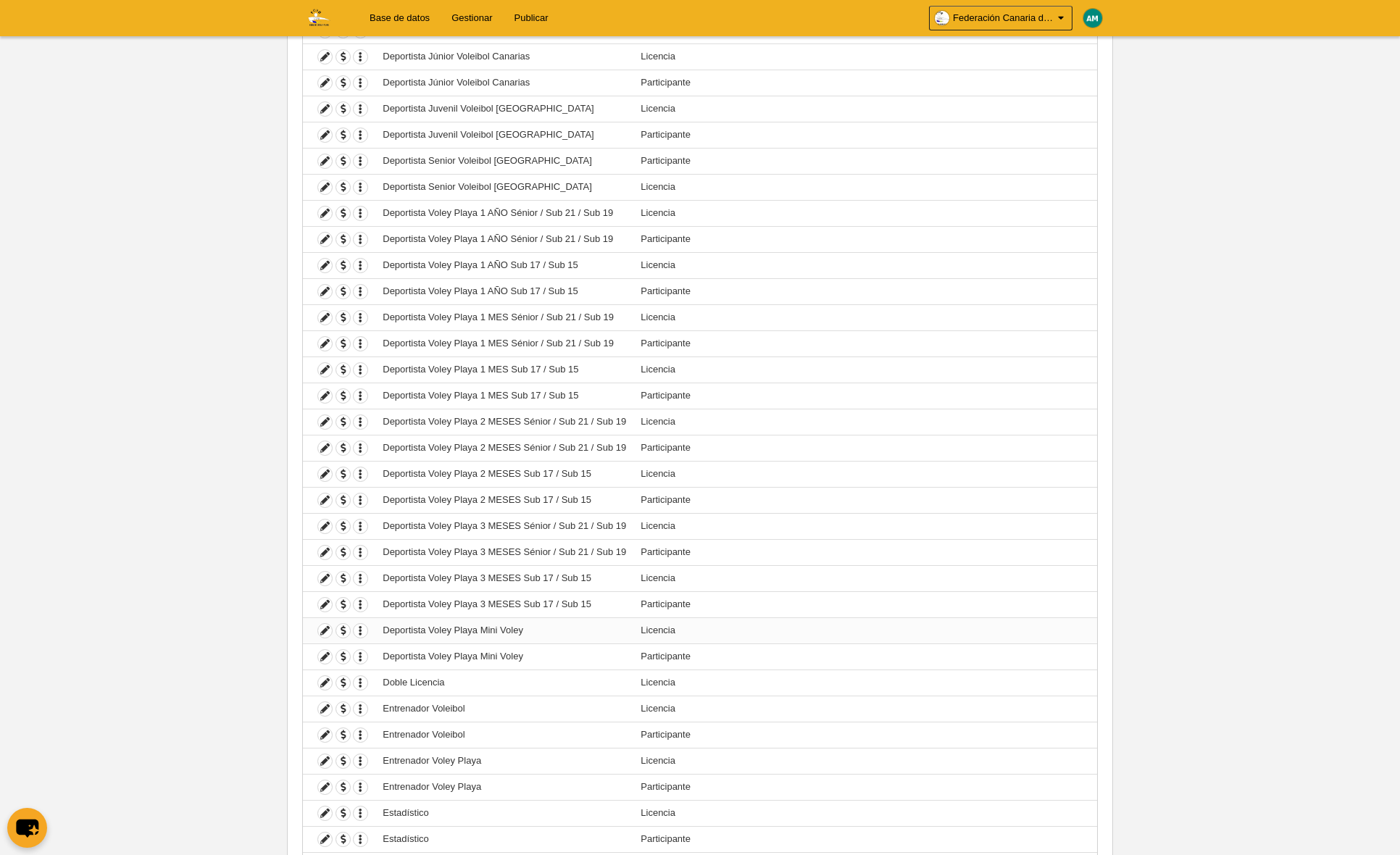
scroll to position [484, 0]
click at [322, 682] on icon at bounding box center [325, 682] width 14 height 14
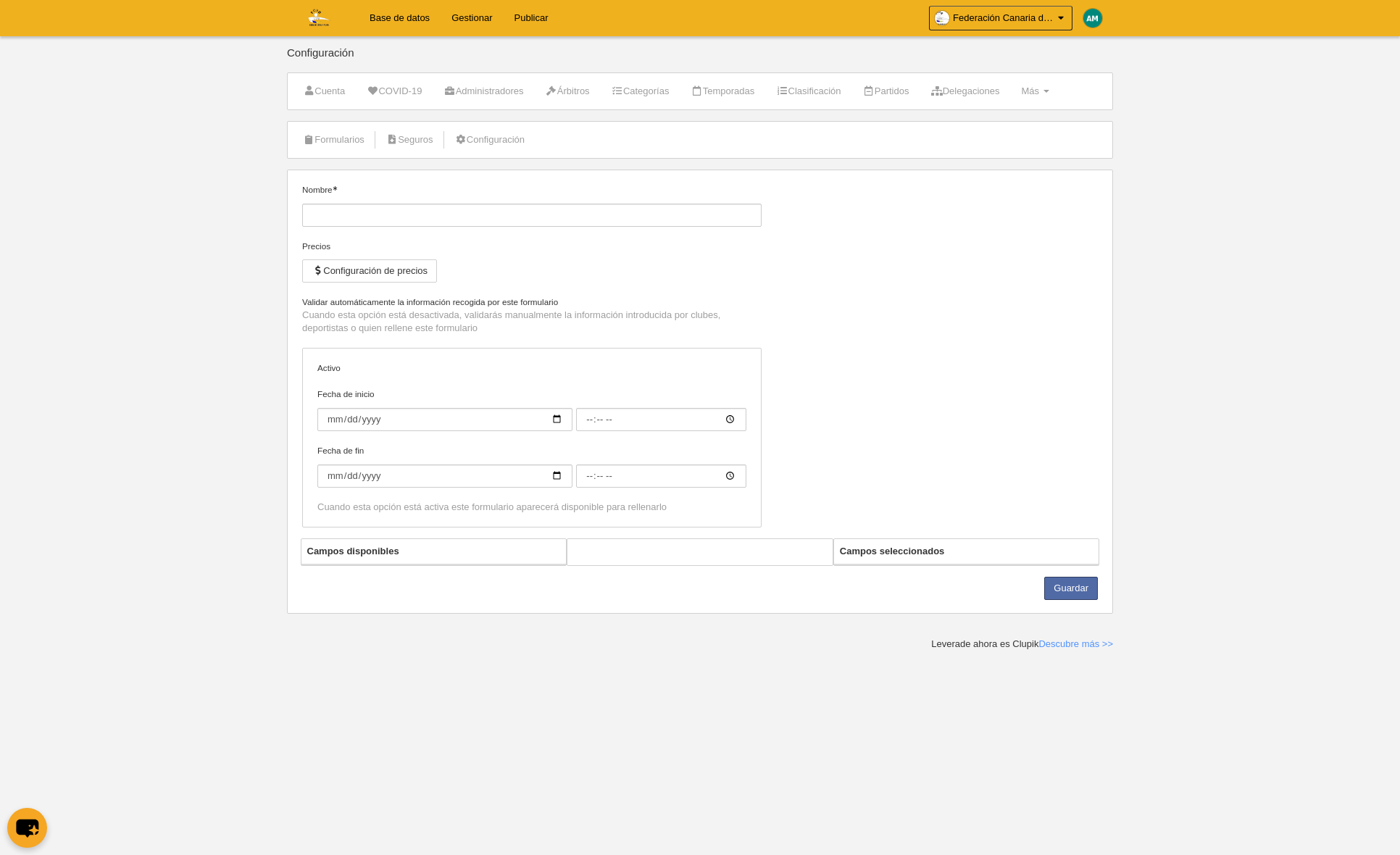
type input "Doble Licencia"
checkbox input "true"
select select "selected"
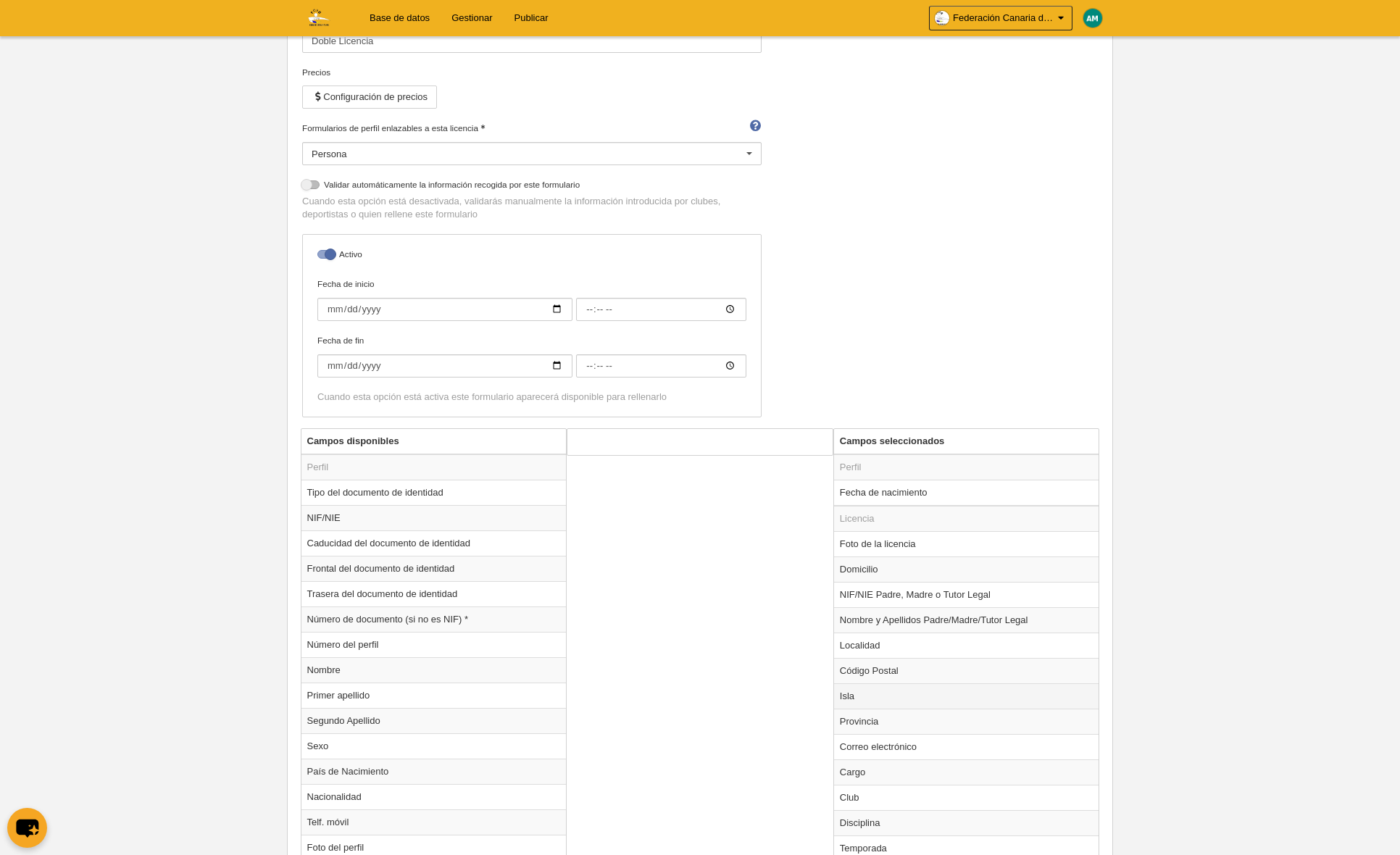
scroll to position [194, 0]
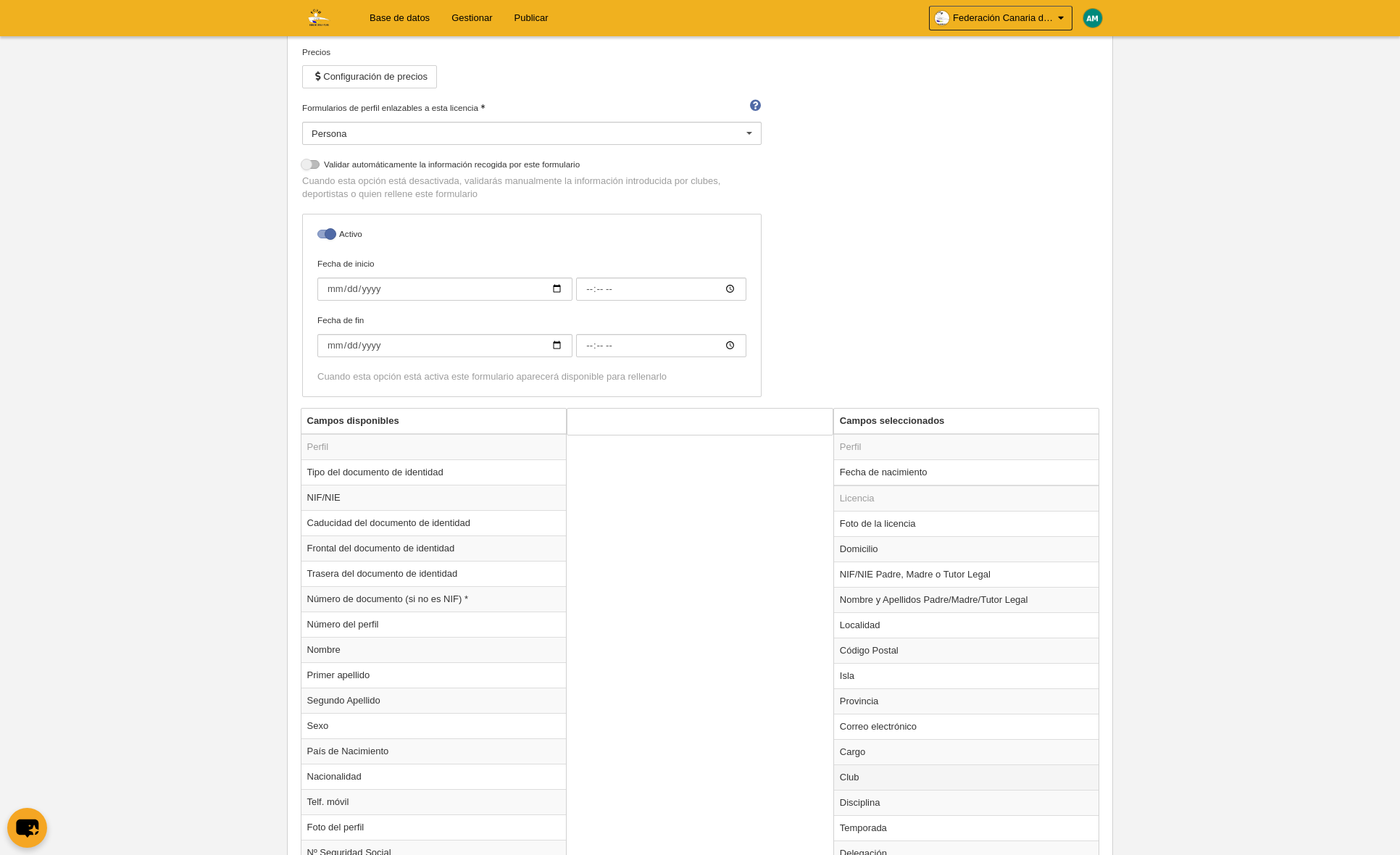
click at [870, 777] on td "Club" at bounding box center [966, 777] width 265 height 26
radio input "true"
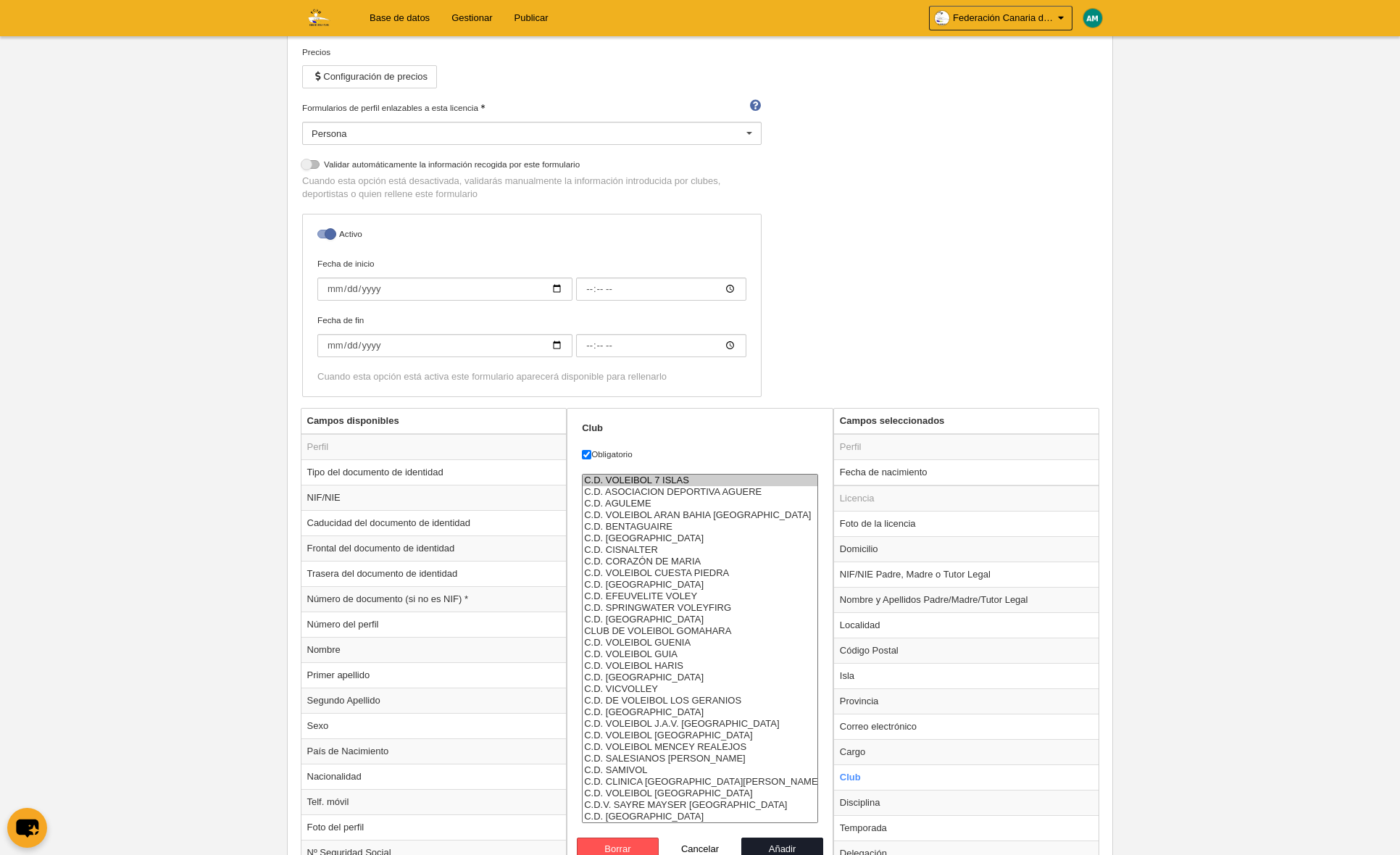
click at [648, 480] on option "C.D. VOLEIBOL 7 ISLAS" at bounding box center [700, 480] width 234 height 11
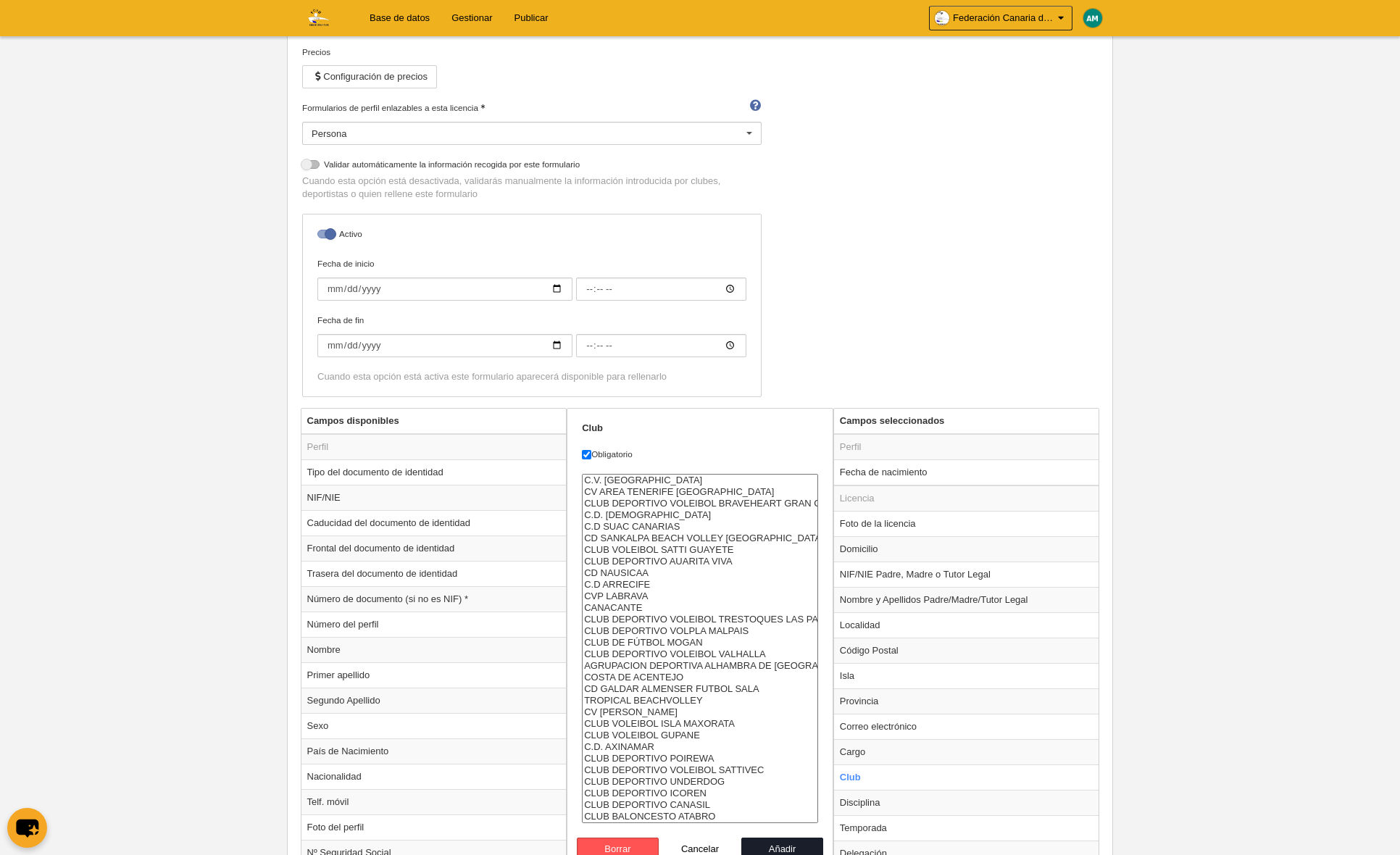
select select "4496857"
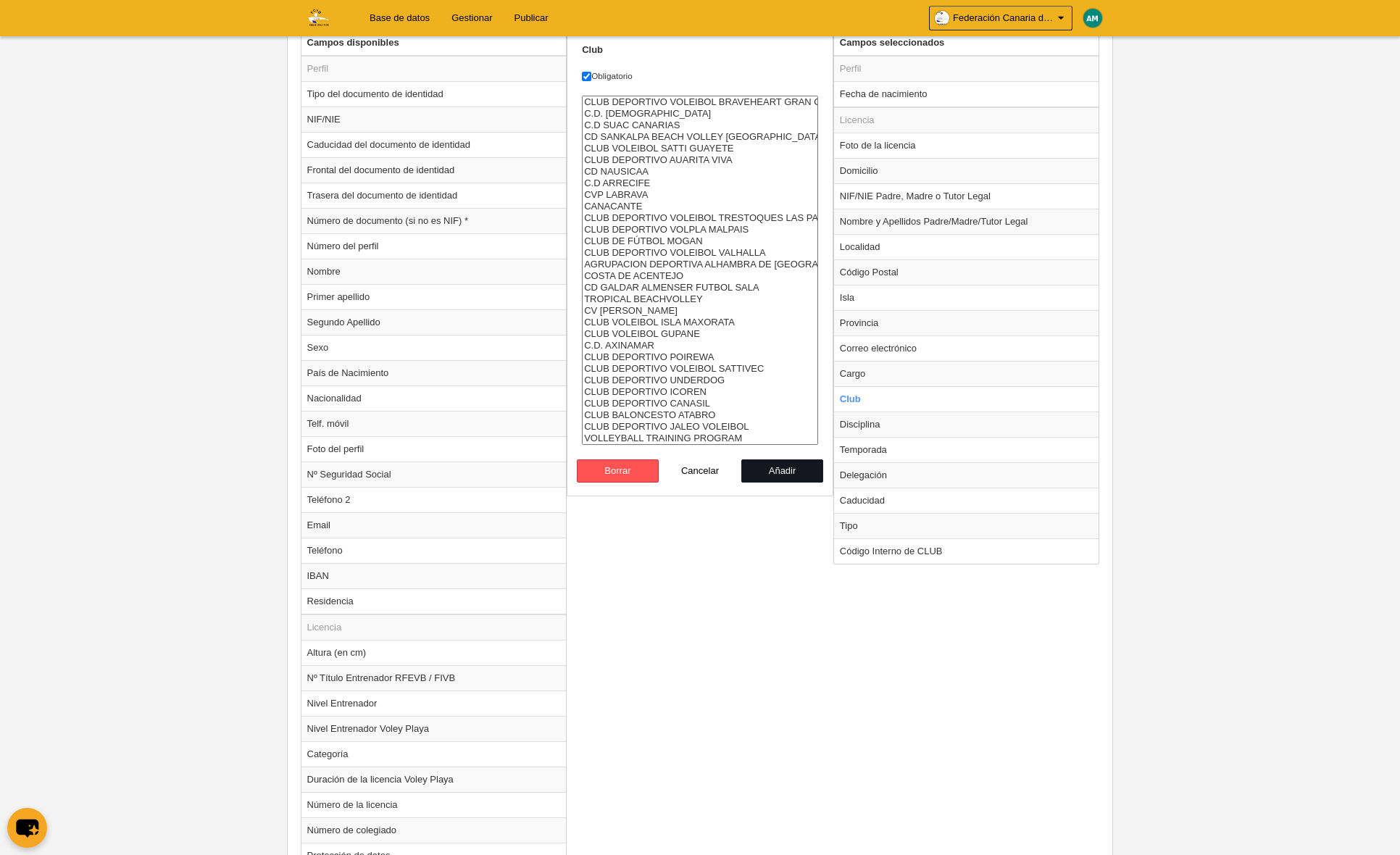
click at [775, 475] on button "Añadir" at bounding box center [782, 471] width 83 height 23
radio input "false"
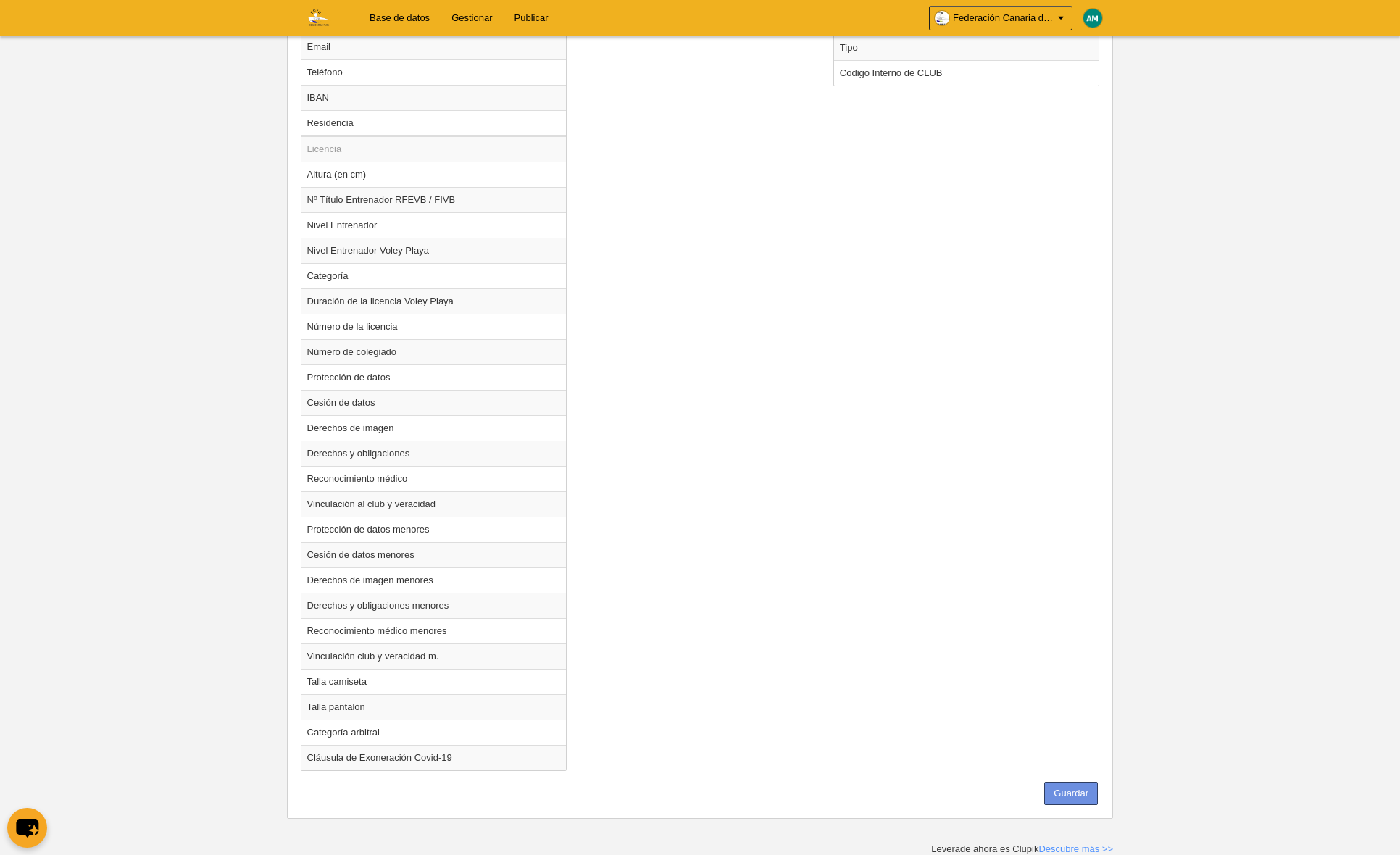
scroll to position [1050, 0]
click at [1070, 794] on button "Guardar" at bounding box center [1070, 795] width 54 height 23
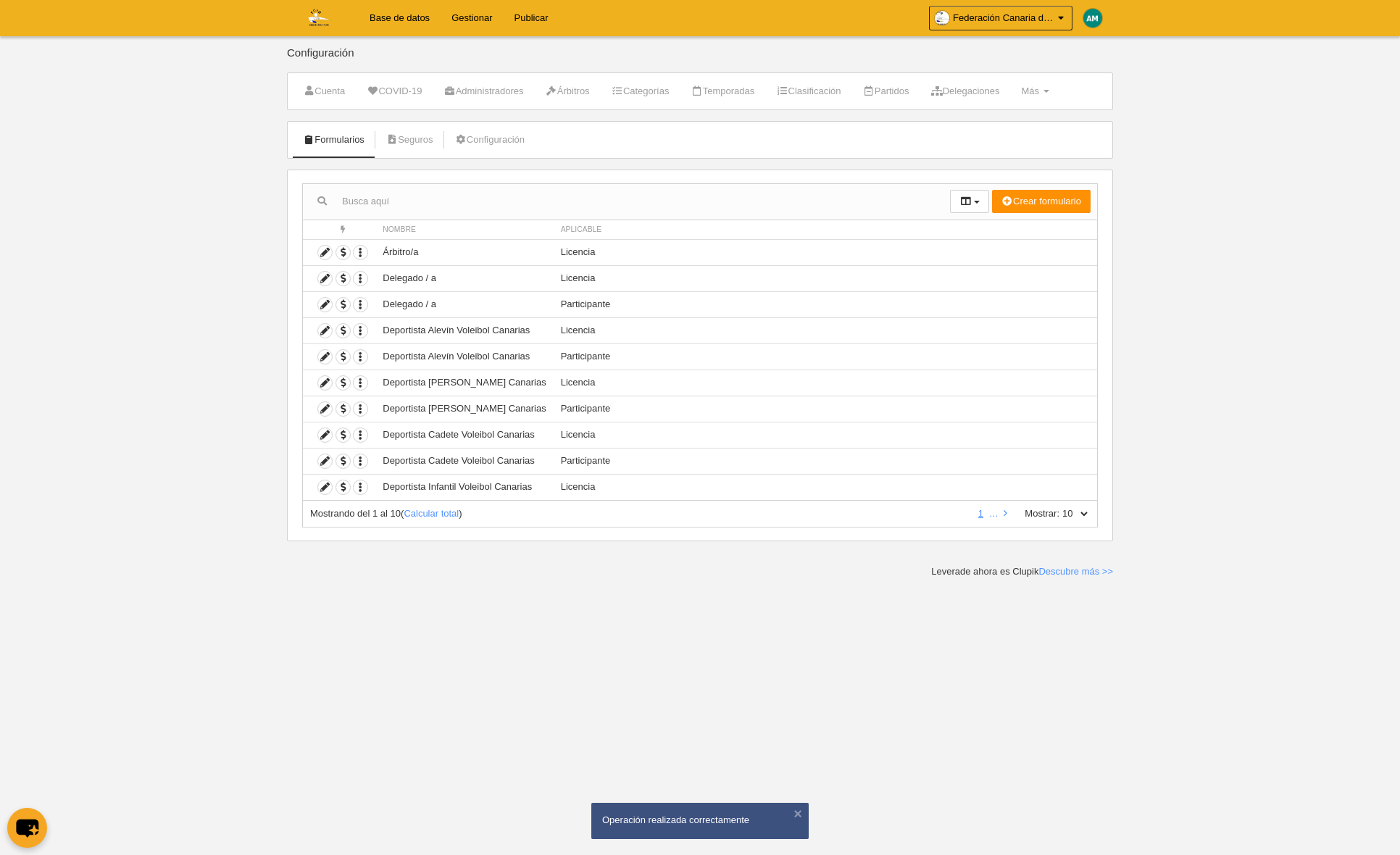
click at [1083, 512] on select "10 25 50 100 500" at bounding box center [1074, 514] width 31 height 13
select select "500"
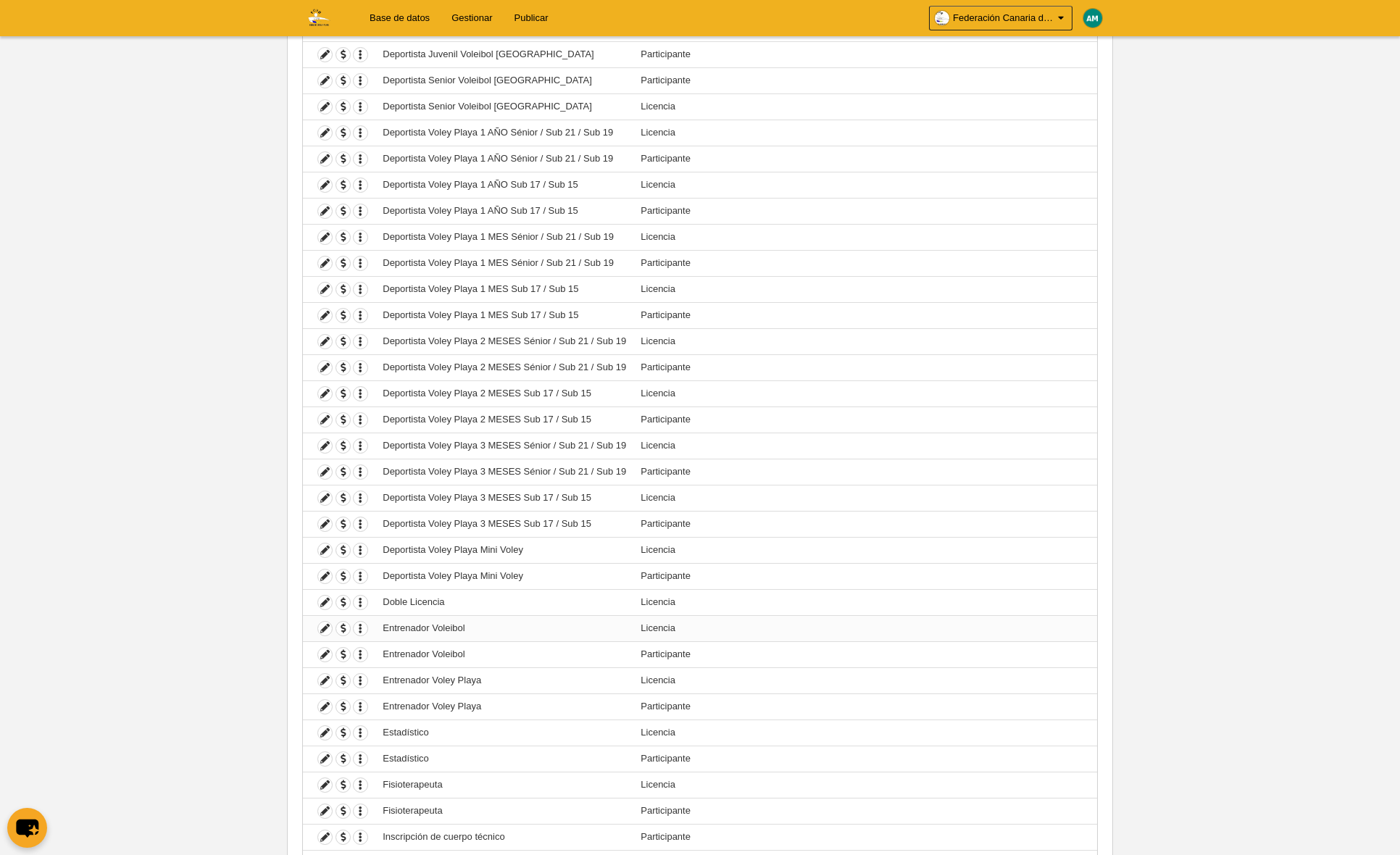
scroll to position [565, 0]
click at [323, 626] on icon at bounding box center [325, 628] width 14 height 14
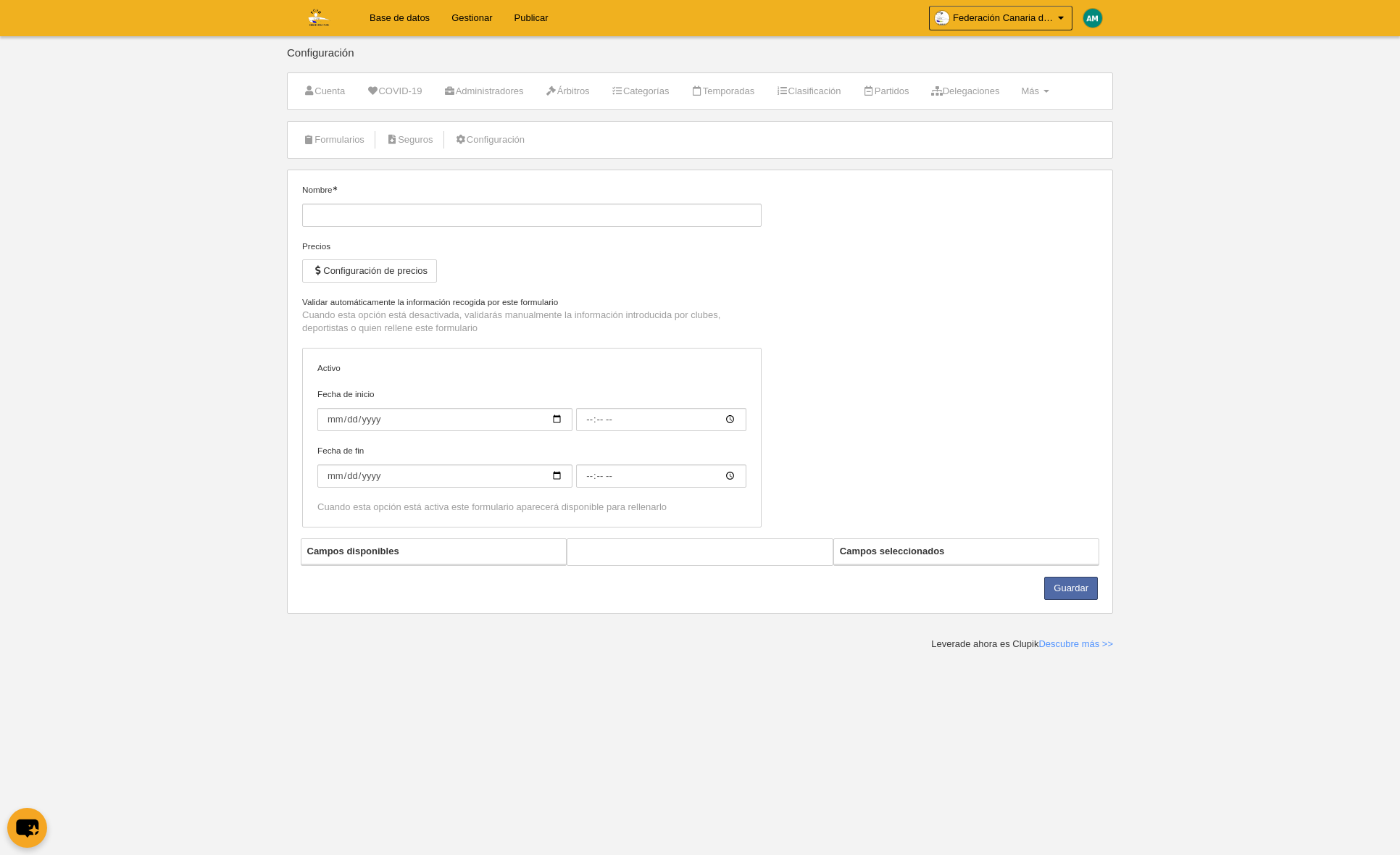
type input "Entrenador Voleibol"
checkbox input "true"
select select "selected"
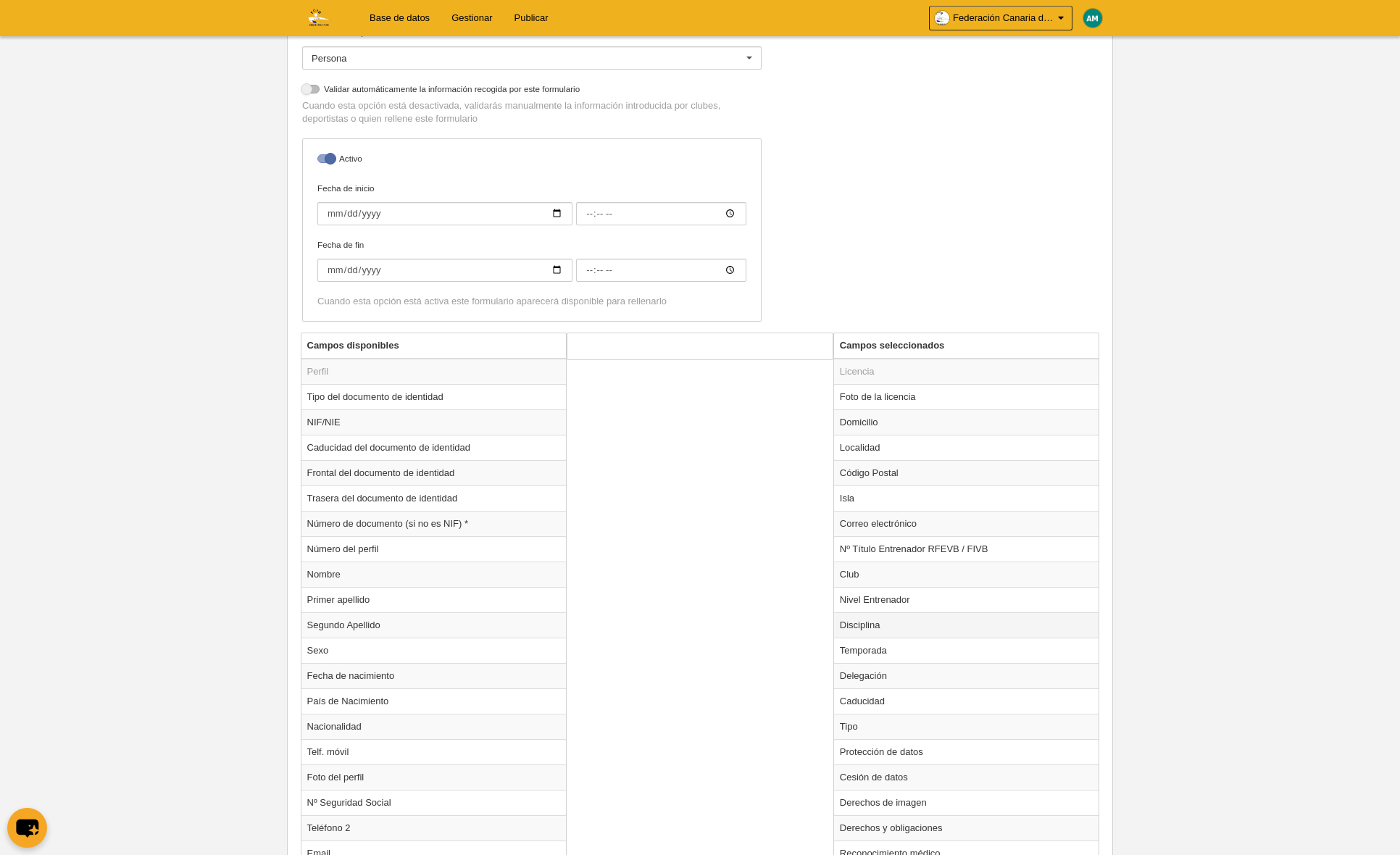
scroll to position [273, 0]
click at [841, 567] on td "Club" at bounding box center [966, 570] width 265 height 26
radio input "true"
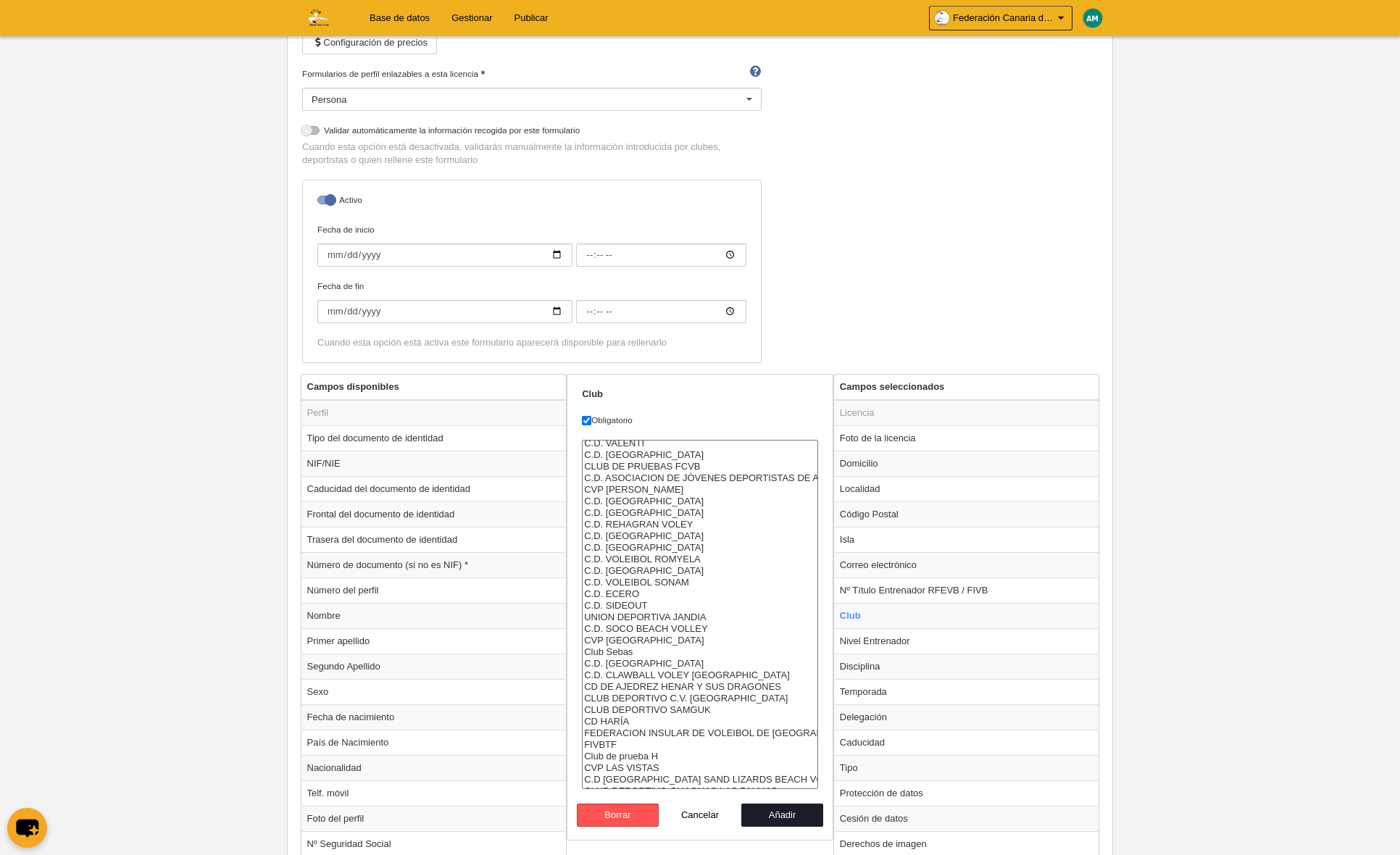
scroll to position [835, 0]
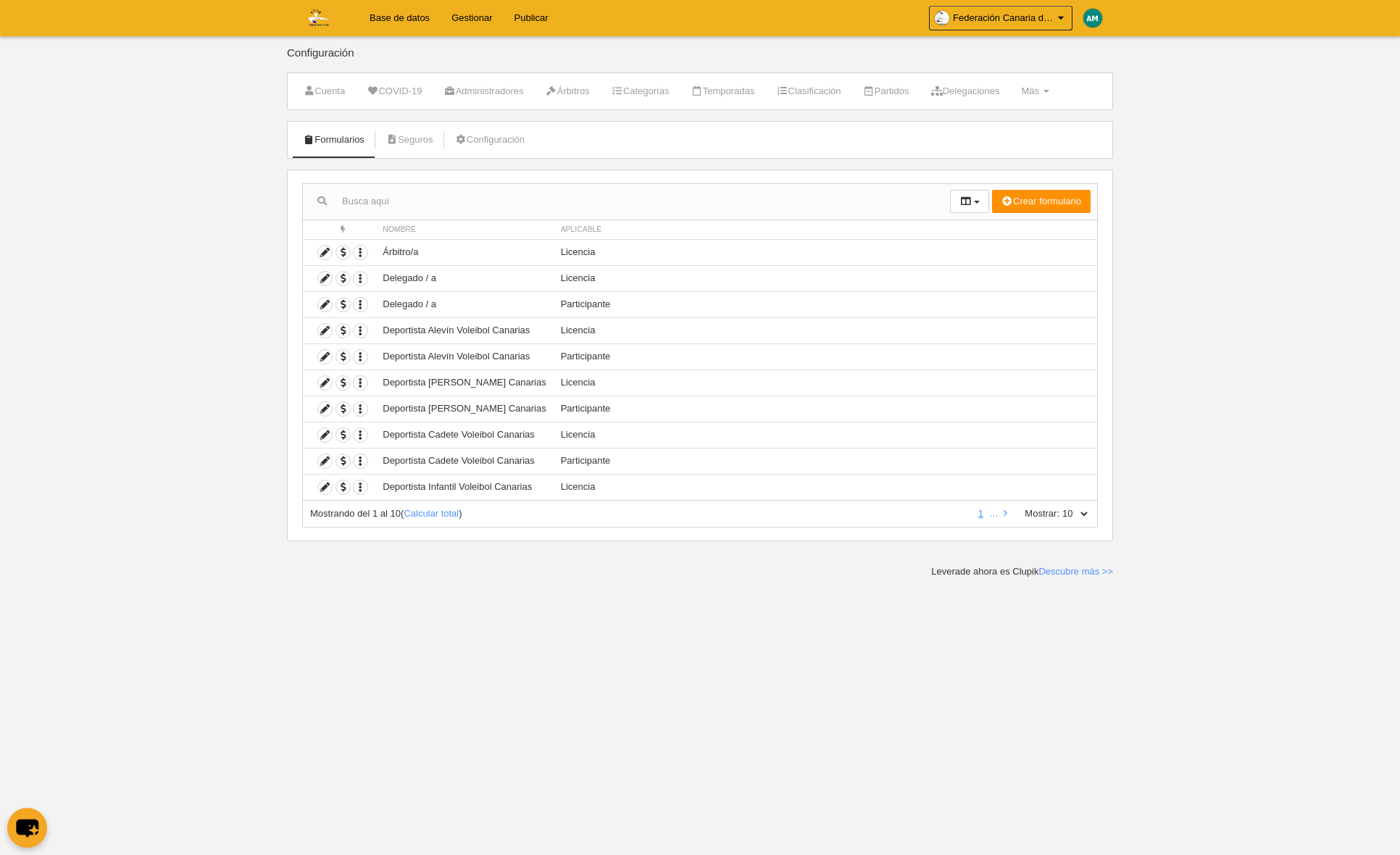
click at [1084, 512] on select "10 25 50 100 500" at bounding box center [1074, 514] width 31 height 13
select select "100"
